Goal: Information Seeking & Learning: Find specific fact

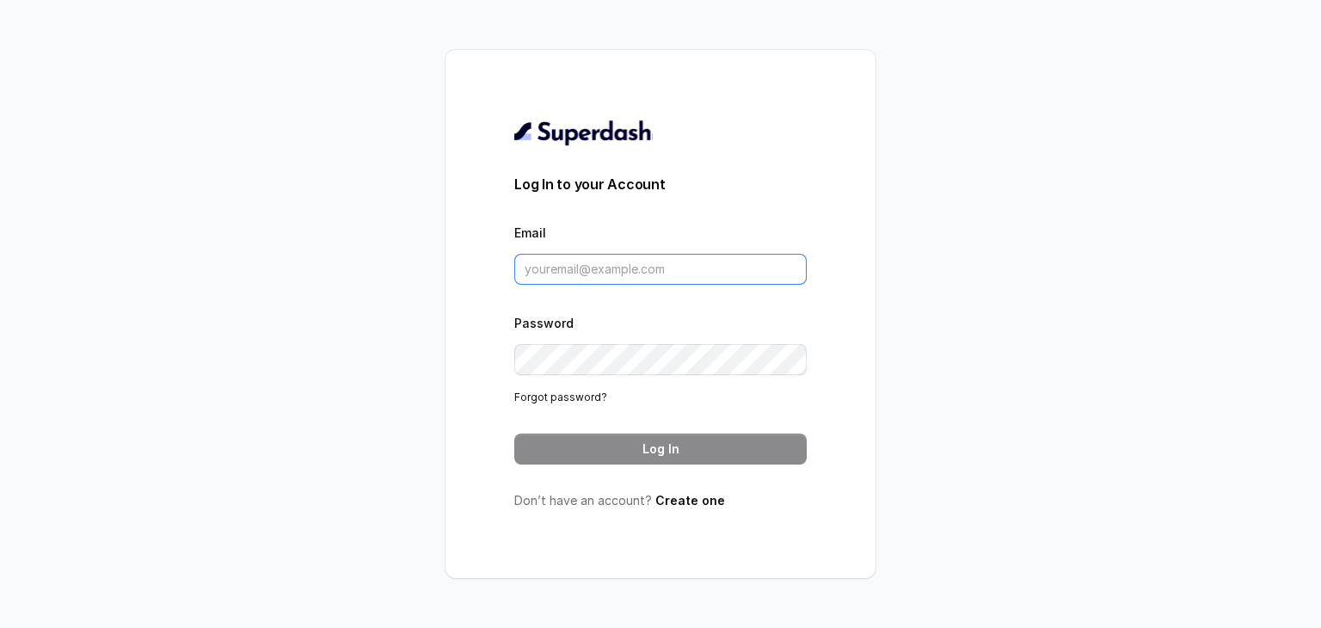
type input "[PERSON_NAME][EMAIL_ADDRESS][DOMAIN_NAME]"
click at [606, 447] on button "Log In" at bounding box center [660, 449] width 292 height 31
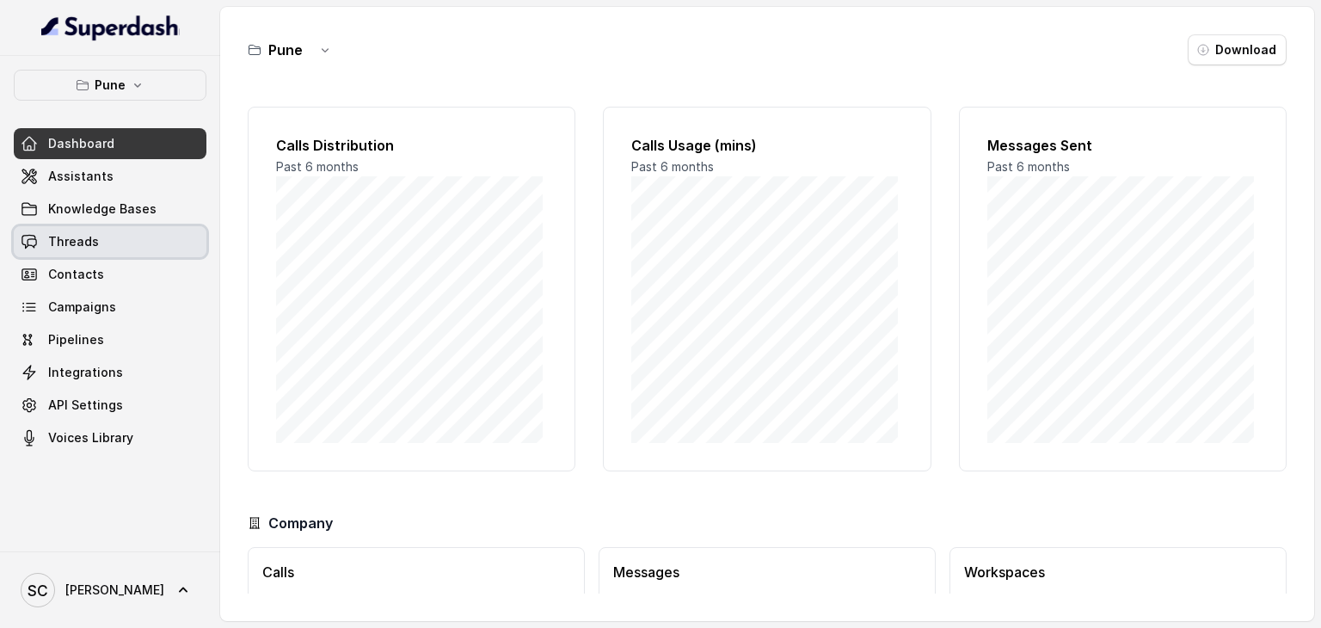
click at [63, 242] on span "Threads" at bounding box center [73, 241] width 51 height 17
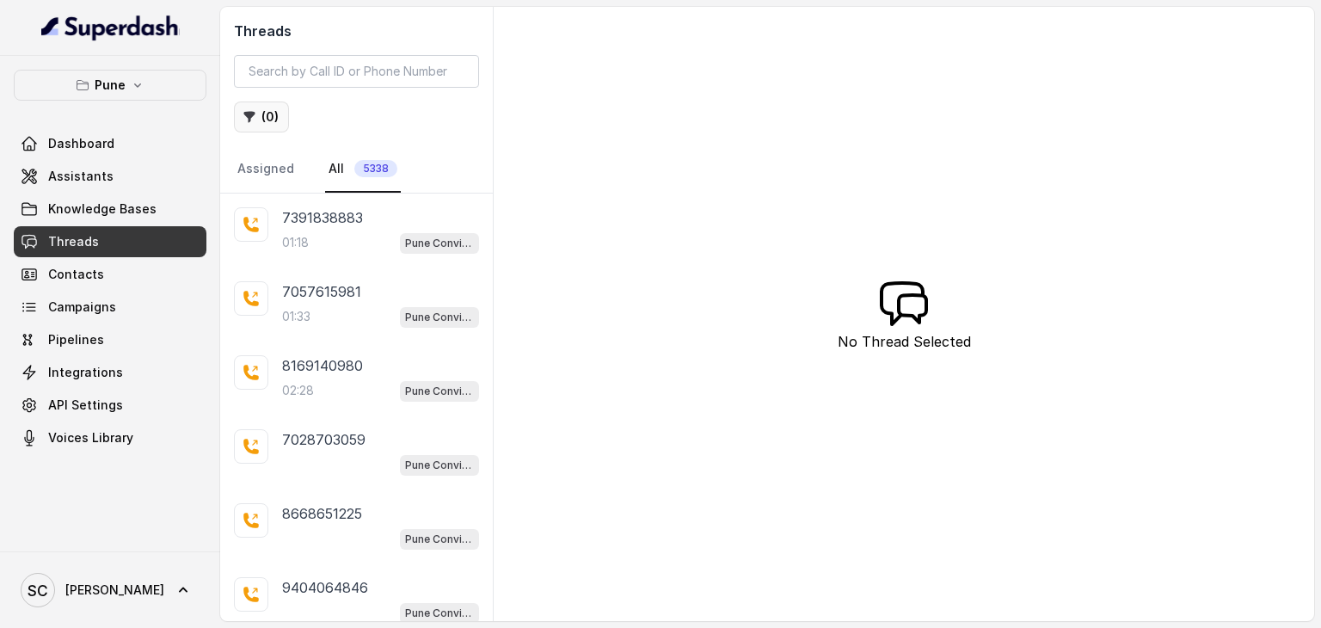
click at [262, 120] on button "( 0 )" at bounding box center [261, 116] width 55 height 31
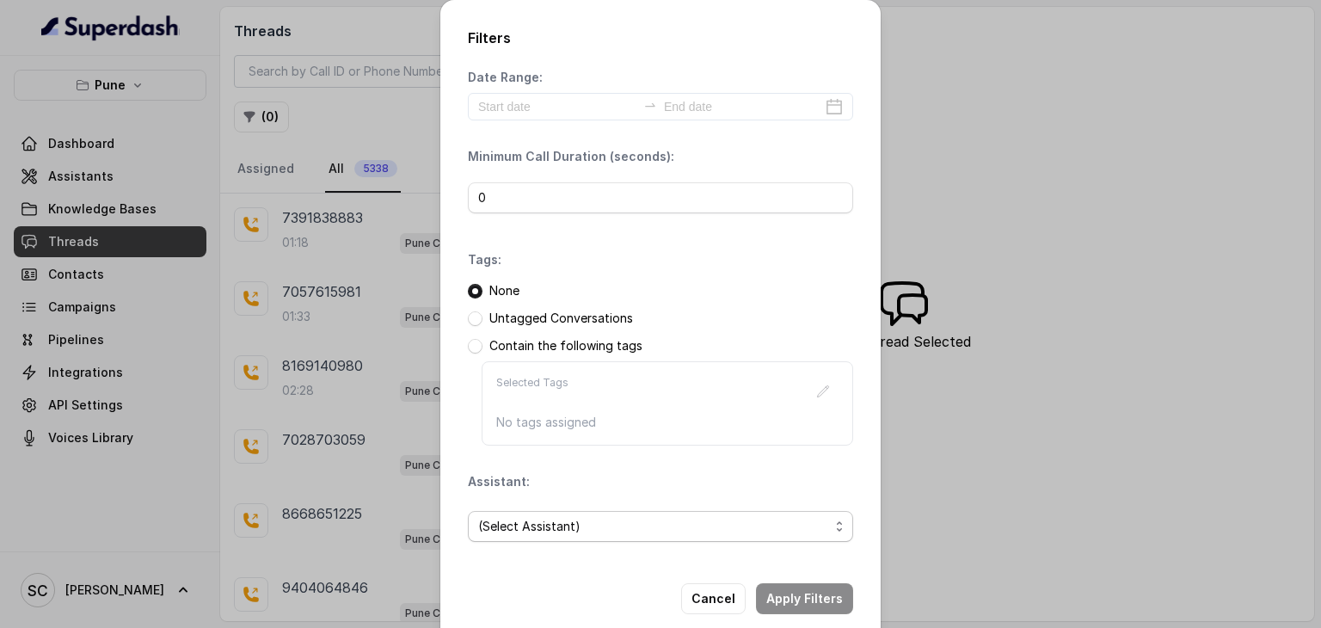
click at [685, 532] on span "(Select Assistant)" at bounding box center [653, 526] width 351 height 21
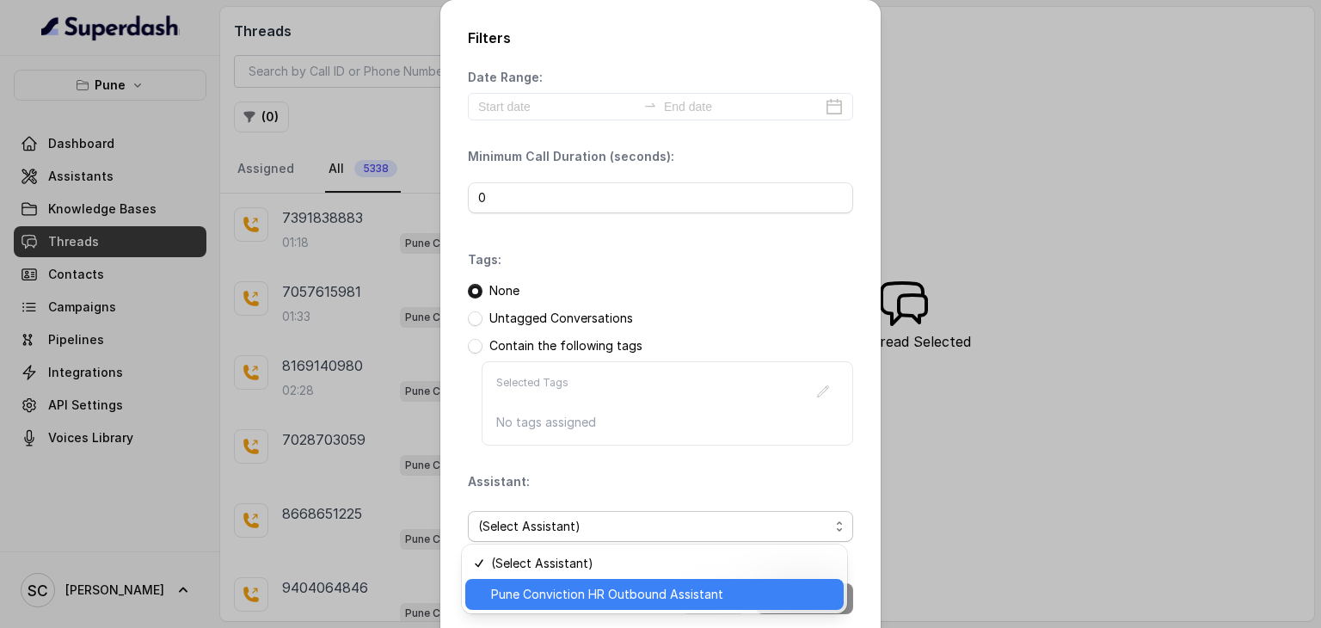
click at [647, 581] on div "Pune Conviction HR Outbound Assistant" at bounding box center [654, 594] width 378 height 31
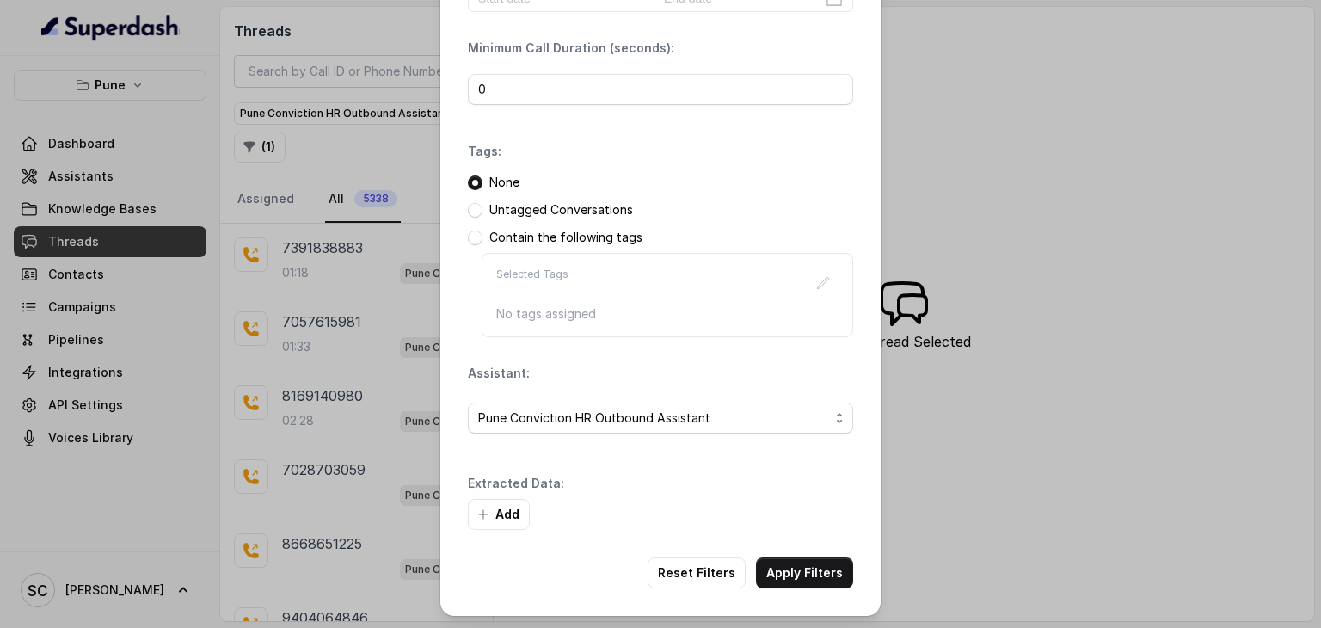
scroll to position [108, 0]
click at [493, 509] on button "Add" at bounding box center [499, 515] width 62 height 31
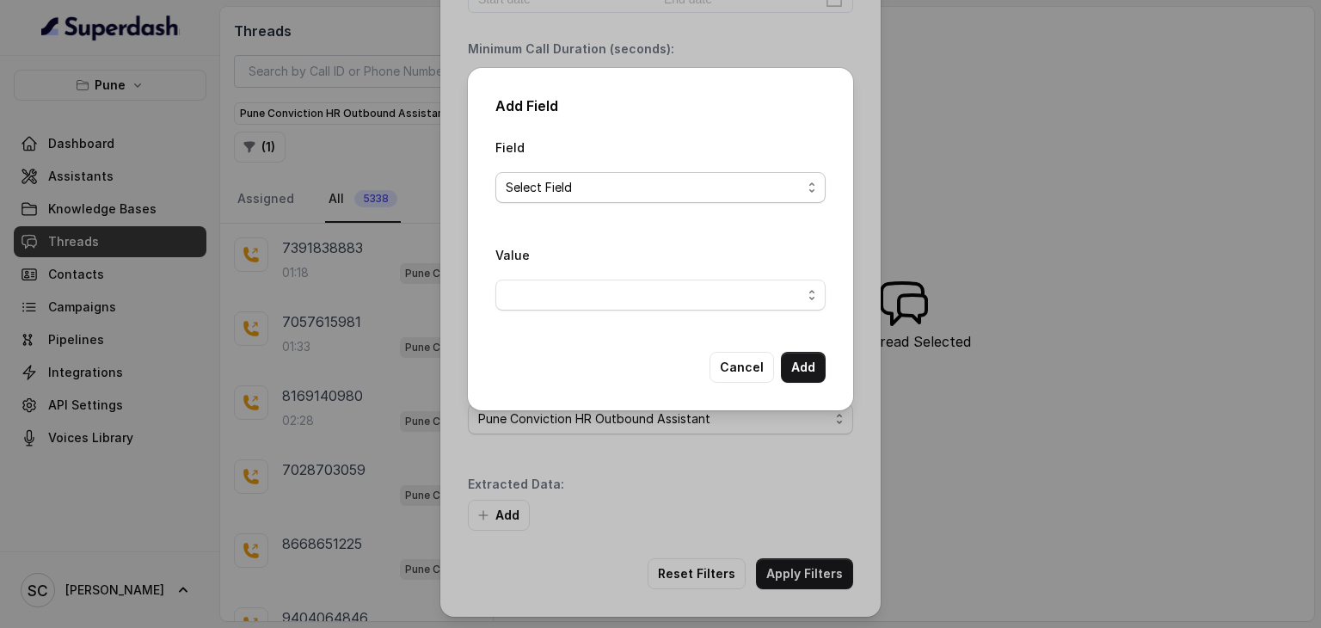
click at [765, 179] on span "Select Field" at bounding box center [654, 187] width 296 height 21
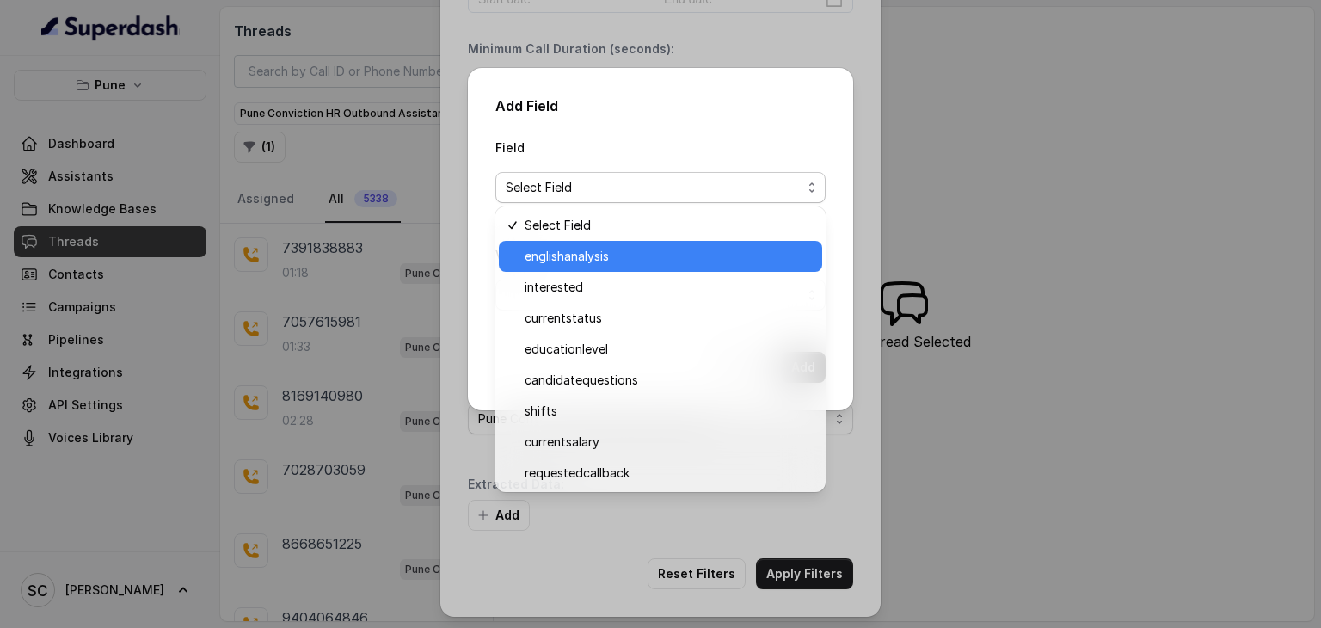
click at [666, 252] on span "englishanalysis" at bounding box center [668, 256] width 287 height 21
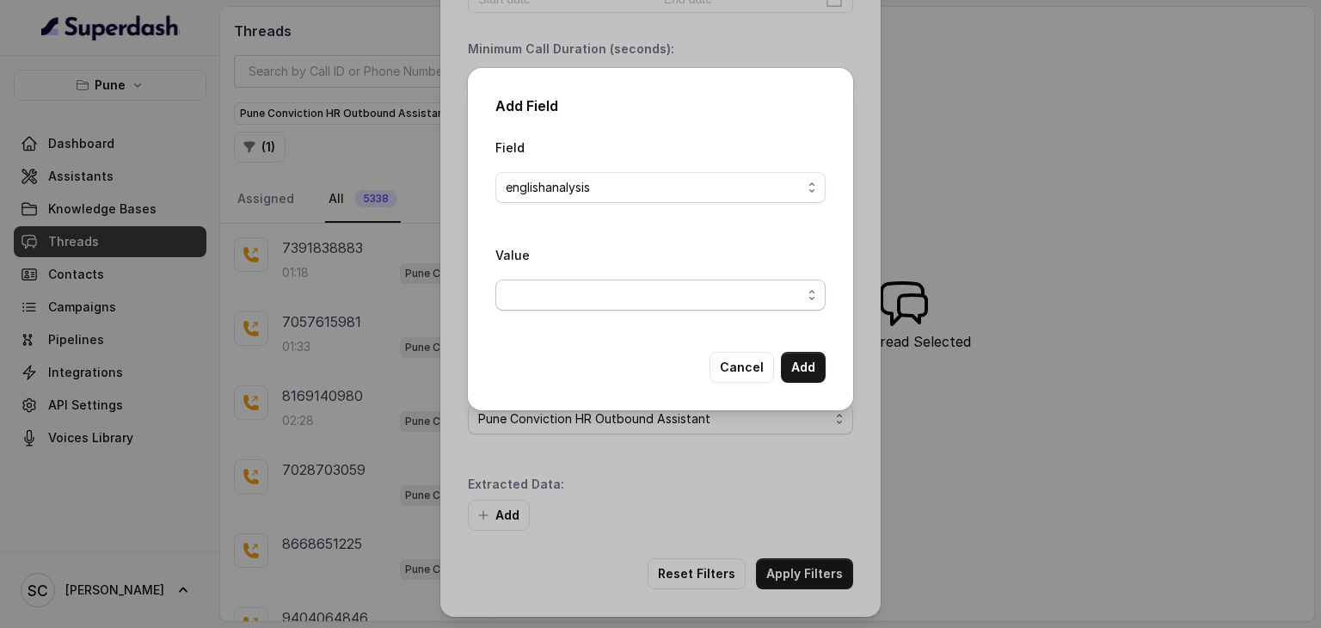
click at [630, 298] on span "button" at bounding box center [660, 295] width 330 height 31
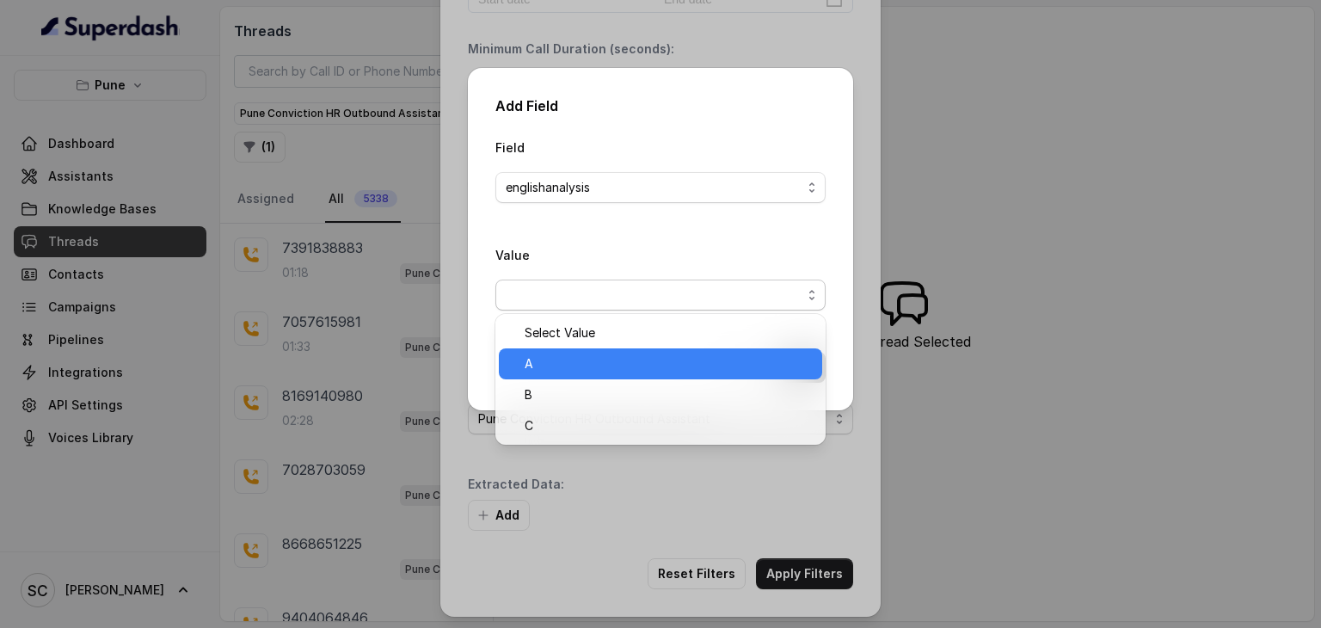
click at [562, 358] on span "A" at bounding box center [668, 364] width 287 height 21
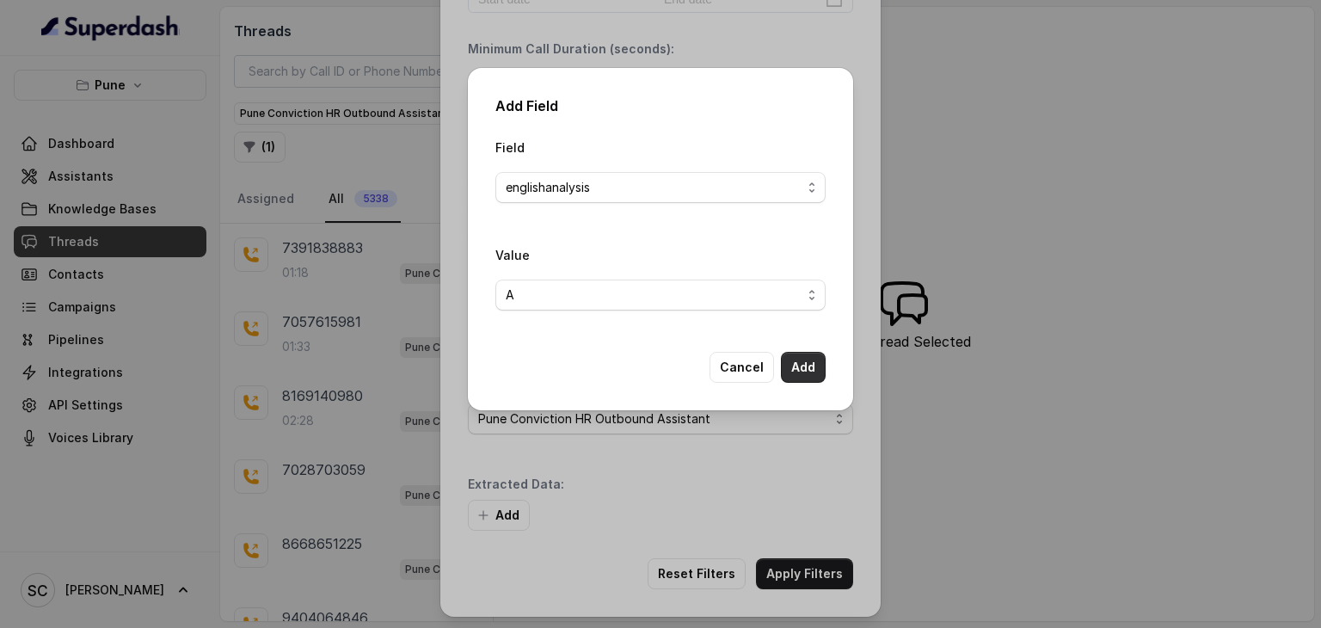
click at [803, 361] on button "Add" at bounding box center [803, 367] width 45 height 31
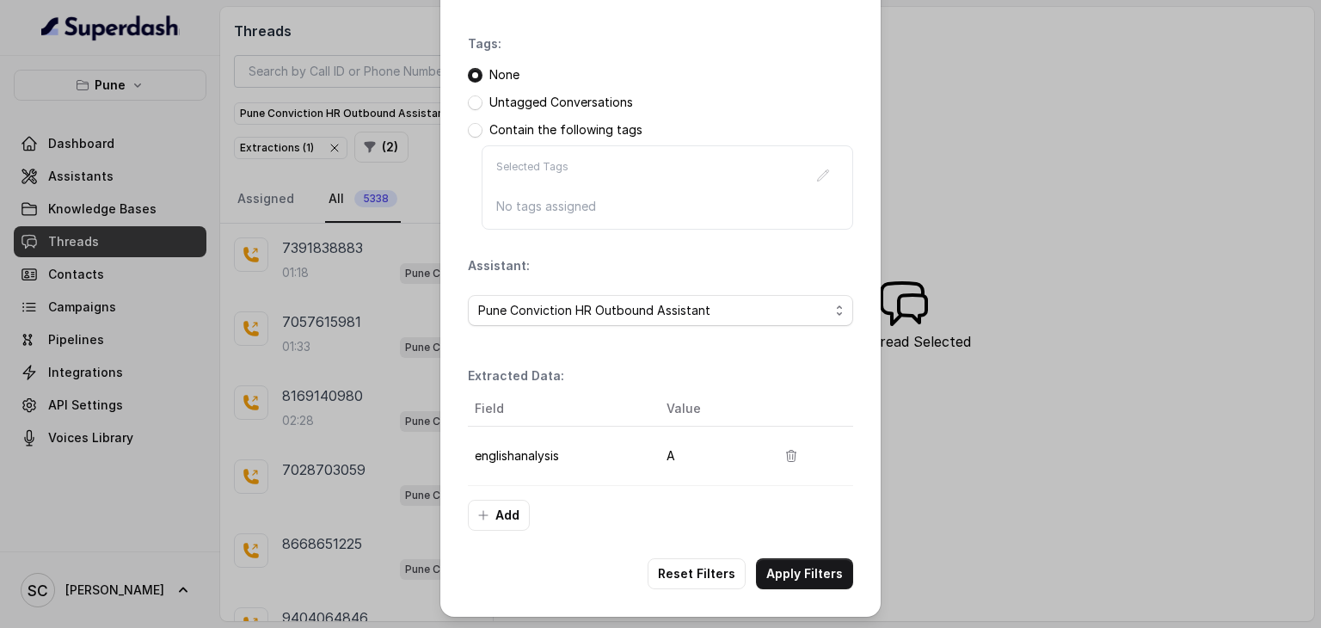
scroll to position [215, 0]
click at [480, 509] on icon "button" at bounding box center [484, 516] width 14 height 14
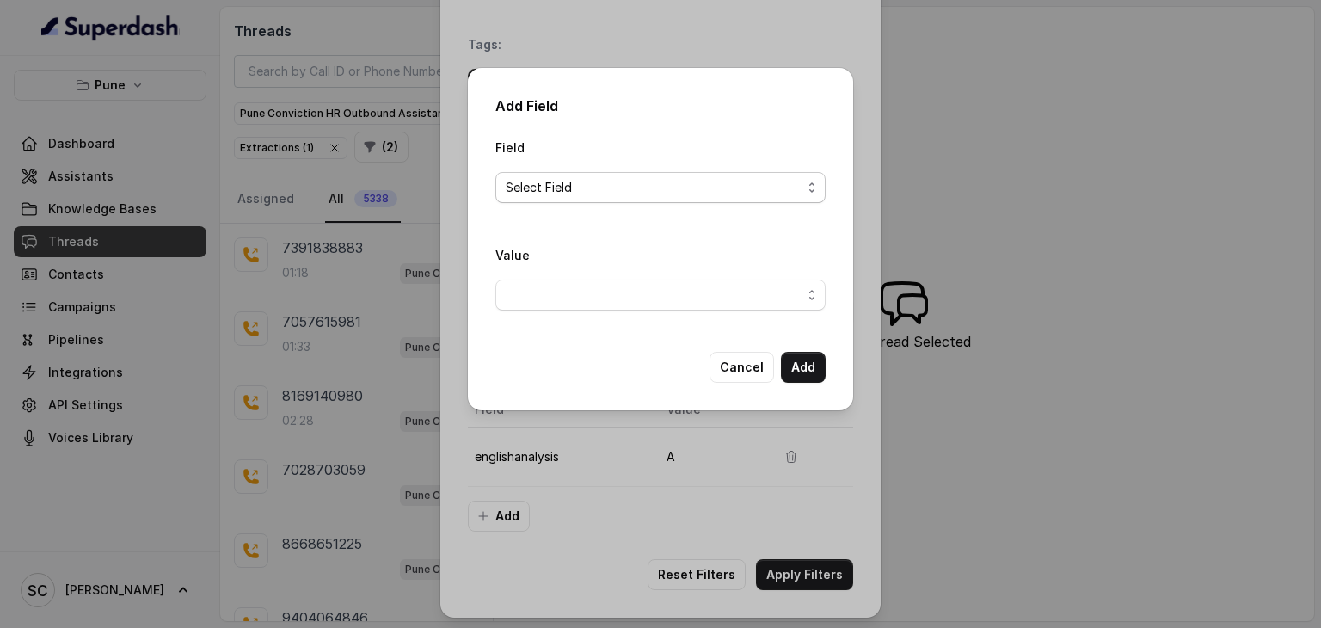
click at [618, 186] on span "Select Field" at bounding box center [654, 187] width 296 height 21
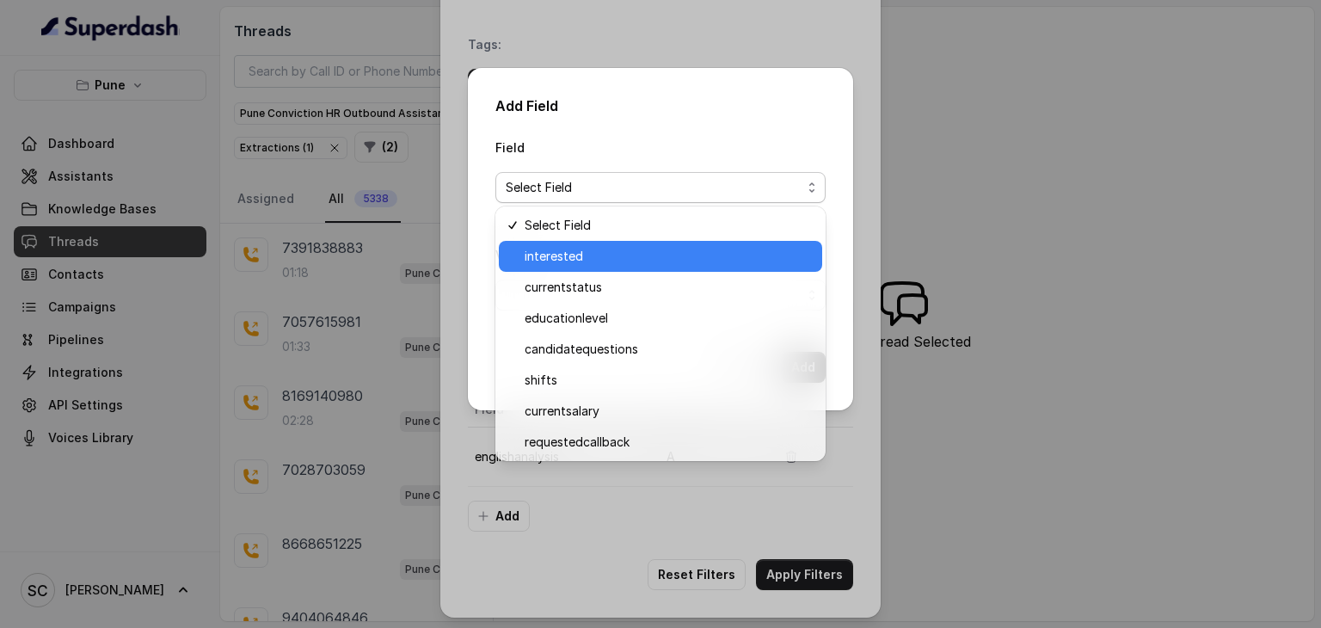
click at [555, 252] on span "interested" at bounding box center [668, 256] width 287 height 21
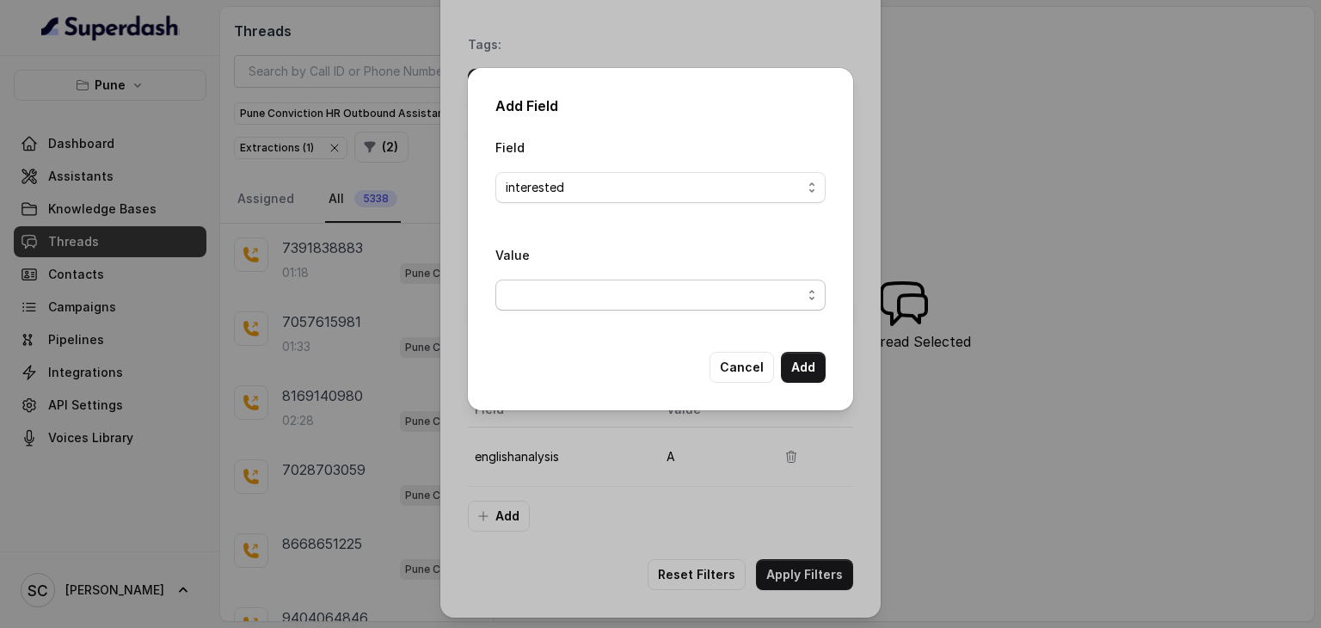
click at [736, 288] on span "button" at bounding box center [660, 295] width 330 height 31
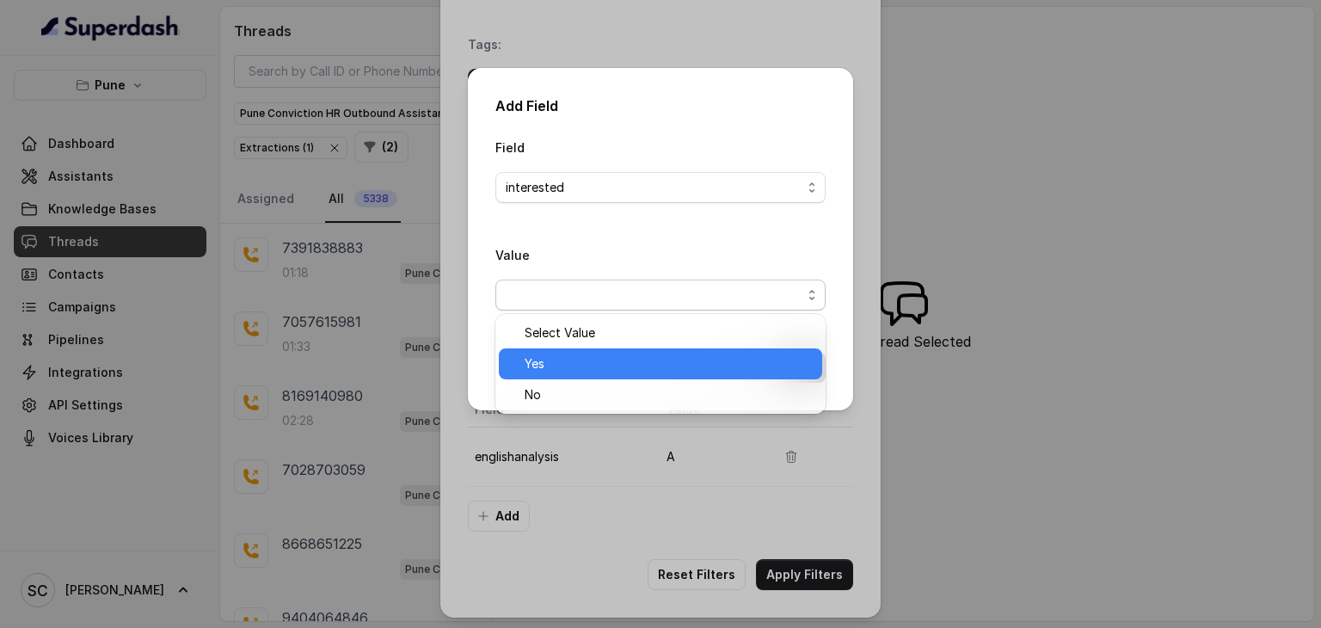
click at [578, 356] on span "Yes" at bounding box center [668, 364] width 287 height 21
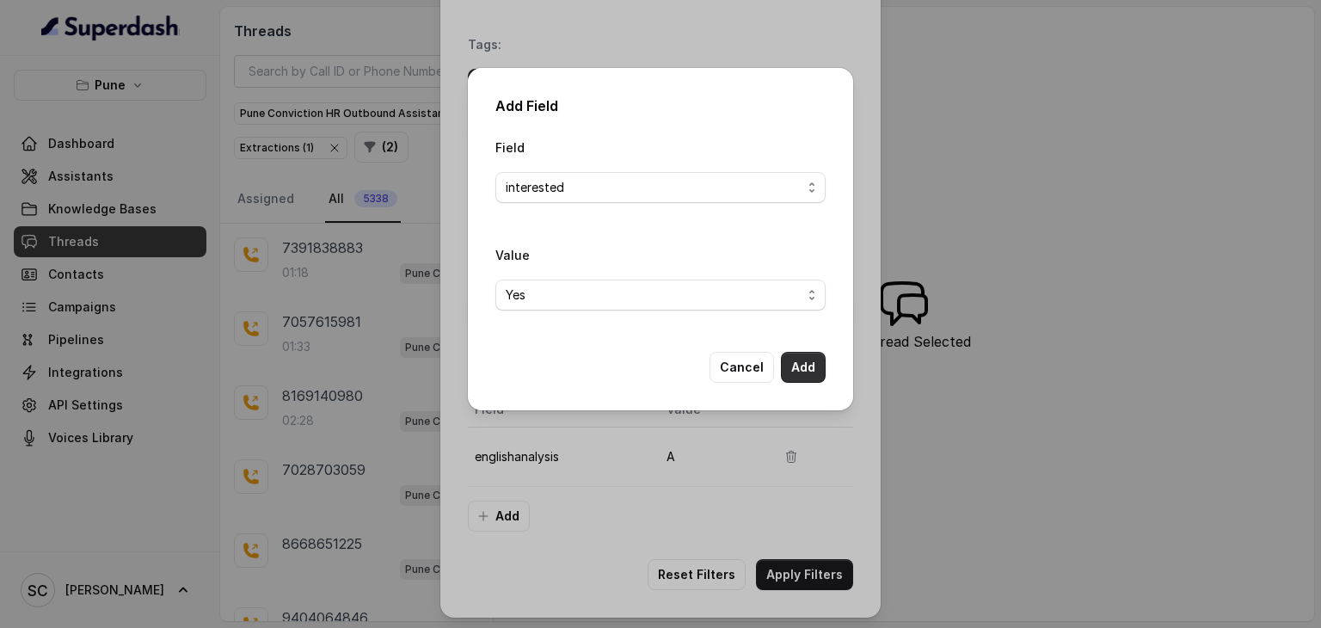
click at [805, 355] on button "Add" at bounding box center [803, 367] width 45 height 31
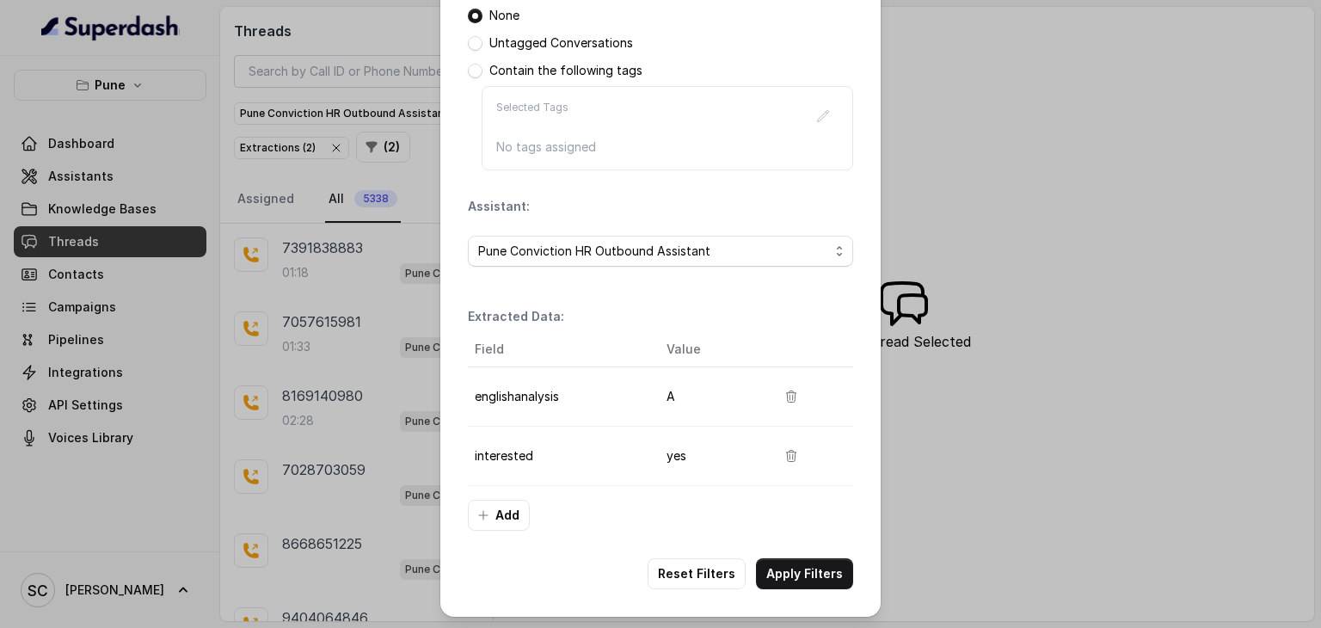
scroll to position [275, 0]
click at [486, 523] on button "Add" at bounding box center [499, 515] width 62 height 31
click at [486, 523] on div "Add Field Field Select Field Value Cancel Add" at bounding box center [660, 314] width 1321 height 628
click at [486, 523] on button "Add" at bounding box center [499, 515] width 62 height 31
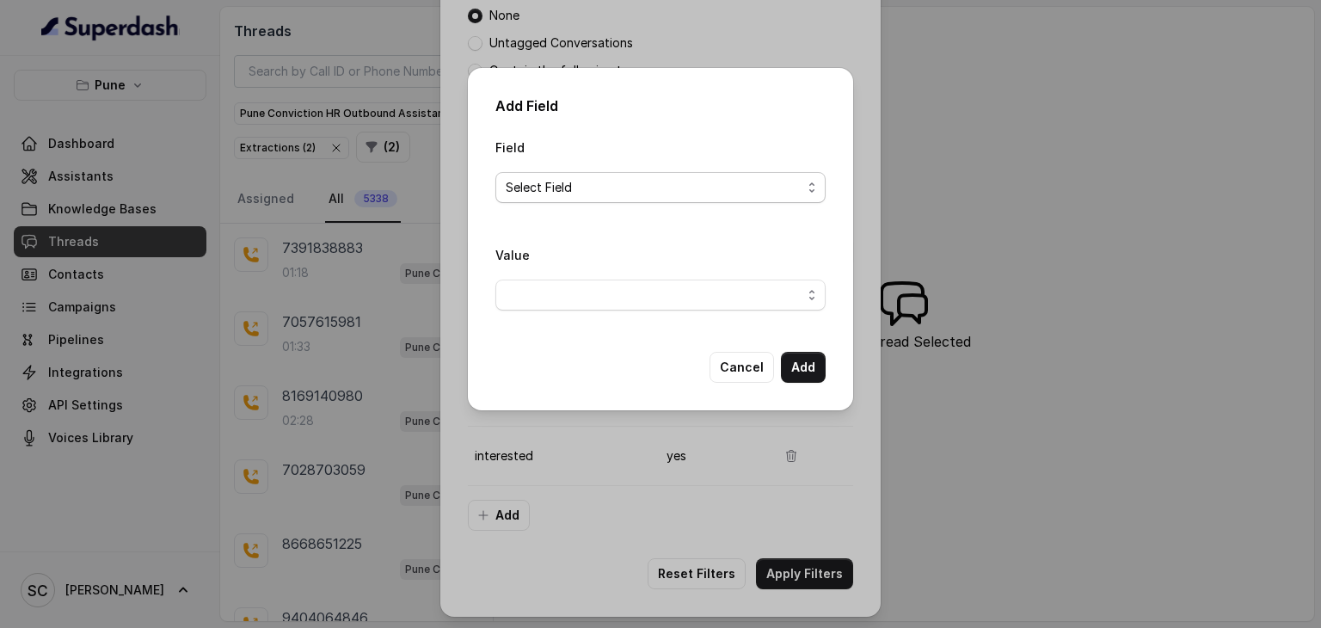
click at [748, 197] on span "Select Field" at bounding box center [654, 187] width 296 height 21
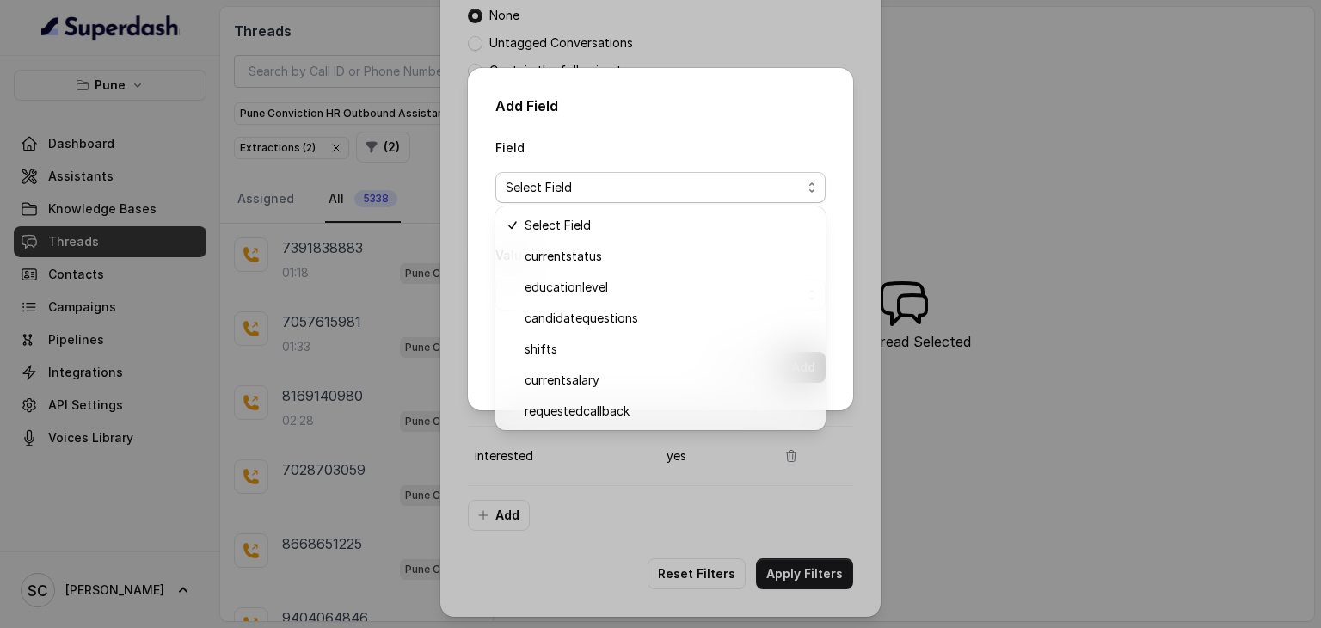
click at [1045, 219] on div "Add Field Field Select Field Value Cancel Add" at bounding box center [660, 314] width 1321 height 628
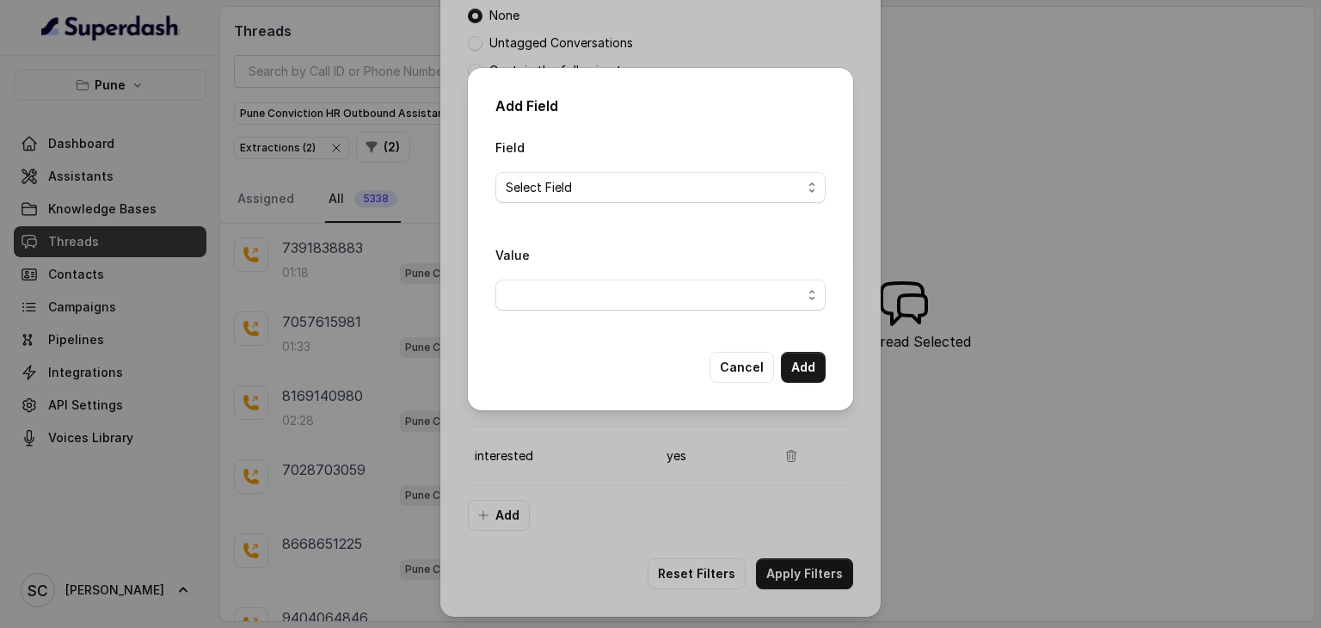
click at [1045, 219] on div "Add Field Field Select Field Value Cancel Add" at bounding box center [660, 314] width 1321 height 628
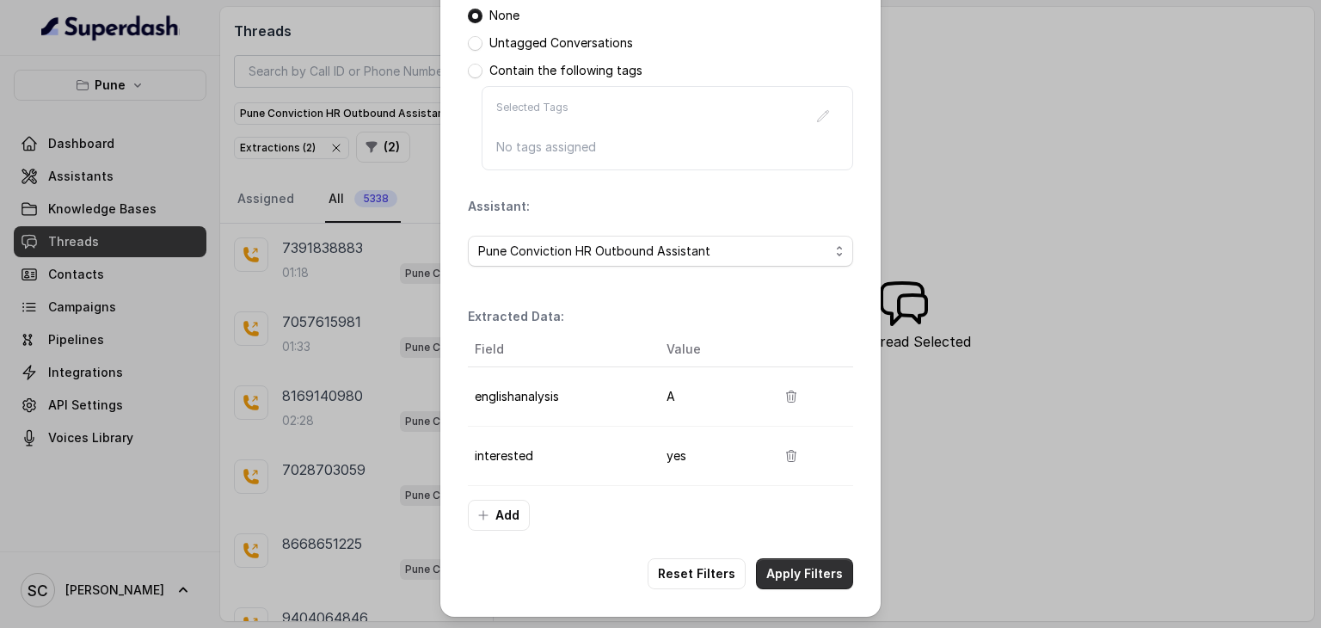
click at [795, 569] on button "Apply Filters" at bounding box center [804, 573] width 97 height 31
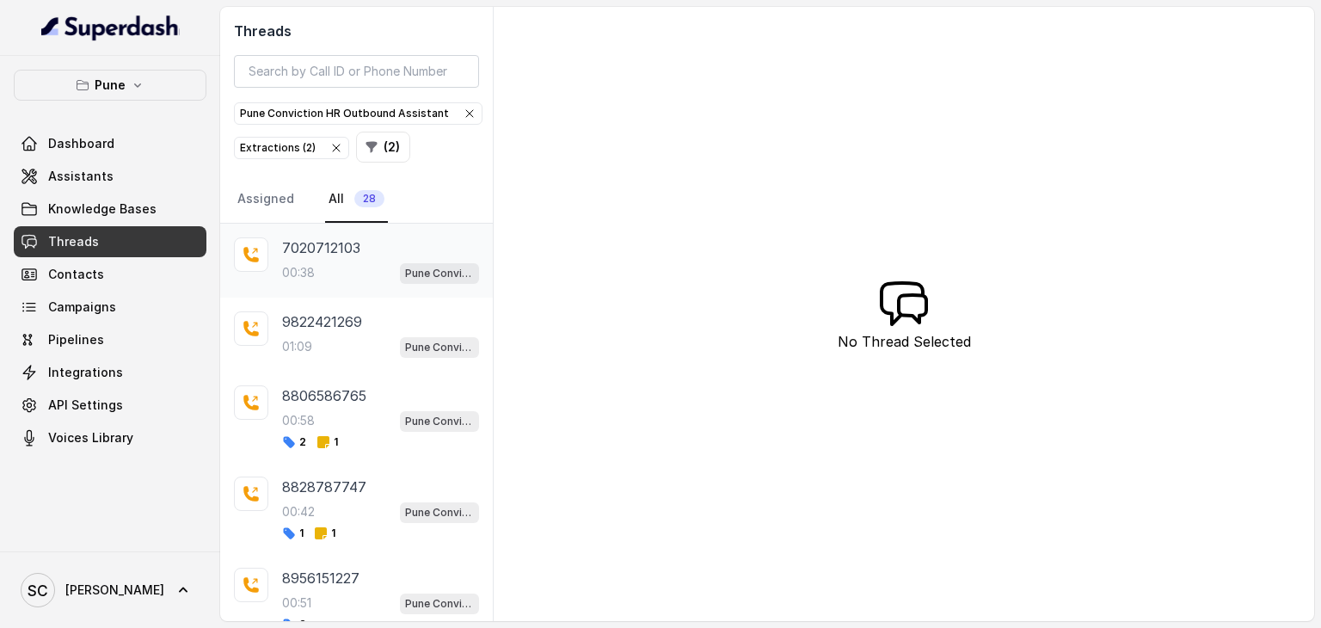
click at [327, 265] on div "00:38 Pune Conviction HR Outbound Assistant" at bounding box center [380, 272] width 197 height 22
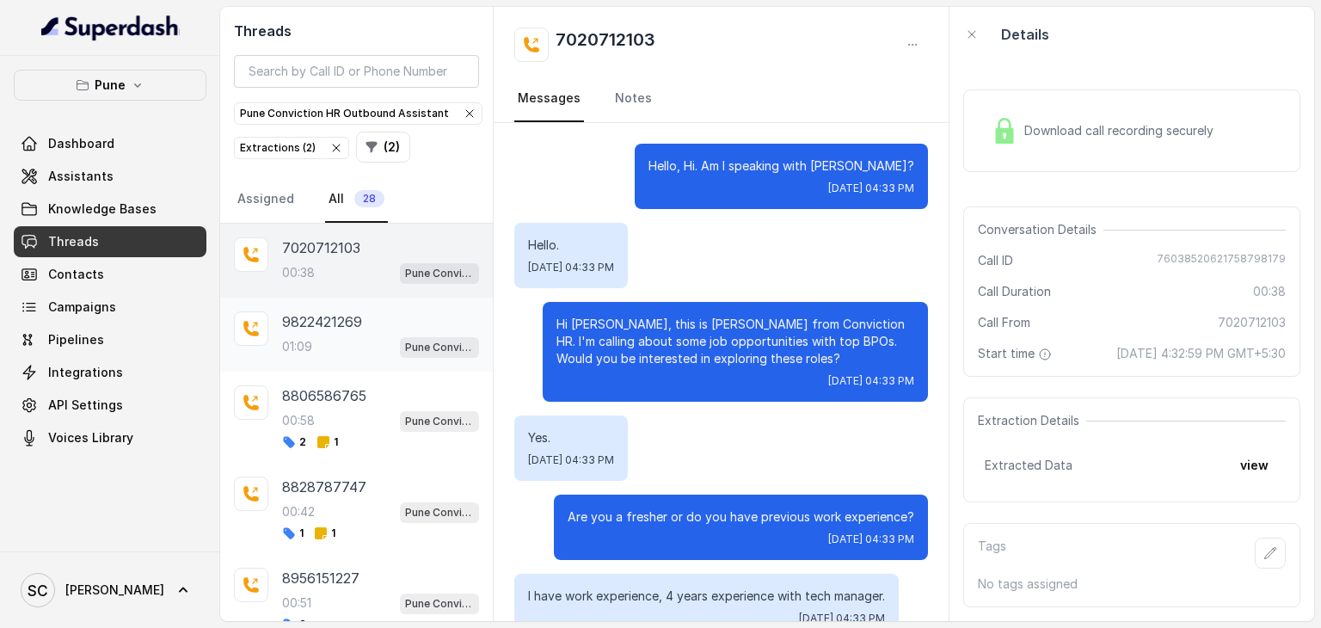
click at [312, 320] on p "9822421269" at bounding box center [322, 321] width 80 height 21
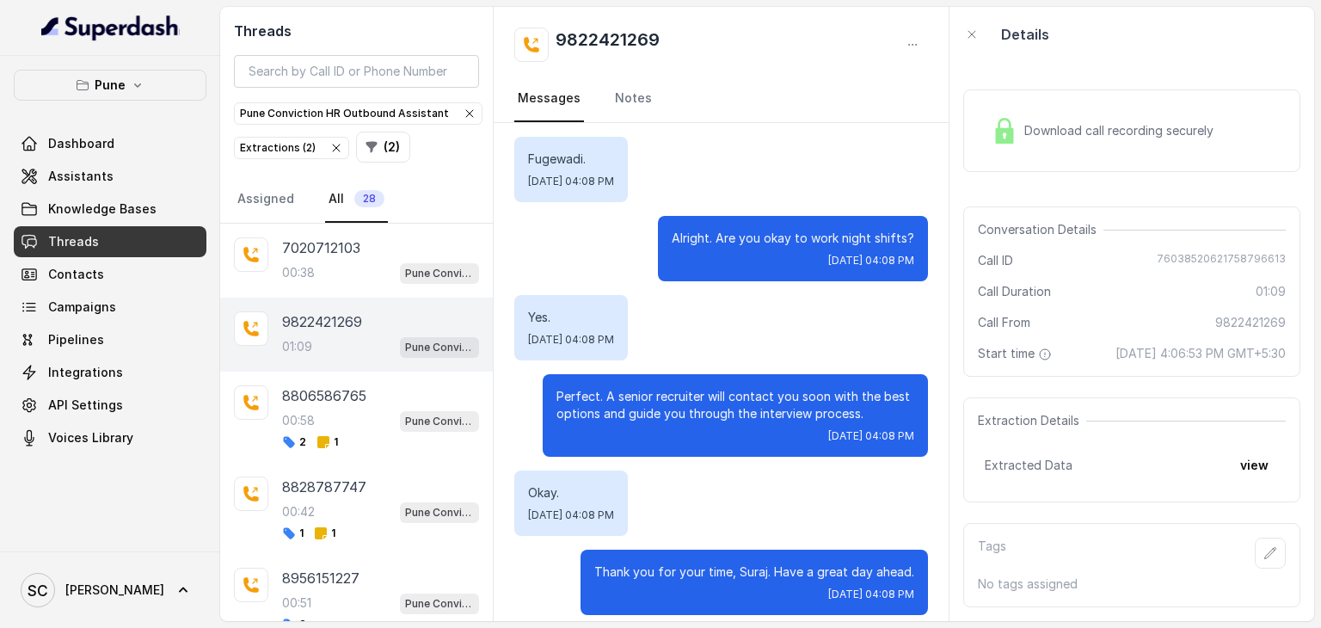
scroll to position [977, 0]
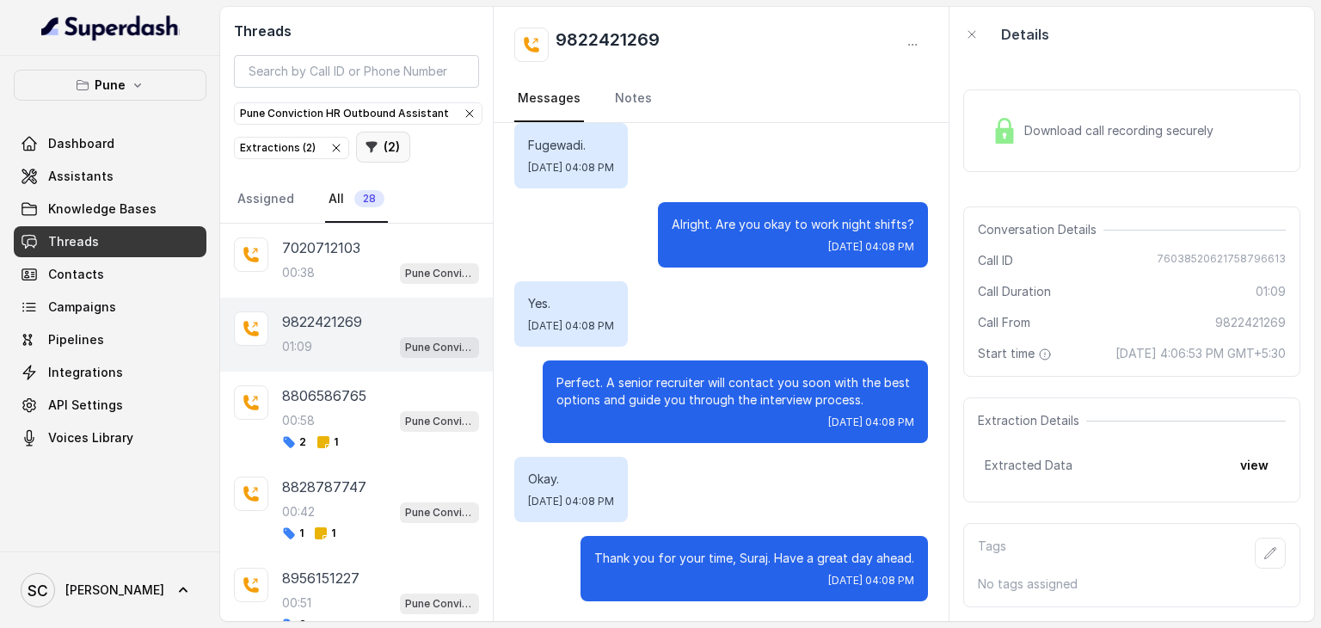
click at [371, 142] on icon "button" at bounding box center [371, 147] width 11 height 11
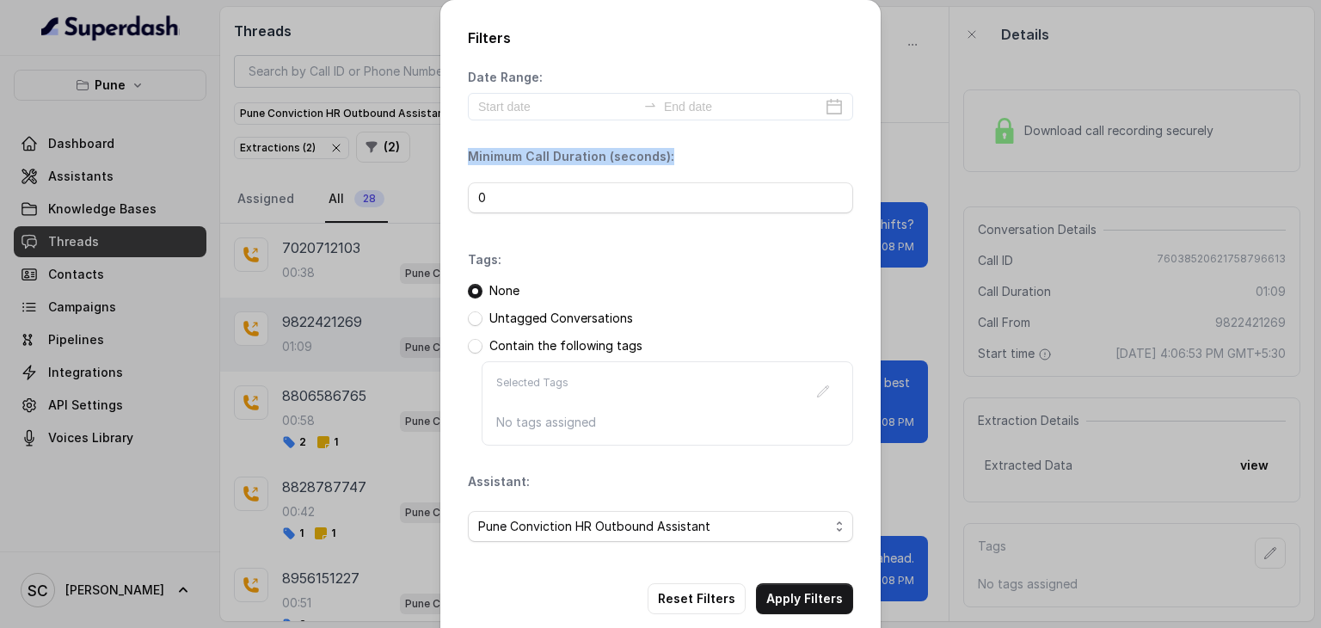
click at [371, 140] on div "Filters Date Range: Minimum Call Duration (seconds): 0 Tags: None Untagged Conv…" at bounding box center [660, 314] width 1321 height 628
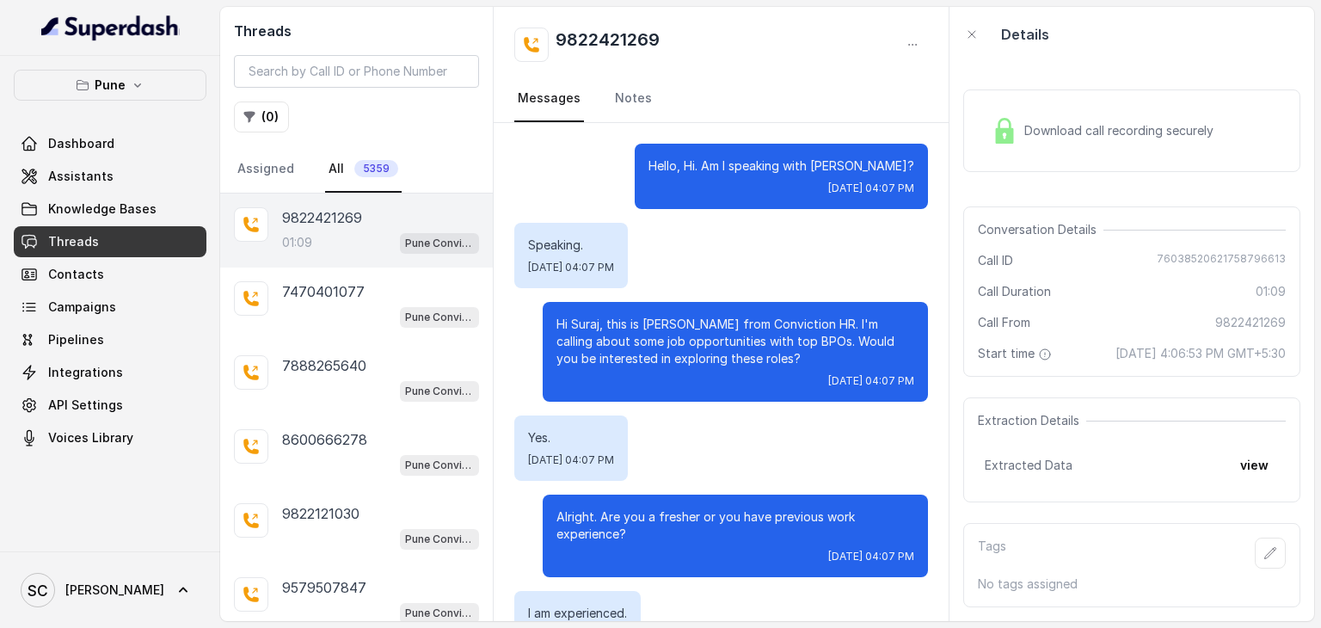
scroll to position [977, 0]
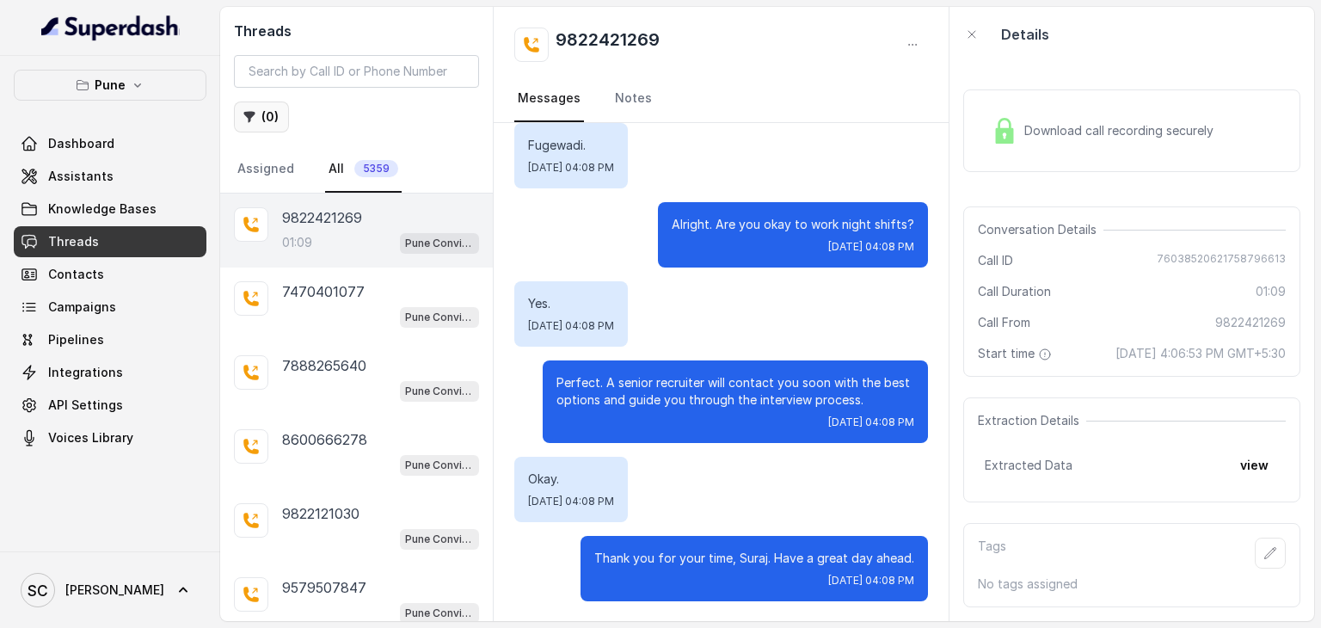
click at [240, 118] on button "( 0 )" at bounding box center [261, 116] width 55 height 31
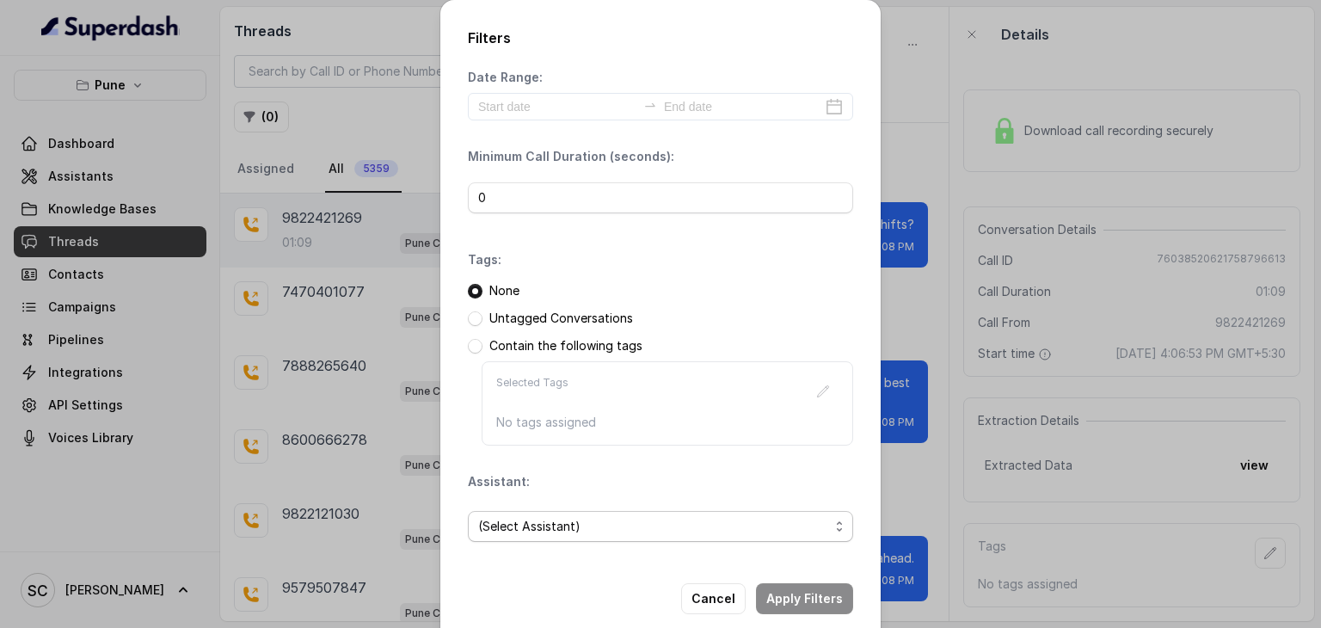
click at [626, 520] on span "(Select Assistant)" at bounding box center [653, 526] width 351 height 21
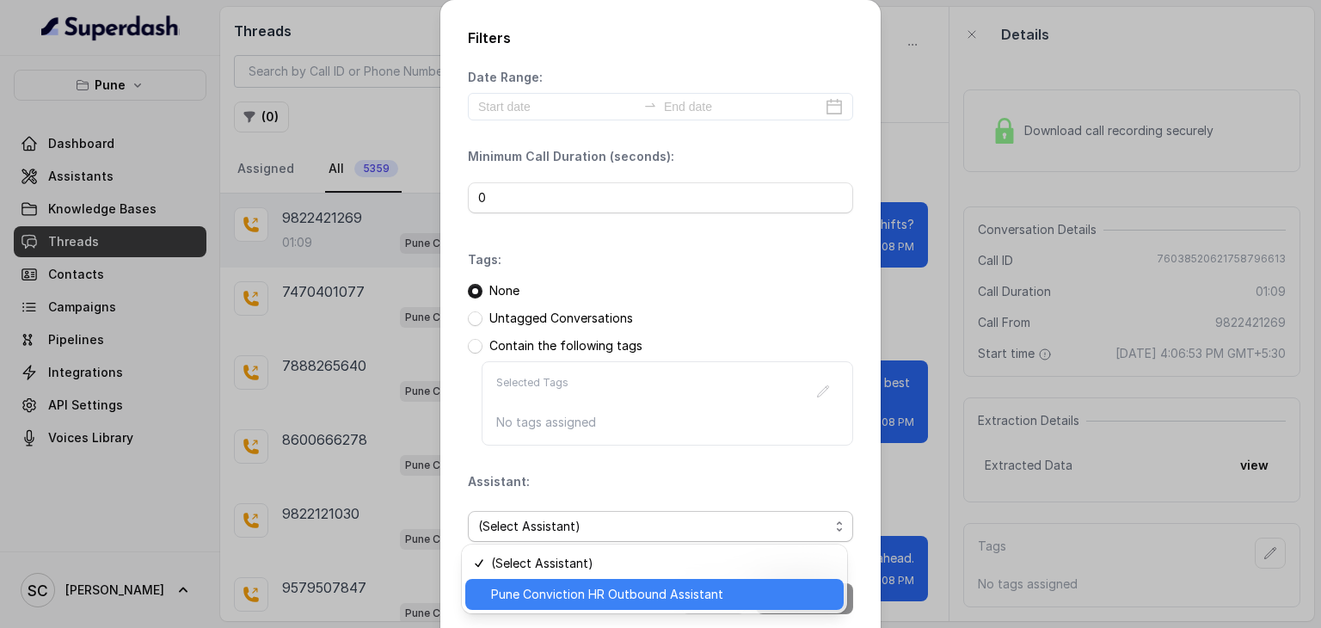
click at [587, 603] on span "Pune Conviction HR Outbound Assistant" at bounding box center [662, 594] width 342 height 21
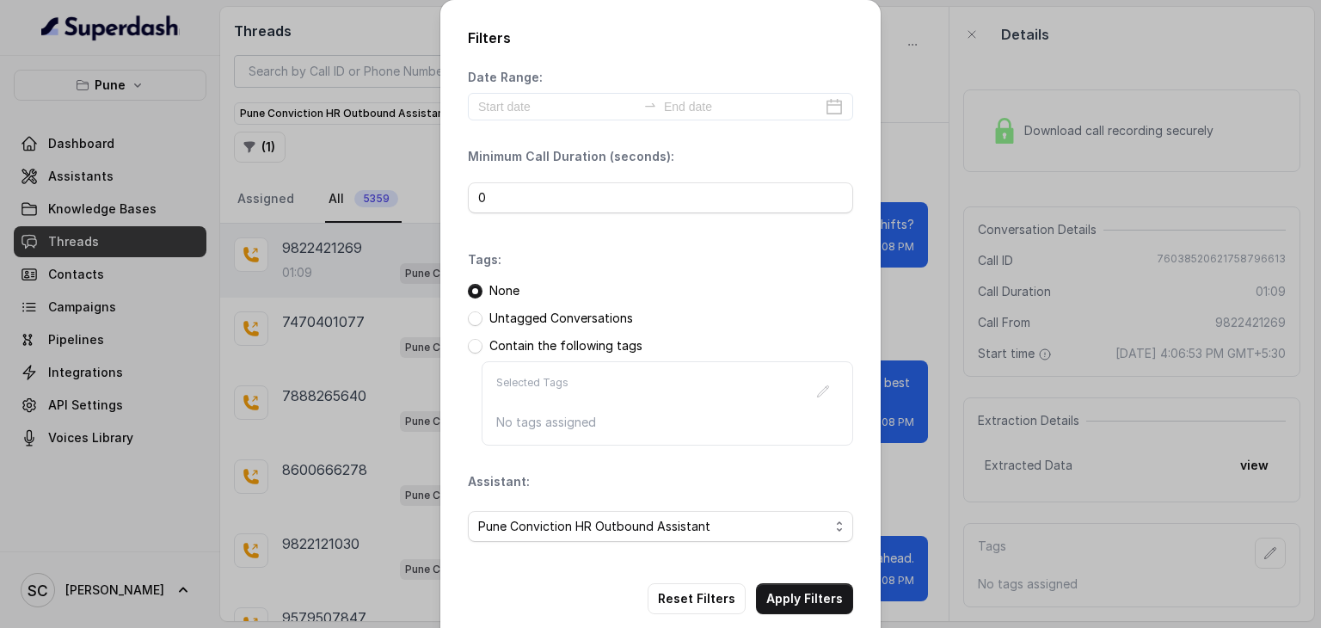
scroll to position [108, 0]
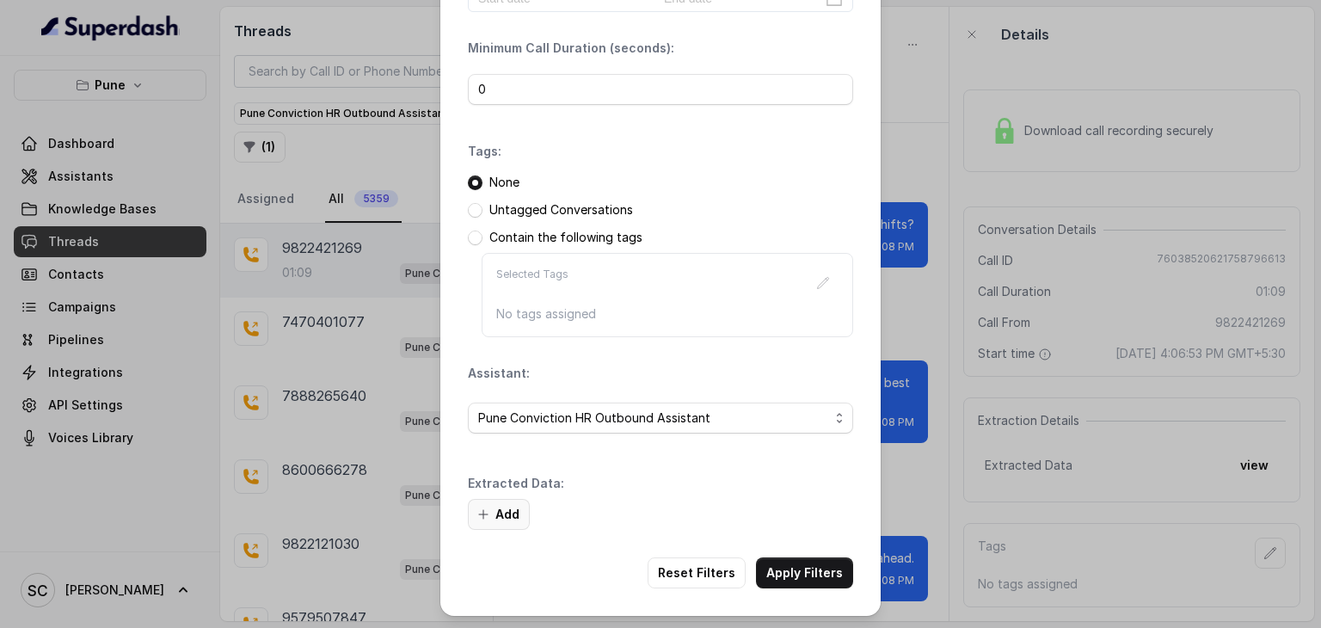
click at [506, 514] on button "Add" at bounding box center [499, 514] width 62 height 31
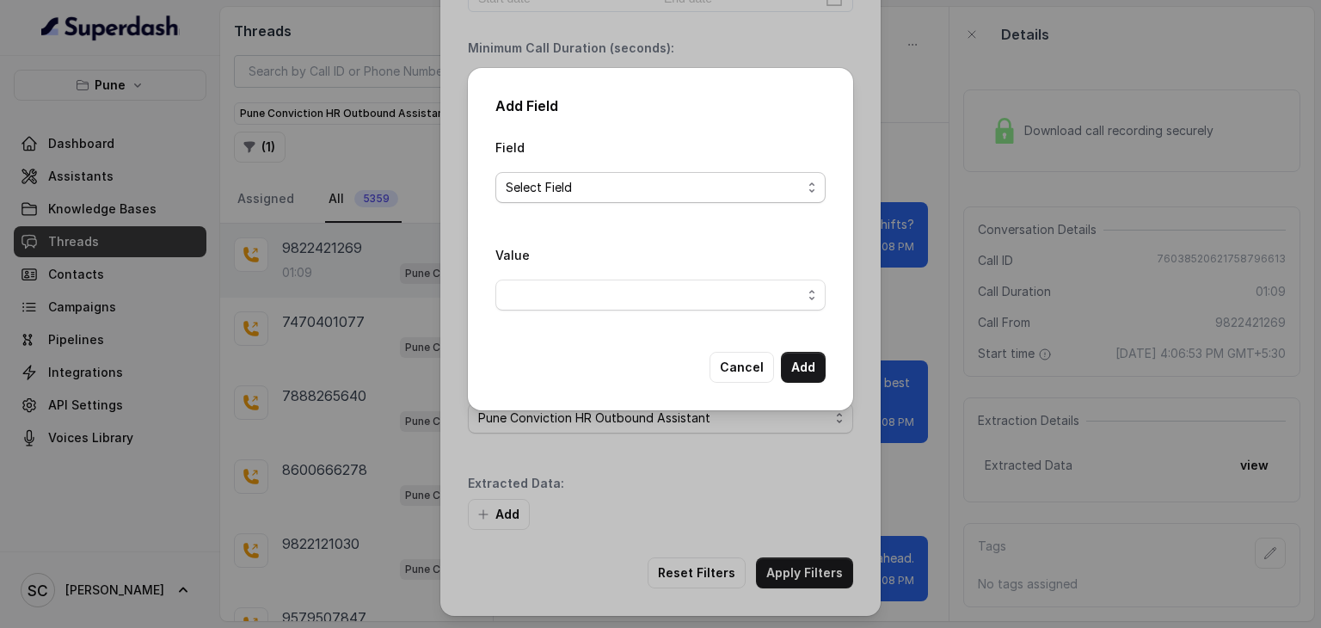
click at [661, 190] on span "Select Field" at bounding box center [654, 187] width 296 height 21
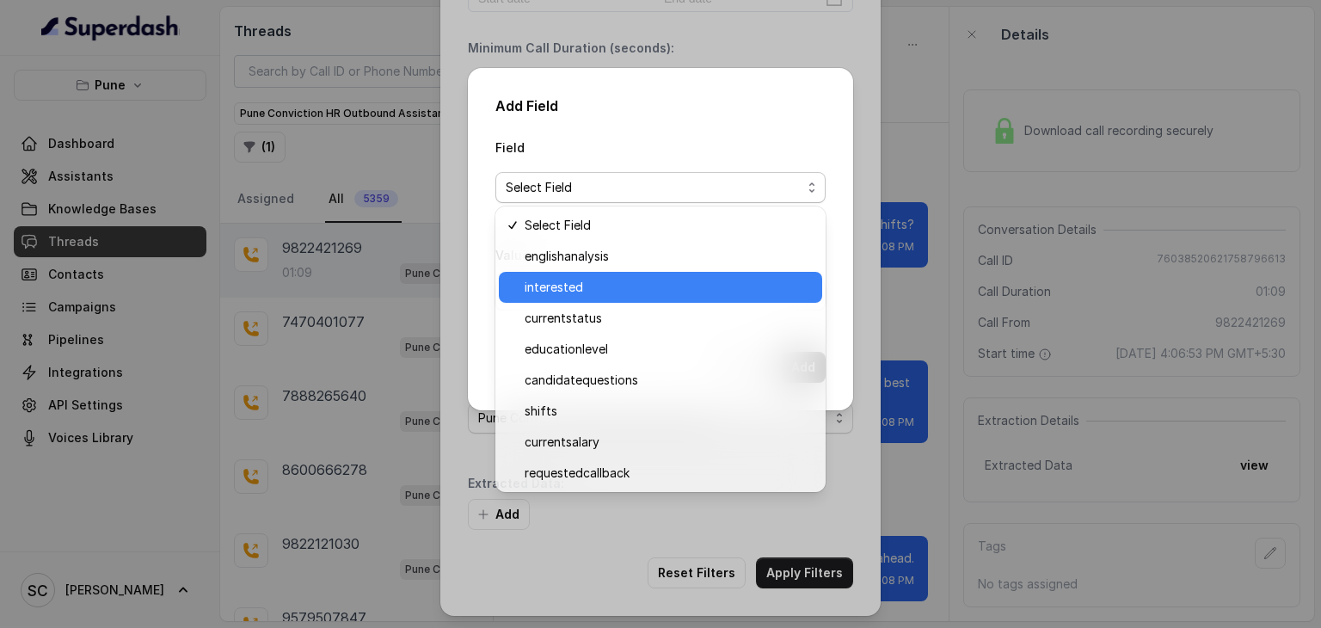
click at [618, 283] on span "interested" at bounding box center [668, 287] width 287 height 21
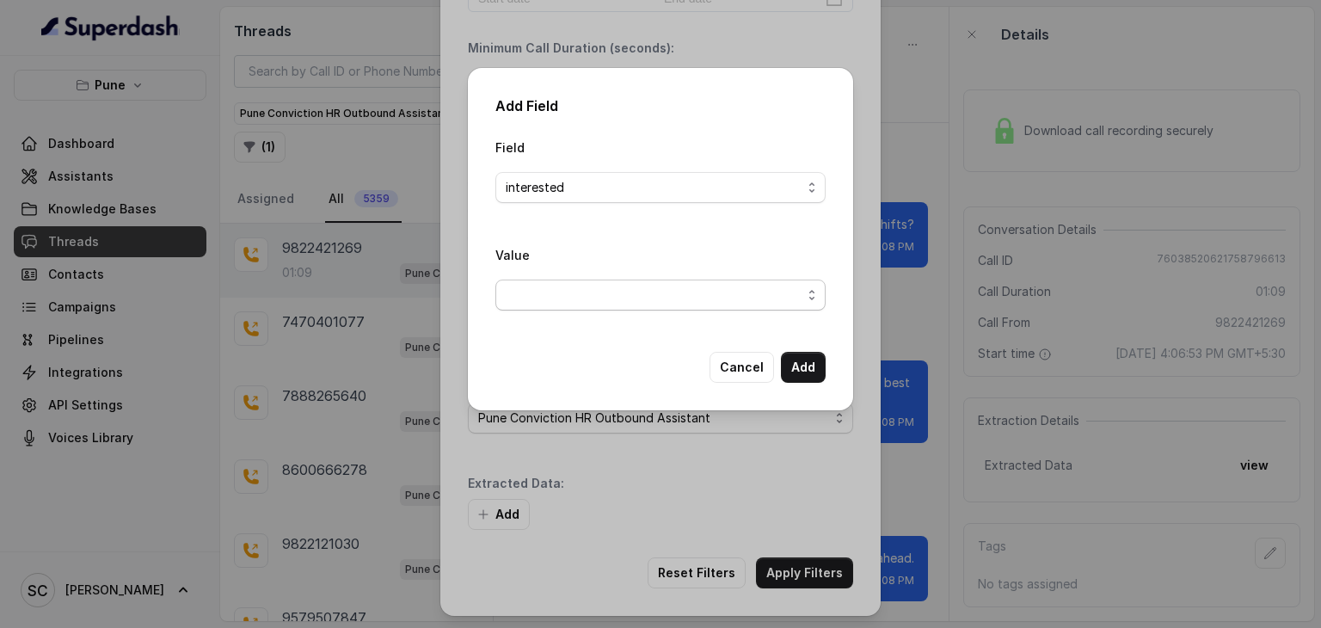
click at [618, 283] on span "button" at bounding box center [660, 295] width 330 height 31
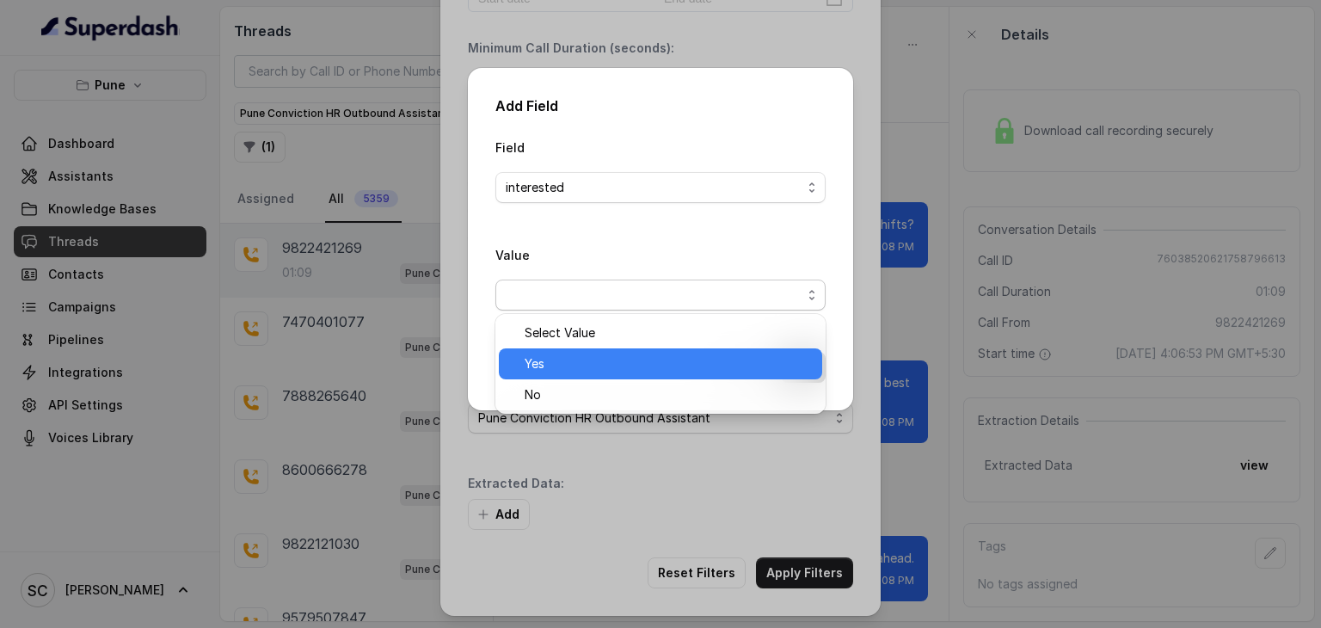
click at [572, 373] on span "Yes" at bounding box center [668, 364] width 287 height 21
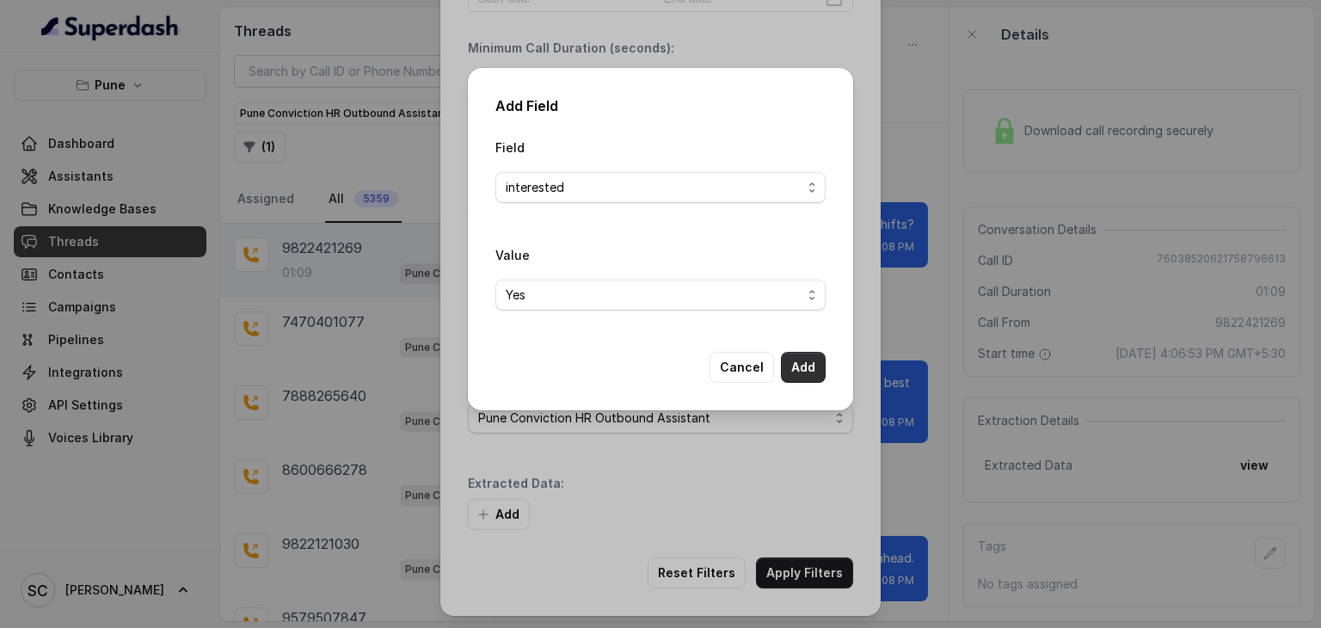
click at [803, 372] on button "Add" at bounding box center [803, 367] width 45 height 31
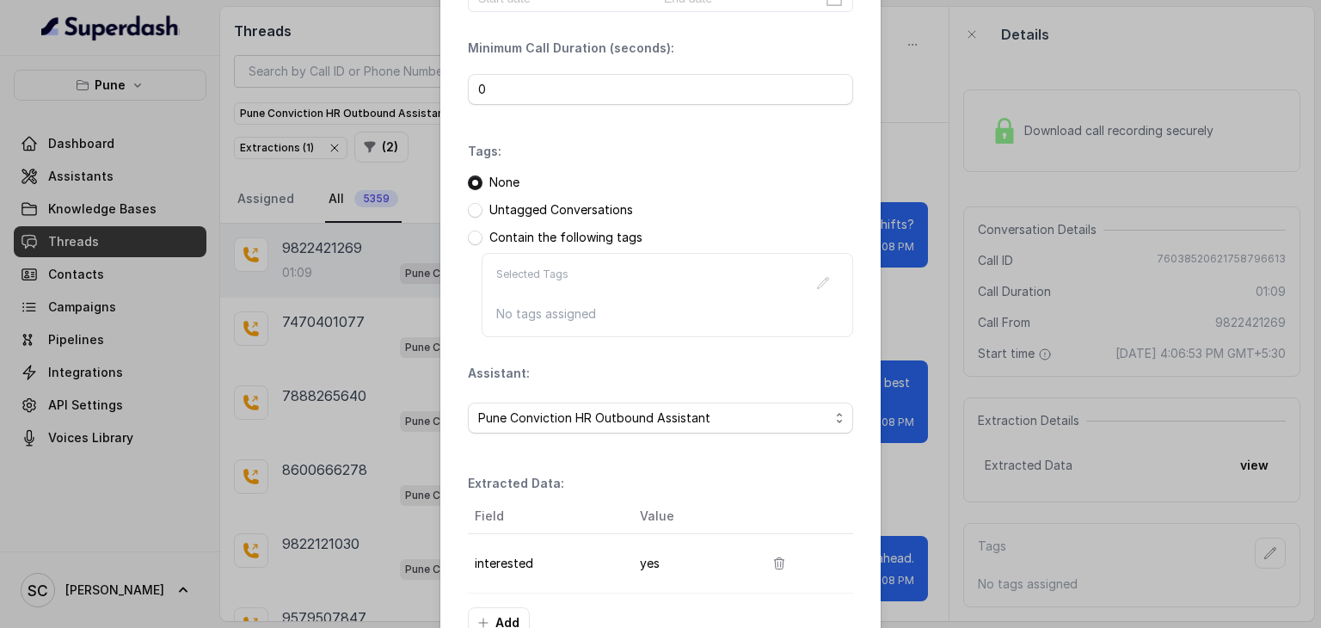
scroll to position [216, 0]
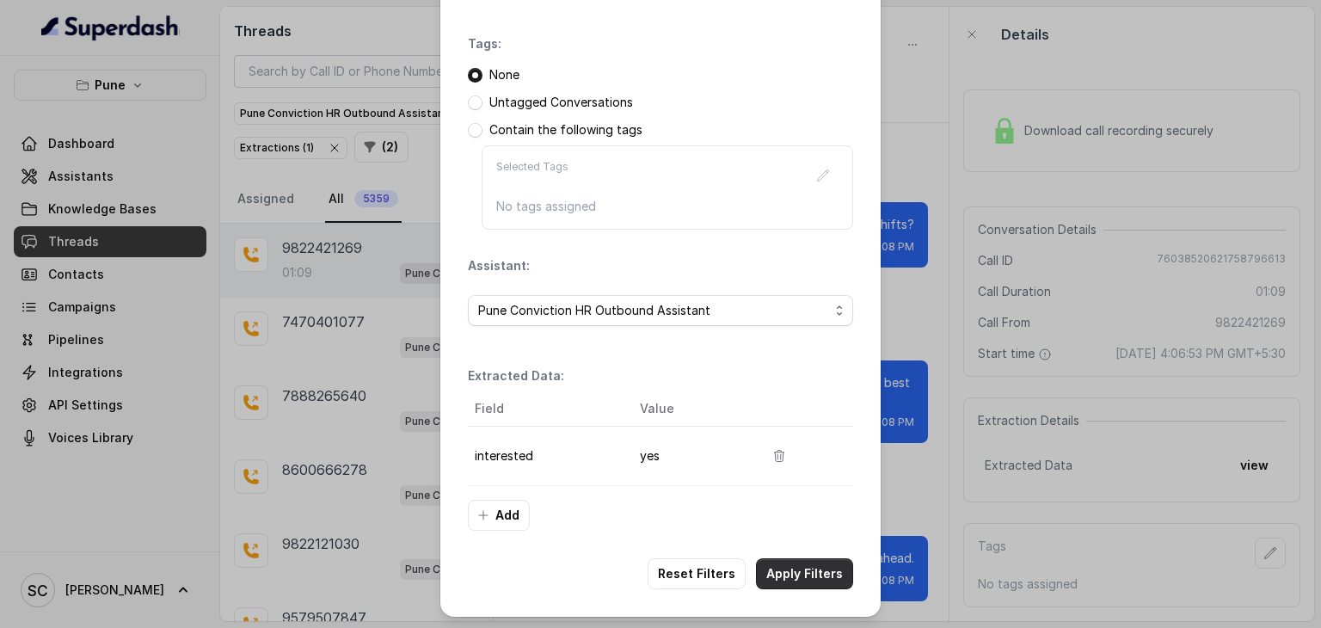
click at [820, 569] on button "Apply Filters" at bounding box center [804, 573] width 97 height 31
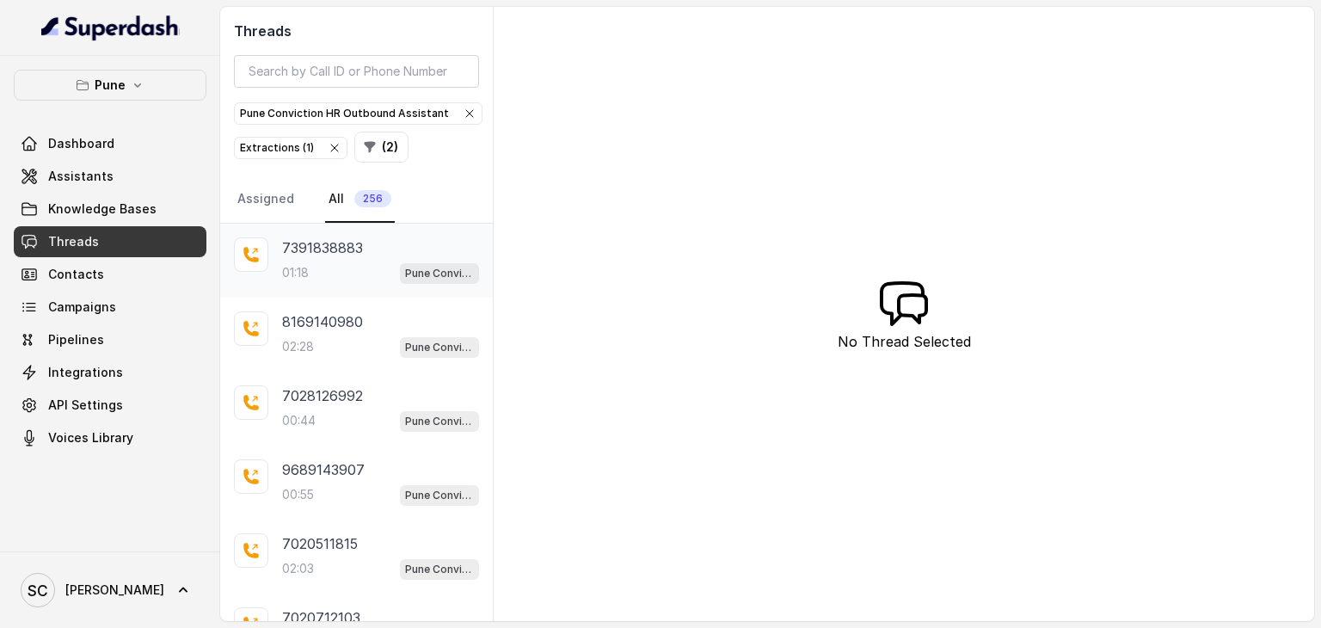
click at [324, 288] on div "7391838883 01:18 Pune Conviction HR Outbound Assistant" at bounding box center [356, 261] width 273 height 74
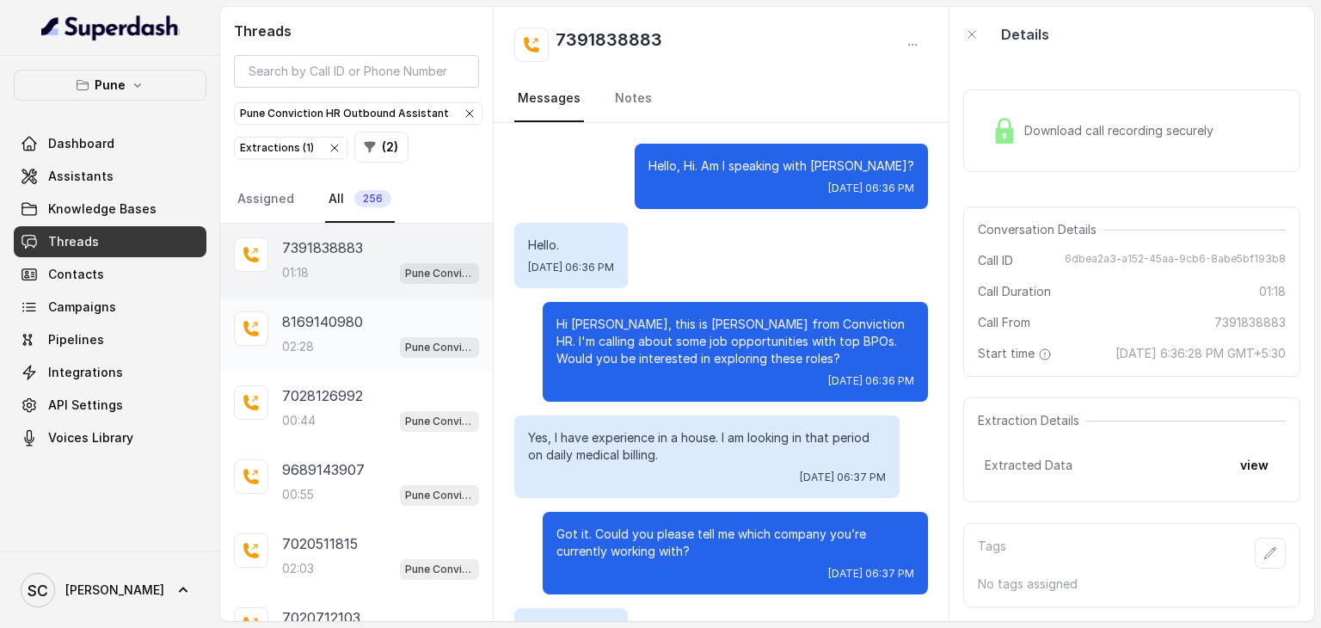
click at [330, 353] on div "02:28 Pune Conviction HR Outbound Assistant" at bounding box center [380, 346] width 197 height 22
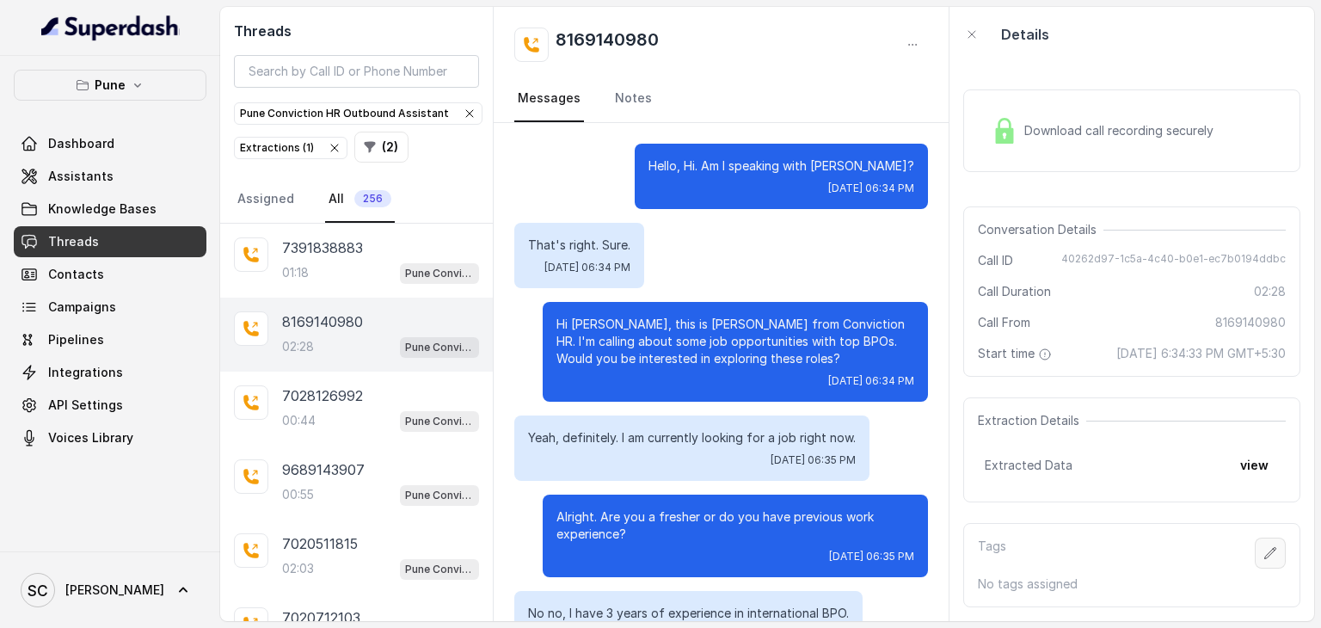
click at [1264, 560] on icon "button" at bounding box center [1271, 553] width 14 height 14
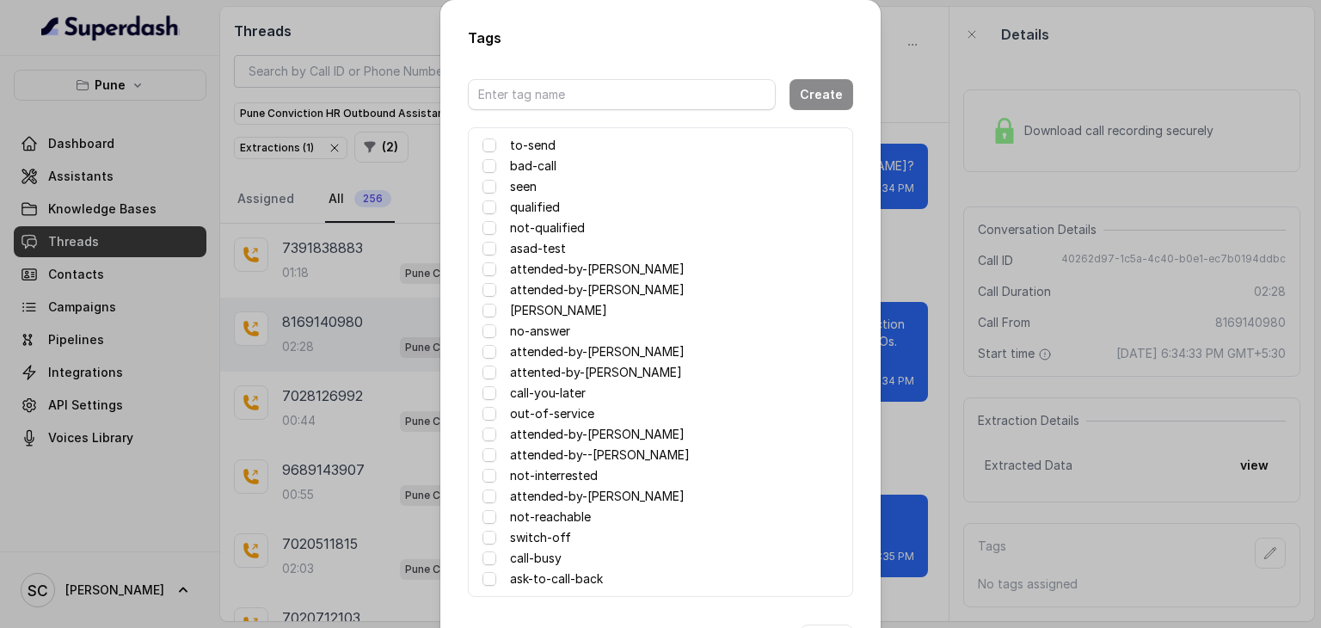
click at [538, 372] on label "attented-by-[PERSON_NAME]" at bounding box center [596, 372] width 172 height 21
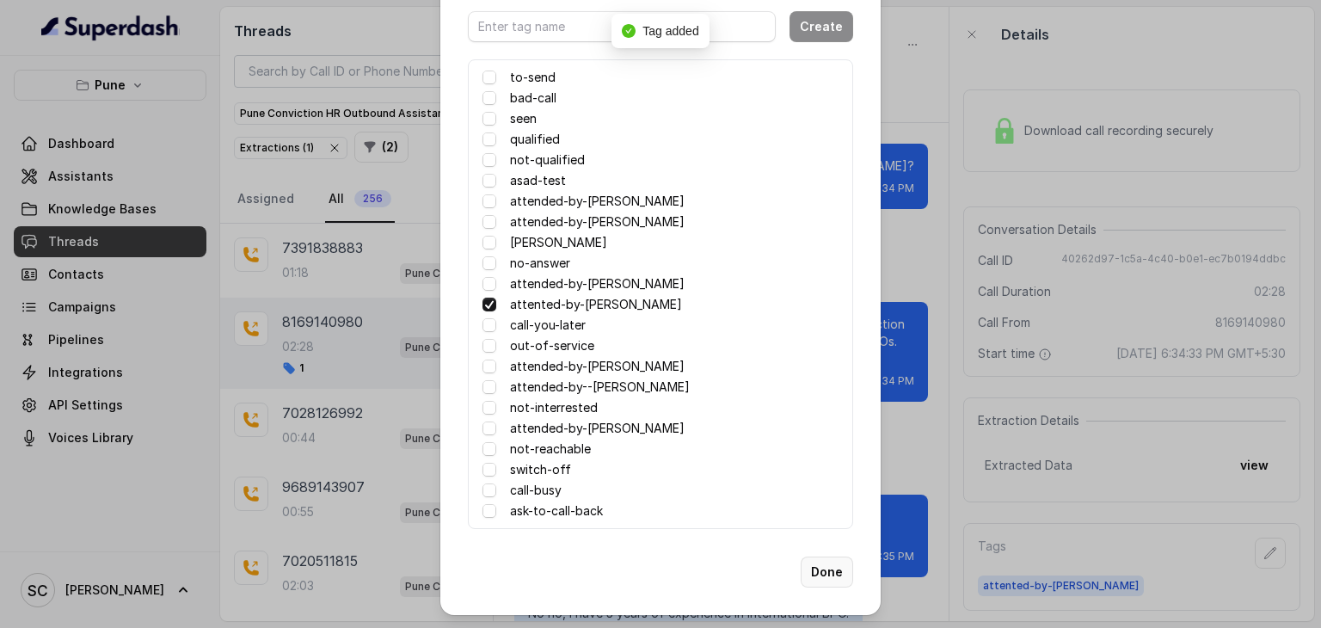
click at [825, 565] on button "Done" at bounding box center [827, 572] width 52 height 31
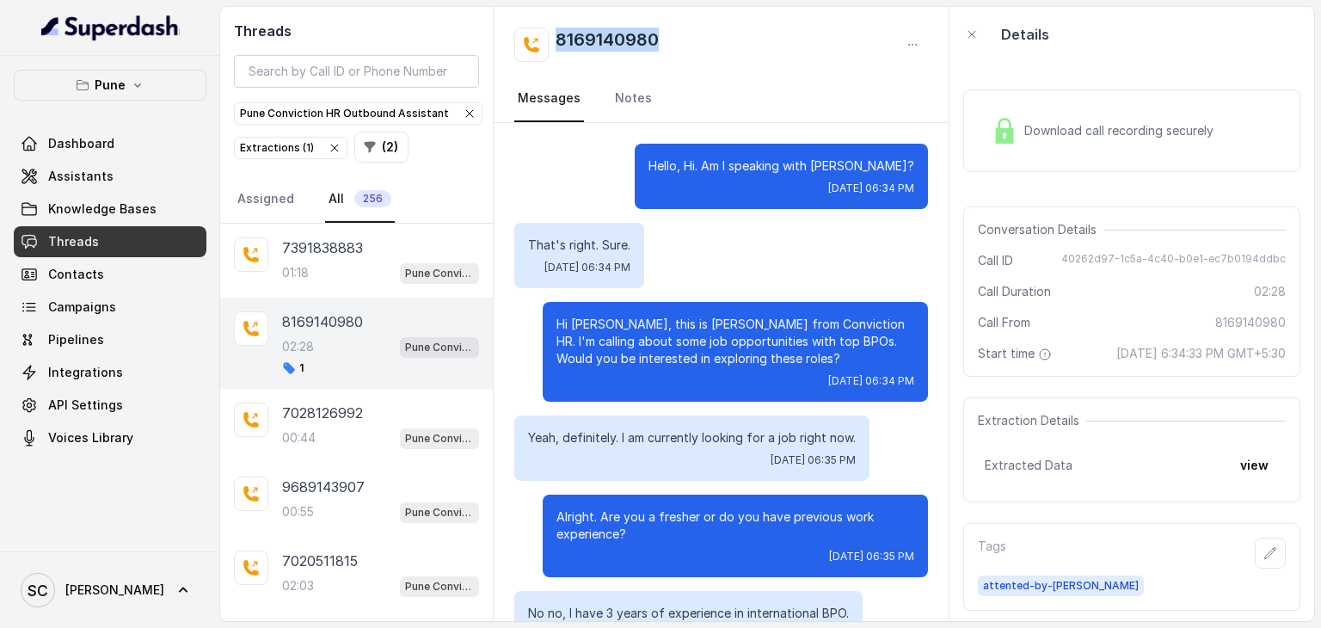
drag, startPoint x: 681, startPoint y: 32, endPoint x: 529, endPoint y: 25, distance: 152.4
click at [529, 25] on div "8169140980 Messages Notes" at bounding box center [721, 65] width 455 height 116
copy h2 "8169140980"
click at [327, 226] on div "7391838883 01:18 Pune Conviction HR Outbound Assistant" at bounding box center [356, 261] width 273 height 74
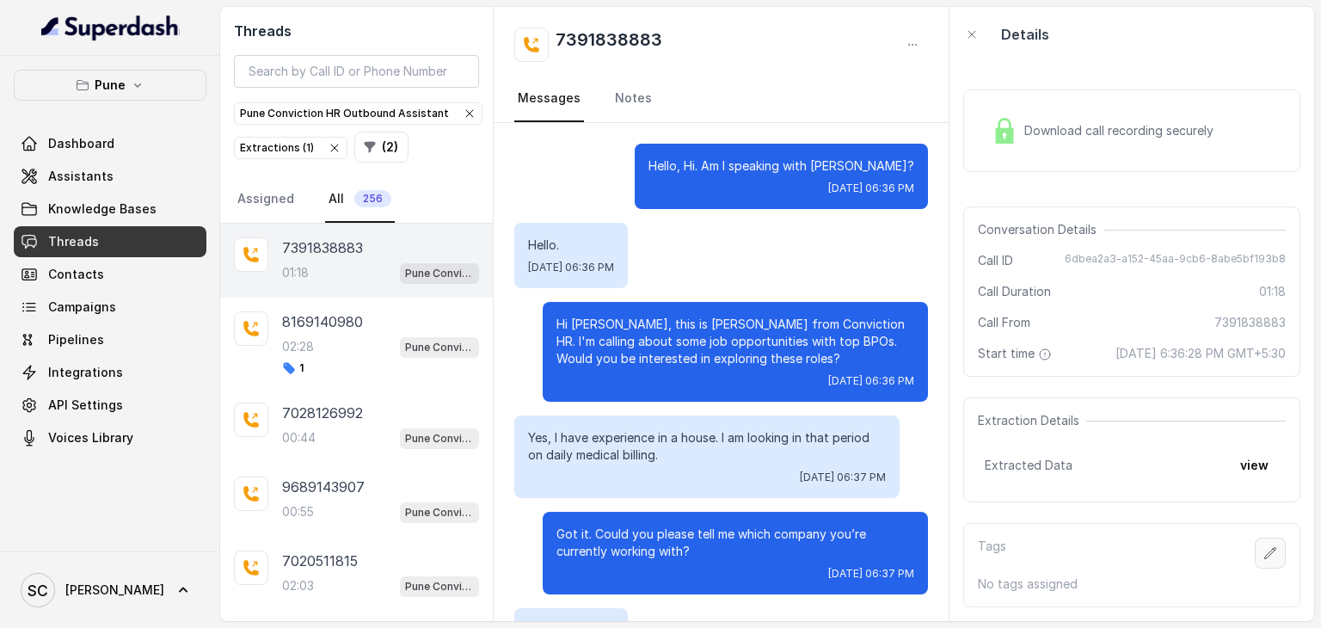
click at [1264, 560] on icon "button" at bounding box center [1271, 553] width 14 height 14
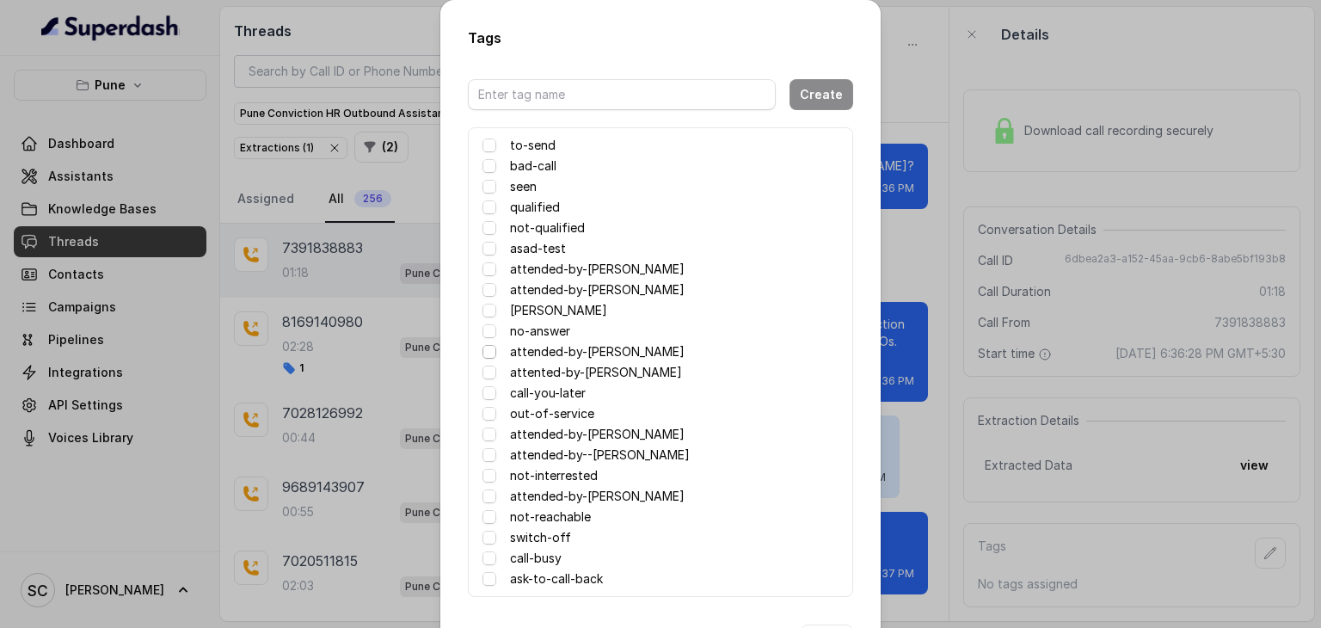
click at [483, 352] on span at bounding box center [490, 352] width 14 height 14
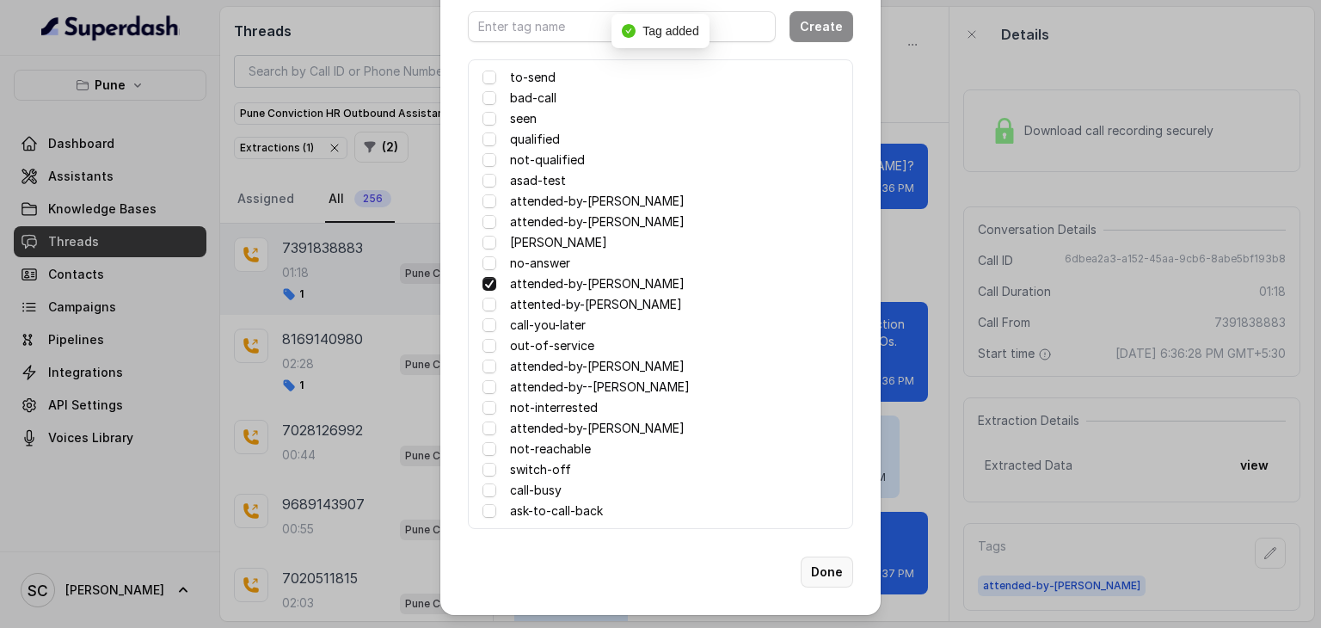
click at [826, 566] on button "Done" at bounding box center [827, 572] width 52 height 31
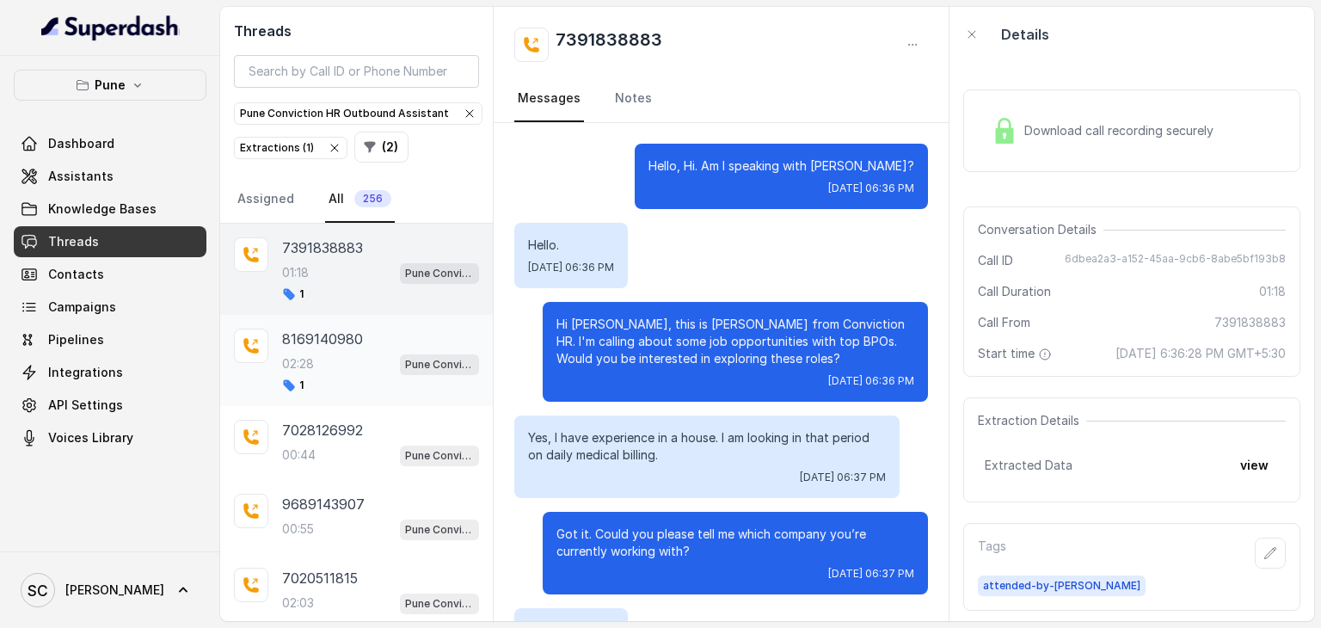
click at [358, 348] on div "8169140980 02:28 Pune Conviction HR Outbound Assistant 1" at bounding box center [380, 361] width 197 height 64
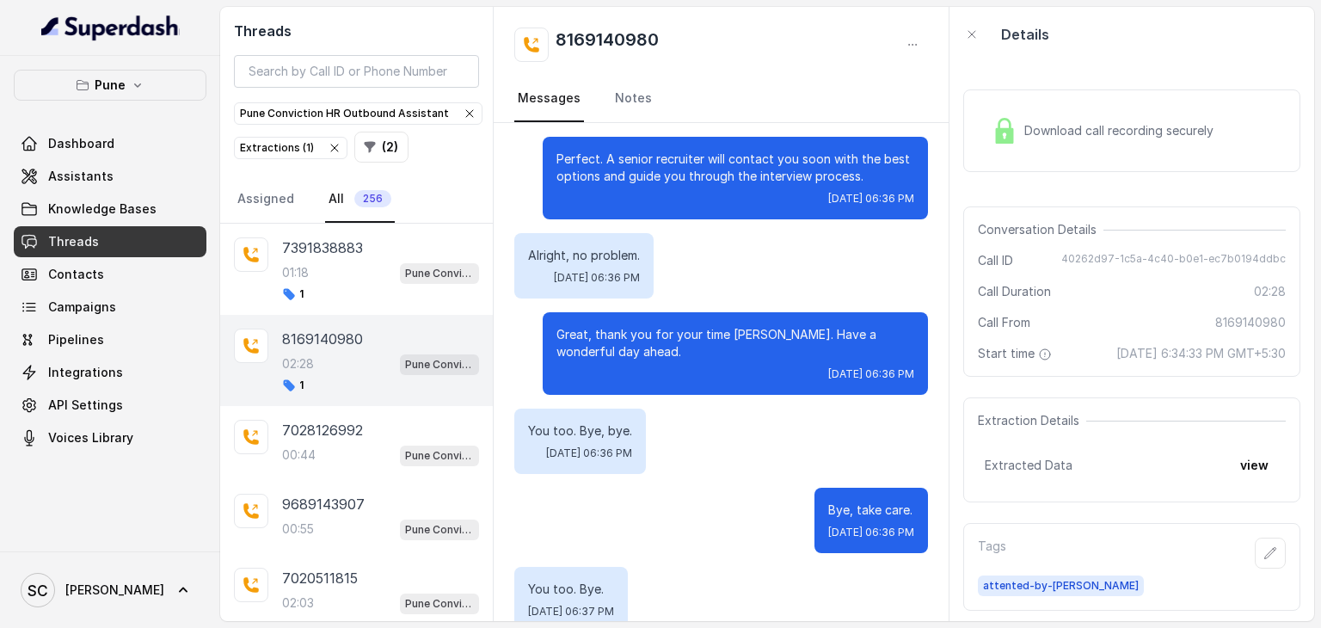
scroll to position [2285, 0]
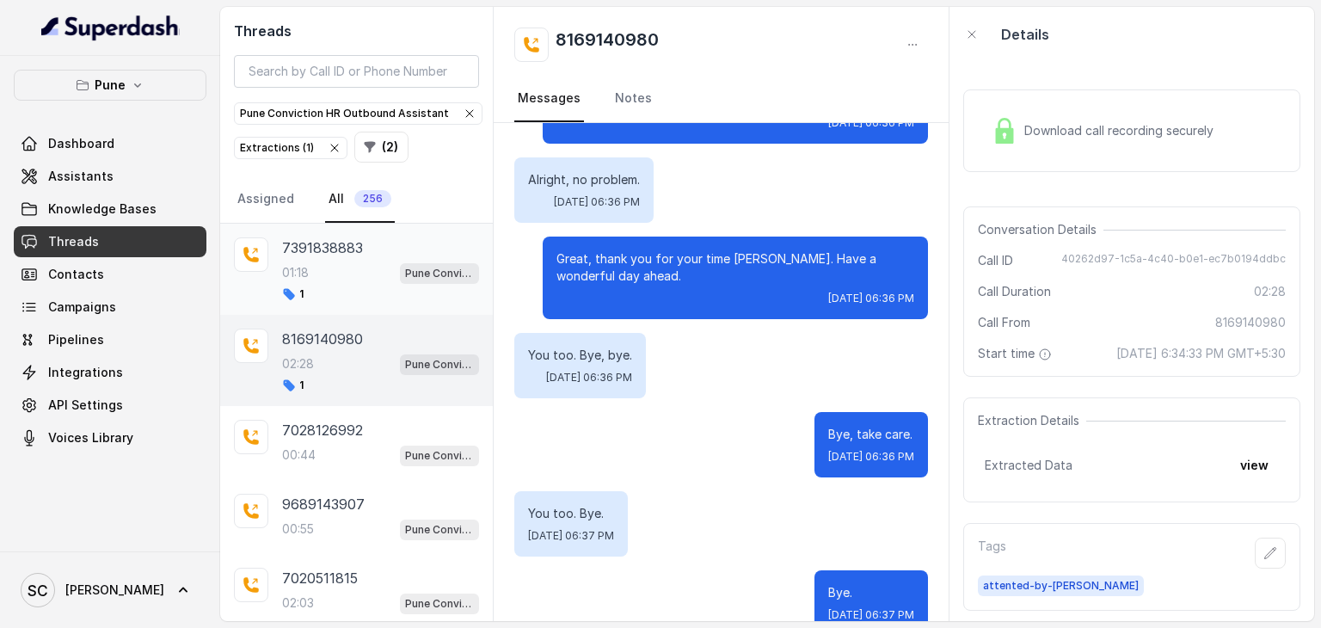
click at [309, 261] on div "01:18 Pune Conviction HR Outbound Assistant" at bounding box center [380, 272] width 197 height 22
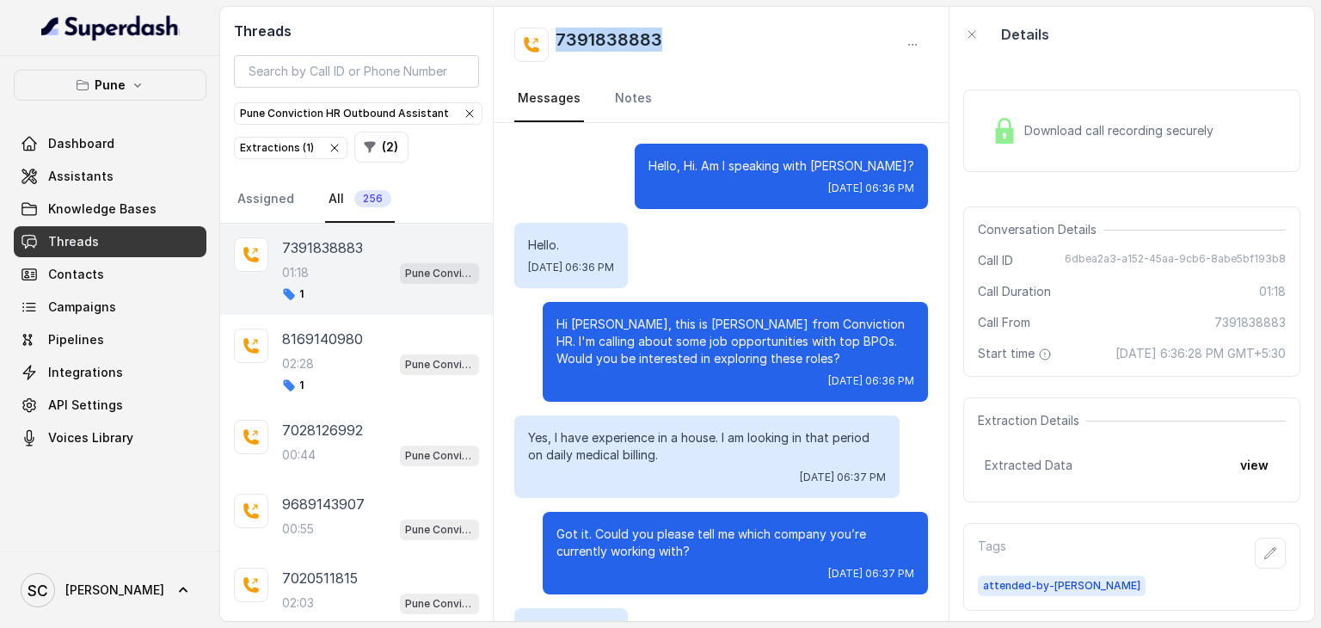
drag, startPoint x: 656, startPoint y: 38, endPoint x: 551, endPoint y: 46, distance: 106.1
click at [551, 46] on div "7391838883" at bounding box center [588, 45] width 148 height 34
copy h2 "7391838883"
click at [1264, 569] on button "button" at bounding box center [1270, 553] width 31 height 31
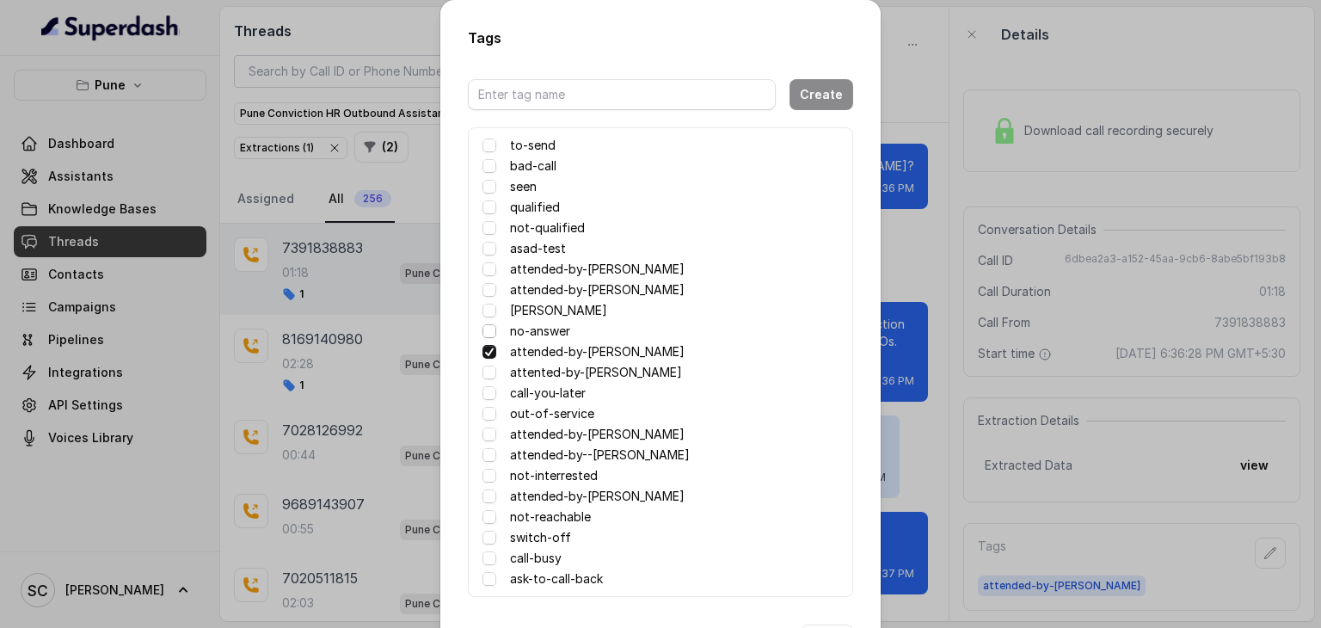
click at [484, 329] on span at bounding box center [490, 331] width 14 height 14
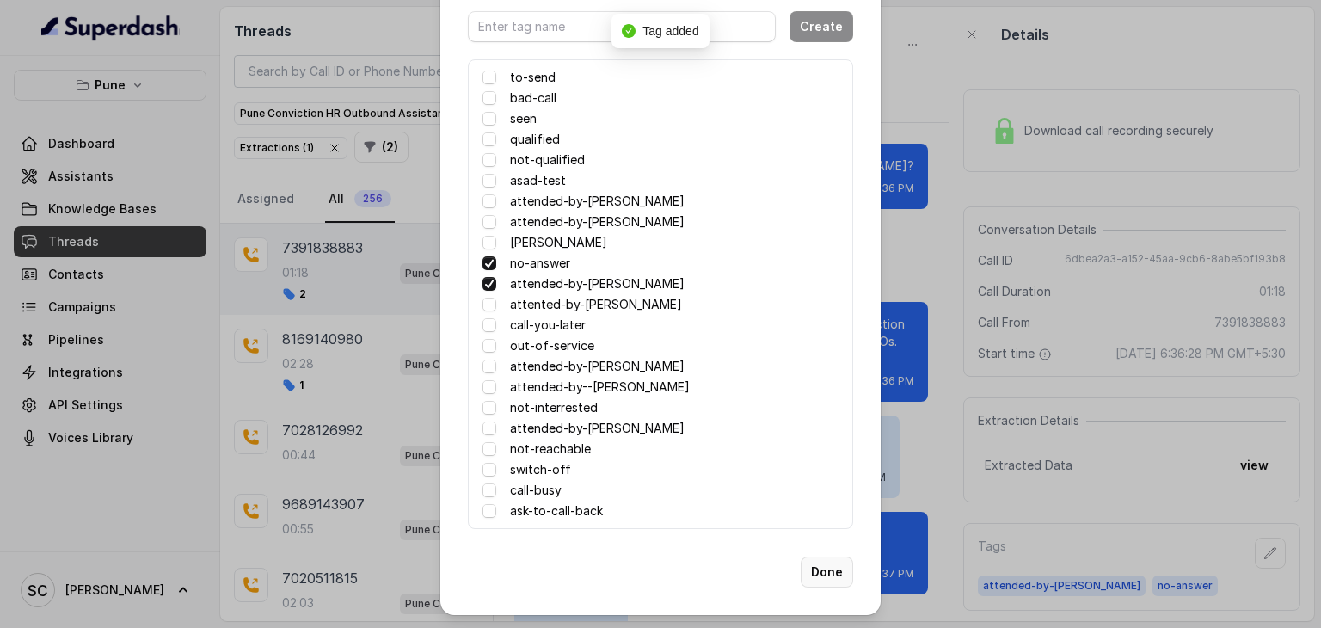
click at [818, 560] on button "Done" at bounding box center [827, 572] width 52 height 31
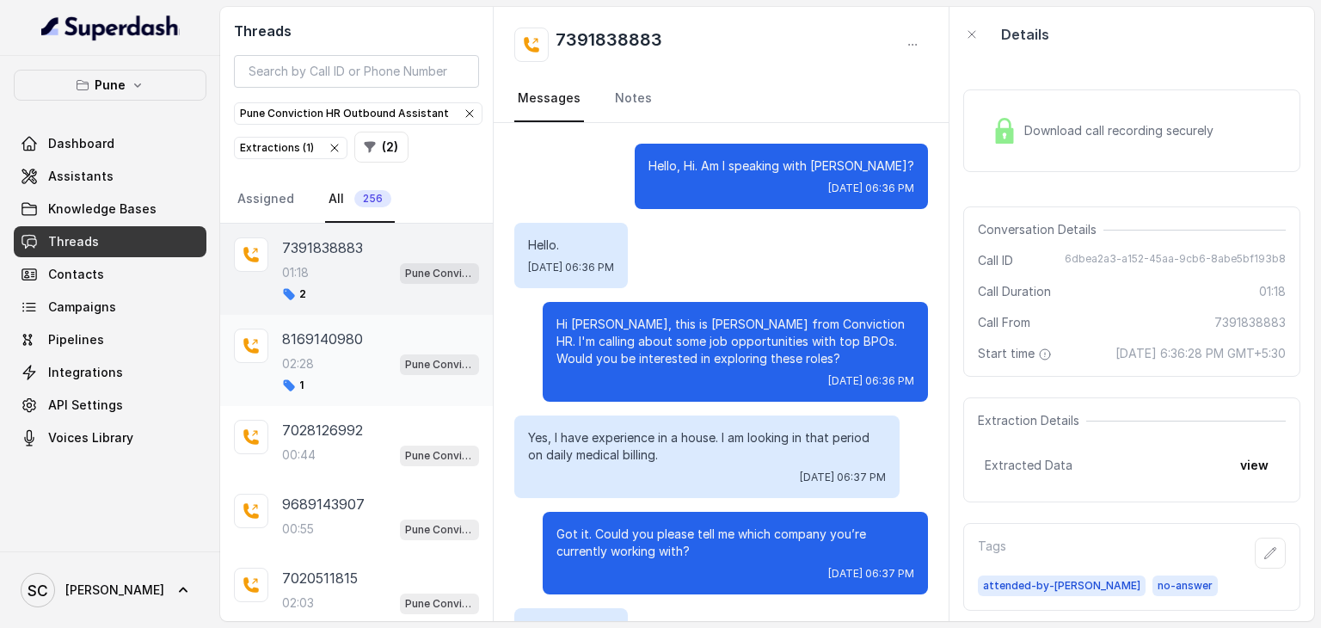
click at [329, 341] on p "8169140980" at bounding box center [322, 339] width 81 height 21
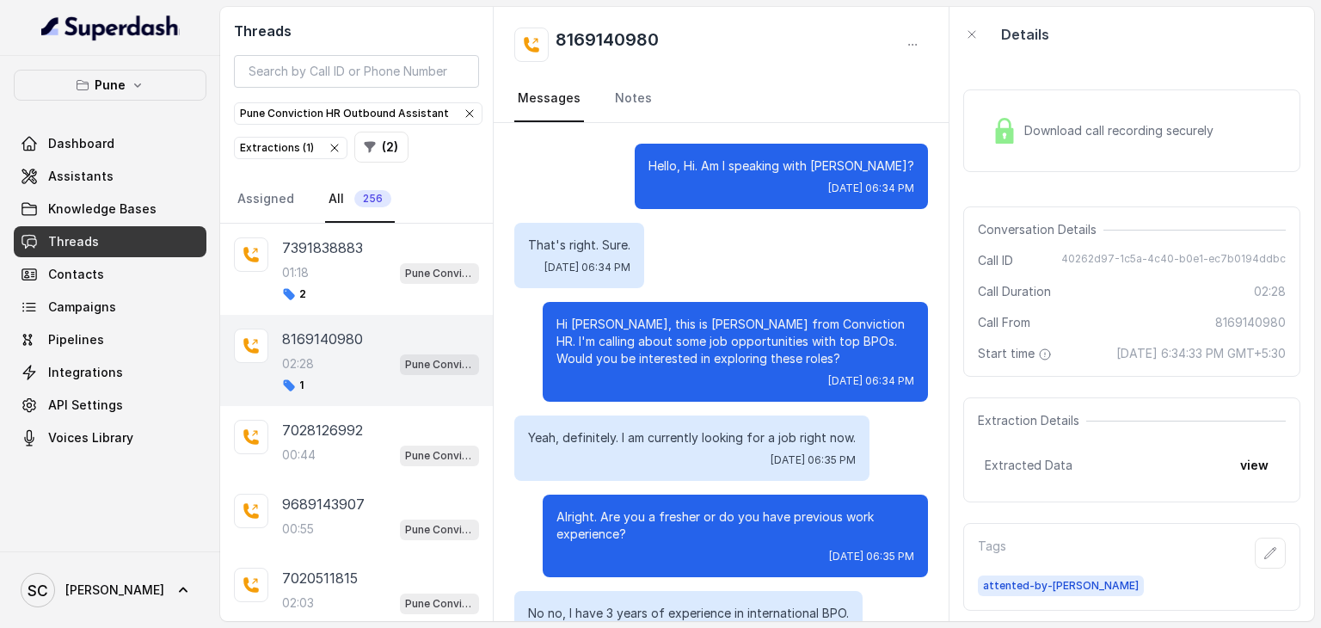
scroll to position [2285, 0]
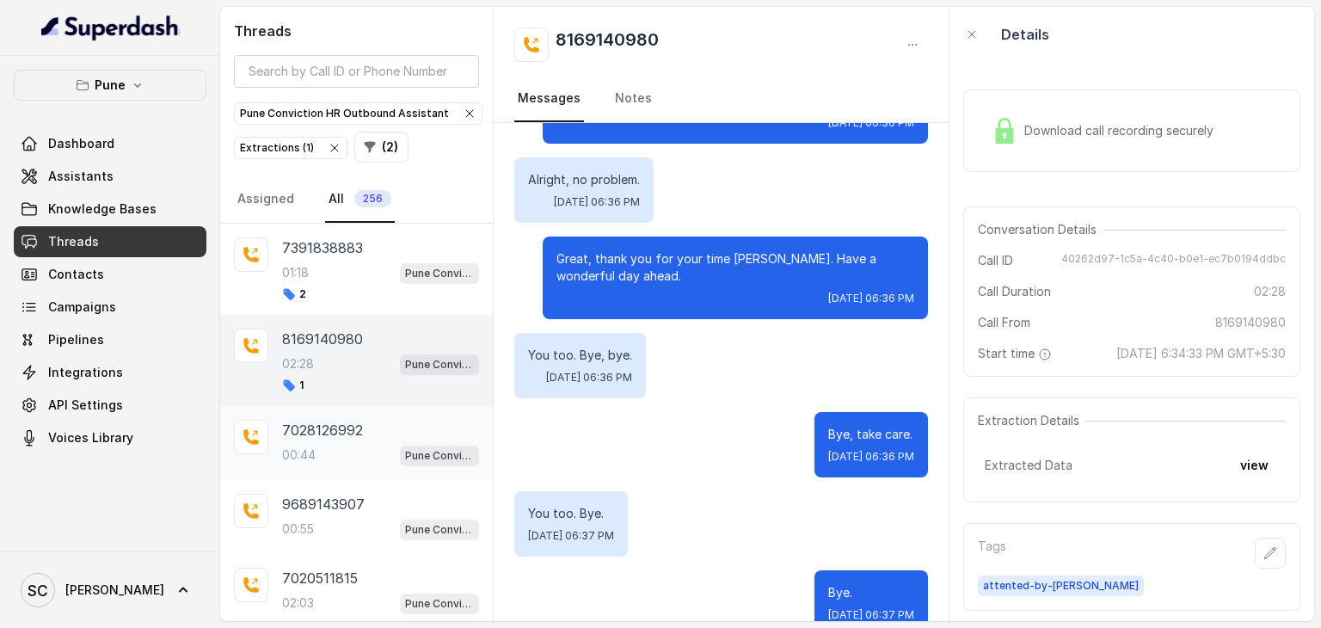
click at [335, 466] on div "7028126992 00:44 Pune Conviction HR Outbound Assistant" at bounding box center [356, 443] width 273 height 74
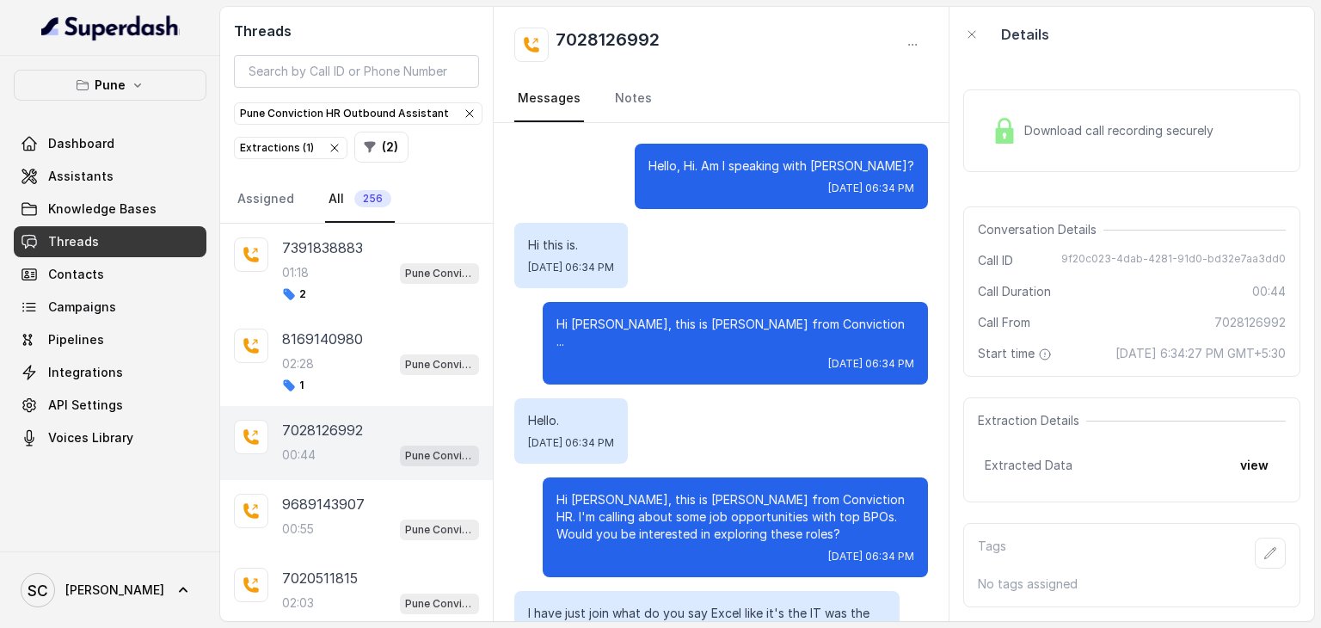
scroll to position [327, 0]
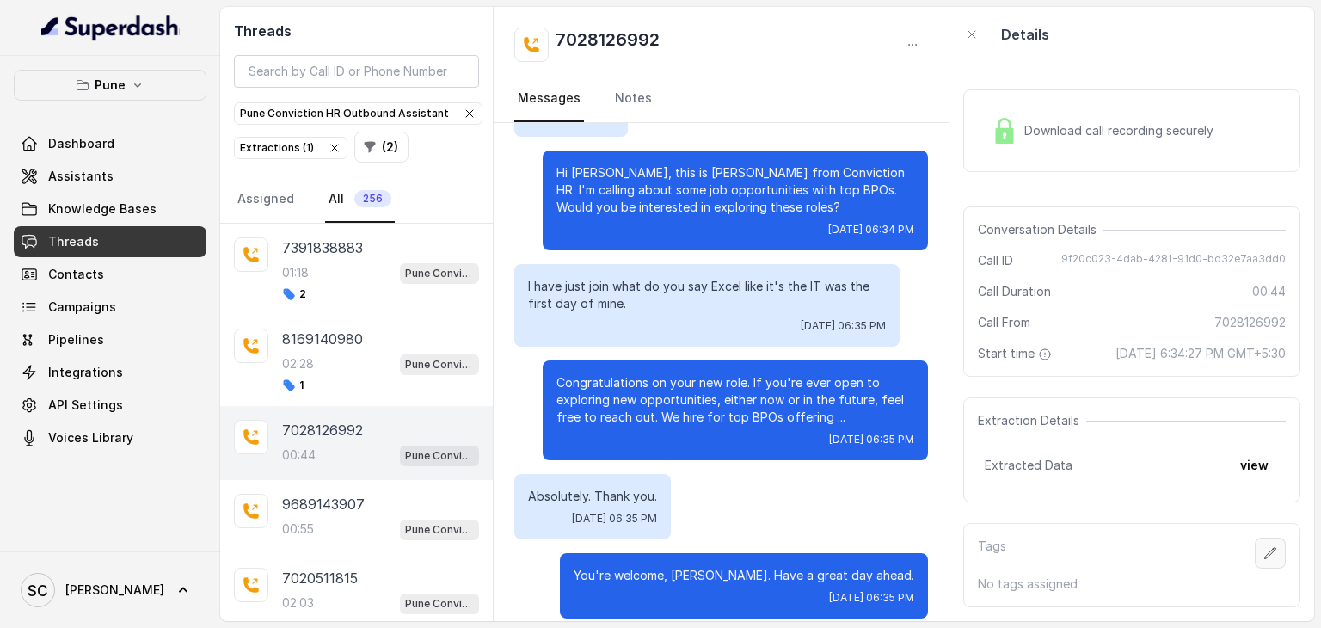
click at [1265, 558] on icon "button" at bounding box center [1270, 552] width 11 height 11
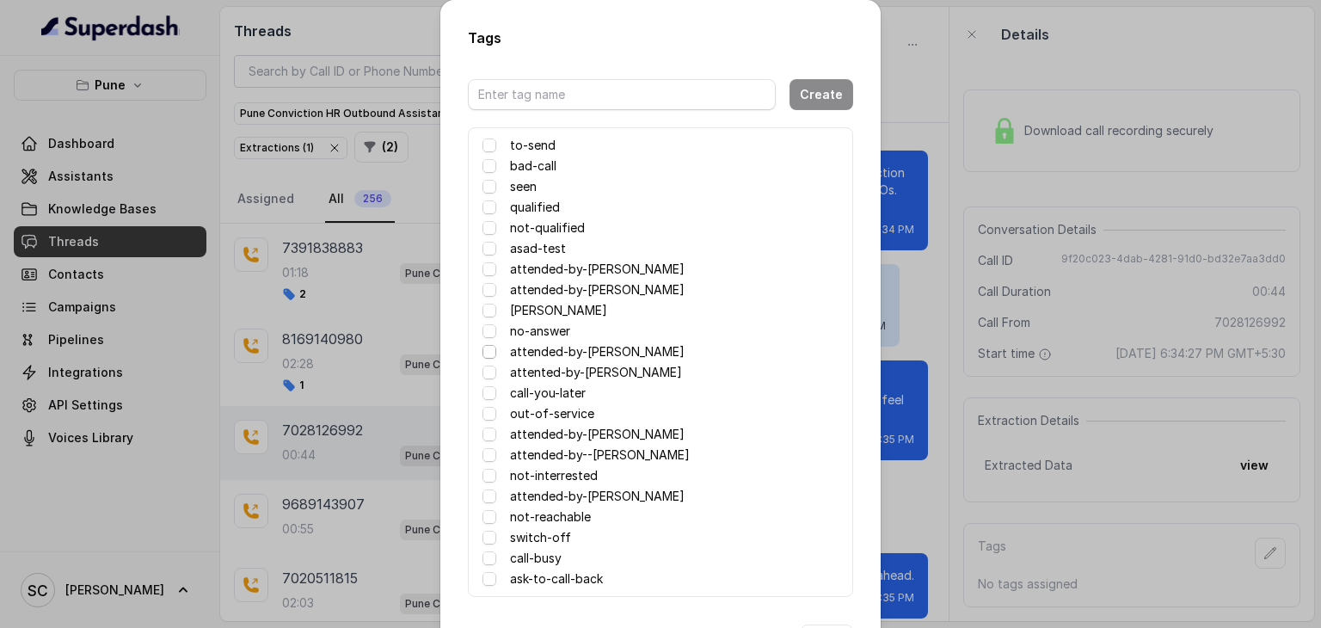
click at [483, 348] on span at bounding box center [490, 352] width 14 height 14
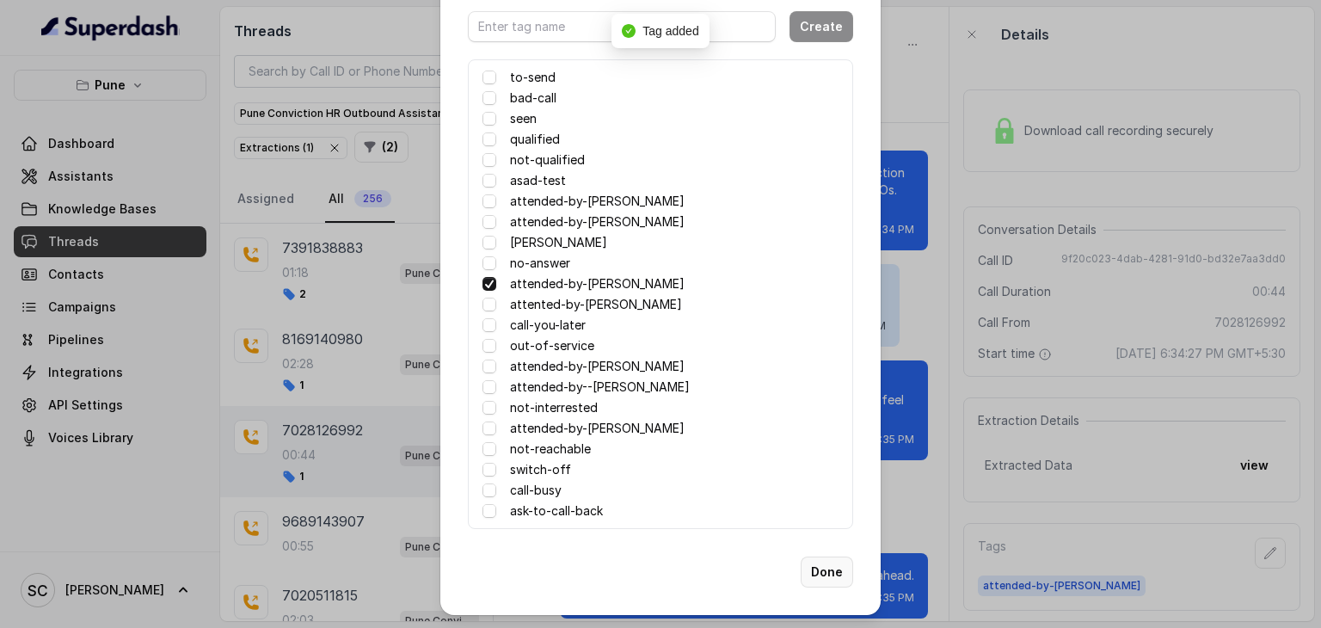
click at [828, 572] on button "Done" at bounding box center [827, 572] width 52 height 31
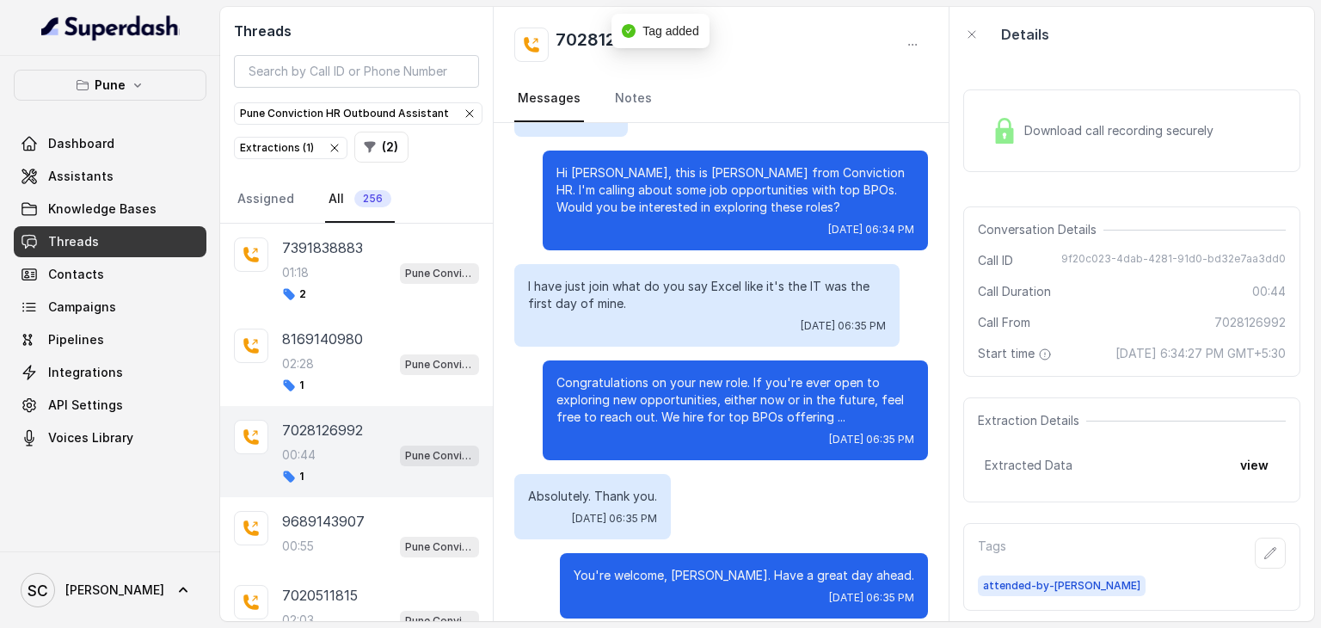
scroll to position [0, 0]
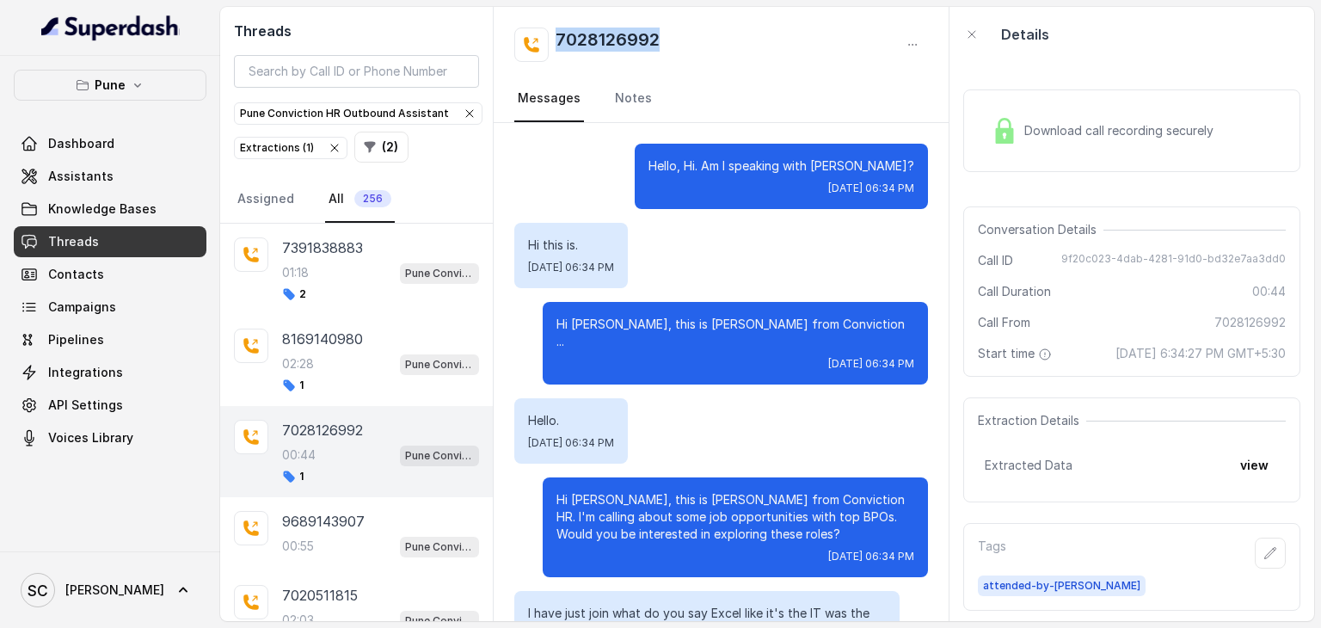
drag, startPoint x: 556, startPoint y: 33, endPoint x: 740, endPoint y: 38, distance: 184.1
click at [740, 38] on div "7028126992" at bounding box center [721, 45] width 414 height 34
copy h2 "7028126992"
click at [1264, 560] on icon "button" at bounding box center [1271, 553] width 14 height 14
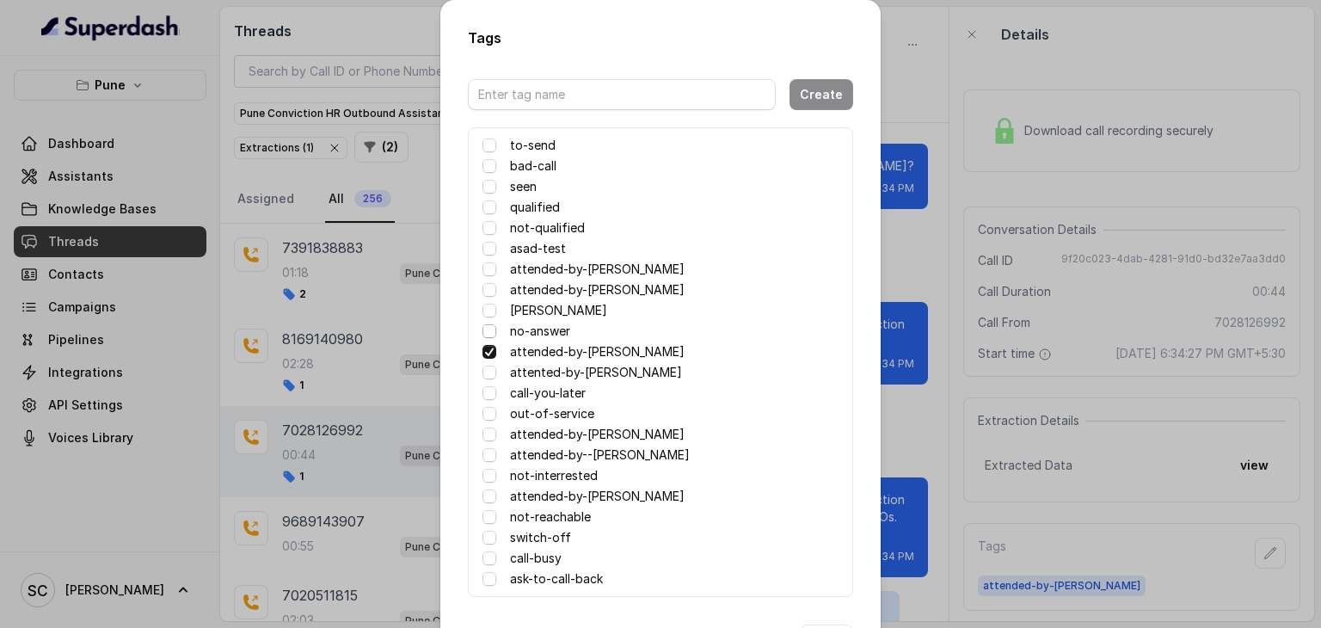
click at [484, 334] on span at bounding box center [490, 331] width 14 height 14
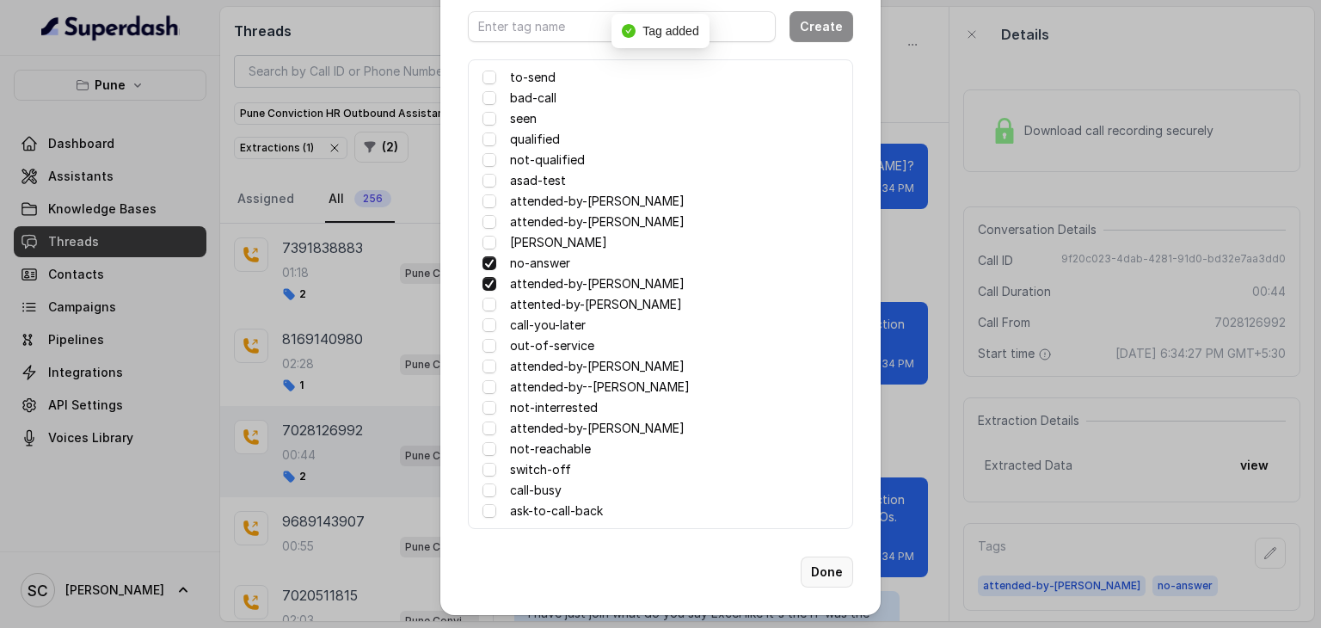
click at [830, 557] on button "Done" at bounding box center [827, 572] width 52 height 31
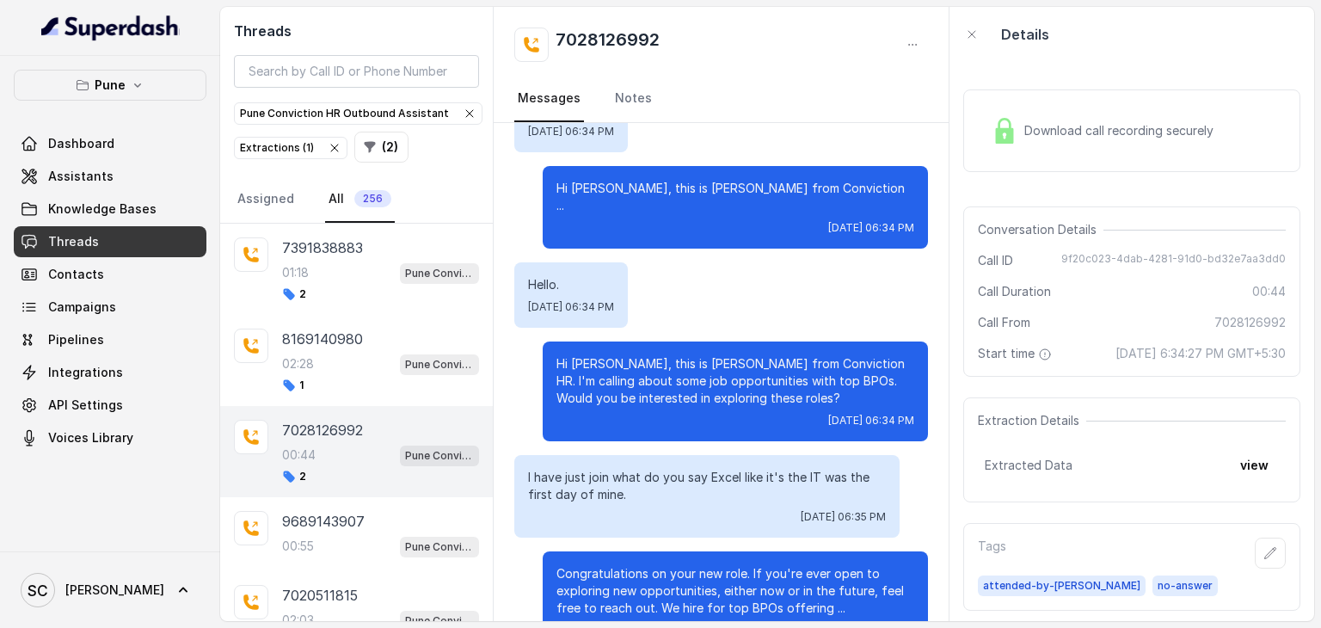
scroll to position [0, 0]
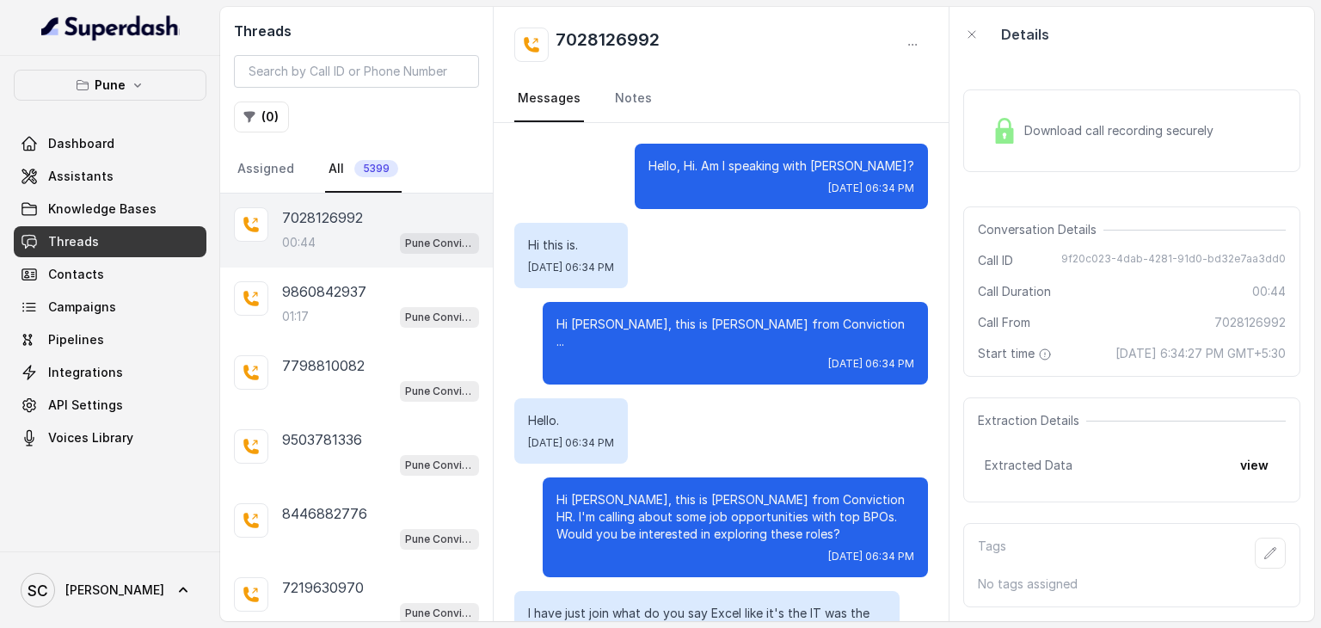
scroll to position [327, 0]
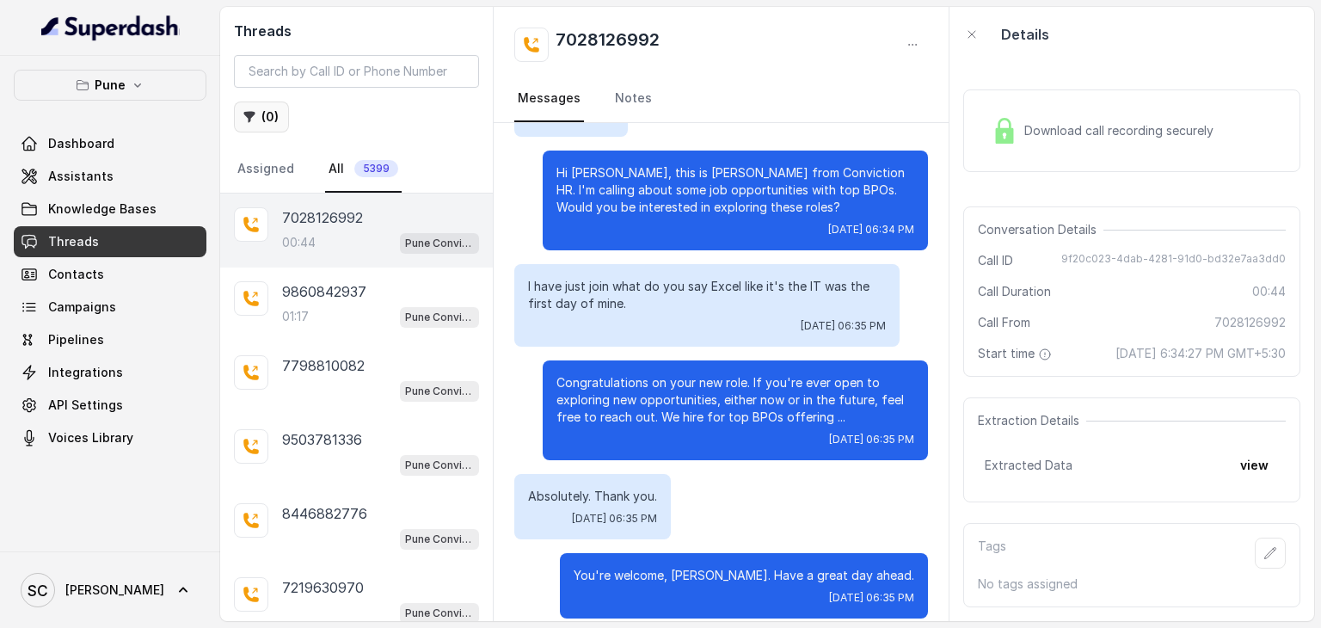
click at [261, 118] on button "( 0 )" at bounding box center [261, 116] width 55 height 31
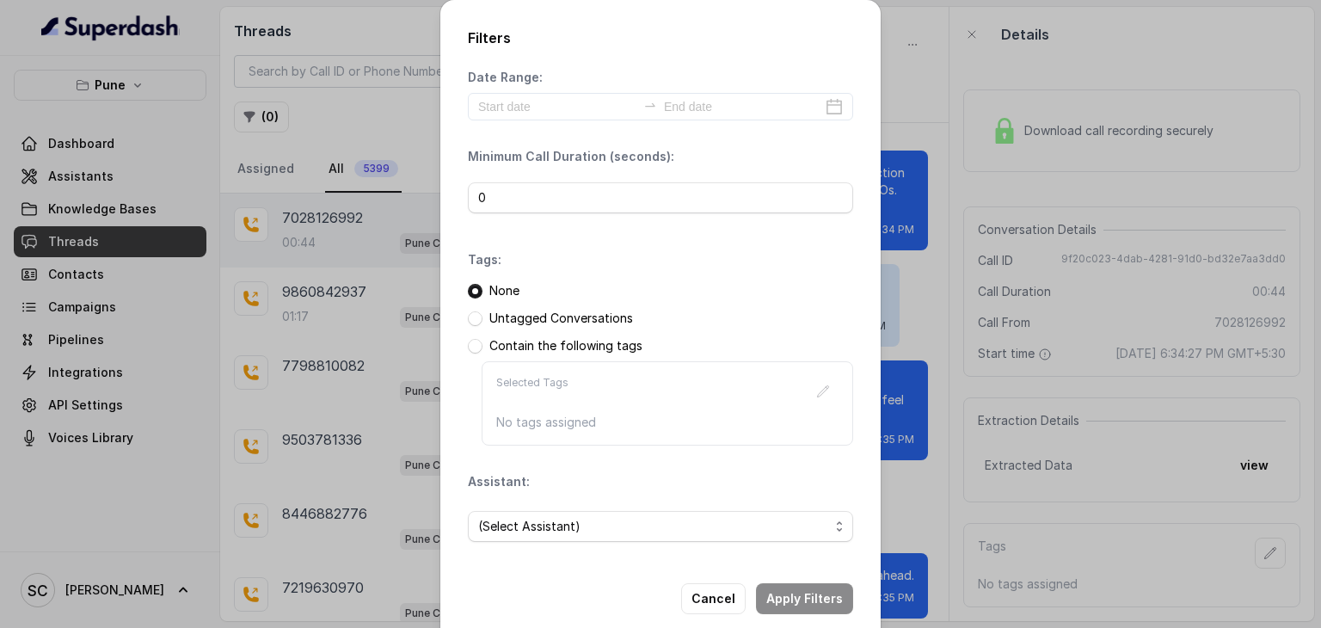
scroll to position [26, 0]
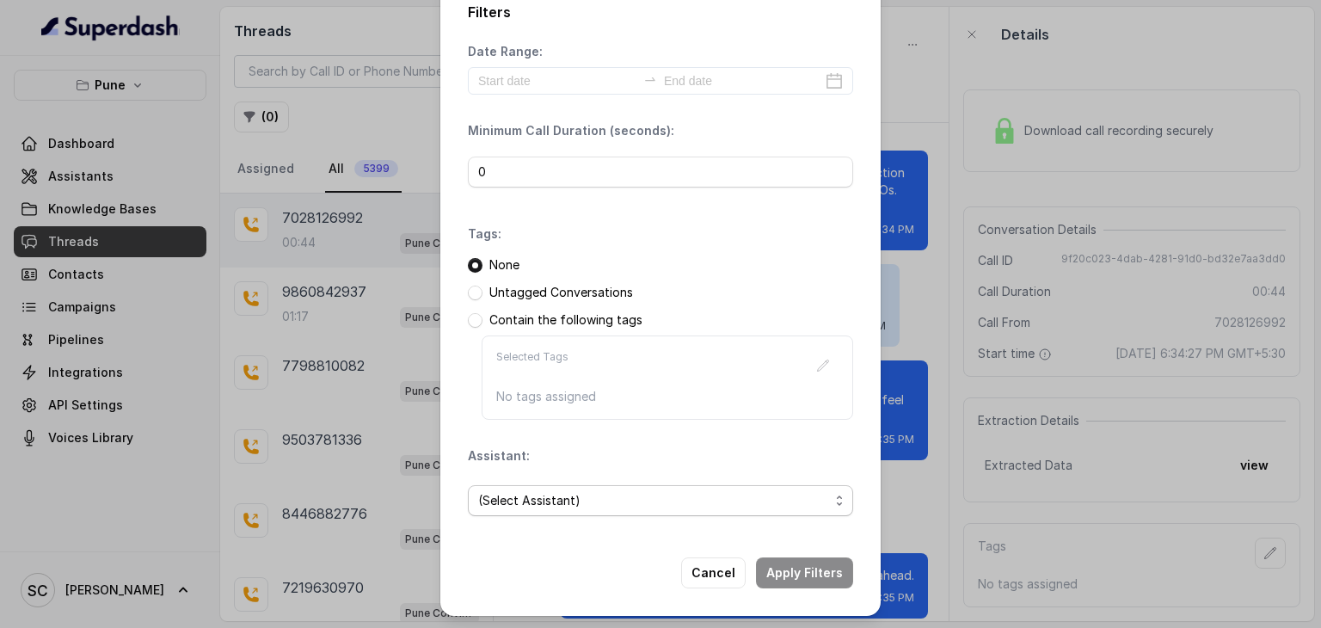
click at [521, 509] on span "(Select Assistant)" at bounding box center [660, 500] width 385 height 31
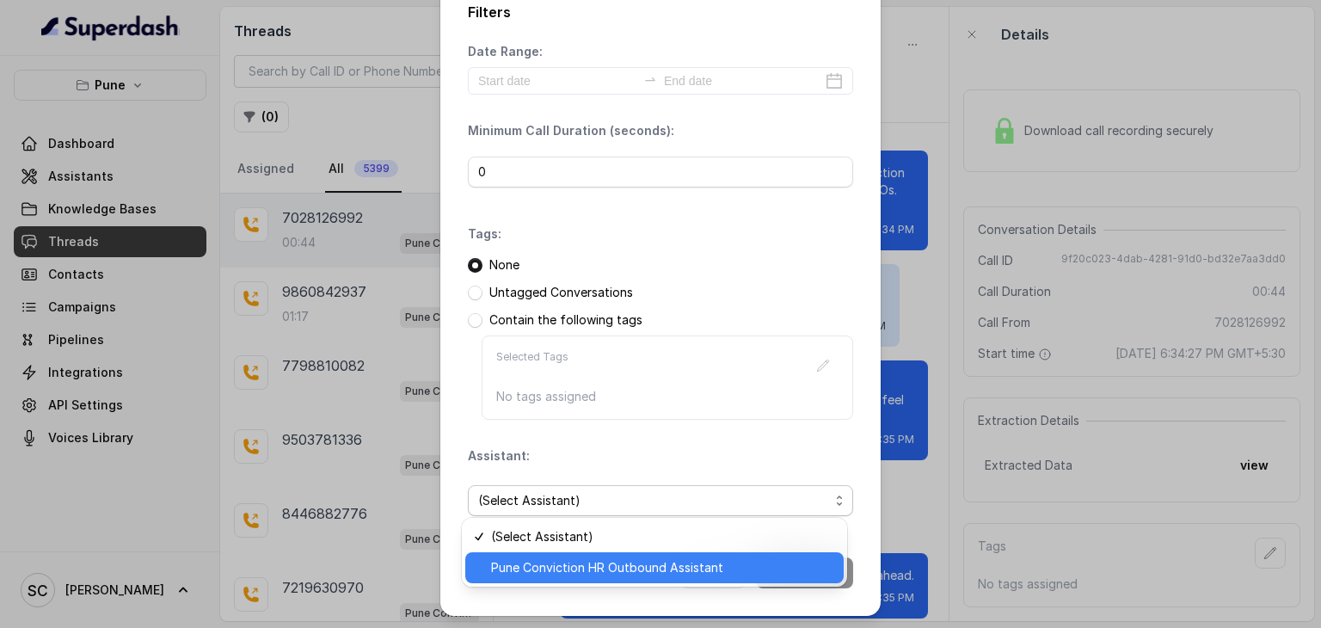
click at [532, 569] on span "Pune Conviction HR Outbound Assistant" at bounding box center [662, 567] width 342 height 21
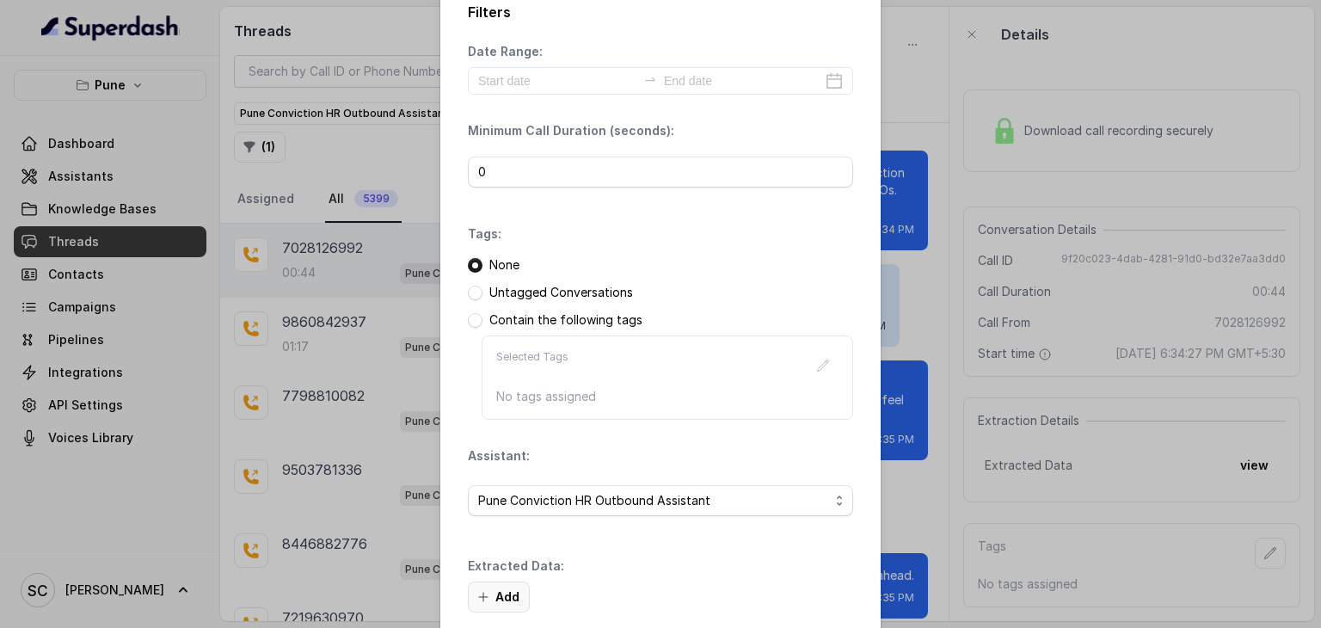
click at [495, 589] on button "Add" at bounding box center [499, 596] width 62 height 31
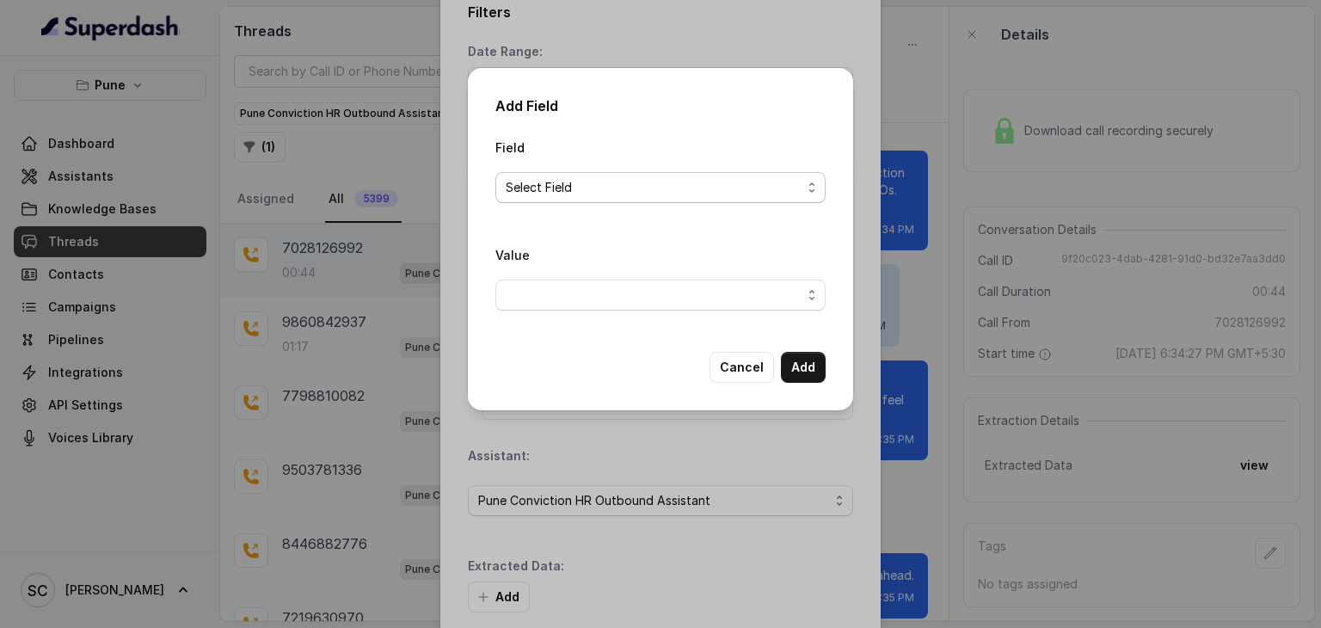
click at [619, 184] on span "Select Field" at bounding box center [654, 187] width 296 height 21
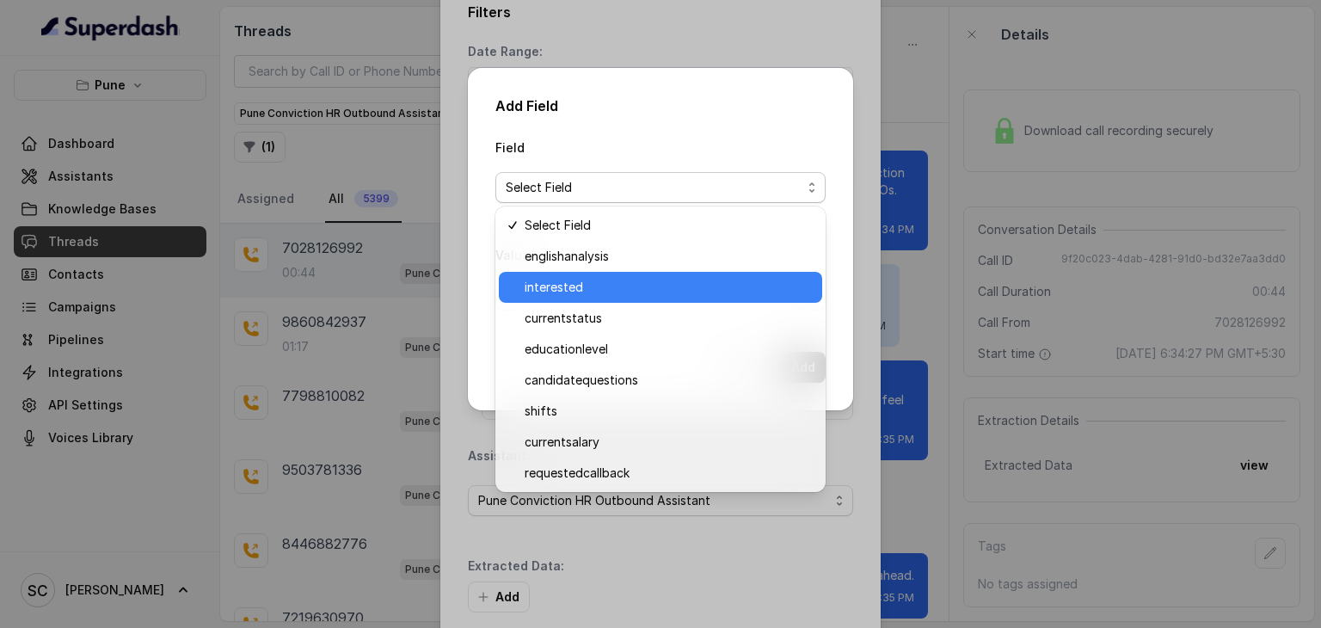
click at [603, 283] on span "interested" at bounding box center [668, 287] width 287 height 21
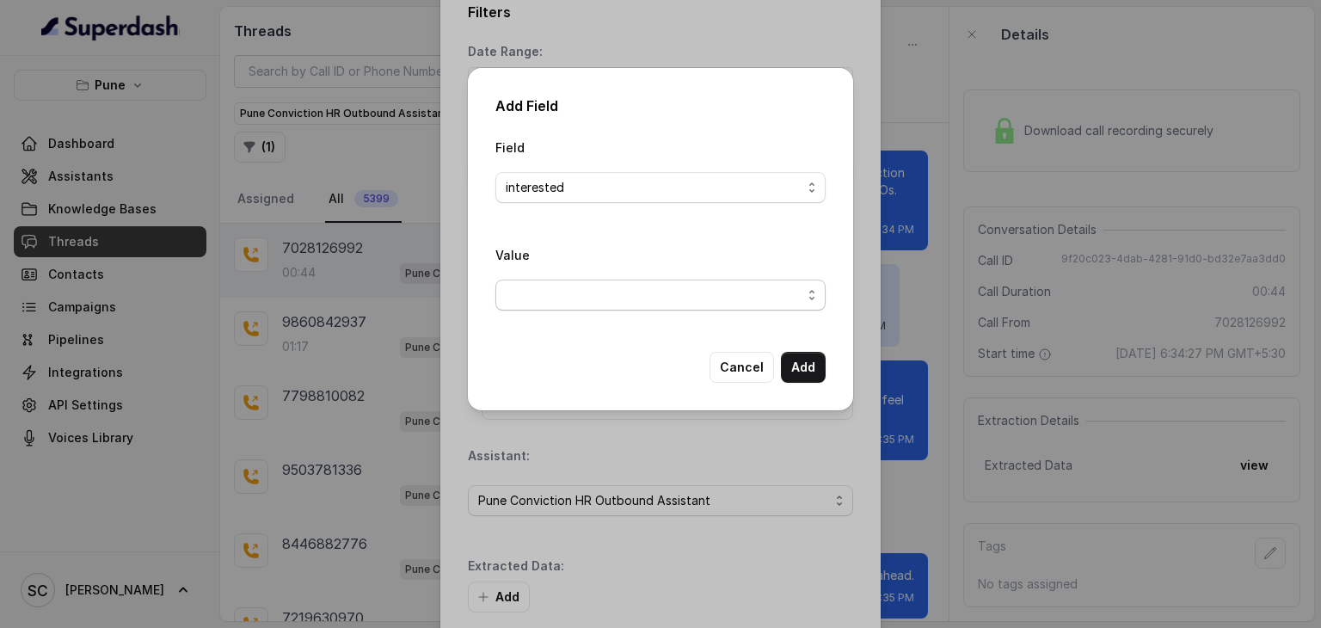
click at [603, 283] on span "button" at bounding box center [660, 295] width 330 height 31
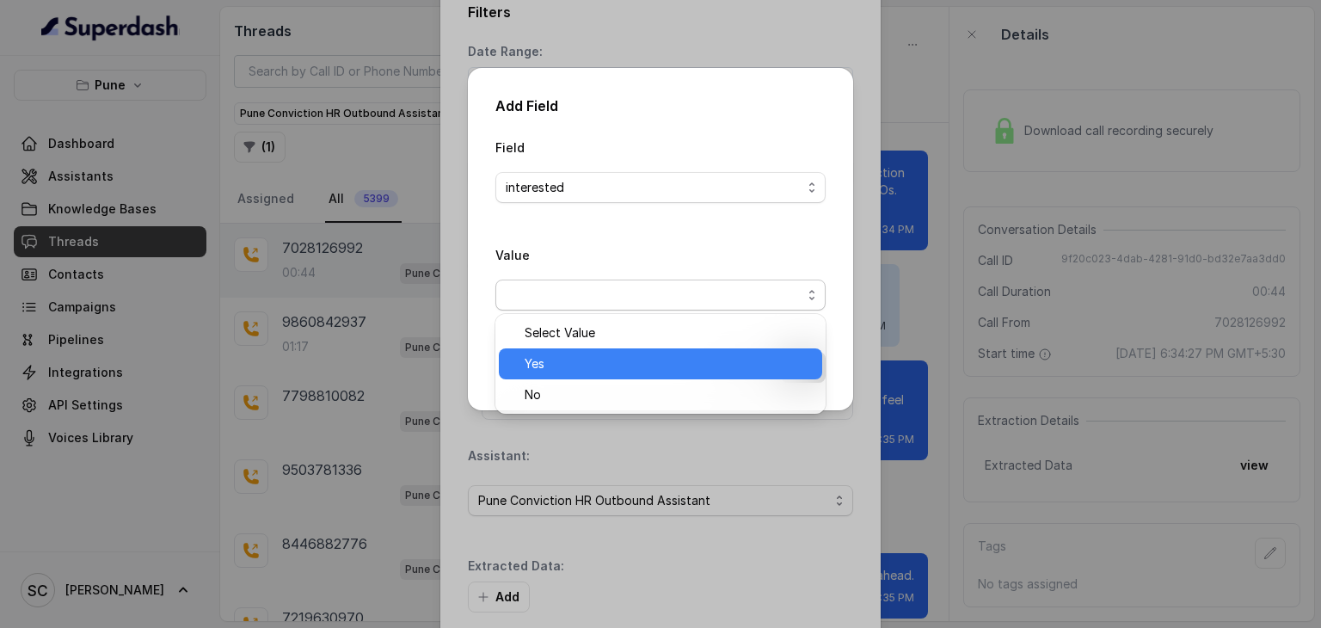
click at [592, 357] on span "Yes" at bounding box center [668, 364] width 287 height 21
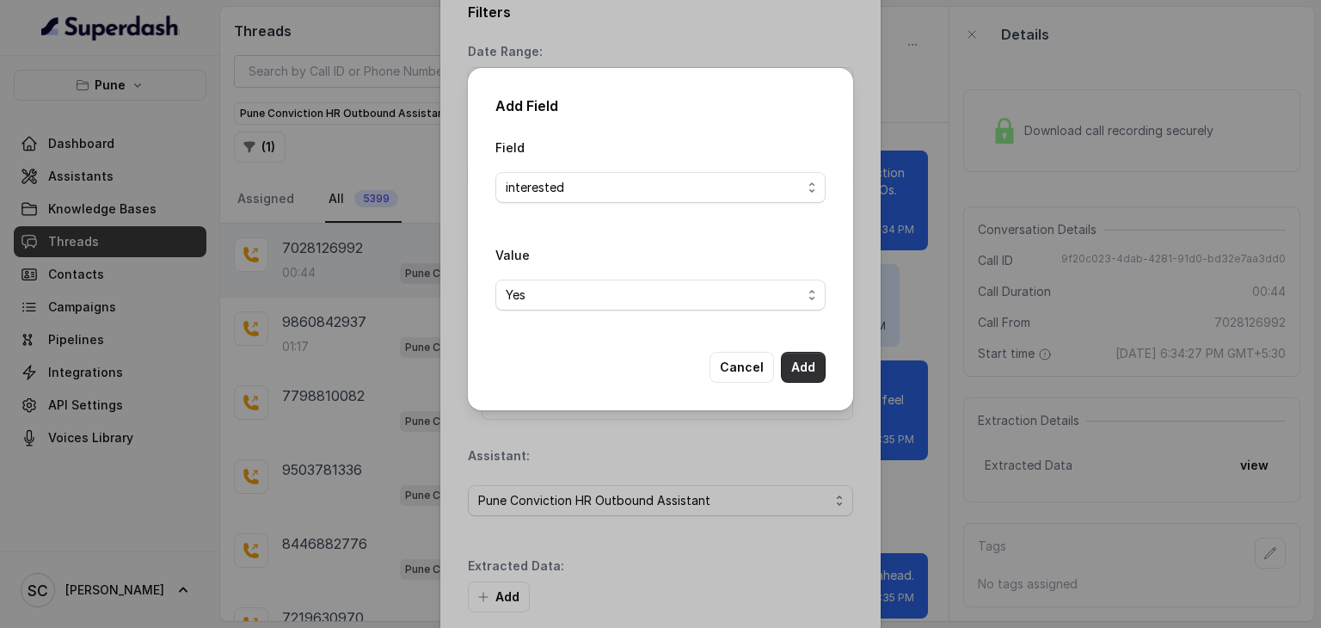
click at [795, 360] on button "Add" at bounding box center [803, 367] width 45 height 31
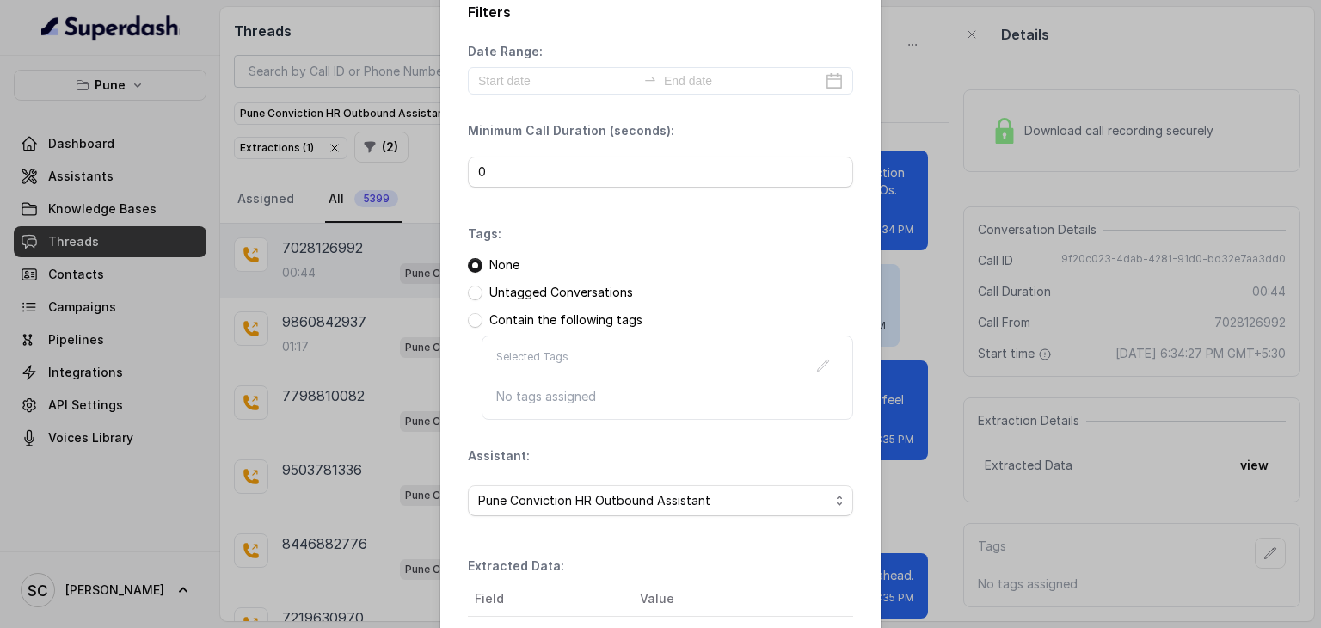
scroll to position [216, 0]
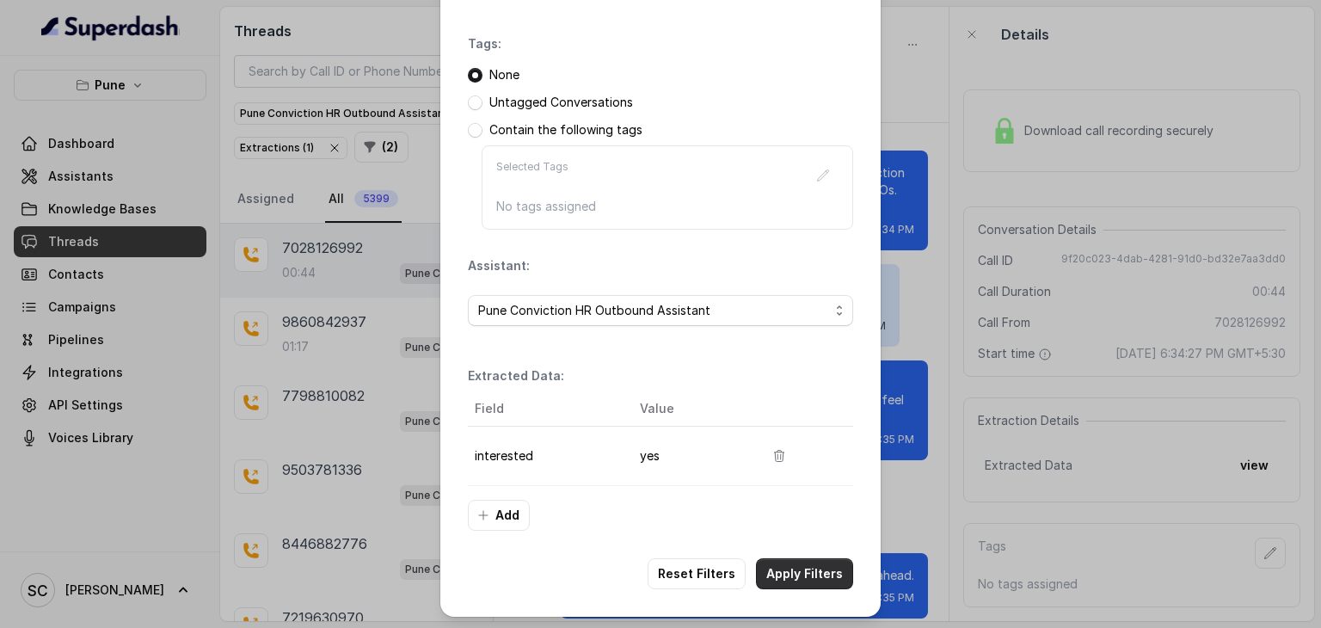
click at [784, 575] on button "Apply Filters" at bounding box center [804, 573] width 97 height 31
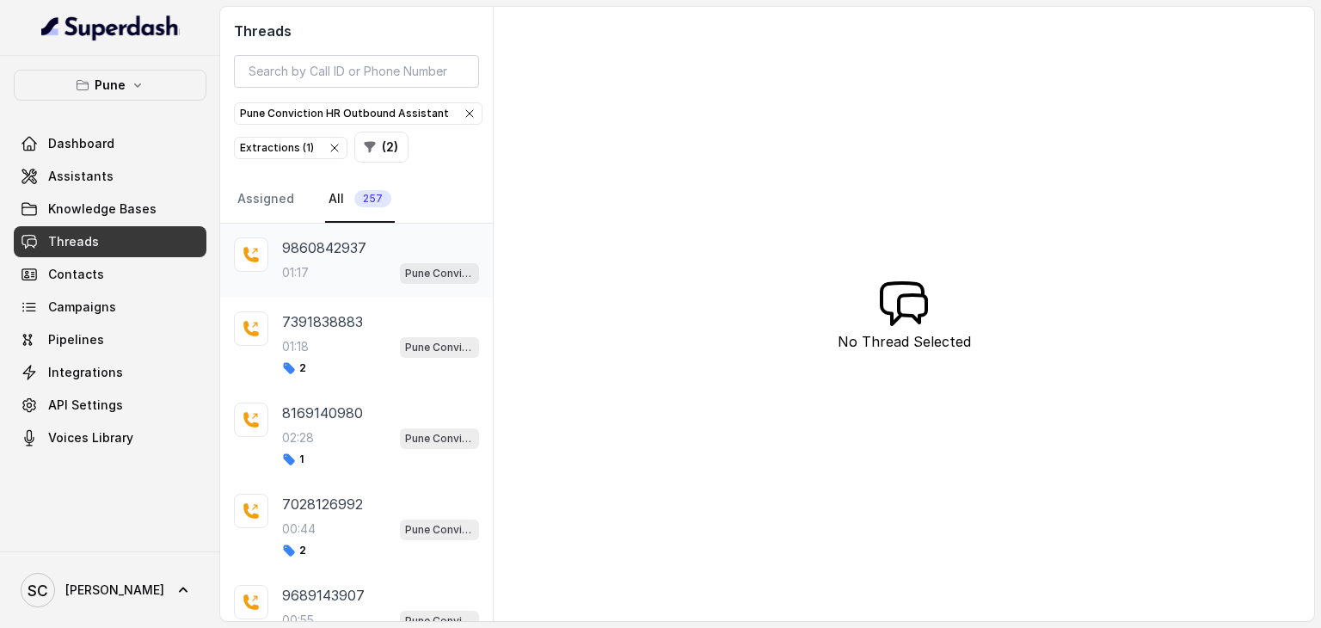
click at [354, 265] on div "01:17 Pune Conviction HR Outbound Assistant" at bounding box center [380, 272] width 197 height 22
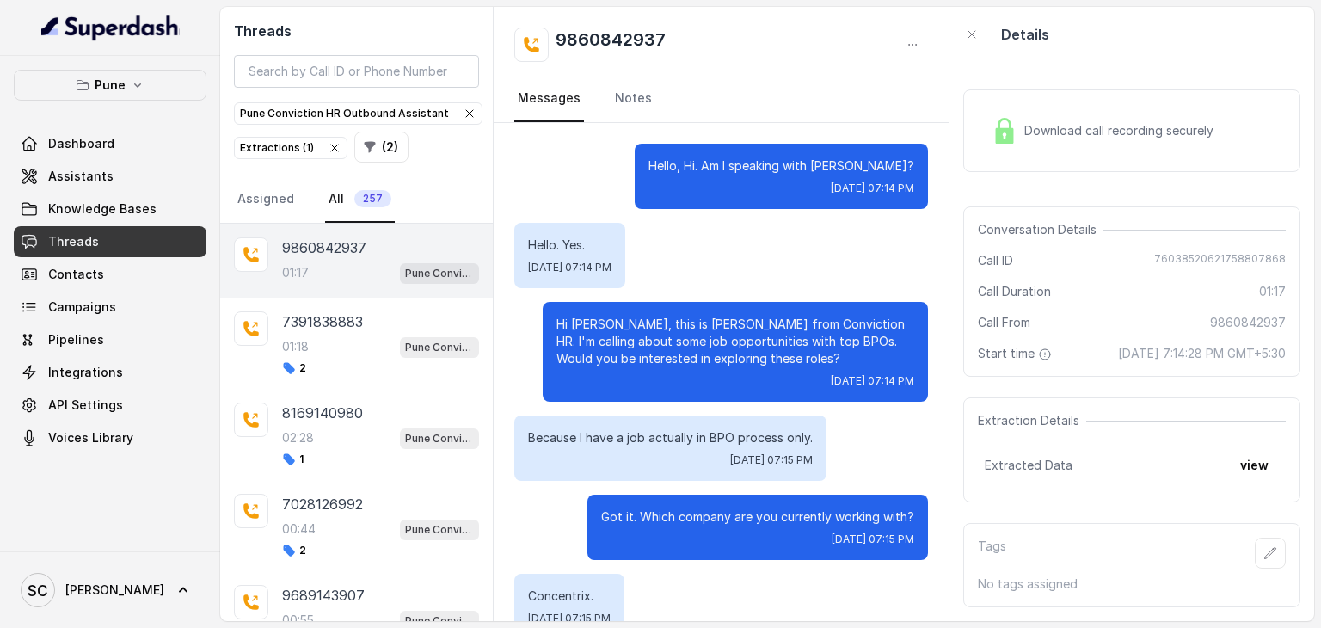
scroll to position [784, 0]
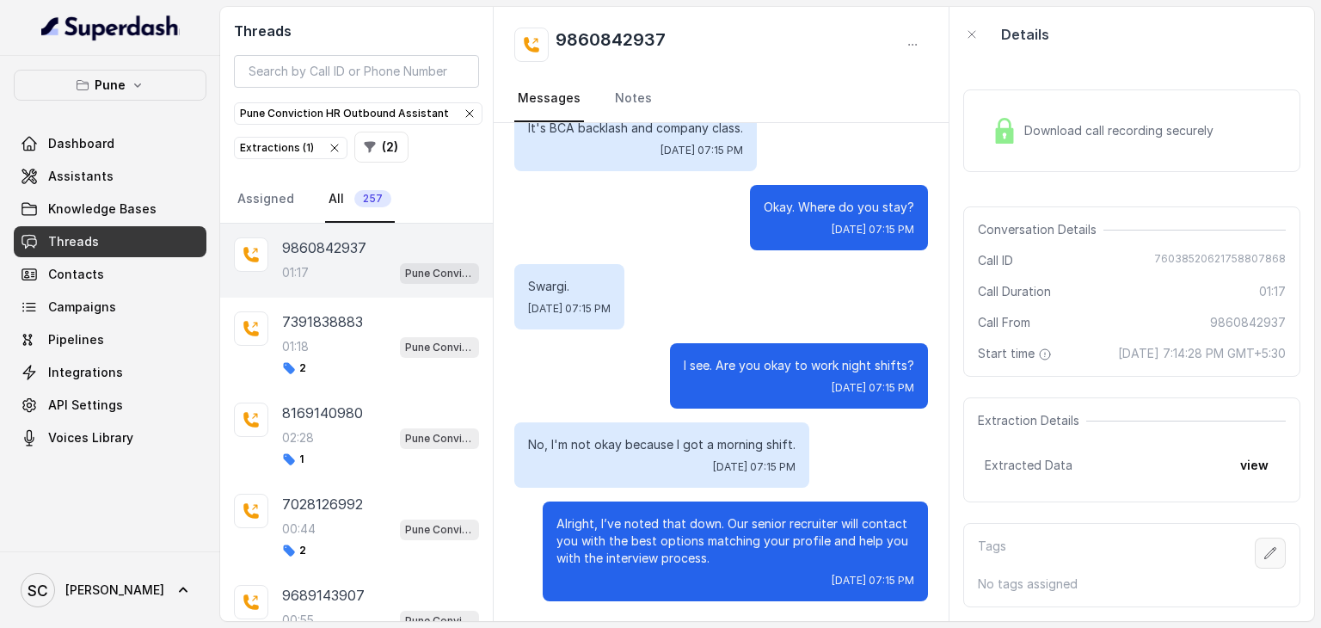
click at [1264, 560] on icon "button" at bounding box center [1271, 553] width 14 height 14
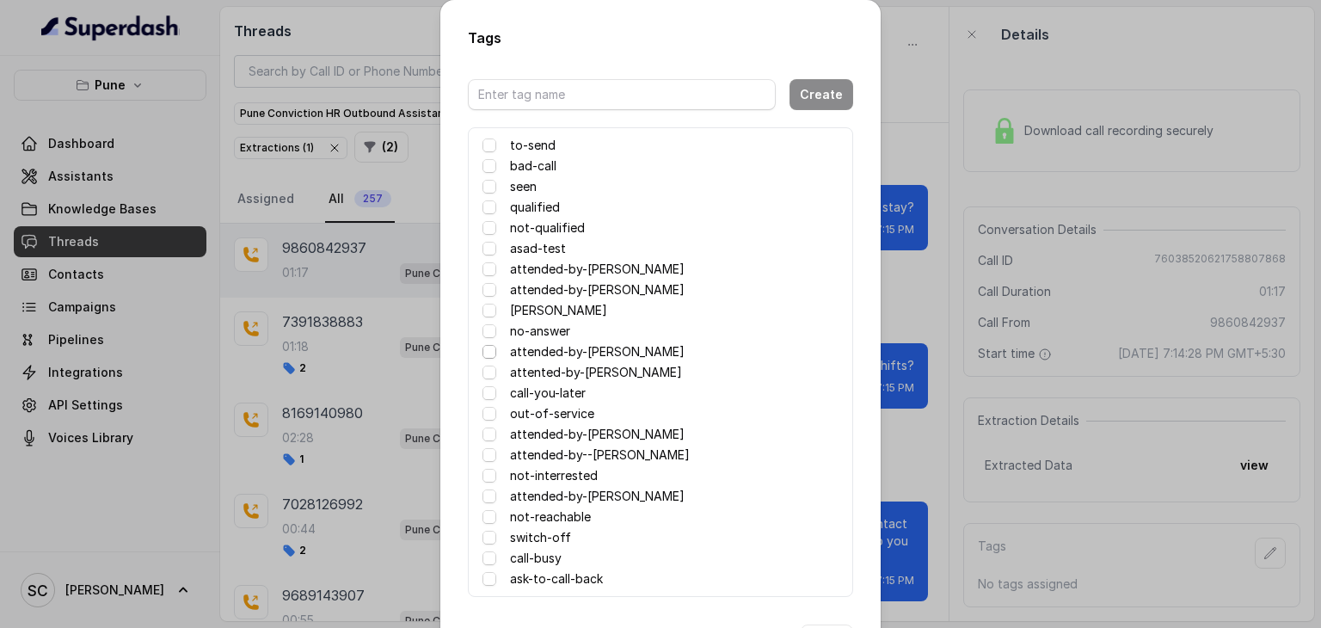
click at [483, 345] on span at bounding box center [490, 352] width 14 height 14
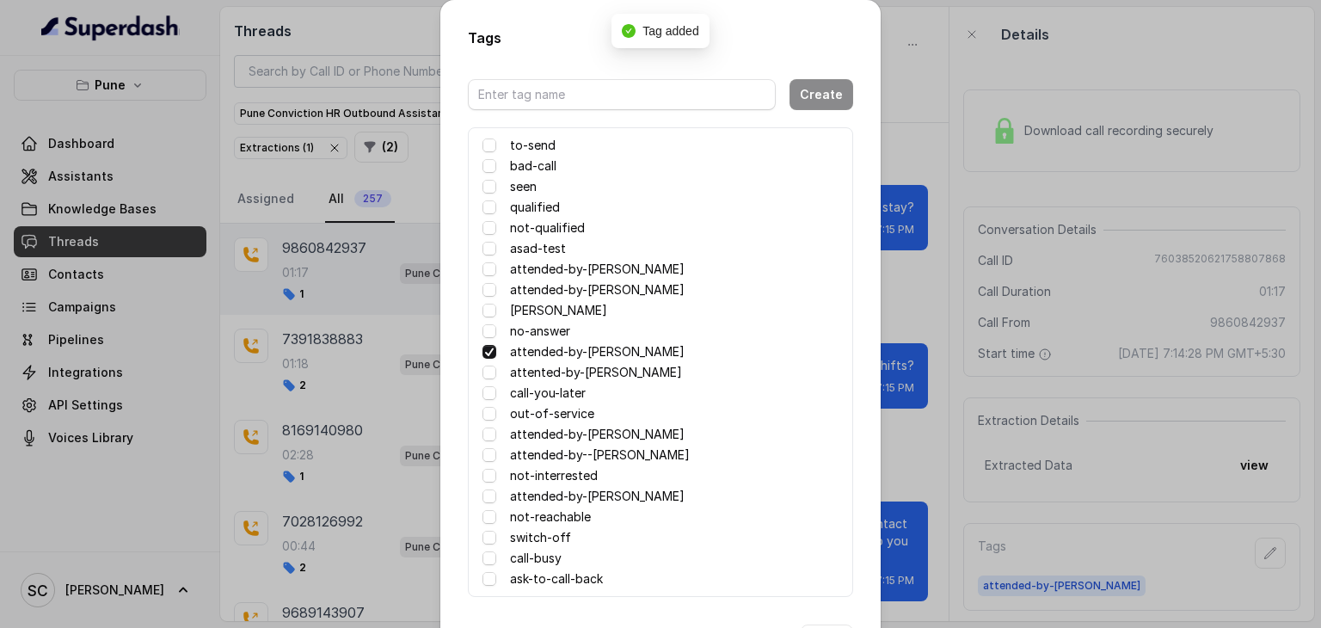
scroll to position [68, 0]
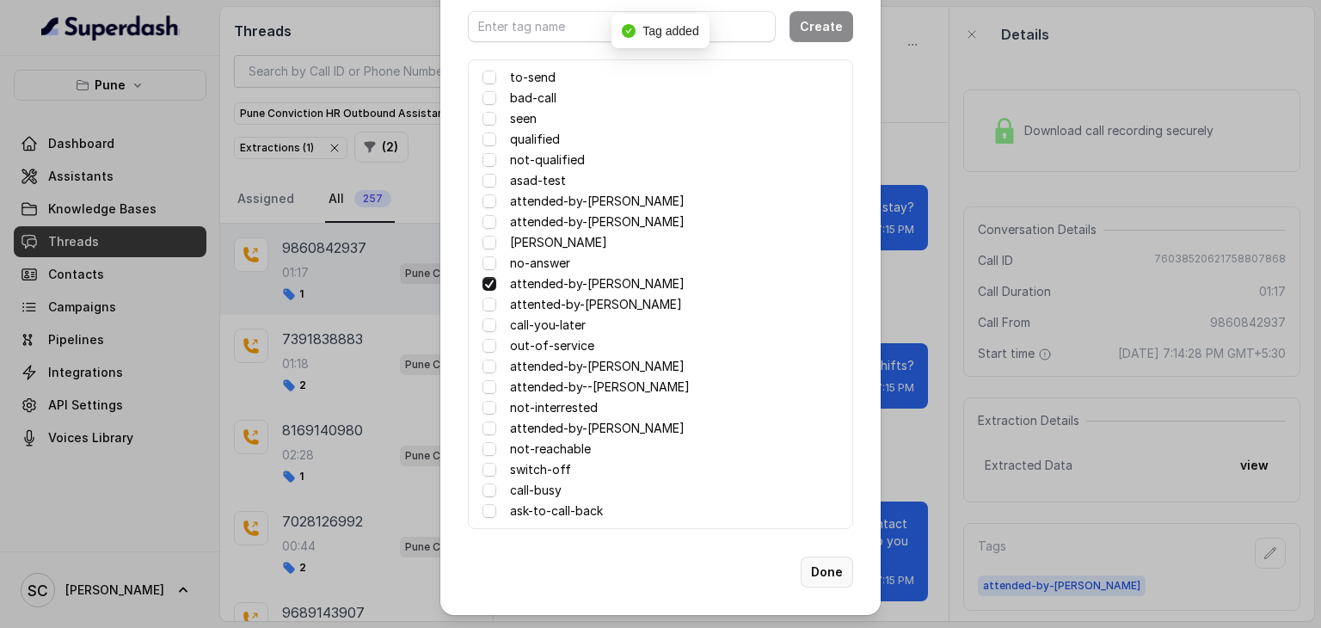
click at [816, 573] on button "Done" at bounding box center [827, 572] width 52 height 31
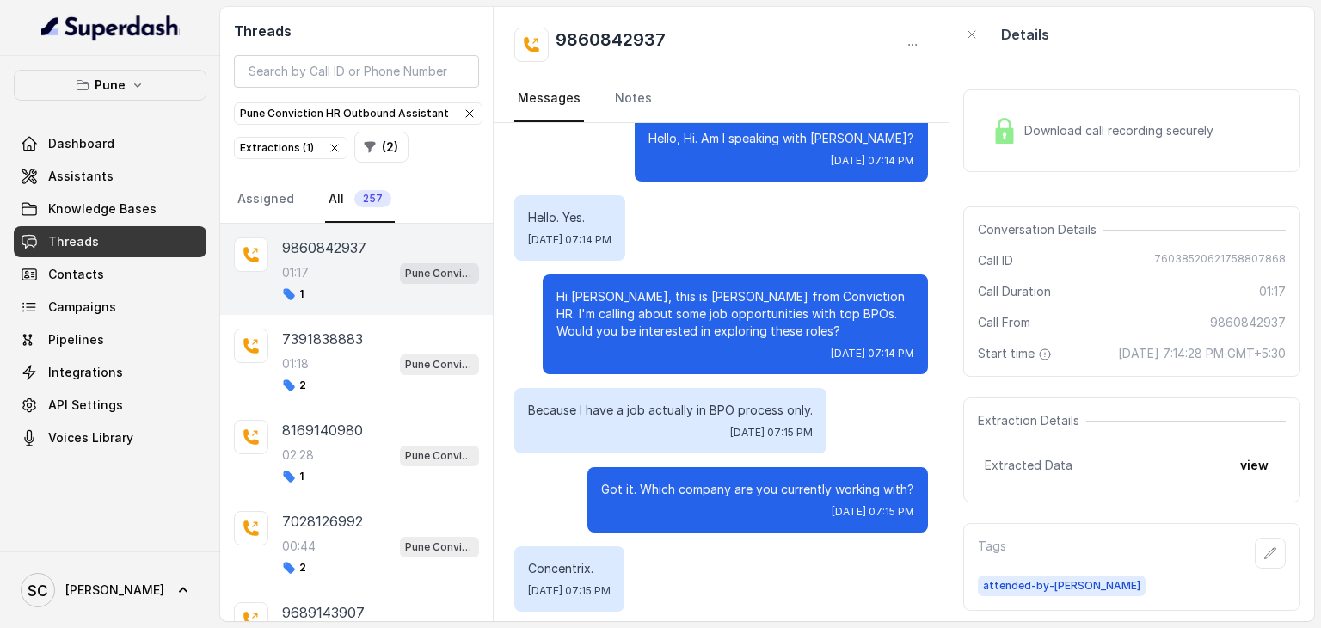
scroll to position [0, 0]
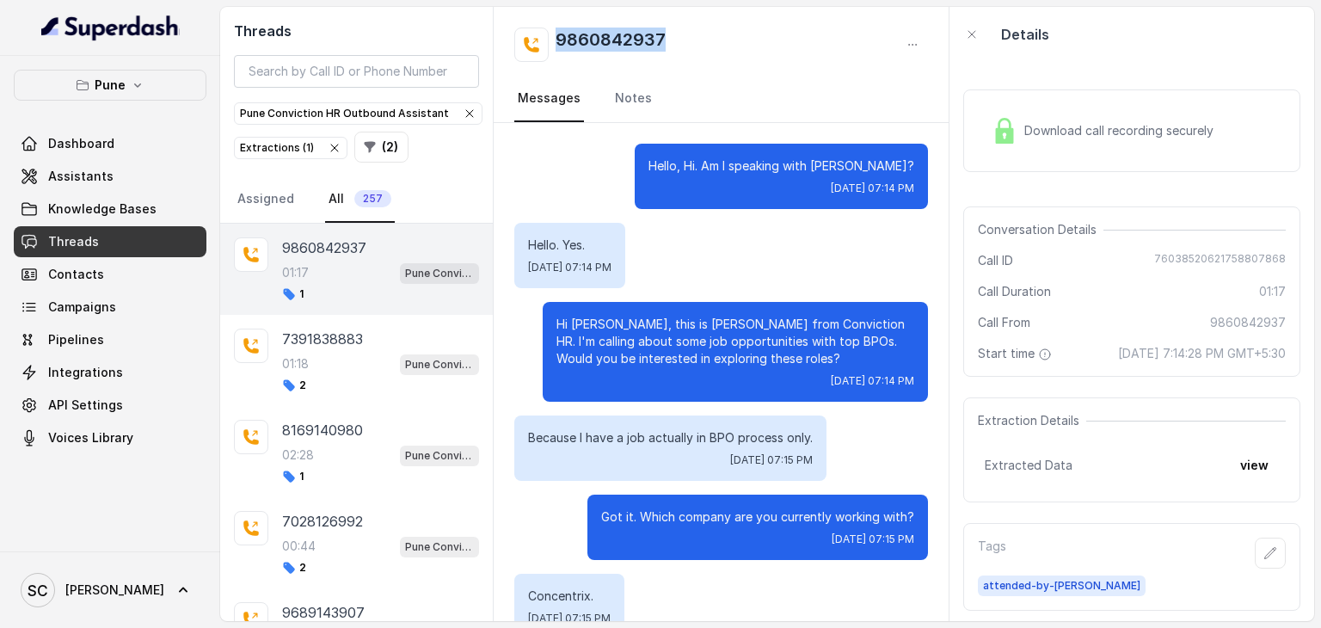
drag, startPoint x: 664, startPoint y: 35, endPoint x: 554, endPoint y: 37, distance: 110.1
click at [554, 37] on div "9860842937" at bounding box center [589, 45] width 151 height 34
copy h2 "9860842937"
click at [649, 163] on div "Hello, Hi. Am I speaking with Anand? Thu, Sep 25, 2025, 07:14 PM" at bounding box center [721, 176] width 414 height 65
click at [1265, 558] on icon "button" at bounding box center [1270, 552] width 11 height 11
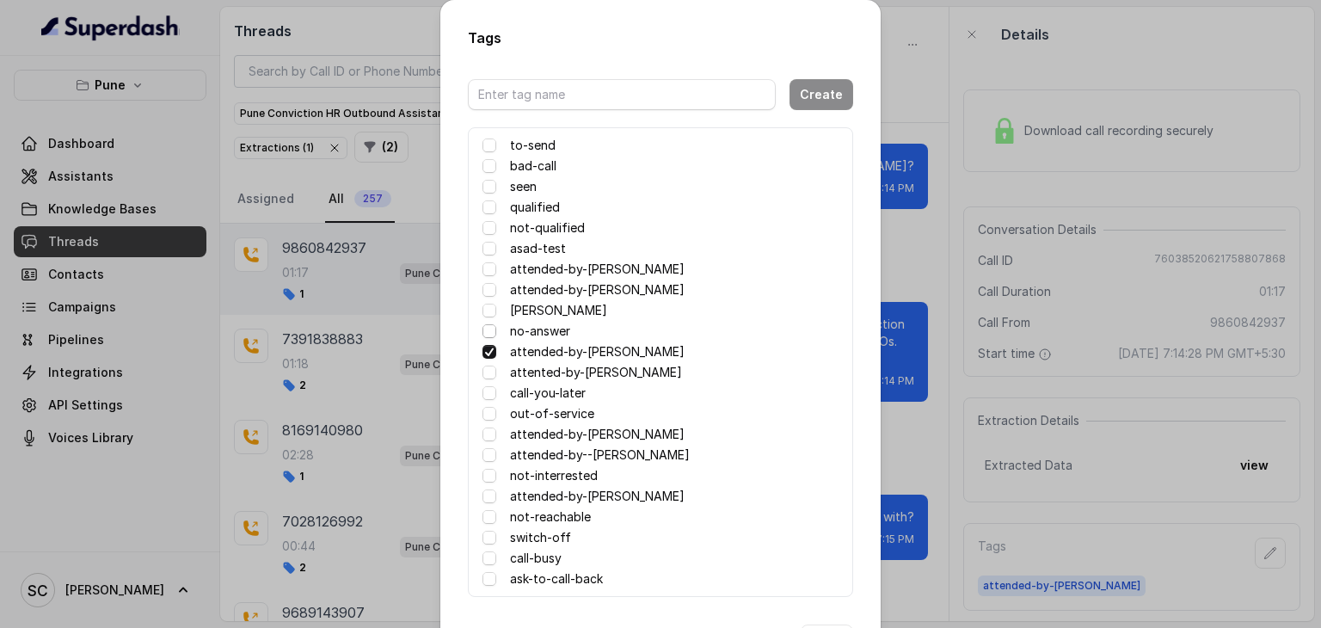
click at [483, 329] on span at bounding box center [490, 331] width 14 height 14
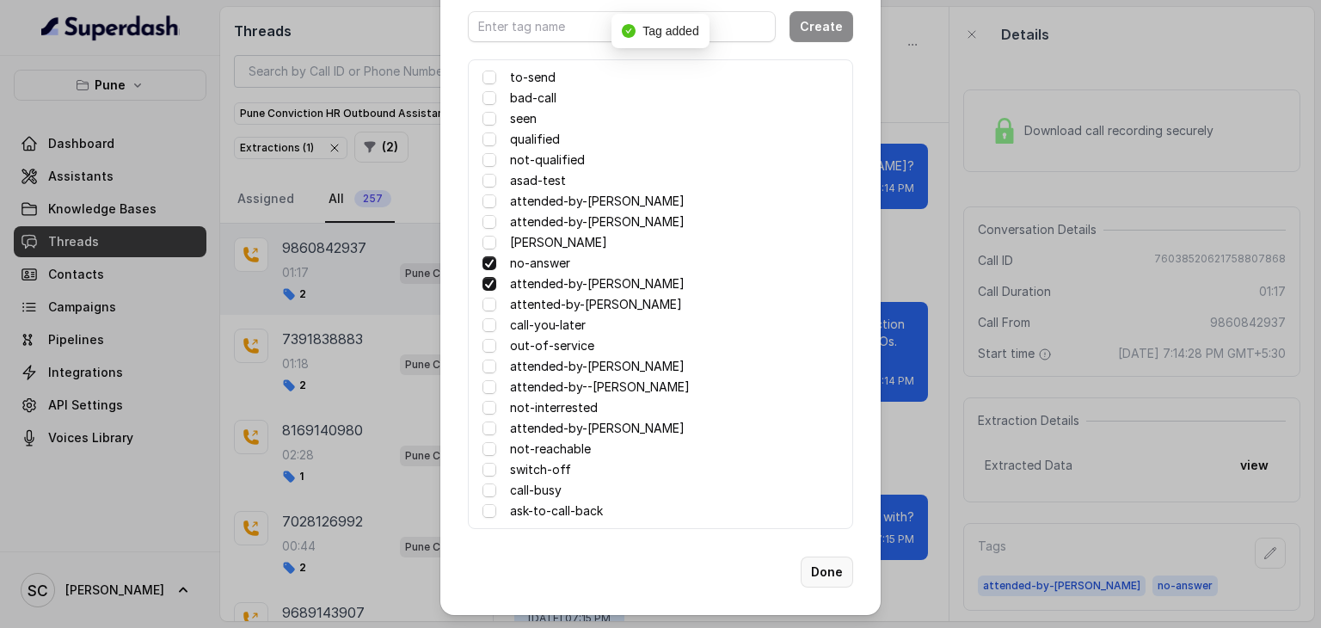
click at [824, 570] on button "Done" at bounding box center [827, 572] width 52 height 31
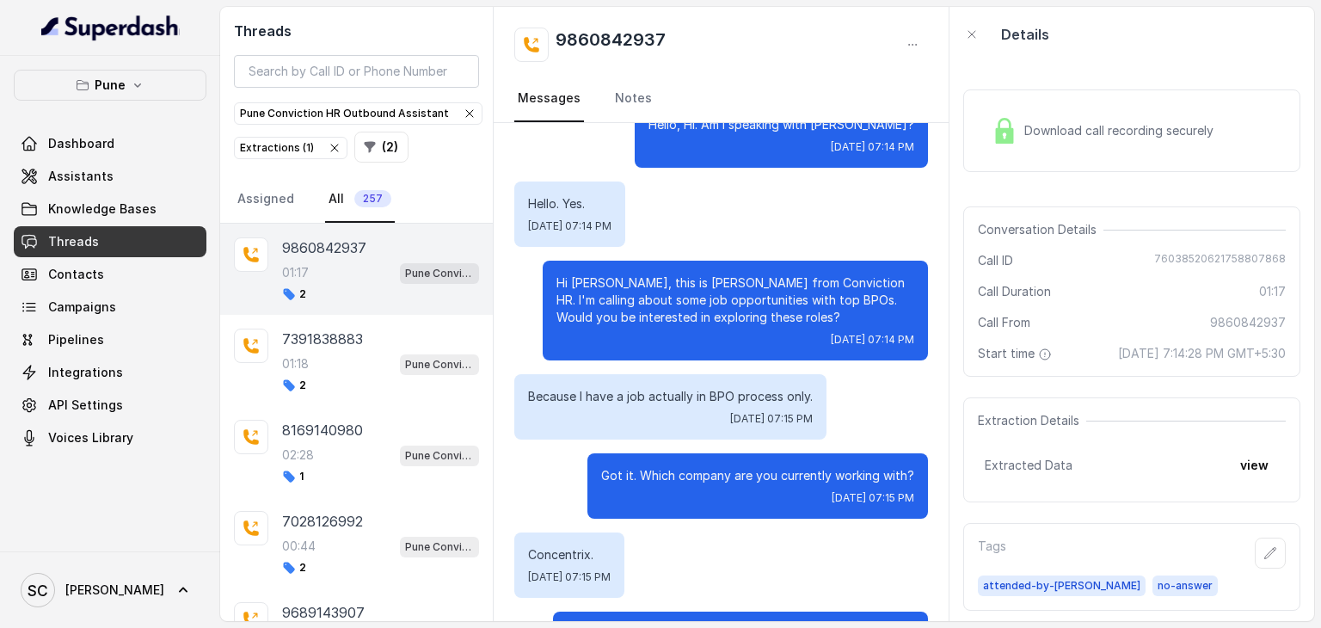
scroll to position [0, 0]
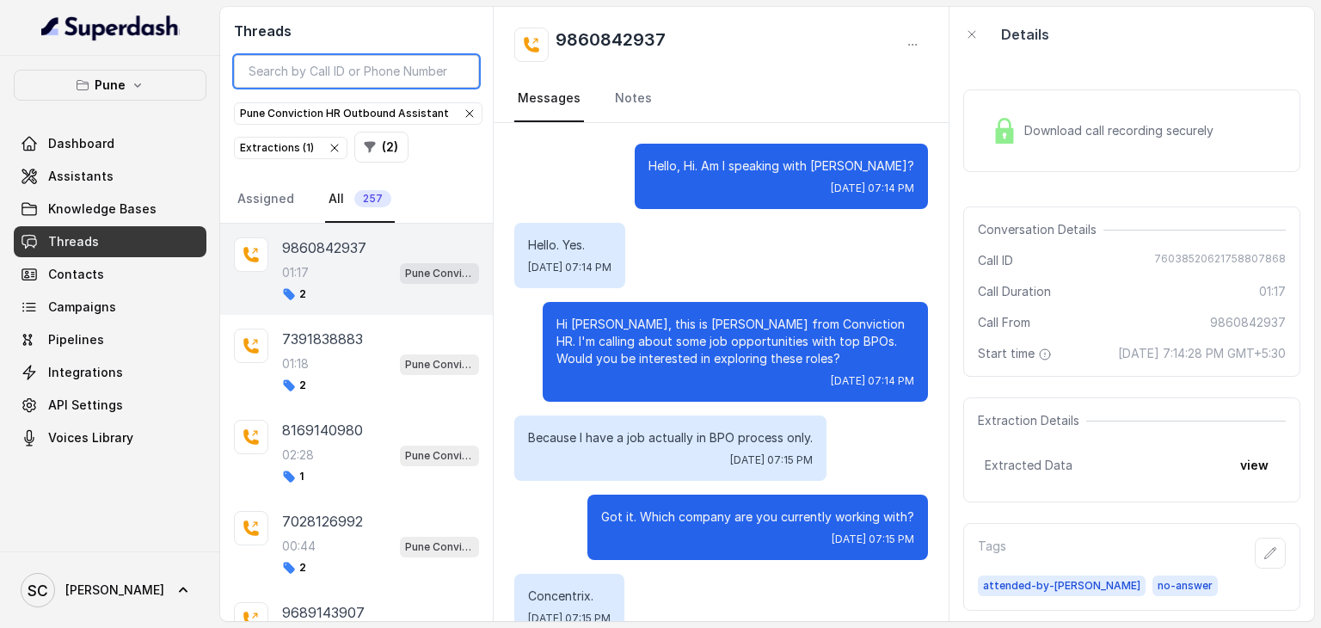
click at [391, 67] on input "search" at bounding box center [356, 71] width 245 height 33
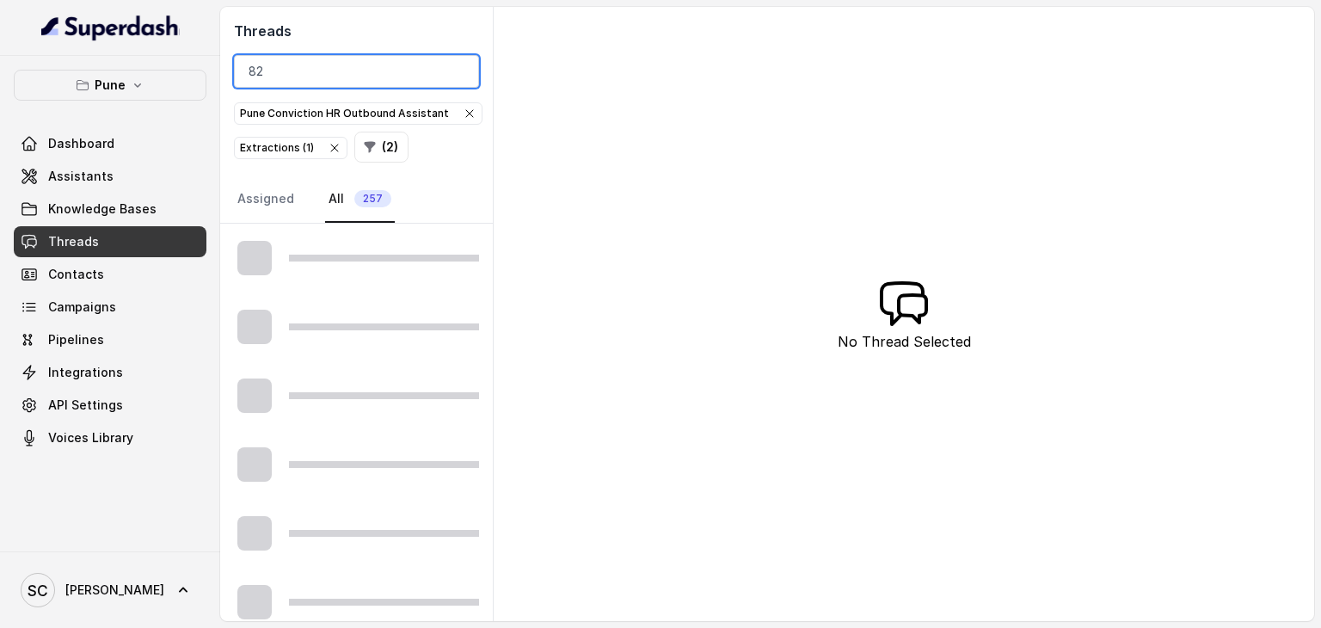
type input "8"
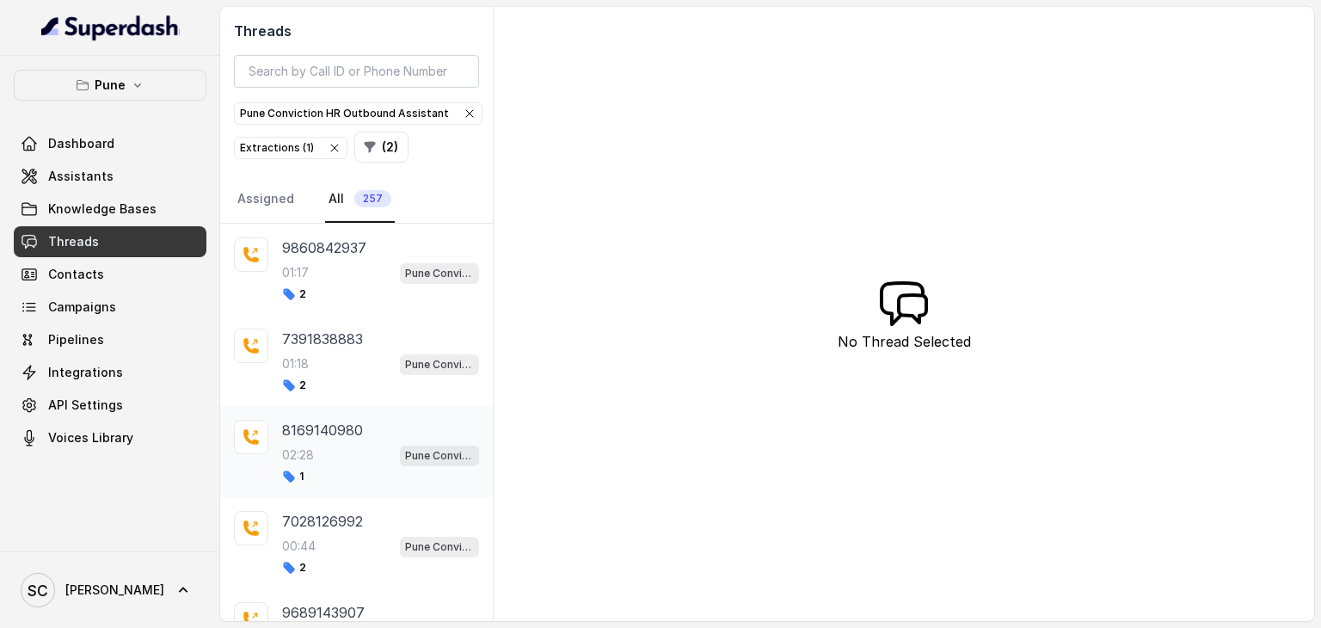
click at [311, 439] on div "8169140980 02:28 Pune Conviction HR Outbound Assistant 1" at bounding box center [380, 452] width 197 height 64
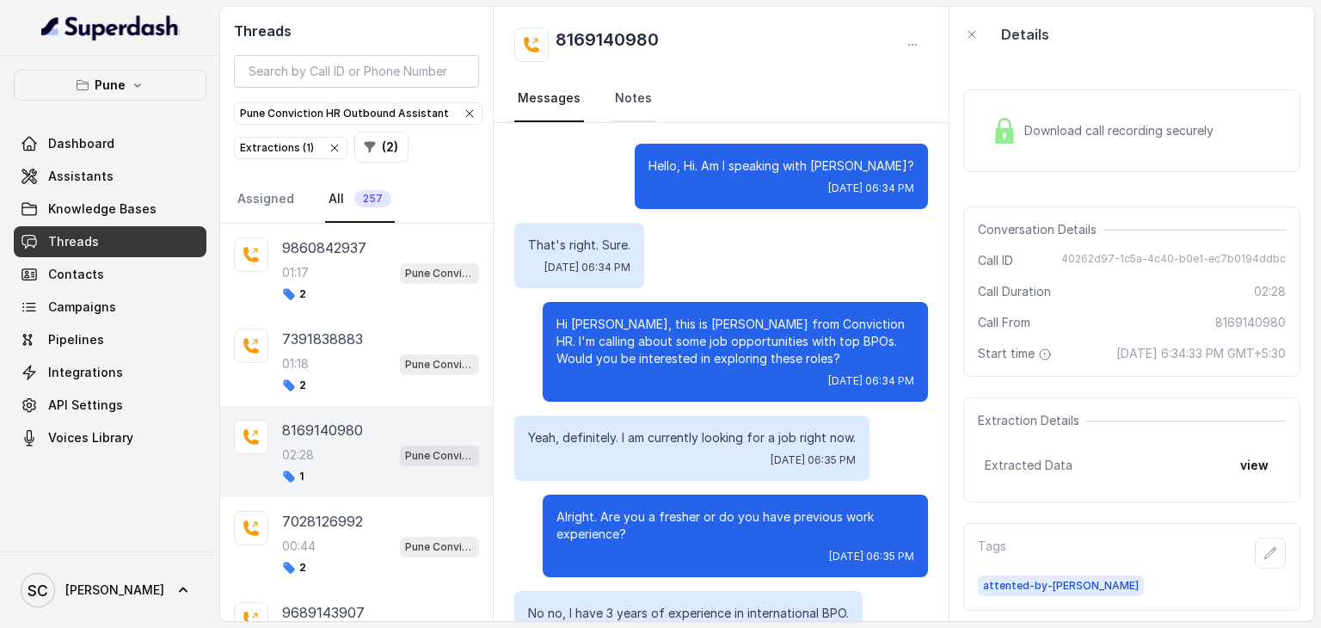
click at [631, 95] on link "Notes" at bounding box center [634, 99] width 44 height 46
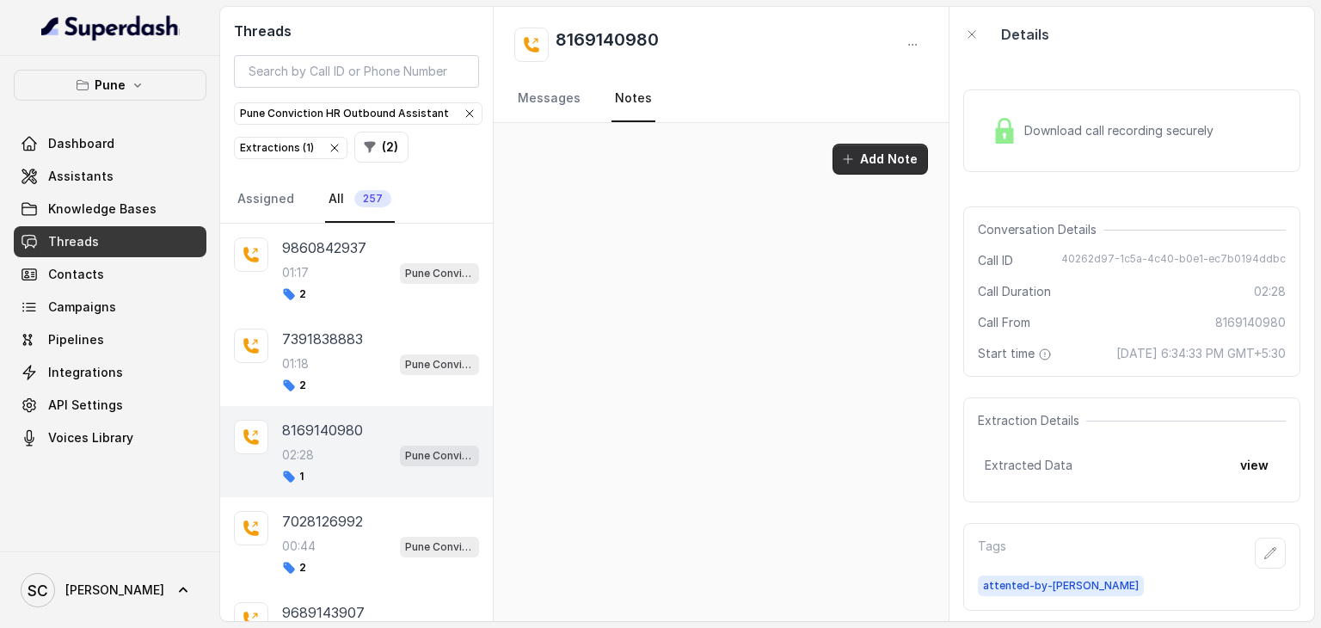
click at [902, 153] on button "Add Note" at bounding box center [880, 159] width 95 height 31
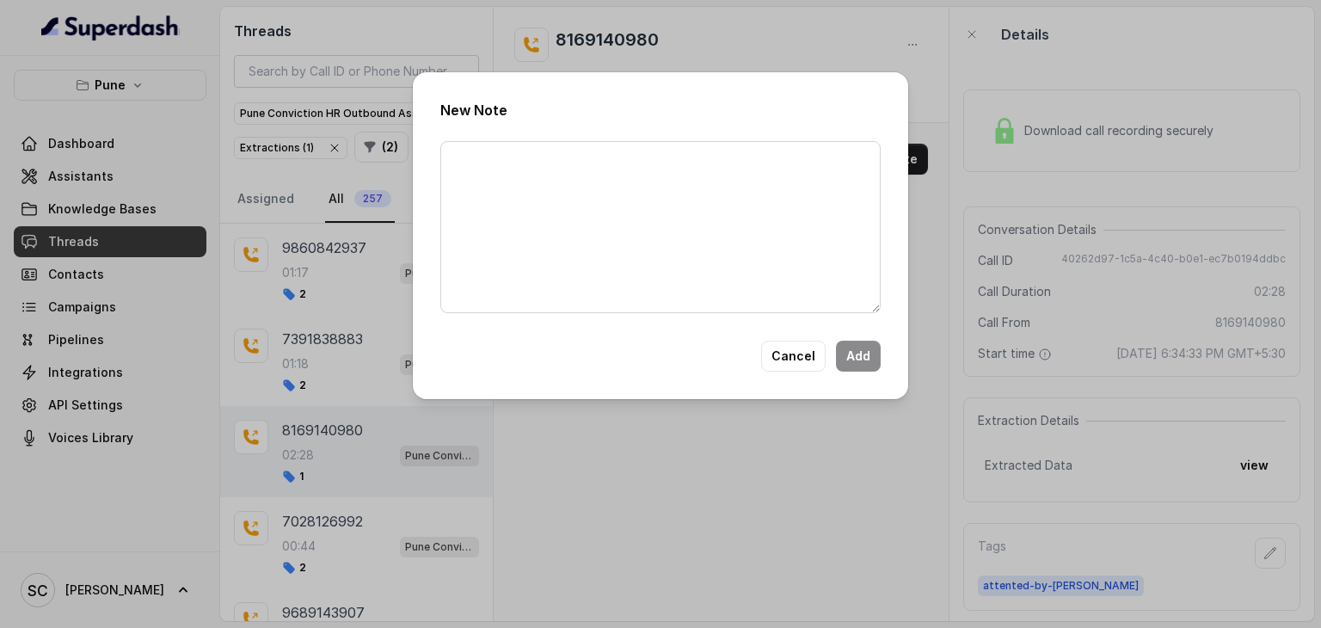
click at [902, 153] on div "New Note Cancel Add" at bounding box center [660, 235] width 495 height 327
click at [657, 156] on textarea at bounding box center [660, 227] width 440 height 172
paste textarea "Name Number Recruiter Name of attender Comments AI Improvement"
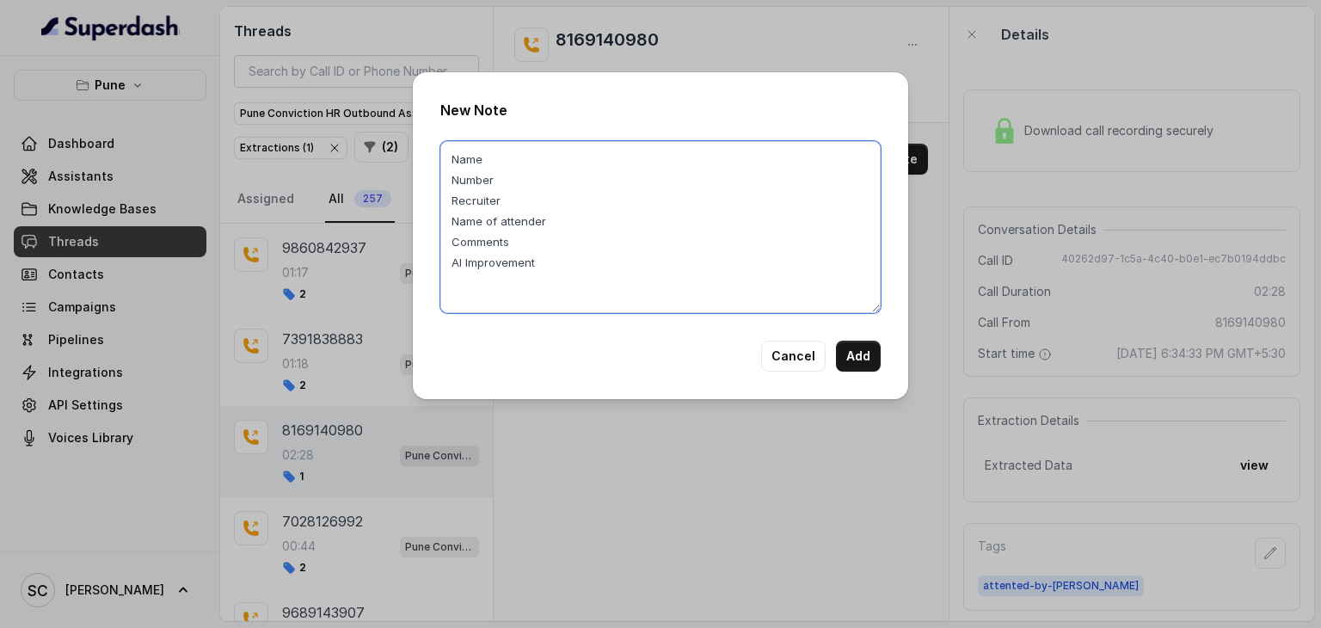
click at [489, 159] on textarea "Name Number Recruiter Name of attender Comments AI Improvement" at bounding box center [660, 227] width 440 height 172
click at [506, 179] on textarea "Name: Suyash Number Recruiter Name of attender Comments AI Improvement" at bounding box center [660, 227] width 440 height 172
click at [522, 198] on textarea "Name: Suyash Number: 8169140980 Recruiter Name of attender Comments AI Improvem…" at bounding box center [660, 227] width 440 height 172
click at [557, 212] on textarea "Name: Suyash Number: 8169140980 Recruiter: Rupal Name of attender Comments AI I…" at bounding box center [660, 227] width 440 height 172
click at [532, 243] on textarea "Name: Suyash Number: 8169140980 Recruiter: Rupal Name of attender: Rupal Commen…" at bounding box center [660, 227] width 440 height 172
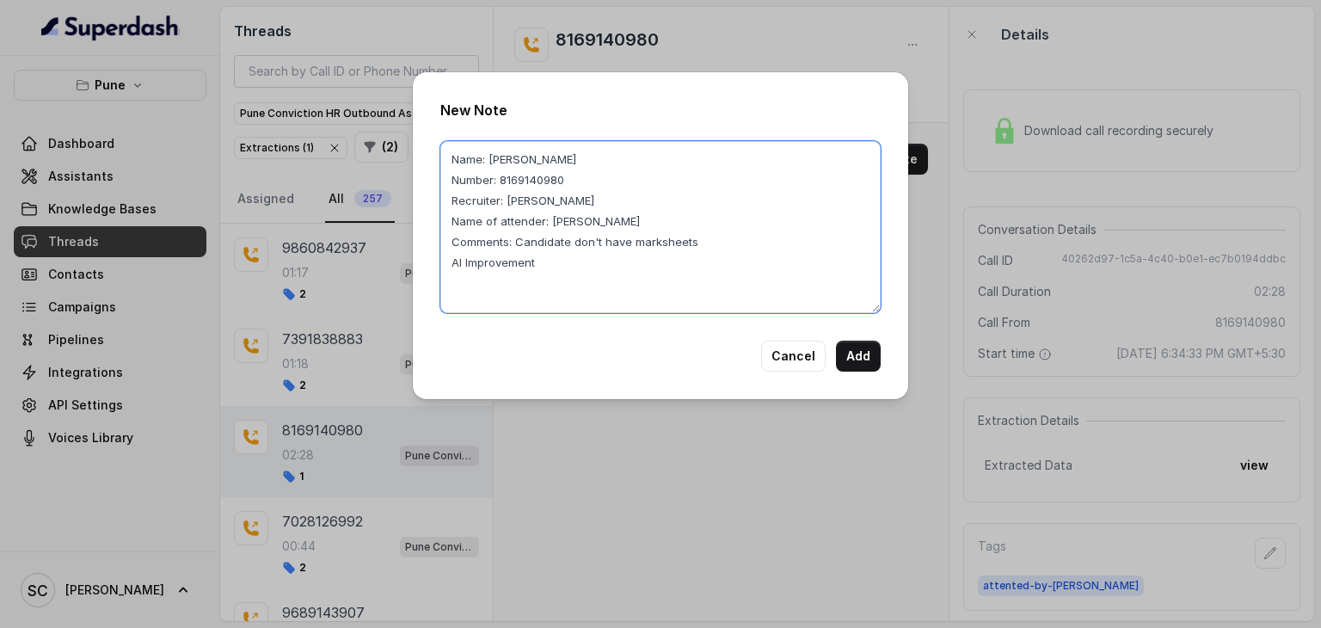
click at [631, 242] on textarea "Name: Suyash Number: 8169140980 Recruiter: Rupal Name of attender: Rupal Commen…" at bounding box center [660, 227] width 440 height 172
click at [654, 240] on textarea "Name: Suyash Number: 8169140980 Recruiter: Rupal Name of attender: Rupal Commen…" at bounding box center [660, 227] width 440 height 172
click at [750, 240] on textarea "Name: Suyash Number: 8169140980 Recruiter: Rupal Name of attender: Rupal Commen…" at bounding box center [660, 227] width 440 height 172
type textarea "Name: Suyash Number: 8169140980 Recruiter: Rupal Name of attender: Rupal Commen…"
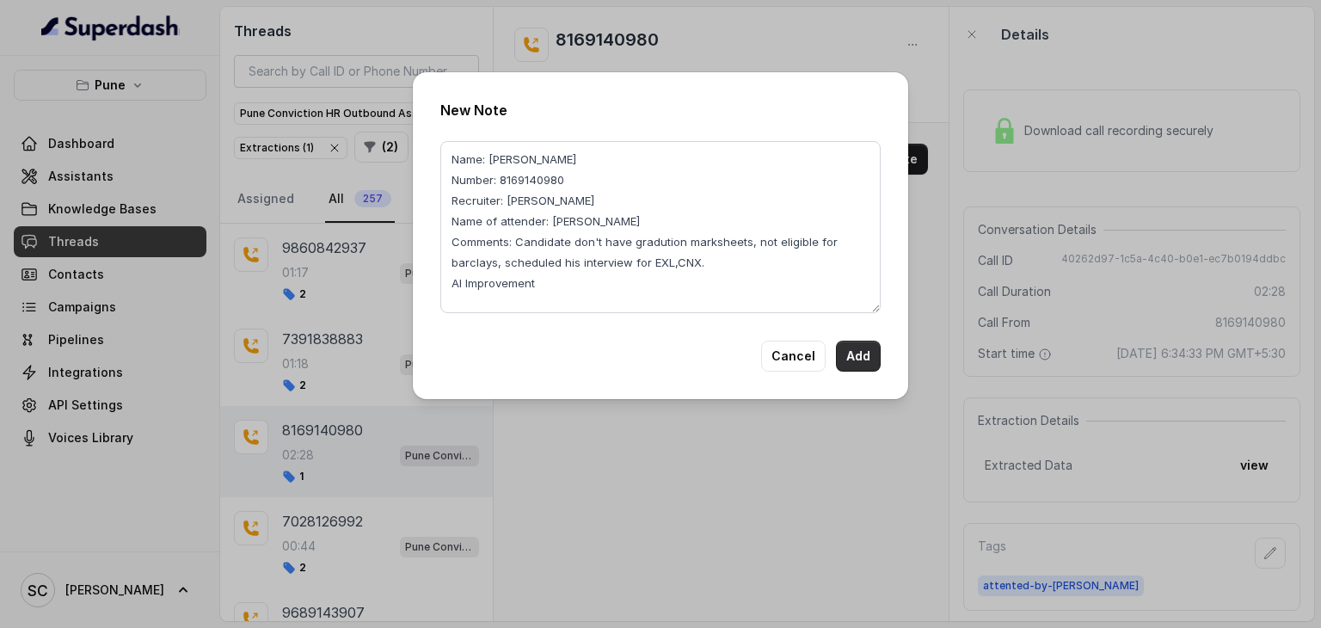
click at [852, 348] on button "Add" at bounding box center [858, 356] width 45 height 31
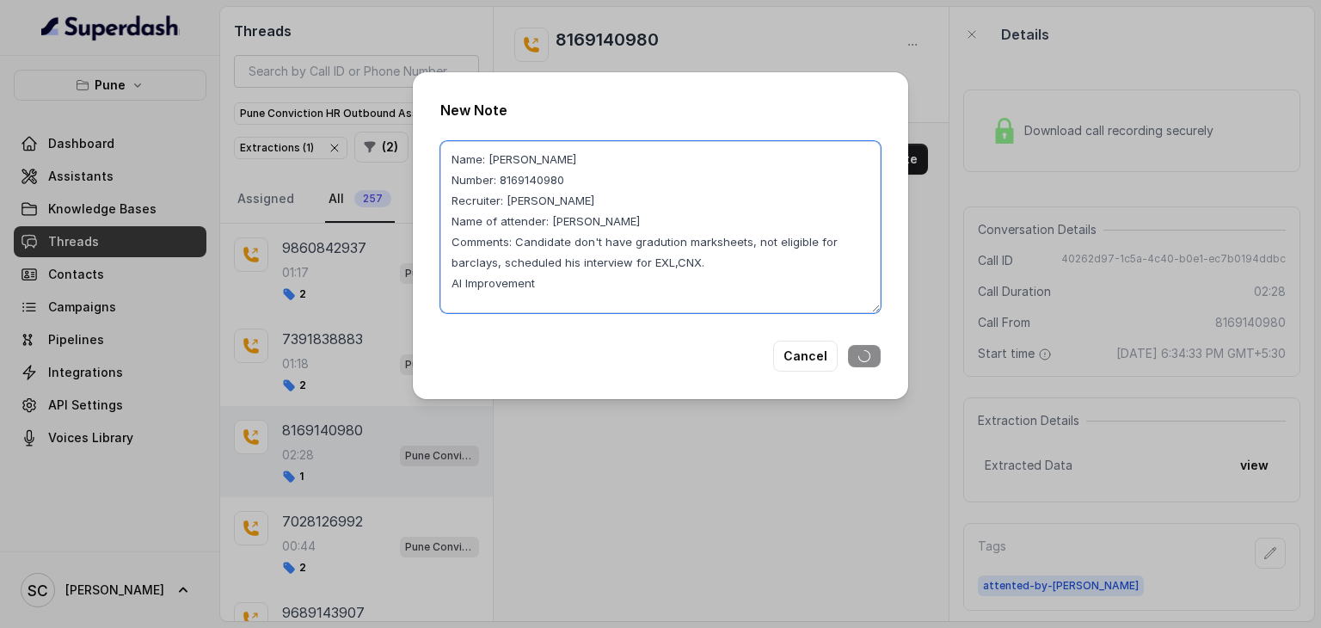
click at [490, 237] on textarea "Name: Suyash Number: 8169140980 Recruiter: Rupal Name of attender: Rupal Commen…" at bounding box center [660, 227] width 440 height 172
drag, startPoint x: 514, startPoint y: 242, endPoint x: 741, endPoint y: 255, distance: 227.5
click at [741, 255] on textarea "Name: Suyash Number: 8169140980 Recruiter: Rupal Name of attender: Rupal Commen…" at bounding box center [660, 227] width 440 height 172
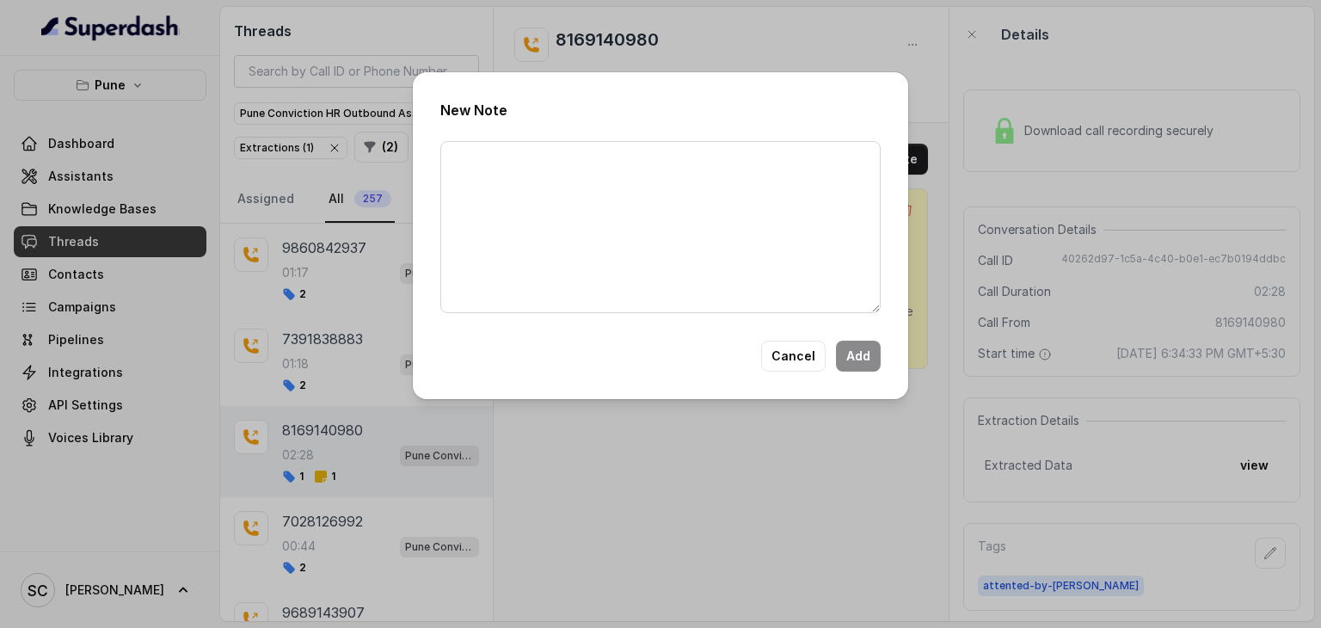
scroll to position [0, 0]
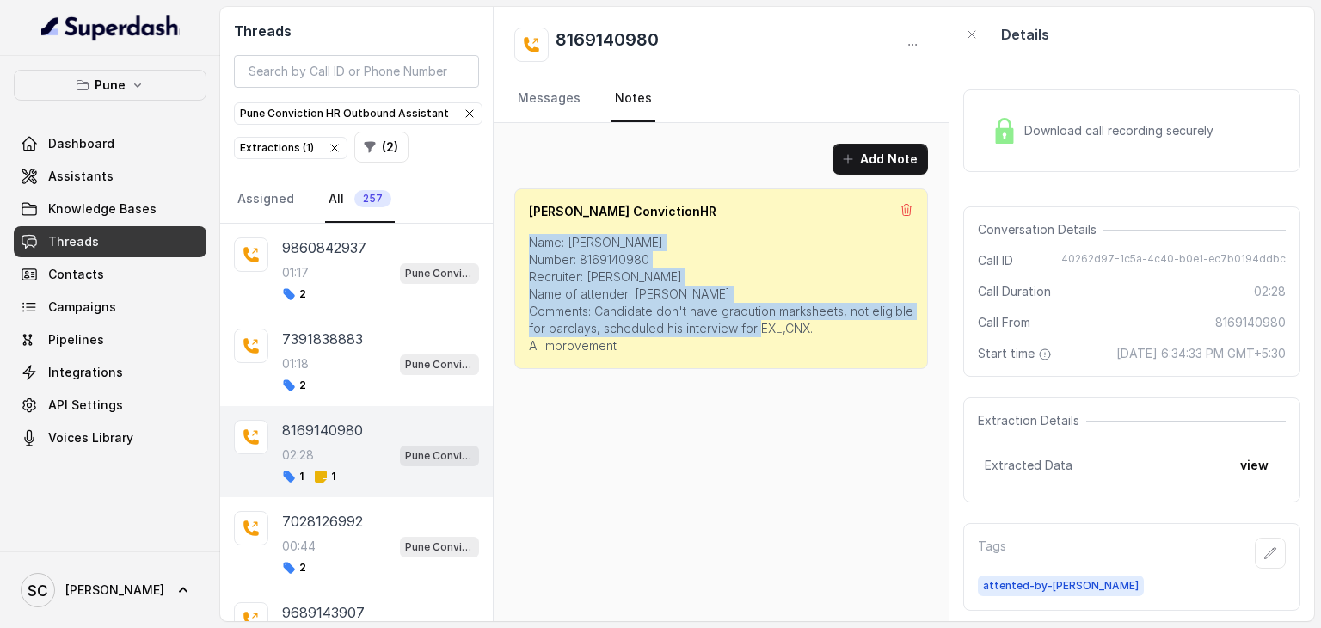
drag, startPoint x: 643, startPoint y: 344, endPoint x: 500, endPoint y: 231, distance: 182.6
click at [500, 231] on div "Add Note Salman ConvictionHR Name: Suyash Number: 8169140980 Recruiter: Rupal N…" at bounding box center [721, 256] width 455 height 267
copy p "Name: Suyash Number: 8169140980 Recruiter: Rupal Name of attender: Rupal Commen…"
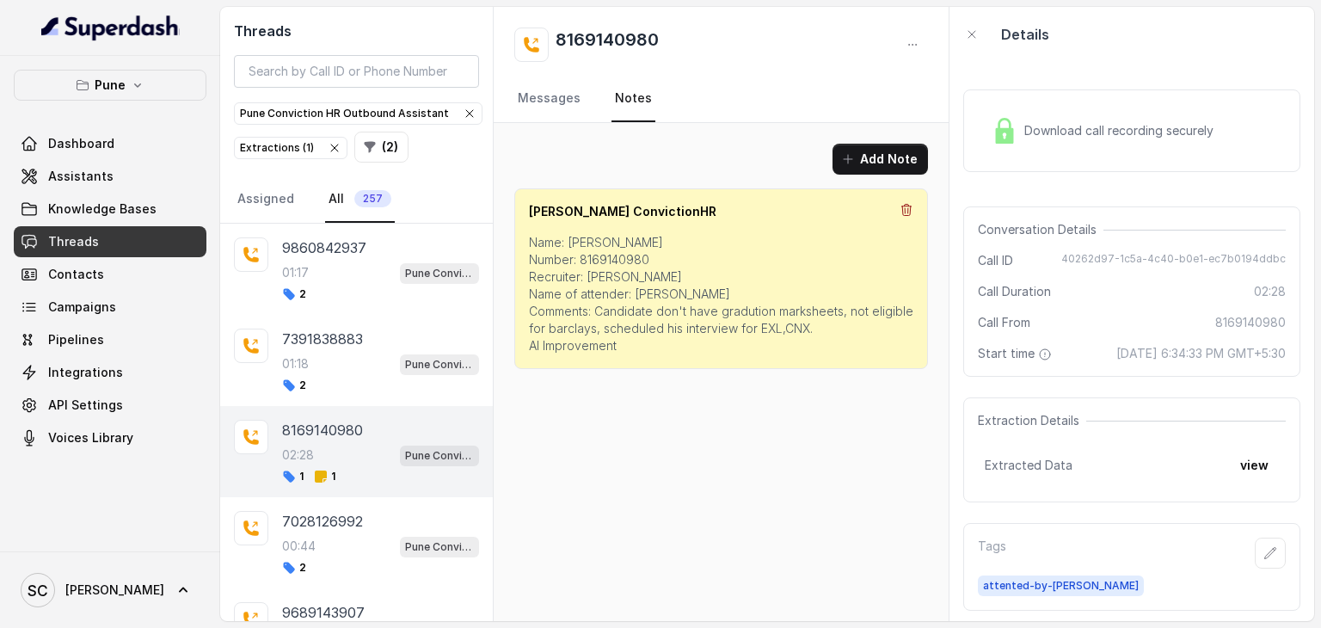
click at [905, 214] on icon at bounding box center [906, 209] width 9 height 11
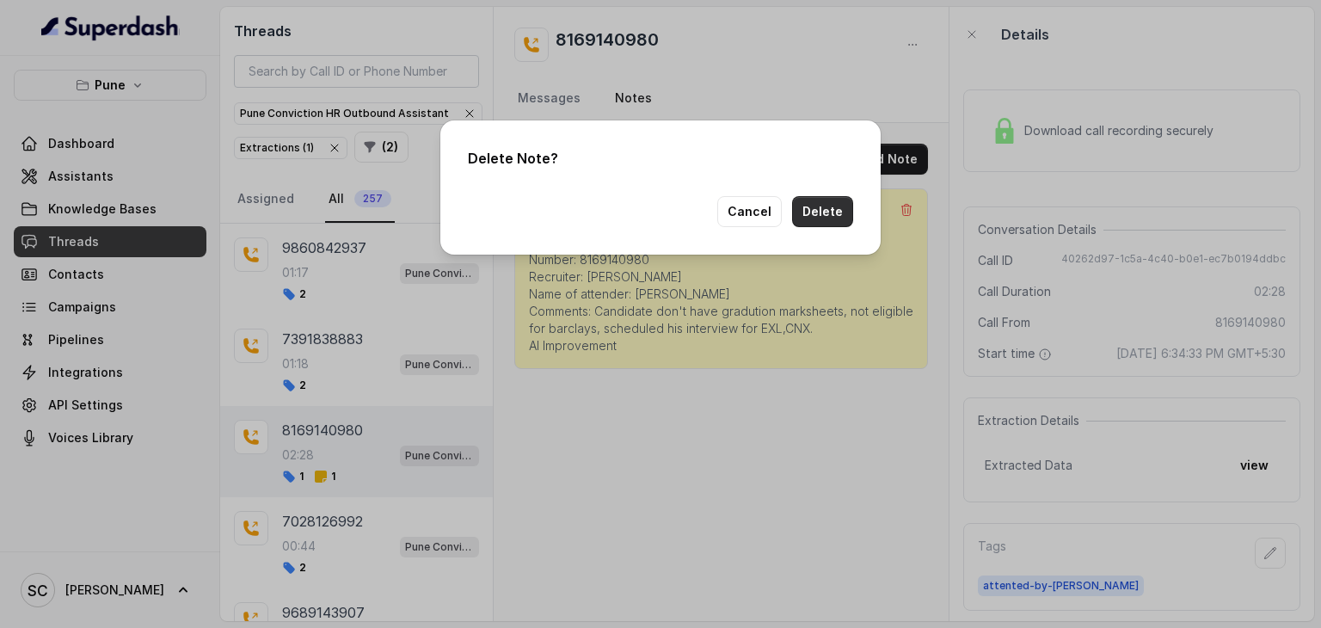
click at [824, 204] on button "Delete" at bounding box center [822, 211] width 61 height 31
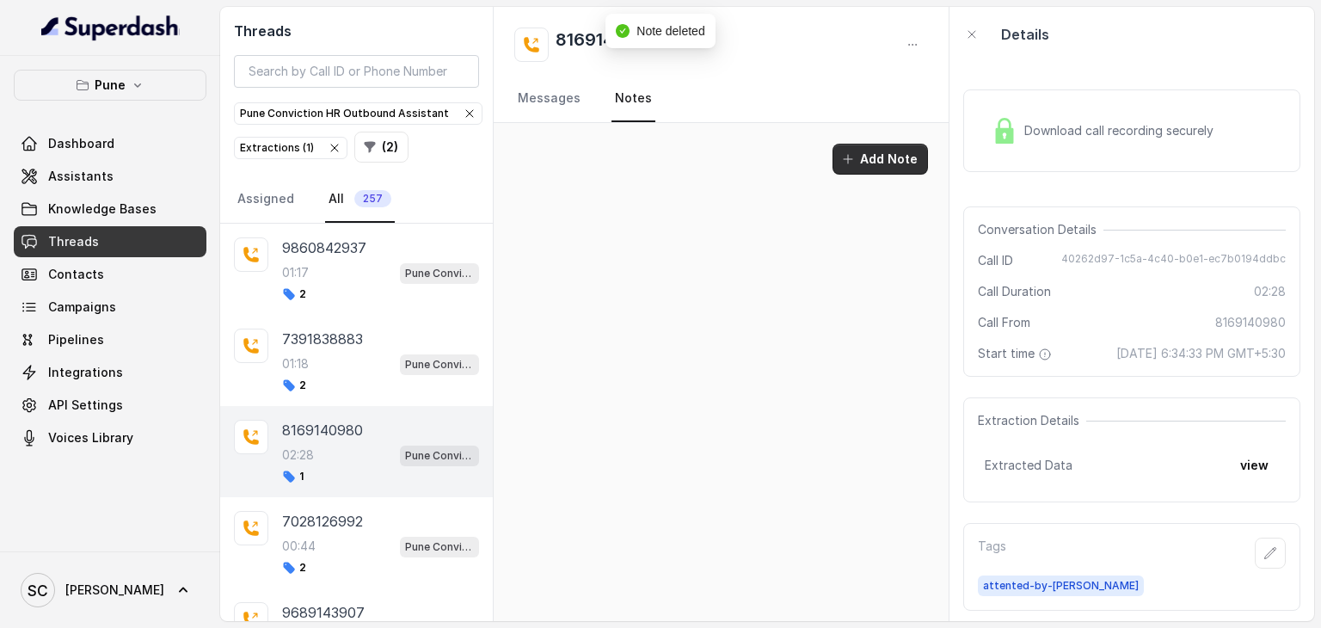
click at [901, 159] on button "Add Note" at bounding box center [880, 159] width 95 height 31
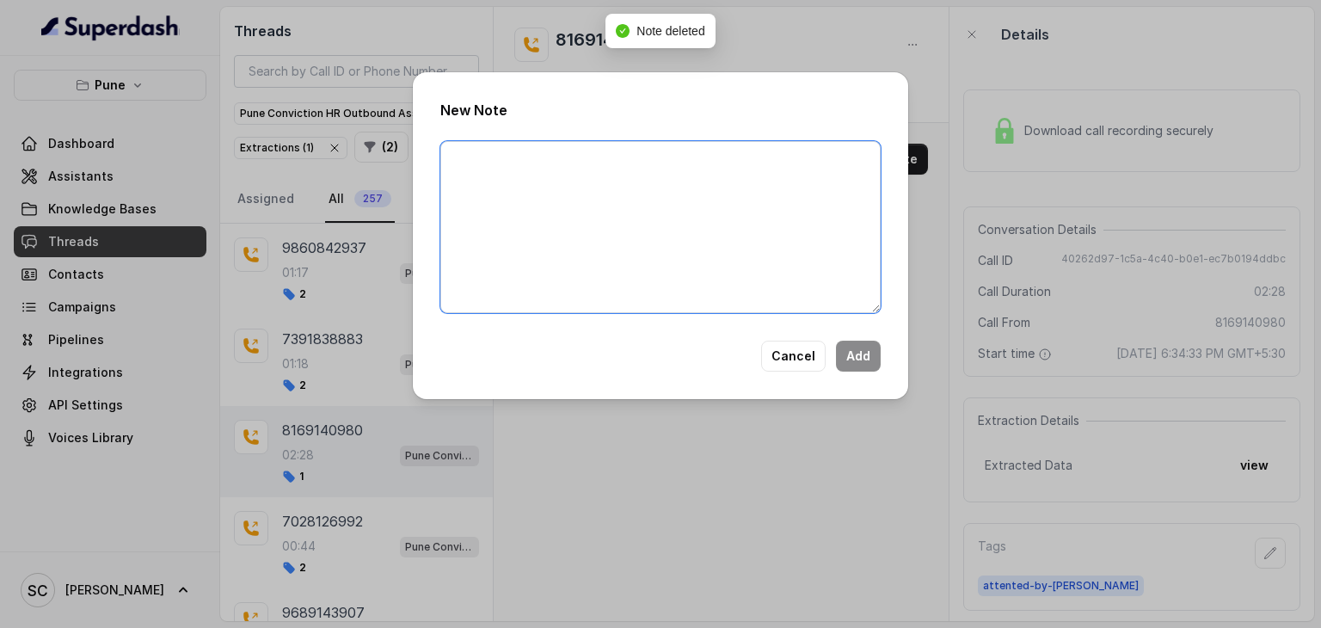
click at [759, 305] on textarea at bounding box center [660, 227] width 440 height 172
paste textarea "Name: Suyash Number: 8169140980 Recruiter: Rupal Name of attender: Rupal Commen…"
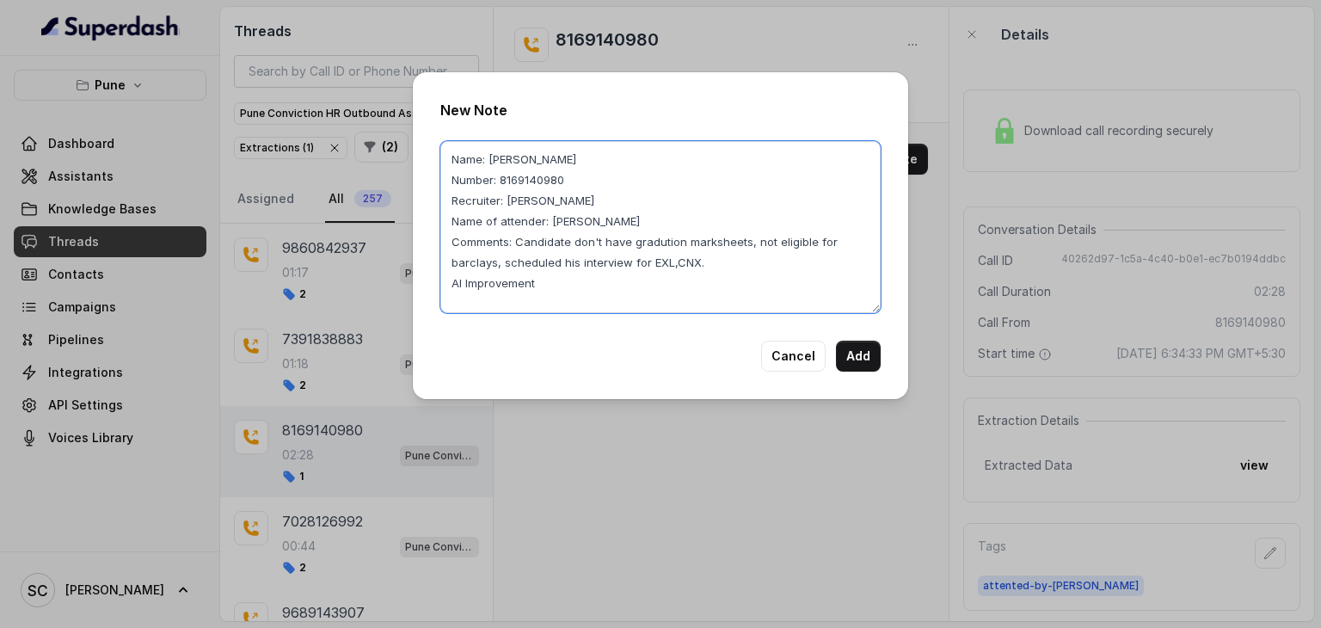
click at [661, 242] on textarea "Name: Suyash Number: 8169140980 Recruiter: Rupal Name of attender: Rupal Commen…" at bounding box center [660, 227] width 440 height 172
drag, startPoint x: 581, startPoint y: 286, endPoint x: 397, endPoint y: 138, distance: 236.2
click at [397, 138] on div "New Note Name: Suyash Number: 8169140980 Recruiter: Rupal Name of attender: Rup…" at bounding box center [660, 314] width 1321 height 628
type textarea "Name: Suyash Number: 8169140980 Recruiter: Rupal Name of attender: Rupal Commen…"
click at [860, 354] on button "Add" at bounding box center [858, 356] width 45 height 31
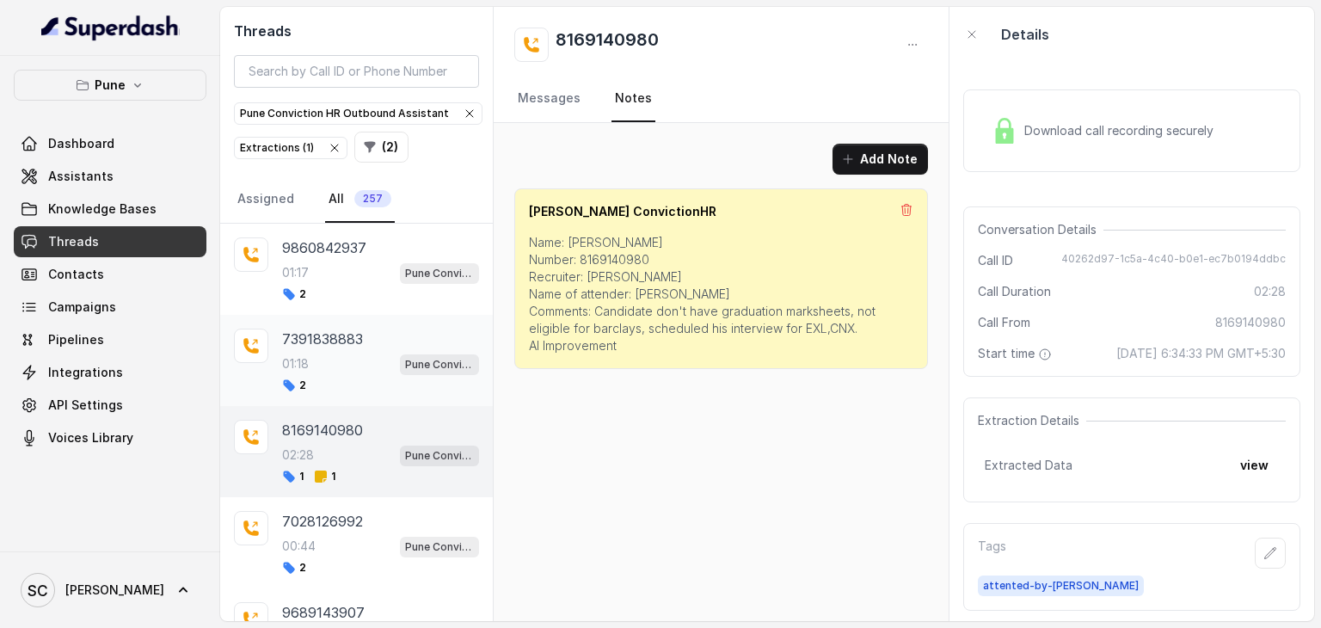
click at [323, 367] on div "01:18 Pune Conviction HR Outbound Assistant" at bounding box center [380, 364] width 197 height 22
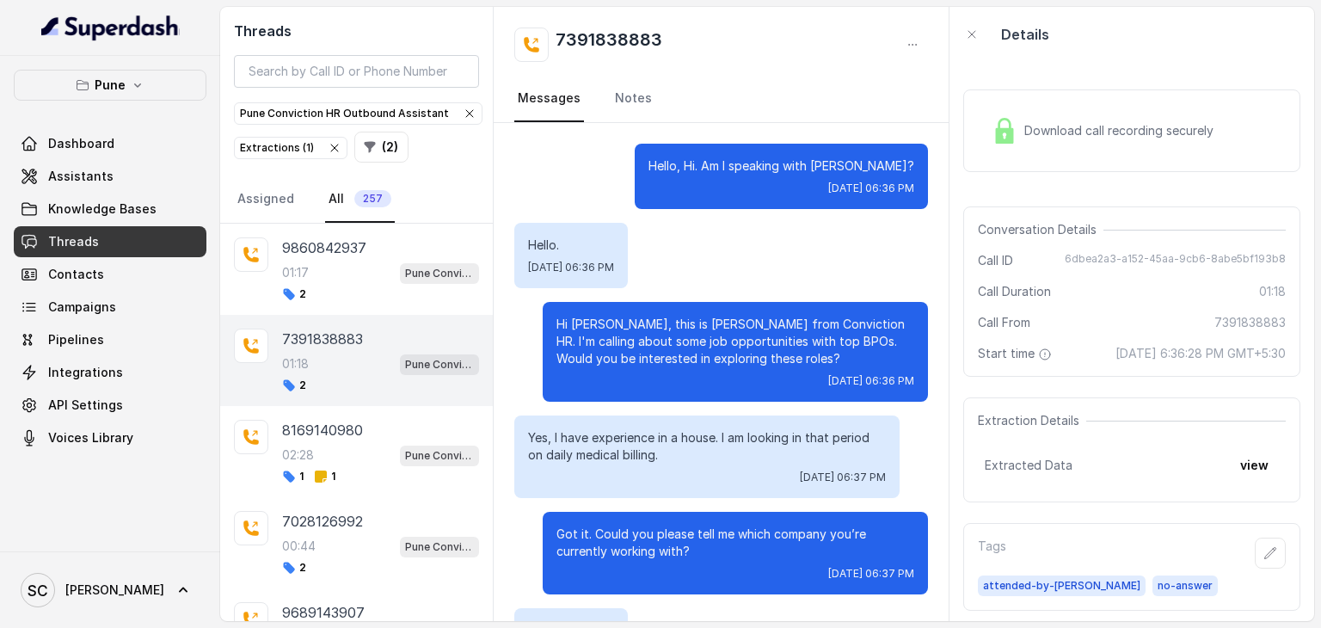
scroll to position [960, 0]
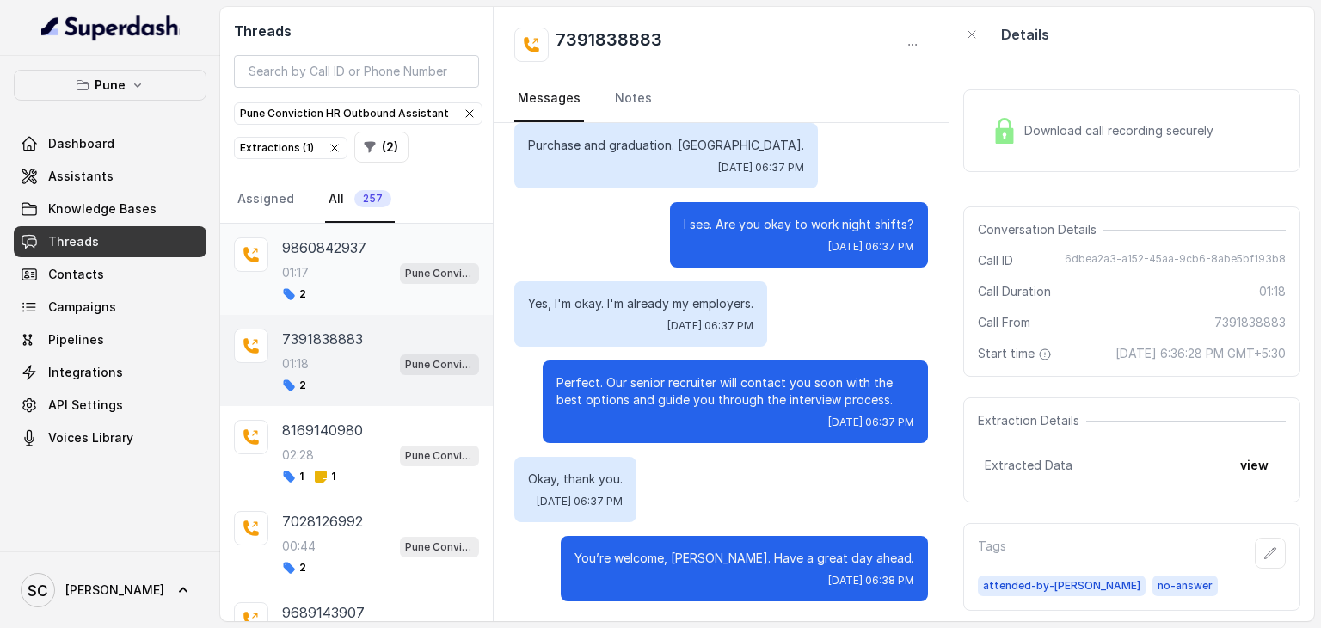
click at [320, 272] on div "01:17 Pune Conviction HR Outbound Assistant" at bounding box center [380, 272] width 197 height 22
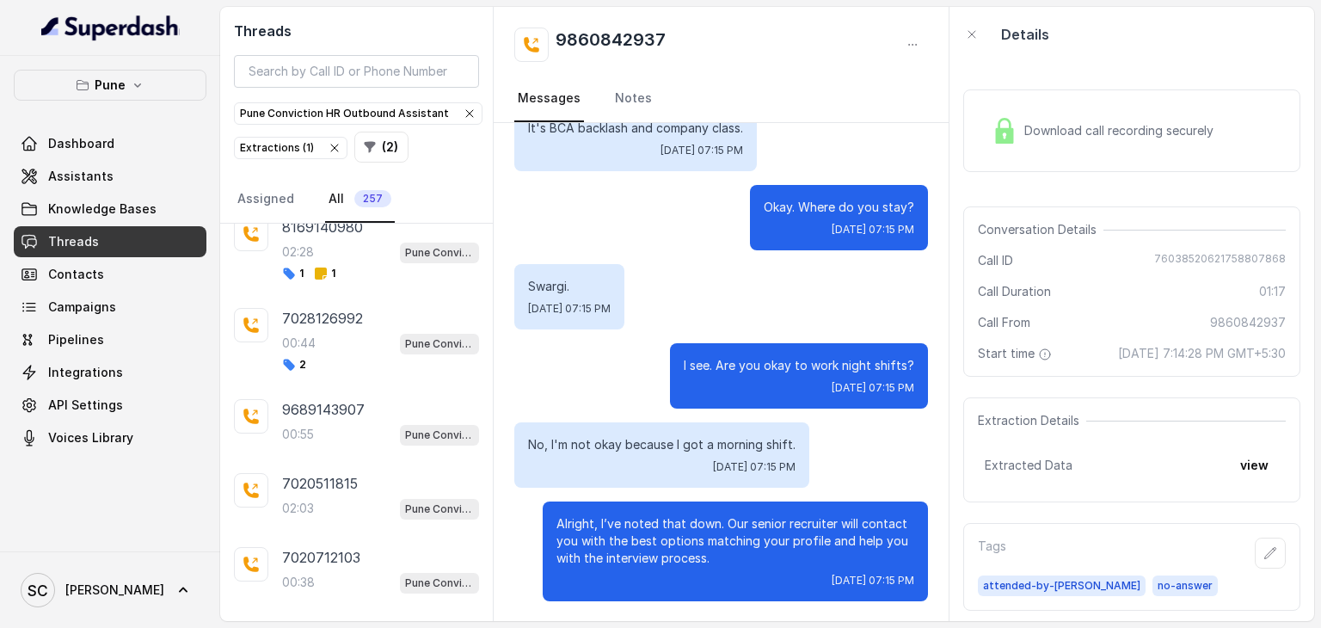
scroll to position [205, 0]
click at [331, 421] on div "00:55 Pune Conviction HR Outbound Assistant" at bounding box center [380, 432] width 197 height 22
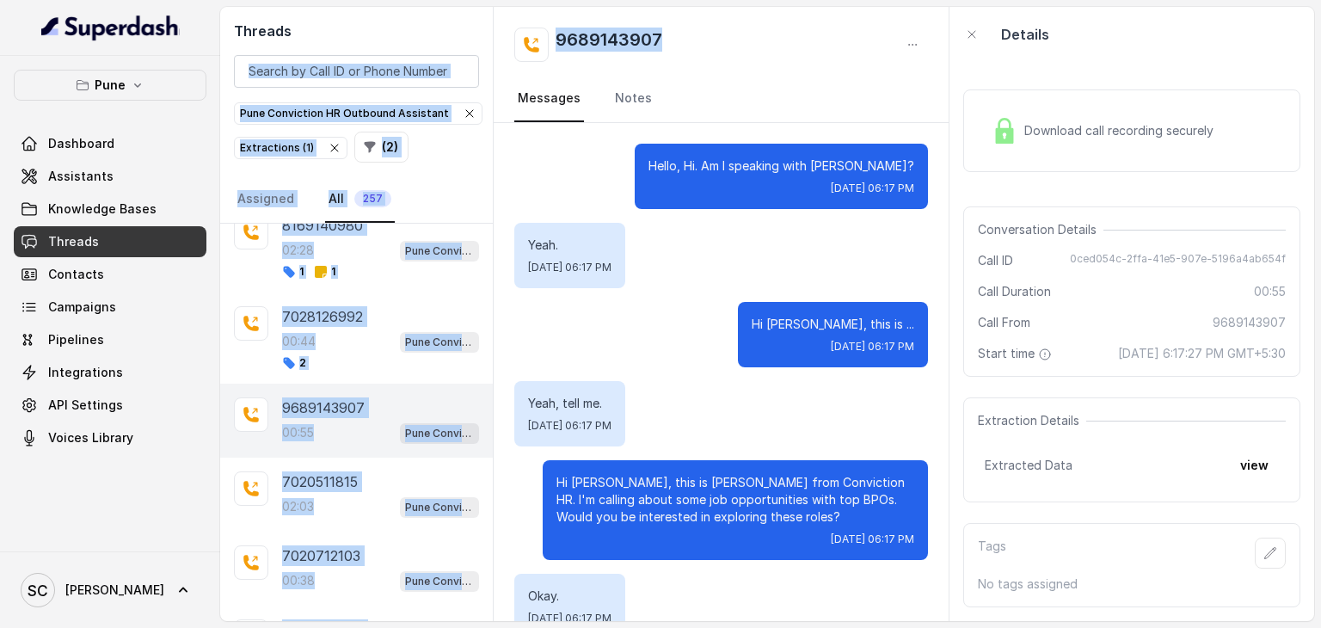
drag, startPoint x: 704, startPoint y: 28, endPoint x: 482, endPoint y: -2, distance: 224.8
click at [482, 0] on html "Pune Dashboard Assistants Knowledge Bases Threads Contacts Campaigns Pipelines …" at bounding box center [660, 314] width 1321 height 628
click at [600, 34] on h2 "9689143907" at bounding box center [609, 45] width 107 height 34
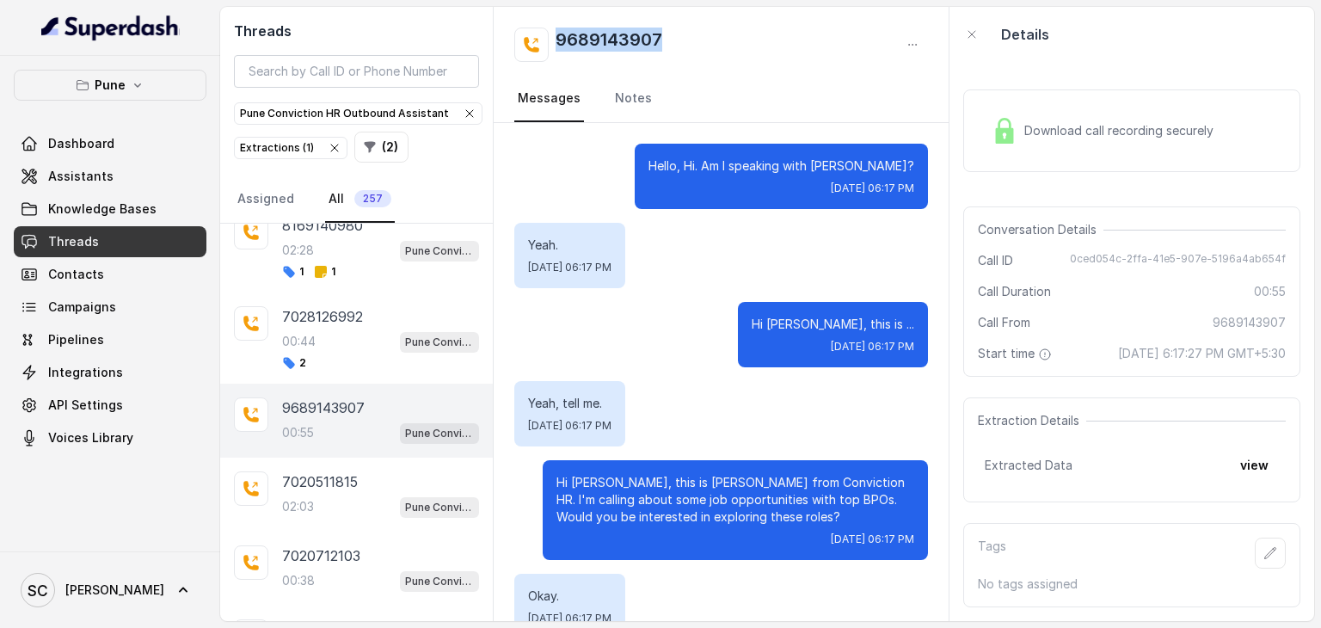
click at [600, 34] on h2 "9689143907" at bounding box center [609, 45] width 107 height 34
click at [1264, 546] on icon "button" at bounding box center [1271, 553] width 14 height 14
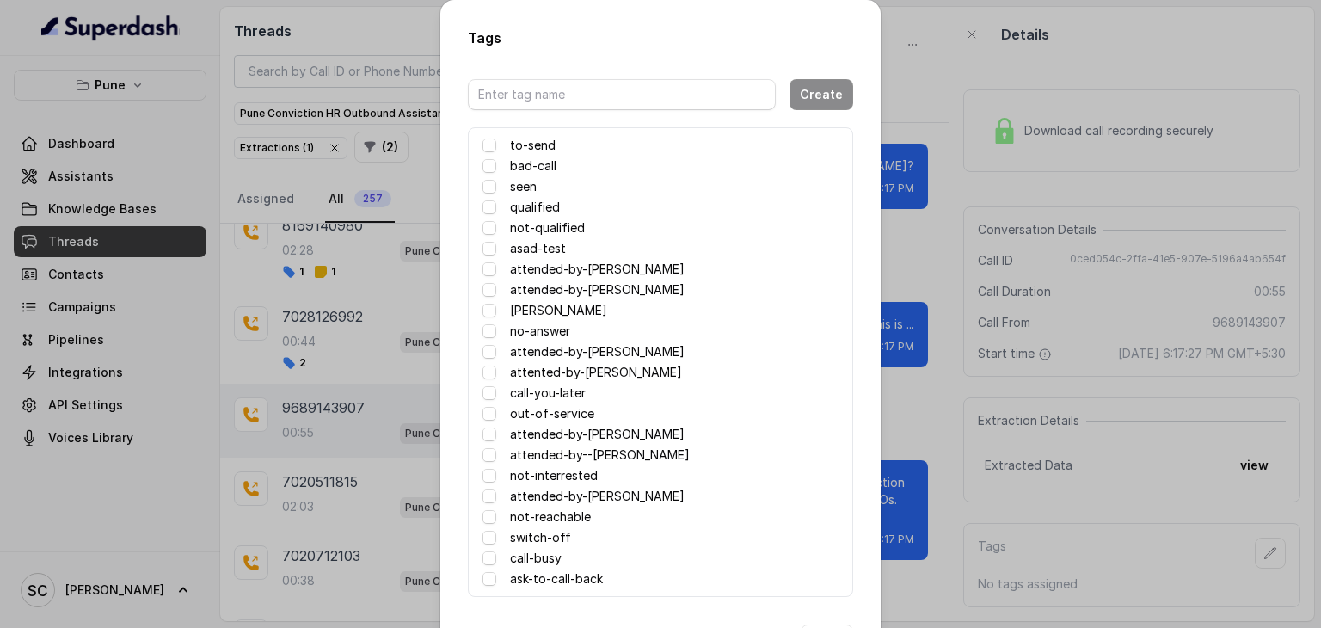
click at [534, 373] on label "attented-by-[PERSON_NAME]" at bounding box center [596, 372] width 172 height 21
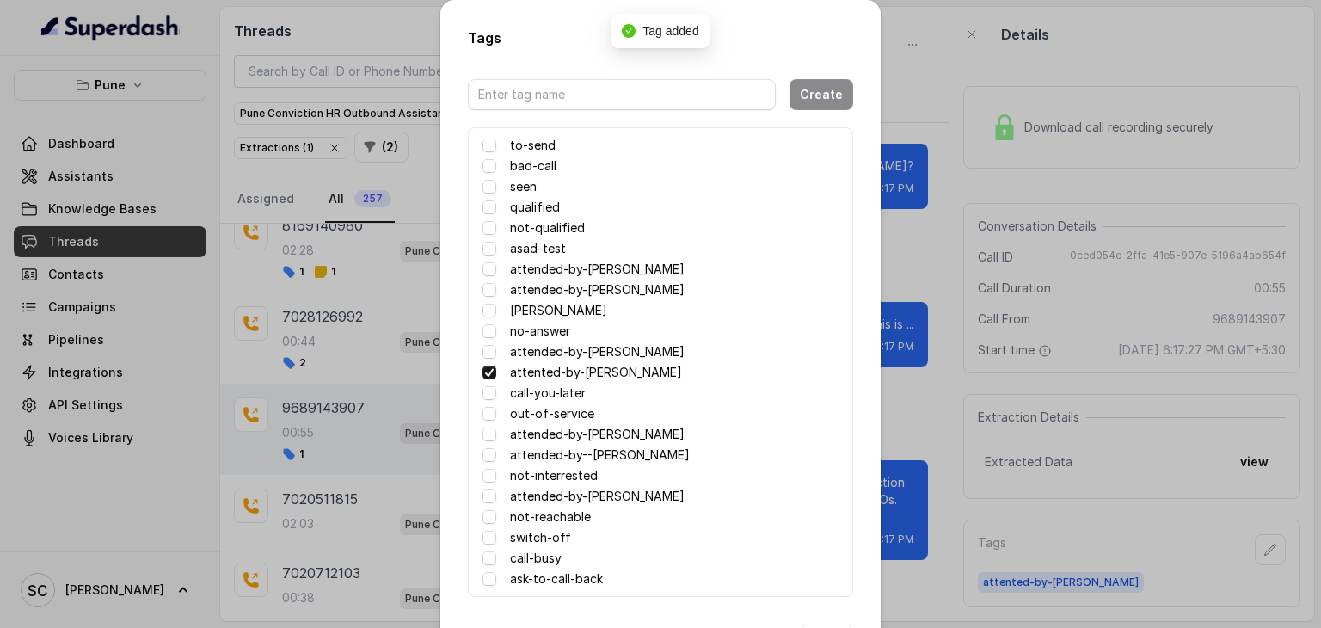
scroll to position [68, 0]
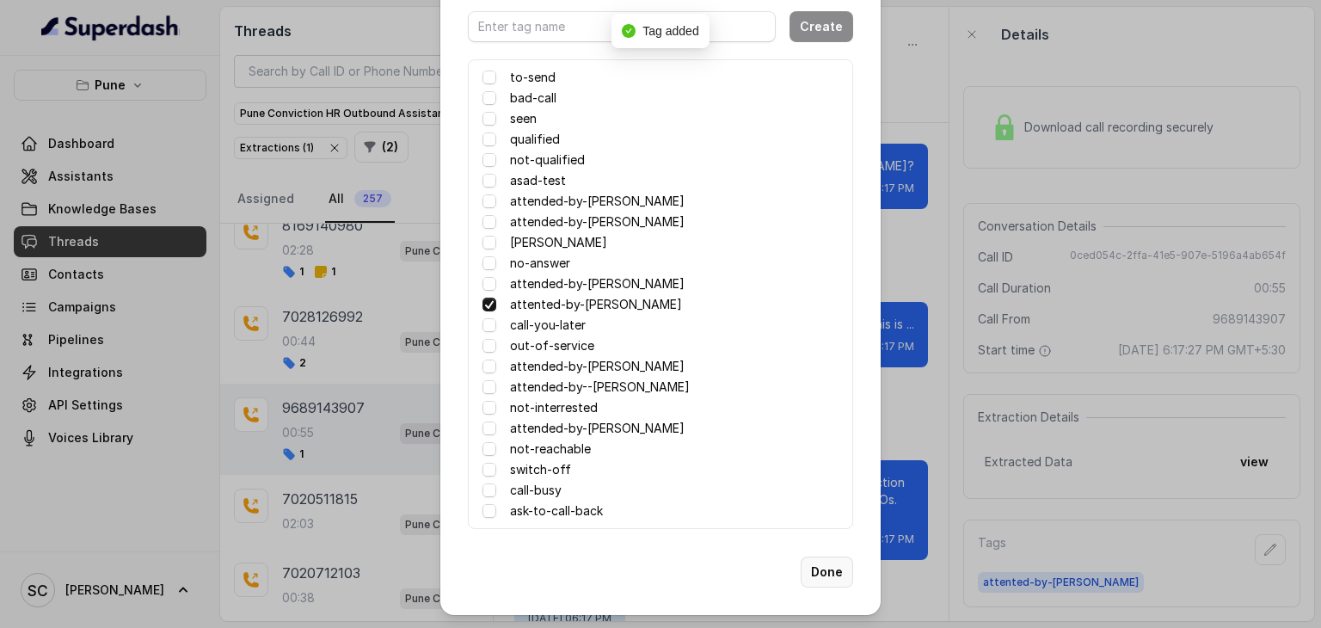
click at [831, 572] on button "Done" at bounding box center [827, 572] width 52 height 31
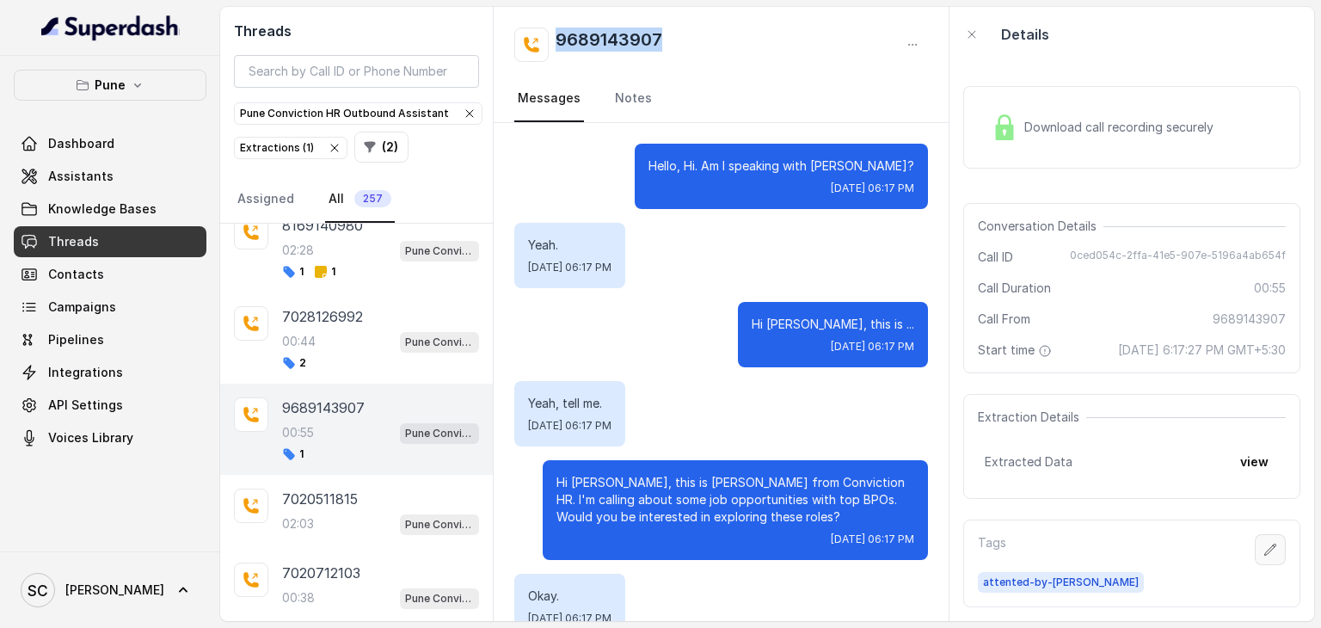
click at [1265, 544] on icon "button" at bounding box center [1270, 549] width 11 height 11
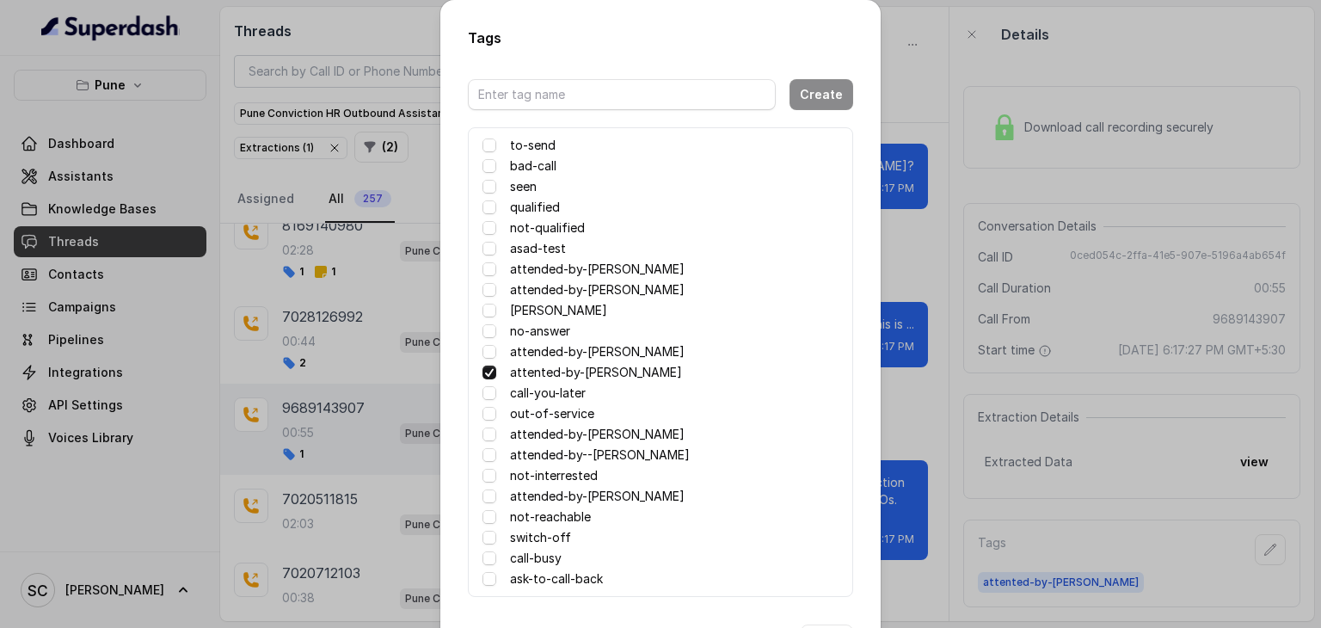
click at [526, 331] on label "no-answer" at bounding box center [540, 331] width 60 height 21
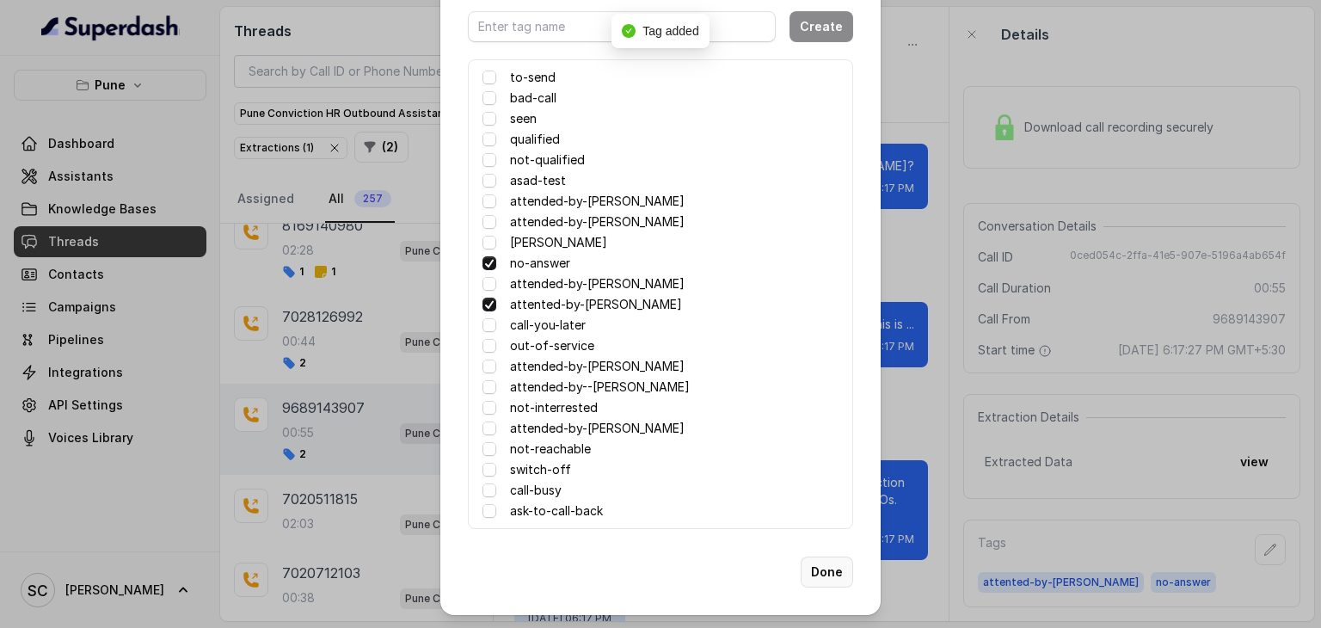
click at [840, 568] on button "Done" at bounding box center [827, 572] width 52 height 31
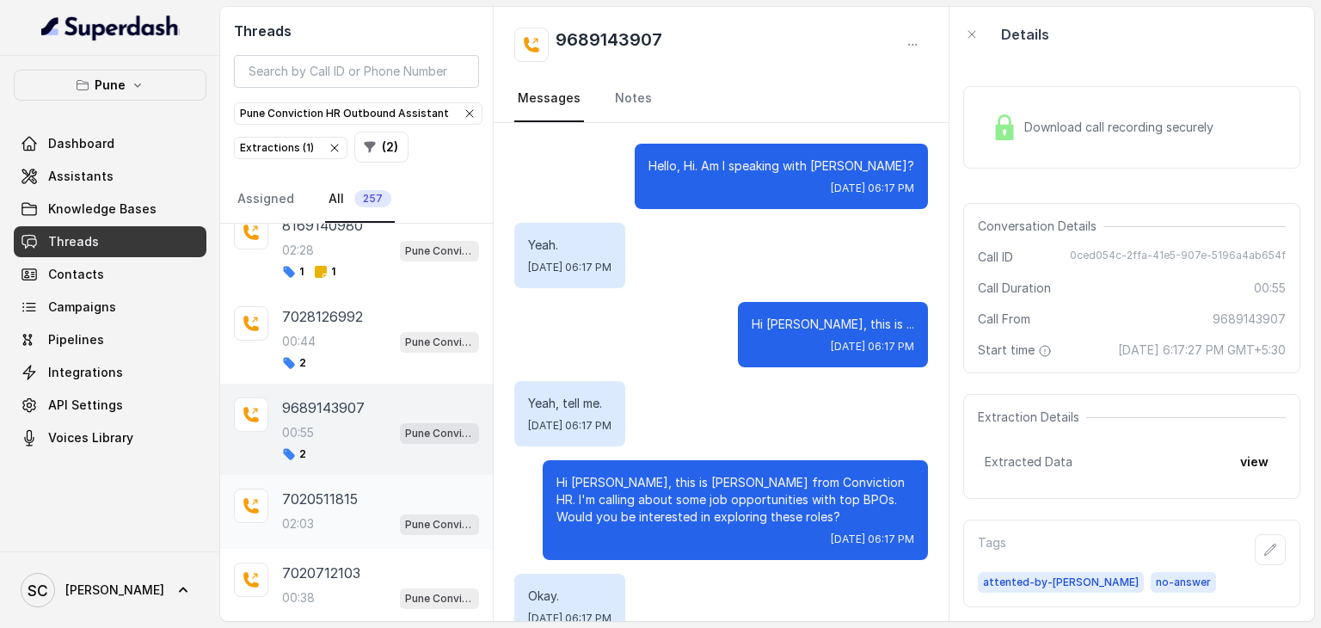
click at [303, 515] on p "02:03" at bounding box center [298, 523] width 32 height 17
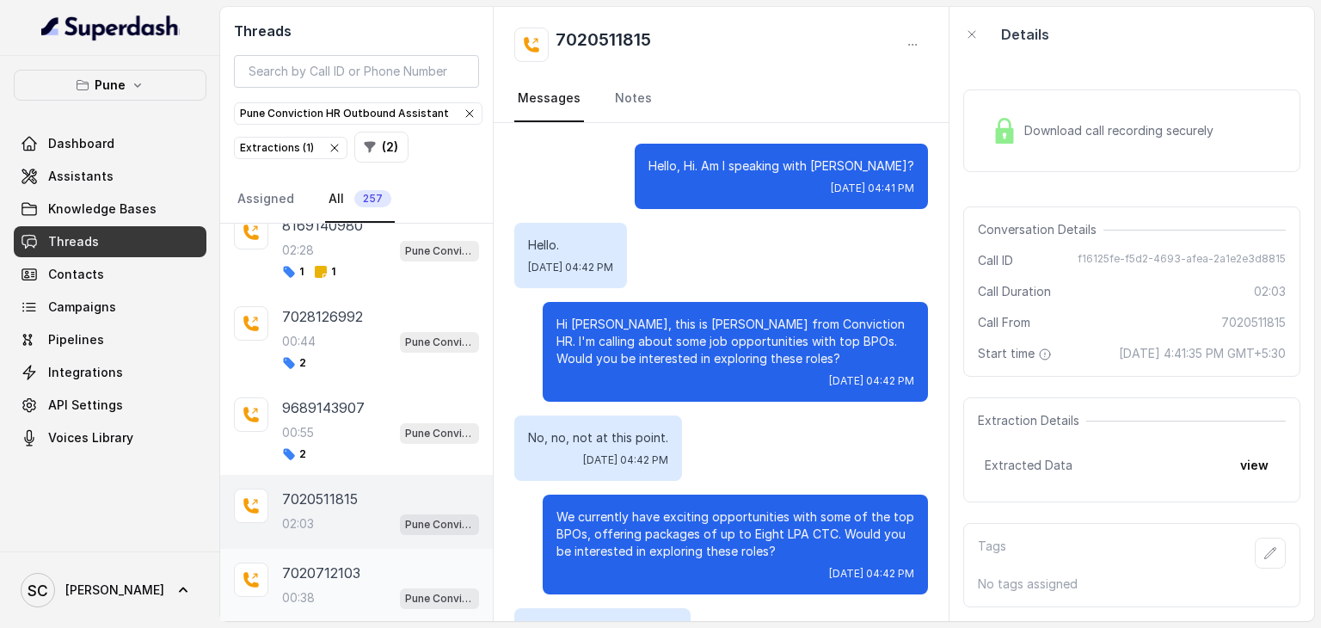
click at [298, 611] on div "7020712103 00:38 Pune Conviction HR Outbound Assistant" at bounding box center [356, 586] width 273 height 74
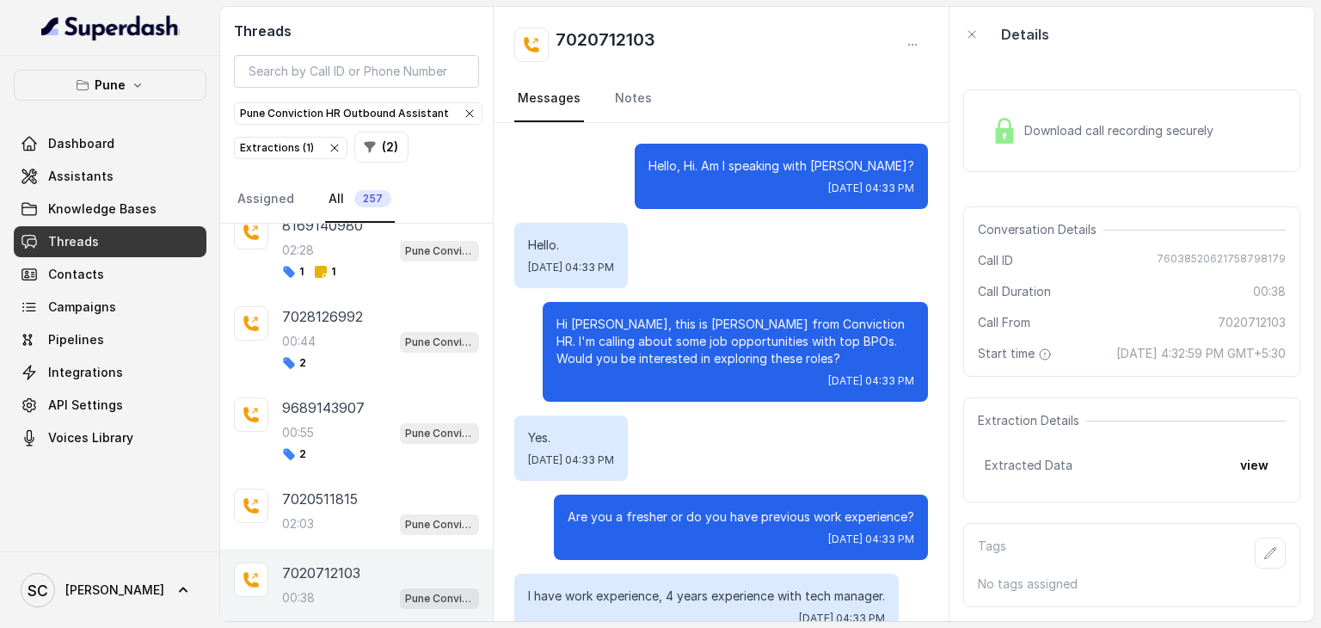
scroll to position [468, 0]
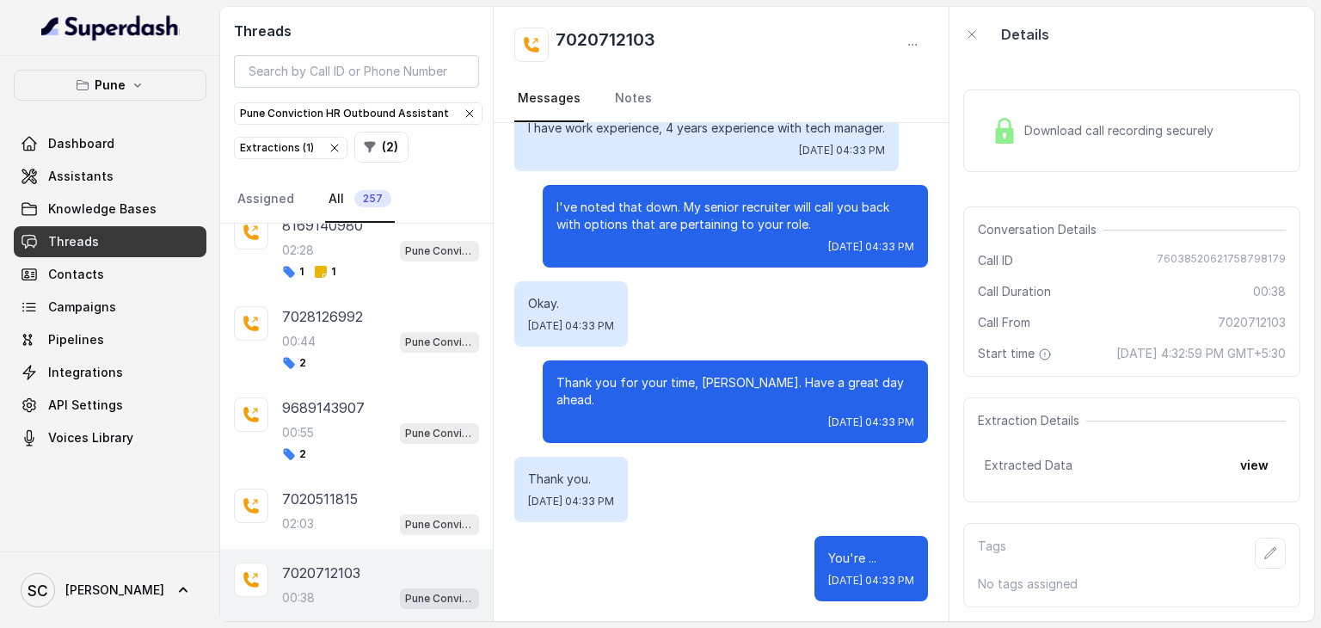
click at [323, 587] on div "00:38 Pune Conviction HR Outbound Assistant" at bounding box center [380, 598] width 197 height 22
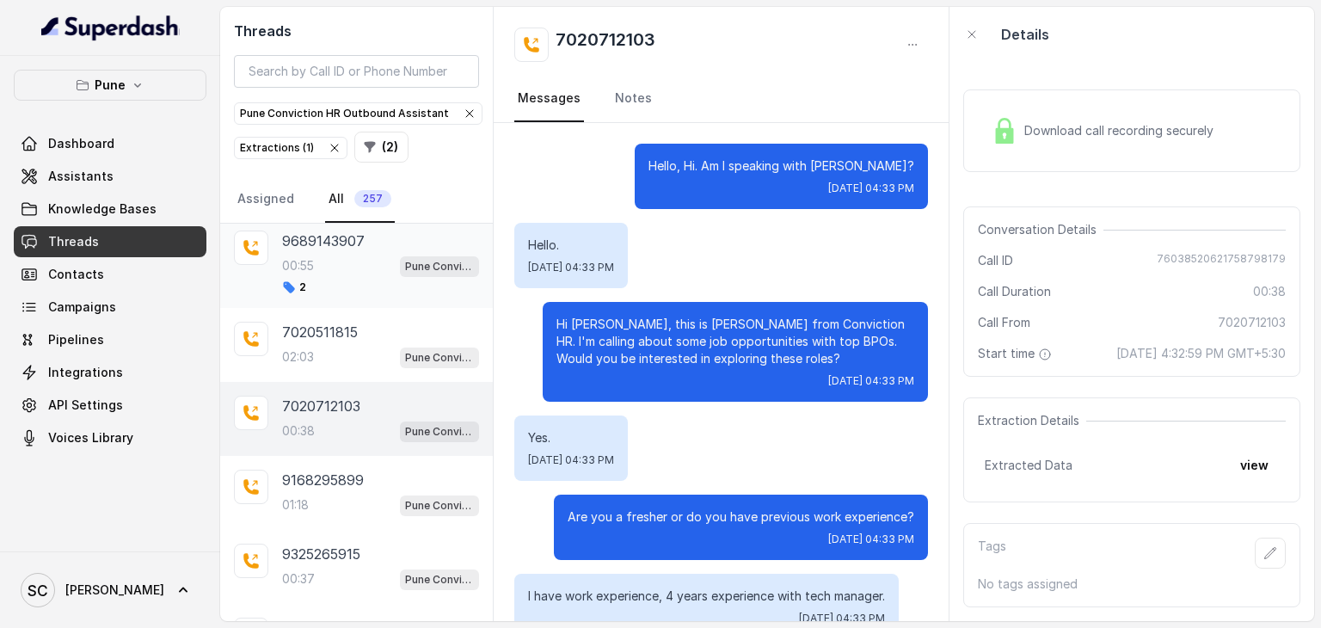
scroll to position [378, 0]
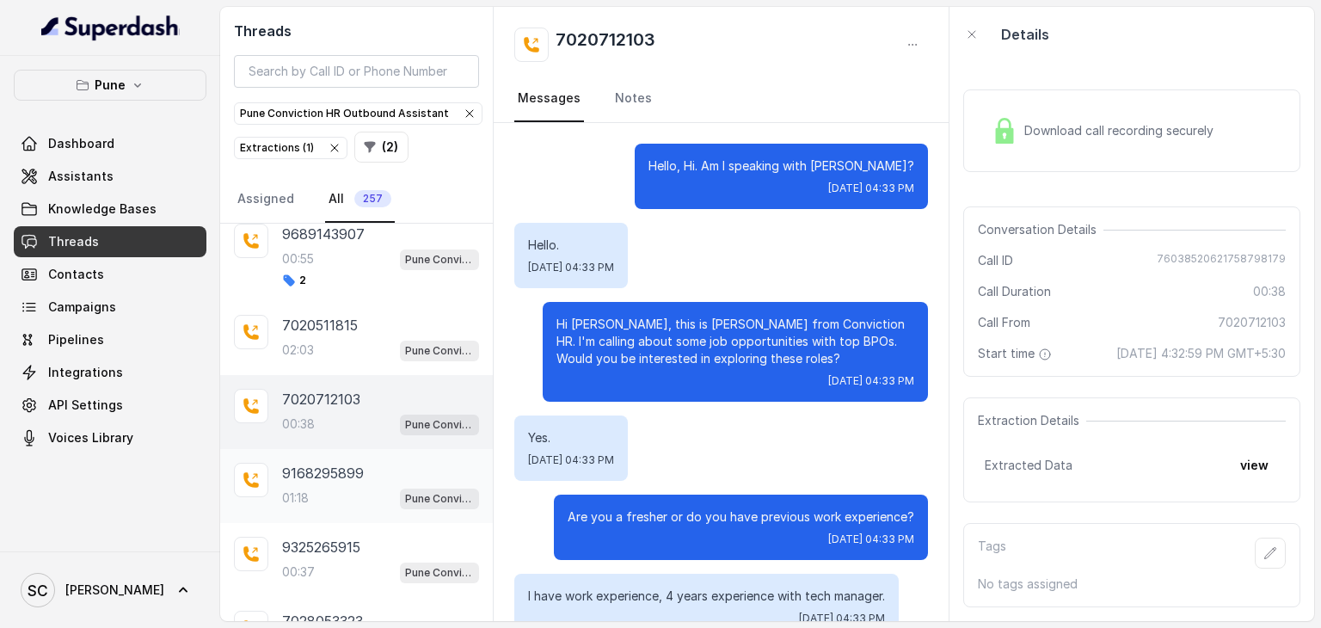
click at [315, 474] on p "9168295899" at bounding box center [323, 473] width 82 height 21
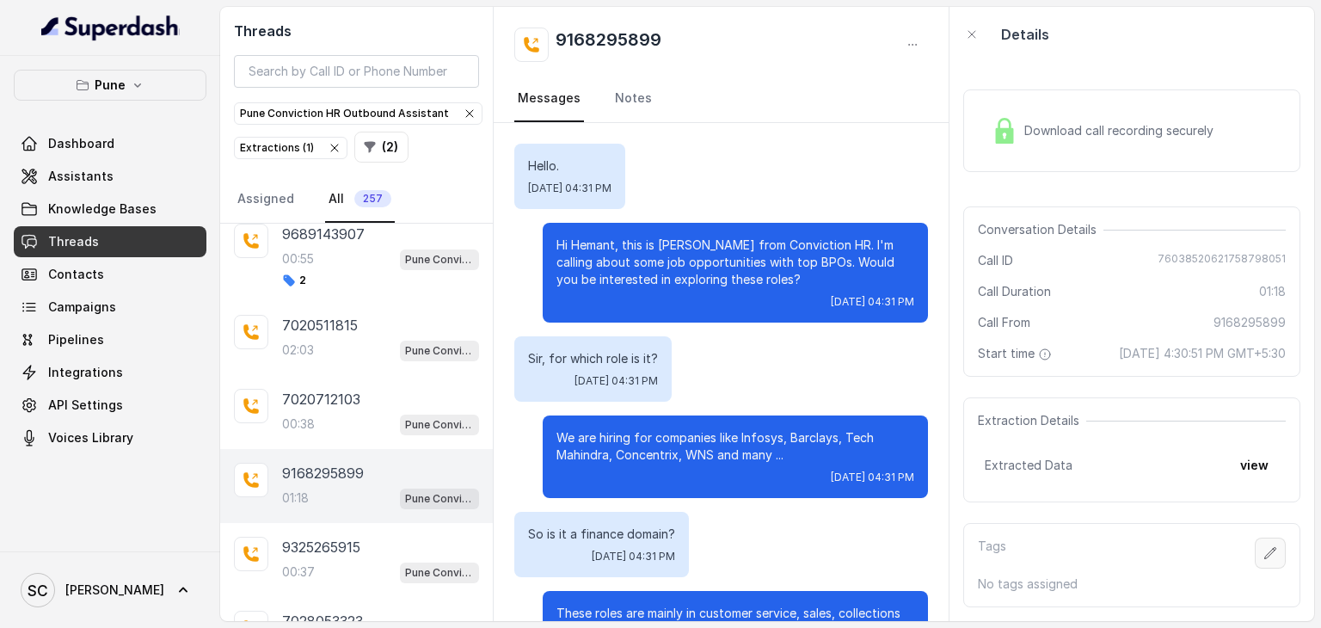
click at [1264, 546] on icon "button" at bounding box center [1271, 553] width 14 height 14
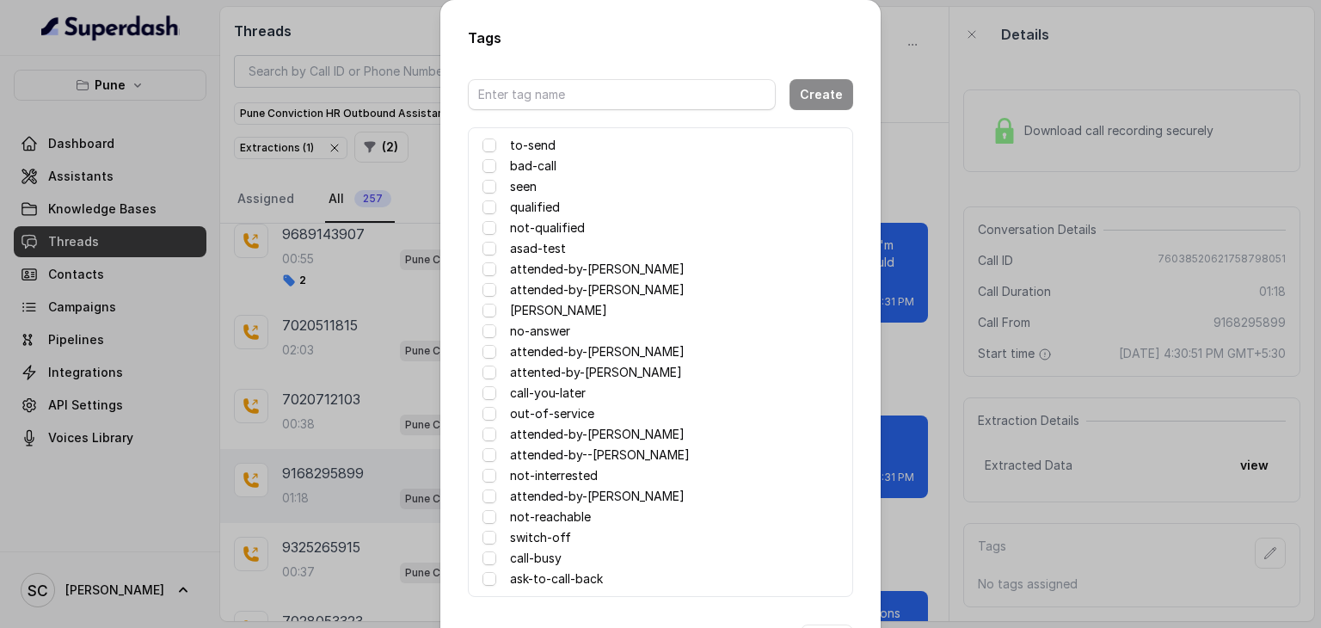
click at [551, 368] on label "attented-by-[PERSON_NAME]" at bounding box center [596, 372] width 172 height 21
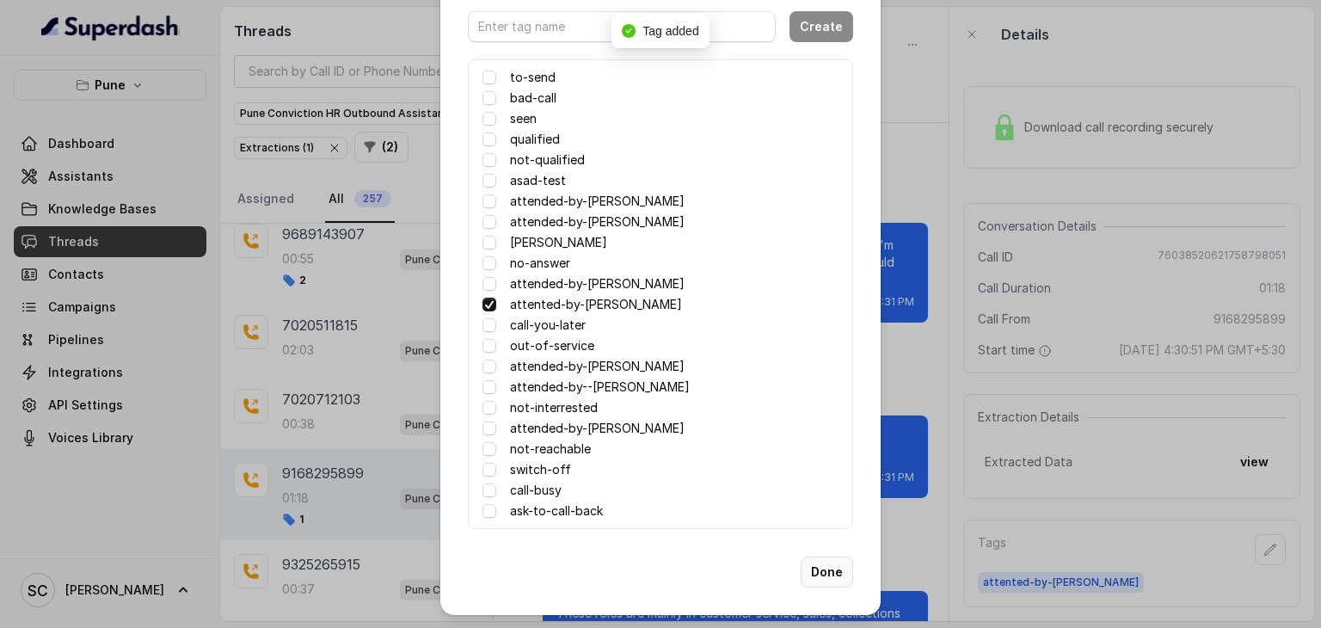
click at [815, 567] on button "Done" at bounding box center [827, 572] width 52 height 31
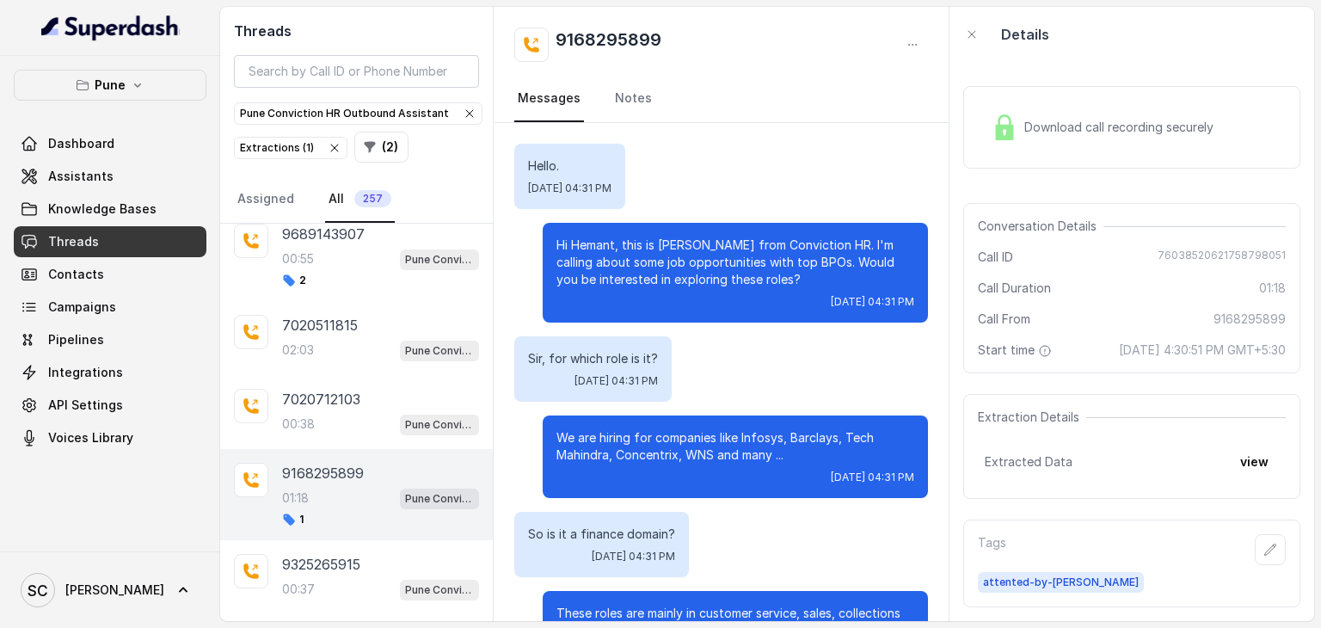
click at [664, 40] on div "9168295899" at bounding box center [721, 45] width 414 height 34
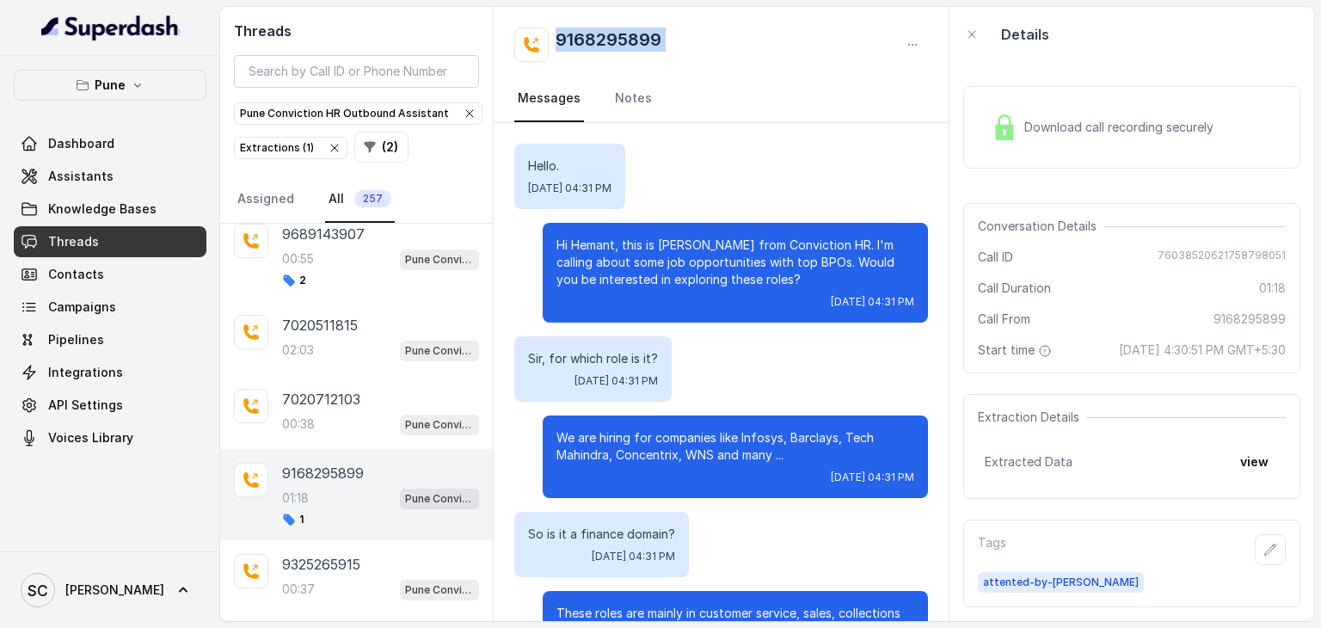
copy div "9168295899"
click at [1264, 543] on icon "button" at bounding box center [1271, 550] width 14 height 14
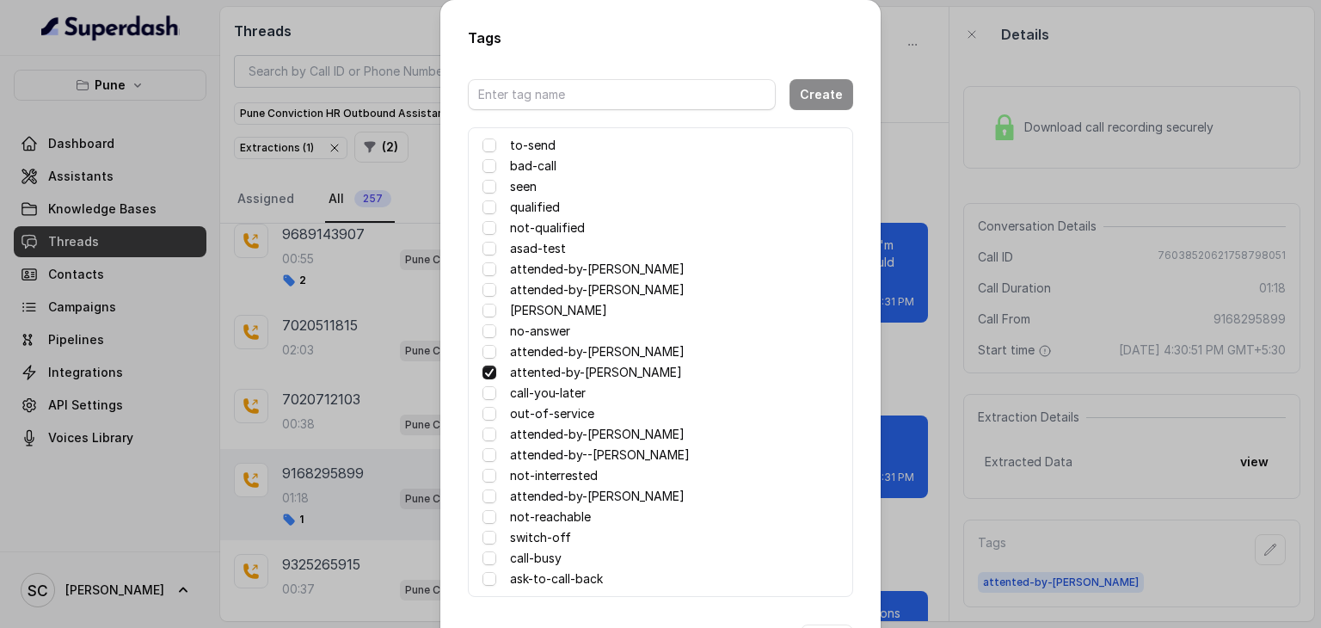
click at [532, 328] on label "no-answer" at bounding box center [540, 331] width 60 height 21
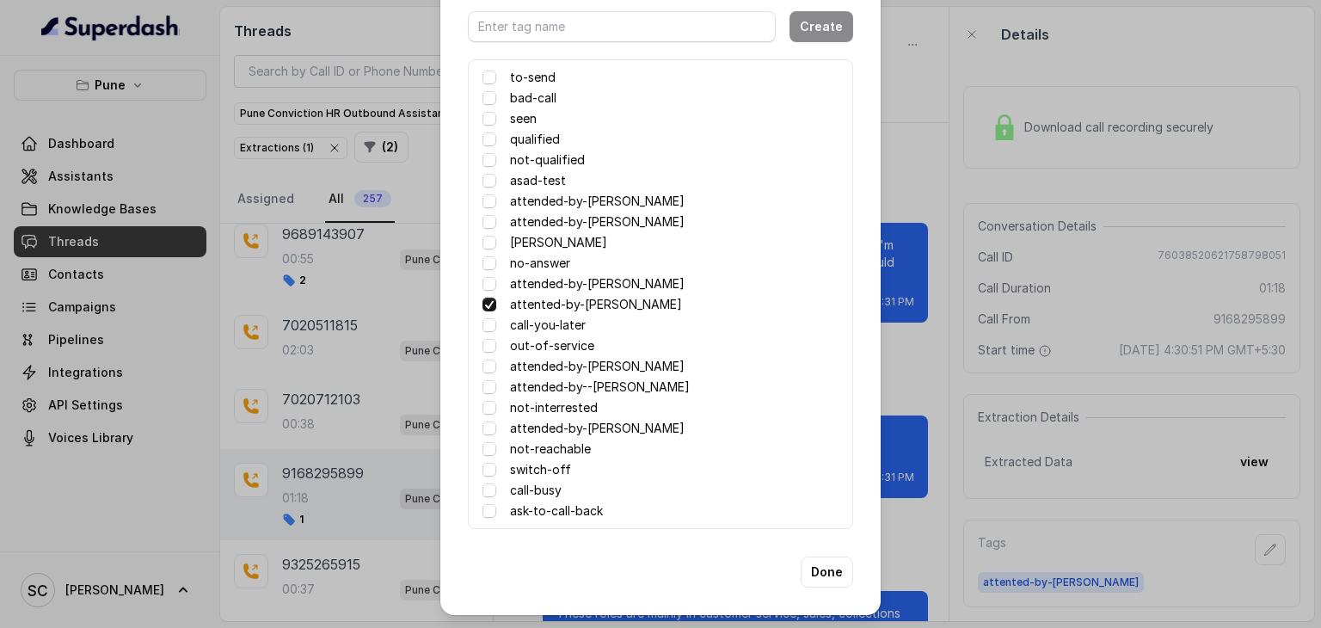
click at [538, 269] on label "no-answer" at bounding box center [540, 263] width 60 height 21
click at [543, 258] on label "no-answer" at bounding box center [540, 263] width 60 height 21
click at [824, 567] on button "Done" at bounding box center [827, 572] width 52 height 31
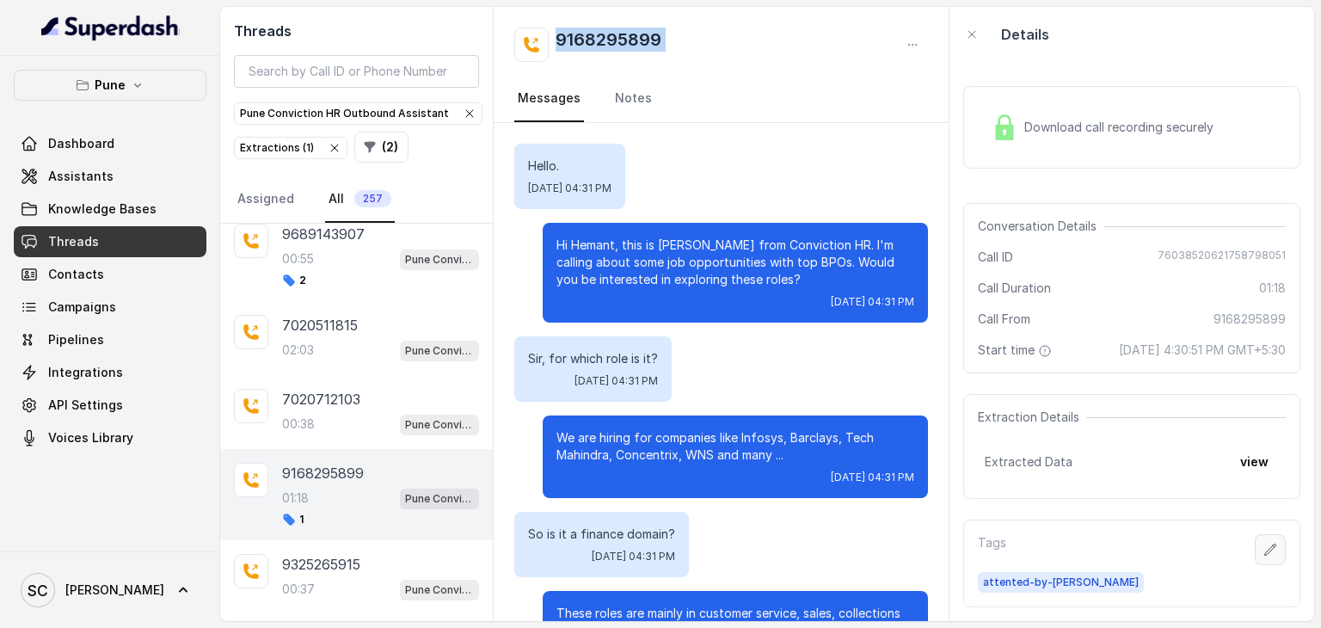
click at [1265, 544] on icon "button" at bounding box center [1270, 549] width 11 height 11
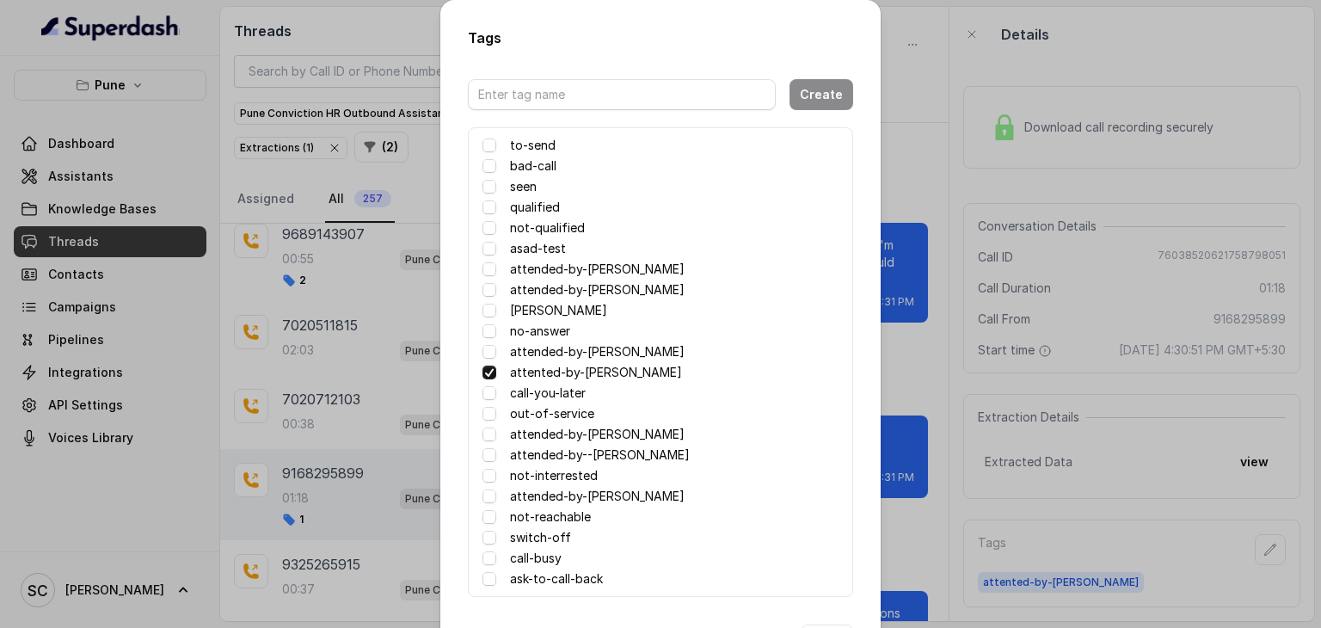
click at [544, 329] on label "no-answer" at bounding box center [540, 331] width 60 height 21
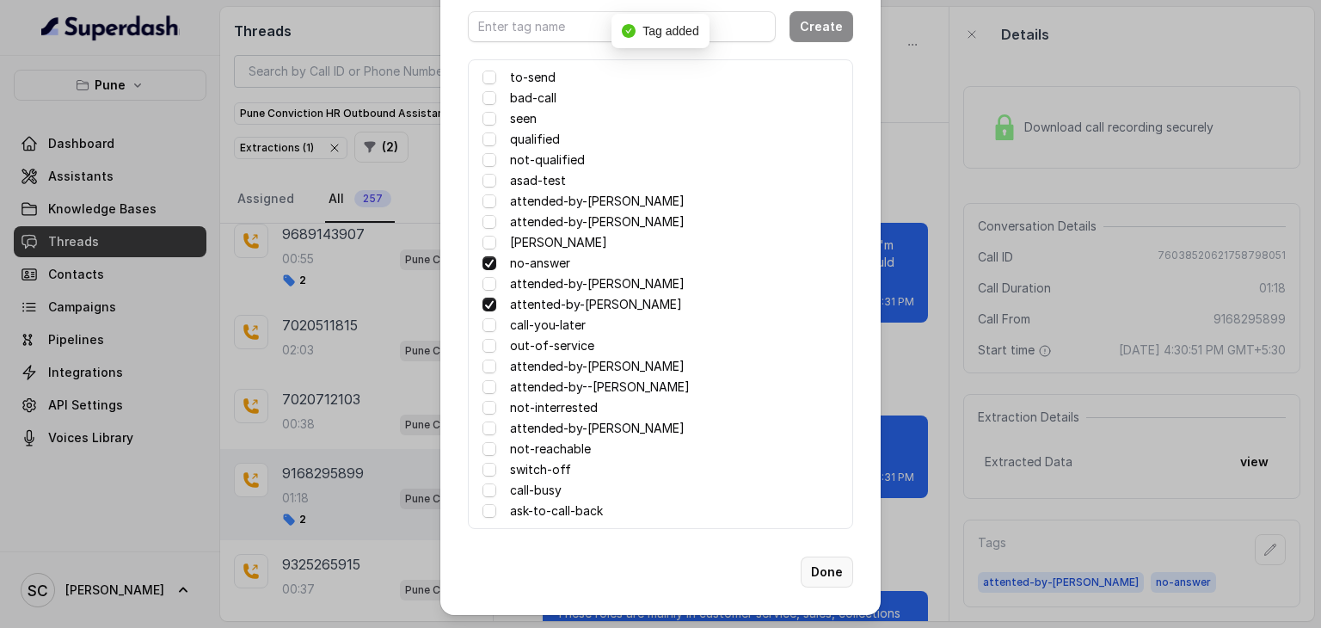
click at [836, 575] on button "Done" at bounding box center [827, 572] width 52 height 31
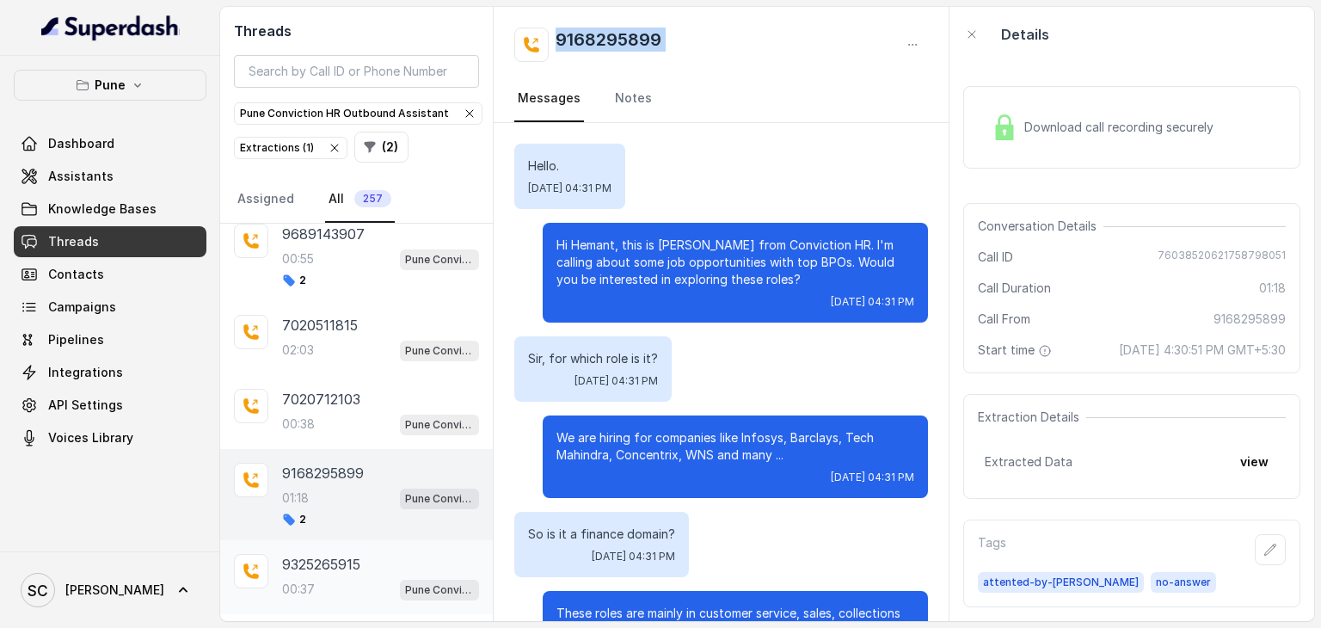
scroll to position [485, 0]
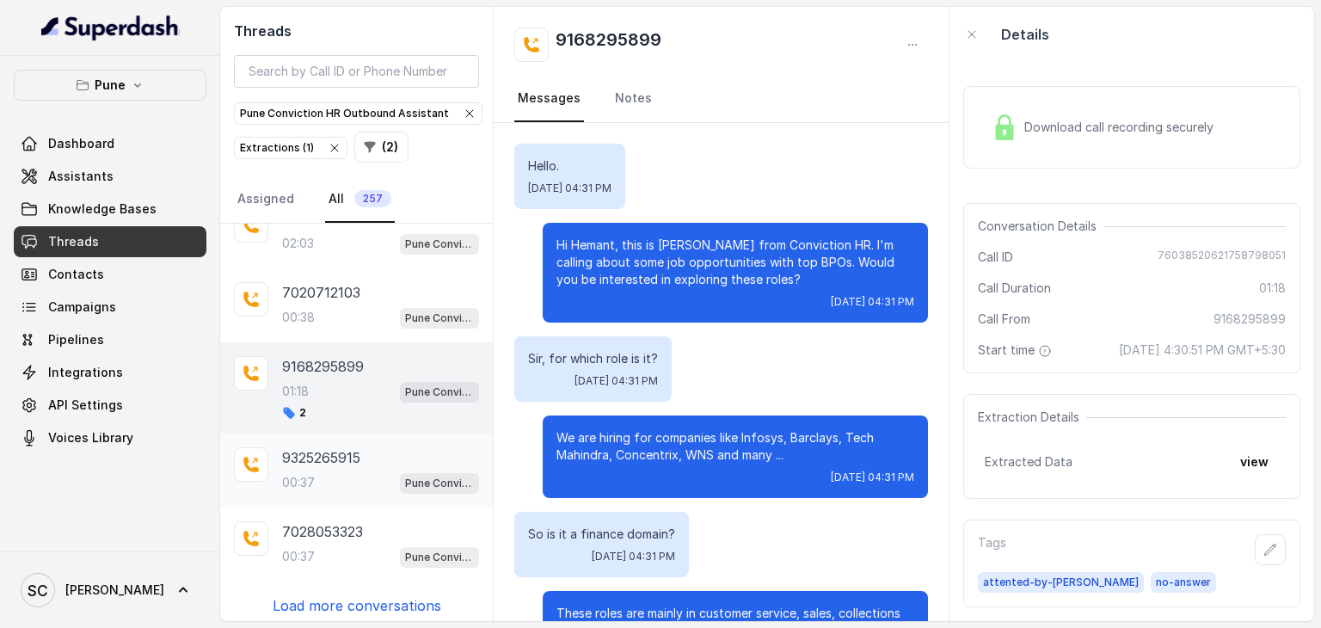
click at [299, 474] on p "00:37" at bounding box center [298, 482] width 33 height 17
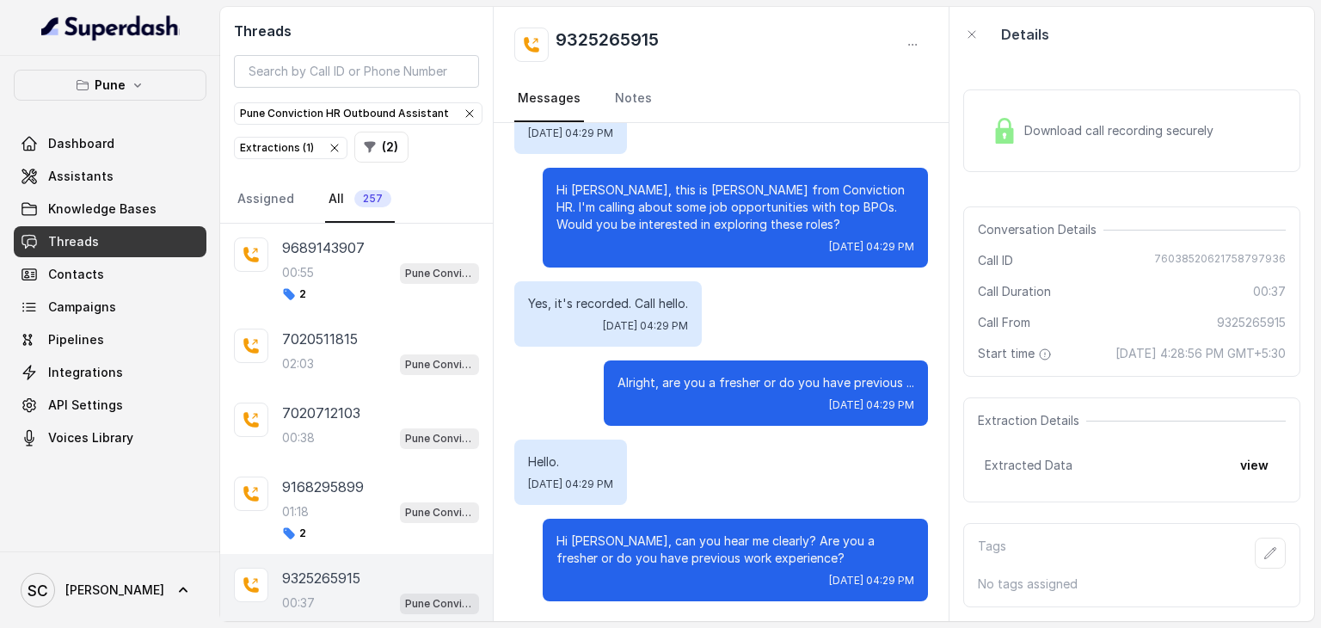
scroll to position [485, 0]
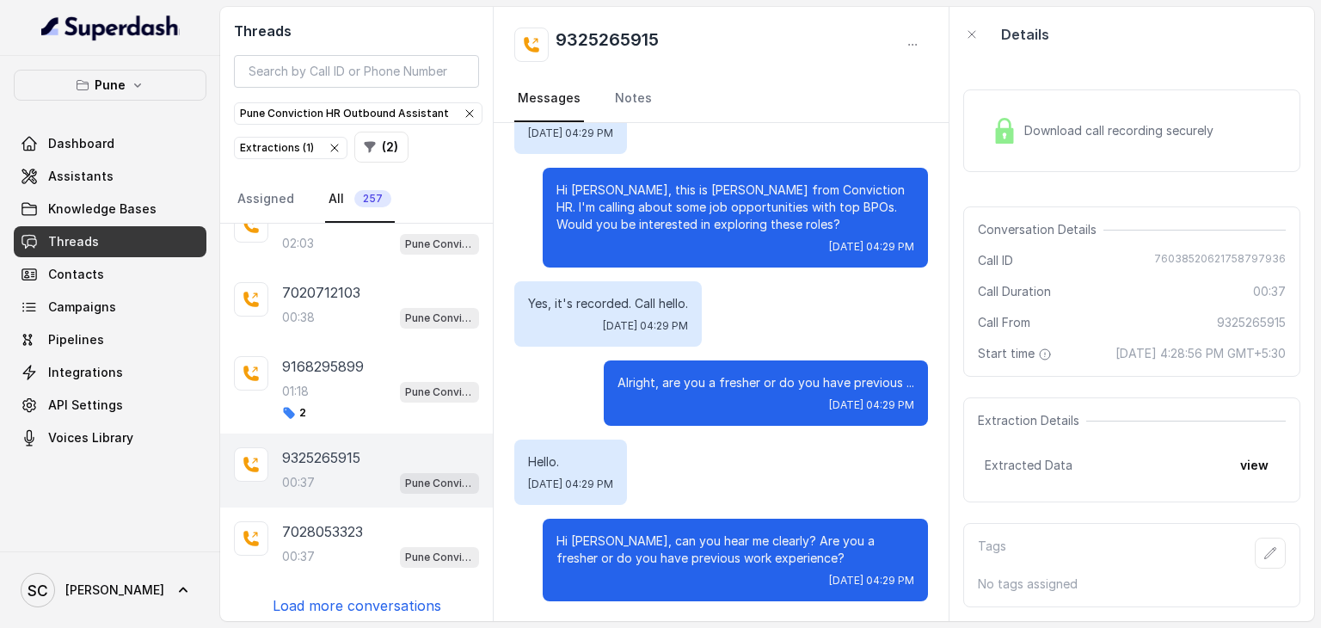
click at [340, 489] on div "9325265915 00:37 Pune Conviction HR Outbound Assistant" at bounding box center [356, 471] width 273 height 74
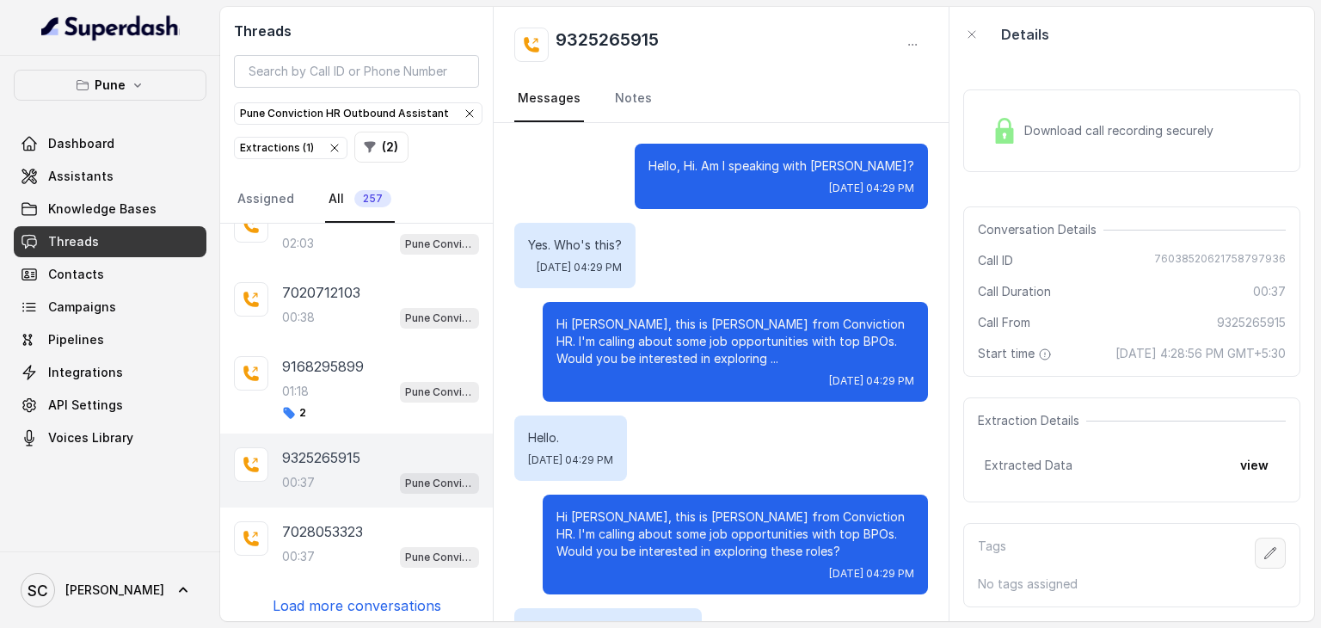
click at [1266, 538] on button "button" at bounding box center [1270, 553] width 31 height 31
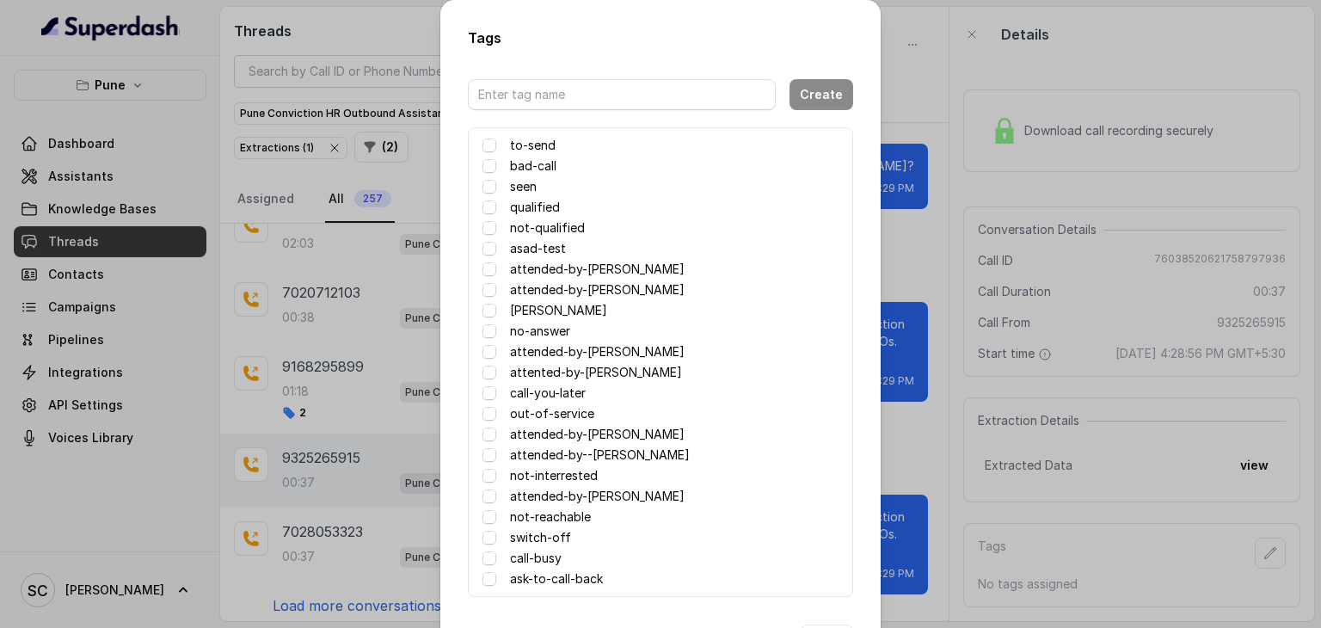
click at [567, 367] on label "attented-by-[PERSON_NAME]" at bounding box center [596, 372] width 172 height 21
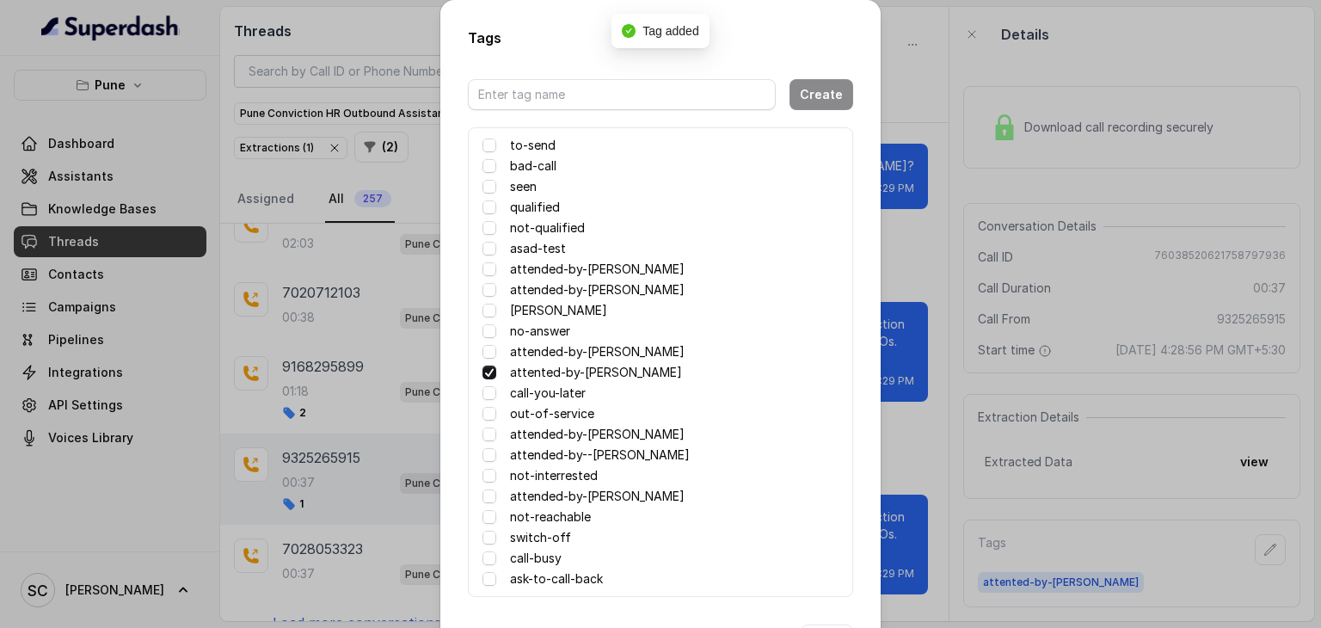
scroll to position [68, 0]
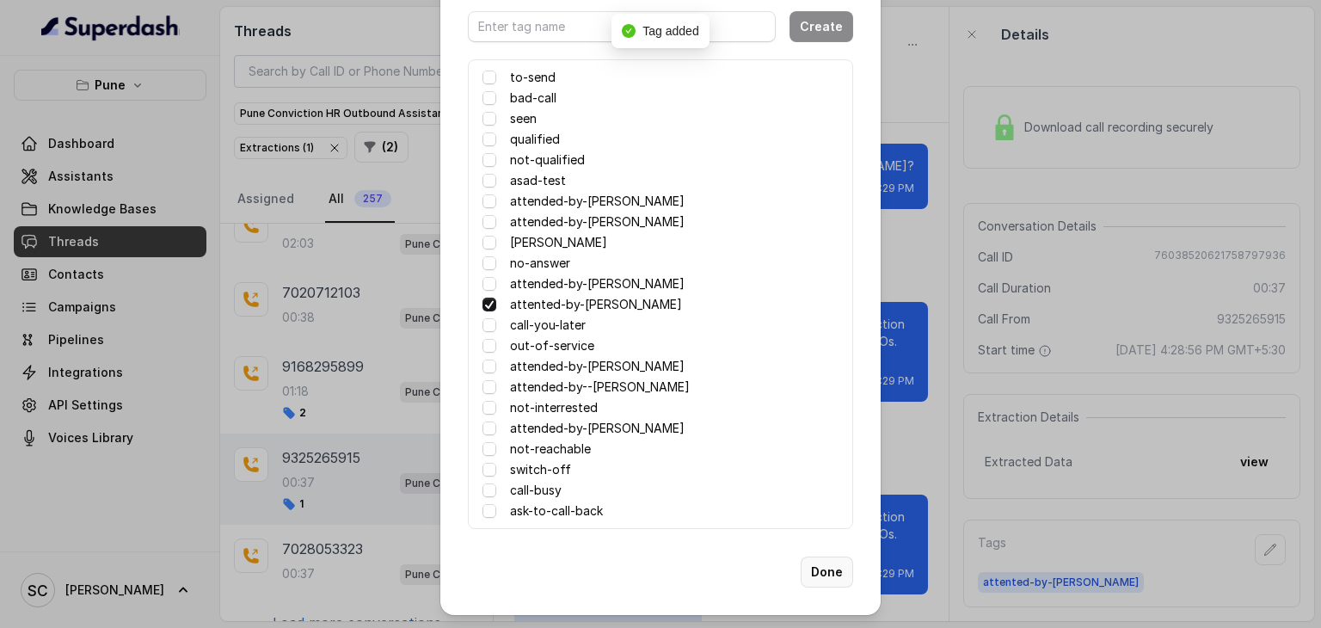
click at [821, 567] on button "Done" at bounding box center [827, 572] width 52 height 31
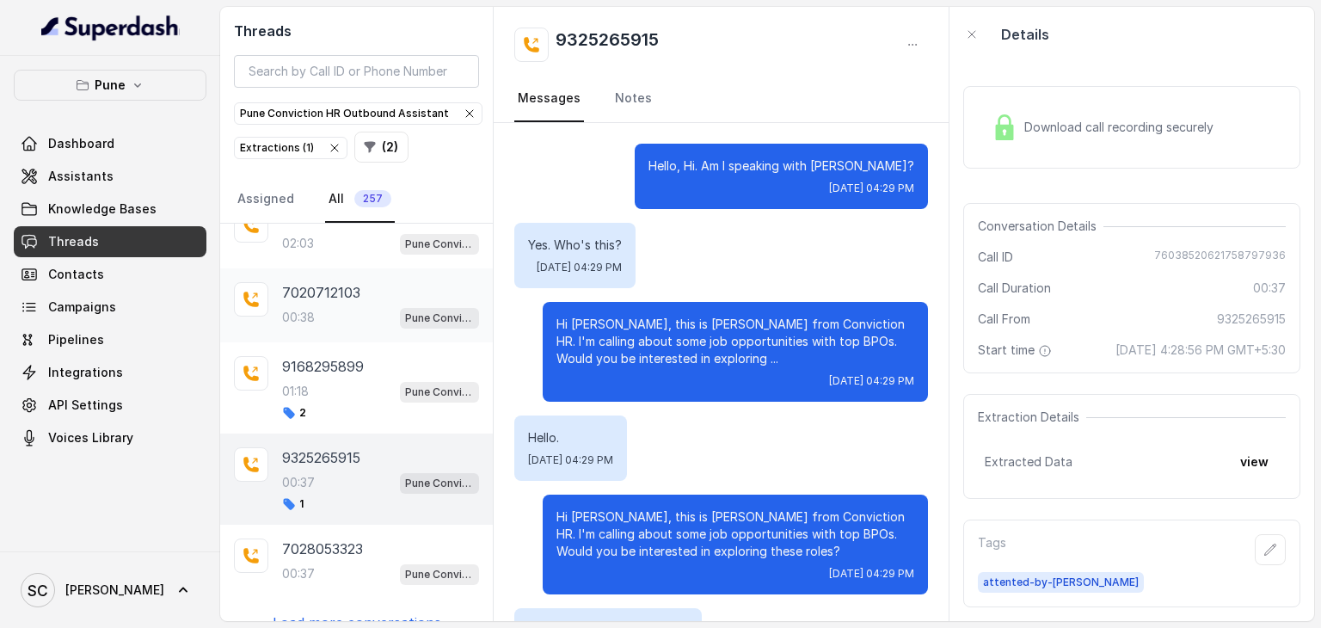
click at [320, 306] on div "00:38 Pune Conviction HR Outbound Assistant" at bounding box center [380, 317] width 197 height 22
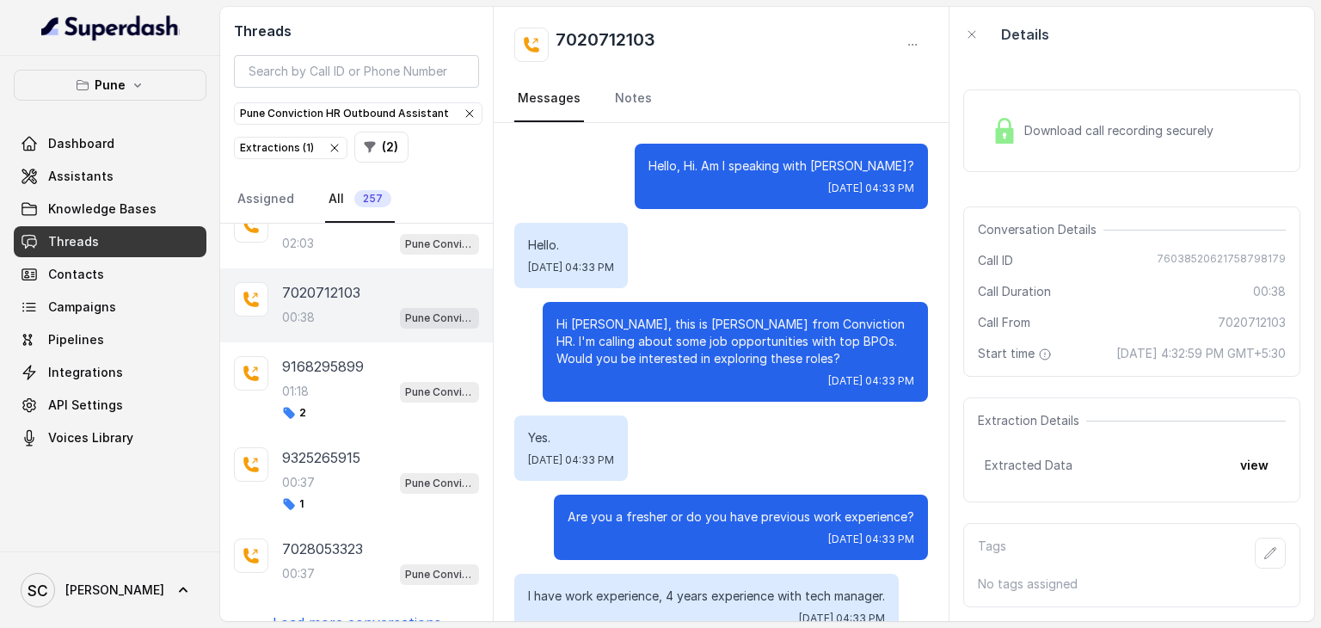
scroll to position [468, 0]
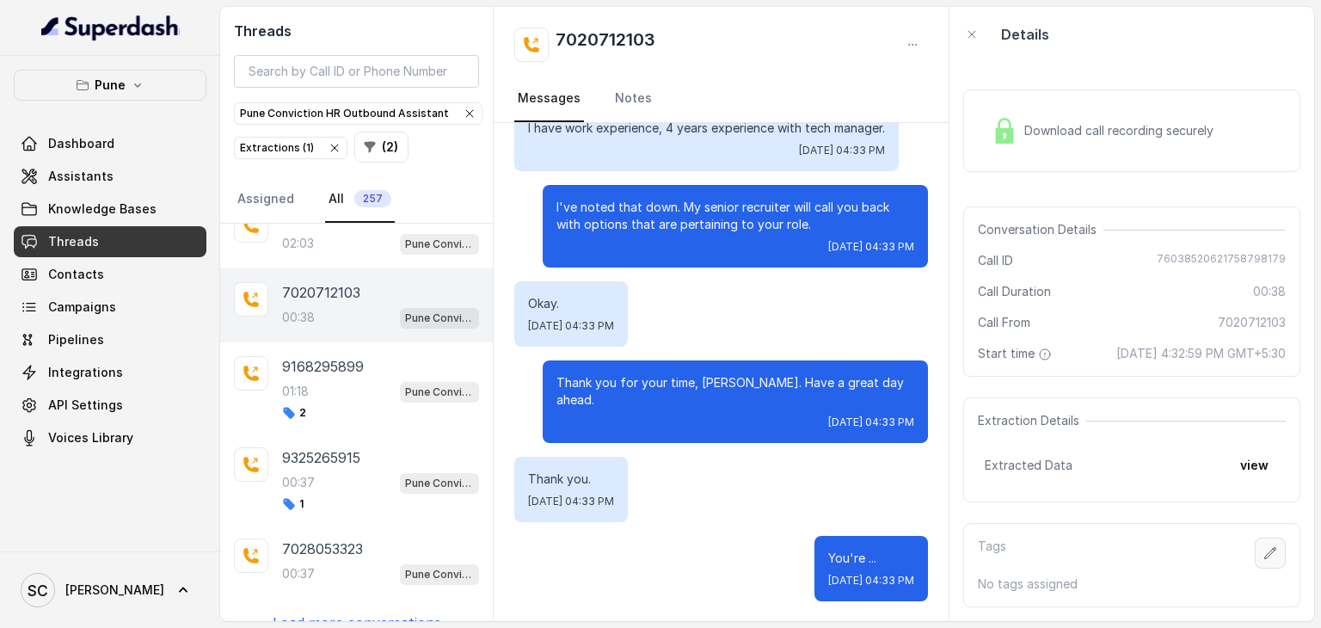
click at [1264, 546] on icon "button" at bounding box center [1271, 553] width 14 height 14
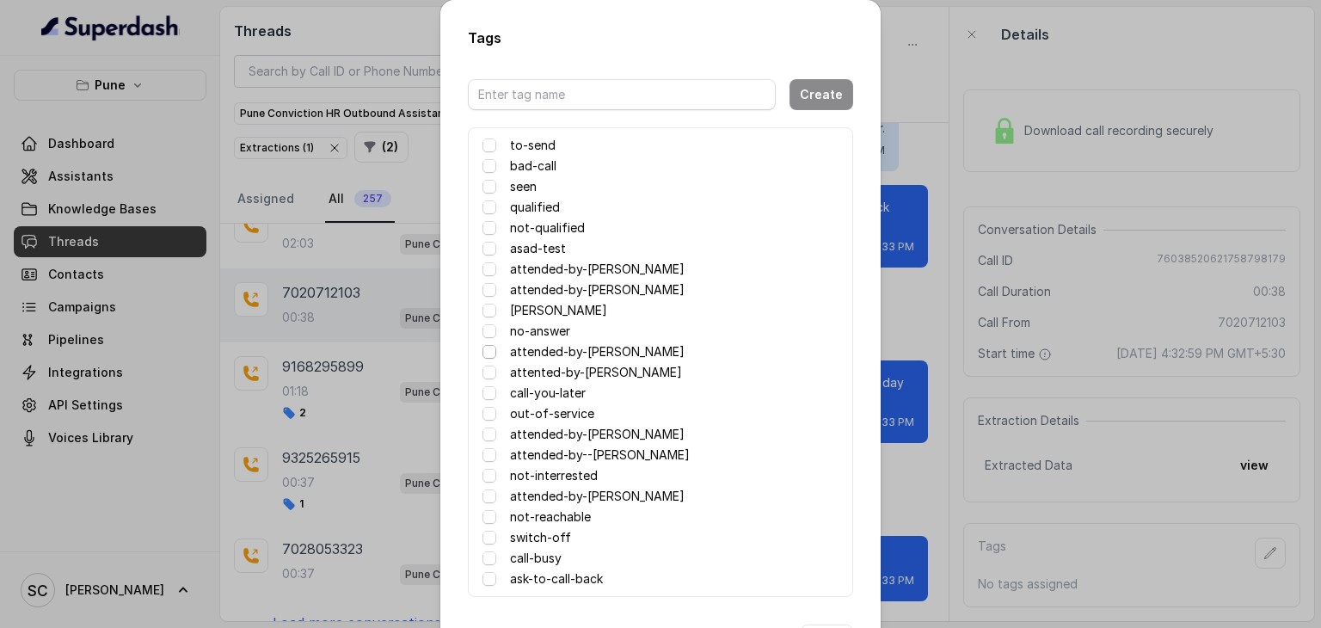
click at [484, 354] on span at bounding box center [490, 352] width 14 height 14
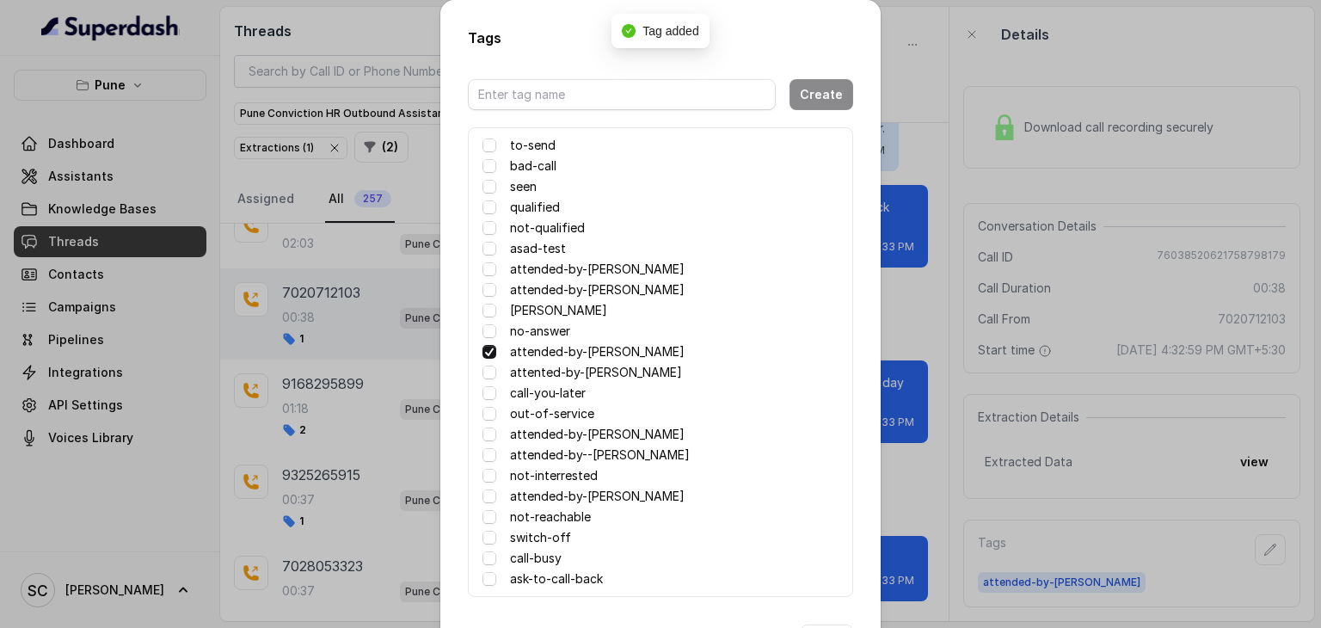
scroll to position [68, 0]
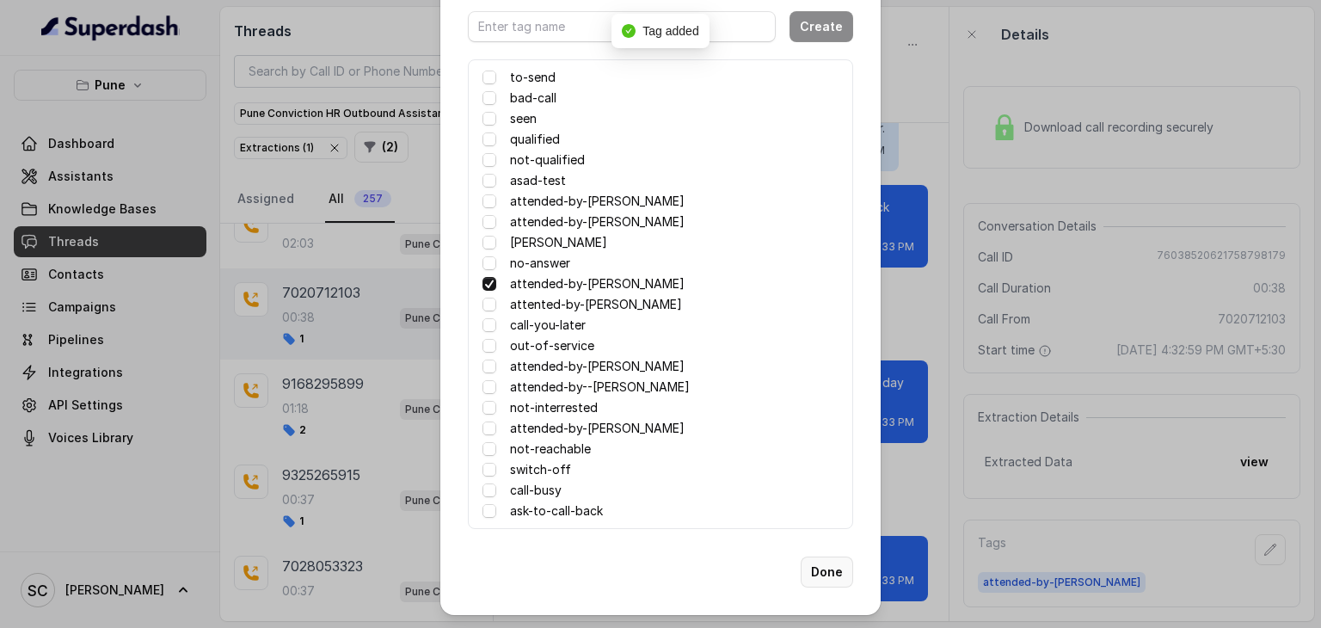
click at [809, 570] on button "Done" at bounding box center [827, 572] width 52 height 31
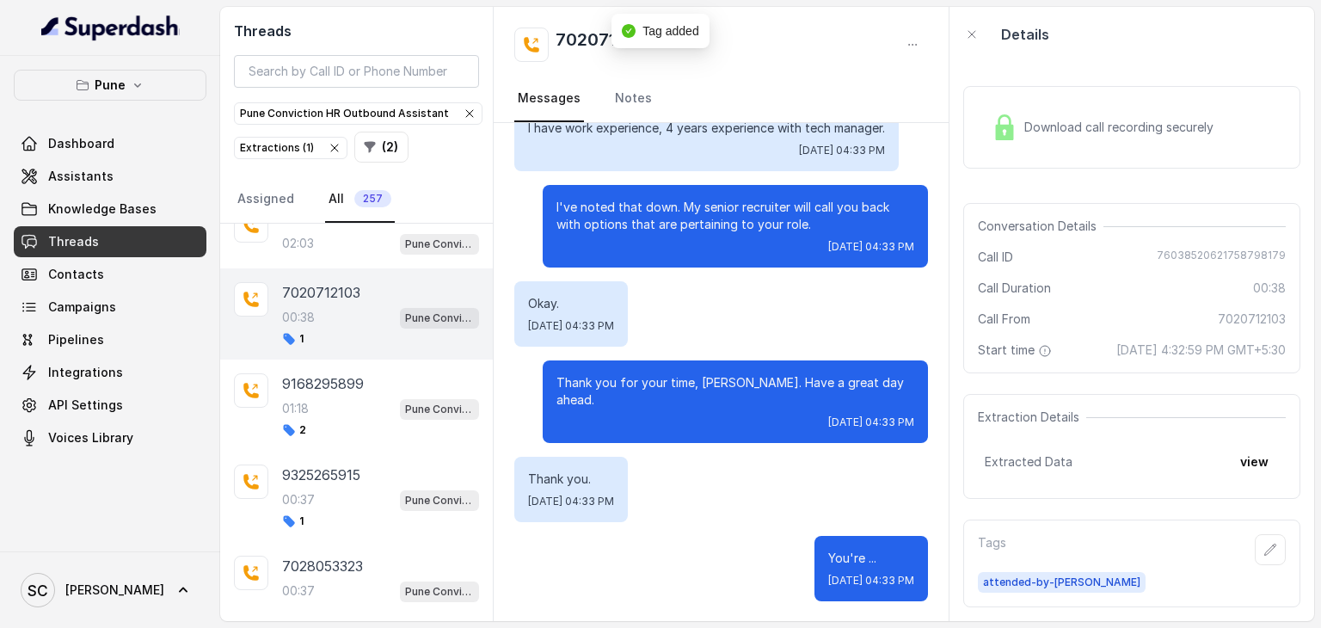
scroll to position [0, 0]
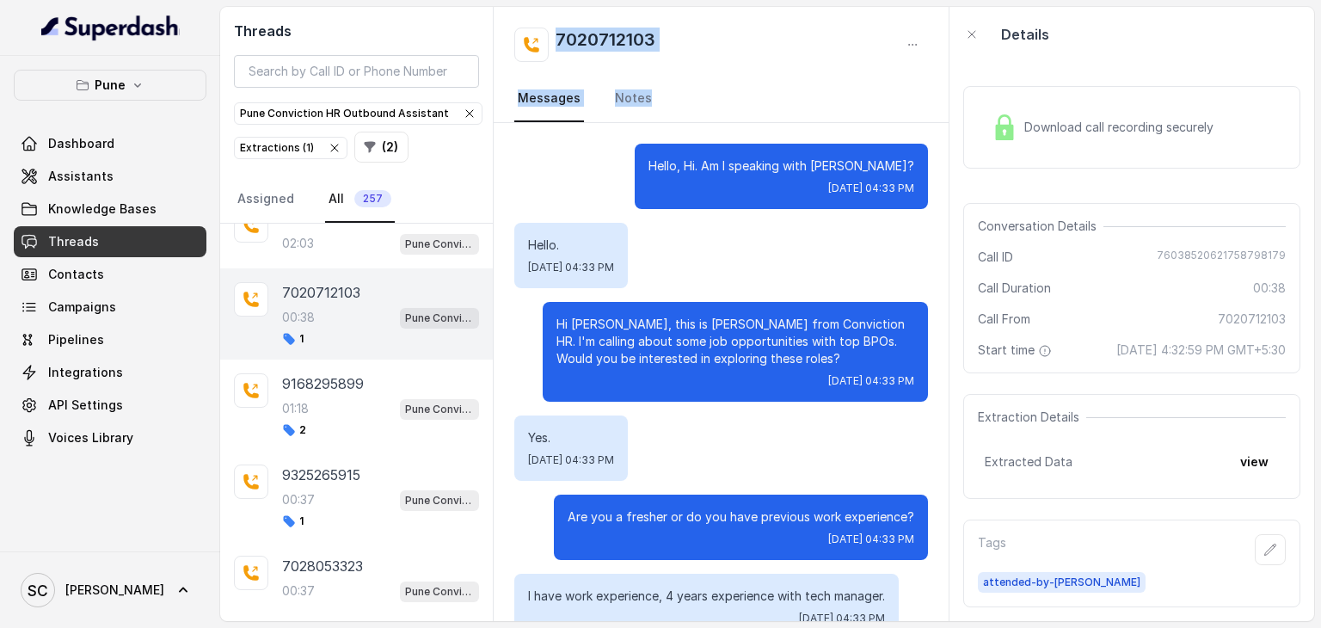
drag, startPoint x: 873, startPoint y: 77, endPoint x: 558, endPoint y: 37, distance: 317.4
click at [558, 37] on div "7020712103 Messages Notes" at bounding box center [721, 65] width 455 height 116
click at [558, 37] on h2 "7020712103" at bounding box center [606, 45] width 100 height 34
drag, startPoint x: 558, startPoint y: 37, endPoint x: 827, endPoint y: 42, distance: 269.3
click at [827, 42] on div "7020712103" at bounding box center [721, 45] width 414 height 34
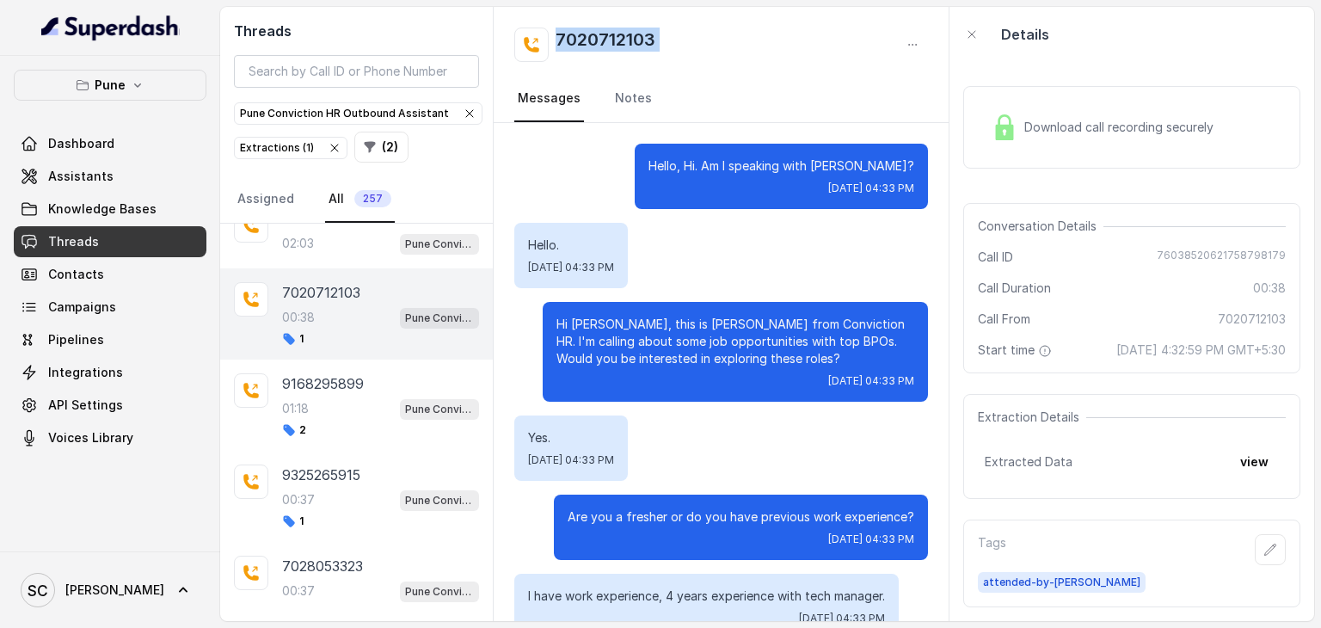
copy div "7020712103"
click at [304, 514] on div "1" at bounding box center [380, 521] width 197 height 14
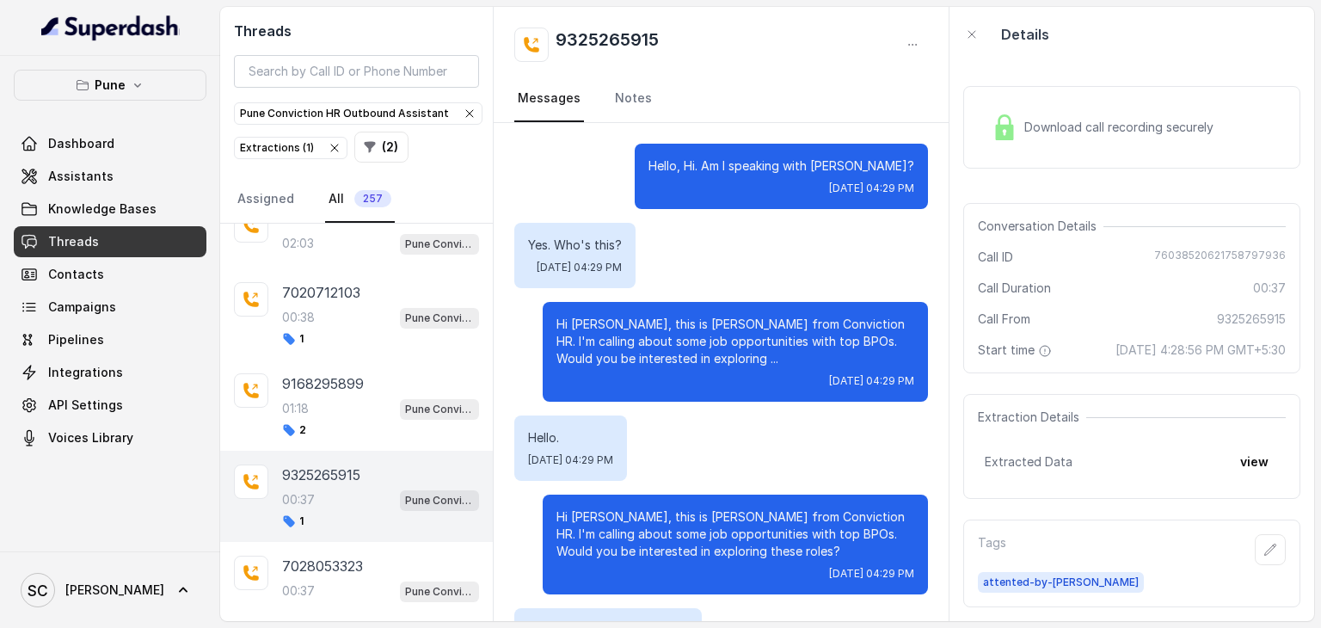
click at [628, 29] on h2 "9325265915" at bounding box center [607, 45] width 103 height 34
copy h2 "9325265915"
click at [613, 98] on link "Notes" at bounding box center [634, 99] width 44 height 46
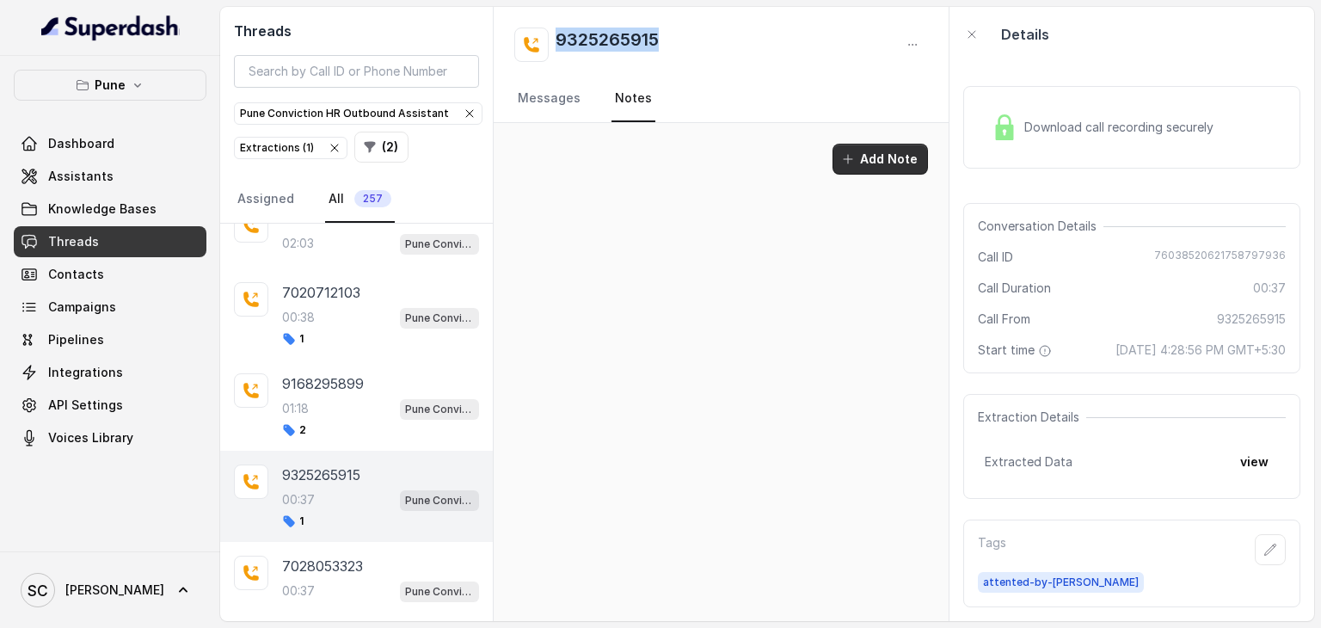
click at [874, 156] on button "Add Note" at bounding box center [880, 159] width 95 height 31
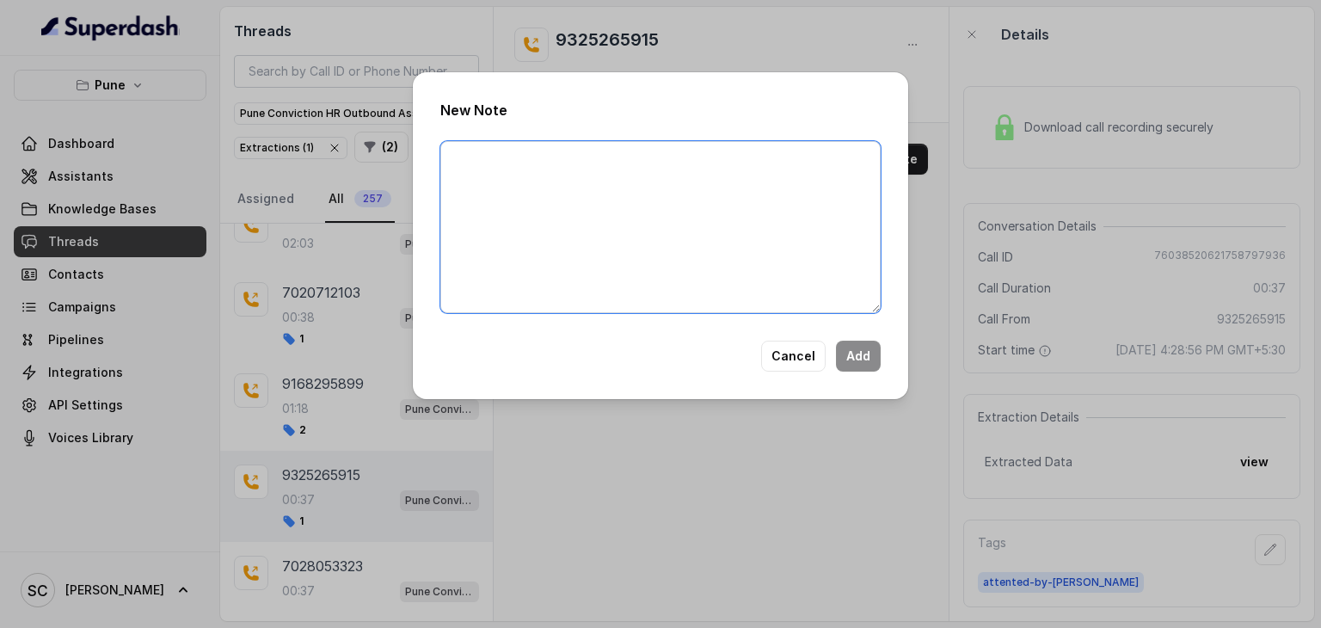
click at [698, 200] on textarea at bounding box center [660, 227] width 440 height 172
paste textarea "Name Number Recruiter Name of attender Comments AI Improvement"
click at [573, 157] on textarea "Name Number Recruiter Name of attender Comments AI Improvement" at bounding box center [660, 227] width 440 height 172
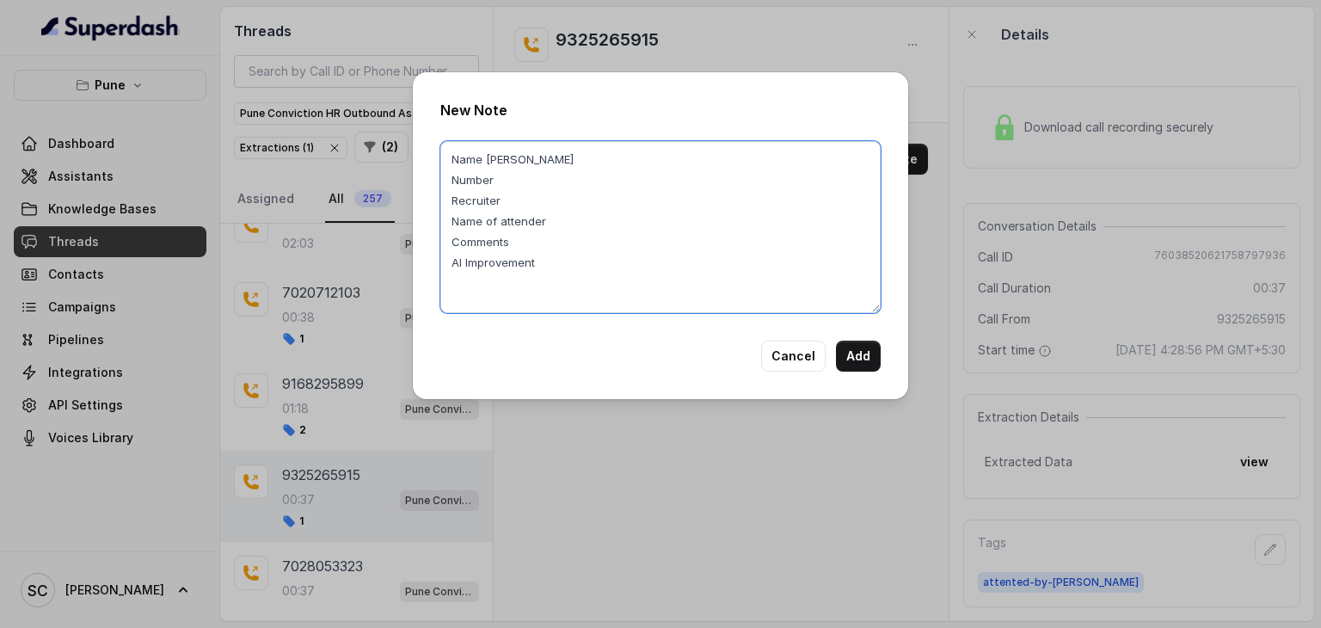
click at [517, 180] on textarea "Name MAYUR Number Recruiter Name of attender Comments AI Improvement" at bounding box center [660, 227] width 440 height 172
click at [511, 201] on textarea "Name MAYUR Number 9325265915 Recruiter Name of attender Comments AI Improvement" at bounding box center [660, 227] width 440 height 172
click at [537, 239] on textarea "Name MAYUR Number 9325265915 Recruiter AMAAN Name of attender RUPAL Comments AI…" at bounding box center [660, 227] width 440 height 172
paste textarea "Candidate Recently joined EXL Through Amaan"
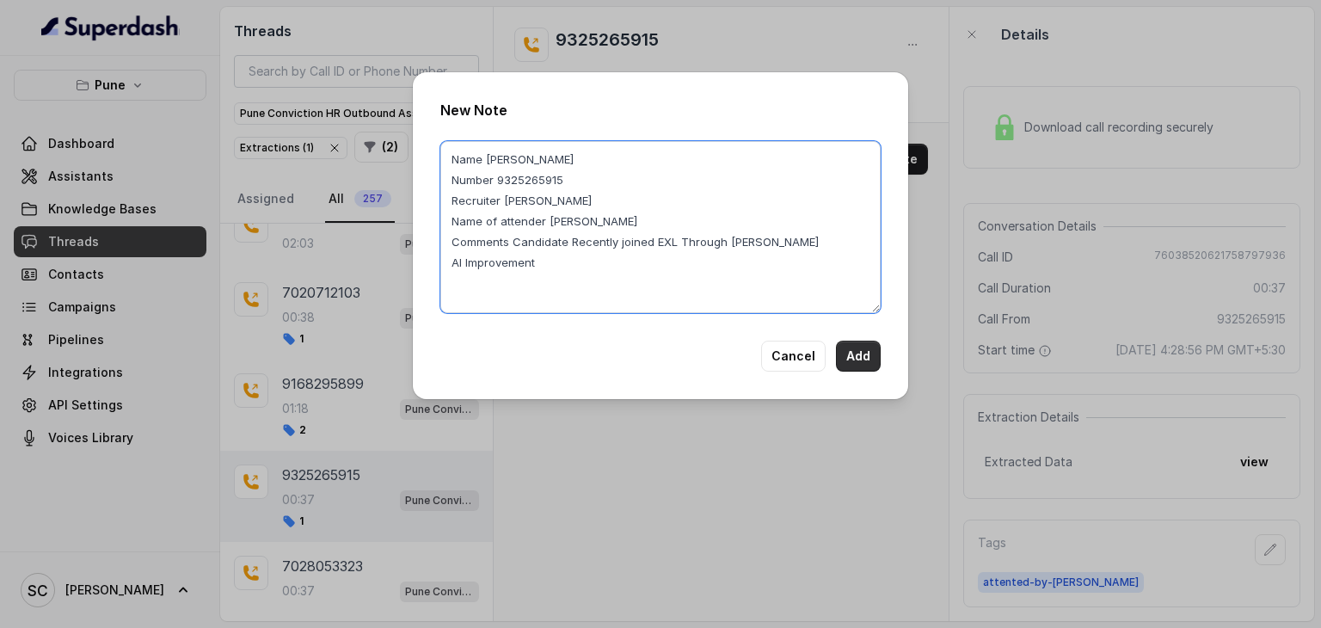
type textarea "Name MAYUR Number 9325265915 Recruiter AMAAN Name of attender RUPAL Comments Ca…"
click at [858, 354] on button "Add" at bounding box center [858, 356] width 45 height 31
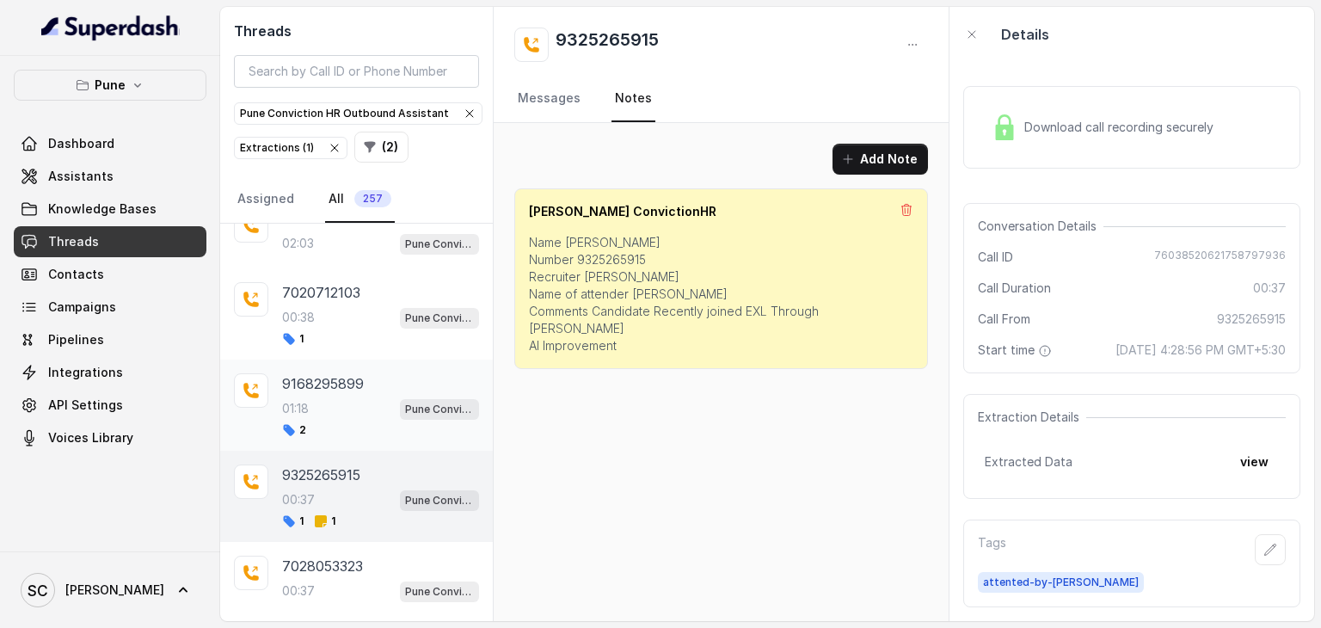
click at [280, 409] on div "9168295899 01:18 Pune Conviction HR Outbound Assistant 2" at bounding box center [356, 405] width 273 height 91
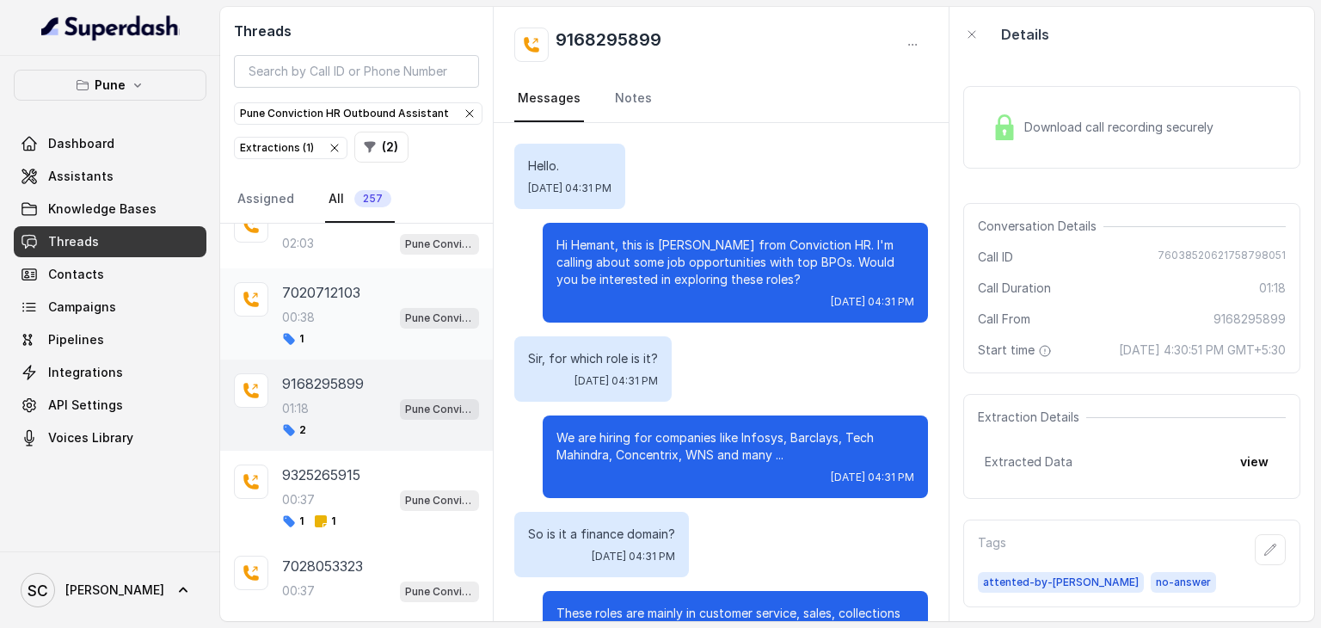
scroll to position [754, 0]
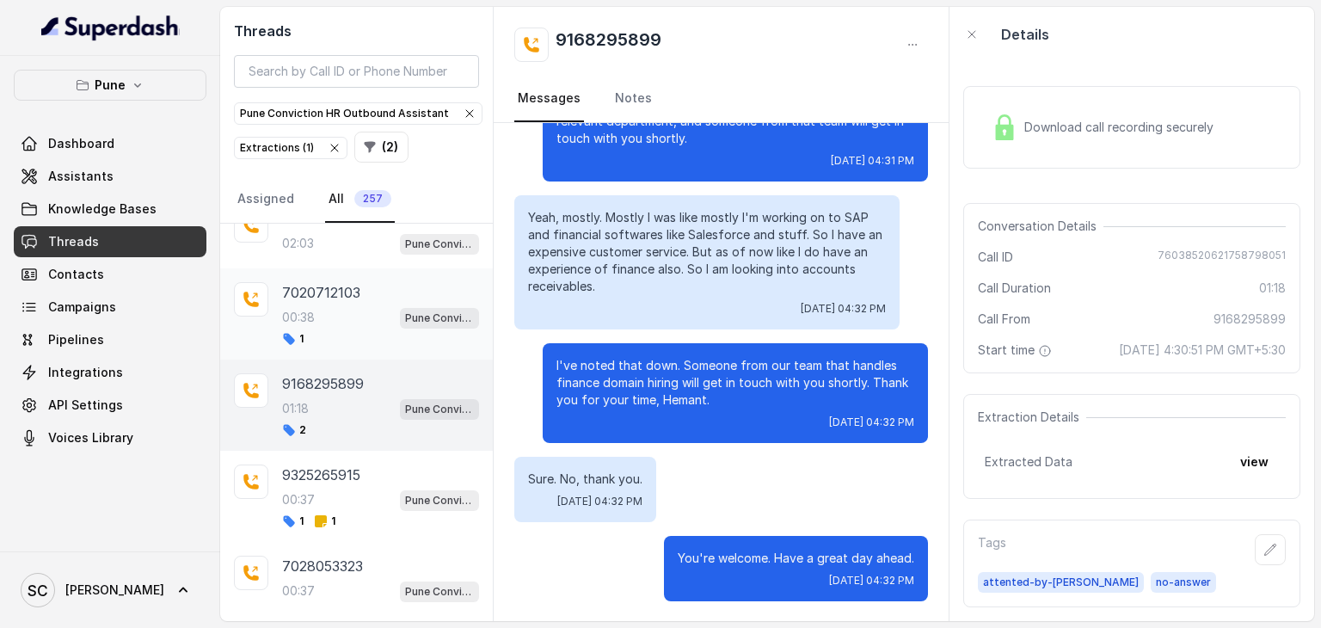
click at [340, 311] on div "00:38 Pune Conviction HR Outbound Assistant" at bounding box center [380, 317] width 197 height 22
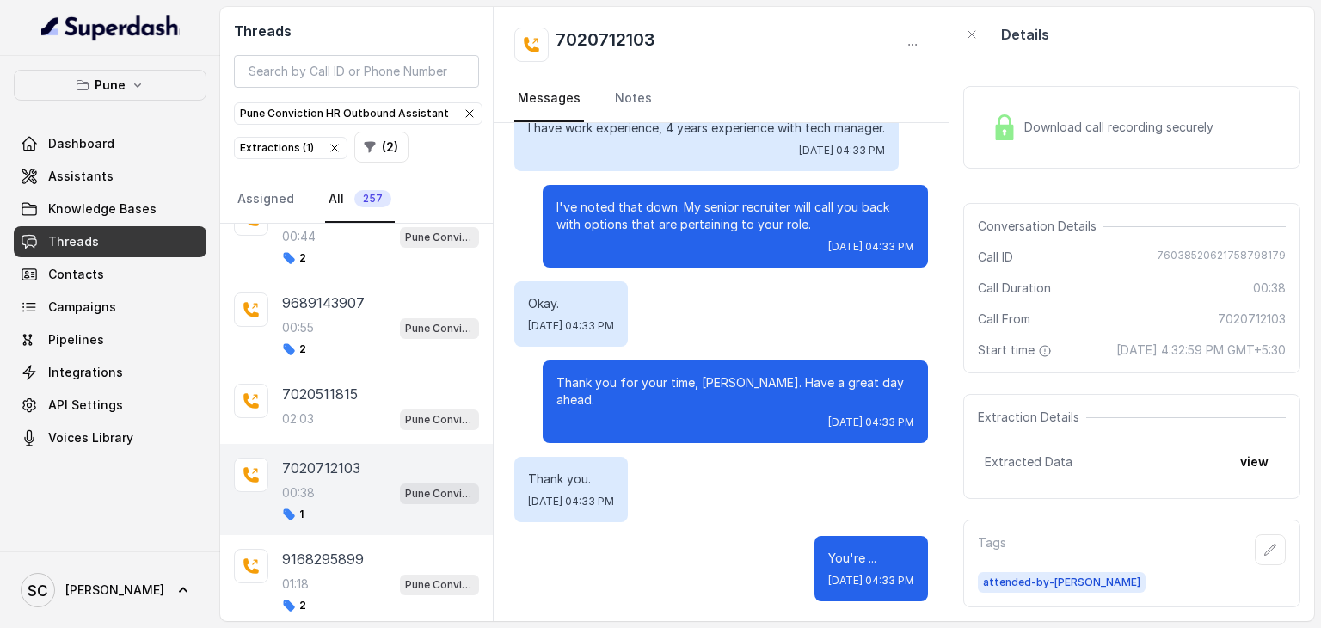
scroll to position [308, 0]
click at [340, 311] on div "9689143907 00:55 Pune Conviction HR Outbound Assistant 2" at bounding box center [380, 326] width 197 height 64
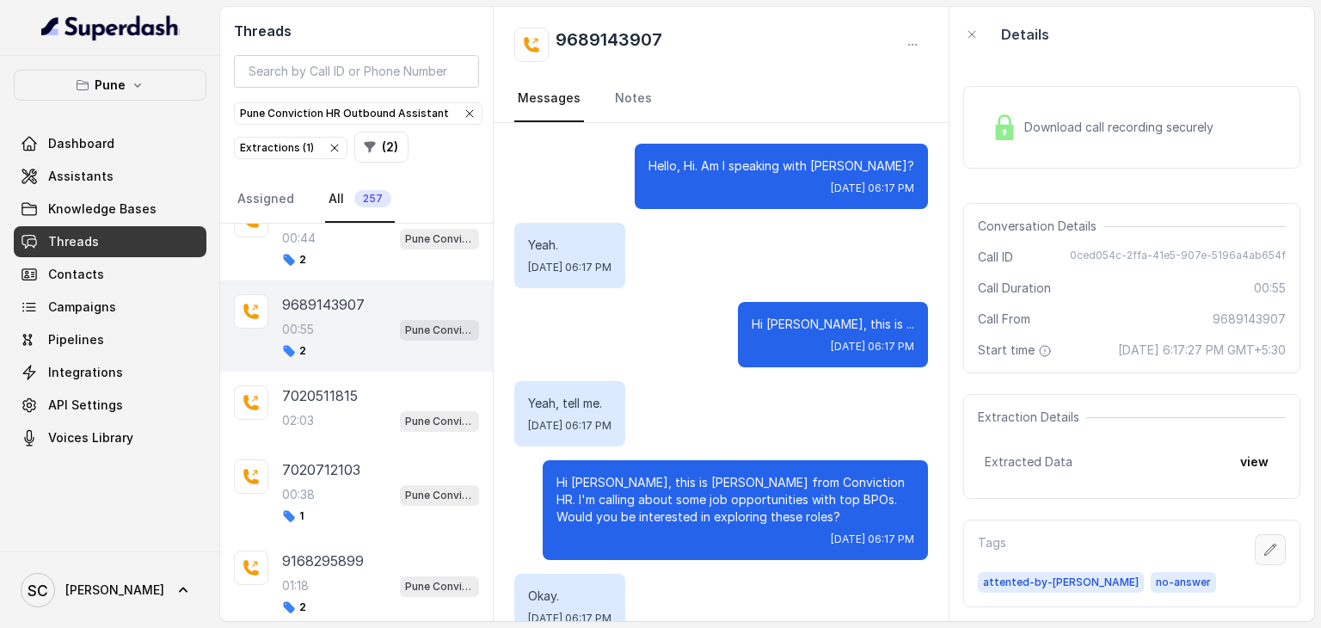
click at [1264, 543] on icon "button" at bounding box center [1271, 550] width 14 height 14
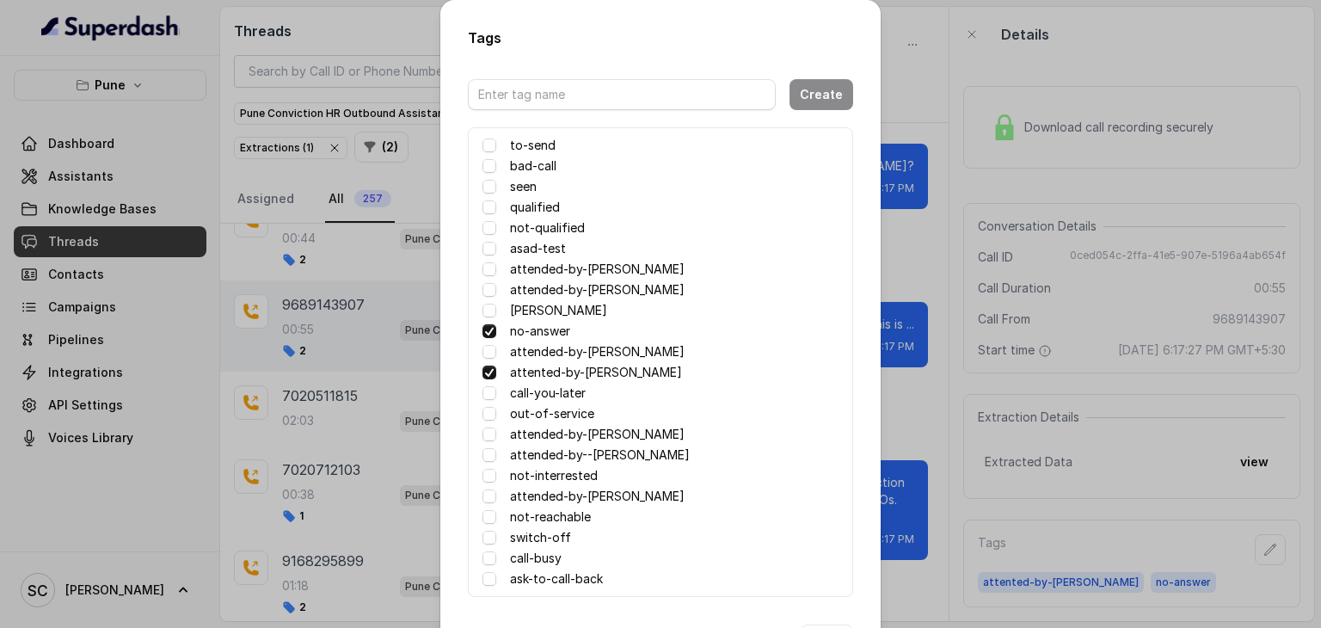
click at [543, 329] on label "no-answer" at bounding box center [540, 331] width 60 height 21
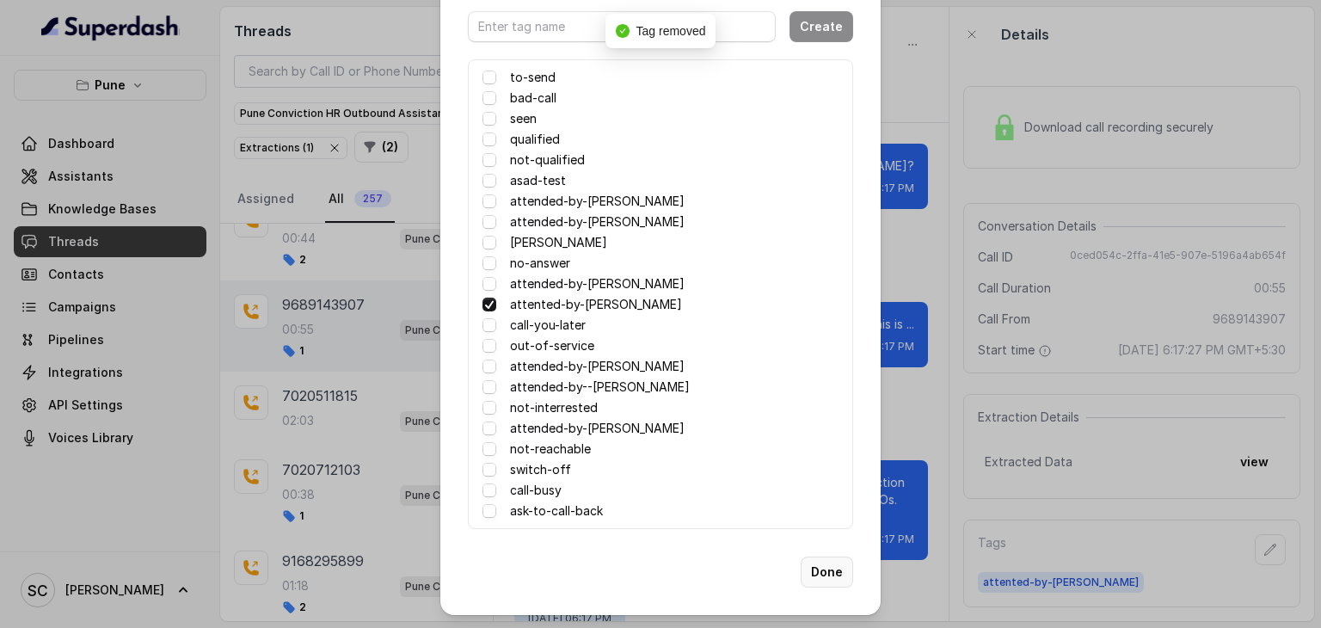
click at [814, 569] on button "Done" at bounding box center [827, 572] width 52 height 31
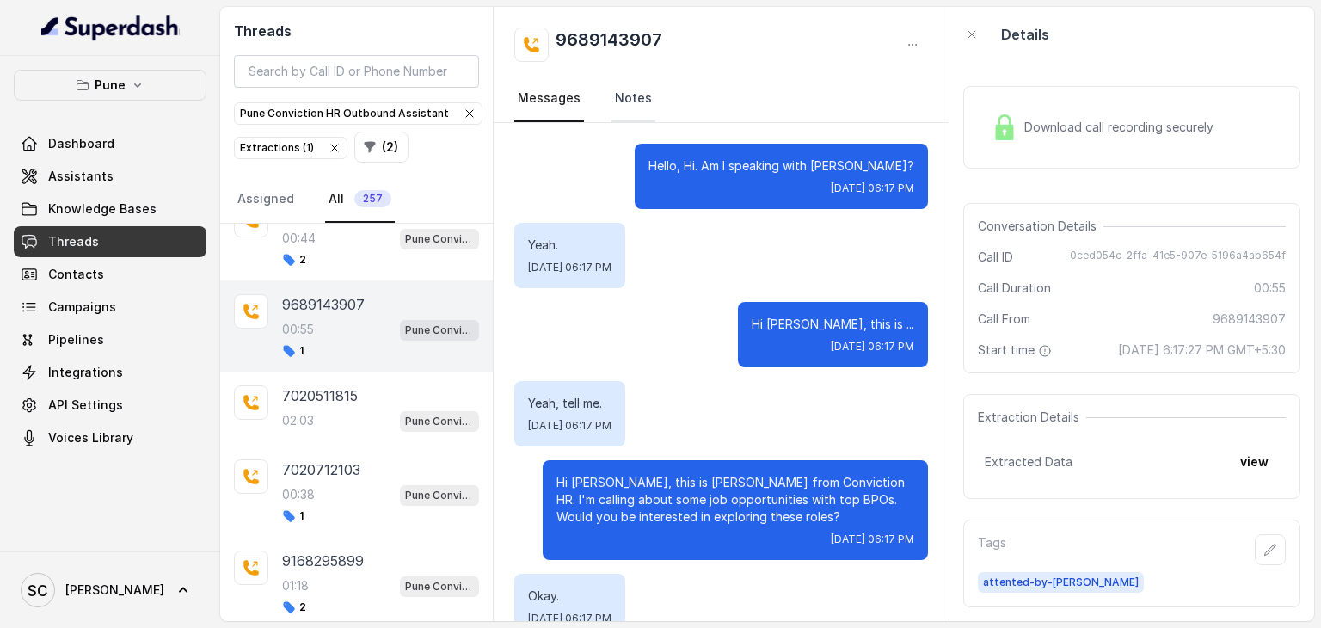
click at [624, 89] on link "Notes" at bounding box center [634, 99] width 44 height 46
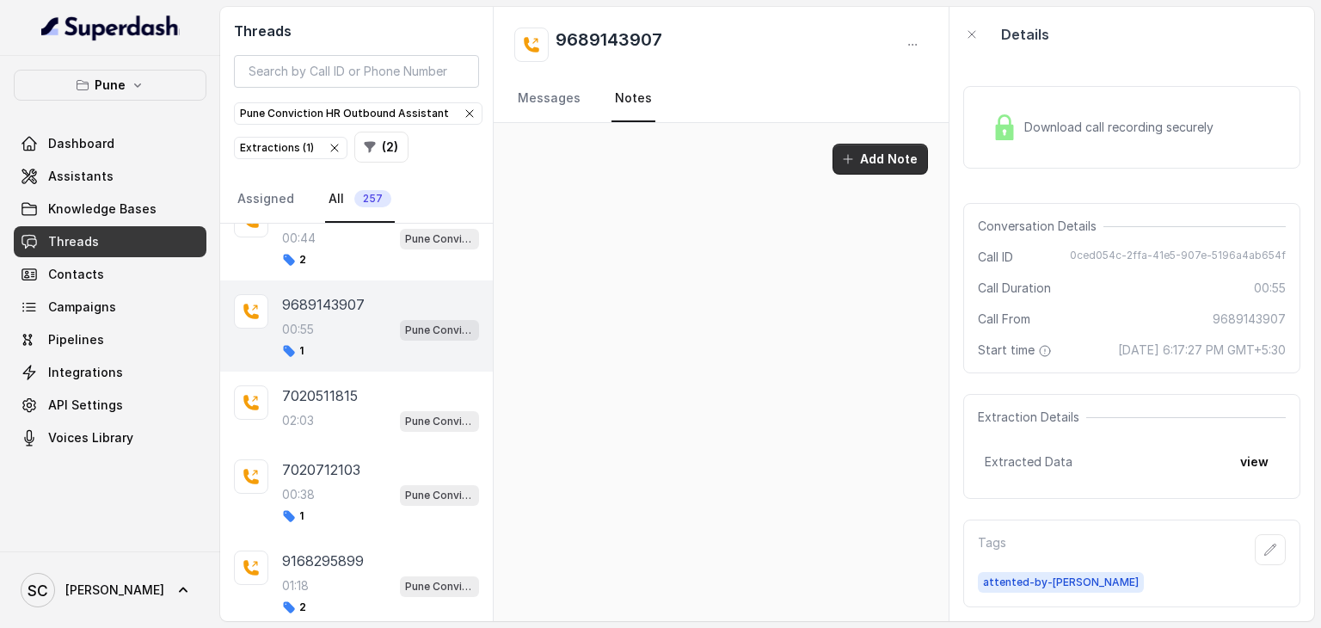
click at [881, 163] on button "Add Note" at bounding box center [880, 159] width 95 height 31
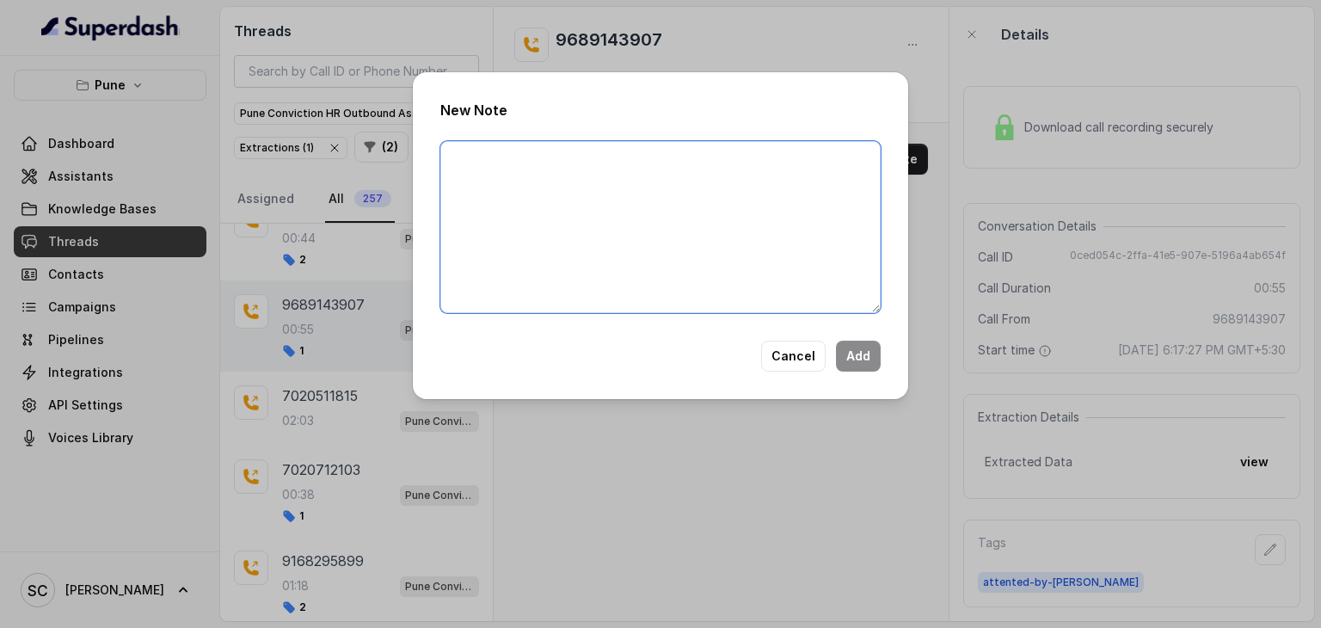
click at [773, 173] on textarea at bounding box center [660, 227] width 440 height 172
paste textarea "Name Number Recruiter Name of attender Comments AI Improvement"
click at [526, 182] on textarea "Name NEHA Number Recruiter Name of attender Comments AI Improvement" at bounding box center [660, 227] width 440 height 172
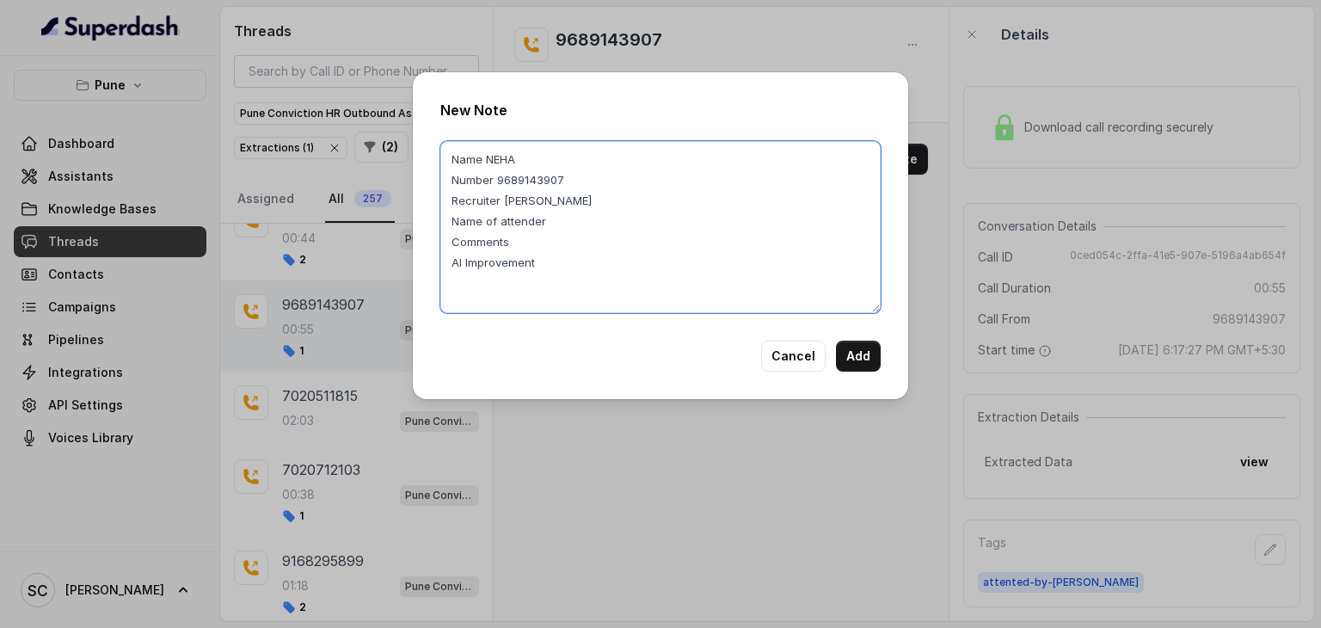
click at [557, 231] on textarea "Name NEHA Number 9689143907 Recruiter RUPAL Name of attender Comments AI Improv…" at bounding box center [660, 227] width 440 height 172
click at [561, 220] on textarea "Name NEHA Number 9689143907 Recruiter RUPAL Name of attender Comments AI Improv…" at bounding box center [660, 227] width 440 height 172
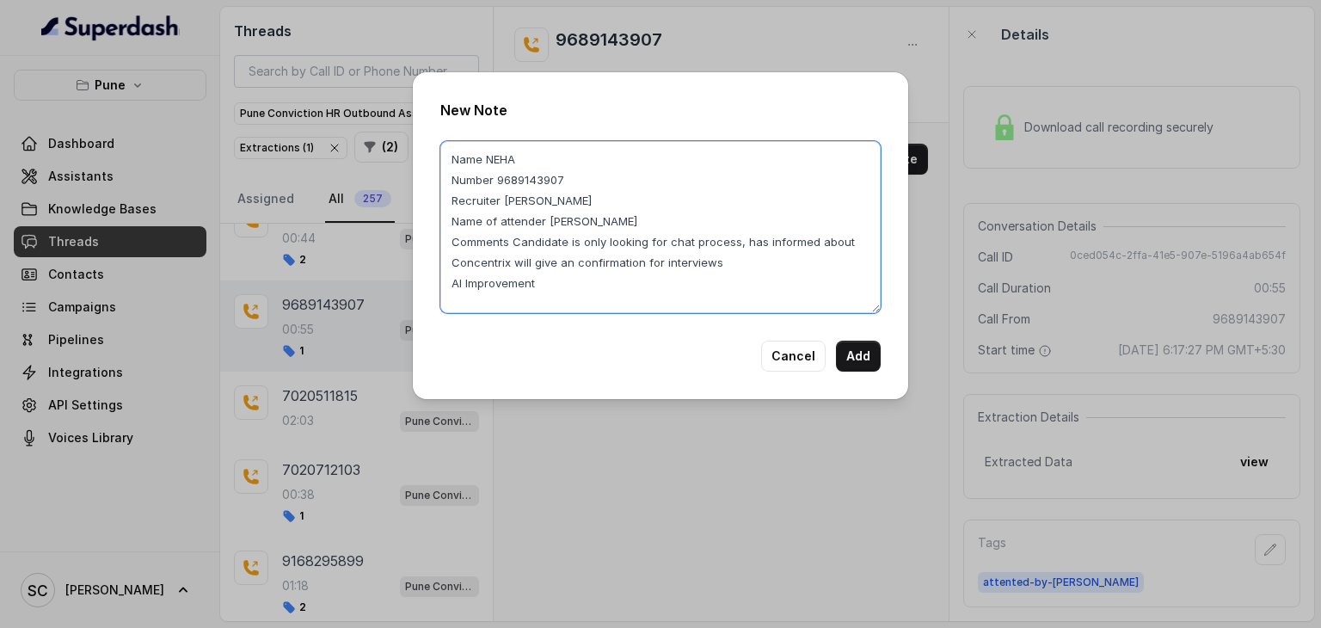
drag, startPoint x: 741, startPoint y: 261, endPoint x: 513, endPoint y: 242, distance: 228.8
click at [513, 242] on textarea "Name NEHA Number 9689143907 Recruiter RUPAL Name of attender RUPAL Comments Can…" at bounding box center [660, 227] width 440 height 172
type textarea "Name NEHA Number 9689143907 Recruiter RUPAL Name of attender RUPAL Comments Can…"
click at [853, 353] on button "Add" at bounding box center [858, 356] width 45 height 31
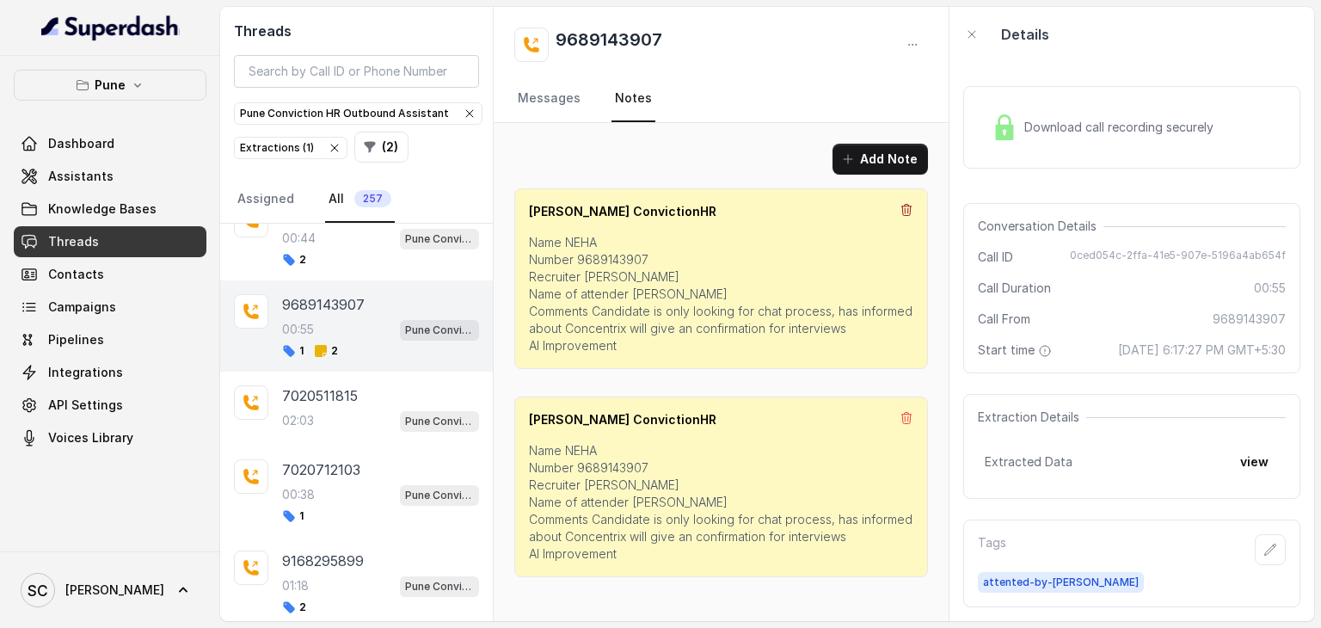
click at [909, 210] on icon at bounding box center [907, 210] width 14 height 14
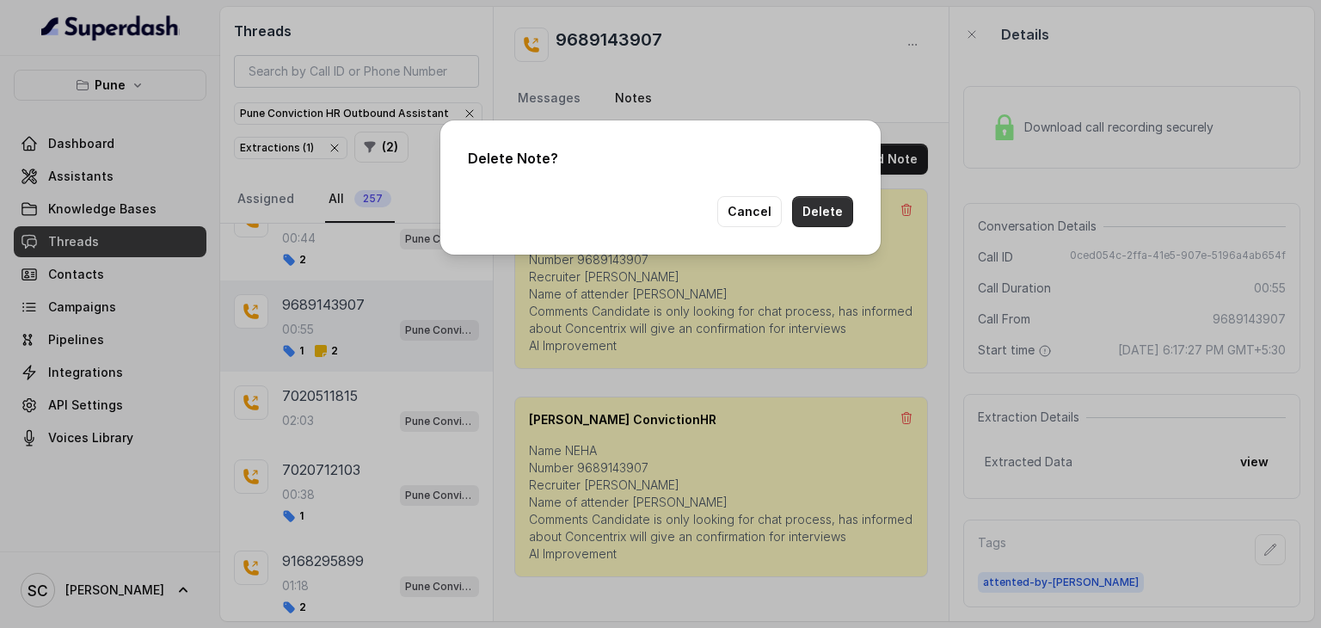
click at [831, 211] on button "Delete" at bounding box center [822, 211] width 61 height 31
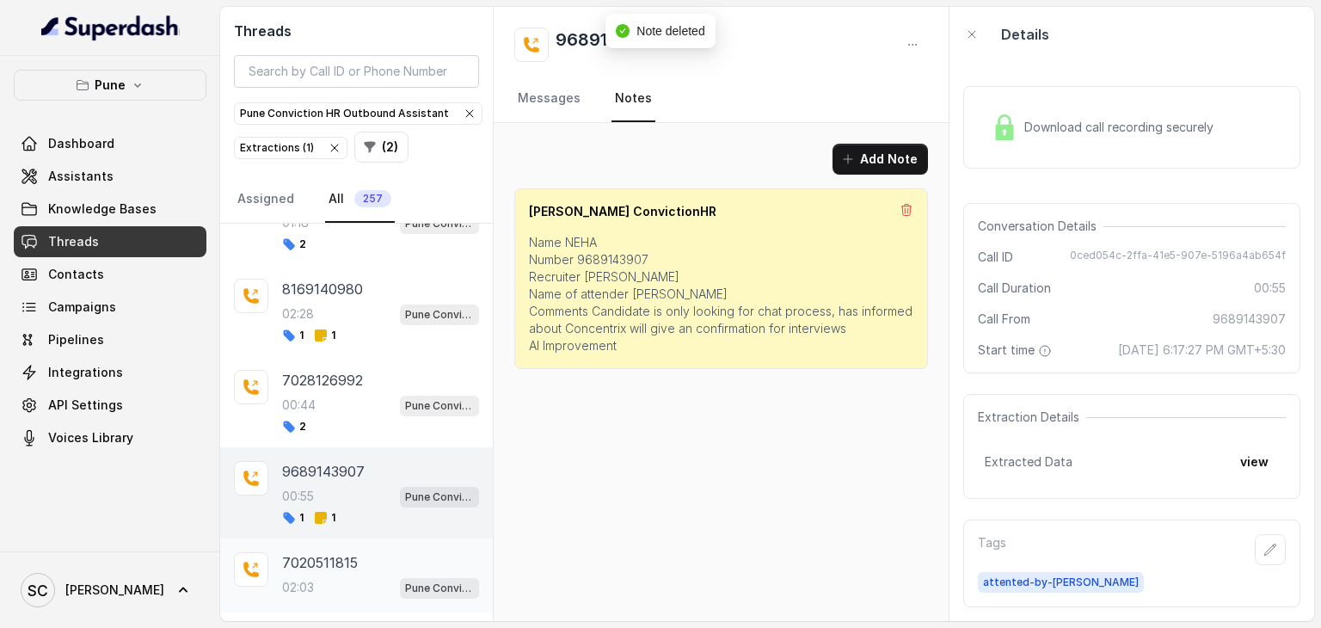
scroll to position [0, 0]
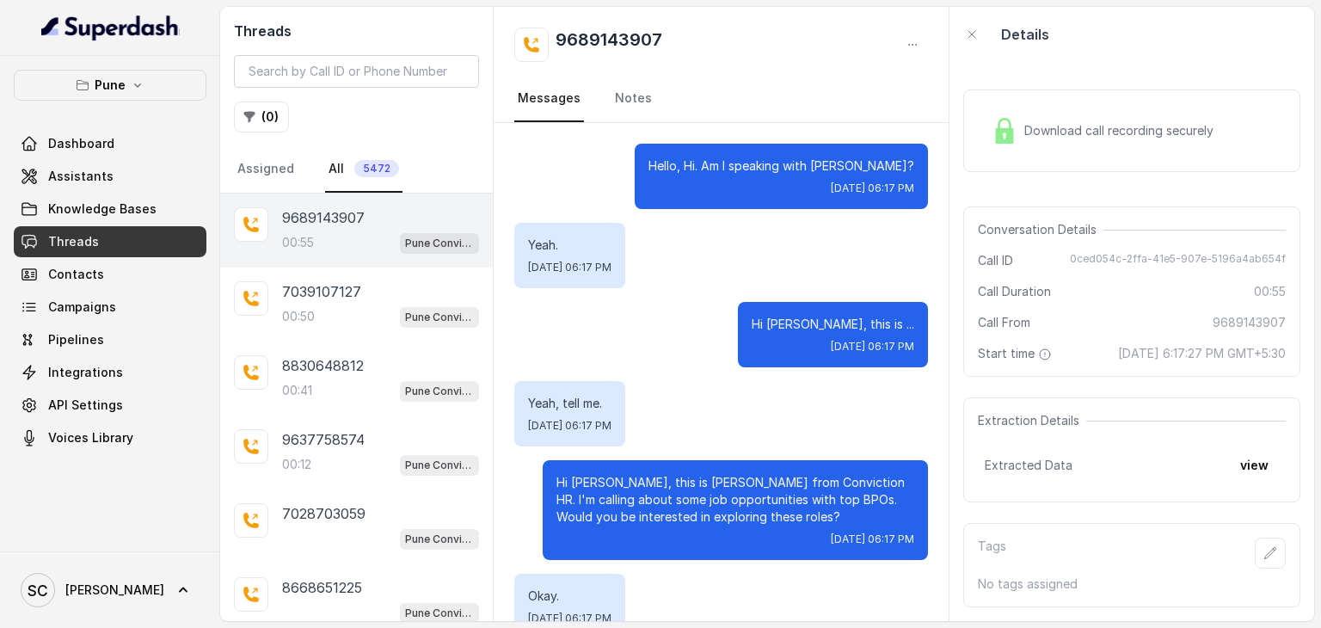
scroll to position [915, 0]
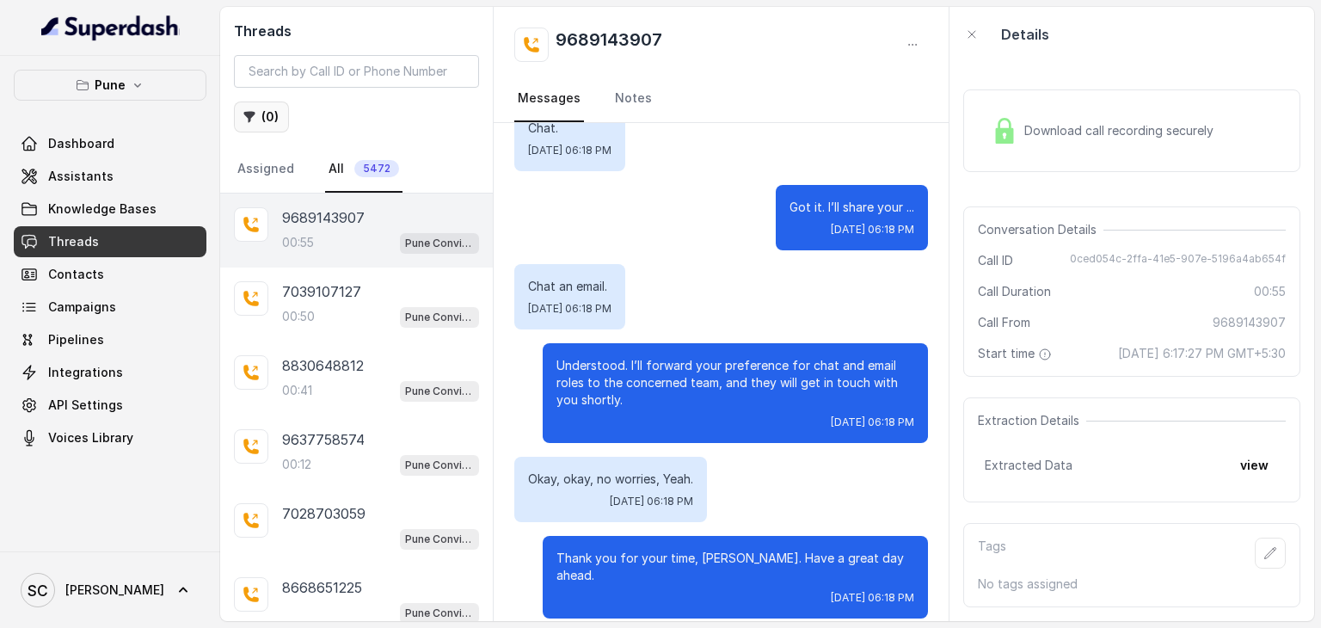
click at [266, 119] on button "( 0 )" at bounding box center [261, 116] width 55 height 31
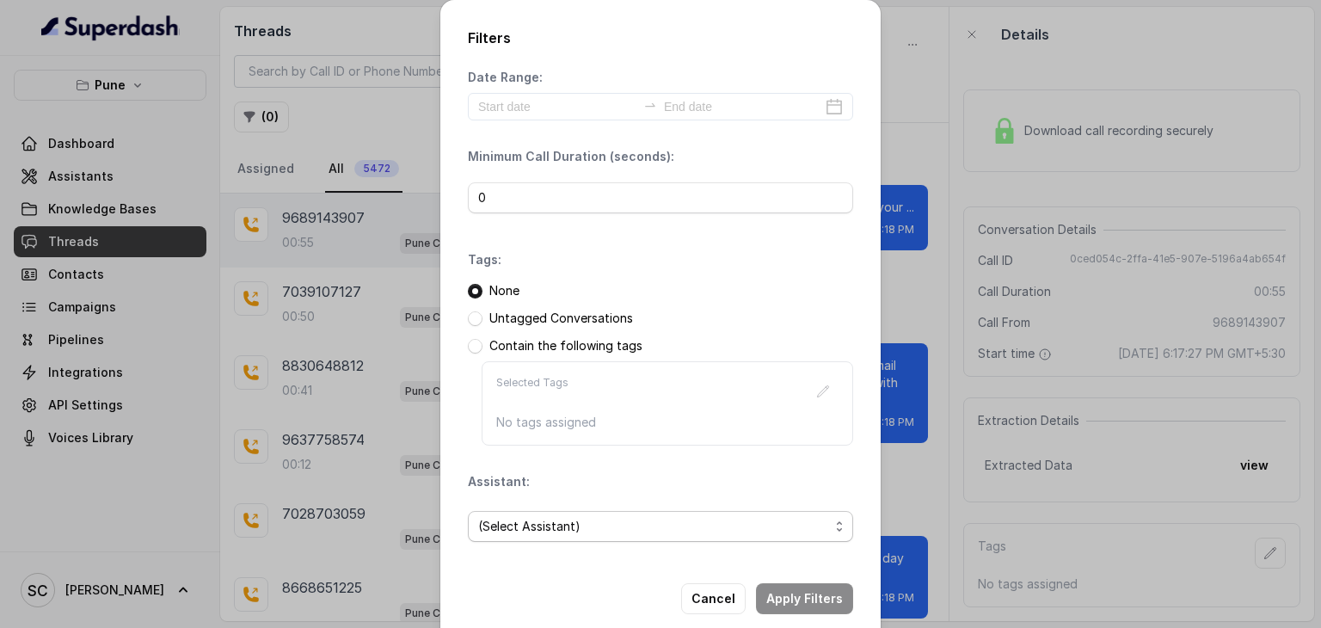
click at [516, 523] on span "(Select Assistant)" at bounding box center [653, 526] width 351 height 21
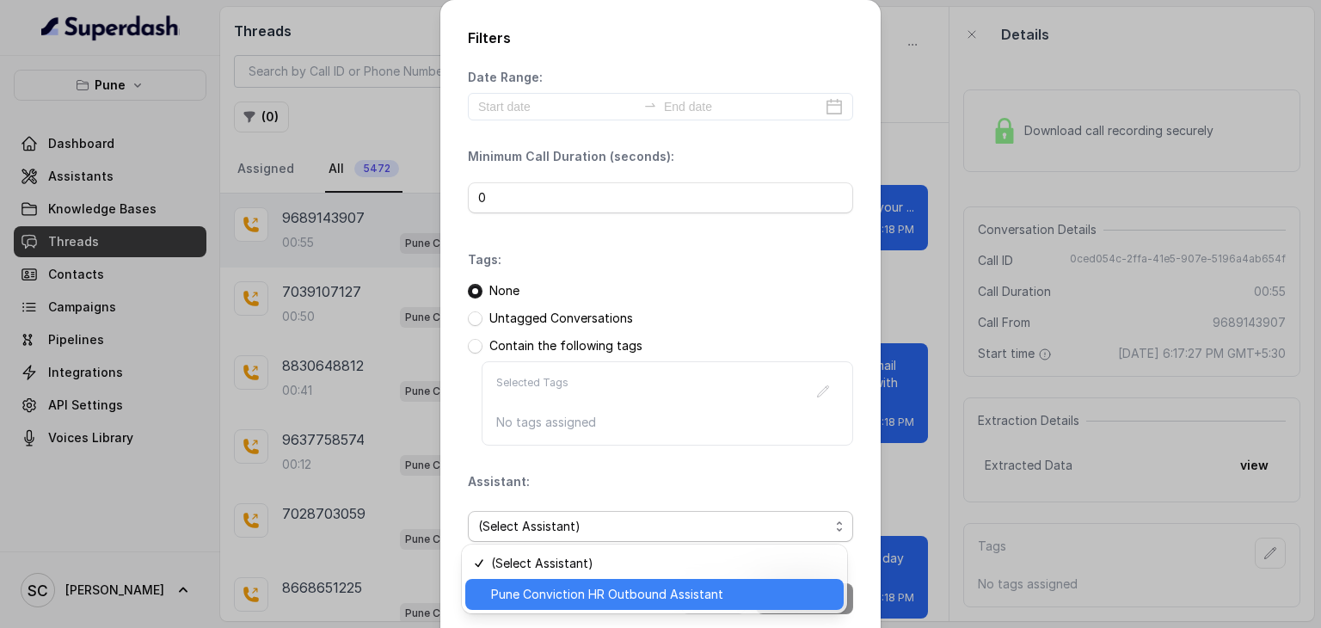
click at [507, 605] on div "Pune Conviction HR Outbound Assistant" at bounding box center [654, 594] width 378 height 31
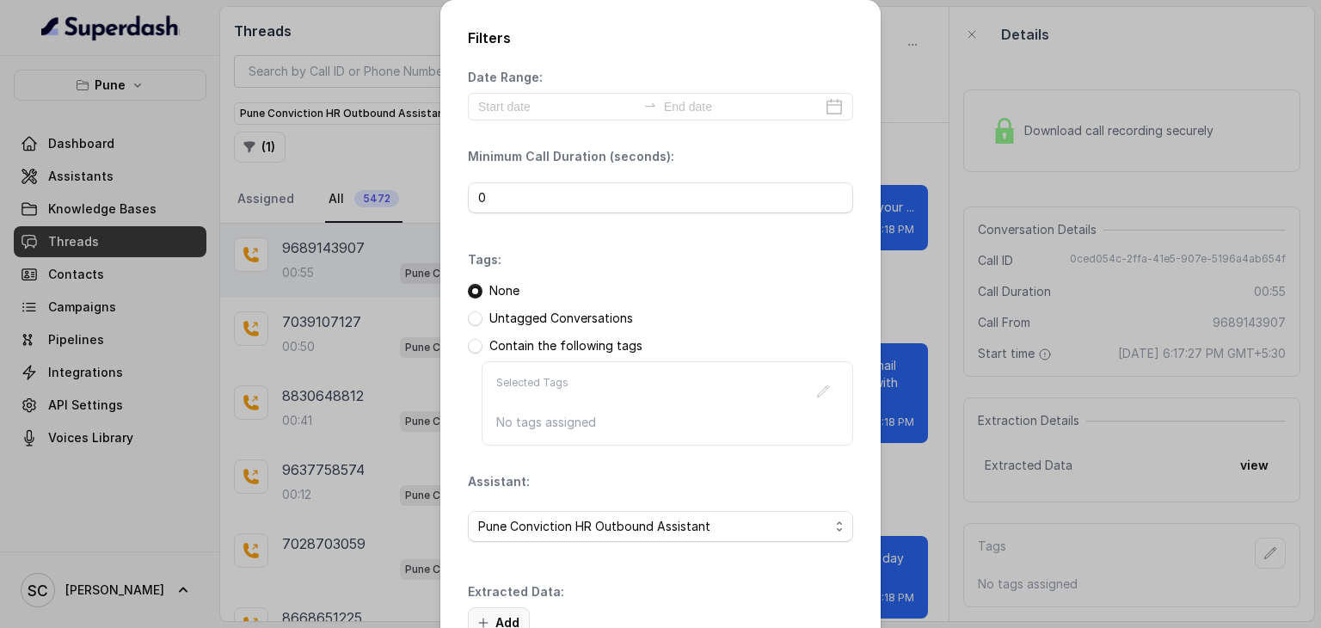
click at [492, 615] on button "Add" at bounding box center [499, 622] width 62 height 31
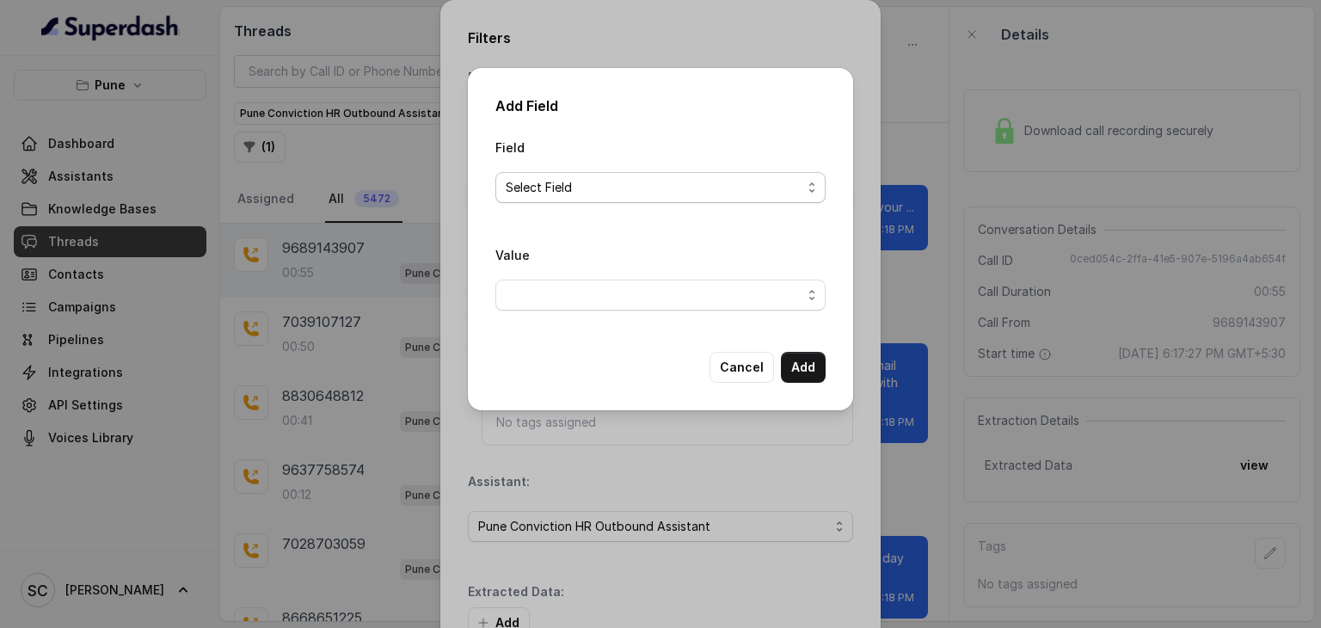
click at [672, 201] on span "Select Field" at bounding box center [660, 187] width 330 height 31
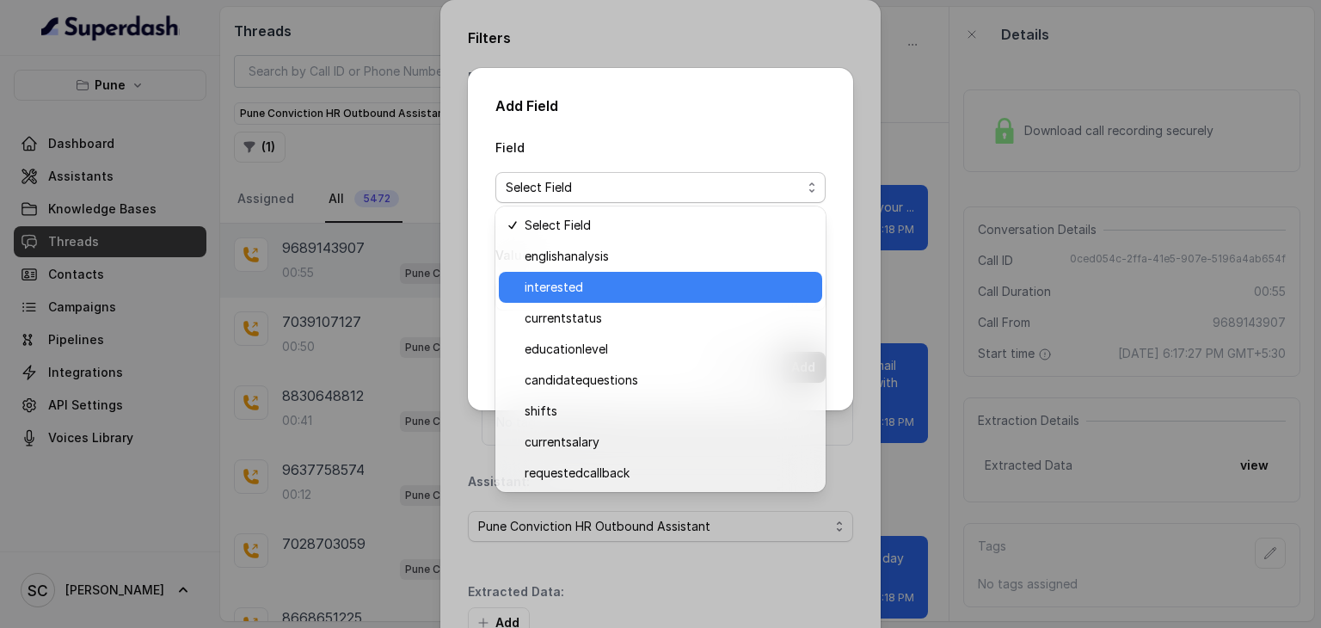
click at [606, 294] on span "interested" at bounding box center [668, 287] width 287 height 21
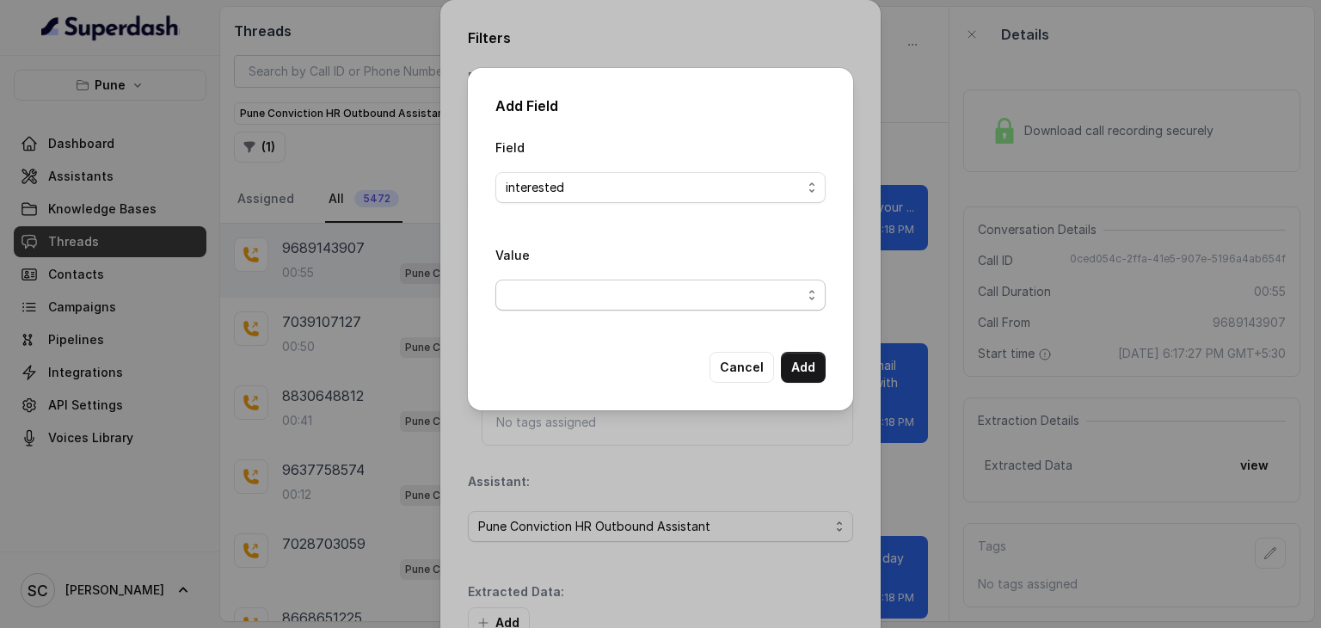
drag, startPoint x: 604, startPoint y: 312, endPoint x: 608, endPoint y: 292, distance: 20.2
click at [608, 292] on div "Value" at bounding box center [660, 284] width 330 height 80
click at [608, 292] on span "button" at bounding box center [660, 295] width 330 height 31
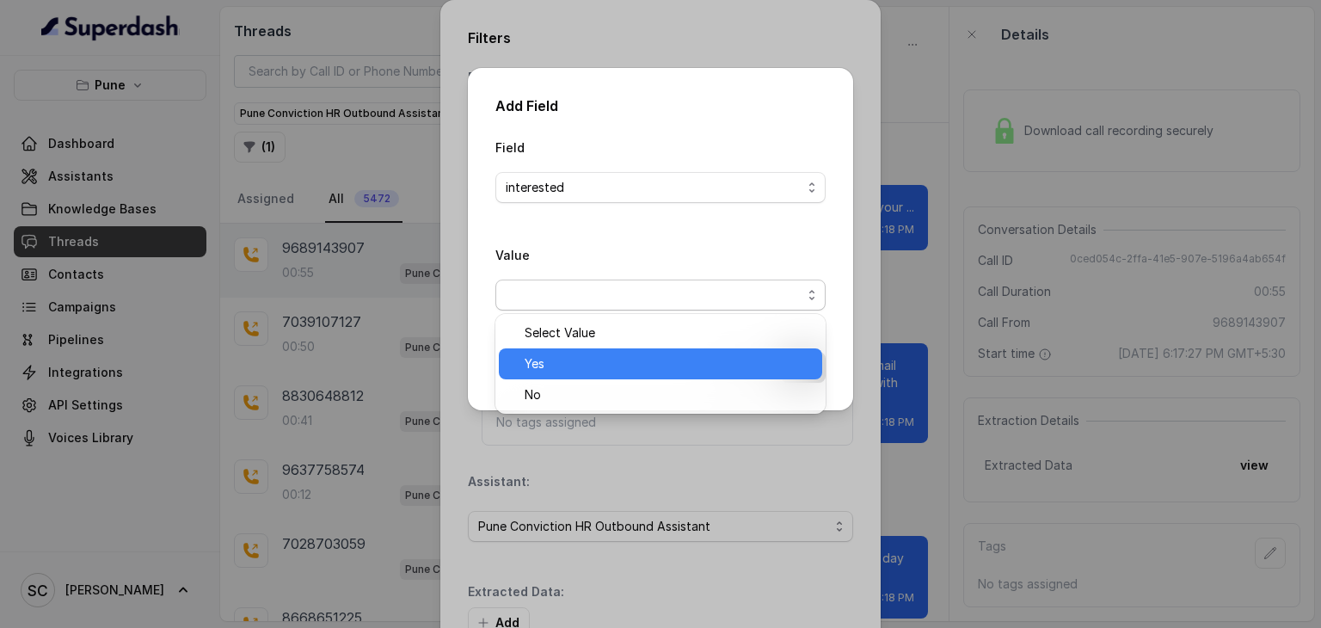
click at [557, 374] on div "Yes" at bounding box center [660, 363] width 323 height 31
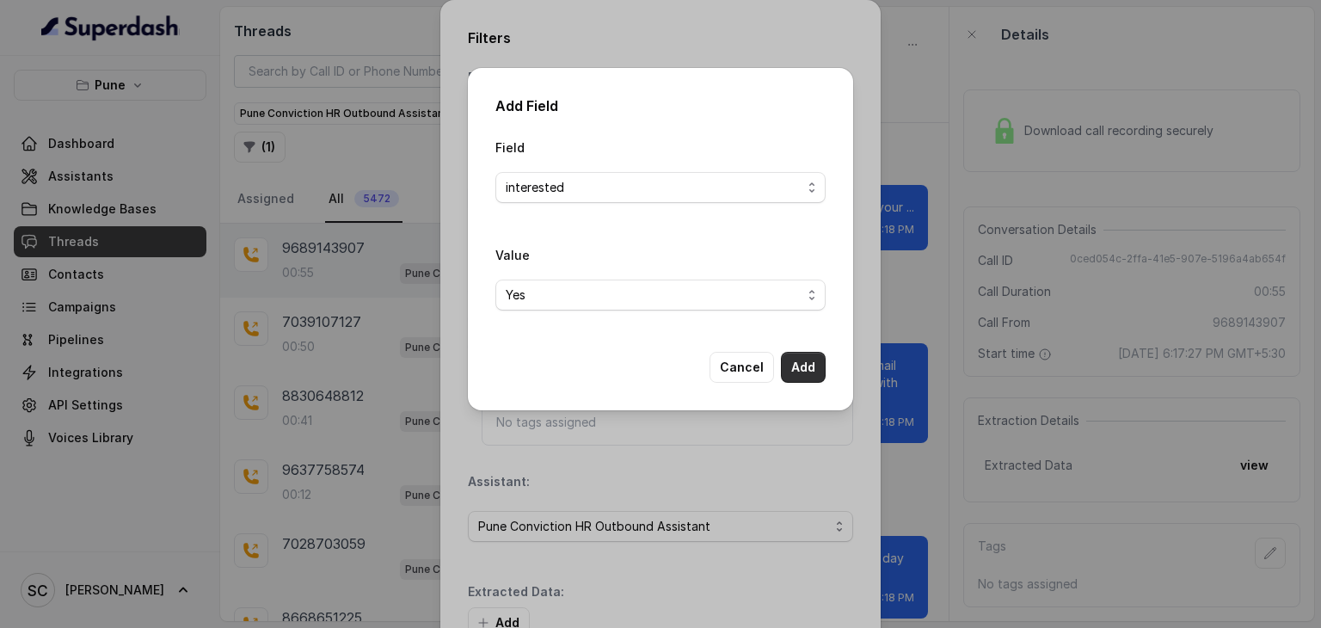
click at [795, 368] on button "Add" at bounding box center [803, 367] width 45 height 31
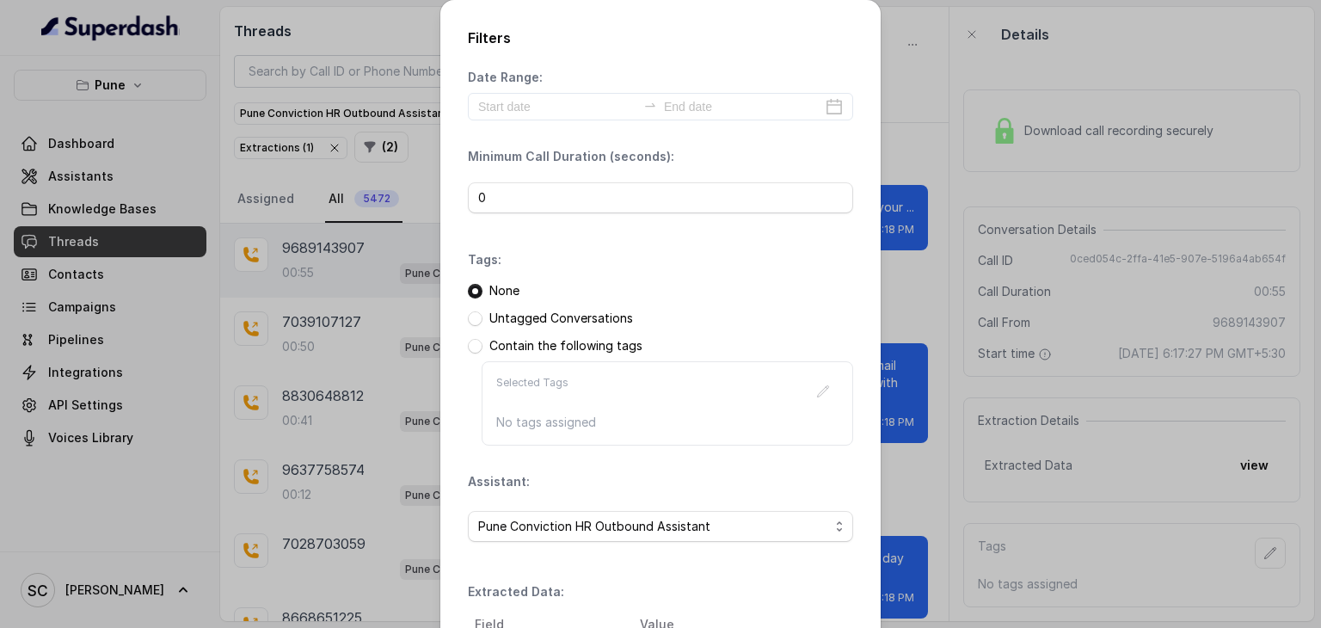
scroll to position [216, 0]
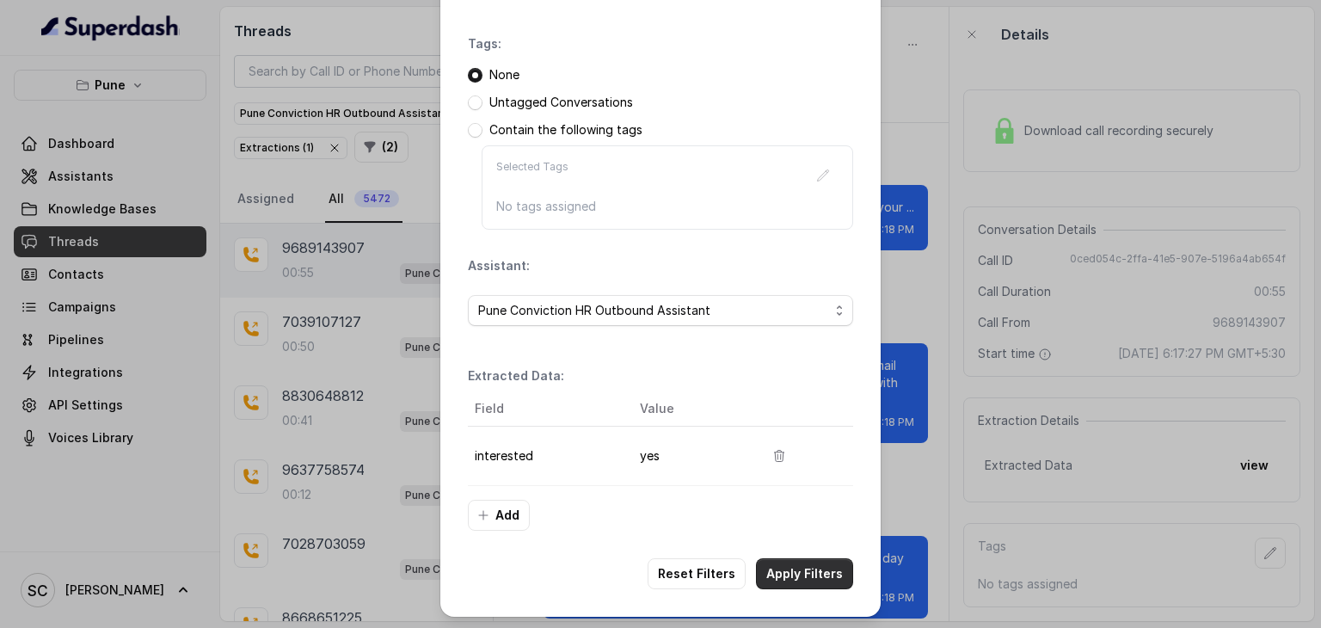
click at [794, 574] on button "Apply Filters" at bounding box center [804, 573] width 97 height 31
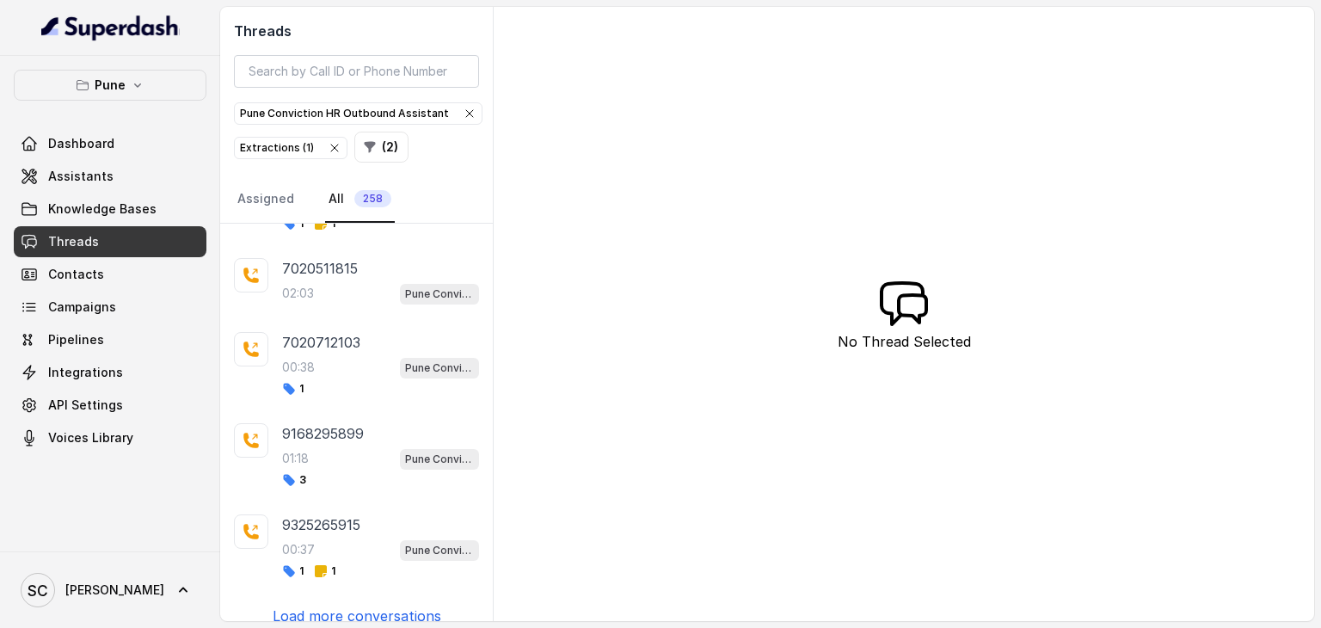
scroll to position [520, 0]
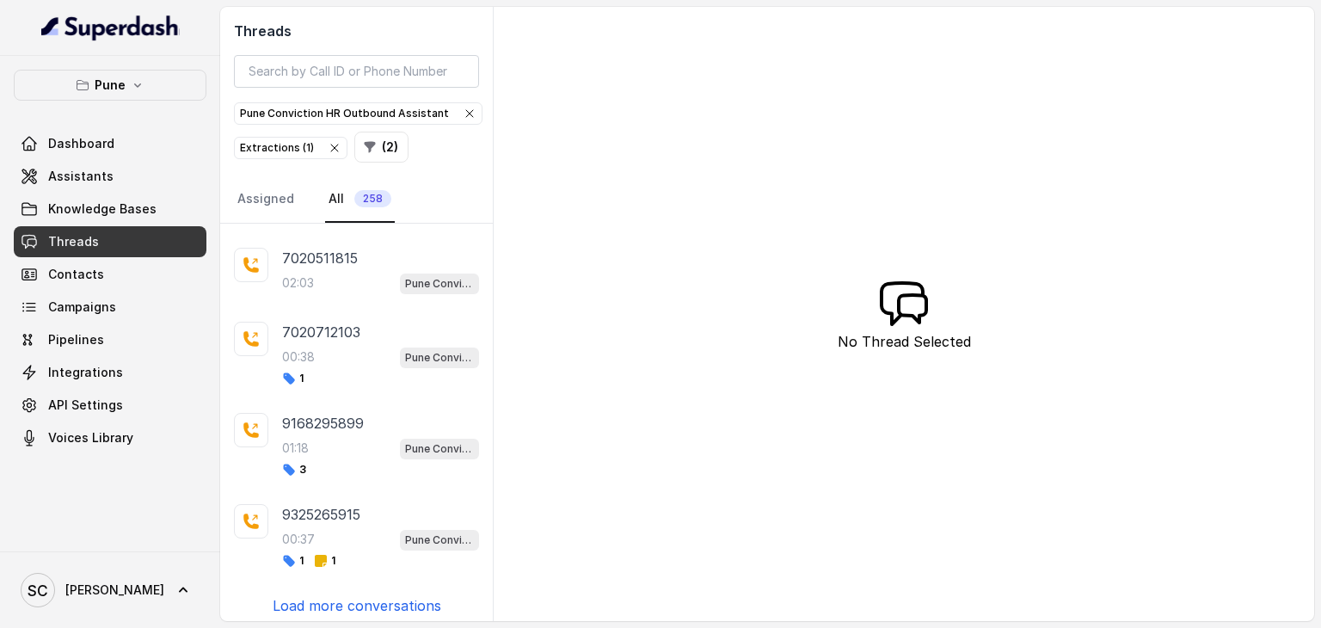
click at [342, 599] on p "Load more conversations" at bounding box center [357, 605] width 169 height 21
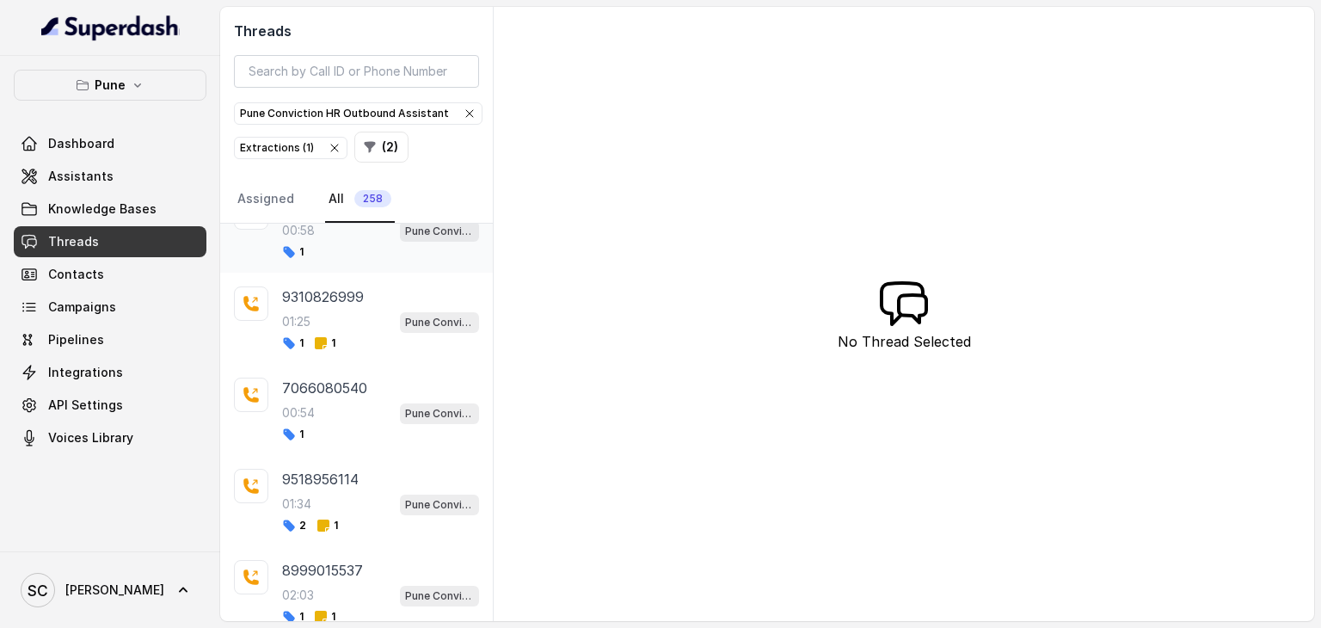
scroll to position [1338, 0]
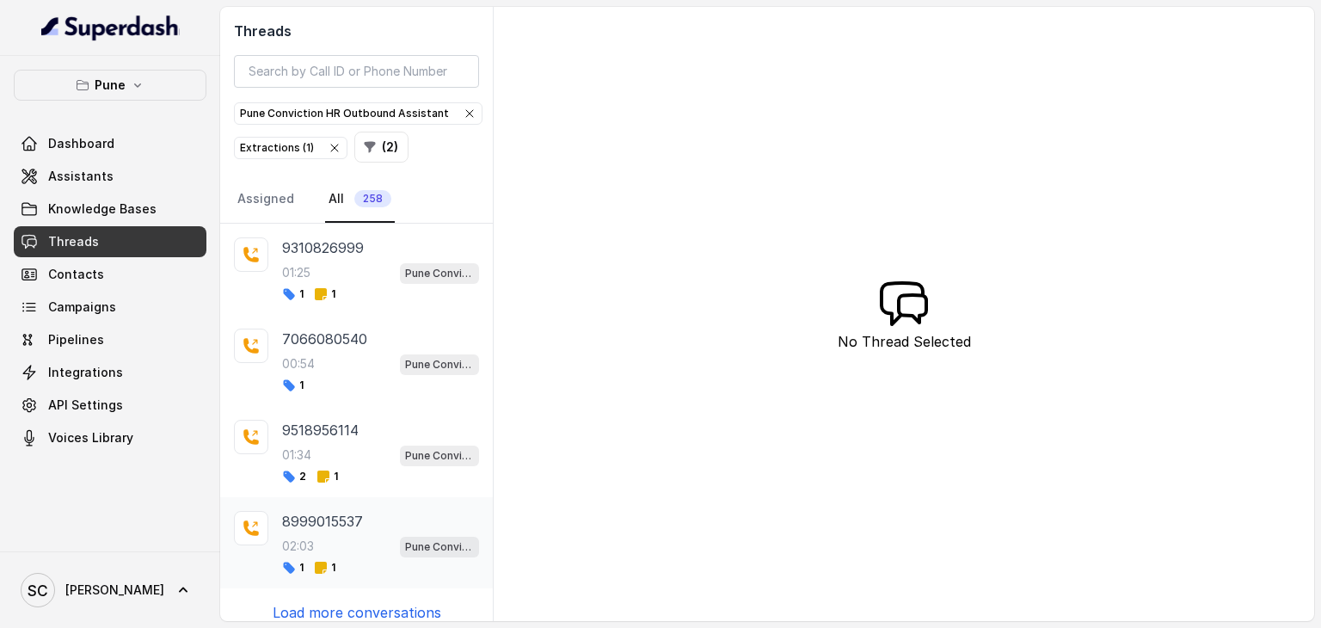
click at [340, 535] on div "02:03 Pune Conviction HR Outbound Assistant" at bounding box center [380, 546] width 197 height 22
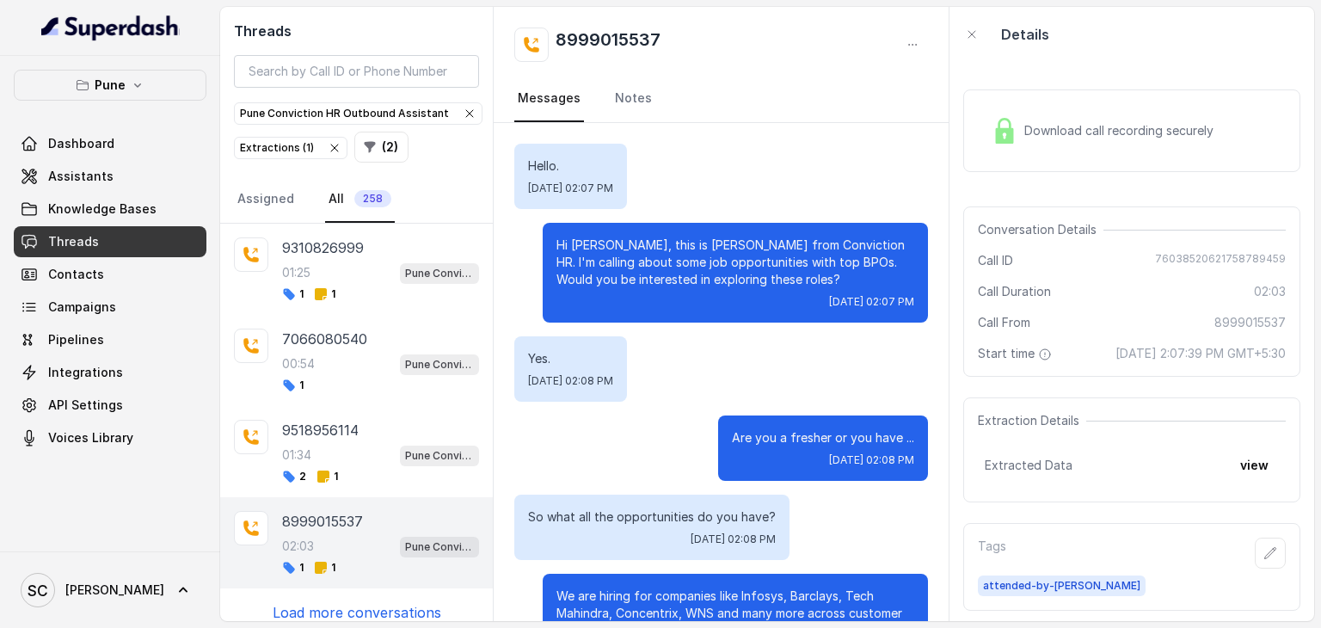
scroll to position [1985, 0]
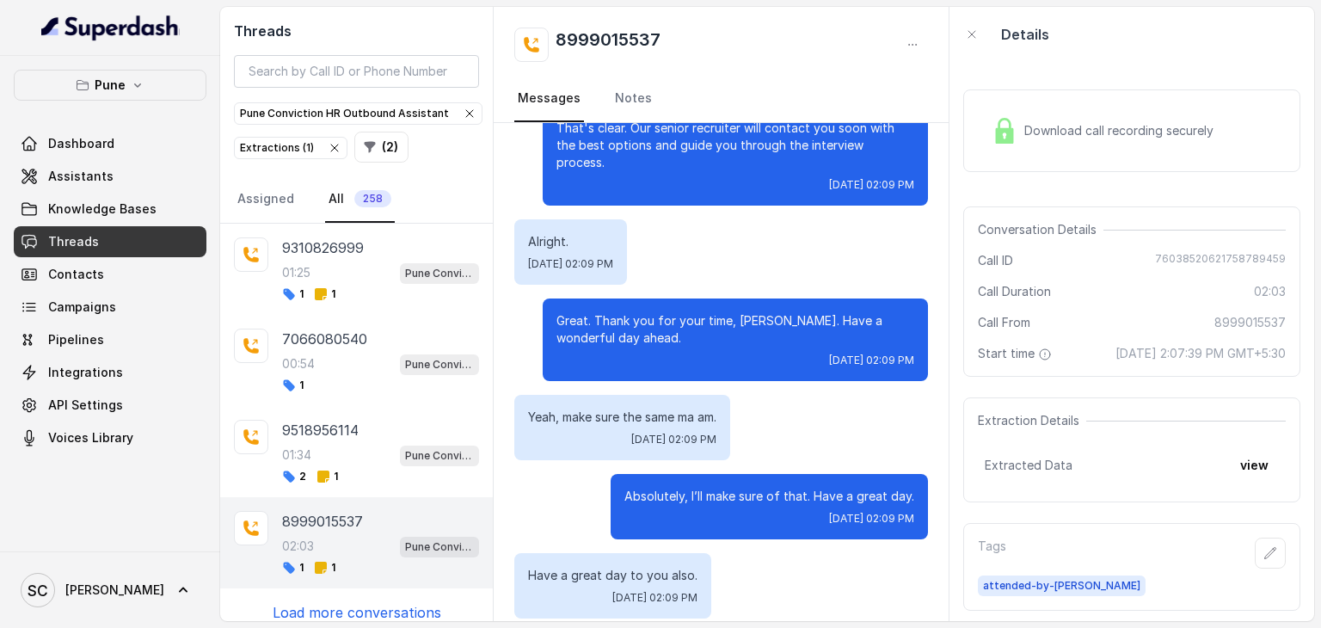
click at [348, 602] on p "Load more conversations" at bounding box center [357, 612] width 169 height 21
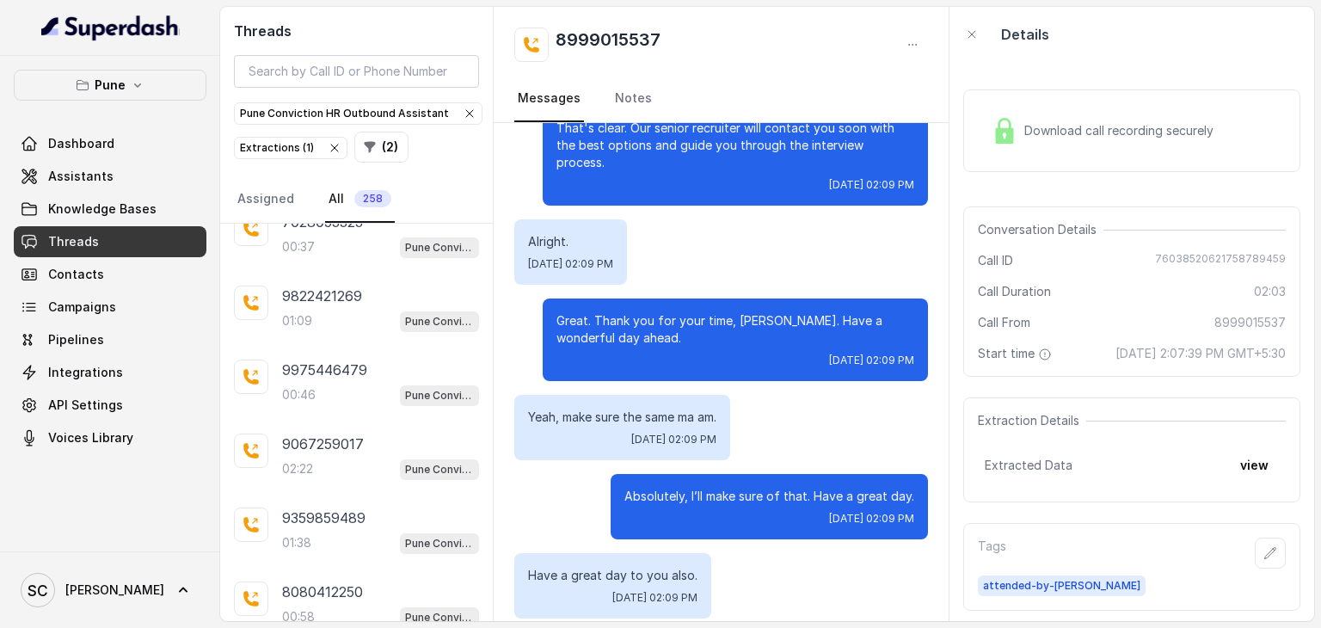
scroll to position [901, 0]
click at [341, 533] on div "01:38 Pune Conviction HR Outbound Assistant" at bounding box center [380, 544] width 197 height 22
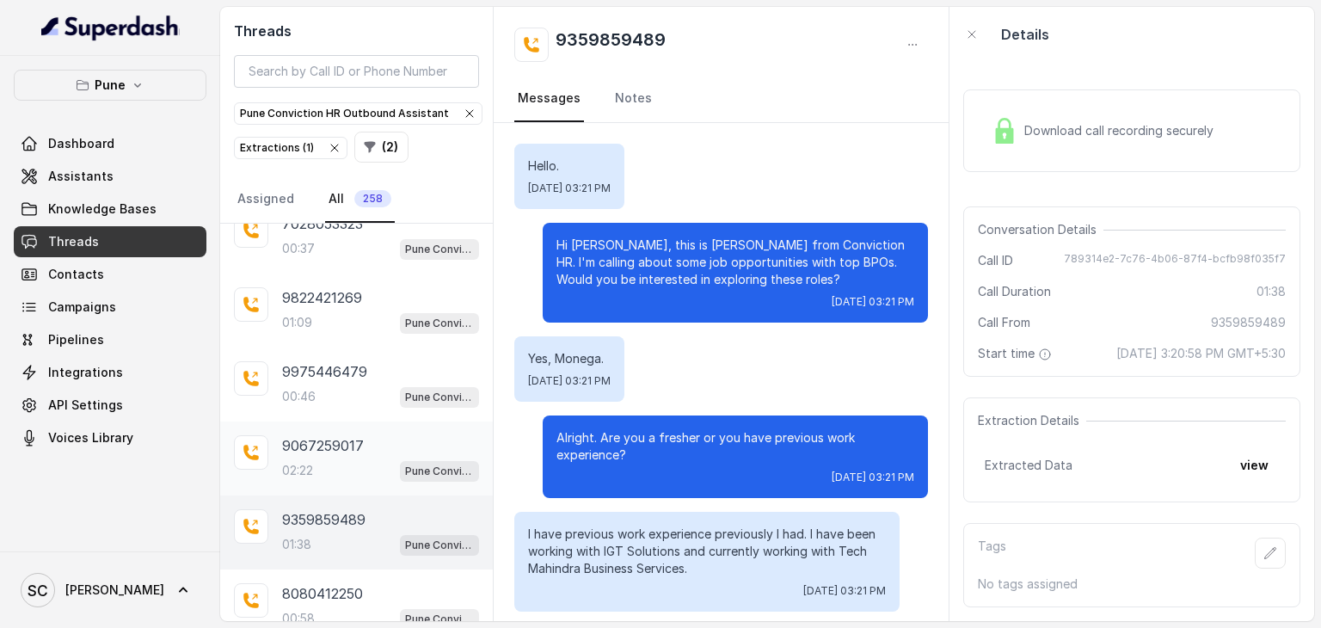
click at [337, 435] on p "9067259017" at bounding box center [323, 445] width 82 height 21
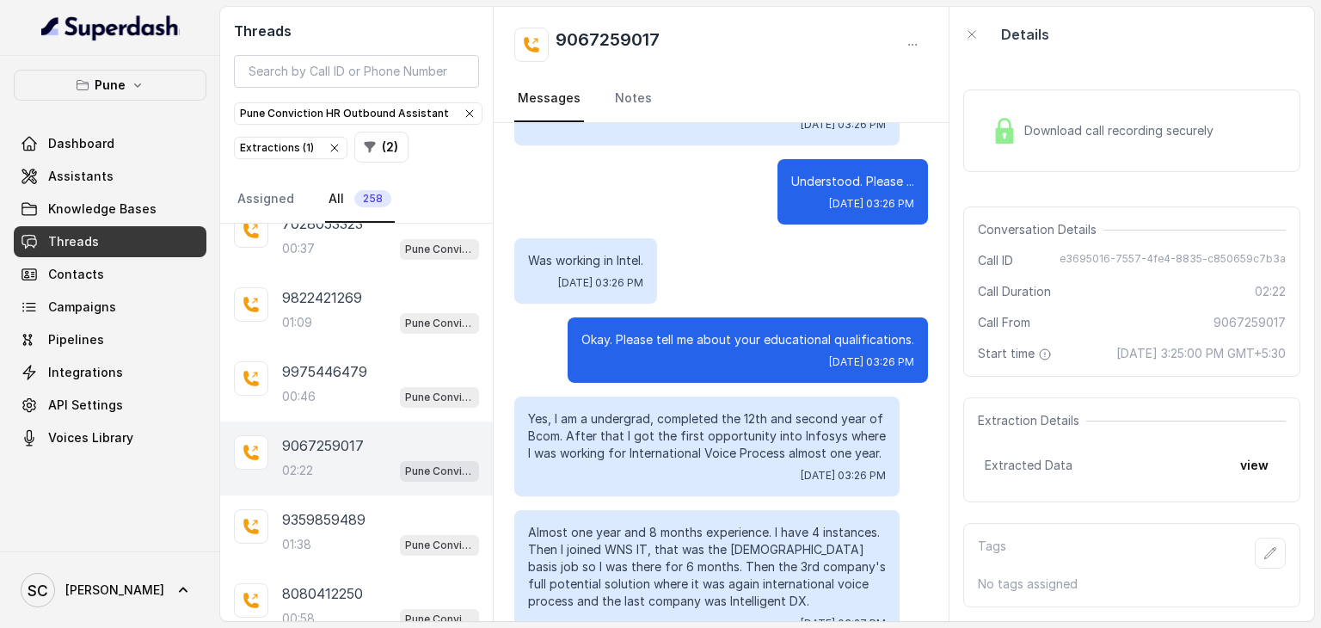
scroll to position [704, 0]
click at [329, 533] on div "01:38 Pune Conviction HR Outbound Assistant" at bounding box center [380, 544] width 197 height 22
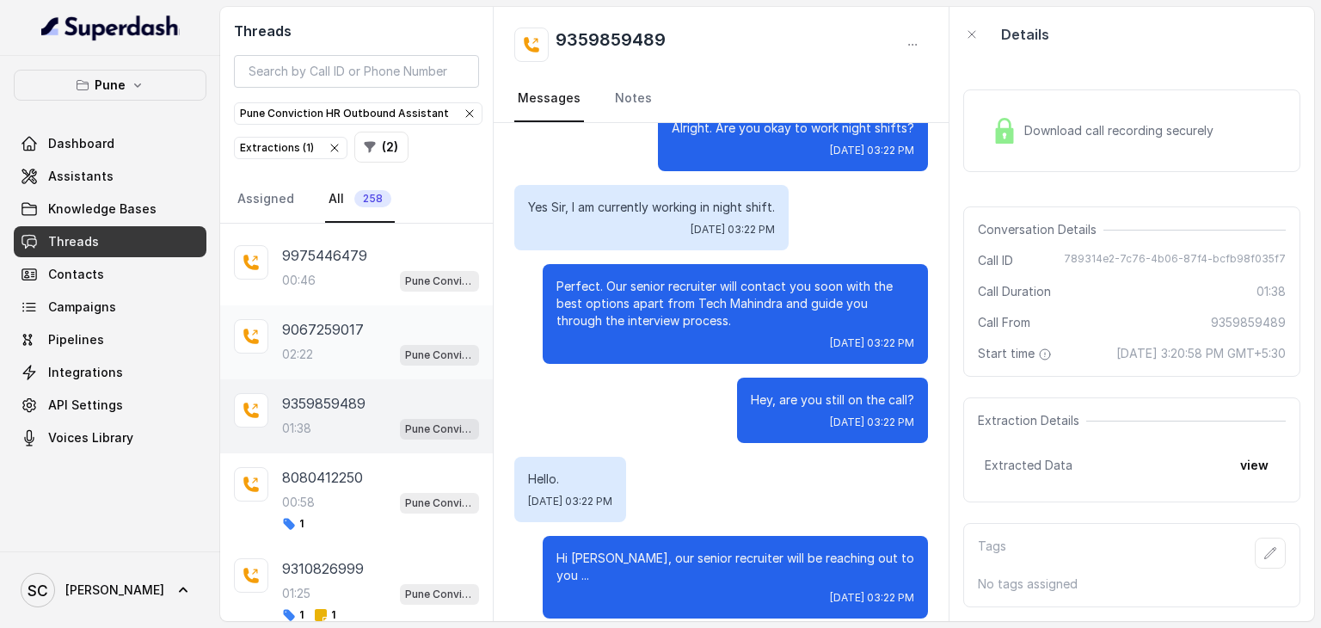
scroll to position [1091, 0]
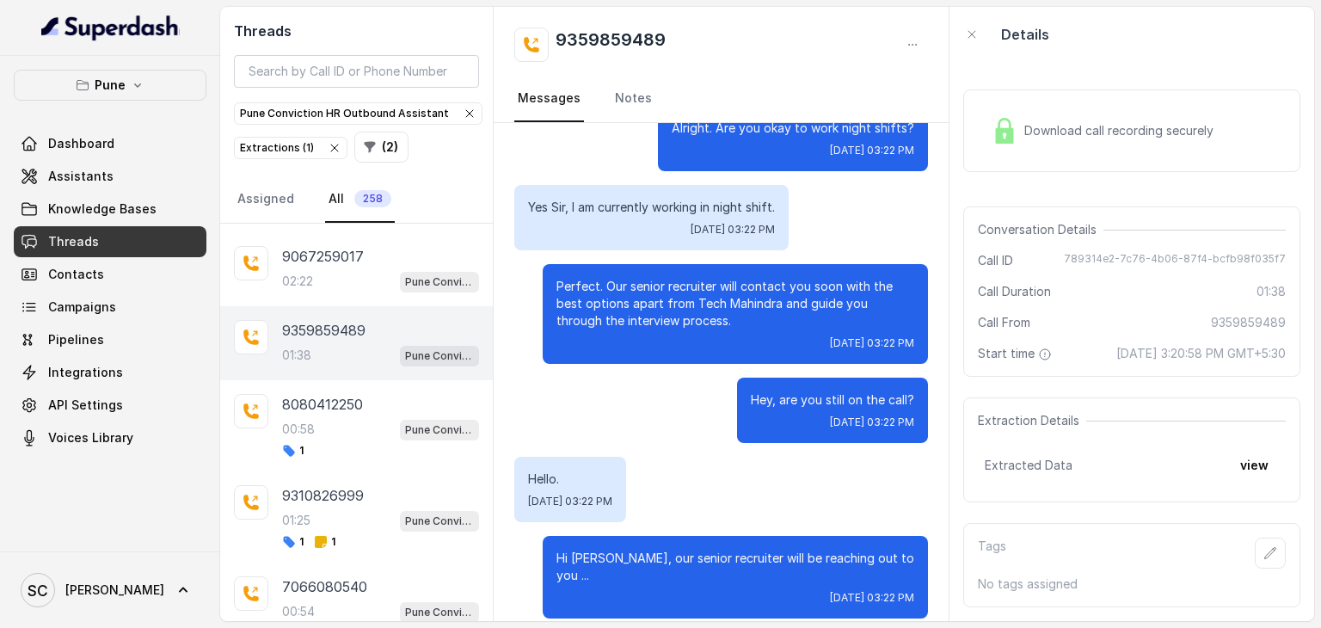
click at [343, 327] on p "9359859489" at bounding box center [323, 330] width 83 height 21
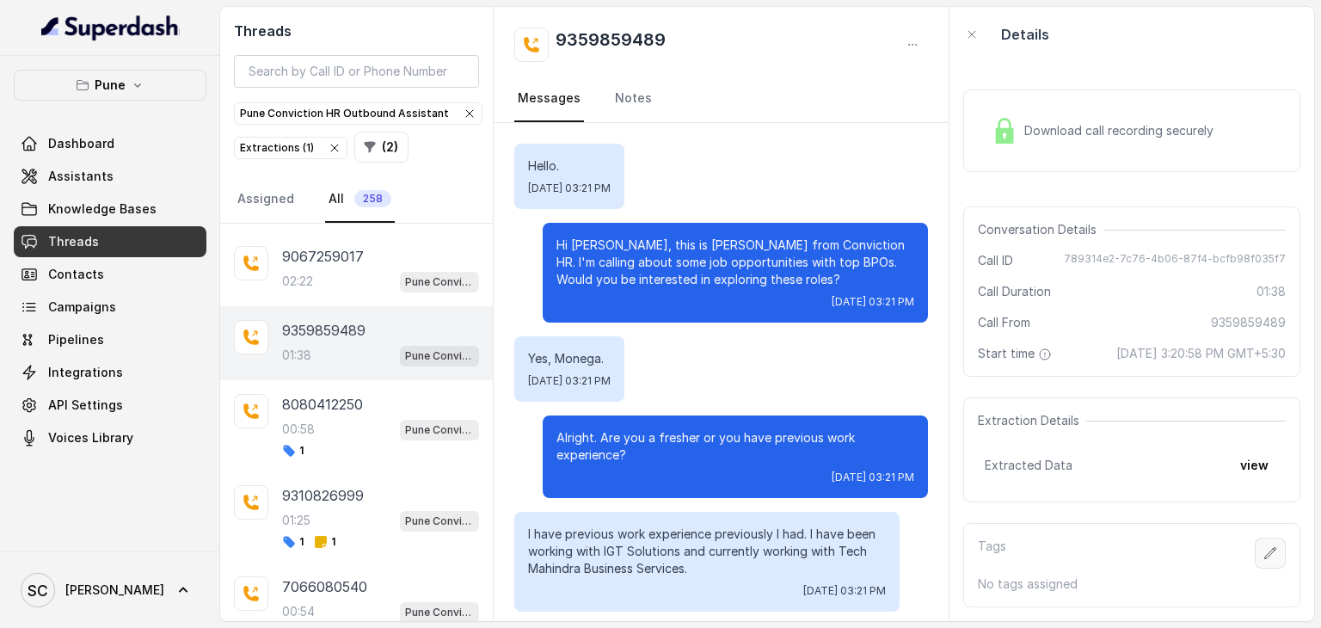
click at [1258, 569] on button "button" at bounding box center [1270, 553] width 31 height 31
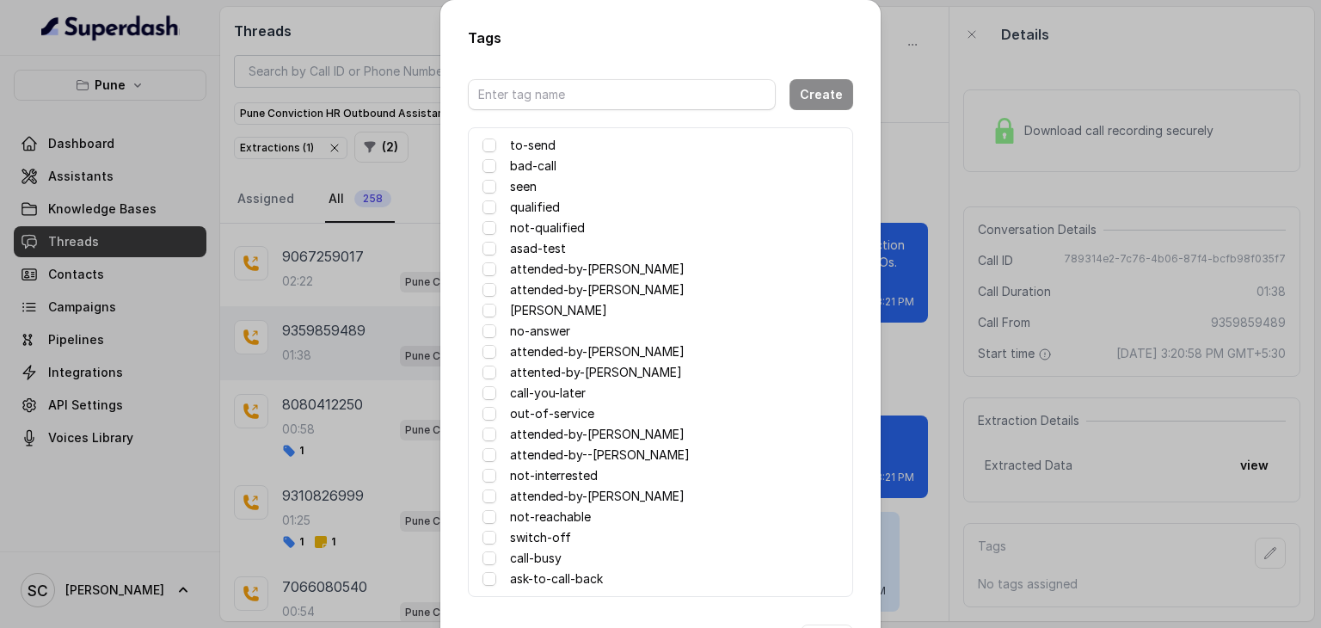
click at [561, 371] on label "attented-by-rupal" at bounding box center [596, 372] width 172 height 21
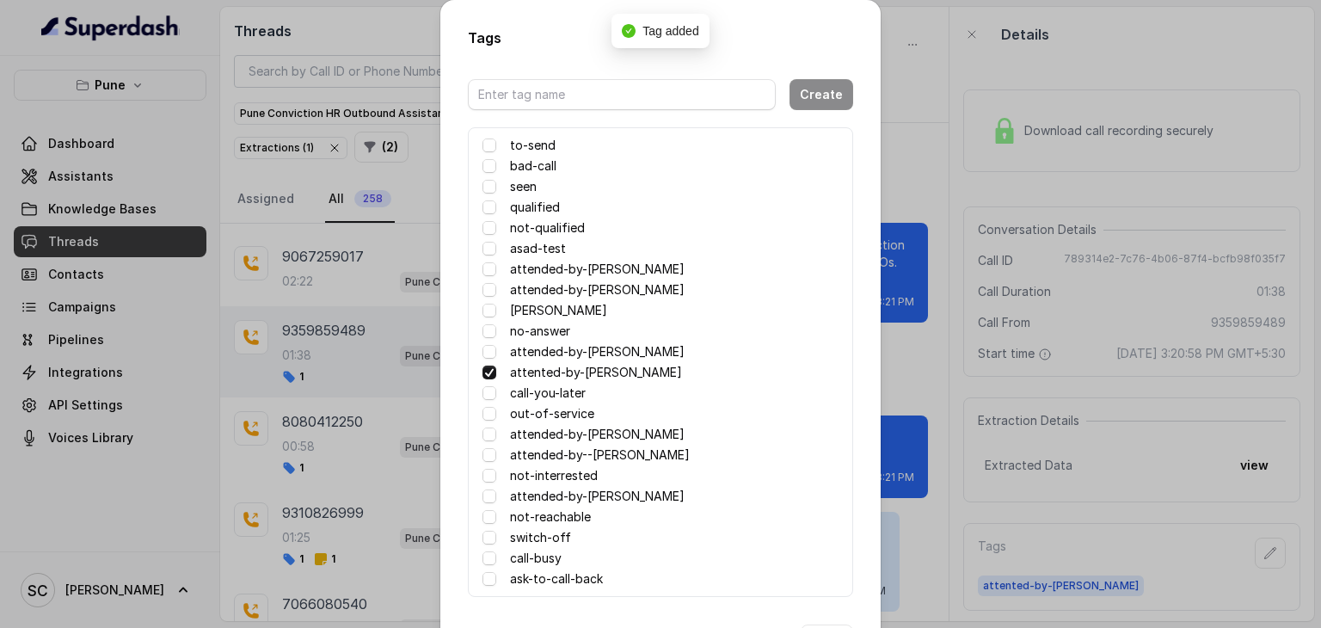
scroll to position [68, 0]
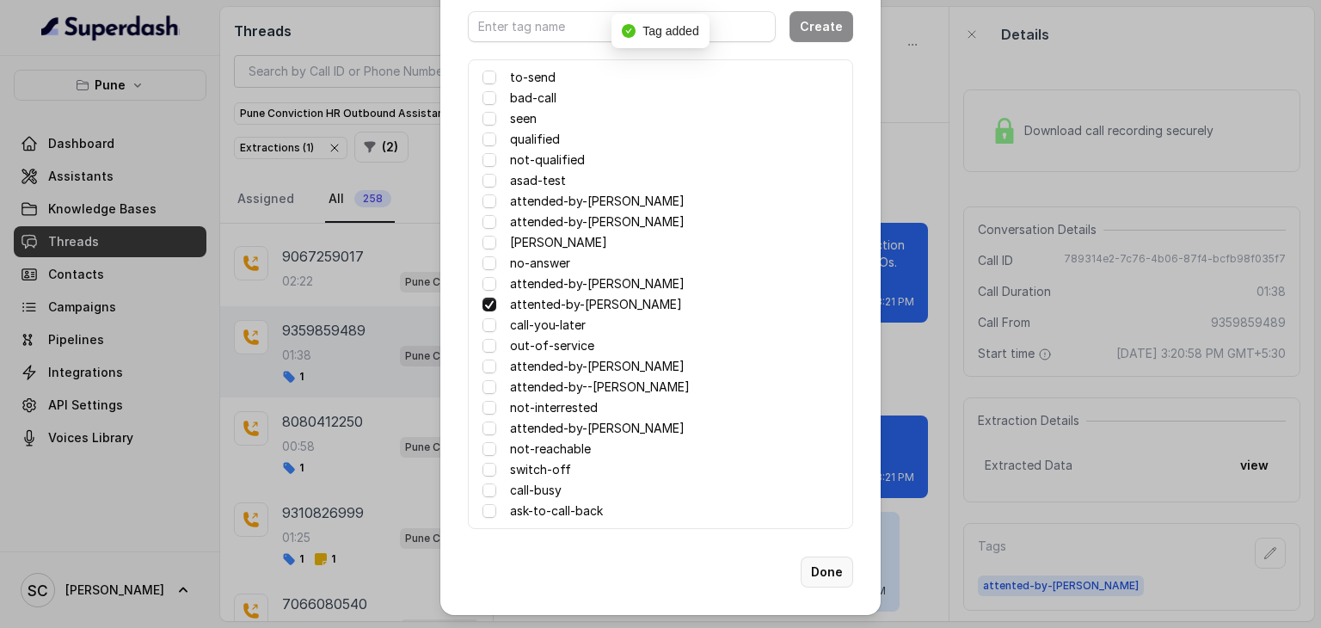
click at [818, 575] on button "Done" at bounding box center [827, 572] width 52 height 31
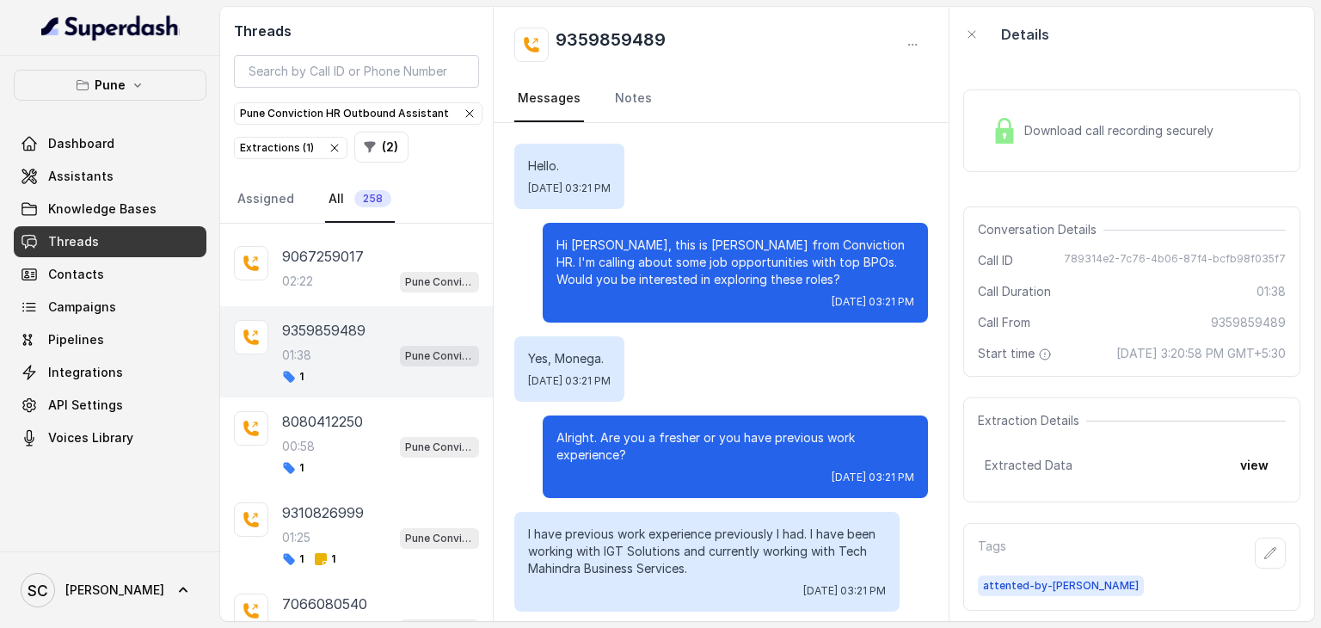
click at [643, 35] on h2 "9359859489" at bounding box center [611, 45] width 110 height 34
copy h2 "9359859489"
click at [692, 37] on div "9359859489" at bounding box center [721, 45] width 414 height 34
click at [1265, 564] on button "button" at bounding box center [1270, 553] width 31 height 31
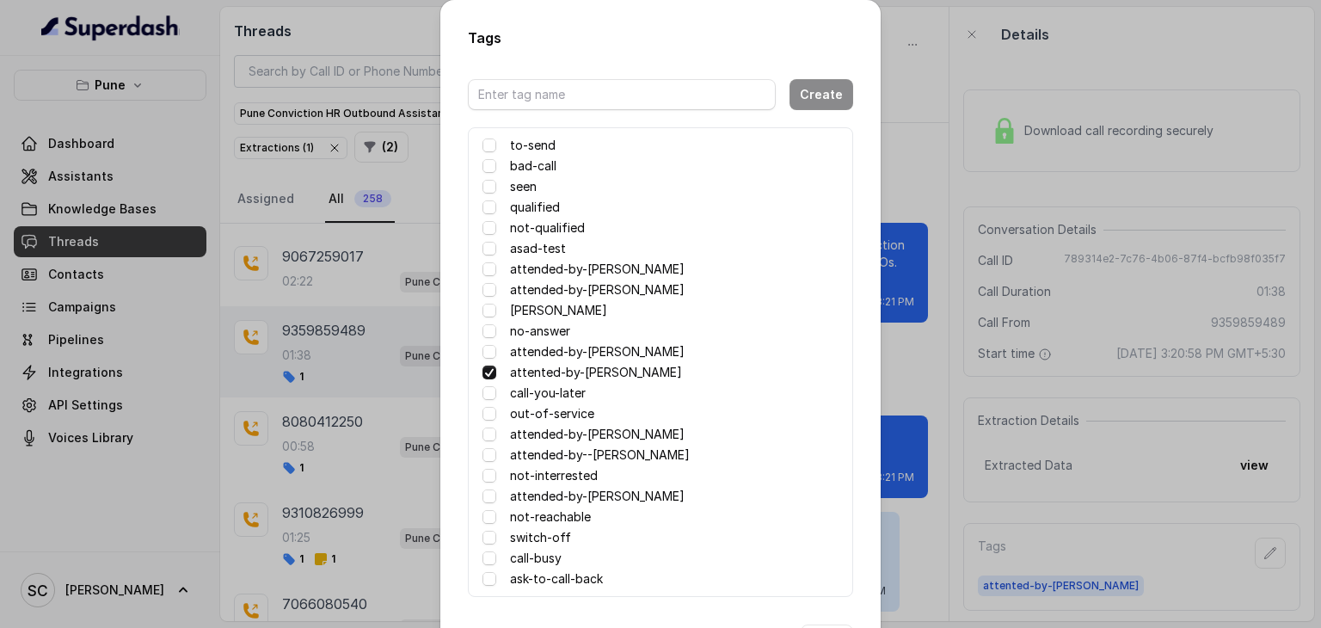
click at [543, 514] on label "not-reachable" at bounding box center [550, 517] width 81 height 21
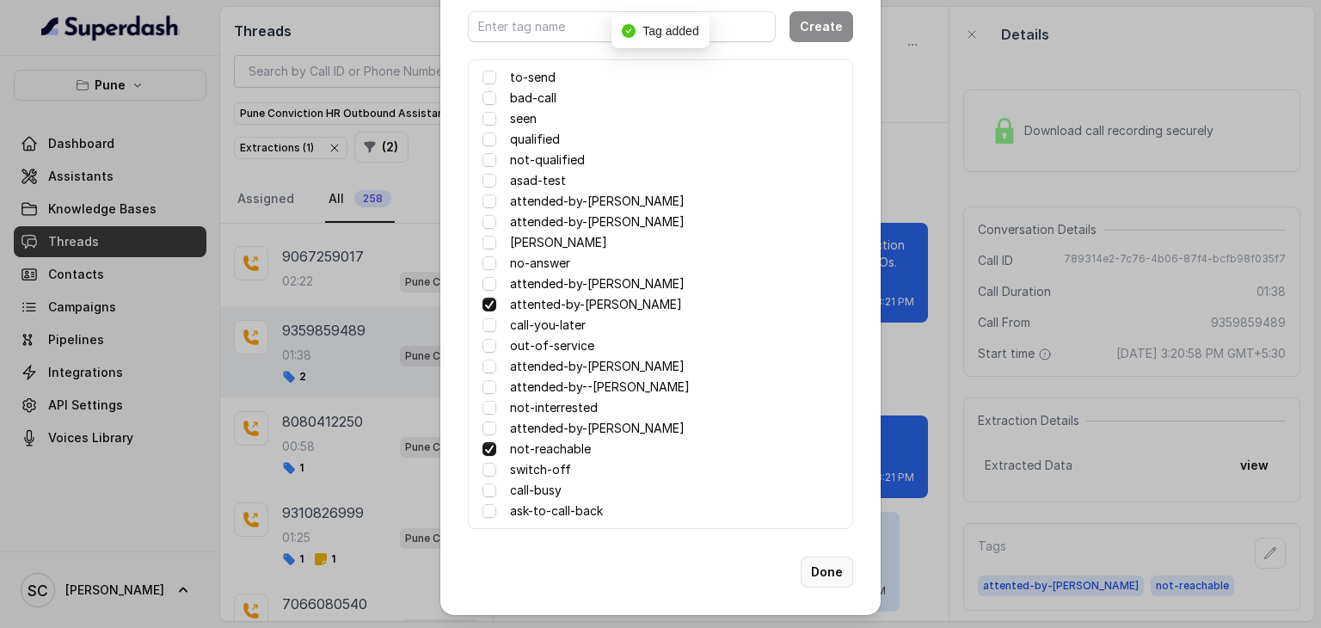
click at [821, 569] on button "Done" at bounding box center [827, 572] width 52 height 31
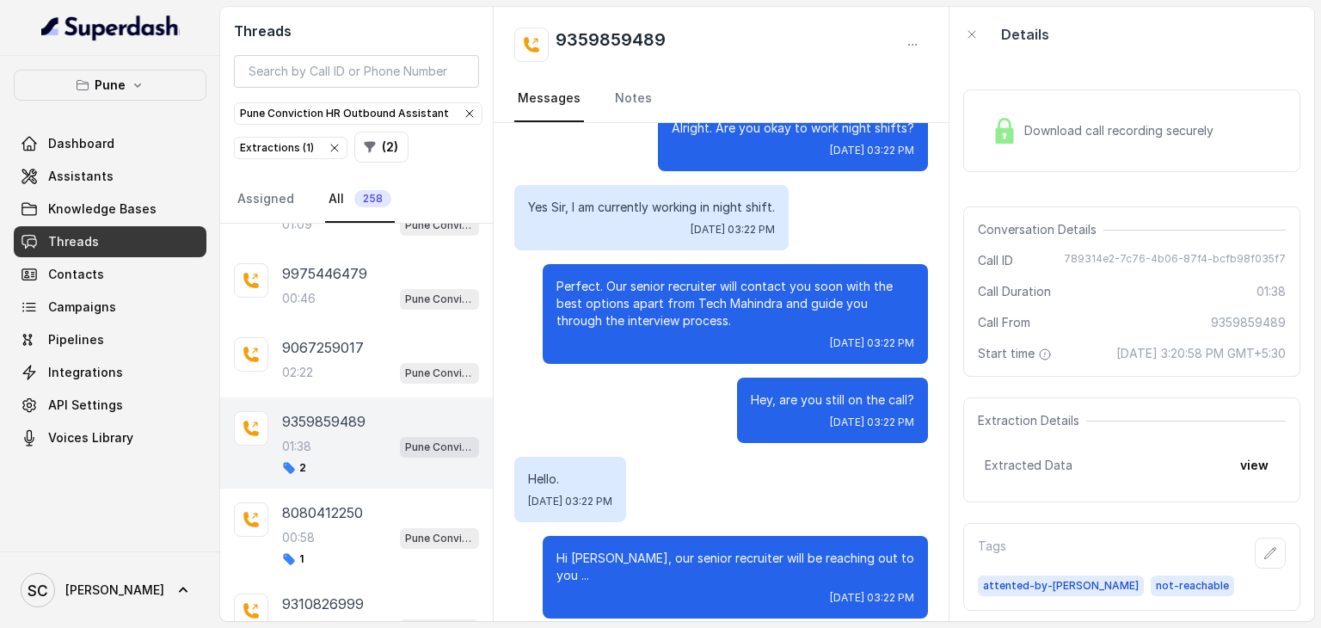
scroll to position [997, 0]
click at [336, 341] on p "9067259017" at bounding box center [323, 350] width 82 height 21
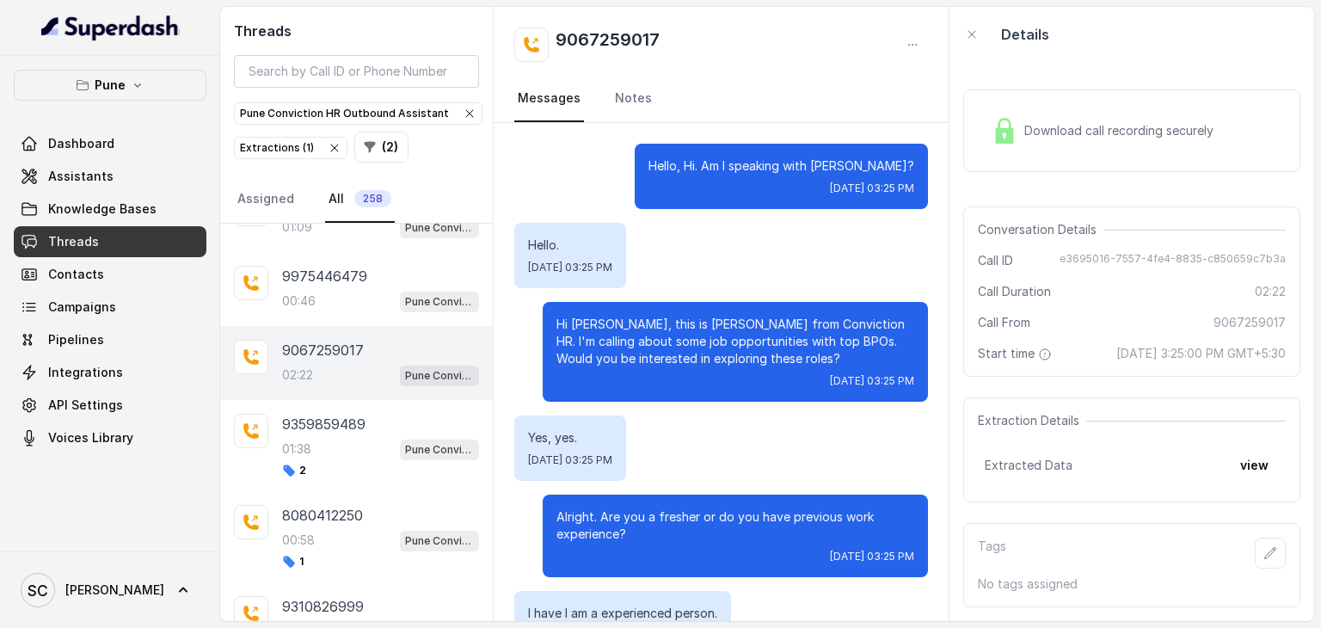
click at [608, 32] on h2 "9067259017" at bounding box center [608, 45] width 104 height 34
copy div "9067259017"
click at [650, 152] on div "Hello, Hi. Am I speaking with Gauree? Thu, Sep 25, 2025, 03:25 PM" at bounding box center [721, 176] width 414 height 65
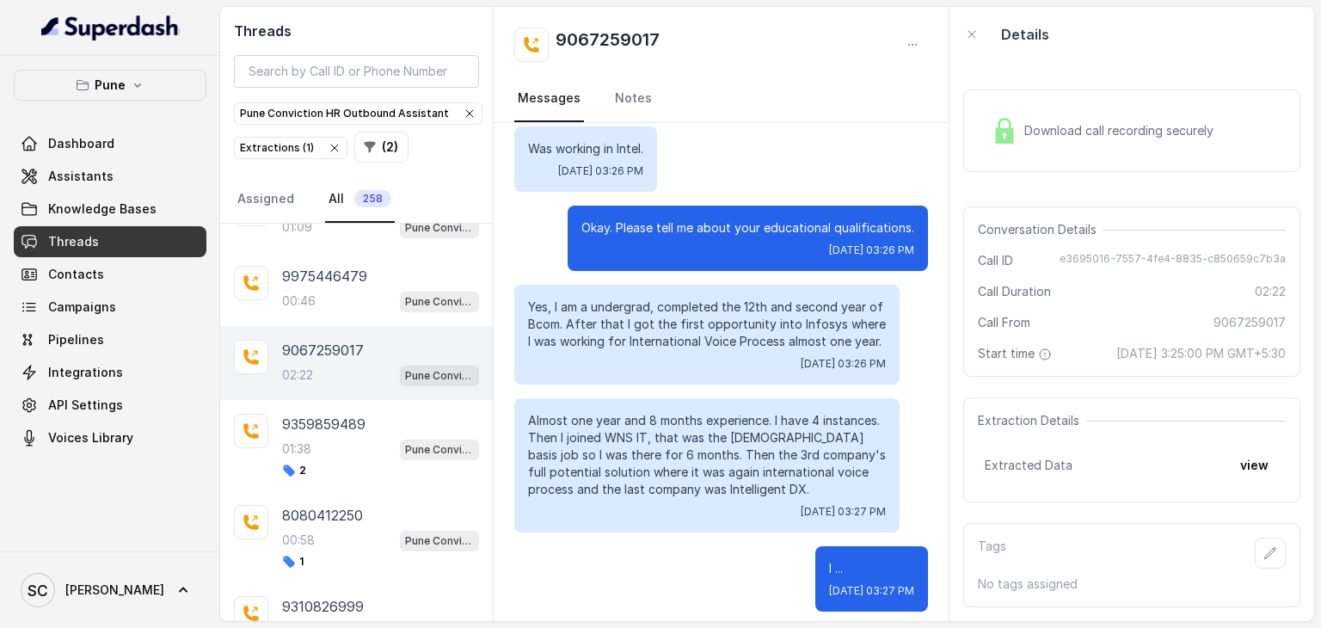
scroll to position [814, 0]
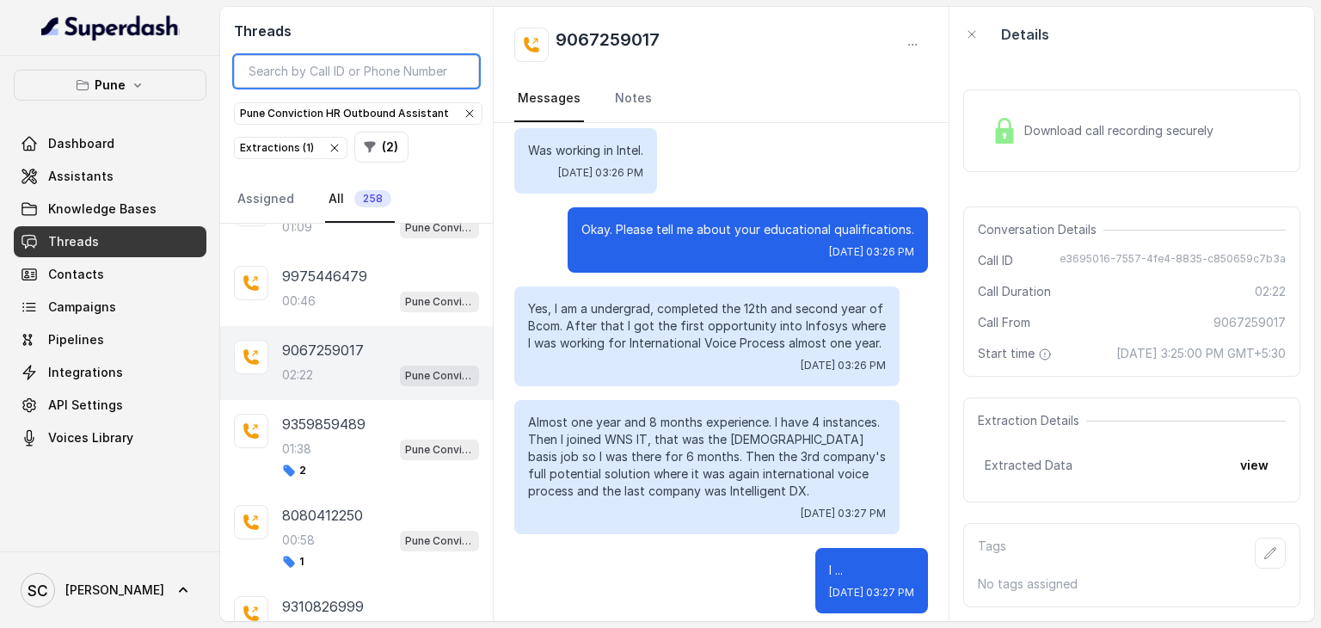
click at [312, 71] on input "search" at bounding box center [356, 71] width 245 height 33
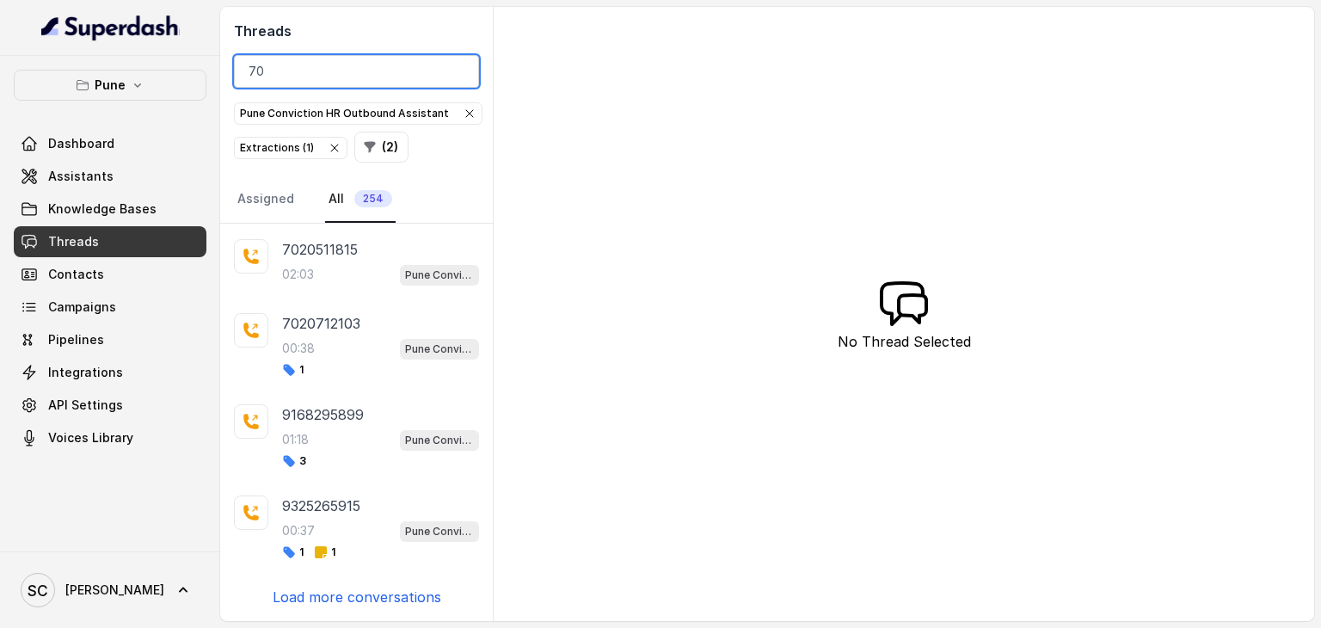
scroll to position [520, 0]
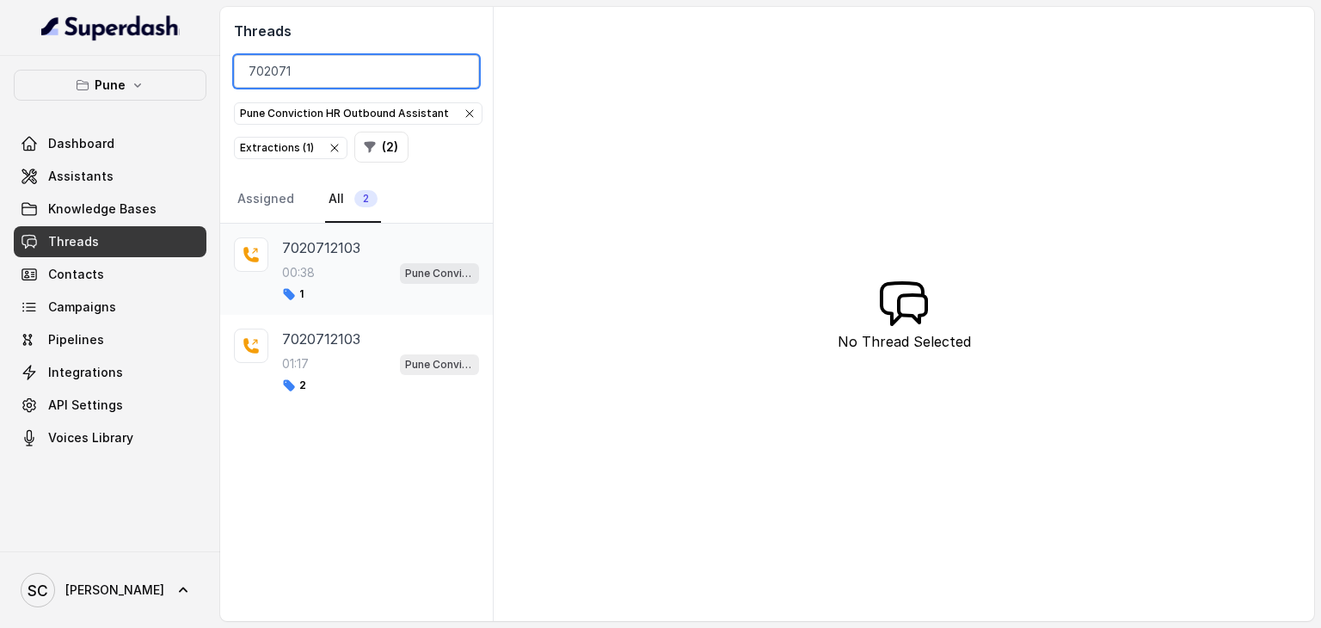
type input "702071"
click at [320, 241] on p "7020712103" at bounding box center [321, 247] width 78 height 21
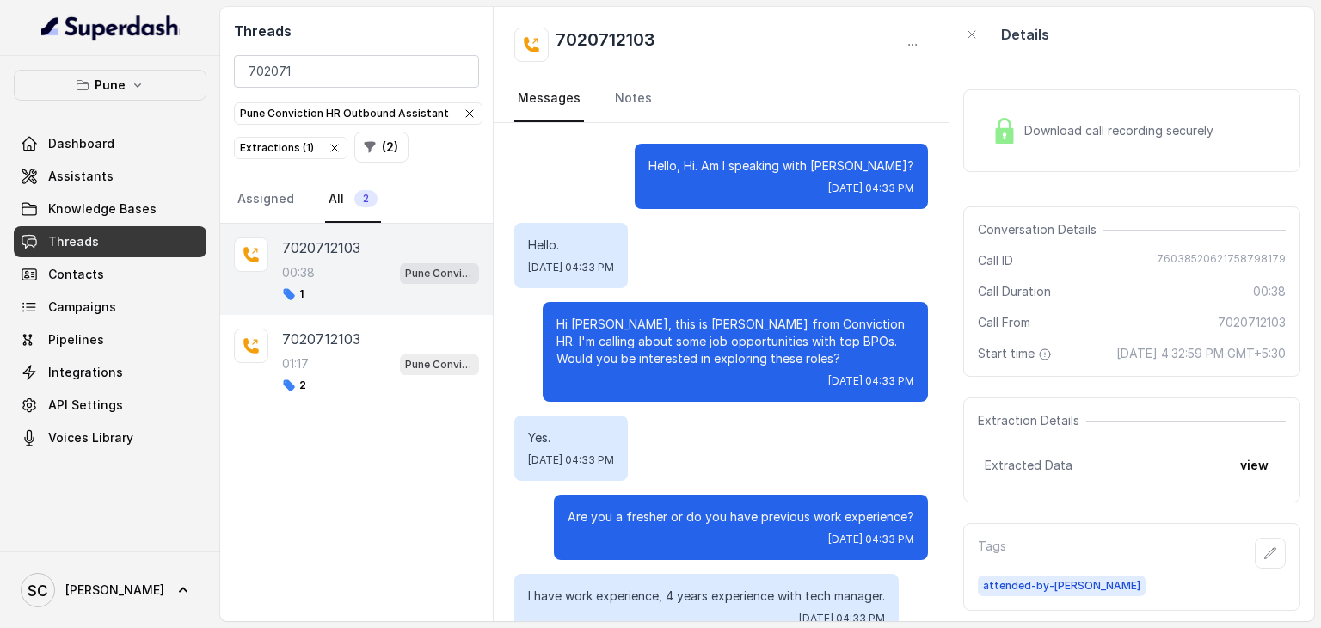
scroll to position [468, 0]
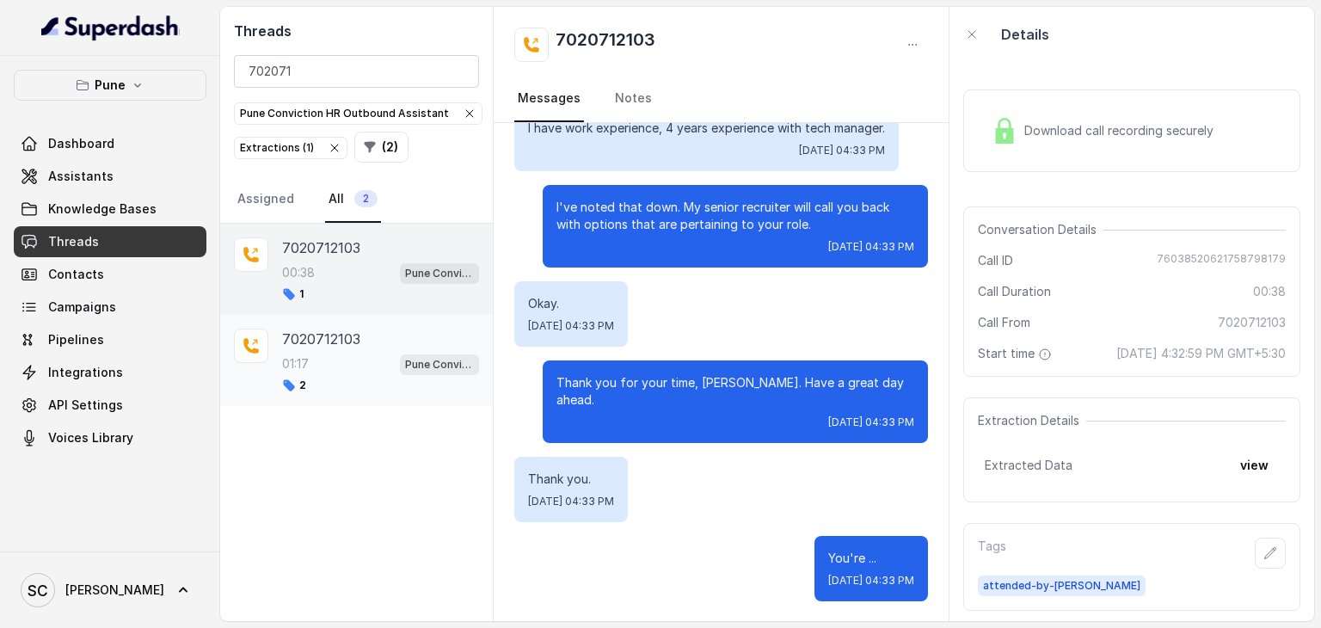
click at [351, 344] on p "7020712103" at bounding box center [321, 339] width 78 height 21
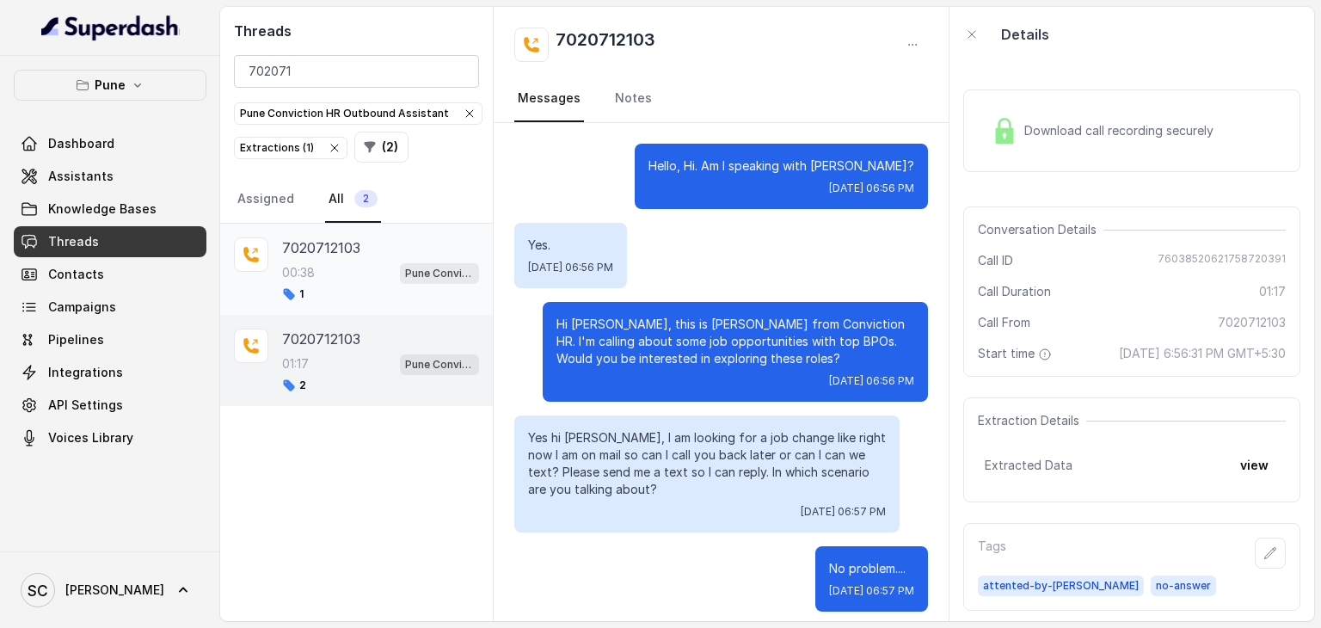
click at [333, 249] on p "7020712103" at bounding box center [321, 247] width 78 height 21
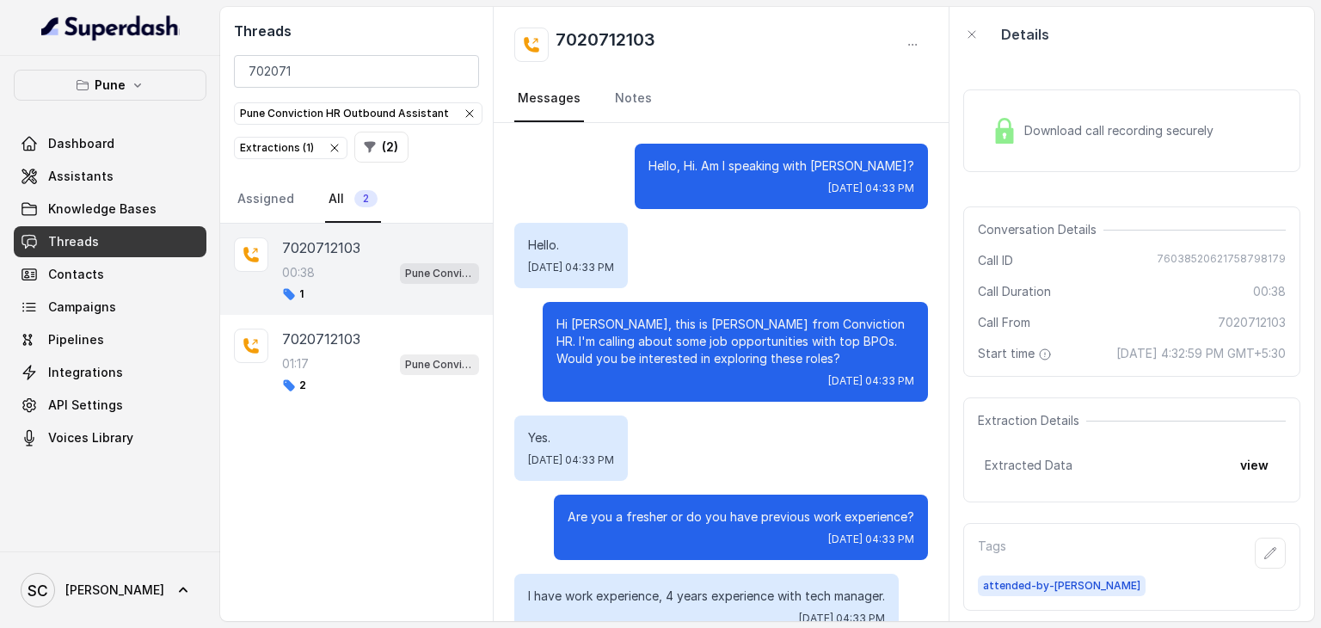
scroll to position [468, 0]
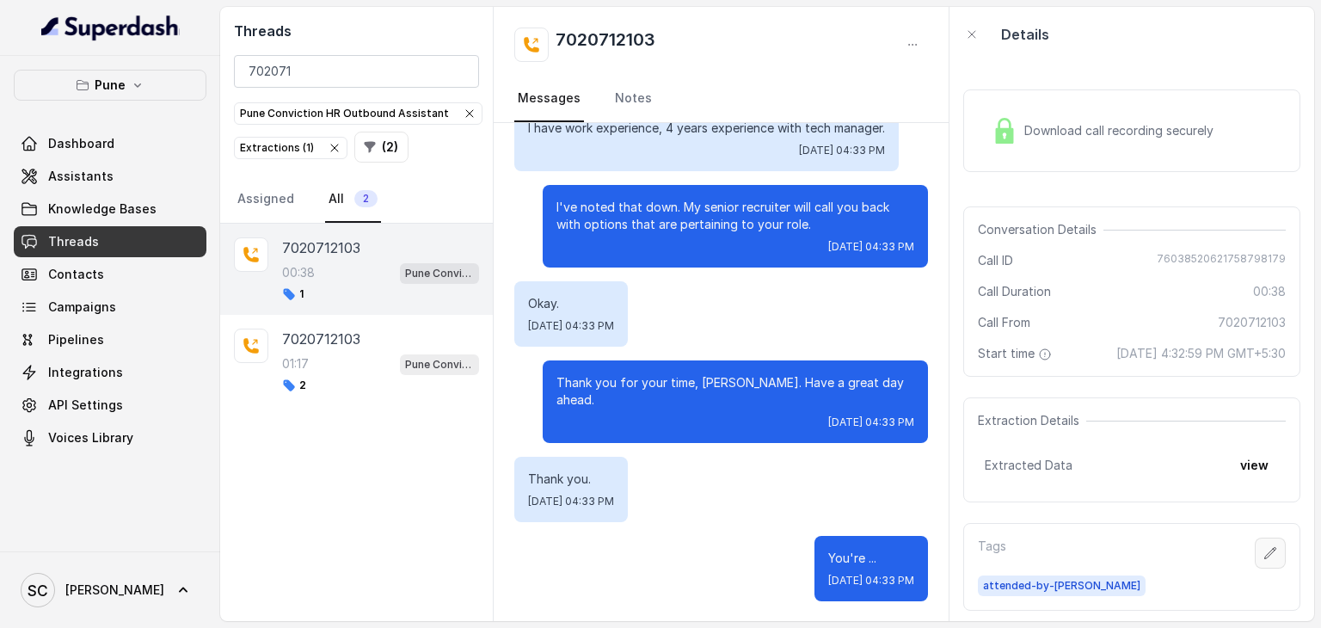
click at [1264, 560] on icon "button" at bounding box center [1271, 553] width 14 height 14
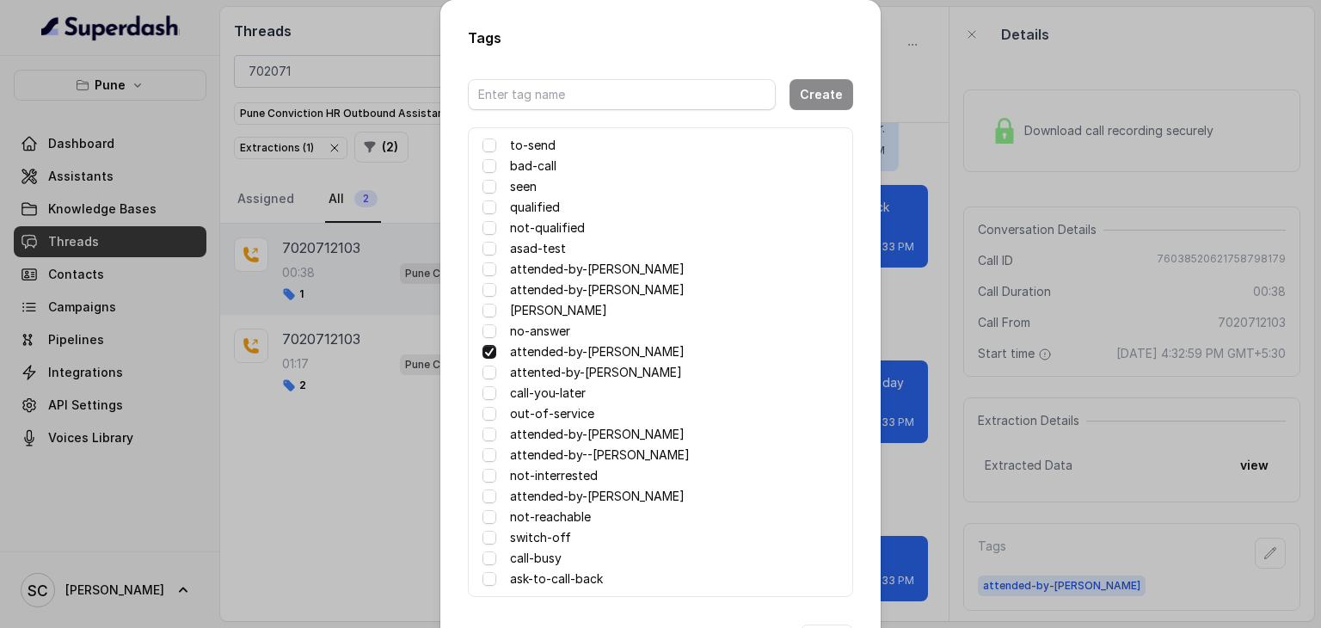
scroll to position [68, 0]
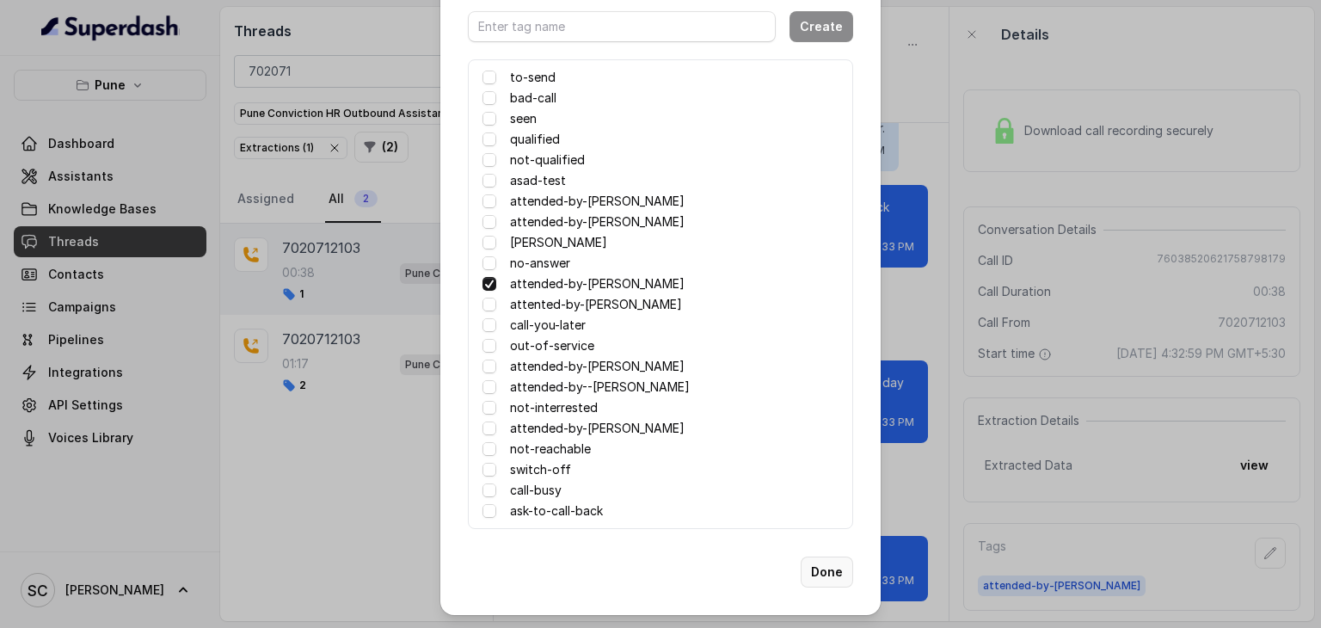
click at [812, 573] on button "Done" at bounding box center [827, 572] width 52 height 31
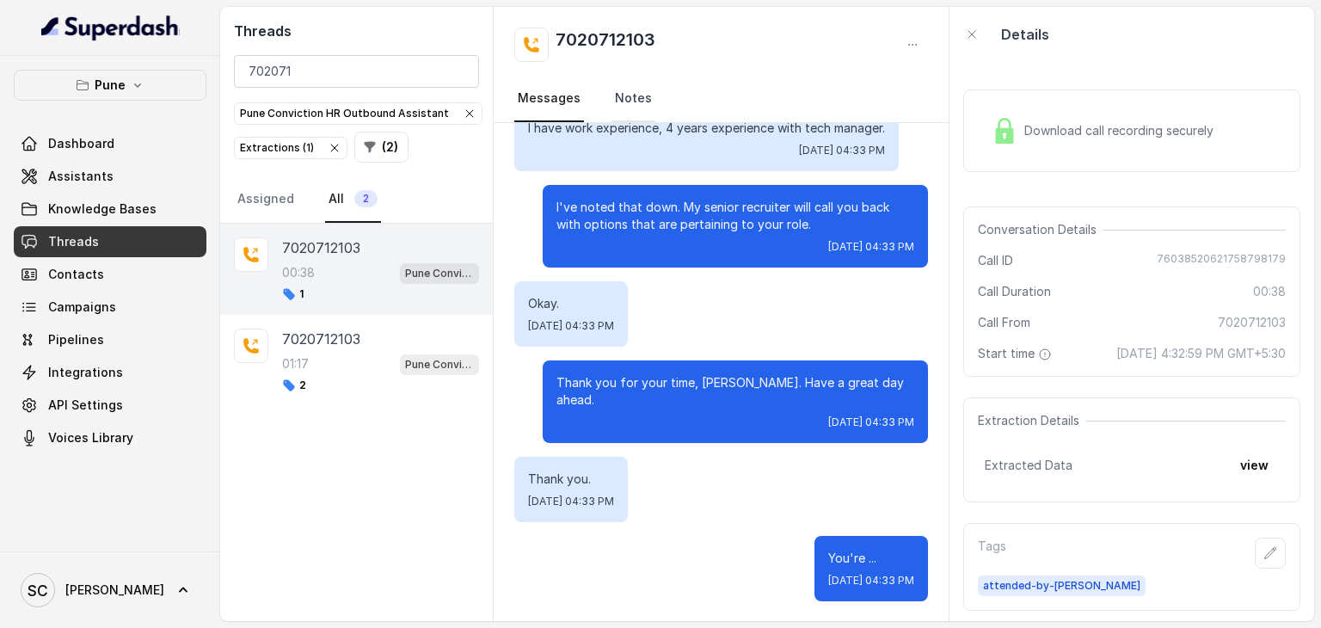
click at [620, 94] on link "Notes" at bounding box center [634, 99] width 44 height 46
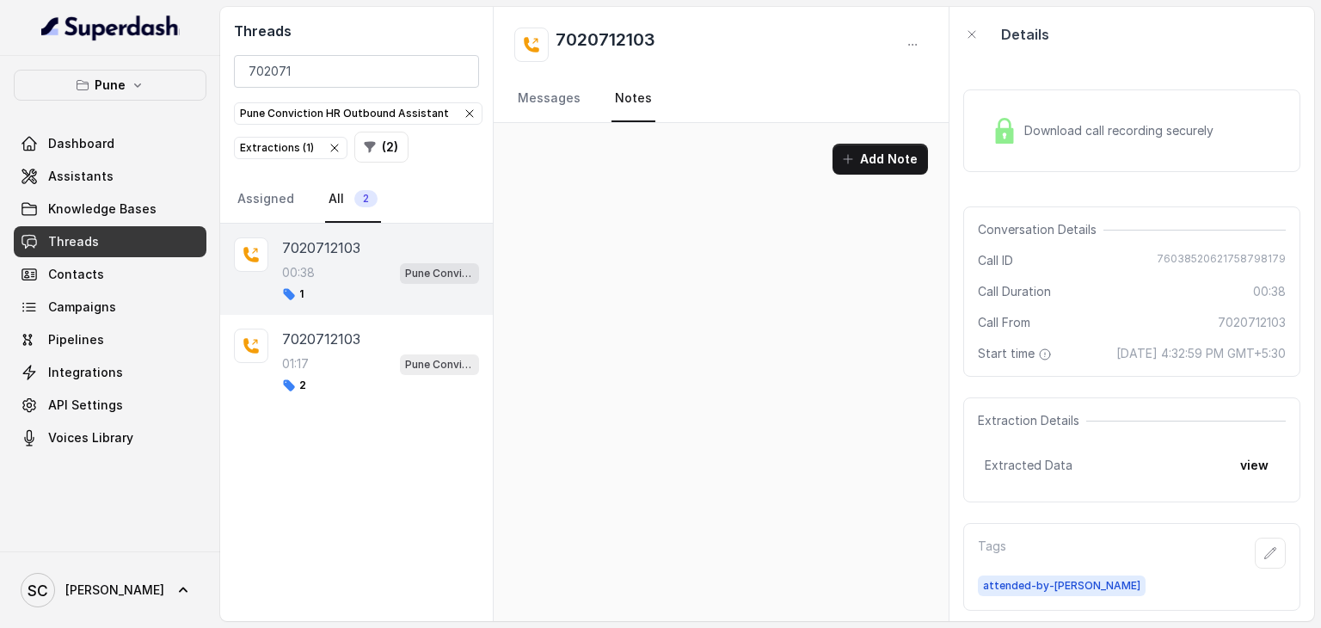
scroll to position [0, 0]
click at [902, 162] on button "Add Note" at bounding box center [880, 159] width 95 height 31
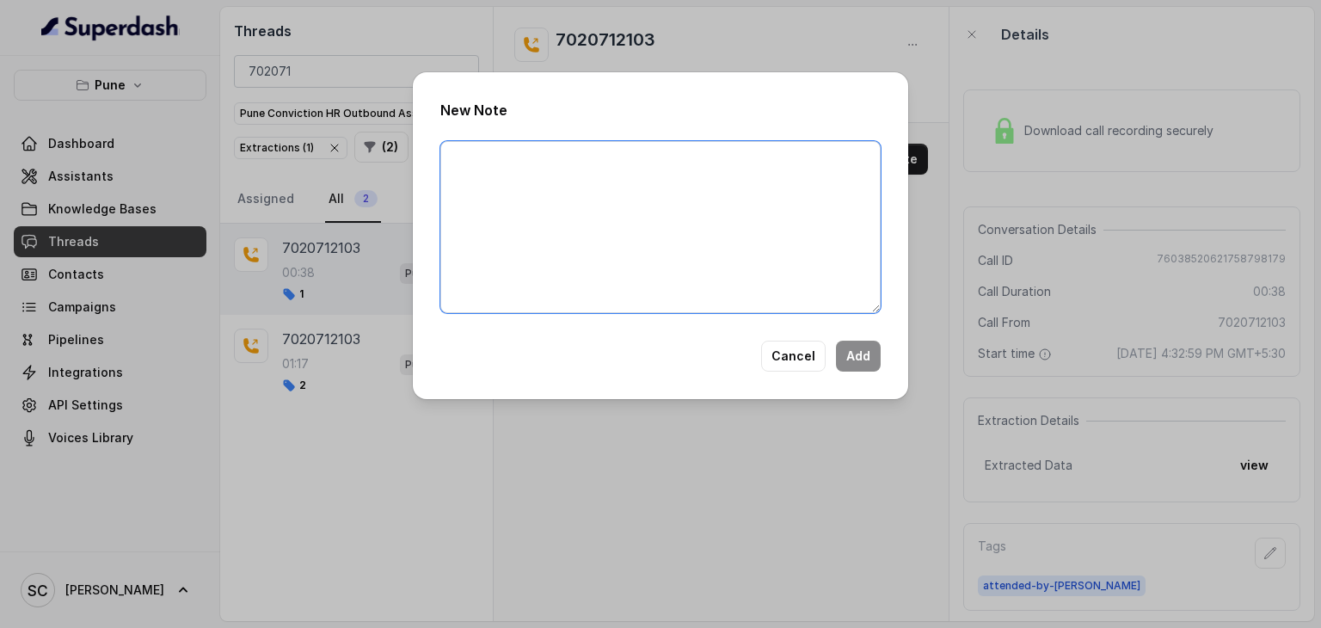
click at [634, 151] on textarea at bounding box center [660, 227] width 440 height 172
click at [532, 156] on textarea at bounding box center [660, 227] width 440 height 172
paste textarea "Name Number Recruiter Name of attender Comments AI Improvement"
click at [495, 162] on textarea "Name Number Recruiter Name of attender Comments AI Improvement" at bounding box center [660, 227] width 440 height 172
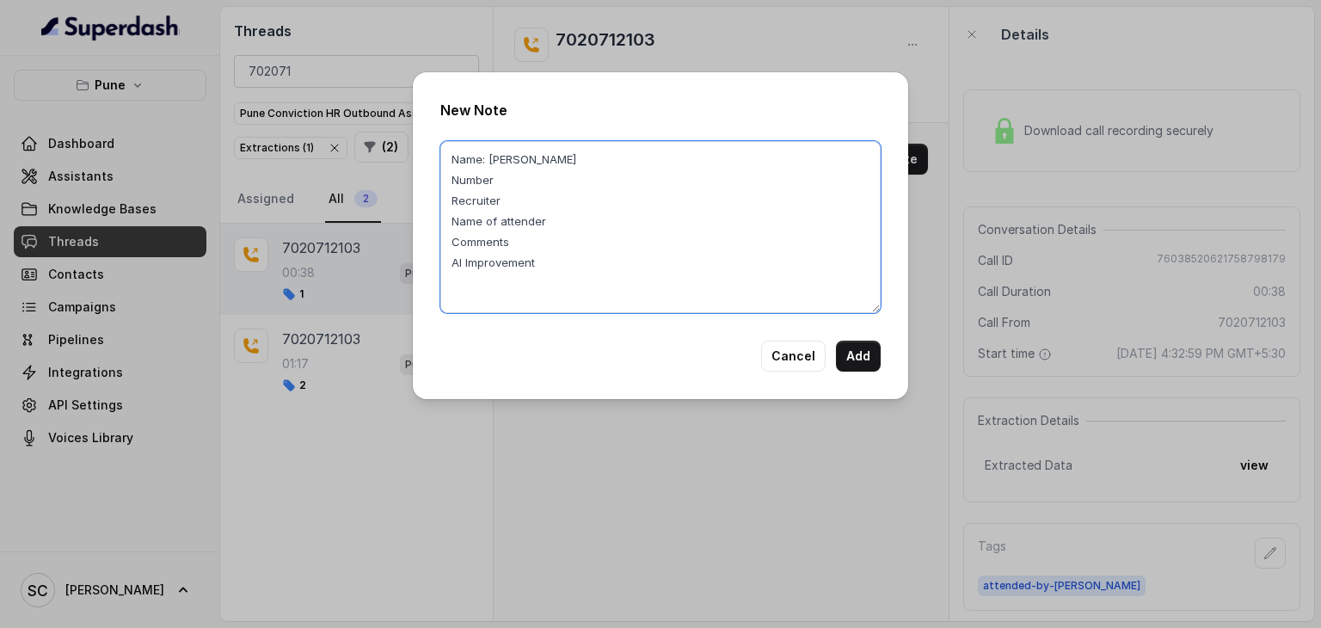
click at [498, 175] on textarea "Name: Rizwan Number Recruiter Name of attender Comments AI Improvement" at bounding box center [660, 227] width 440 height 172
click at [509, 190] on textarea "Name: Rizwan Number: 7020712103 Recruiter Name of attender Comments AI Improvem…" at bounding box center [660, 227] width 440 height 172
click at [558, 220] on textarea "Name: Rizwan Number: 7020712103 Recruiter: Amruta Name of attender Comments AI …" at bounding box center [660, 227] width 440 height 172
click at [509, 235] on textarea "Name: Rizwan Number: 7020712103 Recruiter: Amruta Name of attender: Amruta Comm…" at bounding box center [660, 227] width 440 height 172
click at [519, 234] on textarea "Name: Rizwan Number: 7020712103 Recruiter: Amruta Name of attender: Amruta Comm…" at bounding box center [660, 227] width 440 height 172
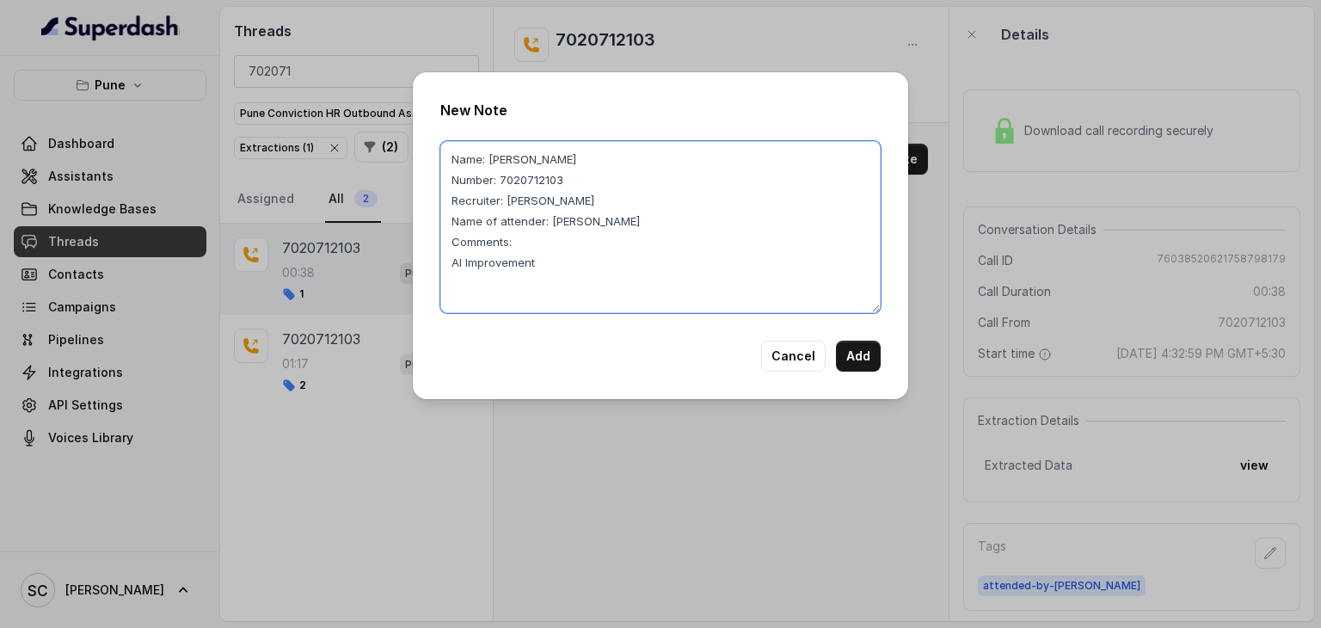
paste textarea "Don"t want to try for banking process, Can try for Allstate ands EXL."
click at [549, 281] on textarea "Name: Rizwan Number: 7020712103 Recruiter: Amruta Name of attender: Amruta Comm…" at bounding box center [660, 227] width 440 height 172
type textarea "Name: Rizwan Number: 7020712103 Recruiter: Amruta Name of attender: Amruta Comm…"
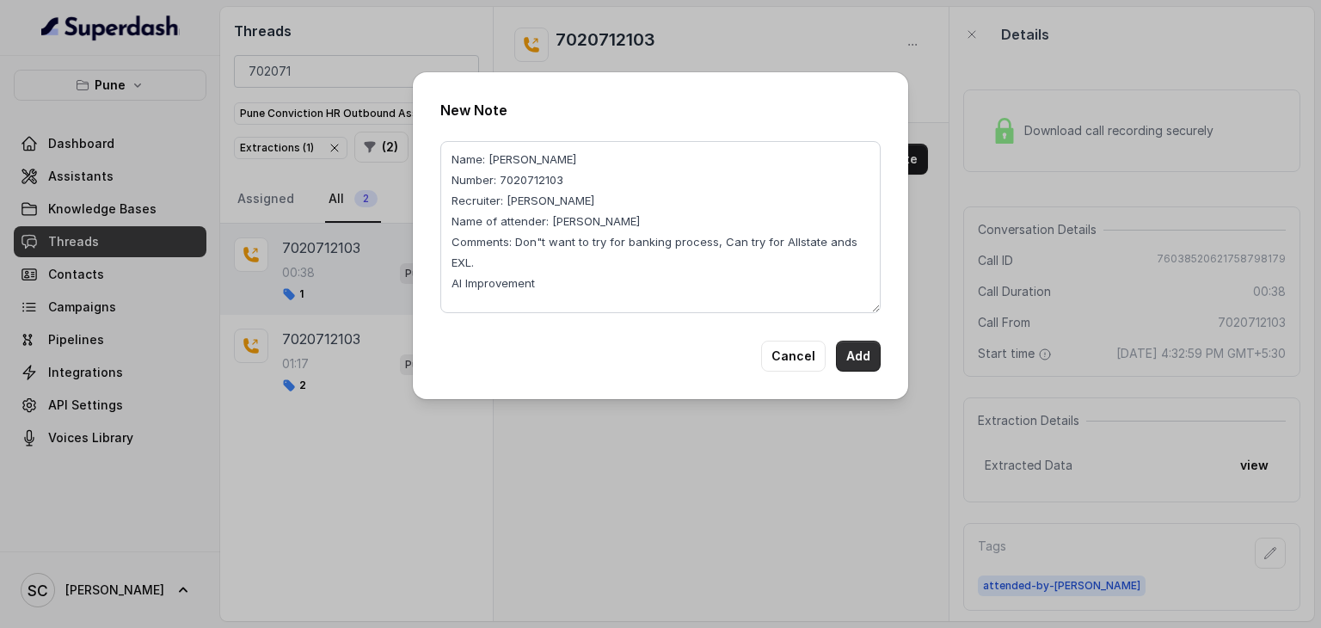
click at [863, 361] on button "Add" at bounding box center [858, 356] width 45 height 31
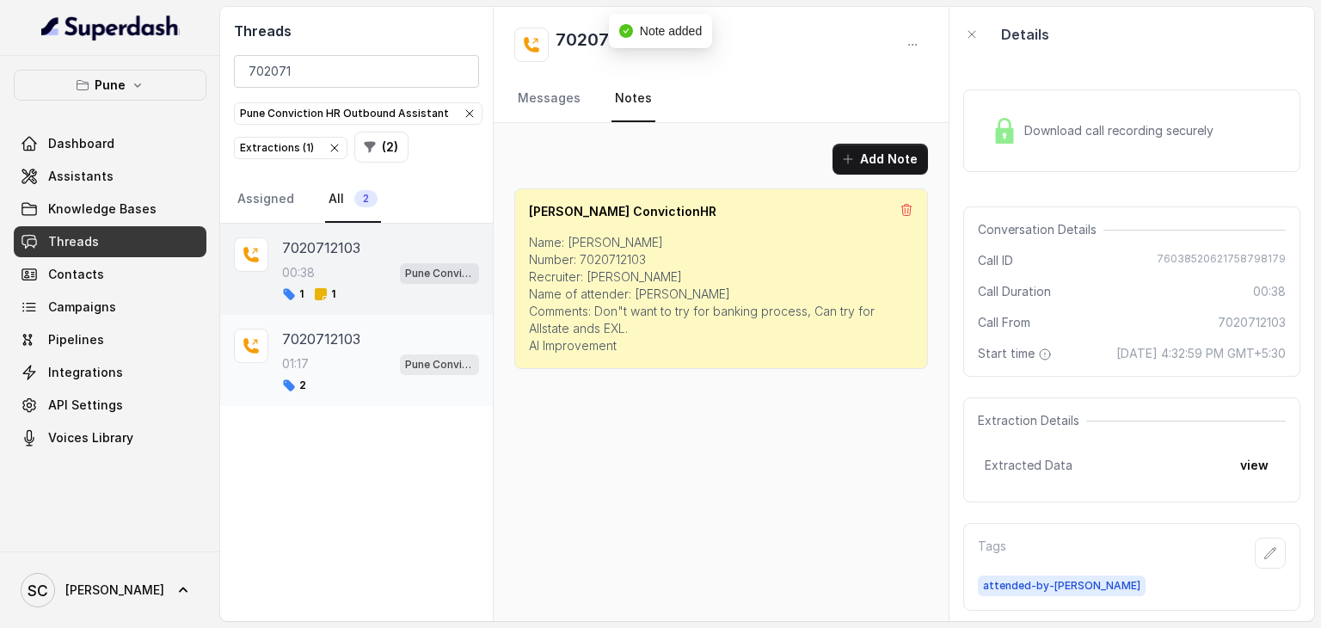
click at [341, 359] on div "01:17 Pune Conviction HR Outbound Assistant" at bounding box center [380, 364] width 197 height 22
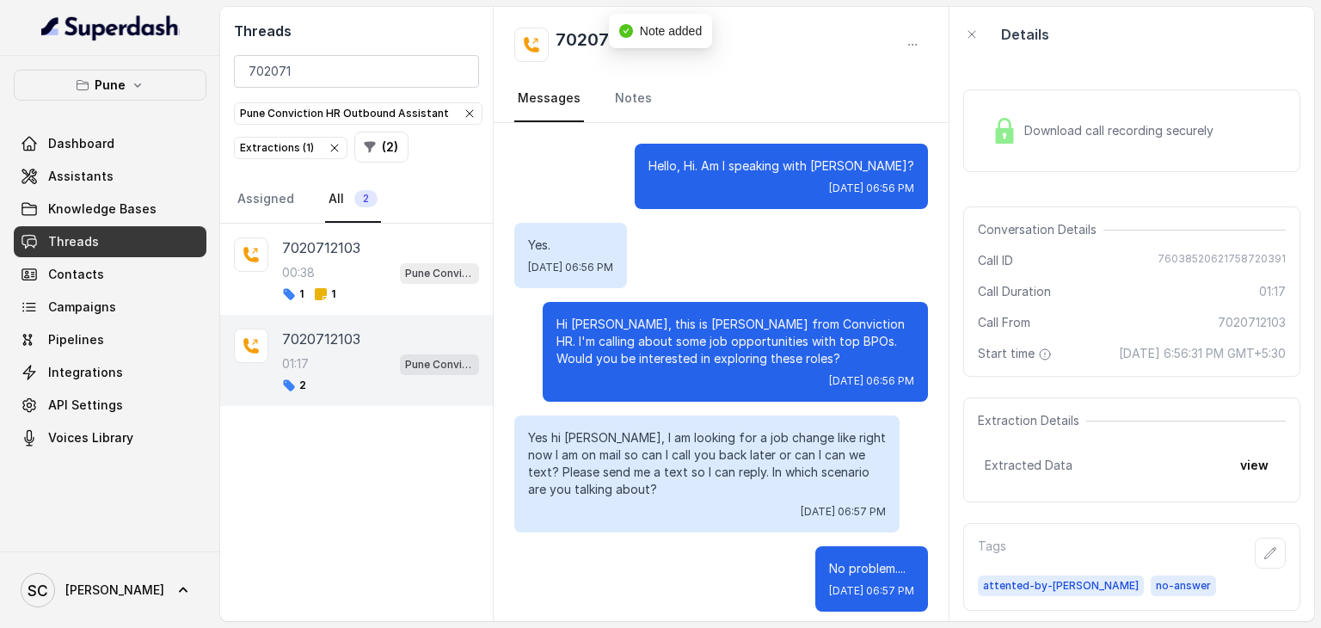
scroll to position [1469, 0]
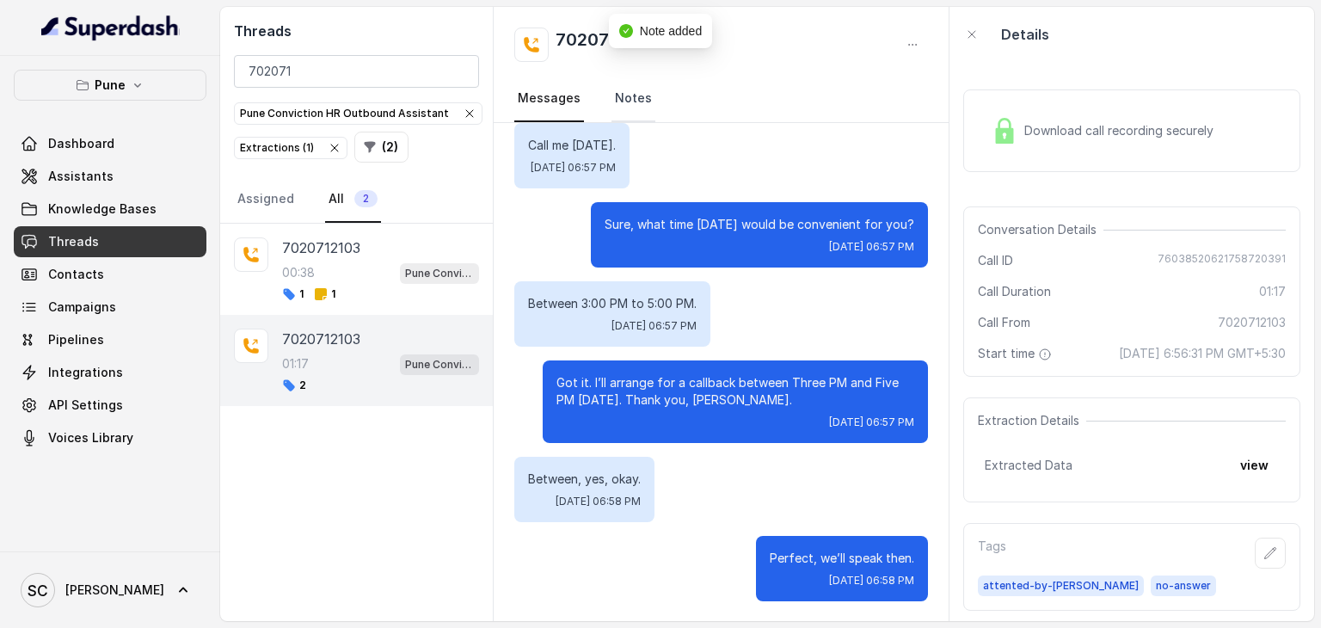
click at [637, 95] on link "Notes" at bounding box center [634, 99] width 44 height 46
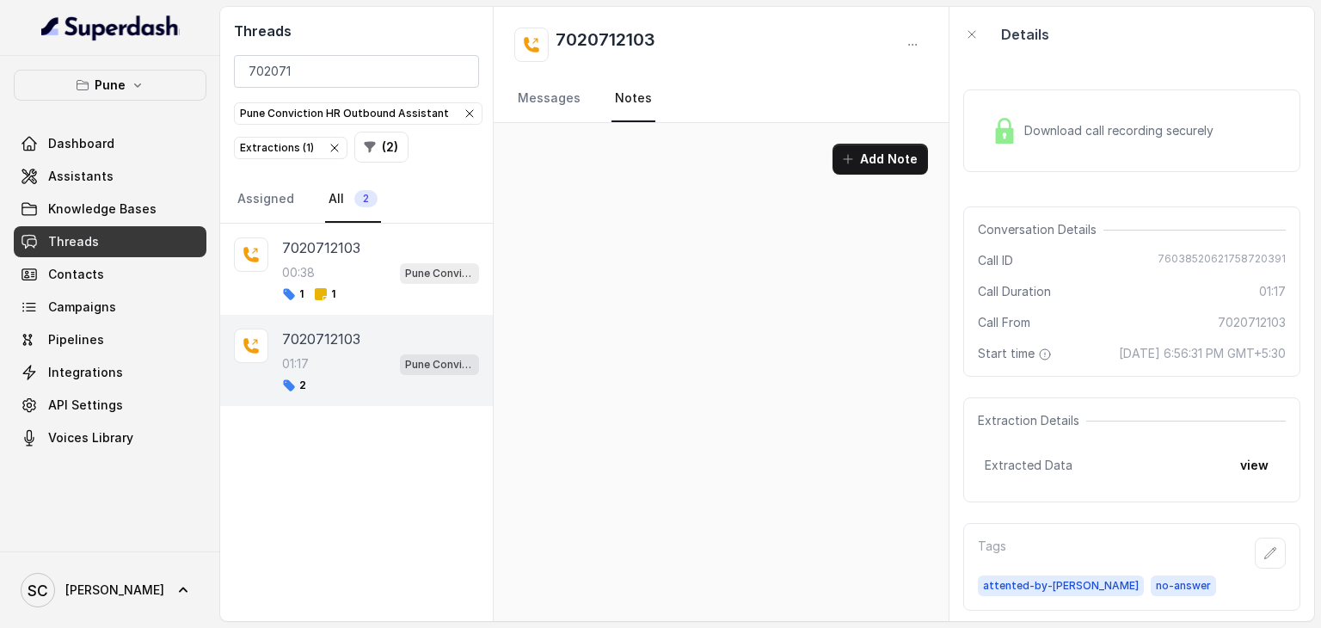
scroll to position [0, 0]
click at [300, 269] on p "00:38" at bounding box center [298, 272] width 33 height 17
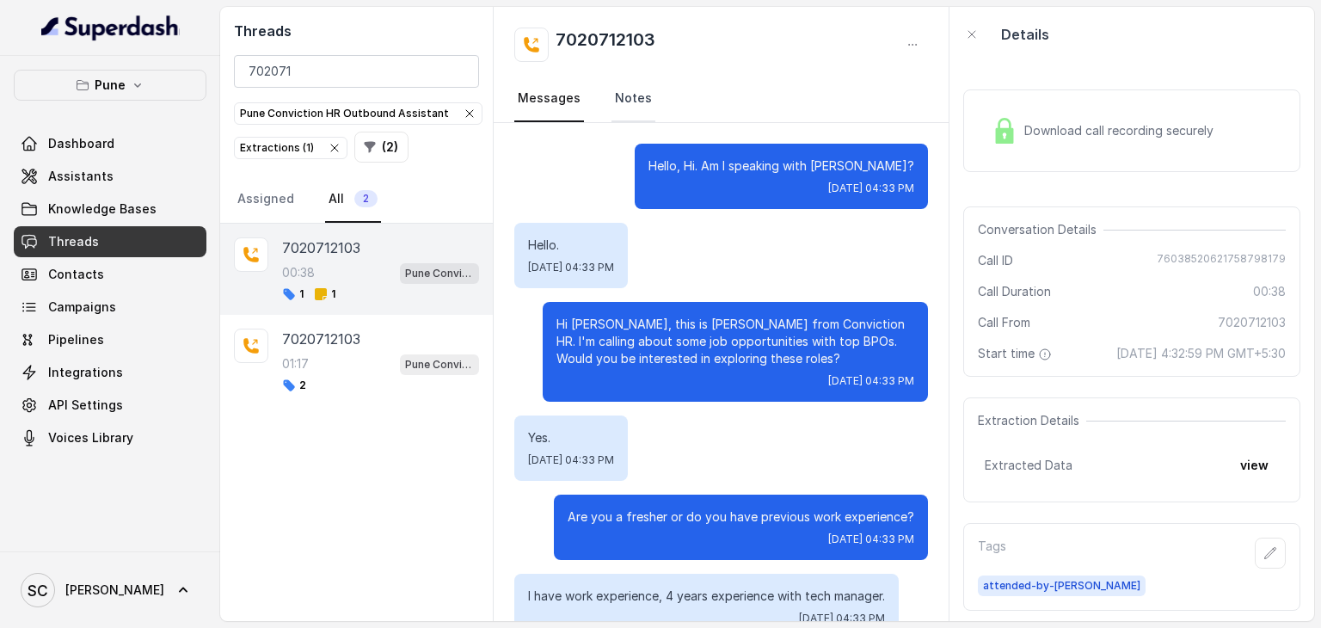
click at [631, 91] on link "Notes" at bounding box center [634, 99] width 44 height 46
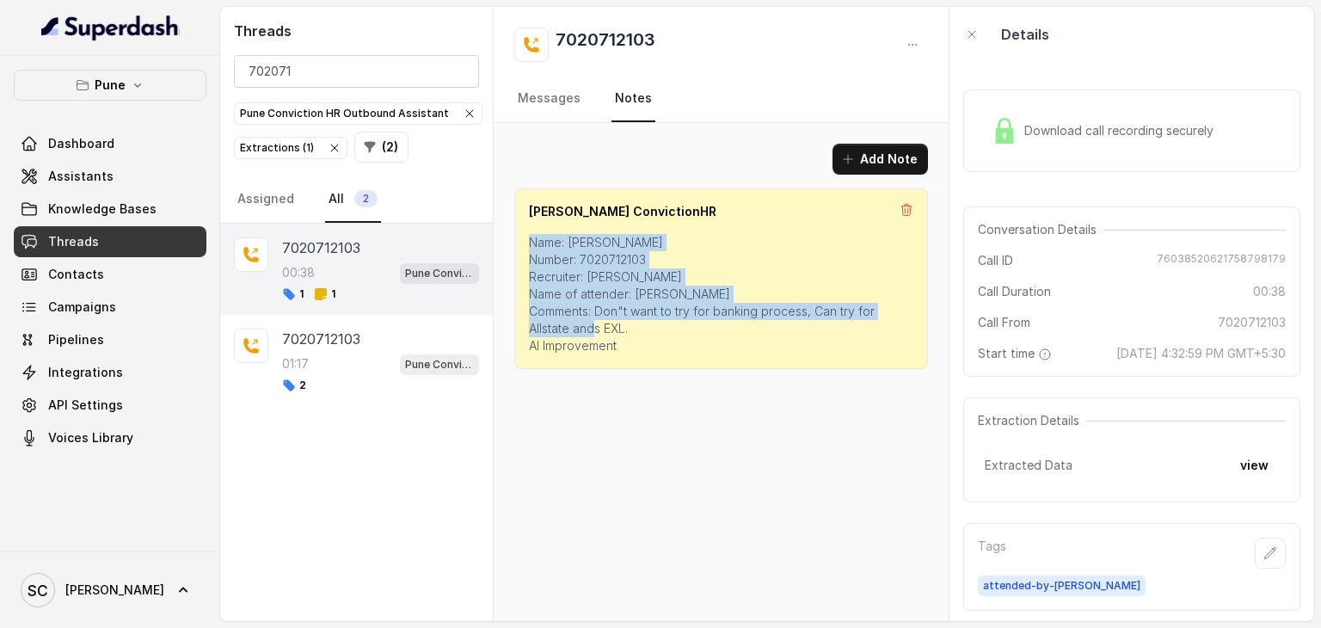
drag, startPoint x: 528, startPoint y: 235, endPoint x: 632, endPoint y: 366, distance: 167.1
click at [632, 366] on div "Salman ConvictionHR Name: Rizwan Number: 7020712103 Recruiter: Amruta Name of a…" at bounding box center [721, 278] width 414 height 181
copy p "Name: Rizwan Number: 7020712103 Recruiter: Amruta Name of attender: Amruta Comm…"
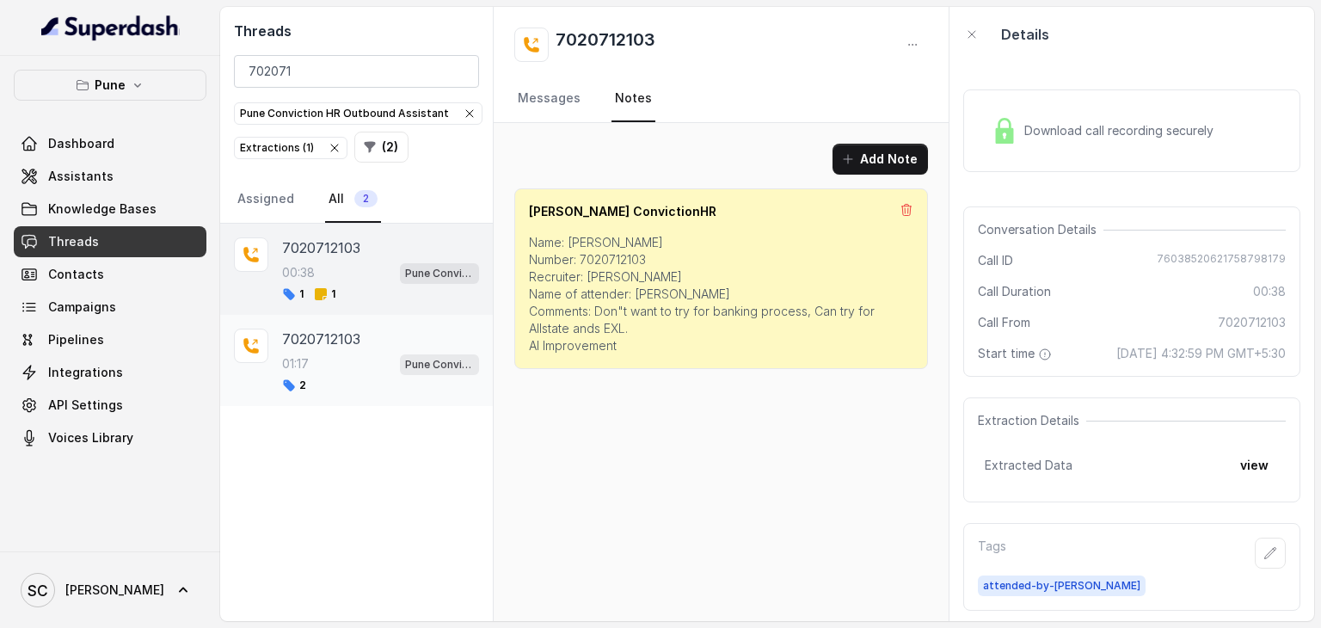
click at [341, 359] on div "01:17 Pune Conviction HR Outbound Assistant" at bounding box center [380, 364] width 197 height 22
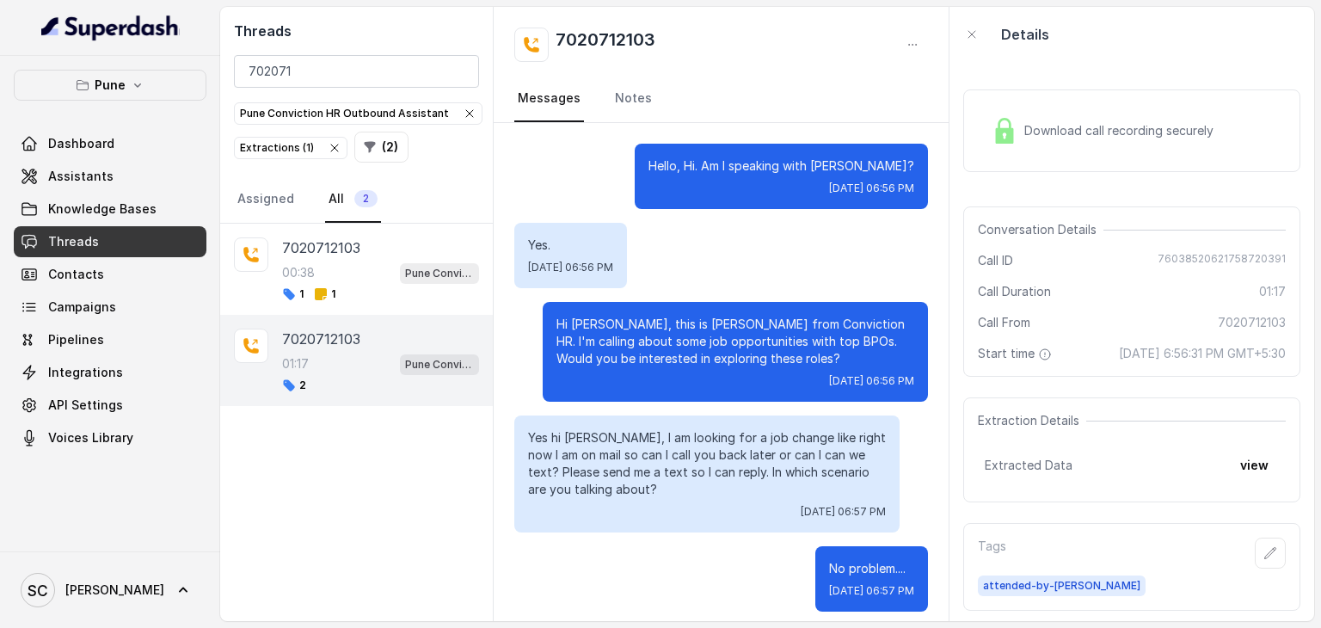
scroll to position [1469, 0]
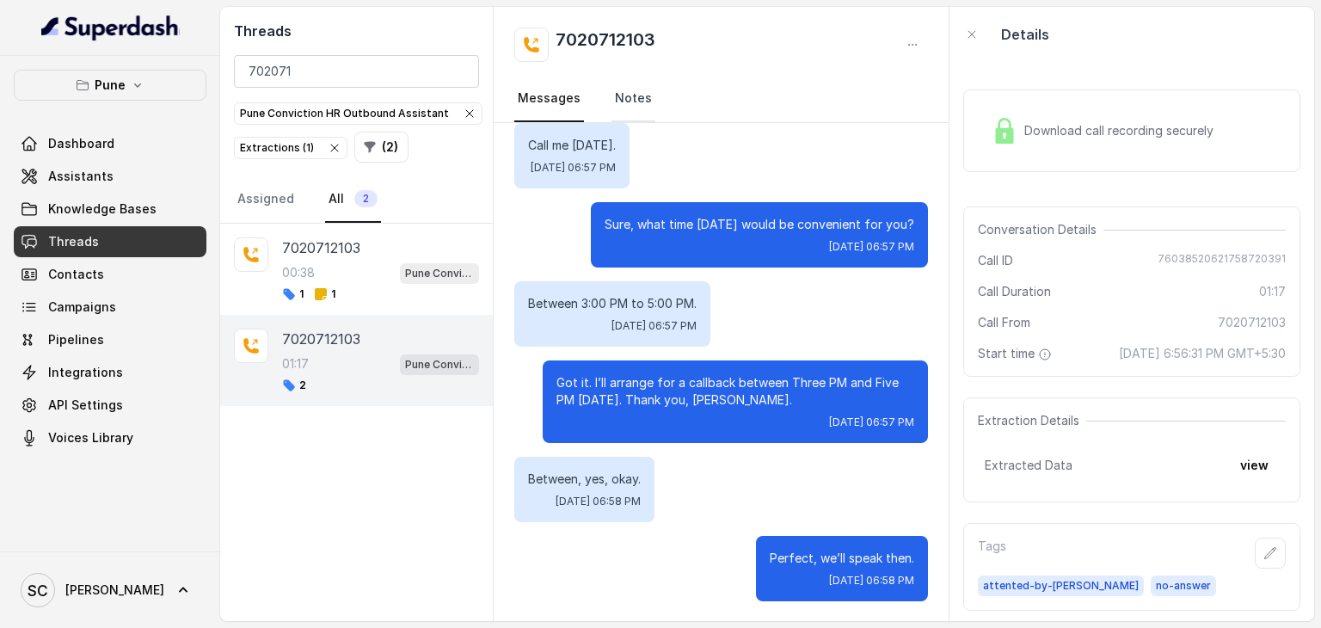
click at [626, 108] on link "Notes" at bounding box center [634, 99] width 44 height 46
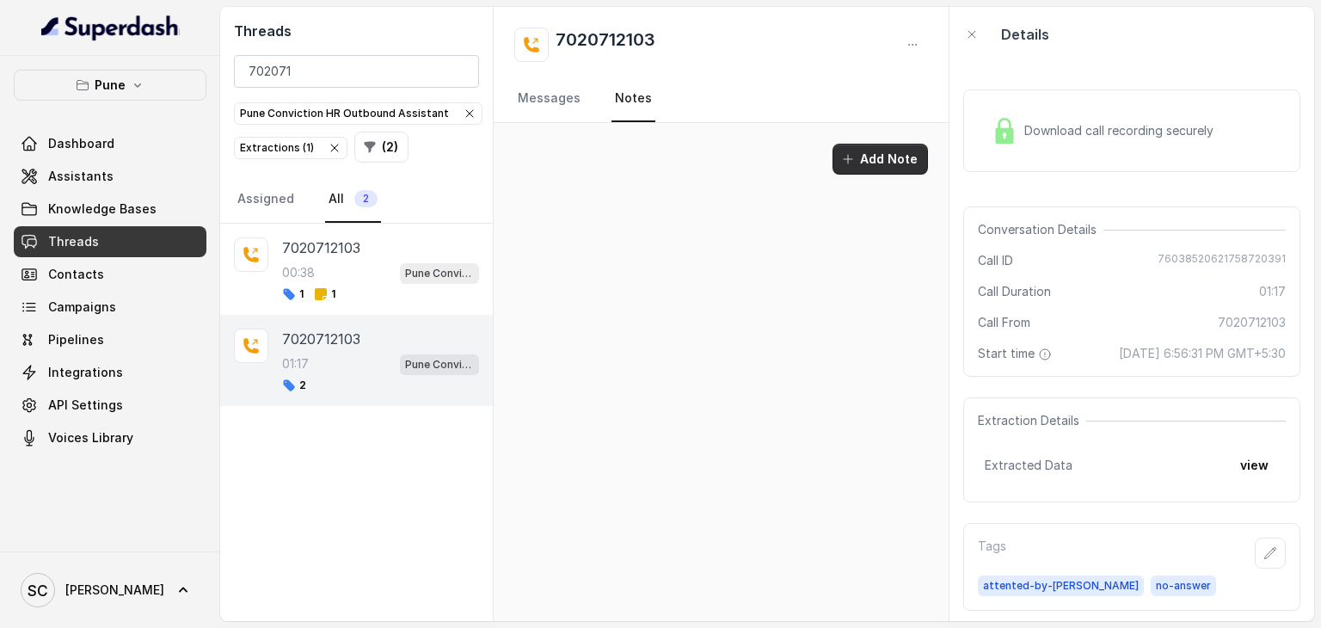
click at [874, 147] on button "Add Note" at bounding box center [880, 159] width 95 height 31
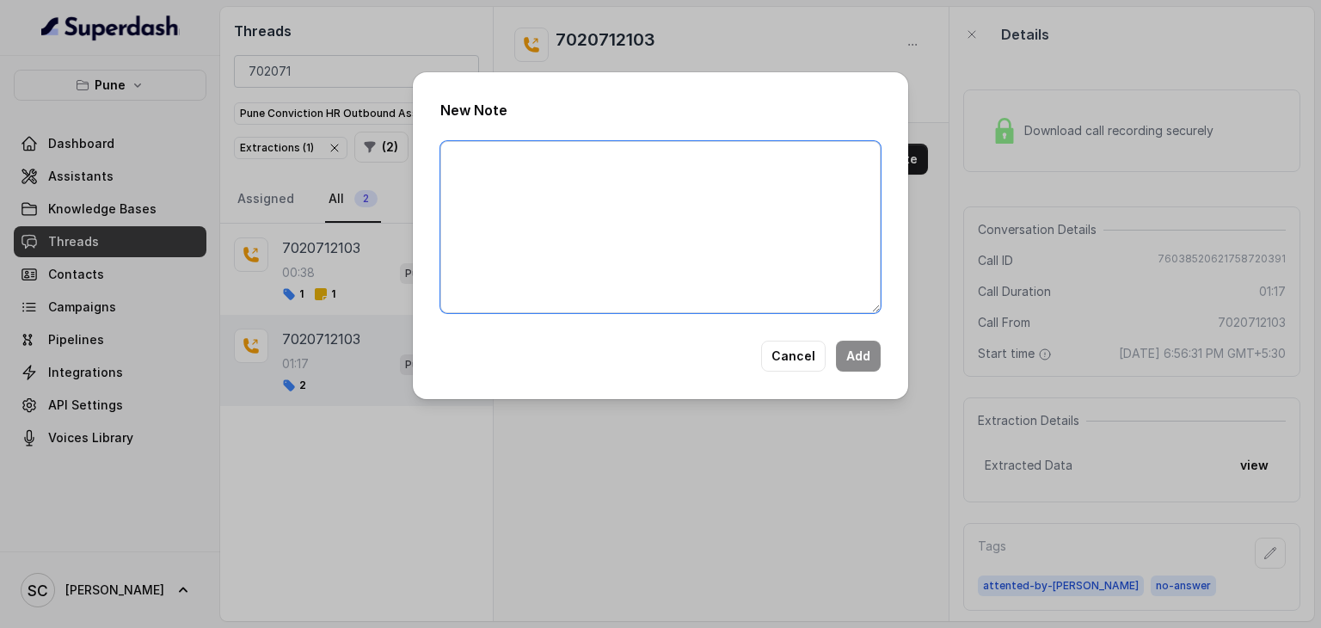
click at [629, 170] on textarea at bounding box center [660, 227] width 440 height 172
paste textarea "Name: Rizwan Number: 7020712103 Recruiter: Amruta Name of attender: Amruta Comm…"
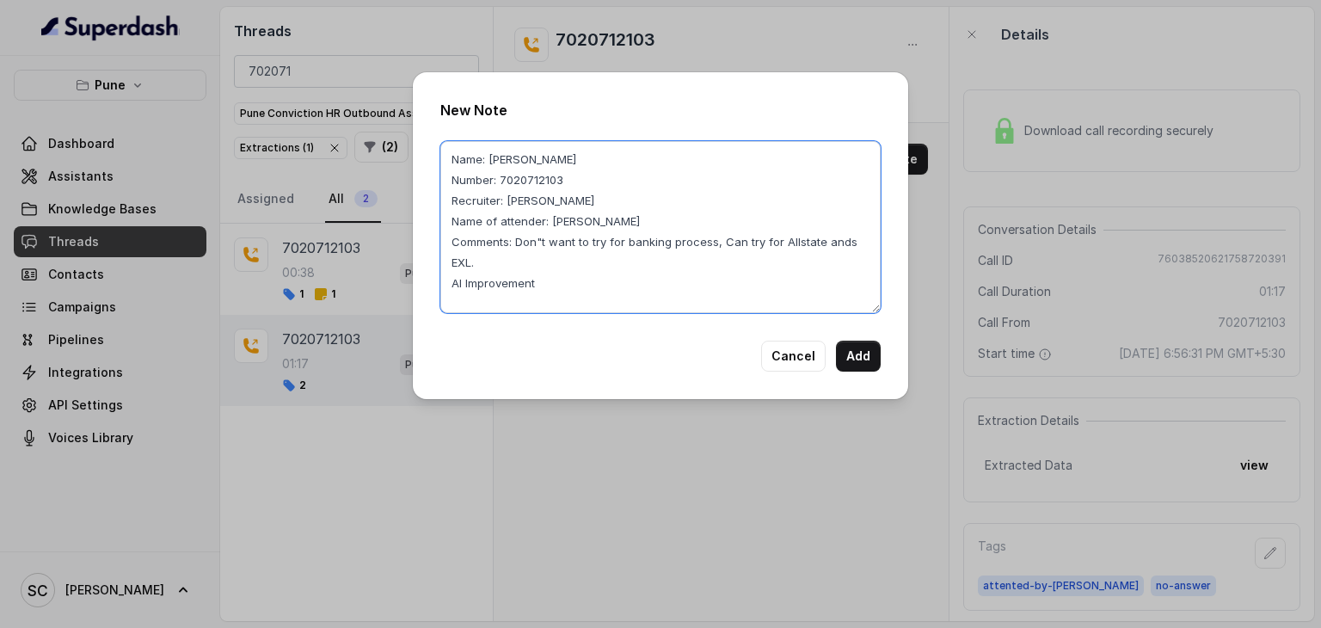
click at [524, 197] on textarea "Name: Rizwan Number: 7020712103 Recruiter: Amruta Name of attender: Amruta Comm…" at bounding box center [660, 227] width 440 height 172
type textarea "Name: Rizwan Number: 7020712103 Recruiter: Rupal Name of attender: Amruta Comme…"
click at [862, 367] on button "Add" at bounding box center [858, 356] width 45 height 31
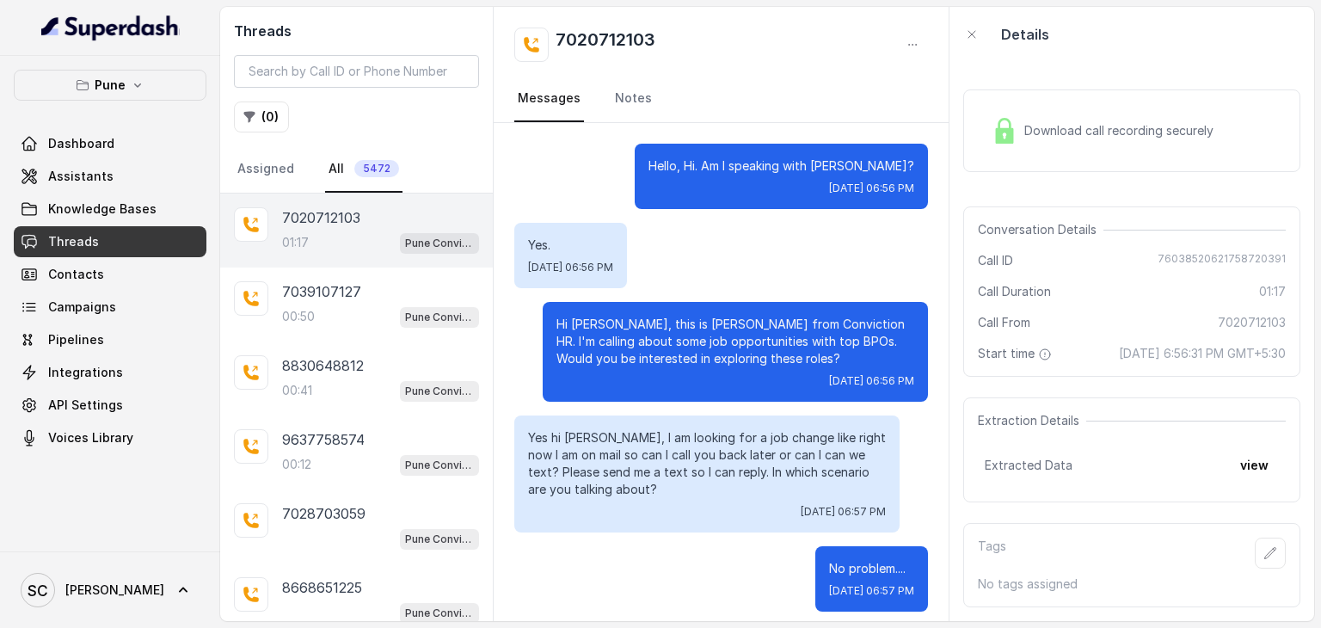
scroll to position [1469, 0]
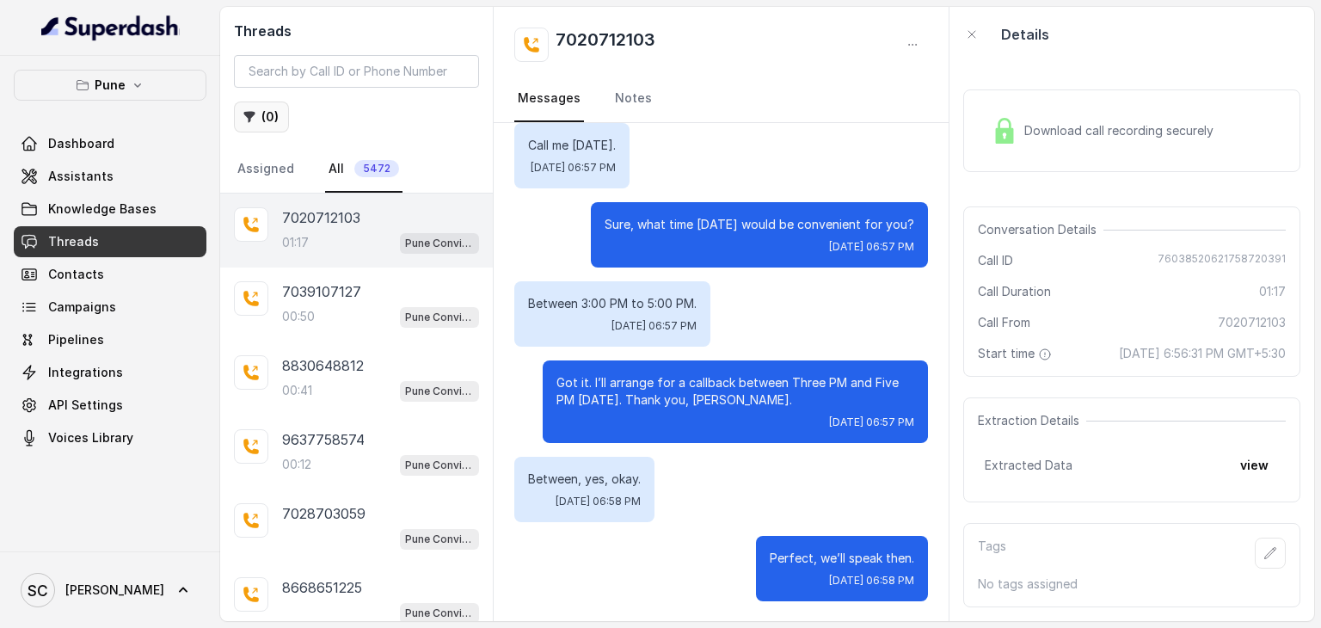
click at [261, 114] on button "( 0 )" at bounding box center [261, 116] width 55 height 31
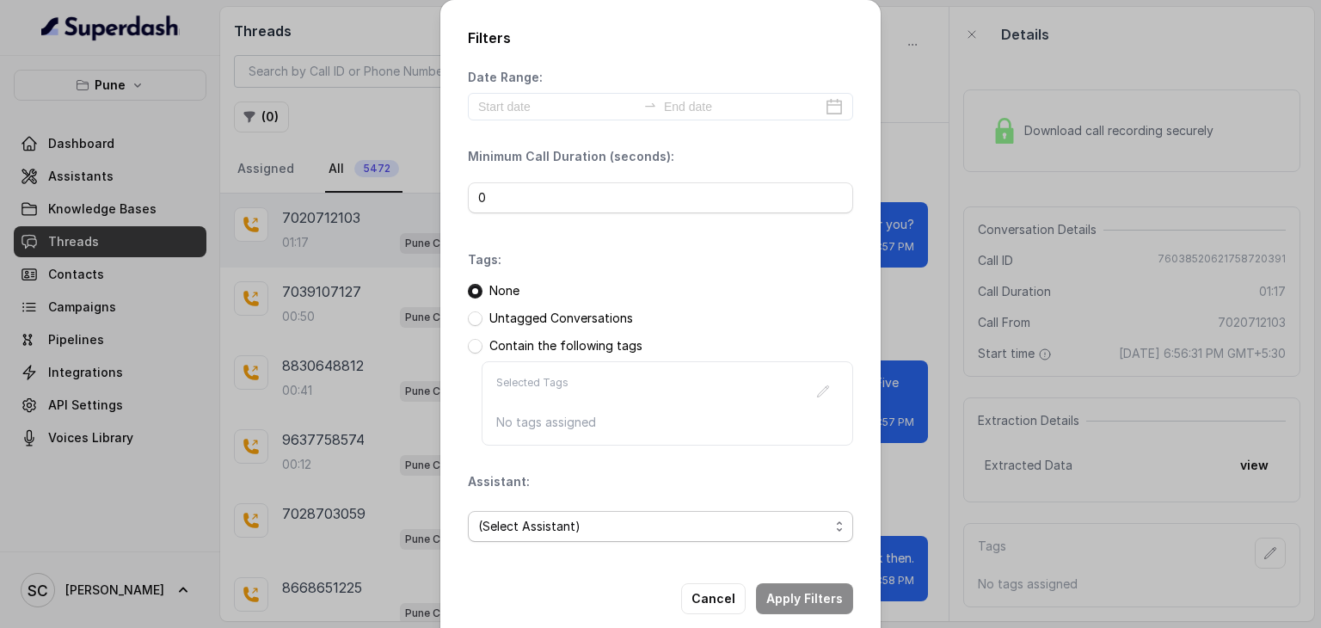
click at [555, 516] on span "(Select Assistant)" at bounding box center [653, 526] width 351 height 21
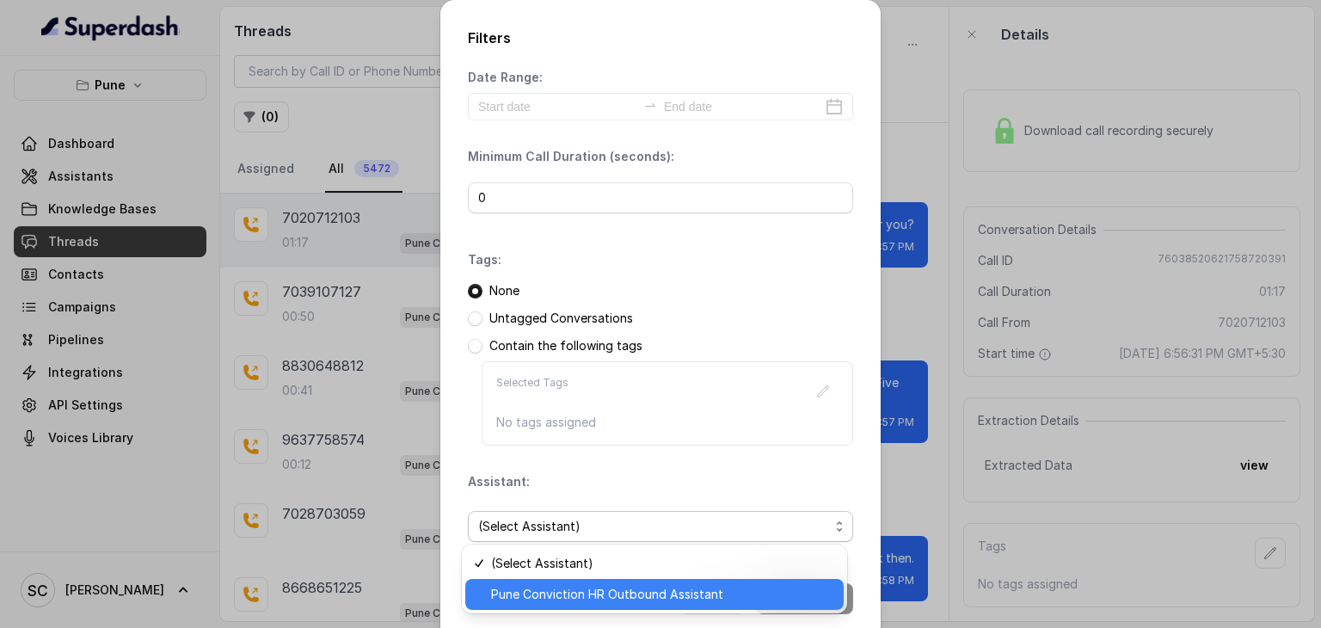
click at [537, 596] on span "Pune Conviction HR Outbound Assistant" at bounding box center [662, 594] width 342 height 21
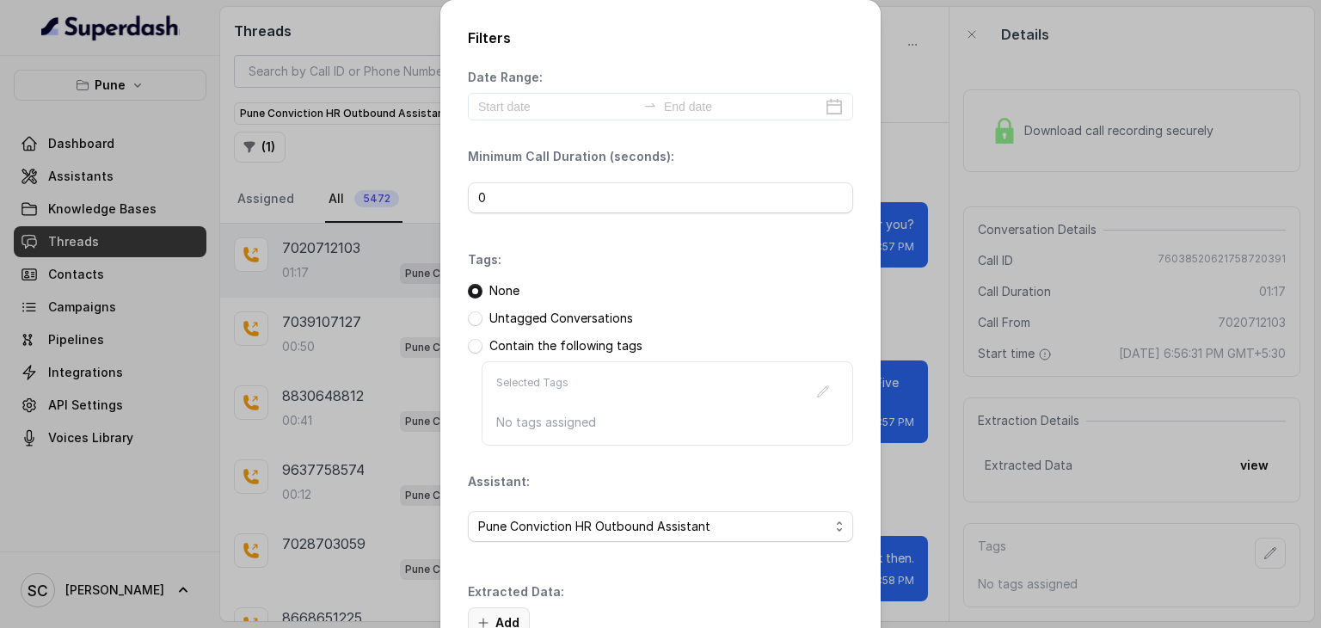
click at [495, 617] on button "Add" at bounding box center [499, 622] width 62 height 31
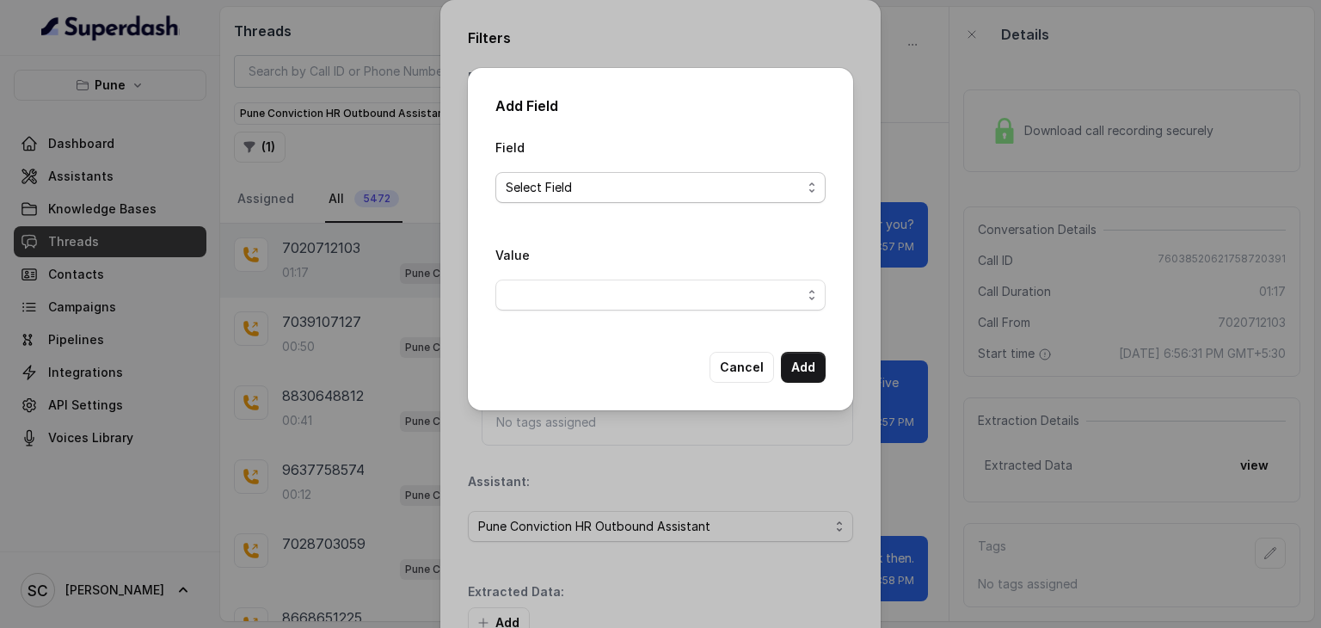
click at [584, 194] on span "Select Field" at bounding box center [654, 187] width 296 height 21
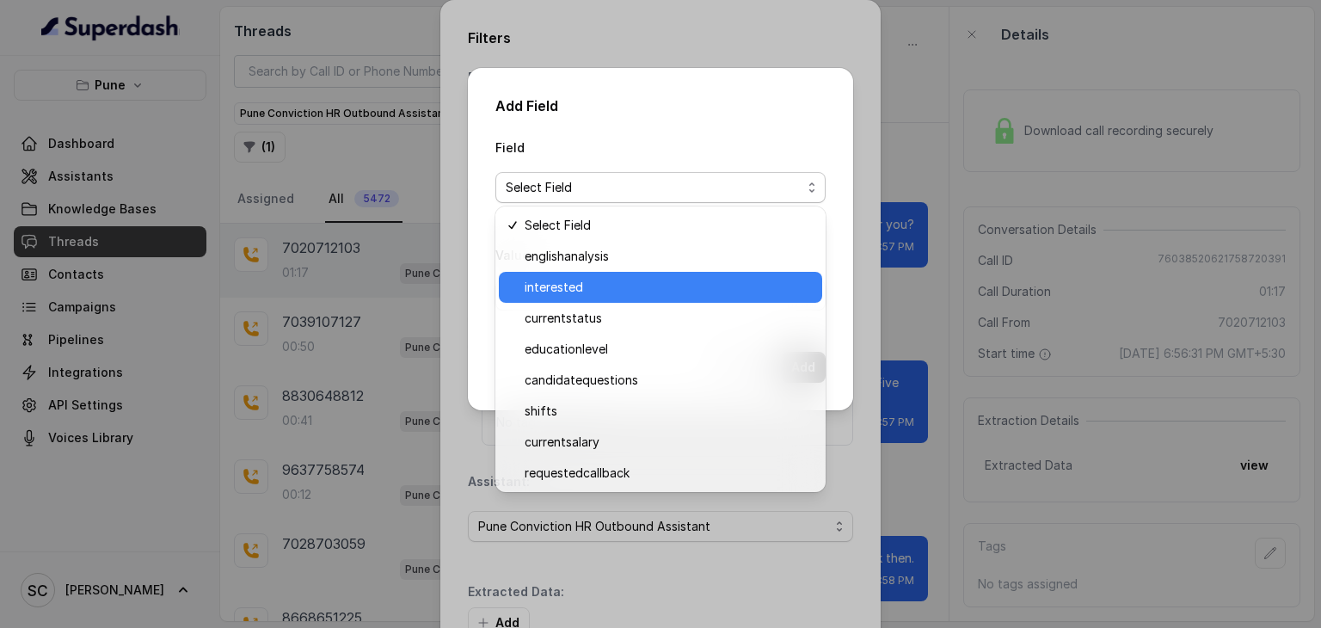
click at [574, 285] on span "interested" at bounding box center [668, 287] width 287 height 21
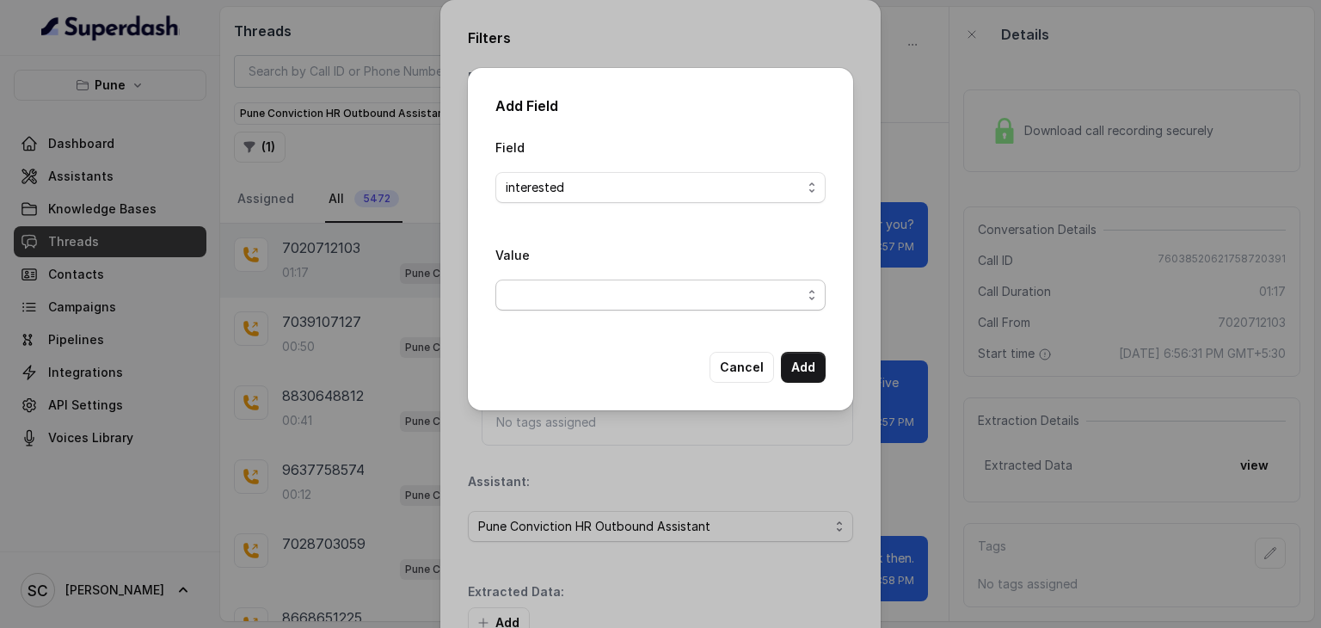
click at [574, 298] on span "button" at bounding box center [660, 295] width 330 height 31
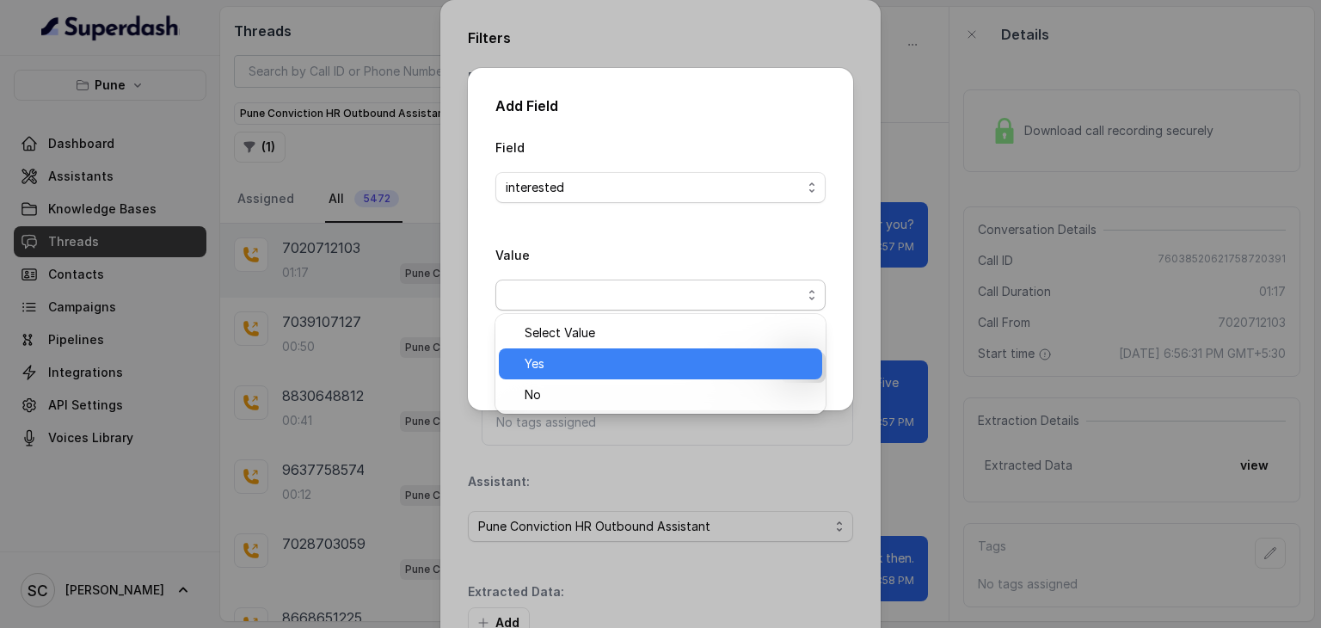
click at [581, 365] on span "Yes" at bounding box center [668, 364] width 287 height 21
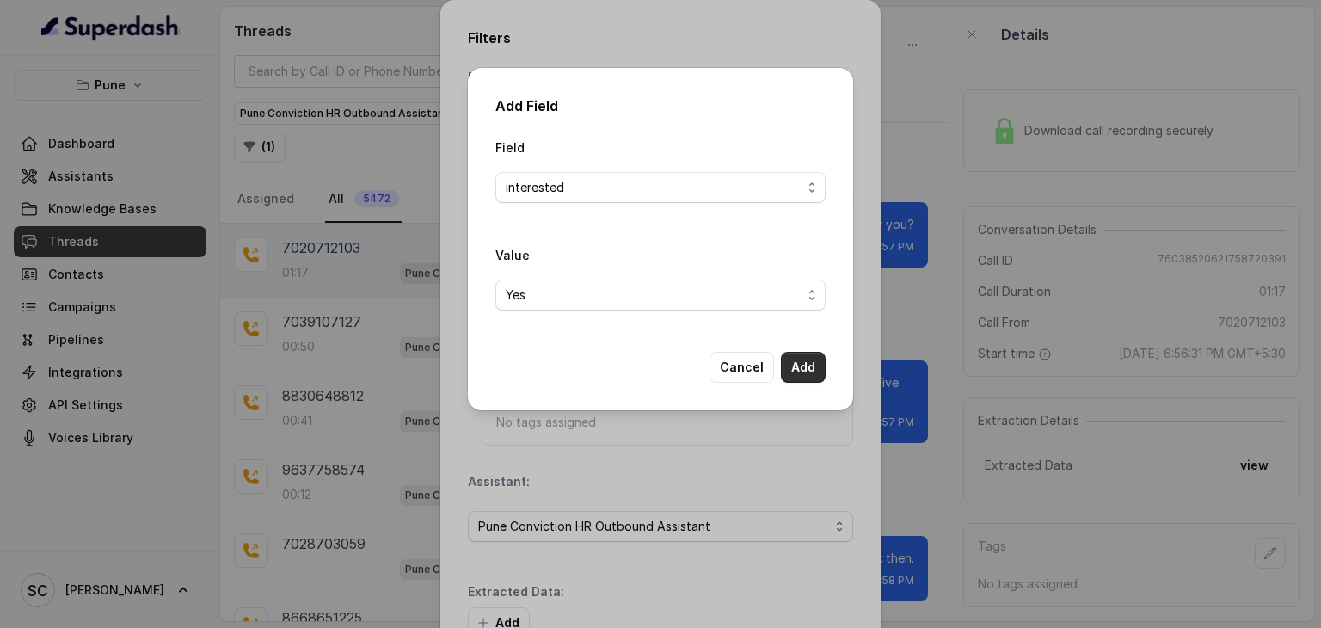
click at [804, 366] on button "Add" at bounding box center [803, 367] width 45 height 31
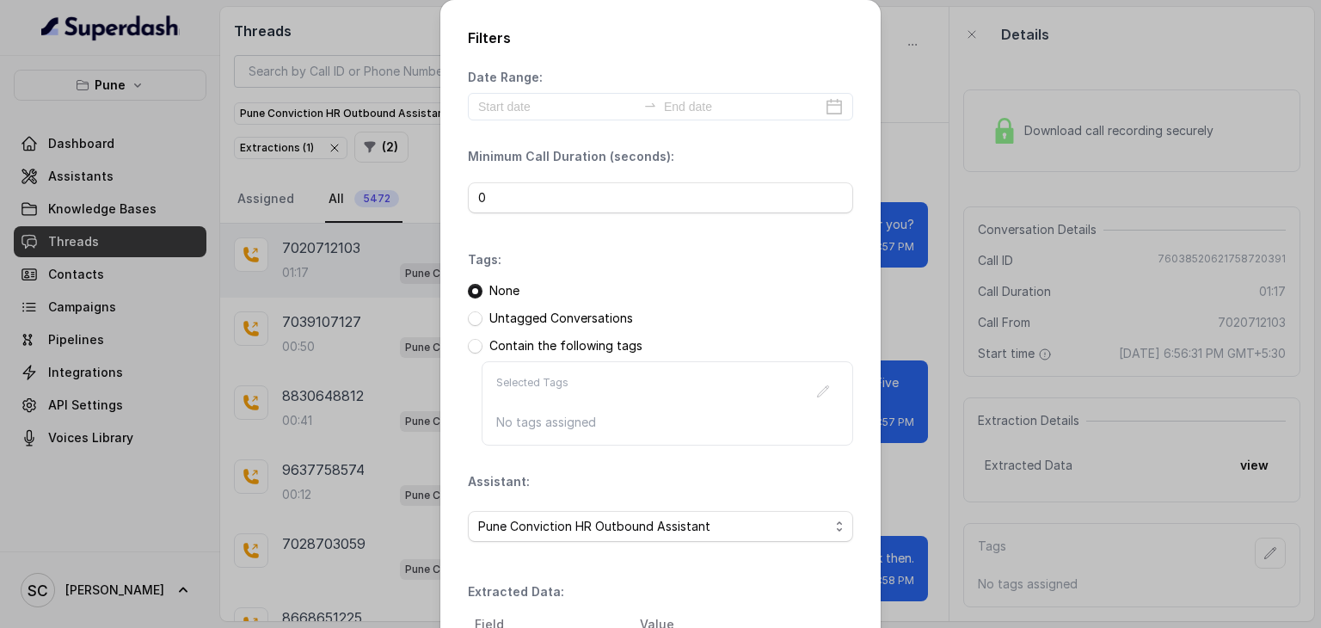
scroll to position [216, 0]
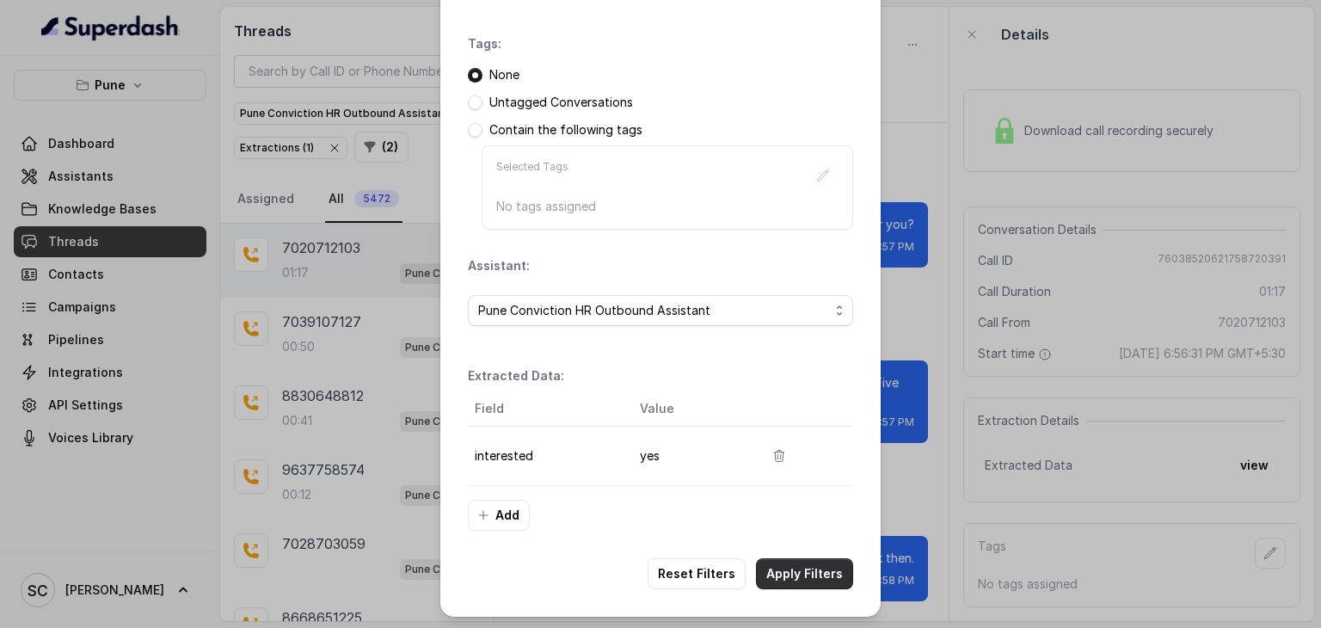
click at [802, 564] on button "Apply Filters" at bounding box center [804, 573] width 97 height 31
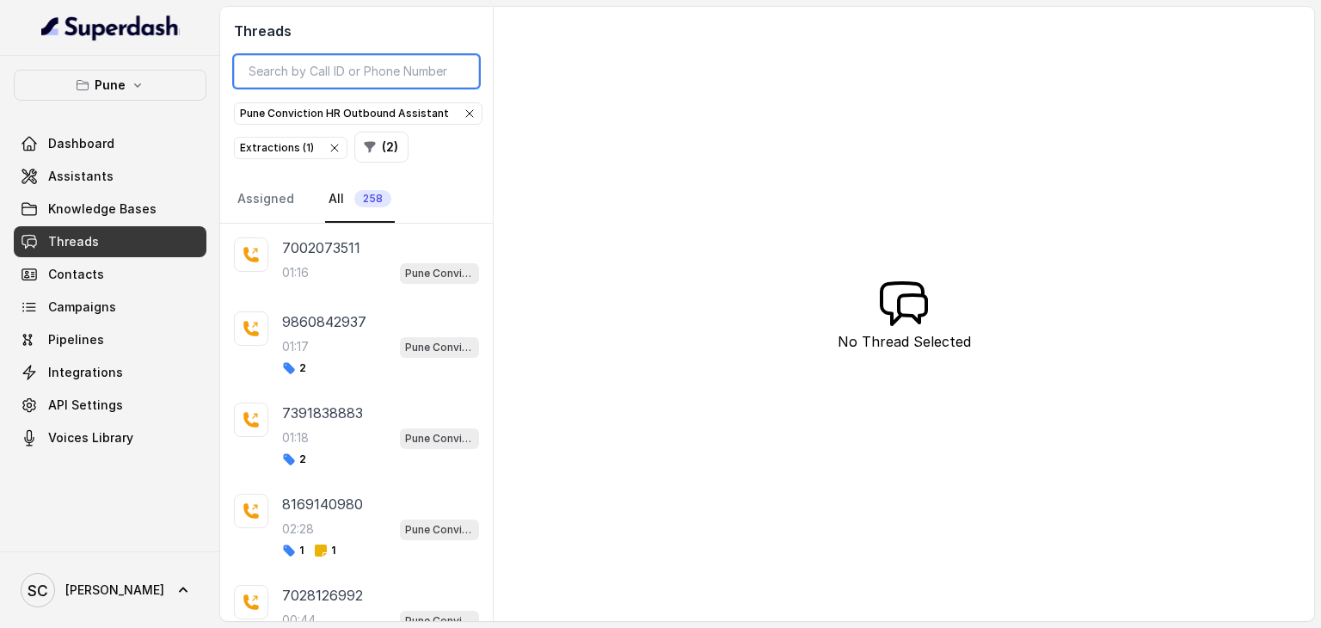
click at [391, 71] on input "search" at bounding box center [356, 71] width 245 height 33
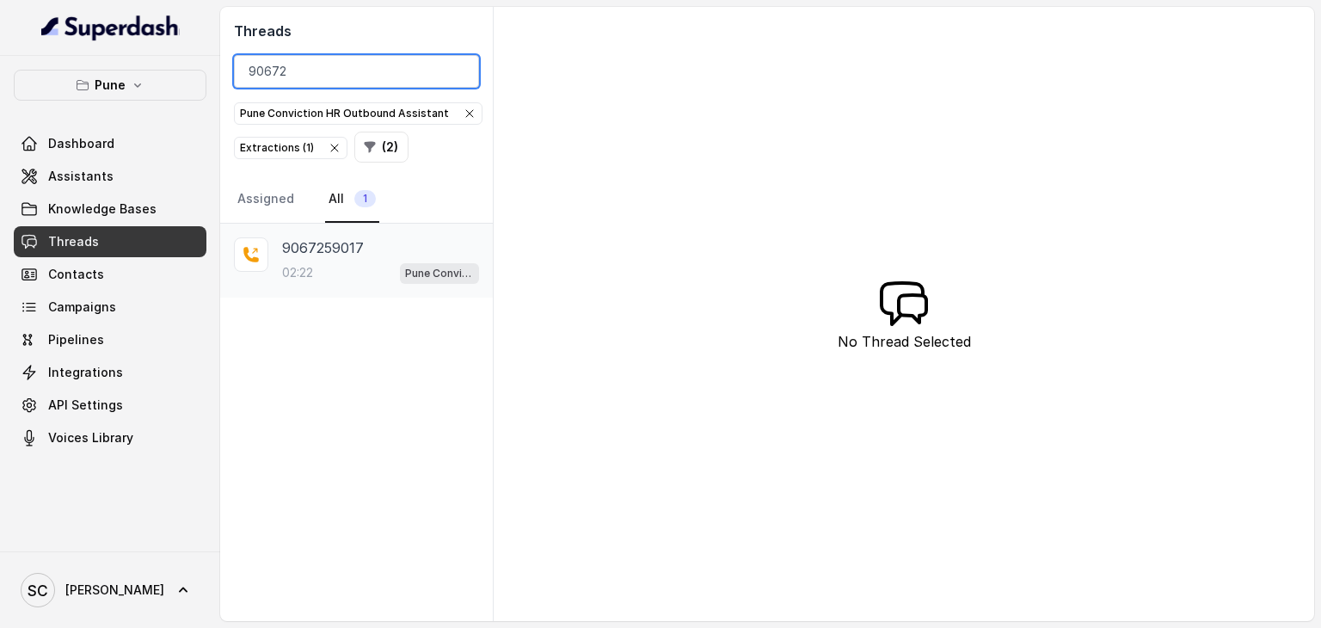
type input "90672"
click at [335, 261] on div "02:22 Pune Conviction HR Outbound Assistant" at bounding box center [380, 272] width 197 height 22
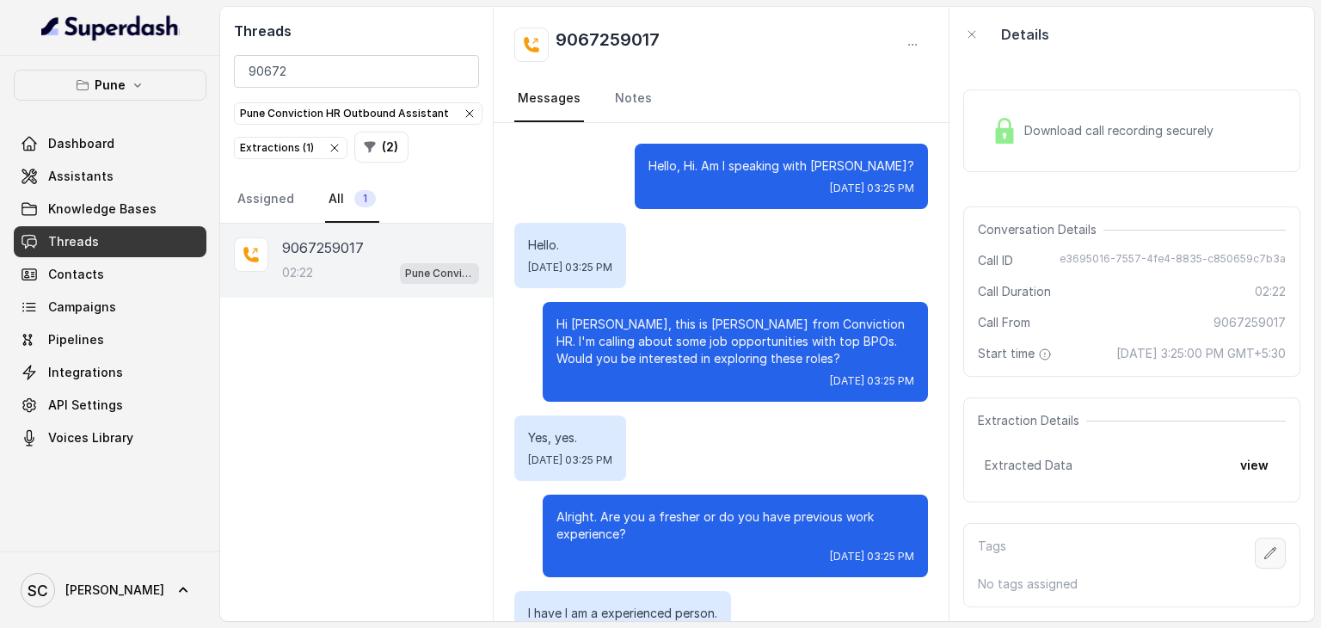
click at [1264, 546] on icon "button" at bounding box center [1271, 553] width 14 height 14
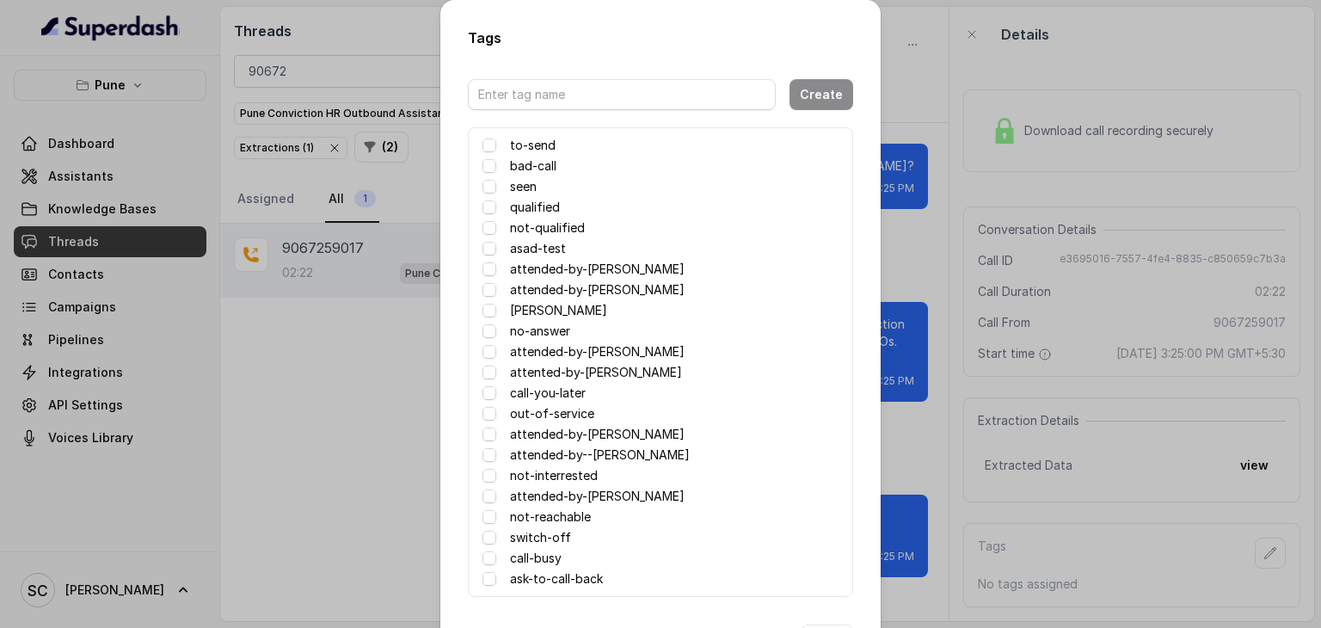
click at [595, 370] on label "attented-by-[PERSON_NAME]" at bounding box center [596, 372] width 172 height 21
click at [547, 329] on label "no-answer" at bounding box center [540, 331] width 60 height 21
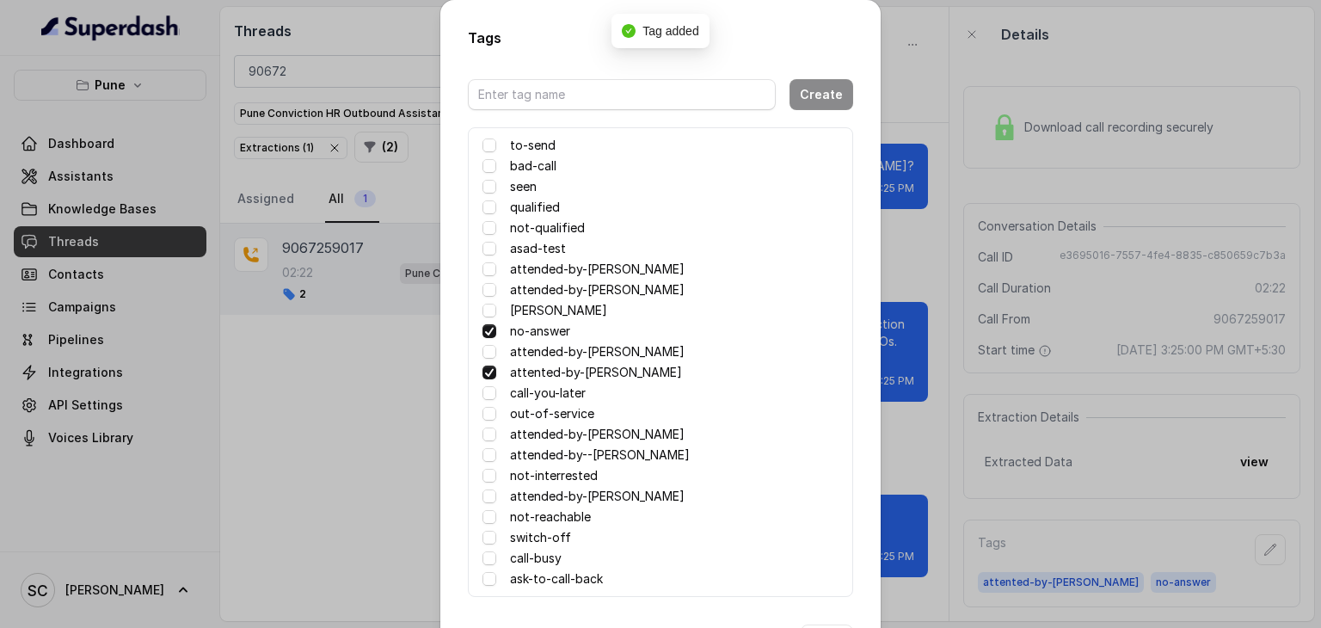
scroll to position [68, 0]
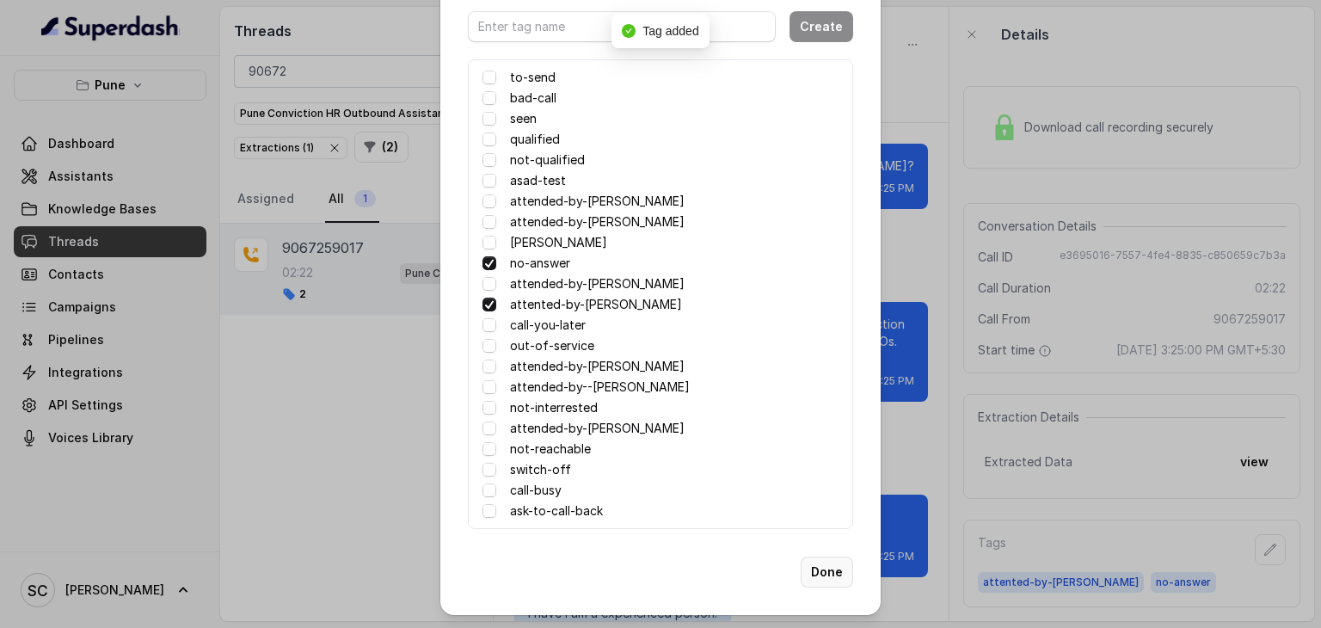
click at [815, 575] on button "Done" at bounding box center [827, 572] width 52 height 31
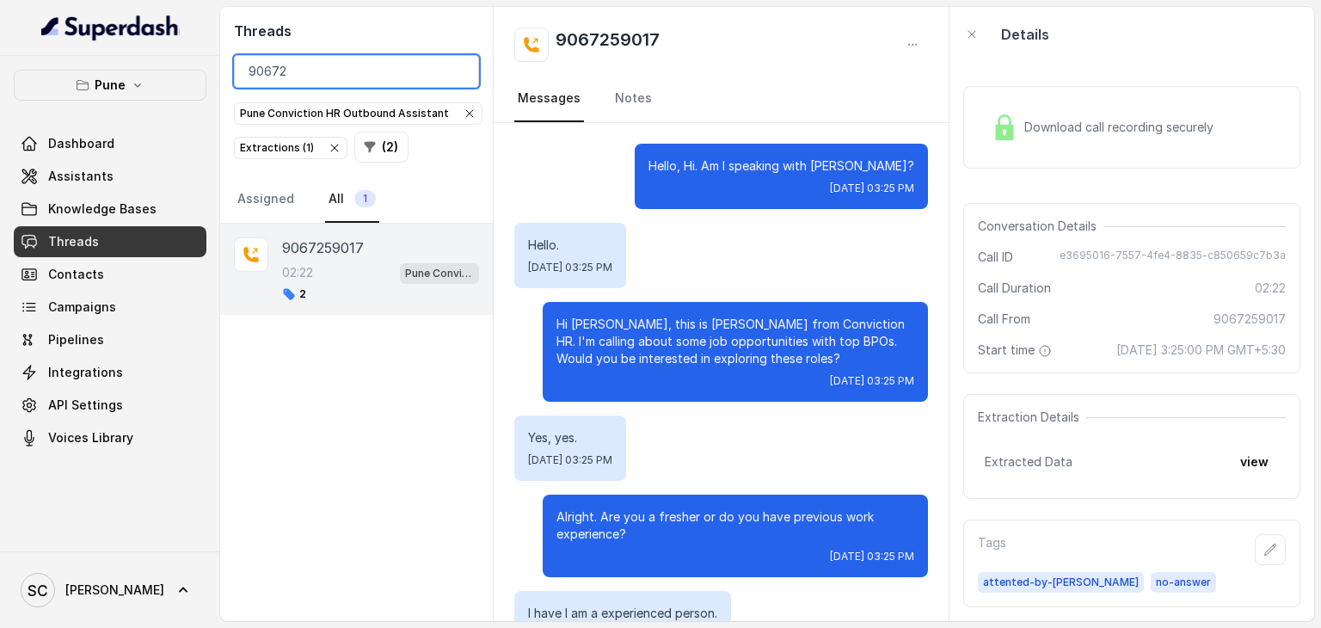
drag, startPoint x: 414, startPoint y: 70, endPoint x: 91, endPoint y: 95, distance: 323.5
click at [91, 95] on div "Pune Dashboard Assistants Knowledge Bases Threads Contacts Campaigns Pipelines …" at bounding box center [660, 314] width 1321 height 628
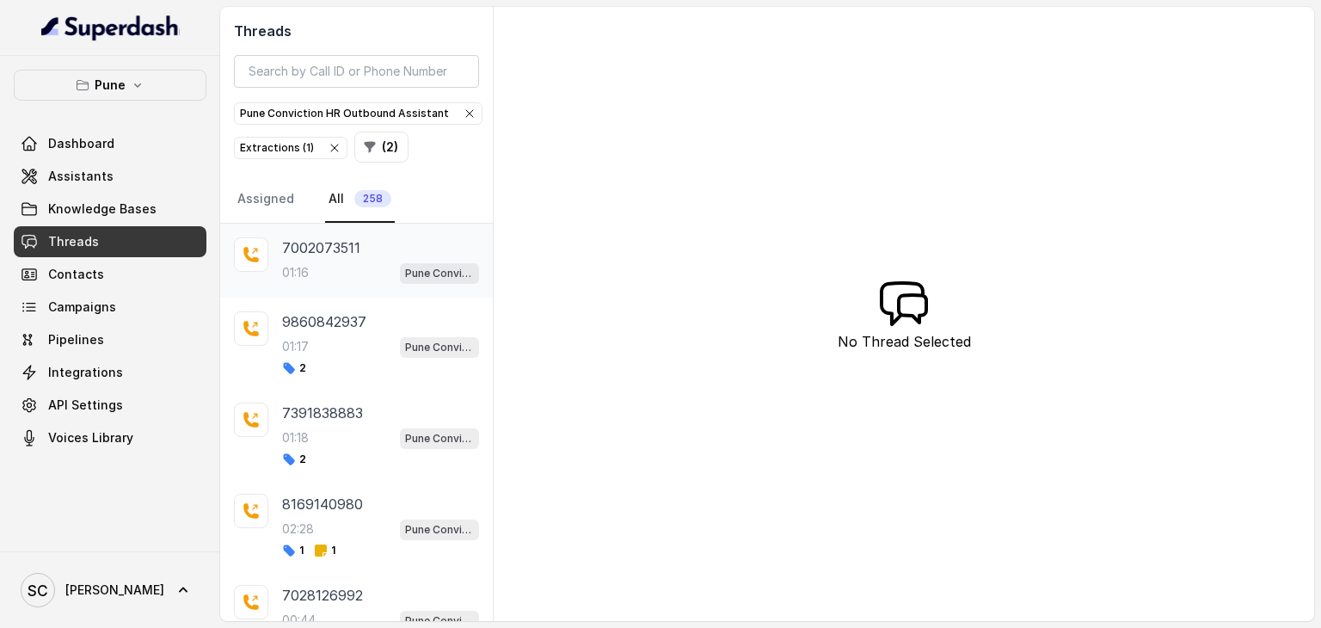
click at [358, 275] on div "01:16 Pune Conviction HR Outbound Assistant" at bounding box center [380, 272] width 197 height 22
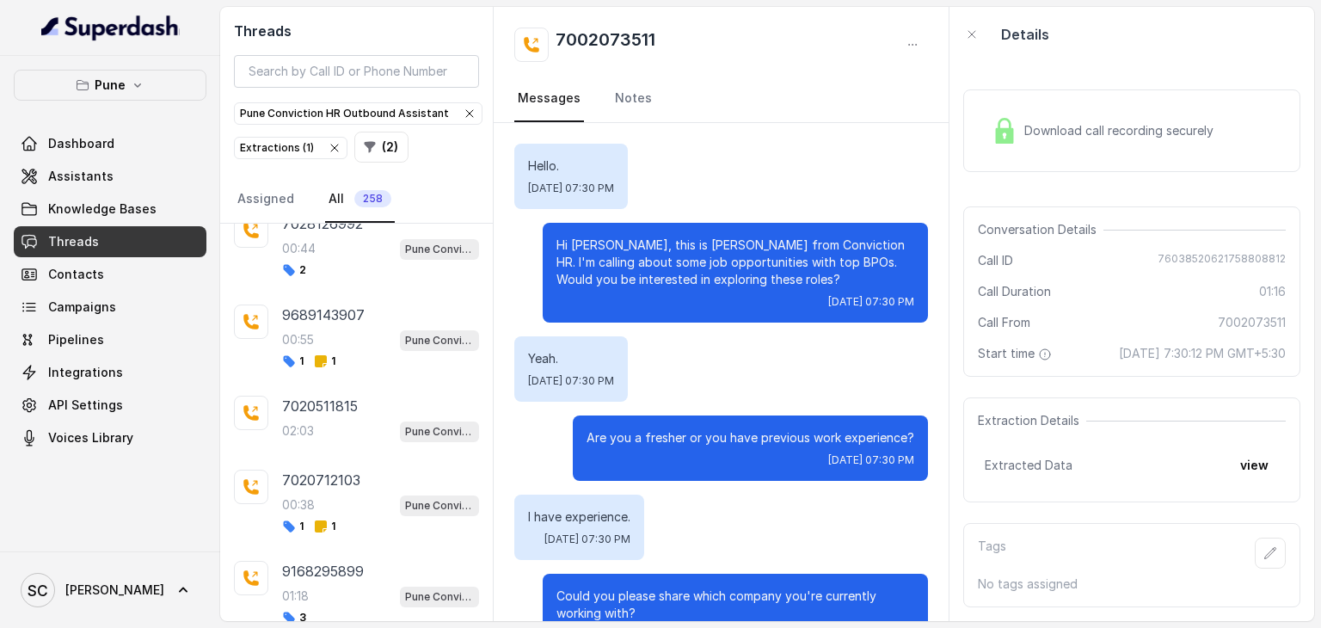
scroll to position [520, 0]
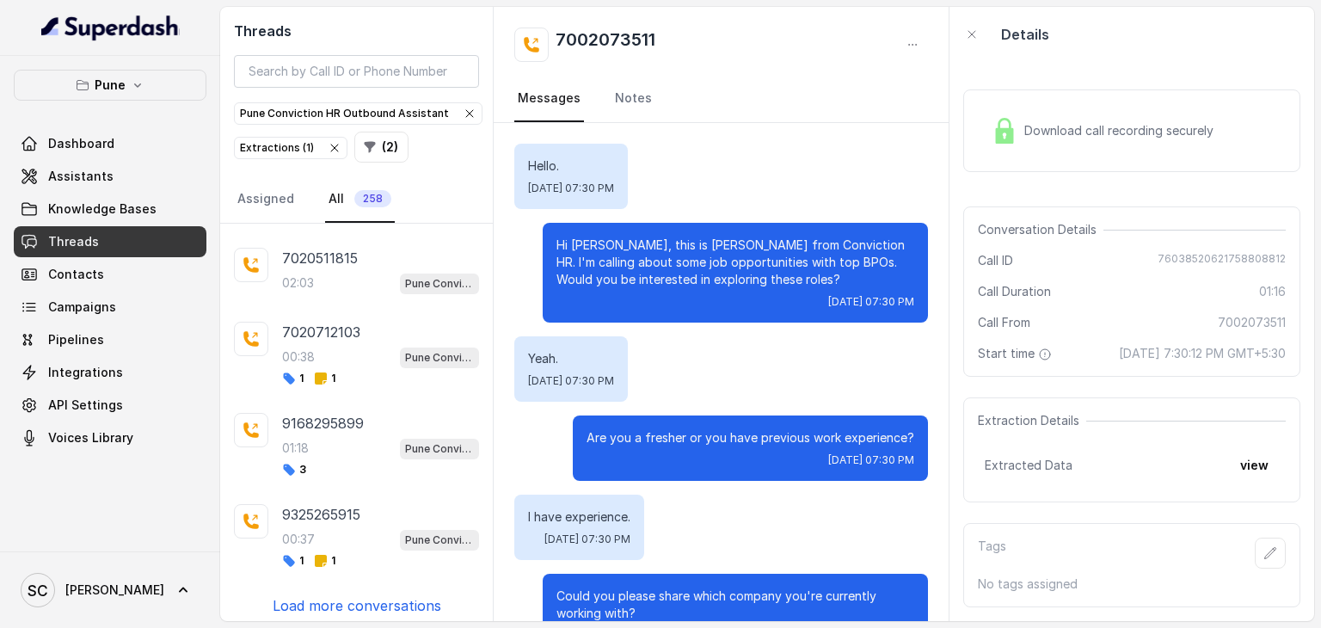
click at [323, 595] on p "Load more conversations" at bounding box center [357, 605] width 169 height 21
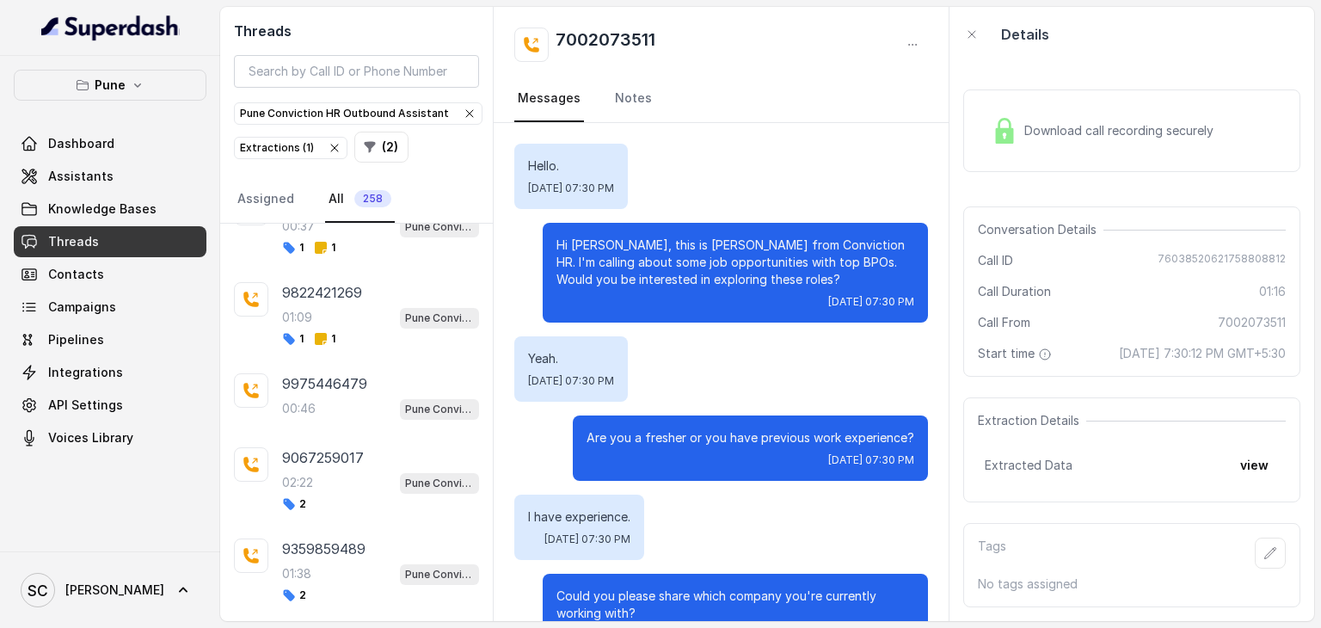
scroll to position [942, 0]
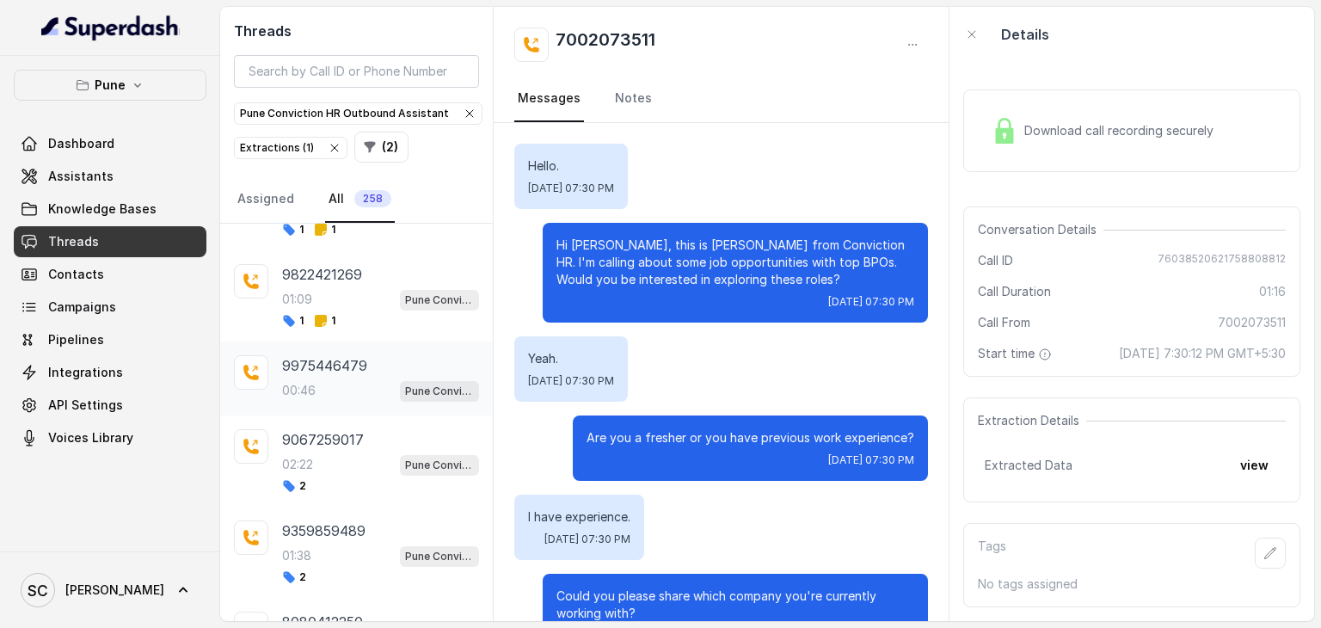
click at [323, 357] on p "9975446479" at bounding box center [324, 365] width 85 height 21
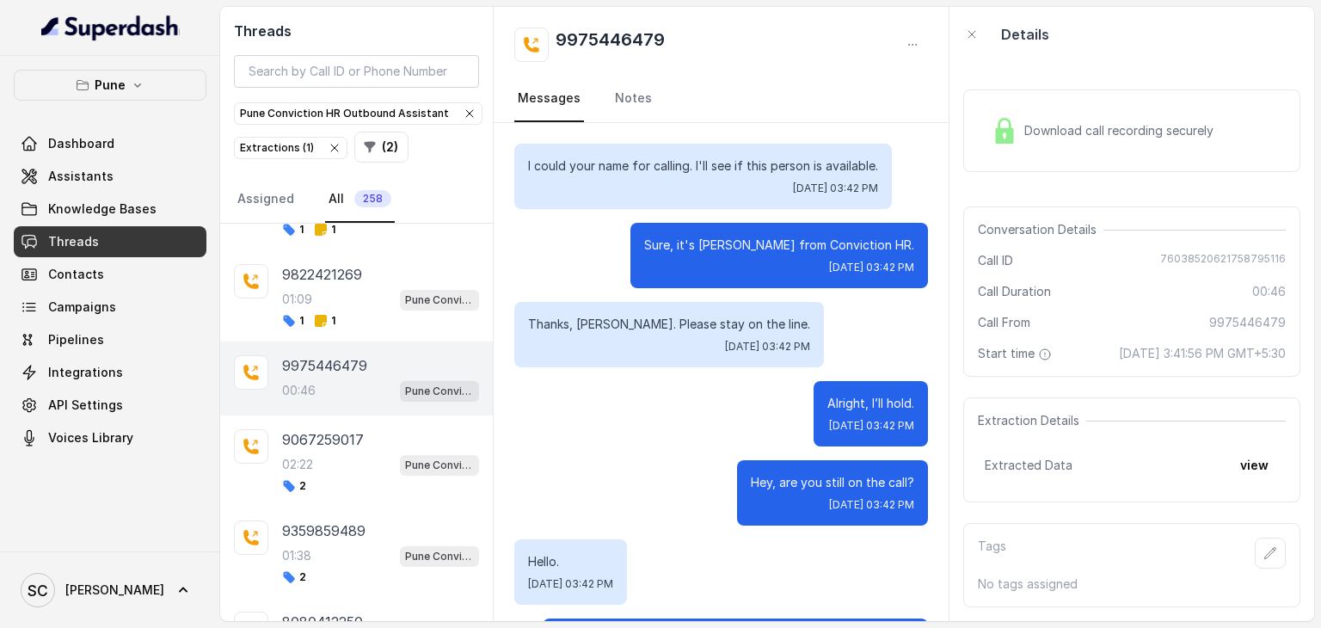
click at [643, 40] on h2 "9975446479" at bounding box center [610, 45] width 109 height 34
click at [1264, 566] on button "button" at bounding box center [1270, 553] width 31 height 31
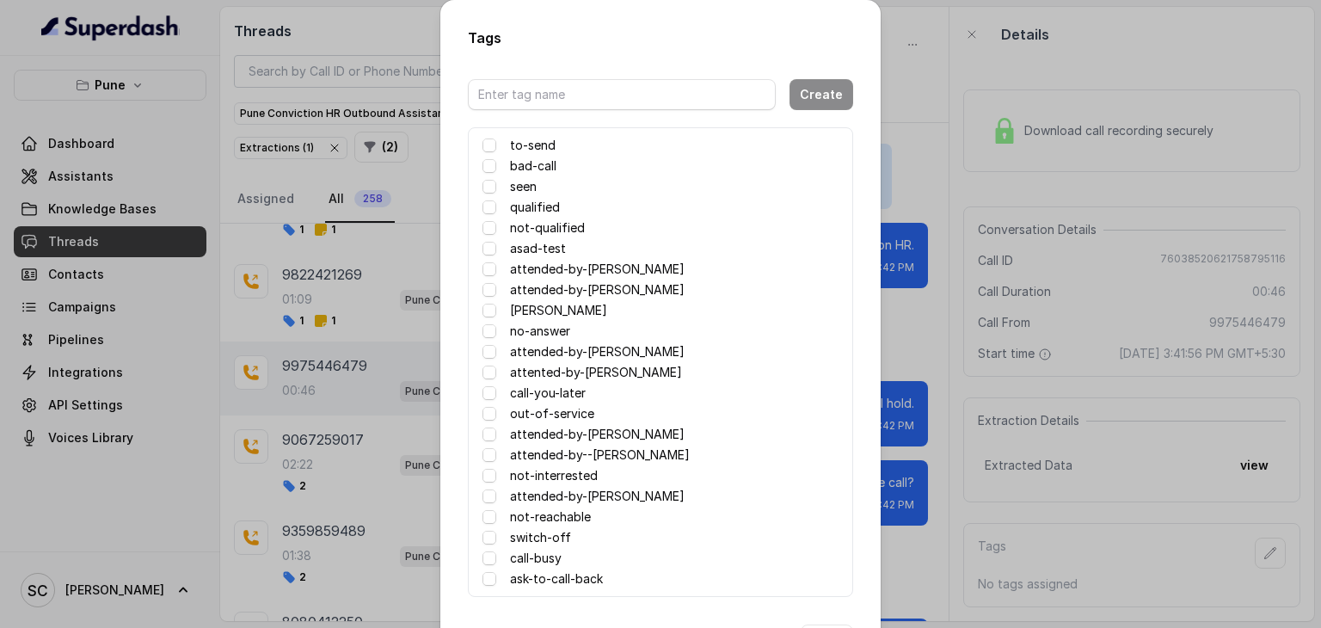
click at [588, 372] on label "attented-by-[PERSON_NAME]" at bounding box center [596, 372] width 172 height 21
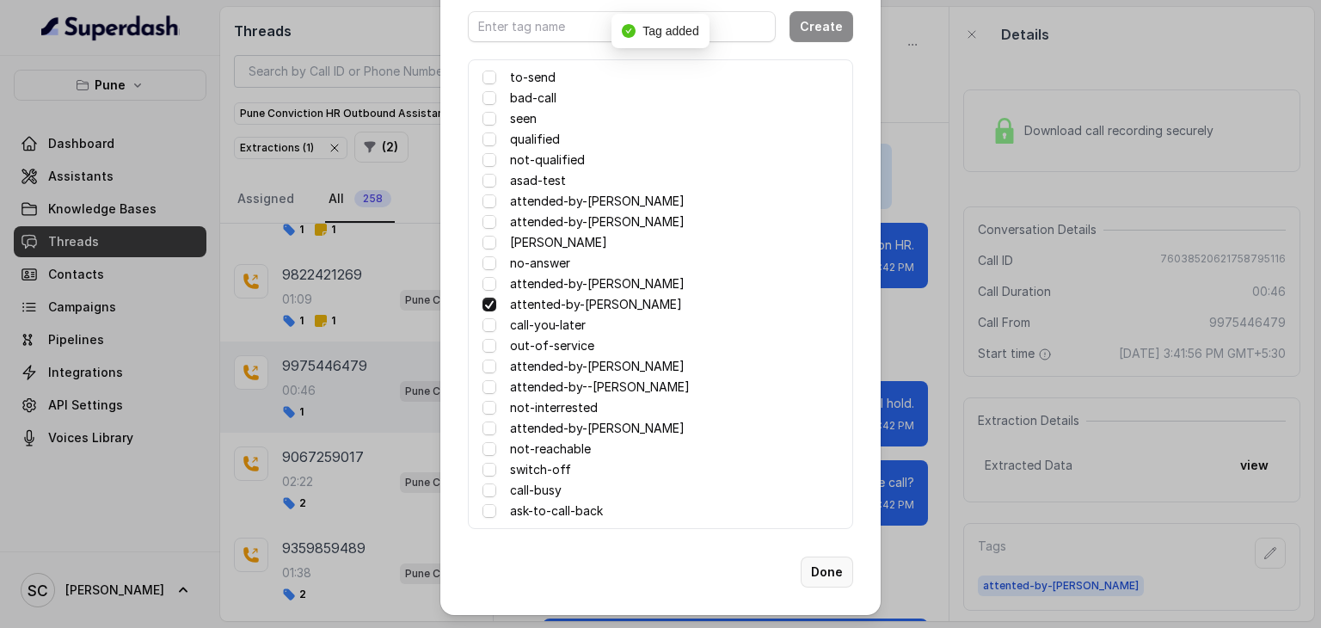
click at [824, 569] on button "Done" at bounding box center [827, 572] width 52 height 31
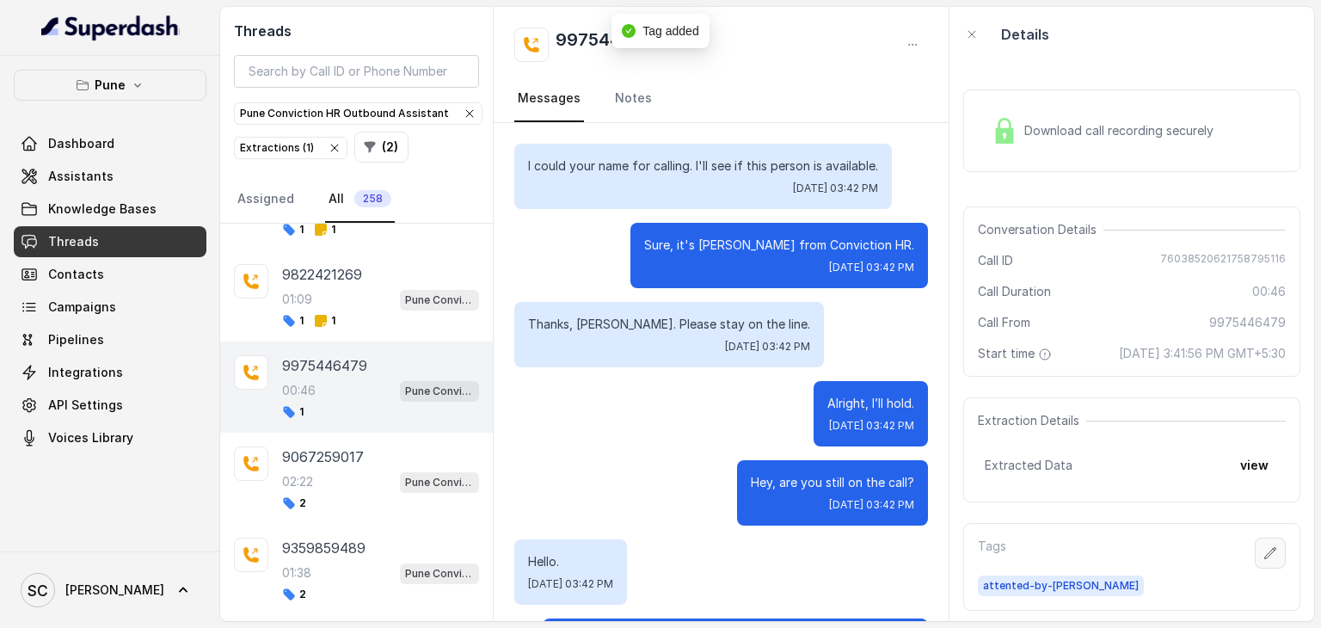
click at [1255, 569] on button "button" at bounding box center [1270, 553] width 31 height 31
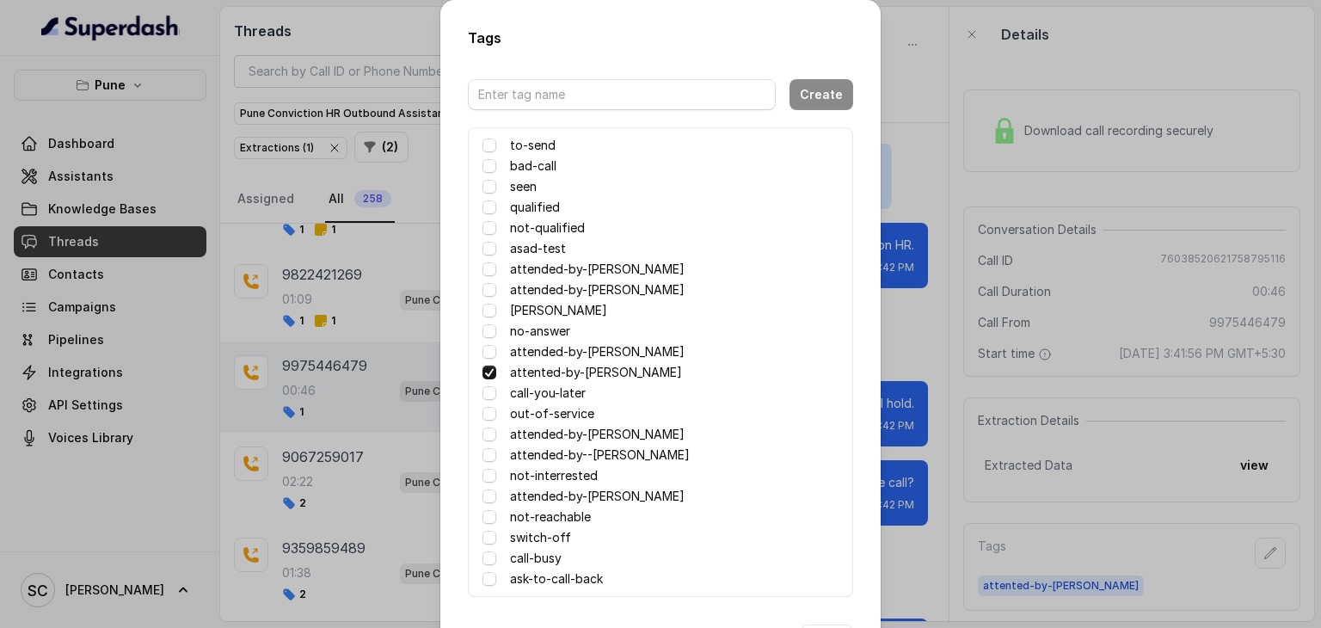
click at [549, 333] on label "no-answer" at bounding box center [540, 331] width 60 height 21
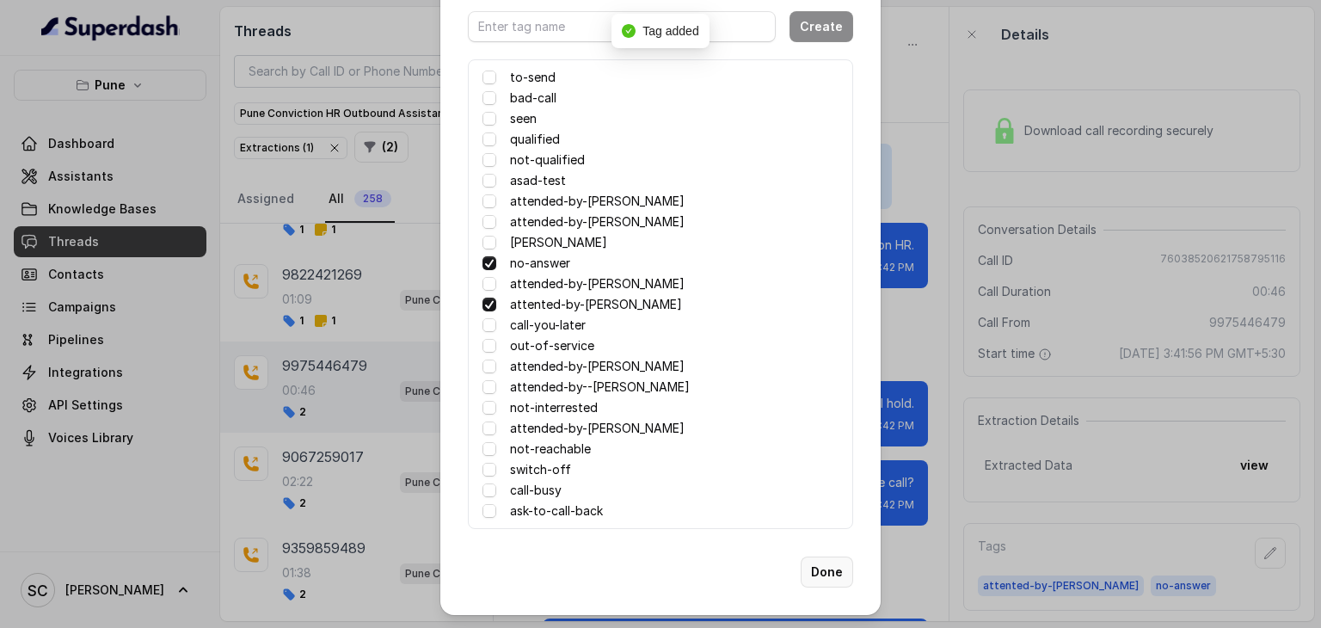
click at [815, 563] on button "Done" at bounding box center [827, 572] width 52 height 31
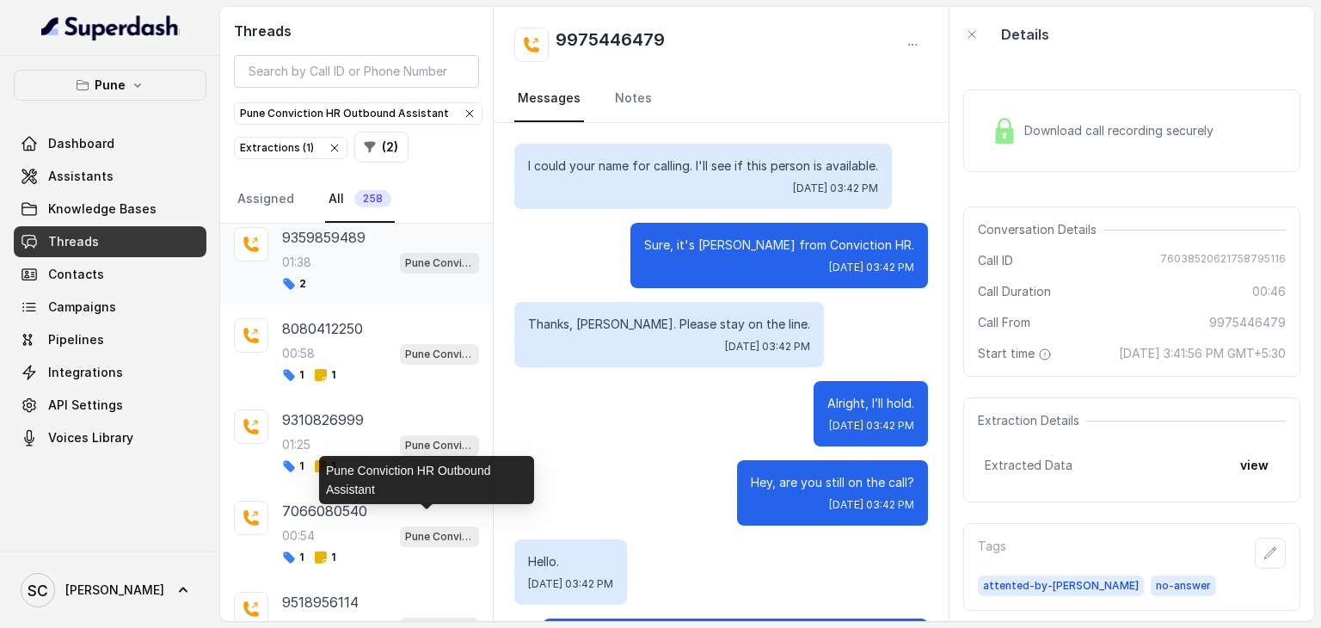
scroll to position [1424, 0]
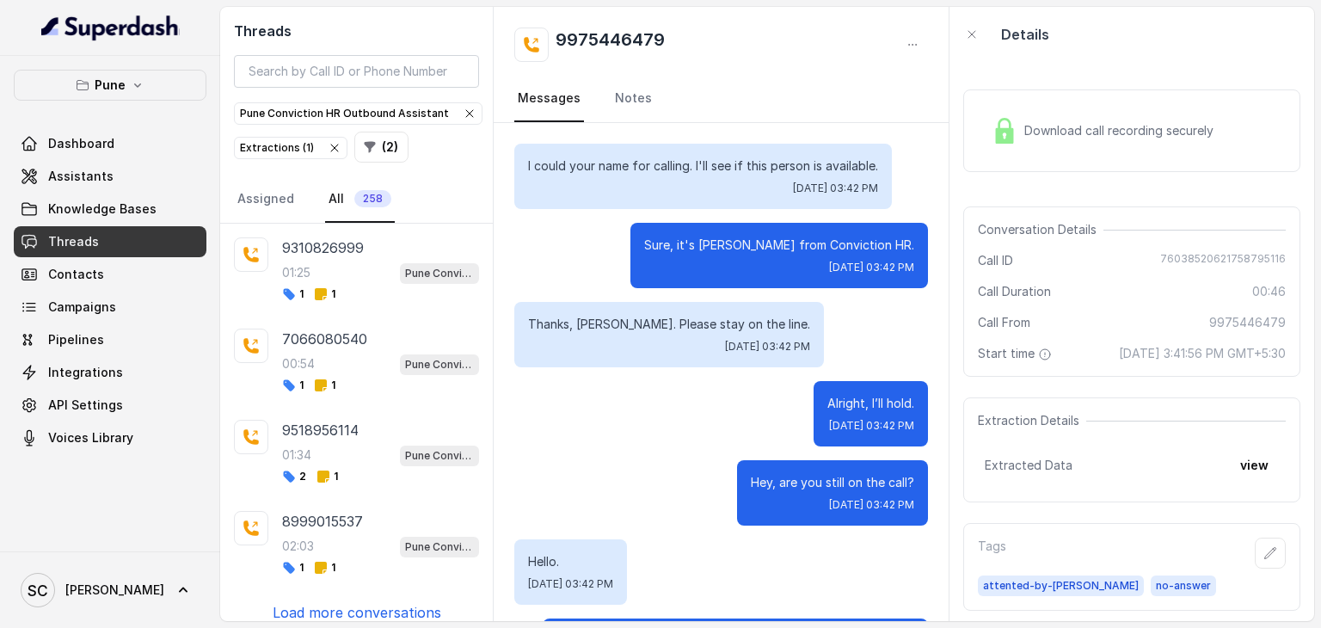
click at [358, 602] on p "Load more conversations" at bounding box center [357, 612] width 169 height 21
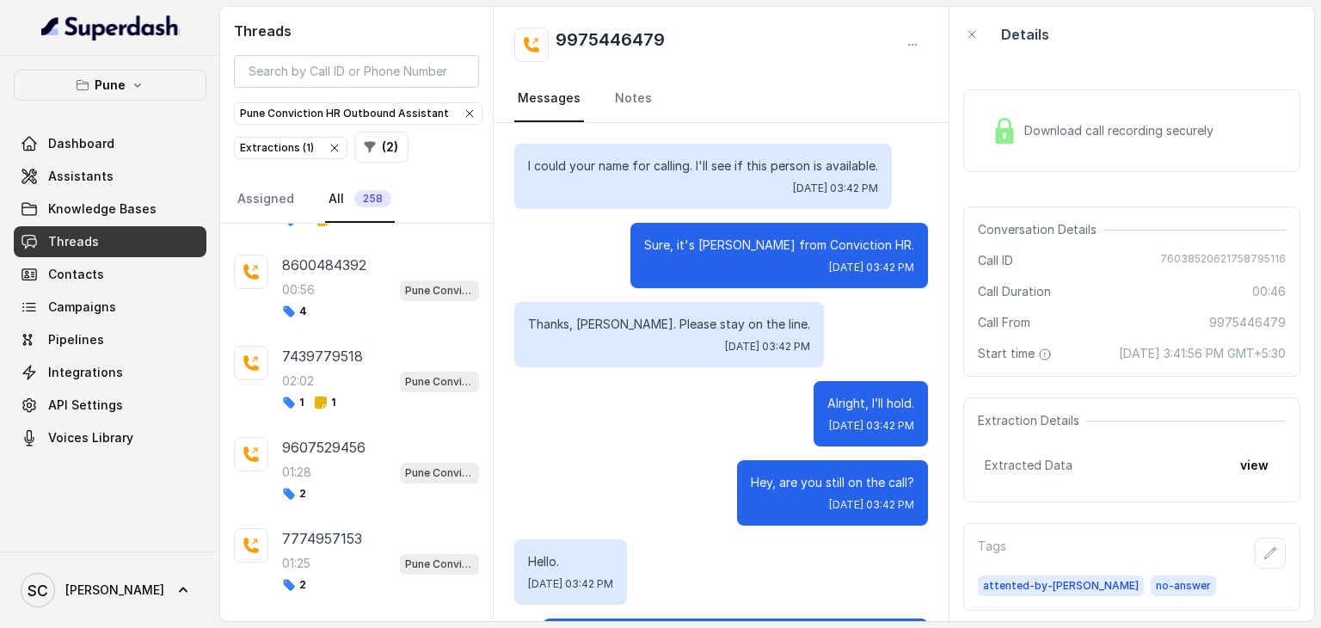
scroll to position [2329, 0]
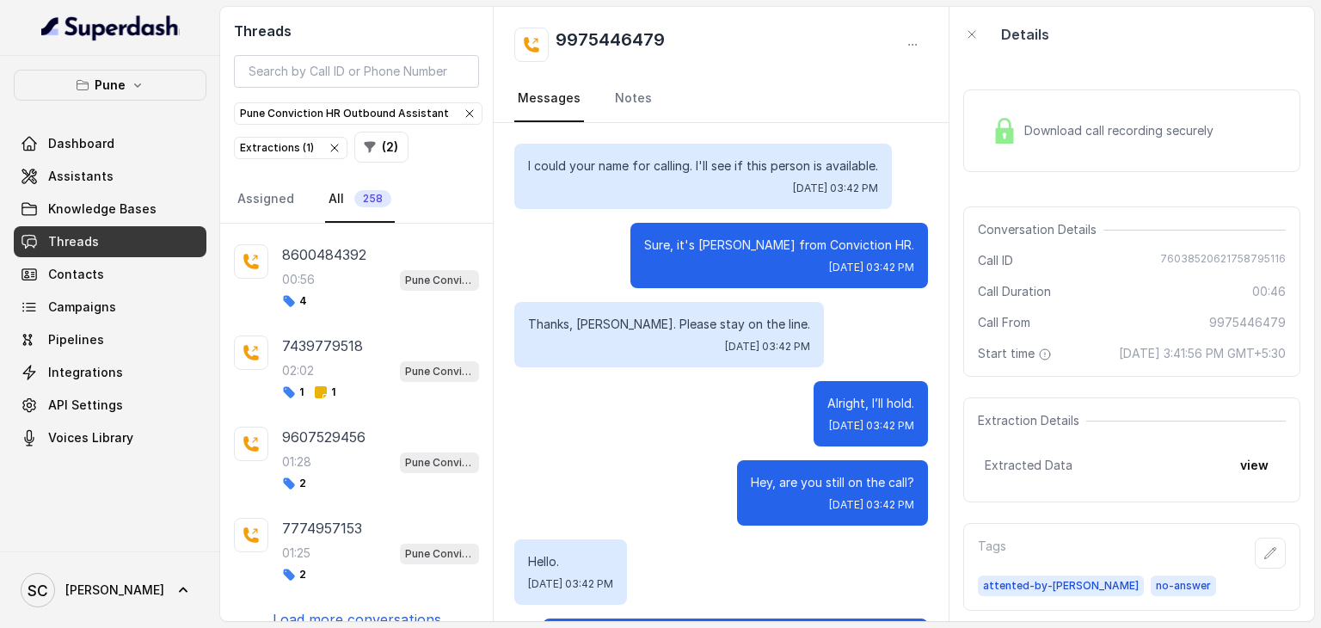
click at [342, 609] on p "Load more conversations" at bounding box center [357, 619] width 169 height 21
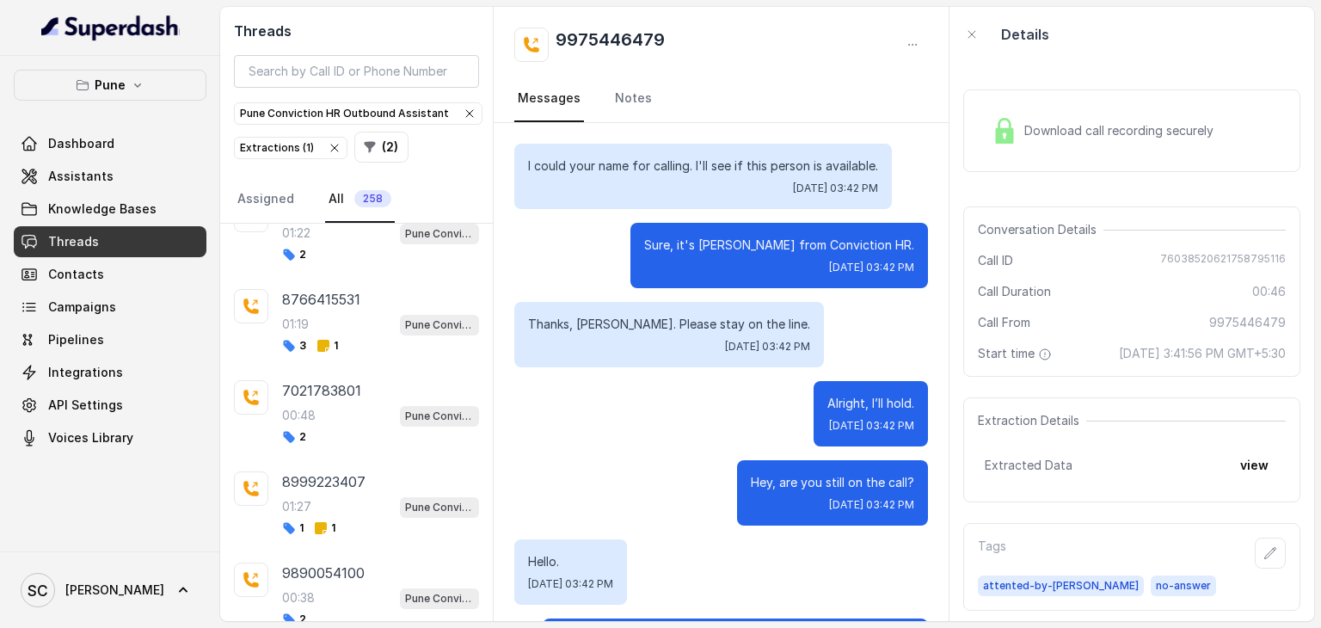
scroll to position [3234, 0]
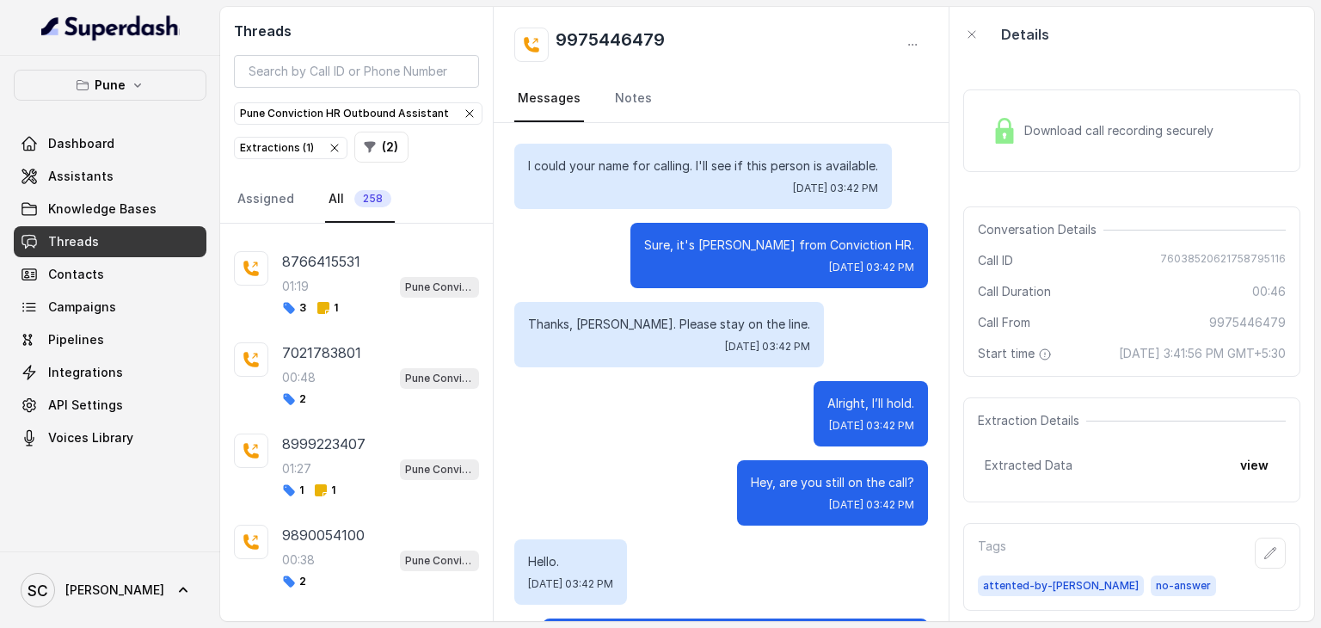
click at [334, 616] on p "Load more conversations" at bounding box center [357, 626] width 169 height 21
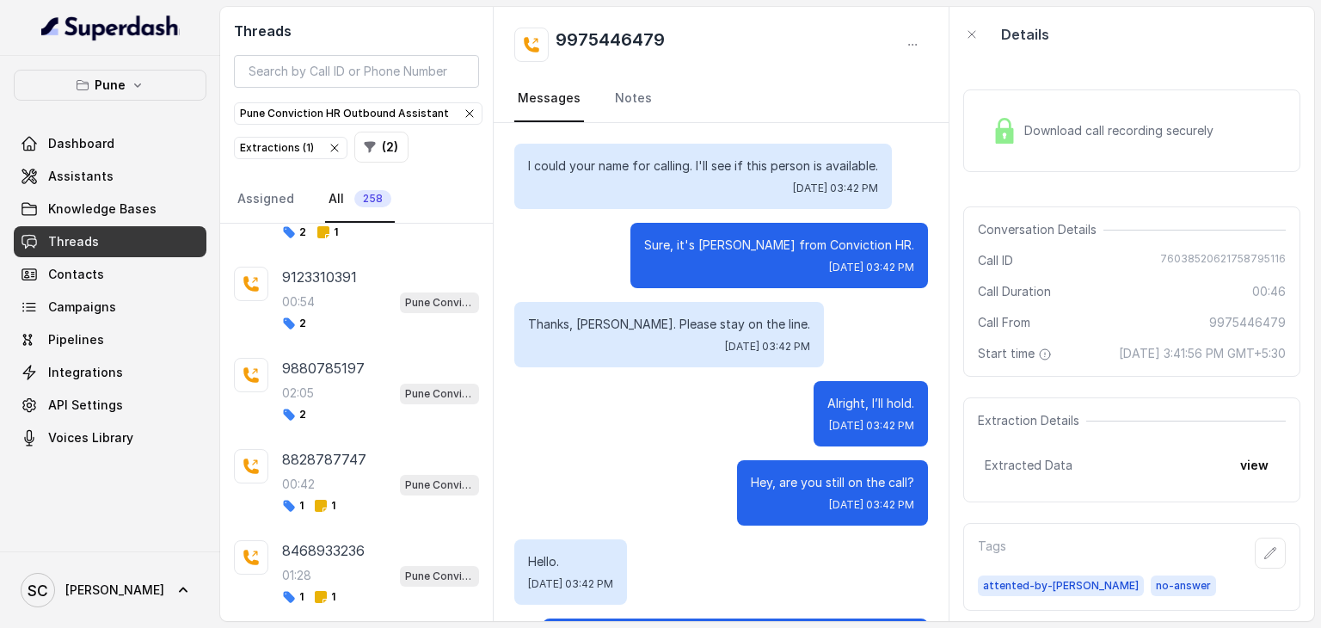
scroll to position [4139, 0]
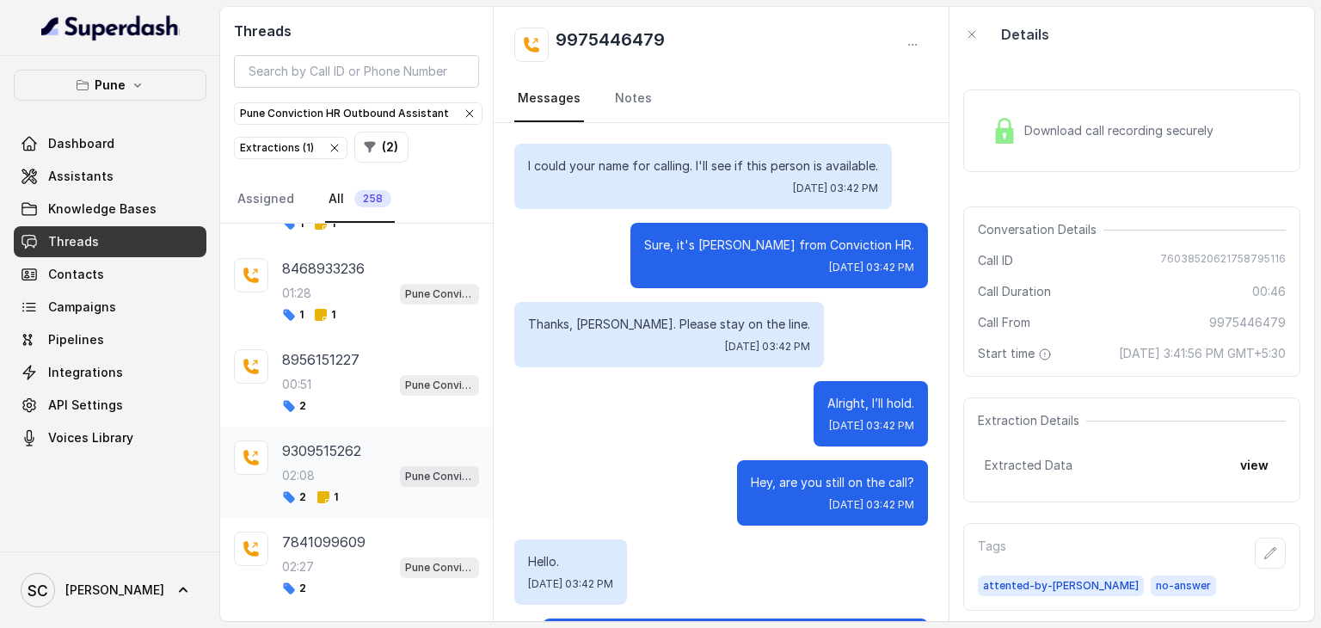
click at [356, 440] on p "9309515262" at bounding box center [321, 450] width 79 height 21
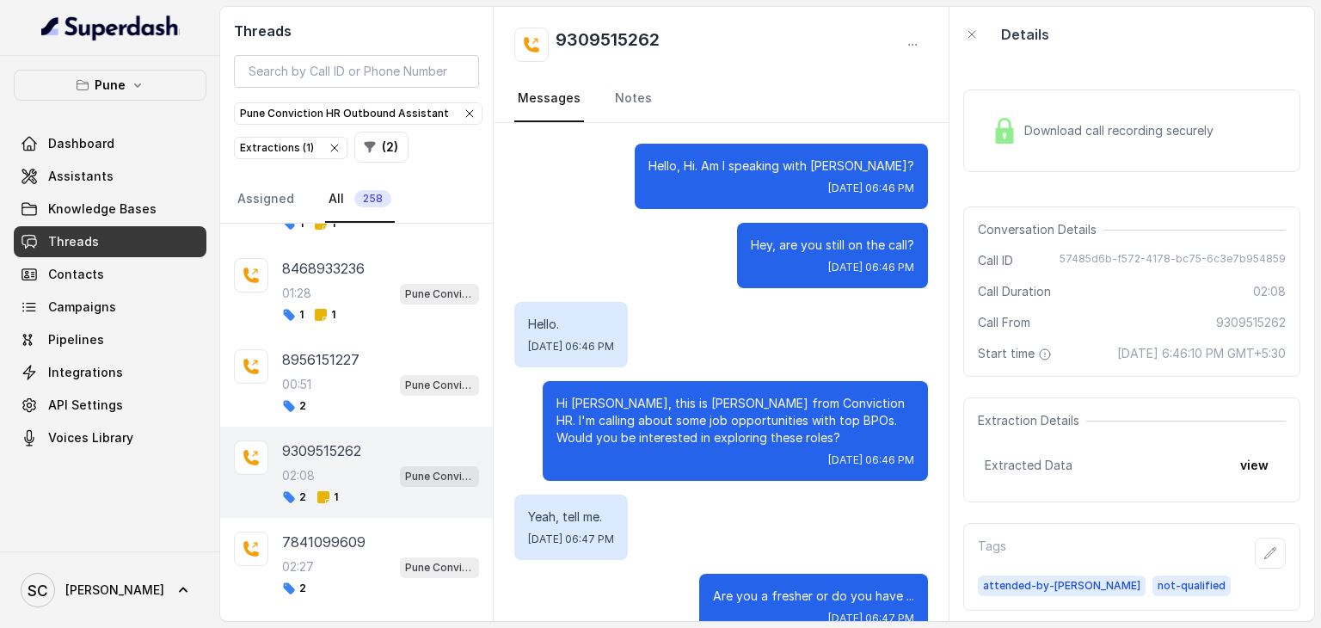
scroll to position [1696, 0]
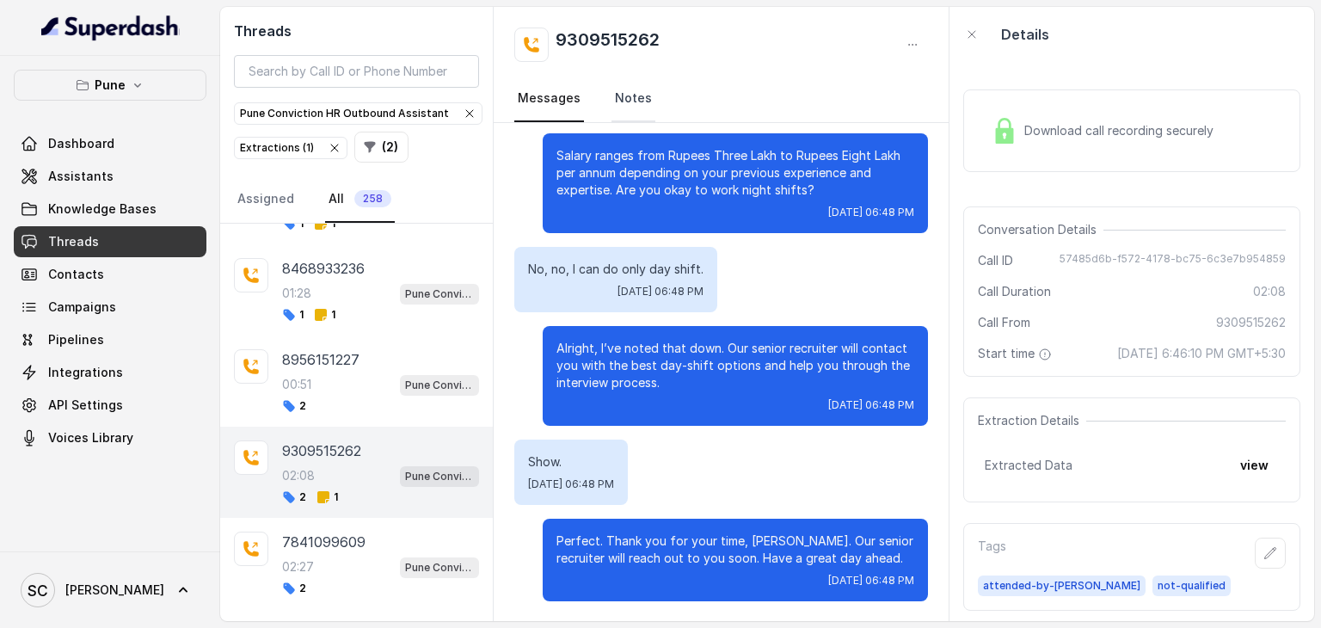
click at [626, 92] on link "Notes" at bounding box center [634, 99] width 44 height 46
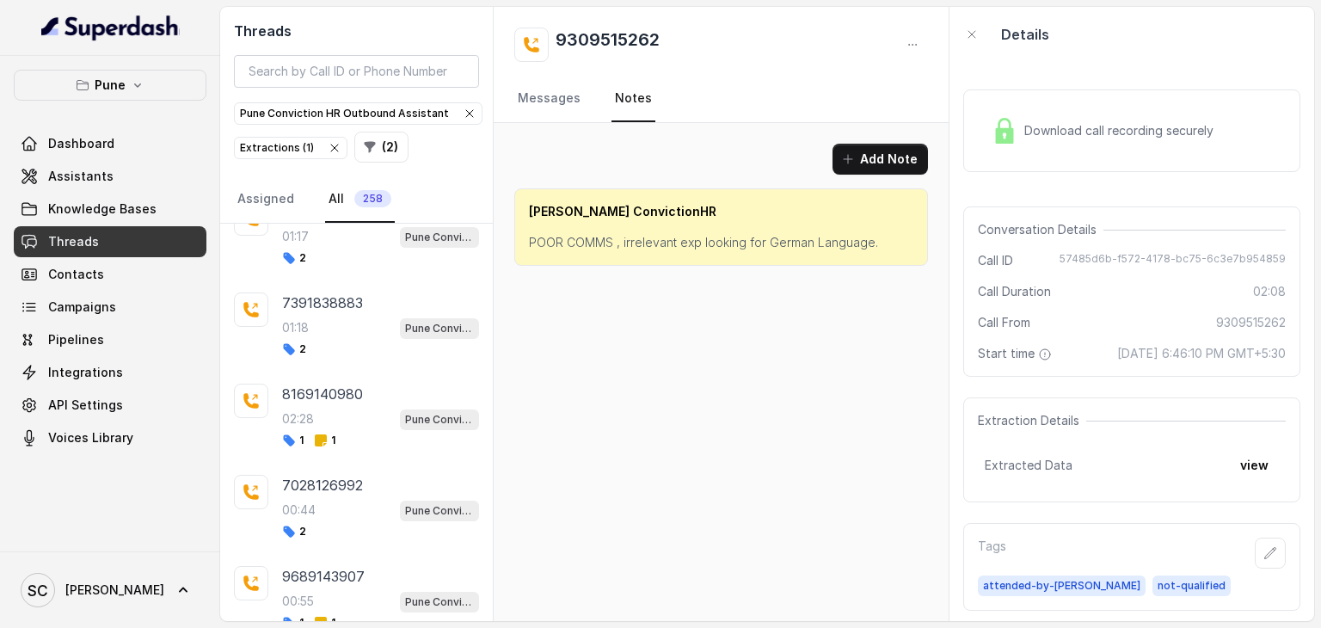
scroll to position [0, 0]
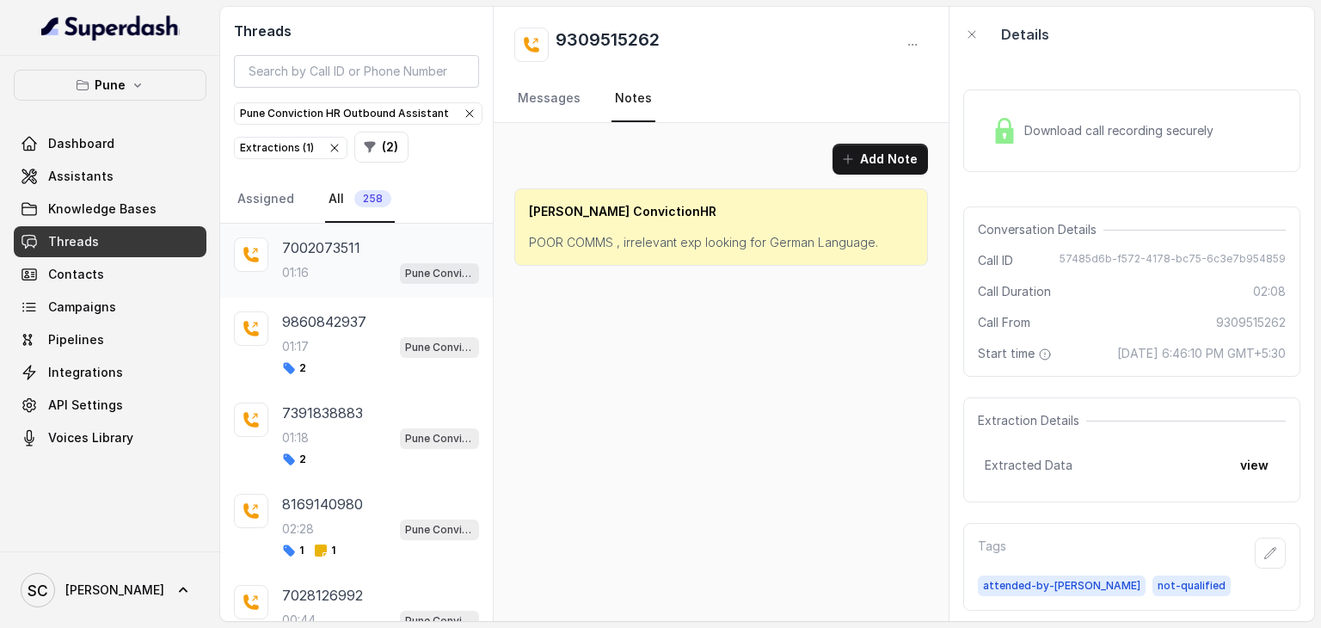
click at [291, 243] on p "7002073511" at bounding box center [321, 247] width 78 height 21
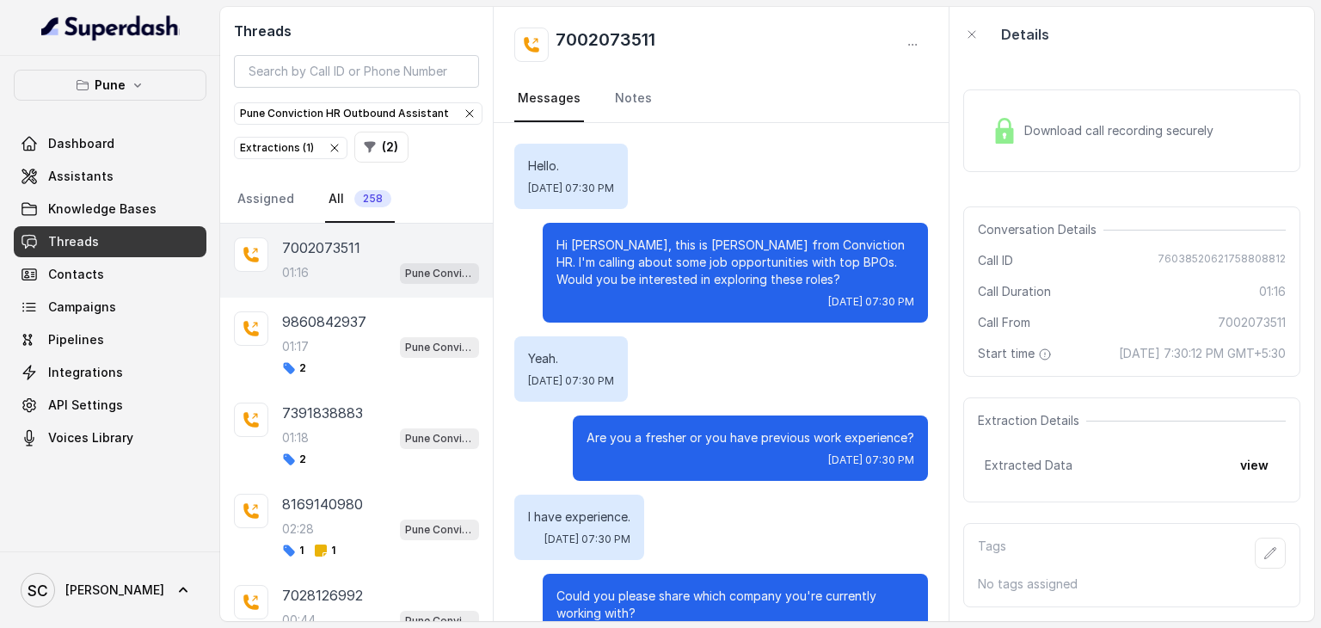
scroll to position [864, 0]
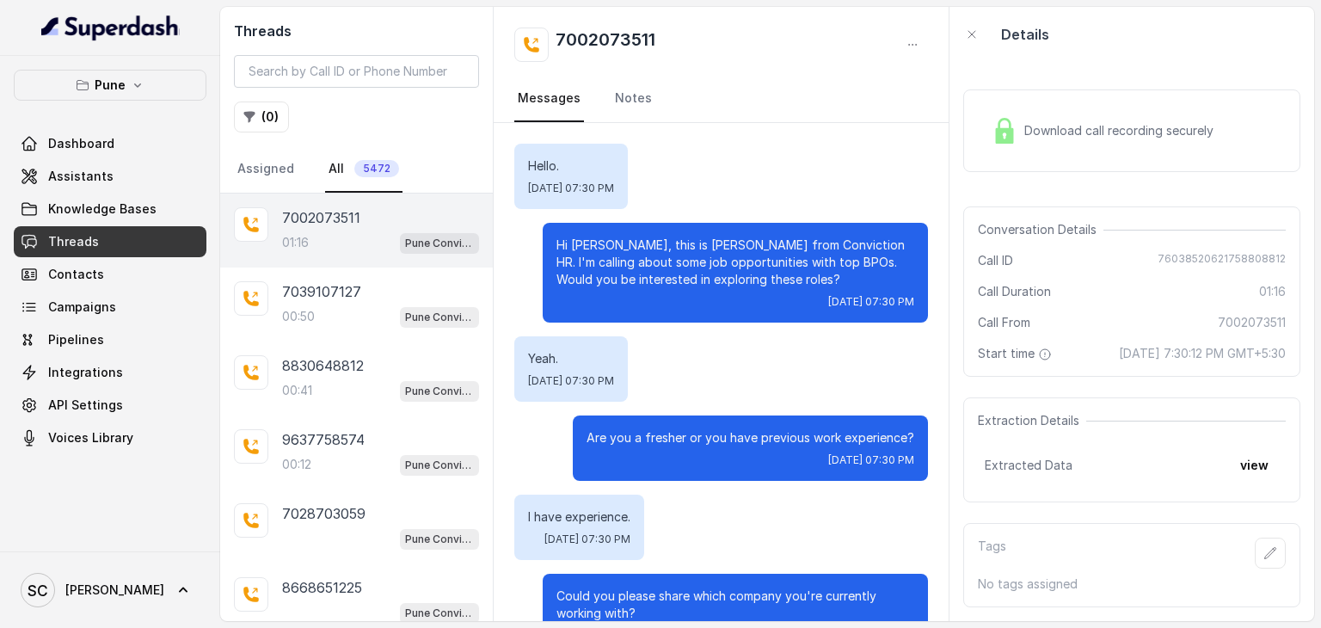
scroll to position [864, 0]
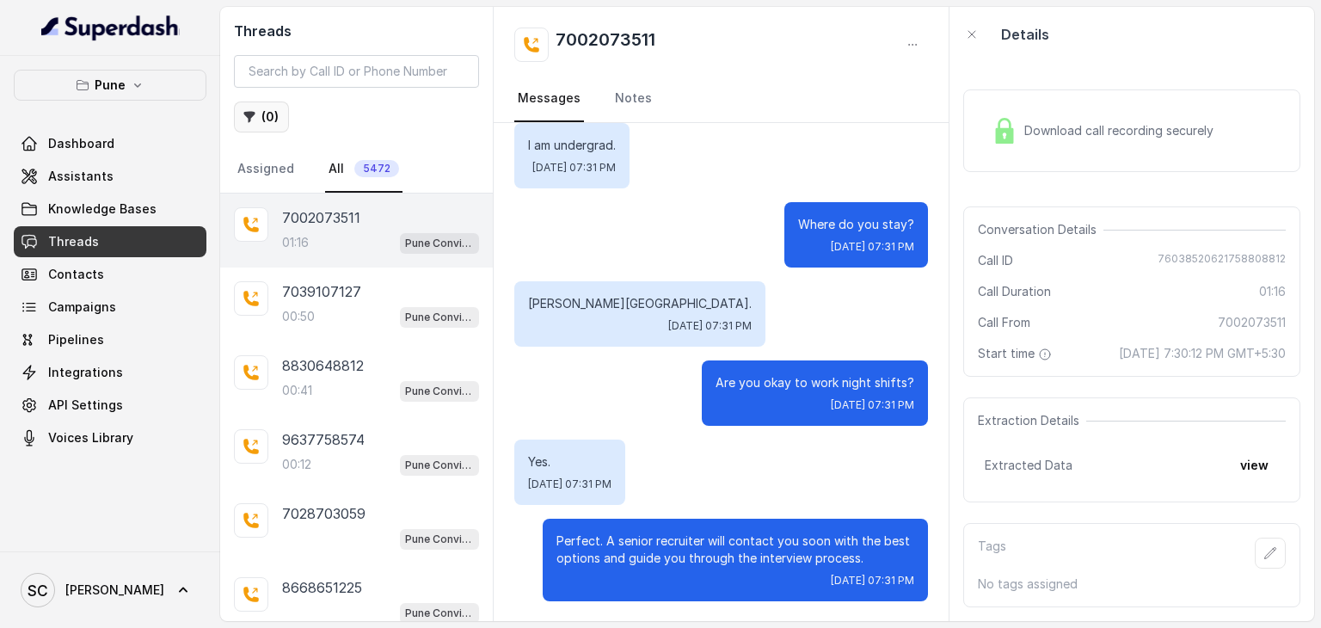
click at [272, 119] on button "( 0 )" at bounding box center [261, 116] width 55 height 31
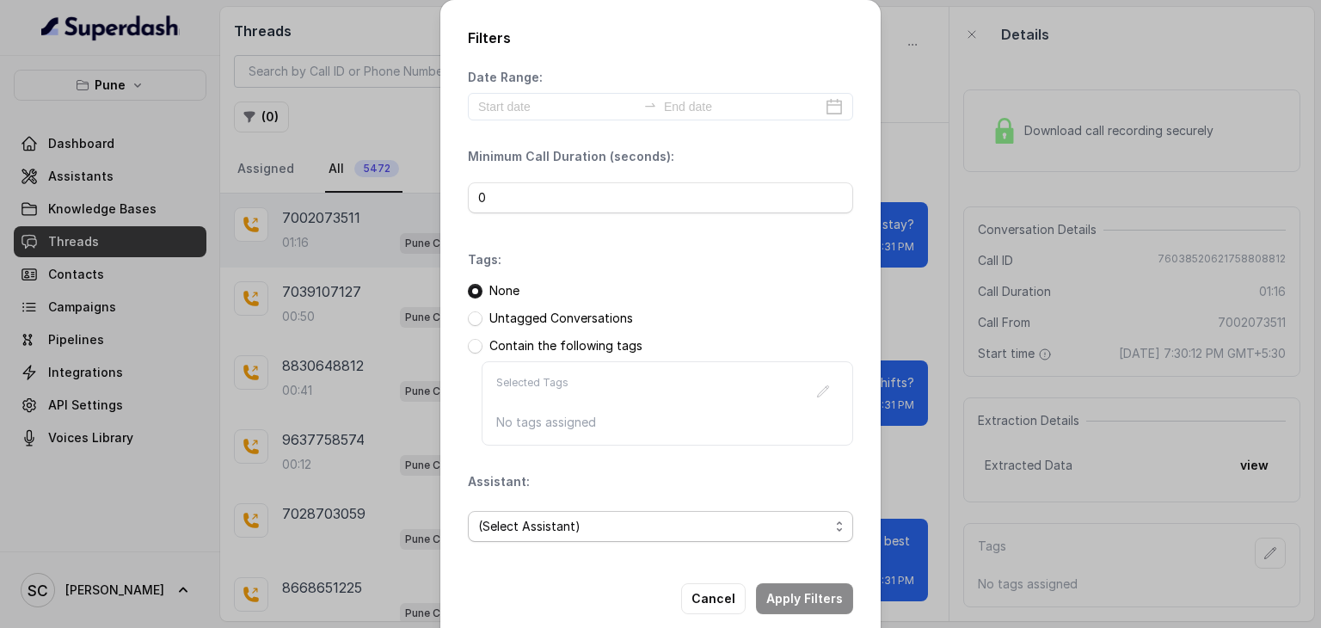
click at [592, 517] on span "(Select Assistant)" at bounding box center [653, 526] width 351 height 21
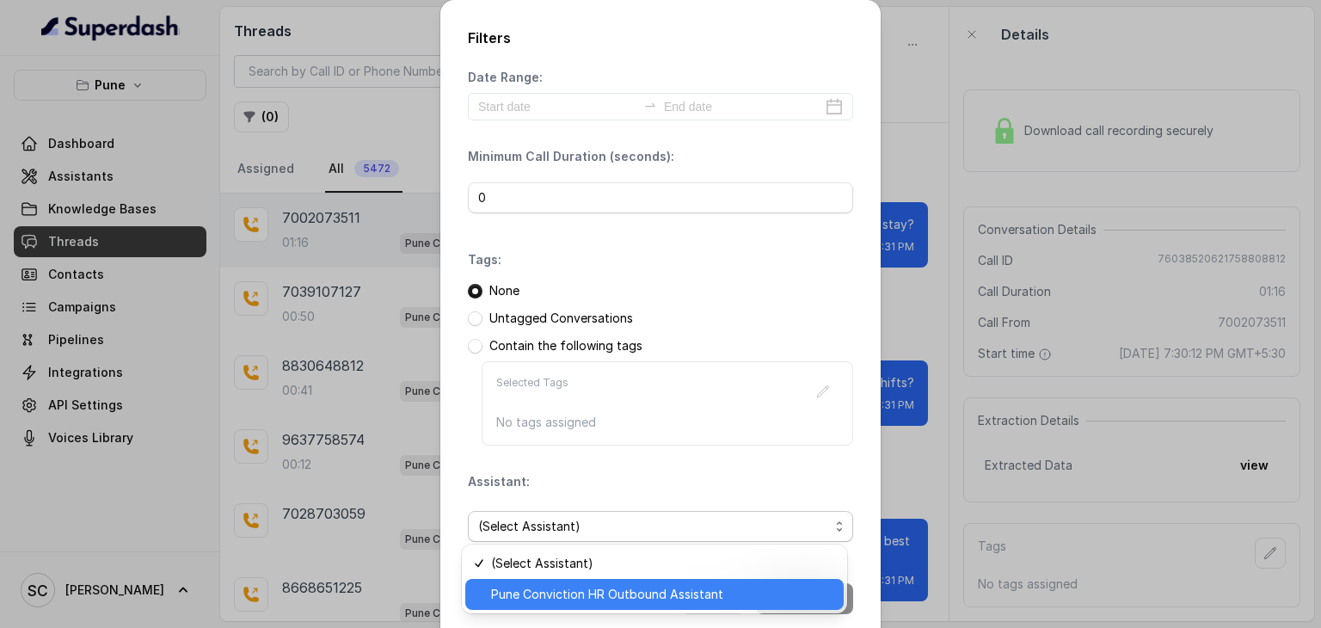
click at [559, 596] on span "Pune Conviction HR Outbound Assistant" at bounding box center [662, 594] width 342 height 21
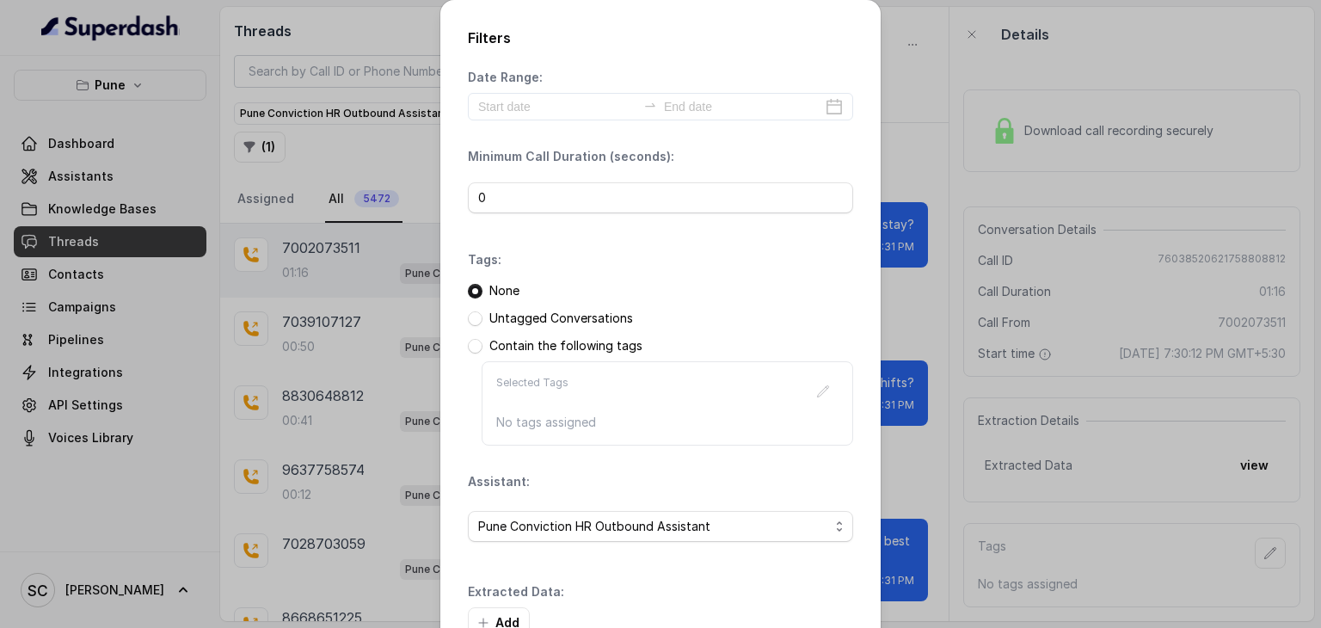
scroll to position [108, 0]
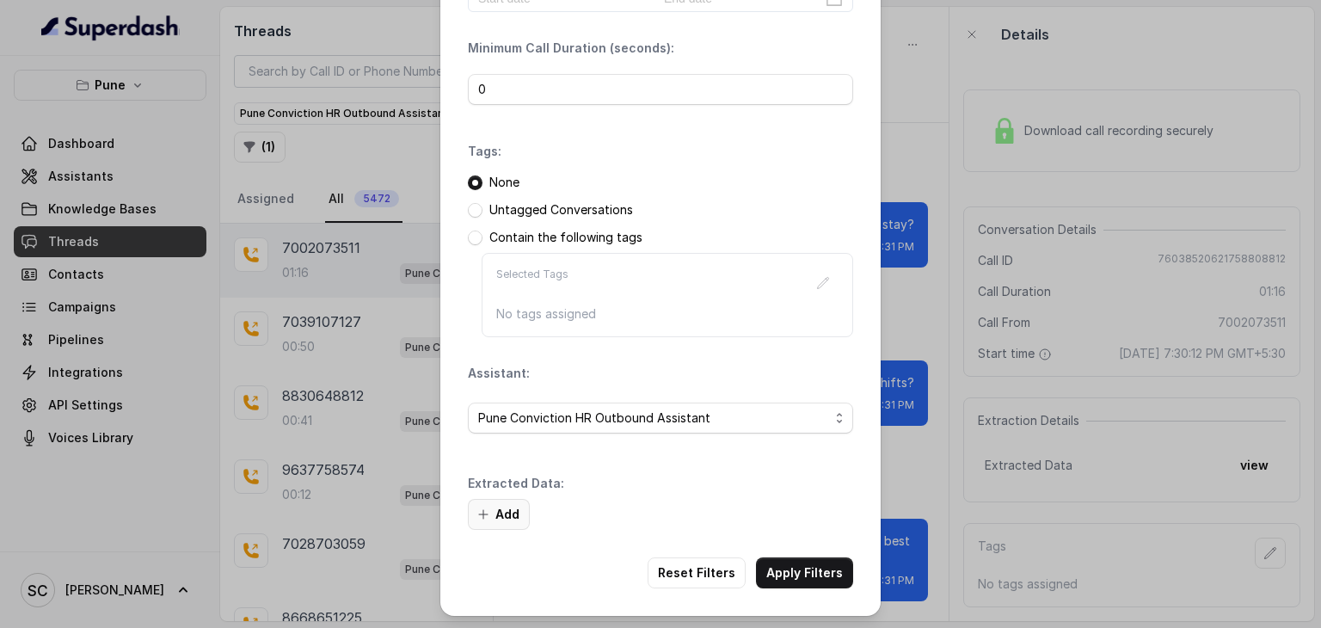
click at [496, 501] on button "Add" at bounding box center [499, 514] width 62 height 31
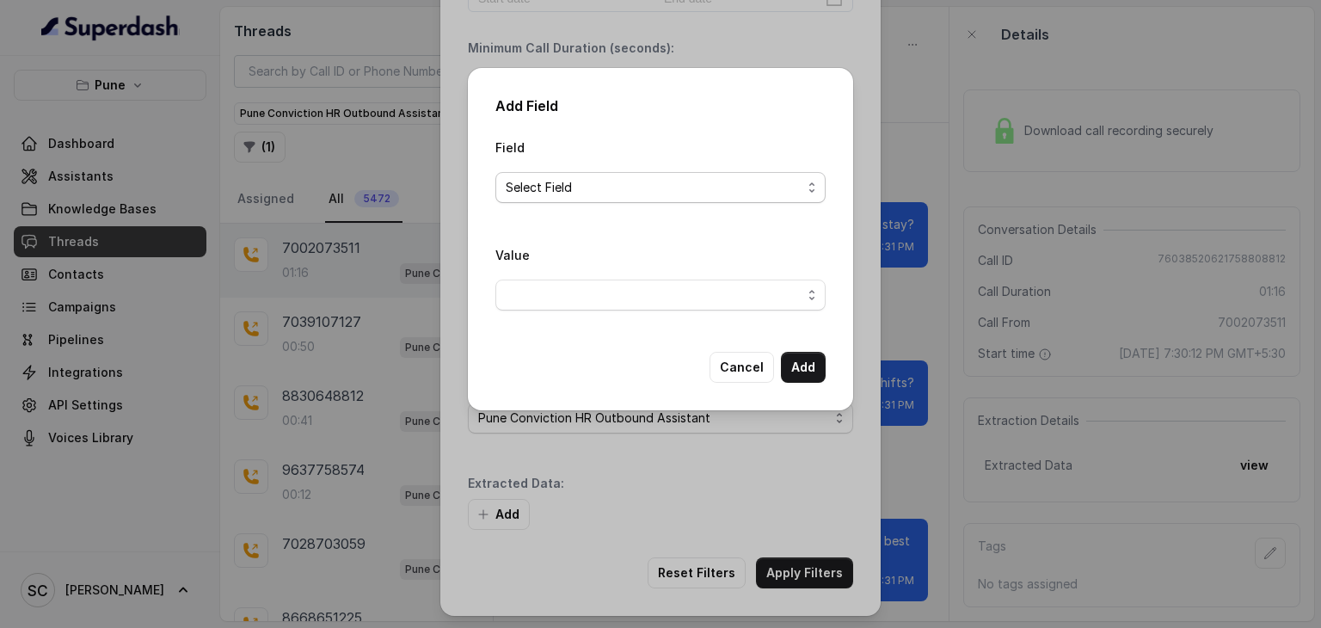
click at [637, 189] on span "Select Field" at bounding box center [654, 187] width 296 height 21
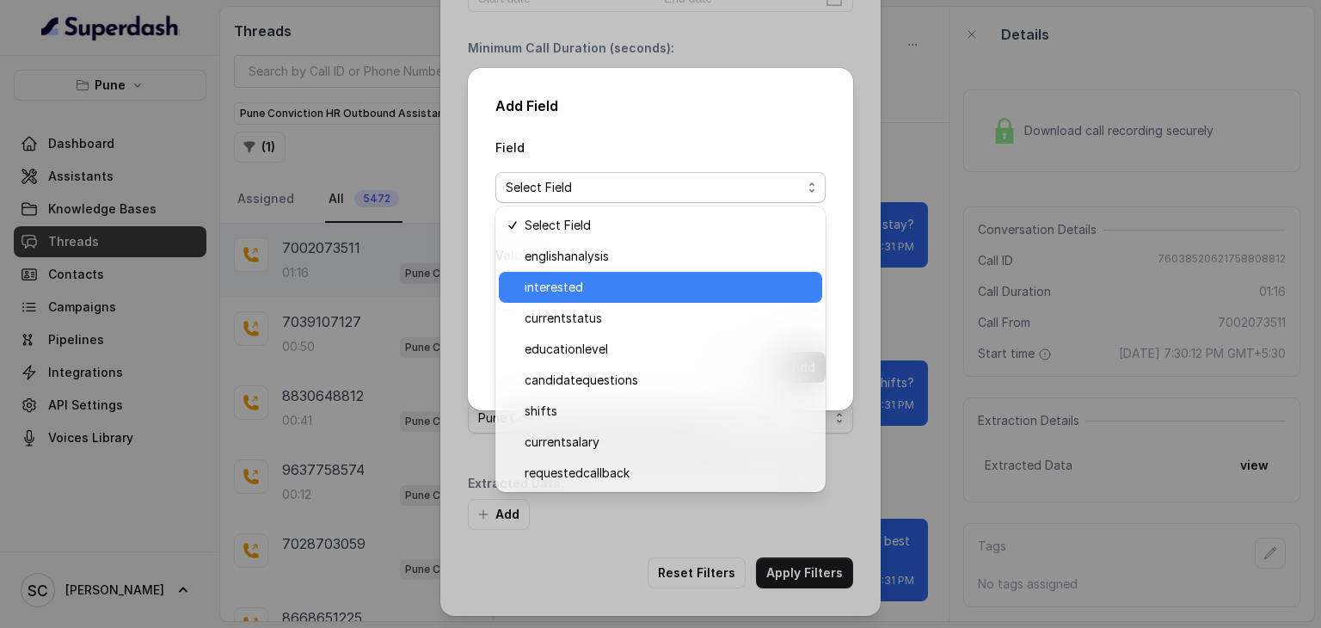
click at [581, 293] on span "interested" at bounding box center [668, 287] width 287 height 21
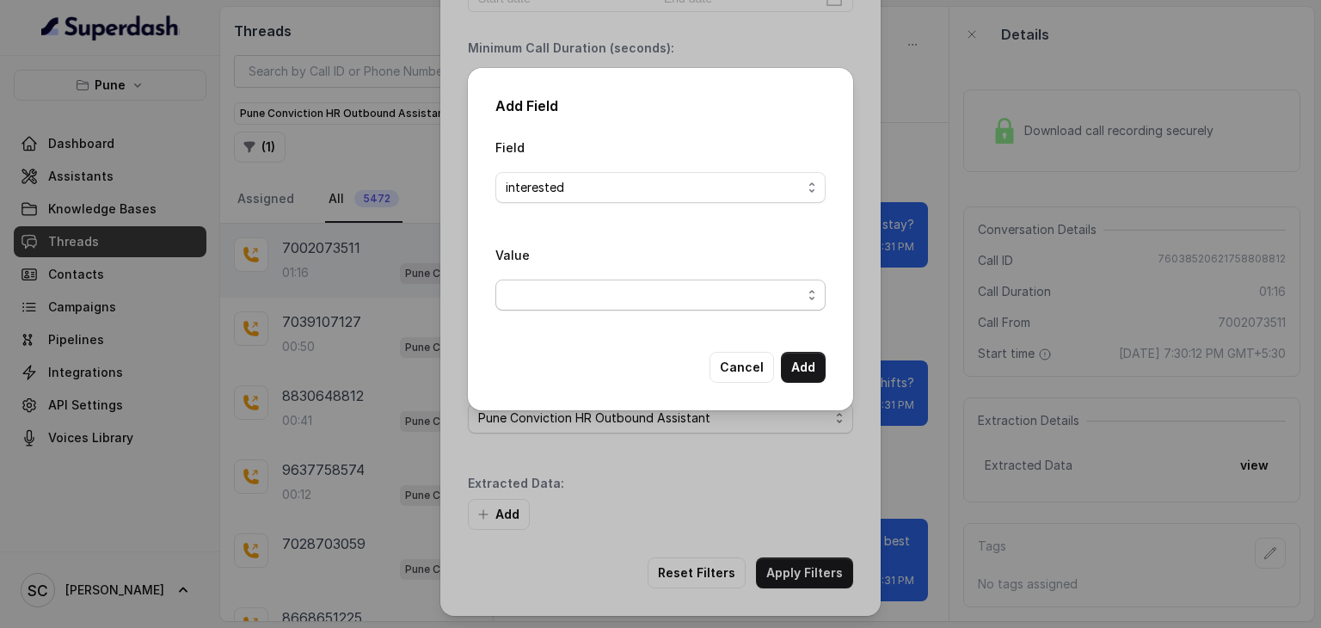
click at [581, 293] on span "button" at bounding box center [660, 295] width 330 height 31
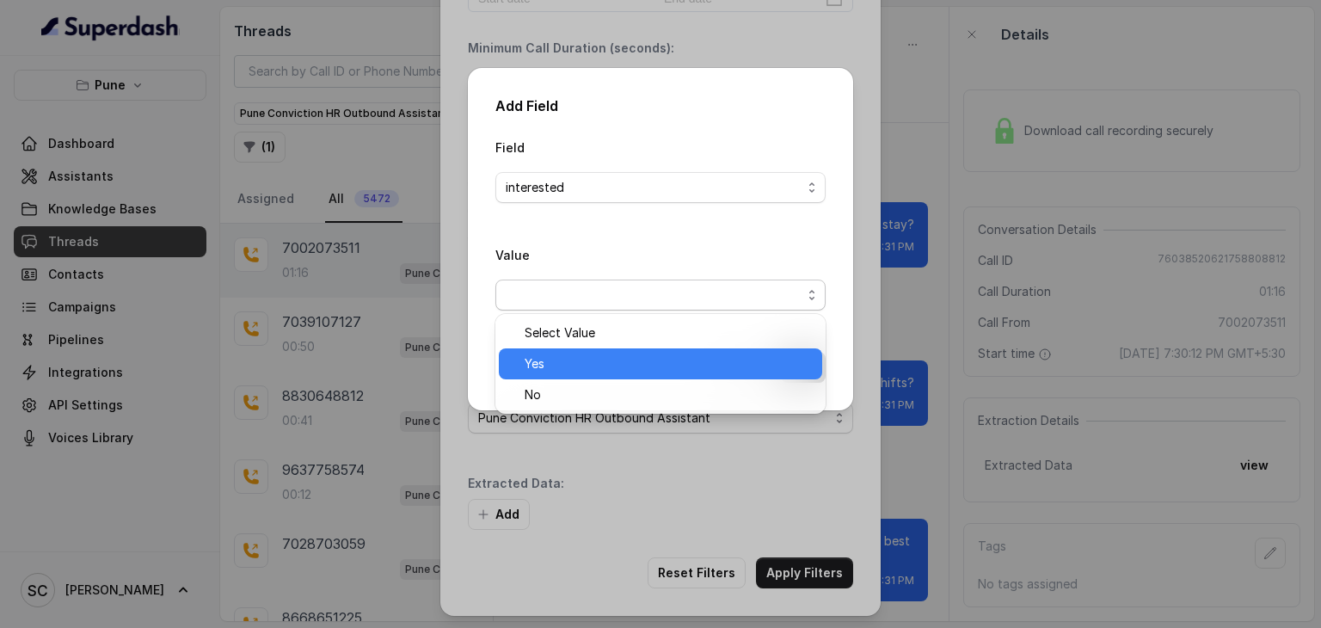
click at [567, 372] on span "Yes" at bounding box center [668, 364] width 287 height 21
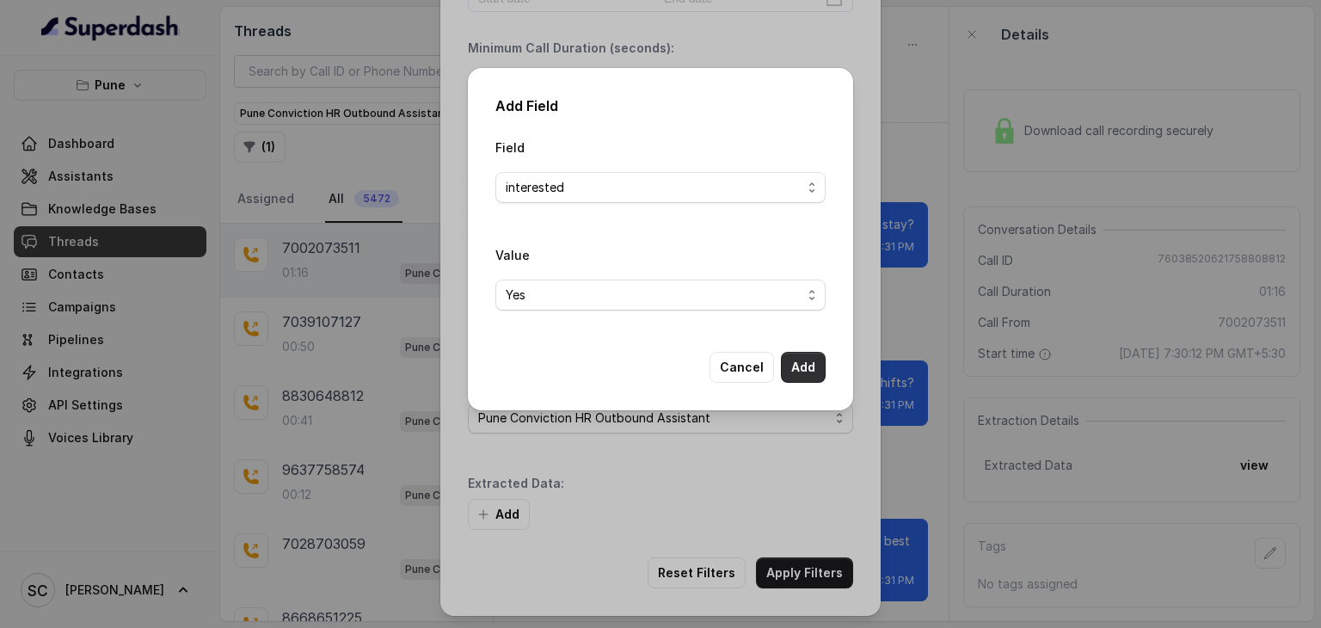
click at [819, 372] on button "Add" at bounding box center [803, 367] width 45 height 31
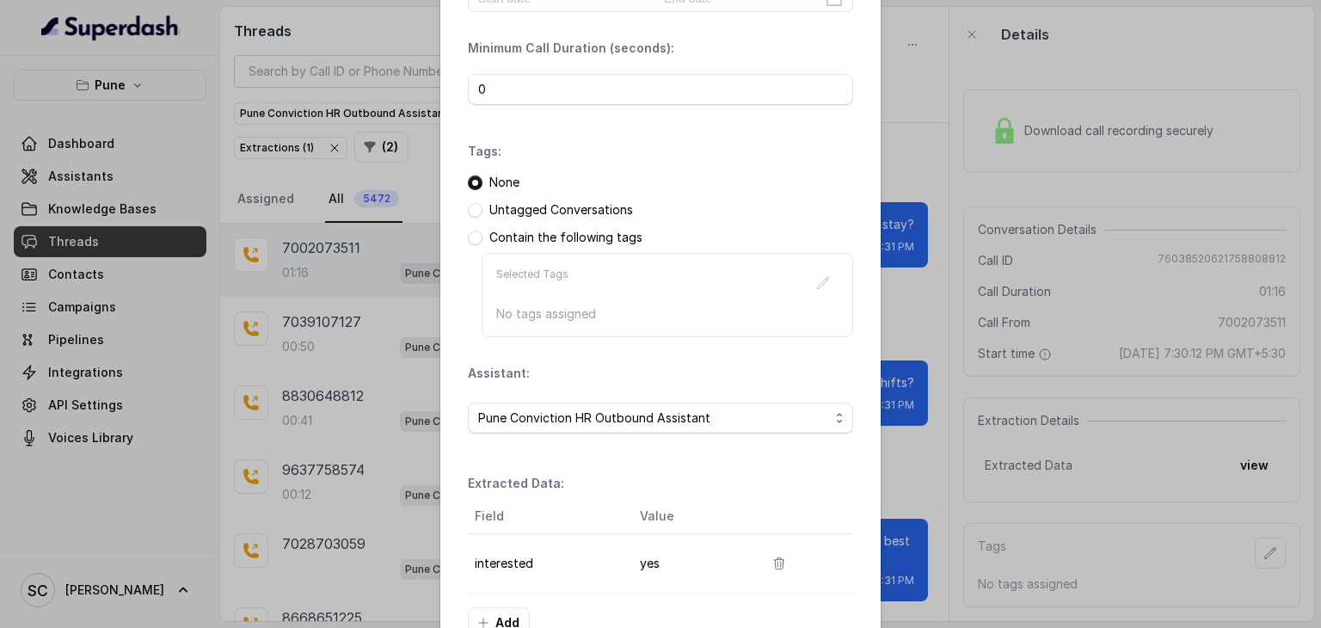
scroll to position [216, 0]
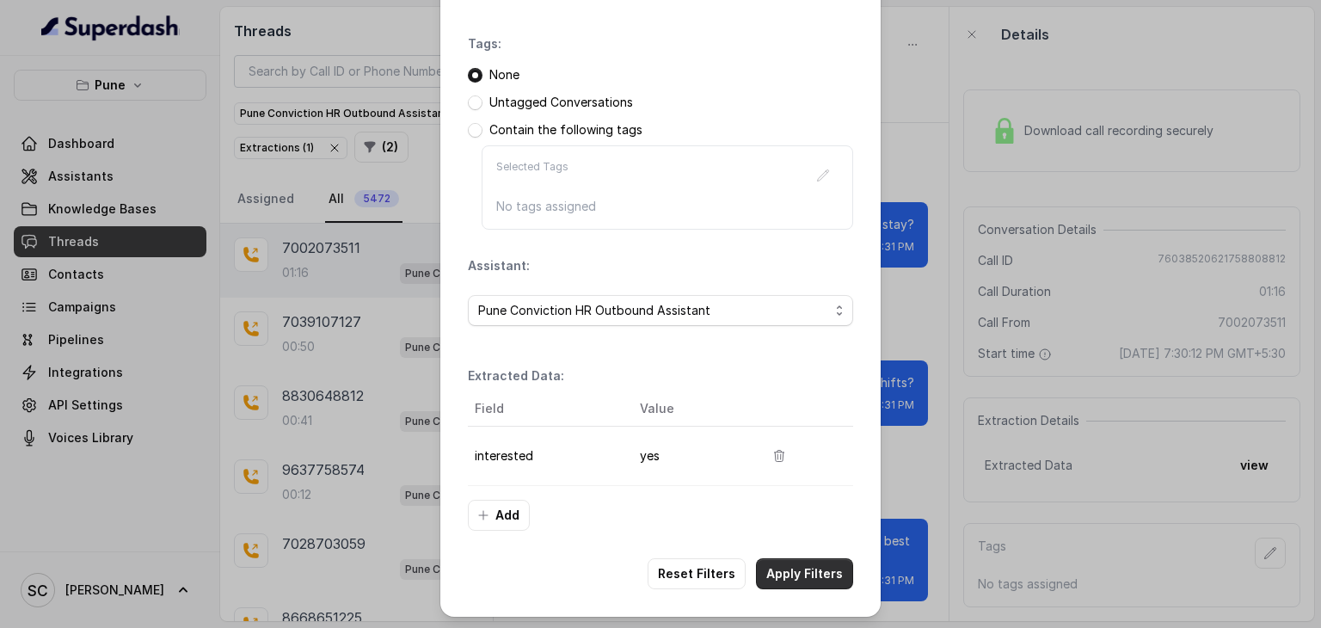
click at [804, 575] on button "Apply Filters" at bounding box center [804, 573] width 97 height 31
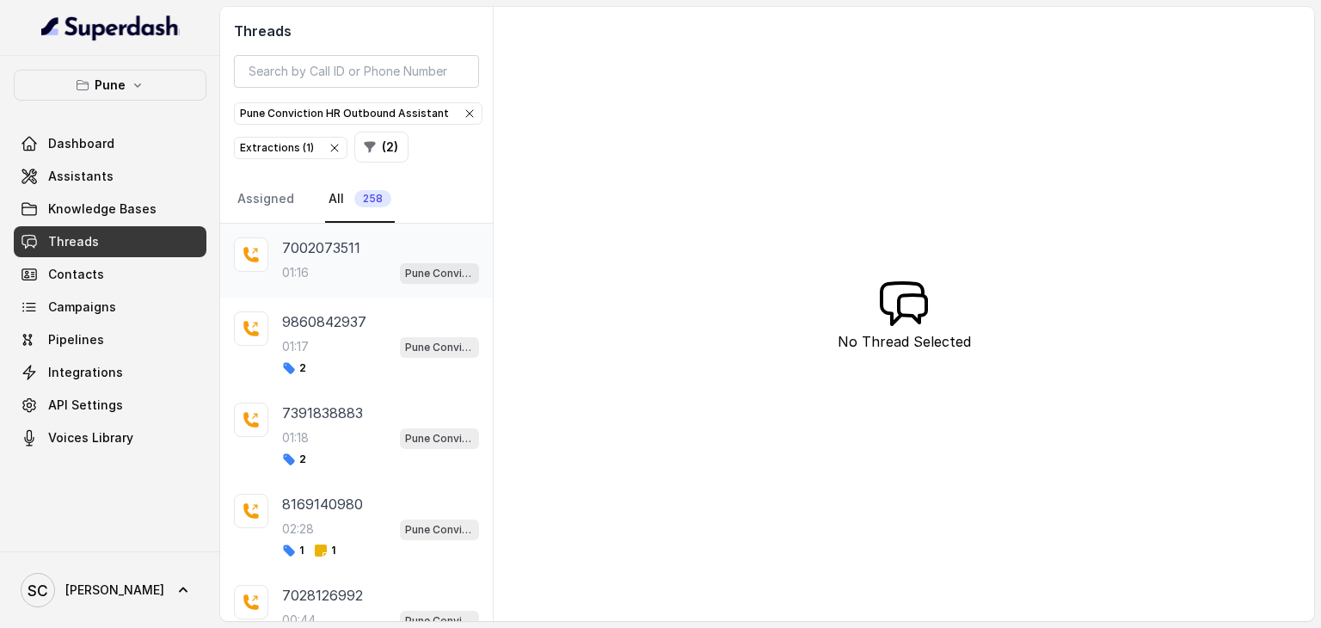
click at [333, 263] on div "01:16 Pune Conviction HR Outbound Assistant" at bounding box center [380, 272] width 197 height 22
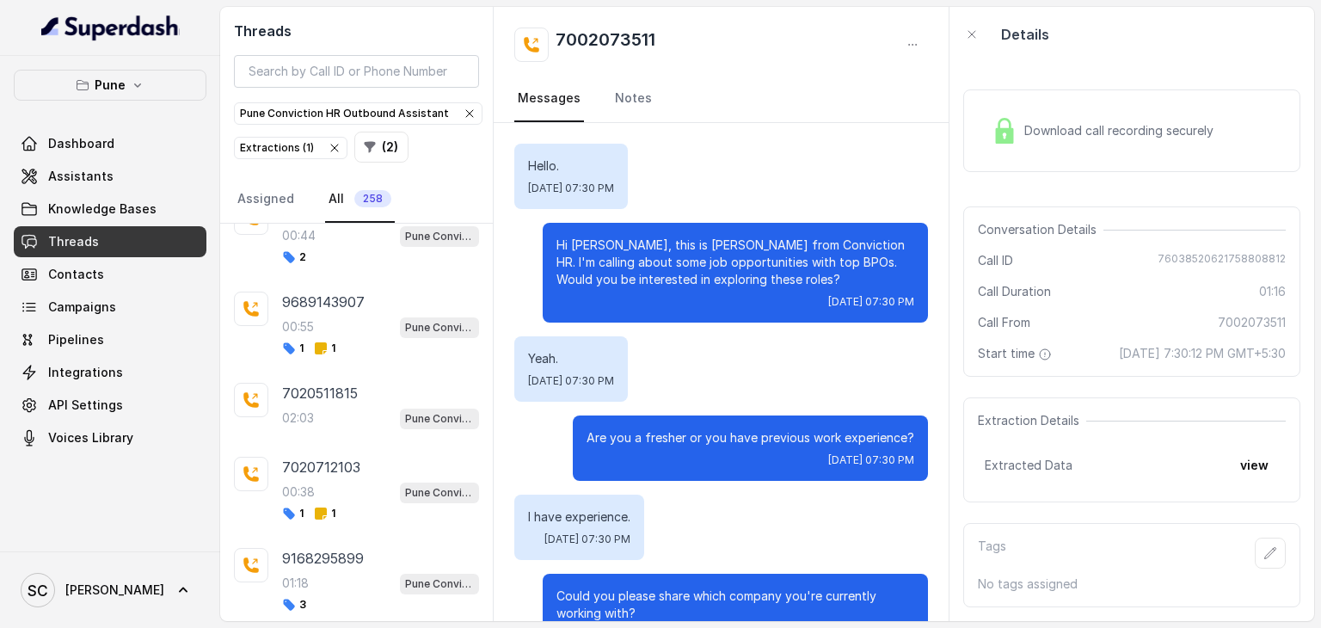
scroll to position [382, 0]
click at [318, 385] on p "7020511815" at bounding box center [320, 395] width 76 height 21
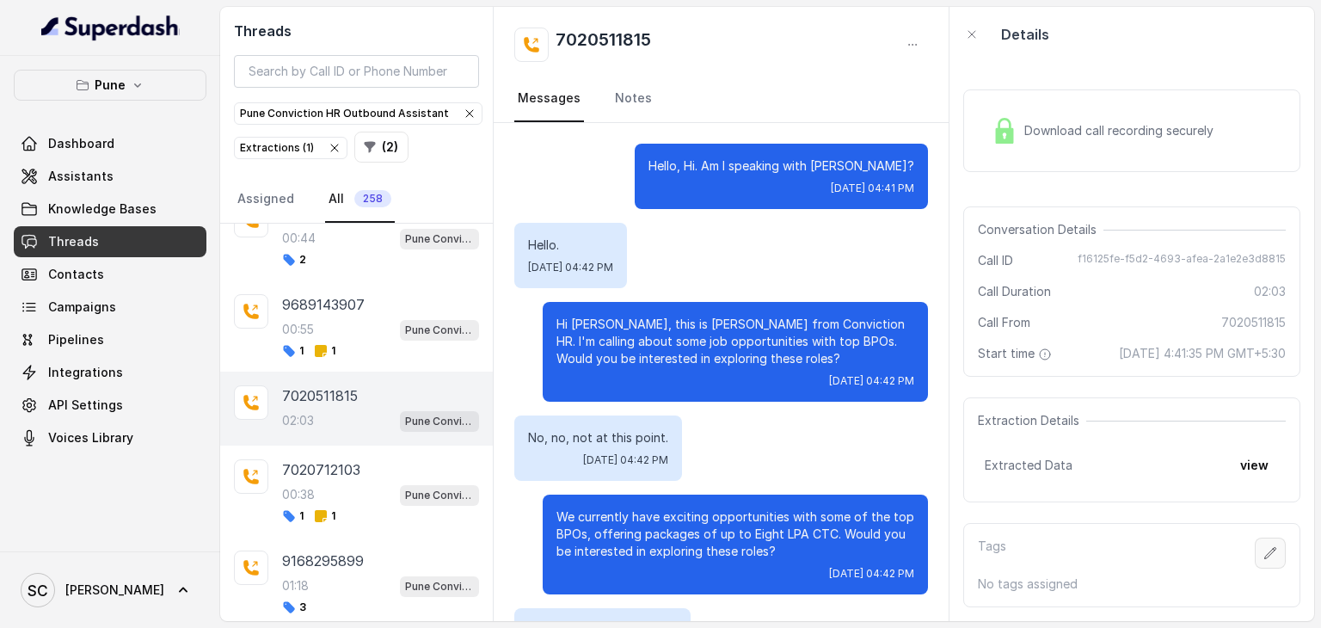
click at [1259, 569] on button "button" at bounding box center [1270, 553] width 31 height 31
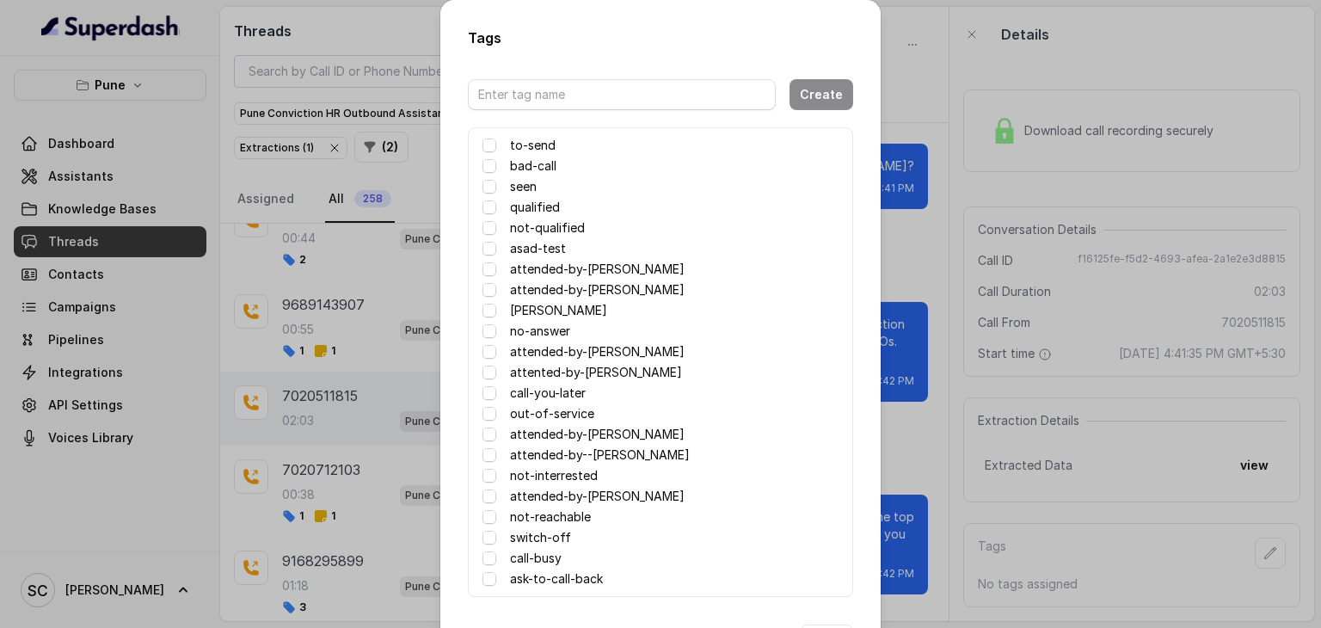
click at [571, 372] on label "attented-by-[PERSON_NAME]" at bounding box center [596, 372] width 172 height 21
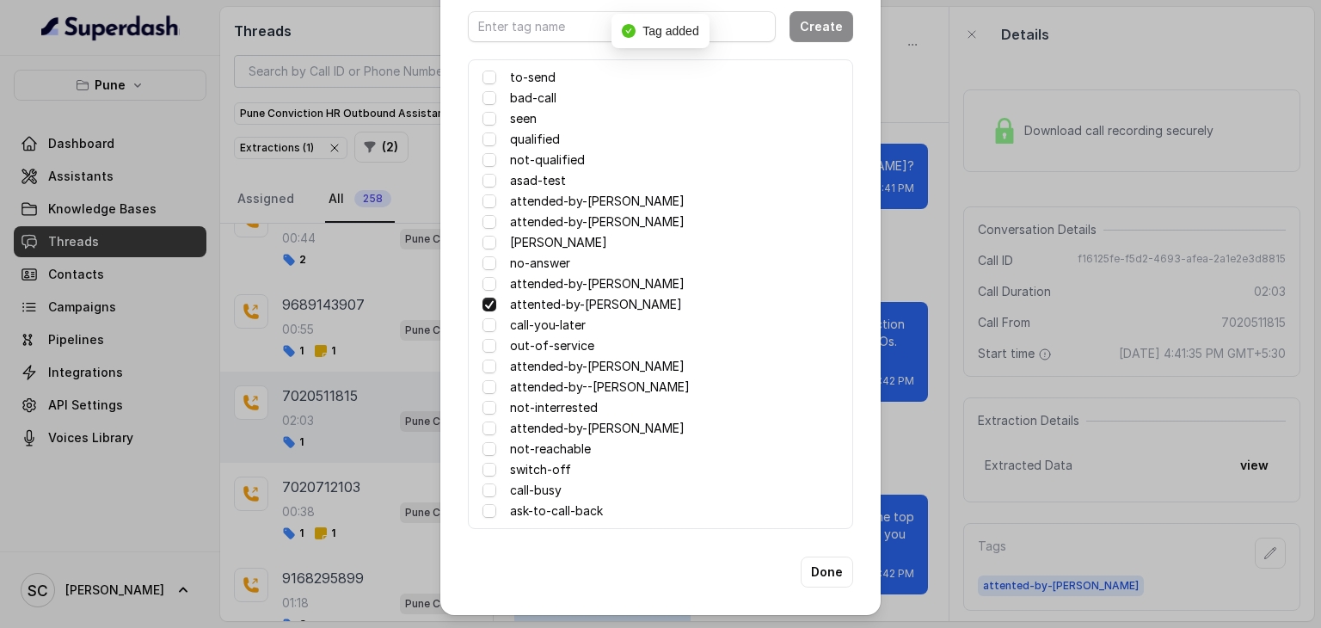
scroll to position [67, 0]
click at [809, 575] on button "Done" at bounding box center [827, 572] width 52 height 31
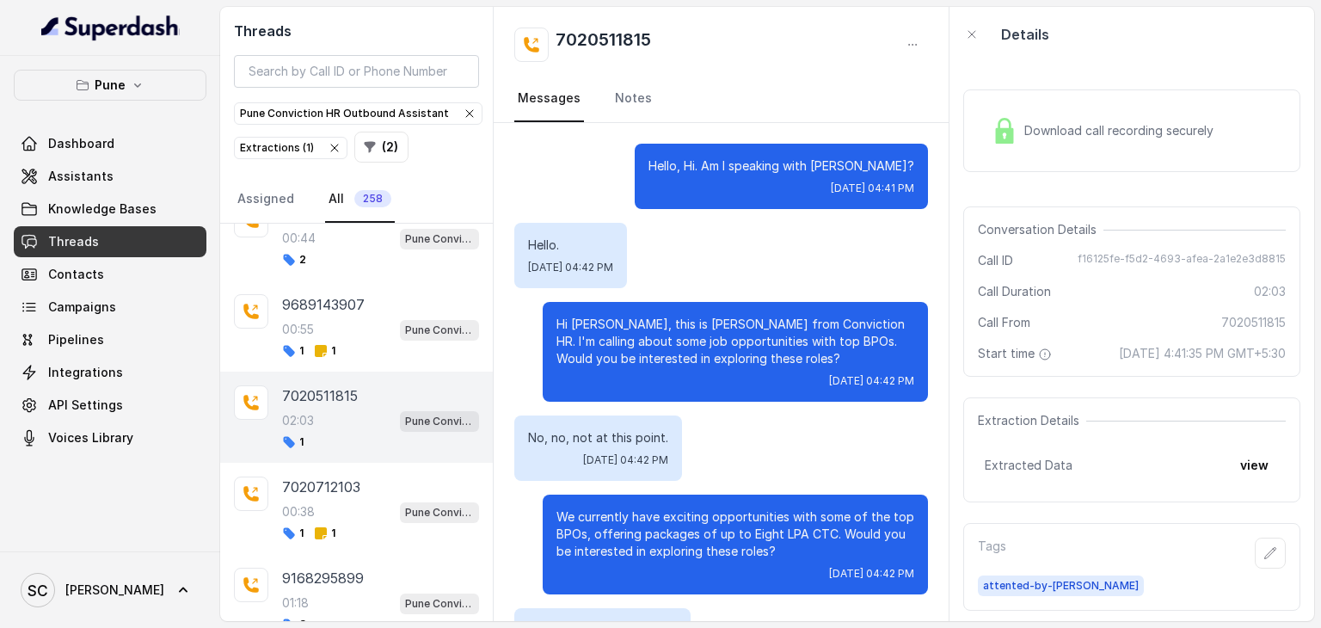
click at [588, 47] on h2 "7020511815" at bounding box center [603, 45] width 95 height 34
copy h2 "7020511815"
click at [382, 76] on input "search" at bounding box center [356, 71] width 245 height 33
paste input "9975446479"
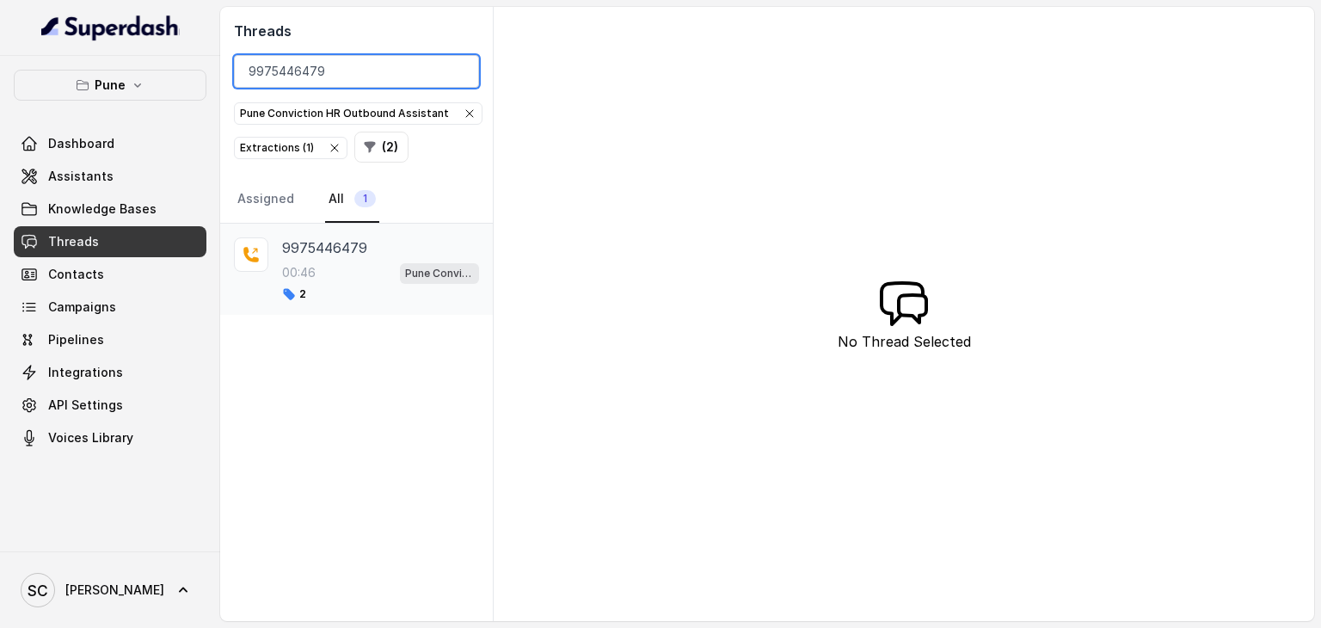
type input "9975446479"
click at [323, 277] on div "00:46 Pune Conviction HR Outbound Assistant" at bounding box center [380, 272] width 197 height 22
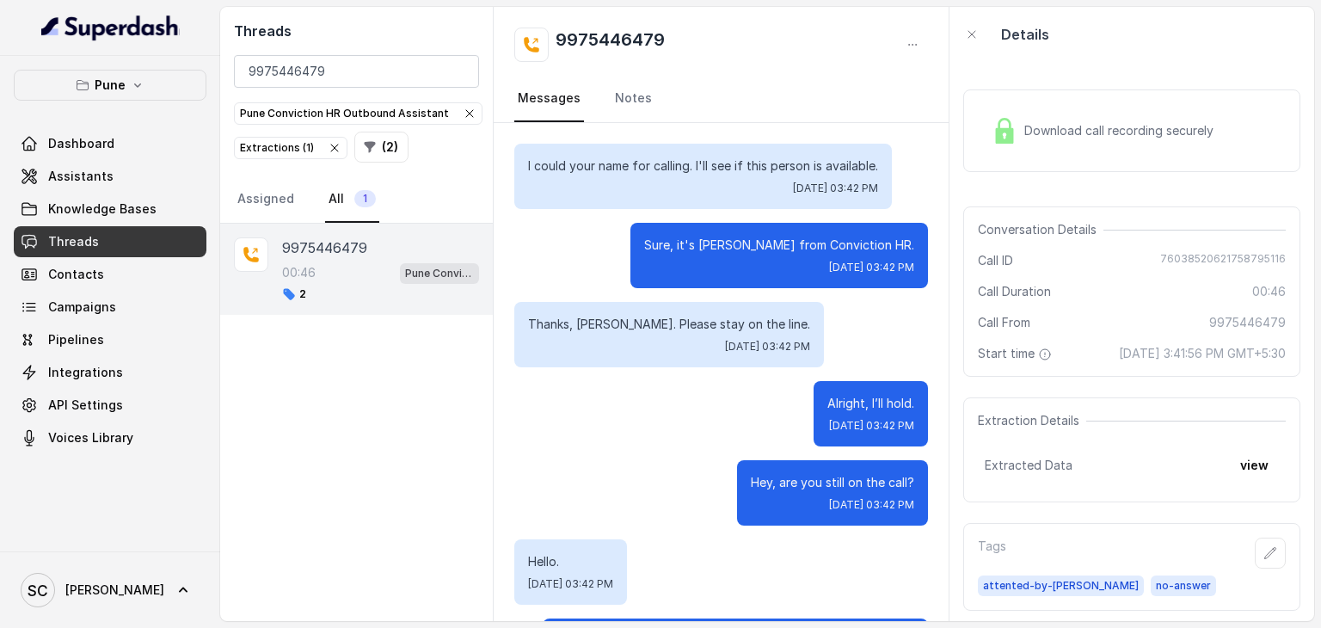
scroll to position [275, 0]
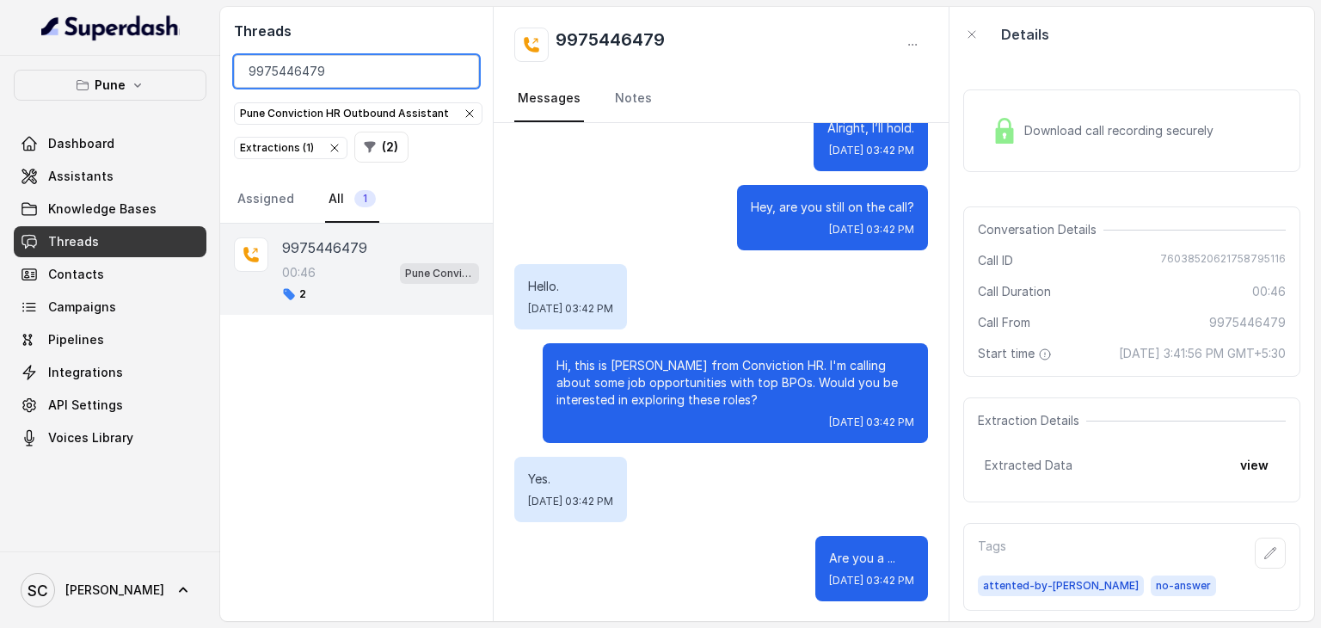
click at [389, 64] on input "9975446479" at bounding box center [356, 71] width 245 height 33
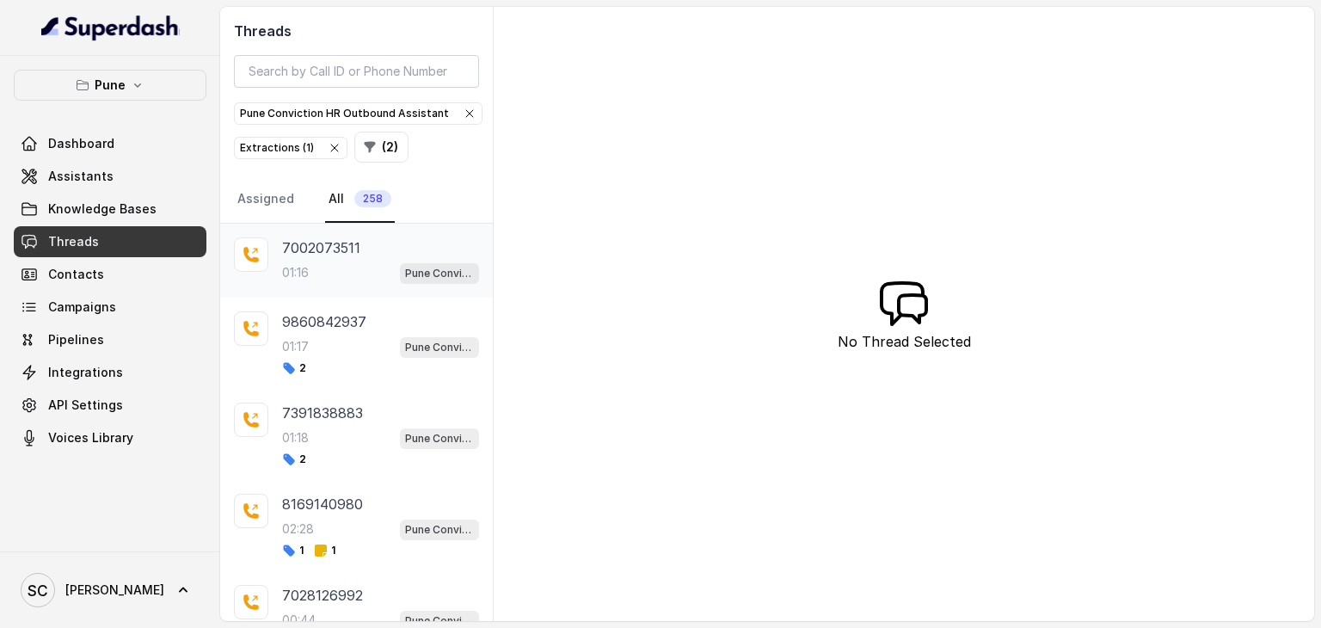
click at [343, 277] on div "01:16 Pune Conviction HR Outbound Assistant" at bounding box center [380, 272] width 197 height 22
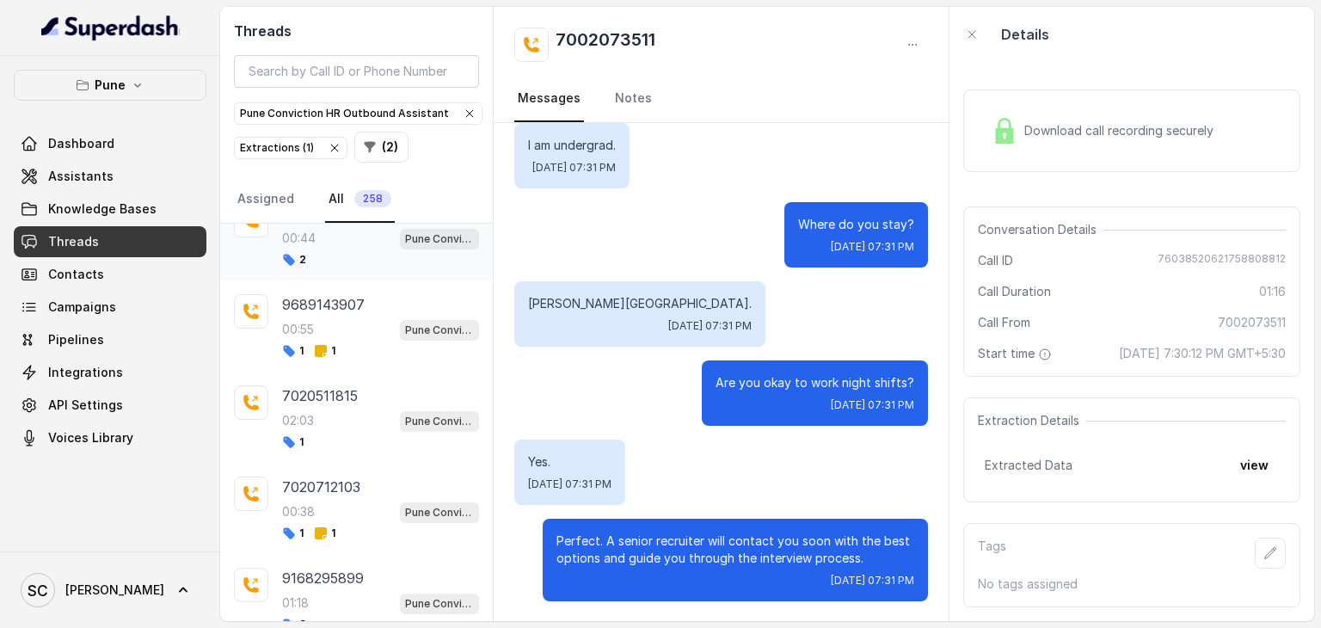
scroll to position [384, 0]
click at [338, 437] on div "1" at bounding box center [380, 440] width 197 height 14
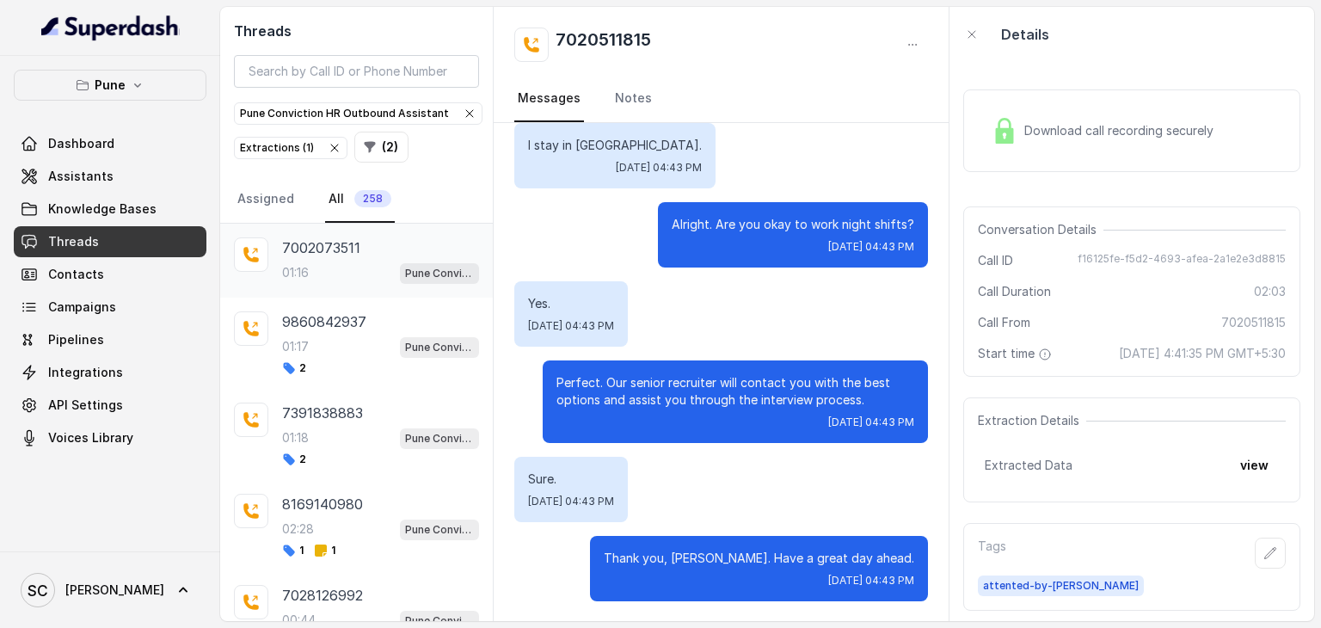
click at [357, 276] on div "01:16 Pune Conviction HR Outbound Assistant" at bounding box center [380, 272] width 197 height 22
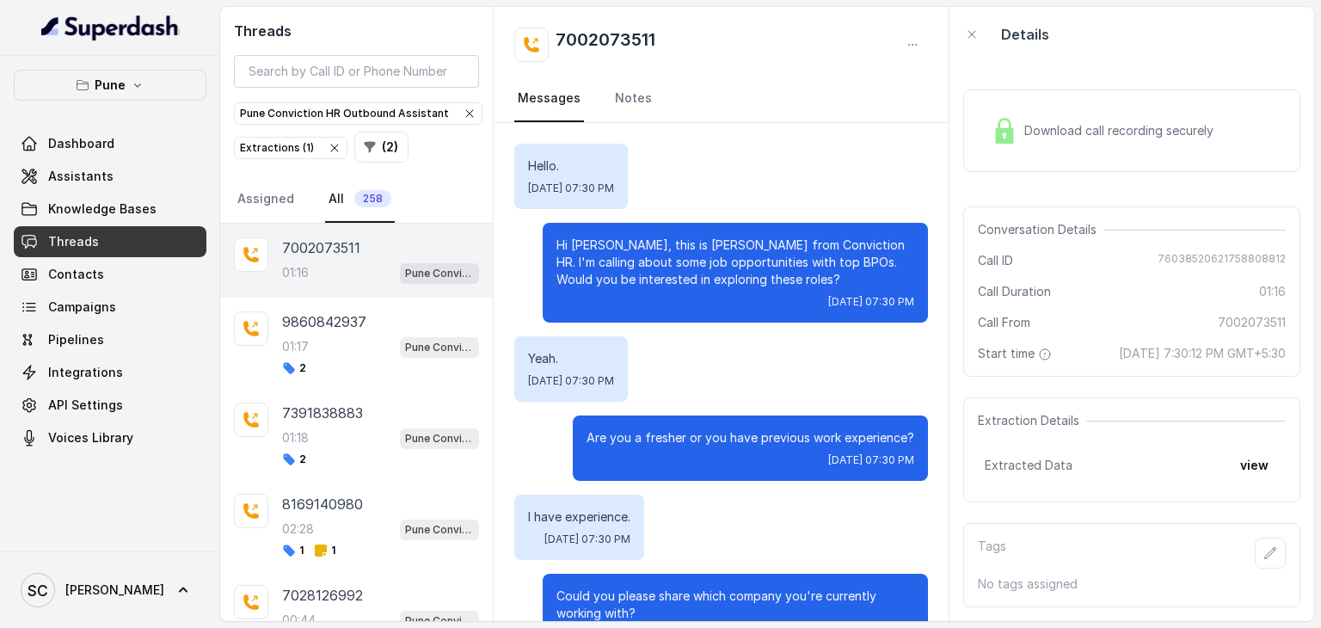
scroll to position [864, 0]
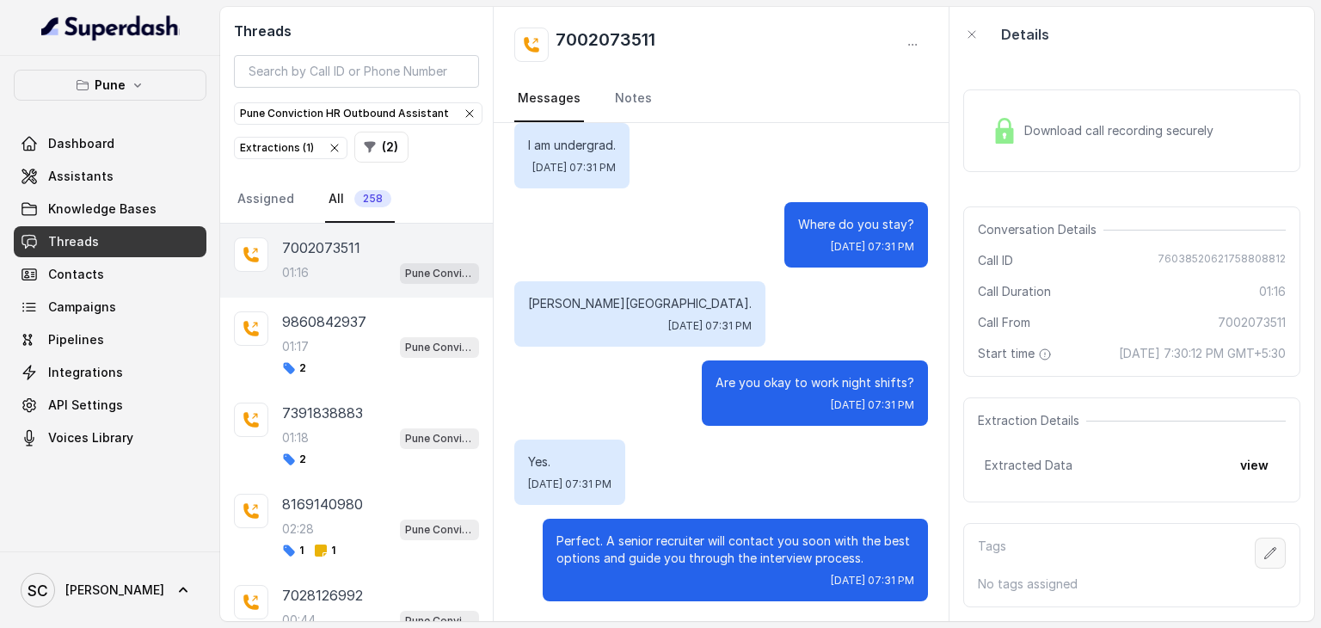
click at [1265, 558] on icon "button" at bounding box center [1270, 552] width 11 height 11
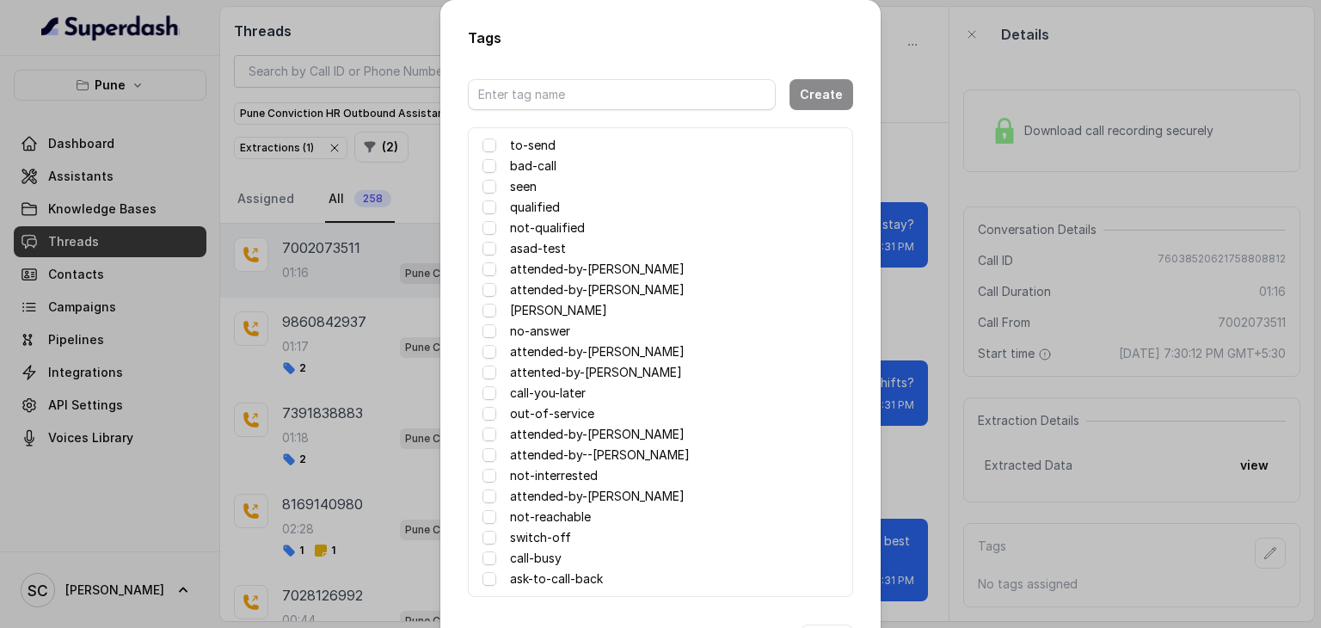
click at [609, 351] on label "attended-by-[PERSON_NAME]" at bounding box center [597, 351] width 175 height 21
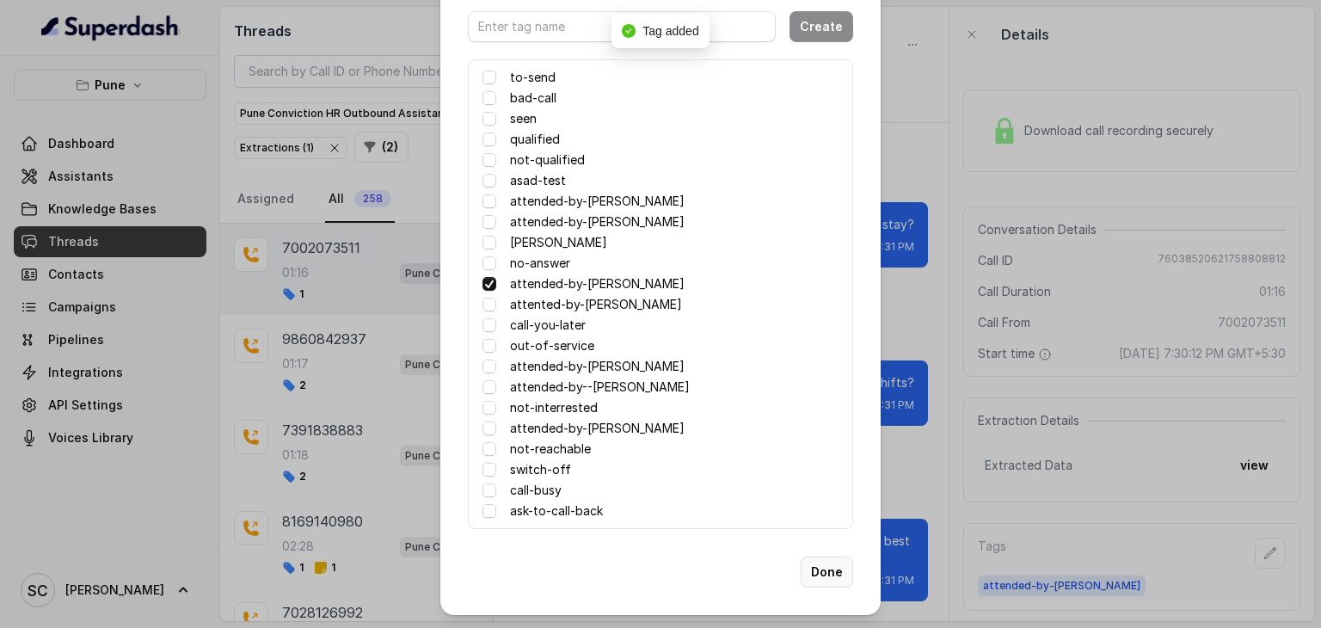
click at [822, 569] on button "Done" at bounding box center [827, 572] width 52 height 31
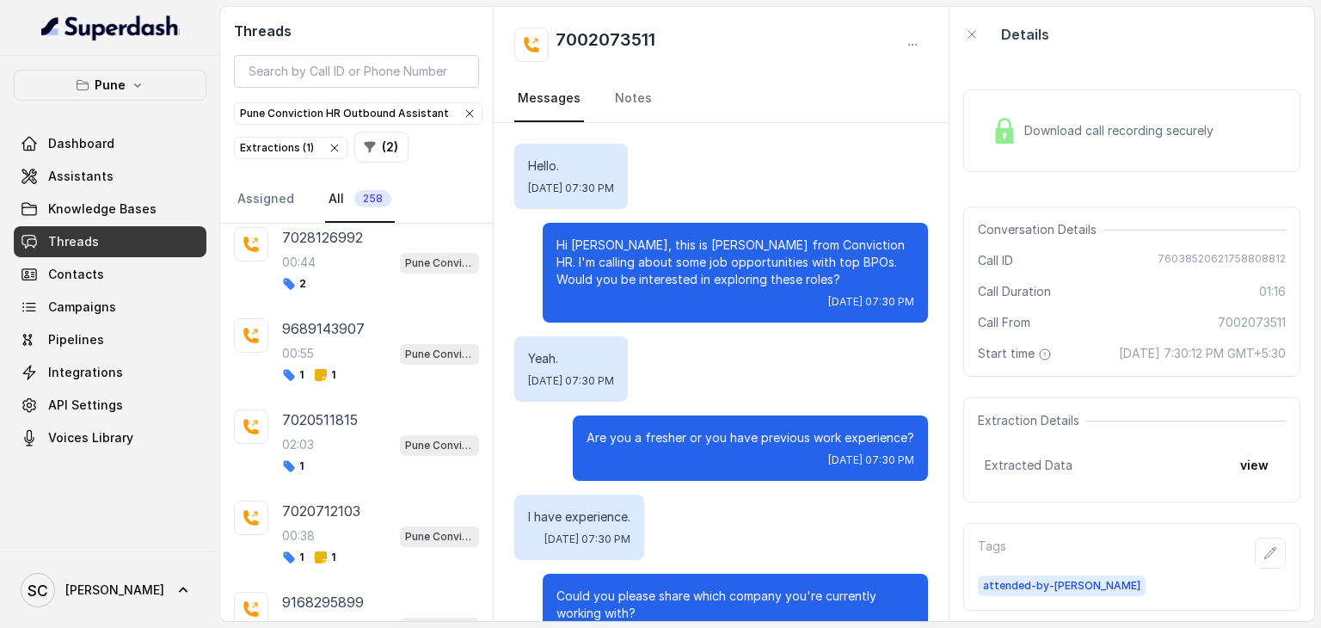
scroll to position [373, 0]
click at [317, 462] on div "1" at bounding box center [380, 468] width 197 height 14
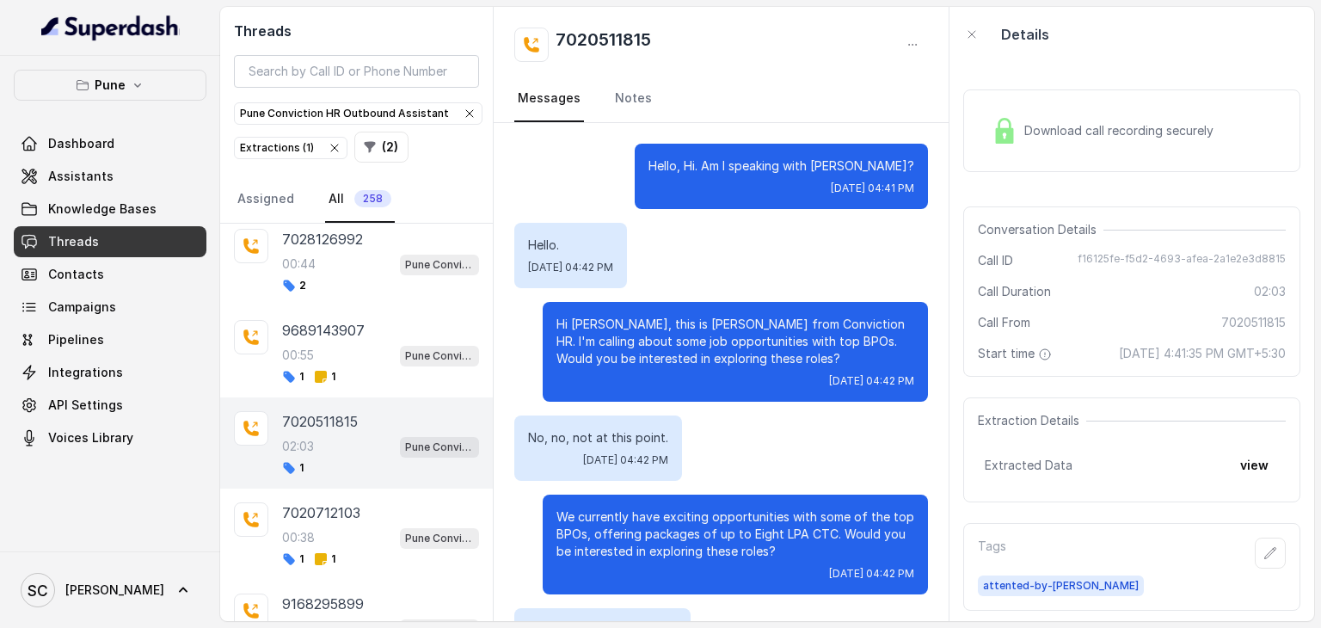
scroll to position [1486, 0]
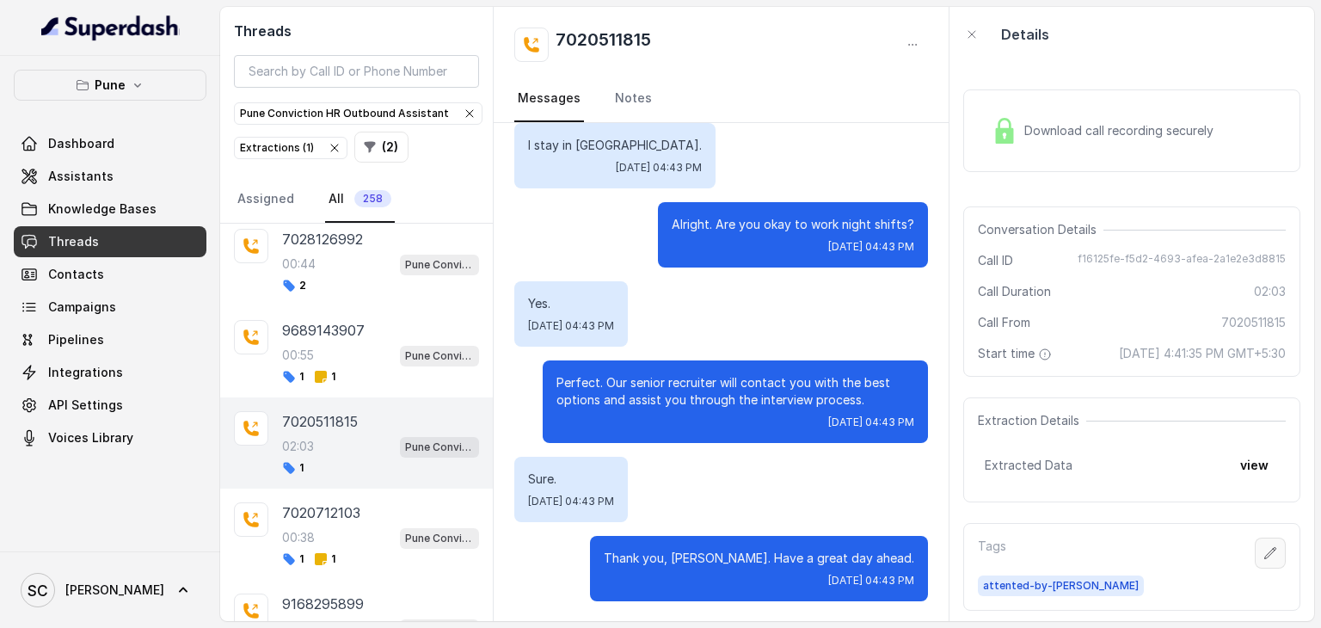
click at [1264, 560] on icon "button" at bounding box center [1271, 553] width 14 height 14
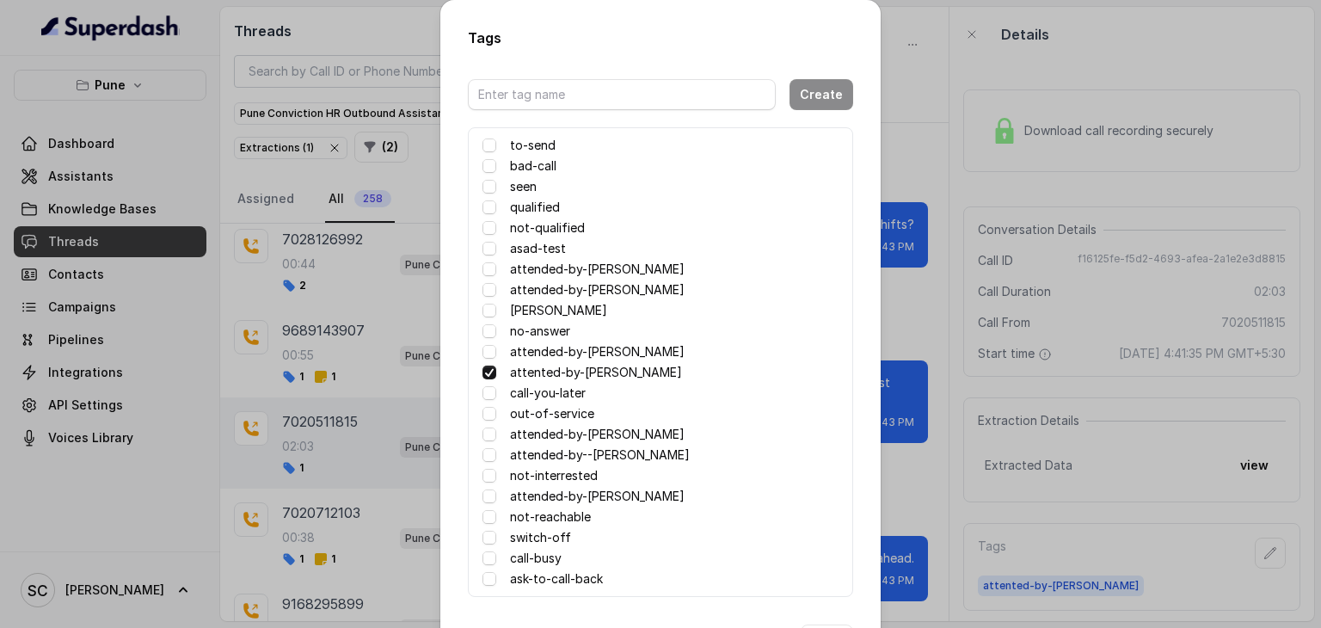
click at [545, 331] on label "no-answer" at bounding box center [540, 331] width 60 height 21
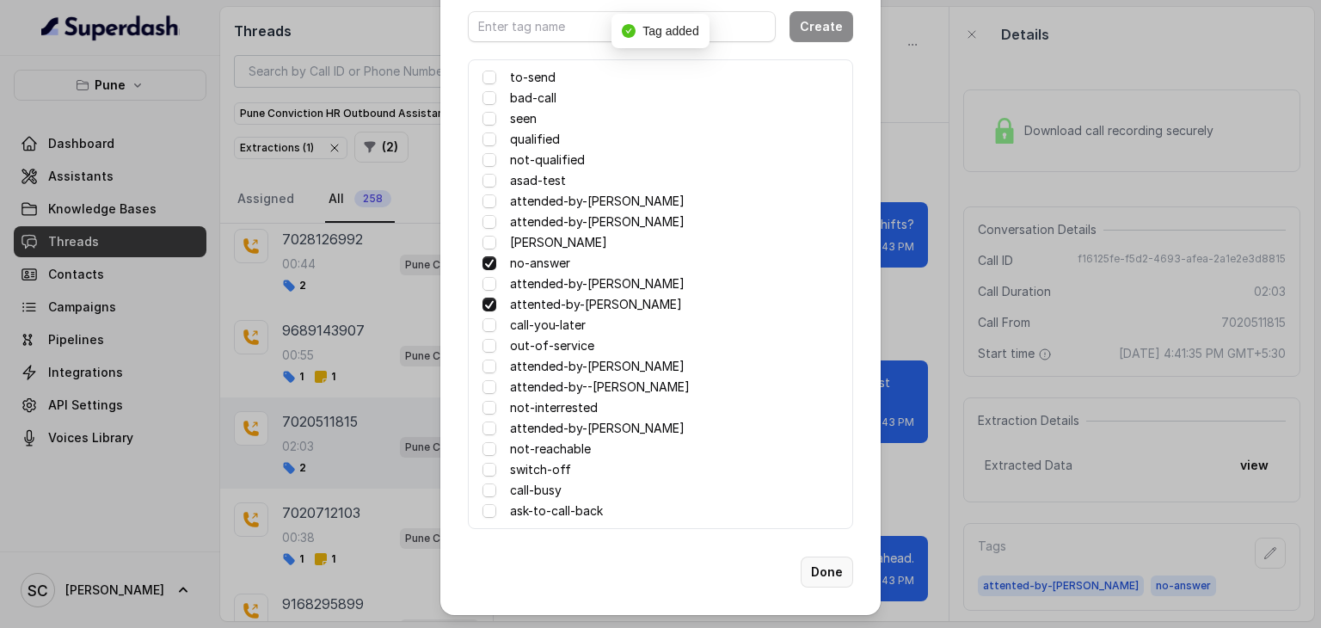
click at [827, 565] on button "Done" at bounding box center [827, 572] width 52 height 31
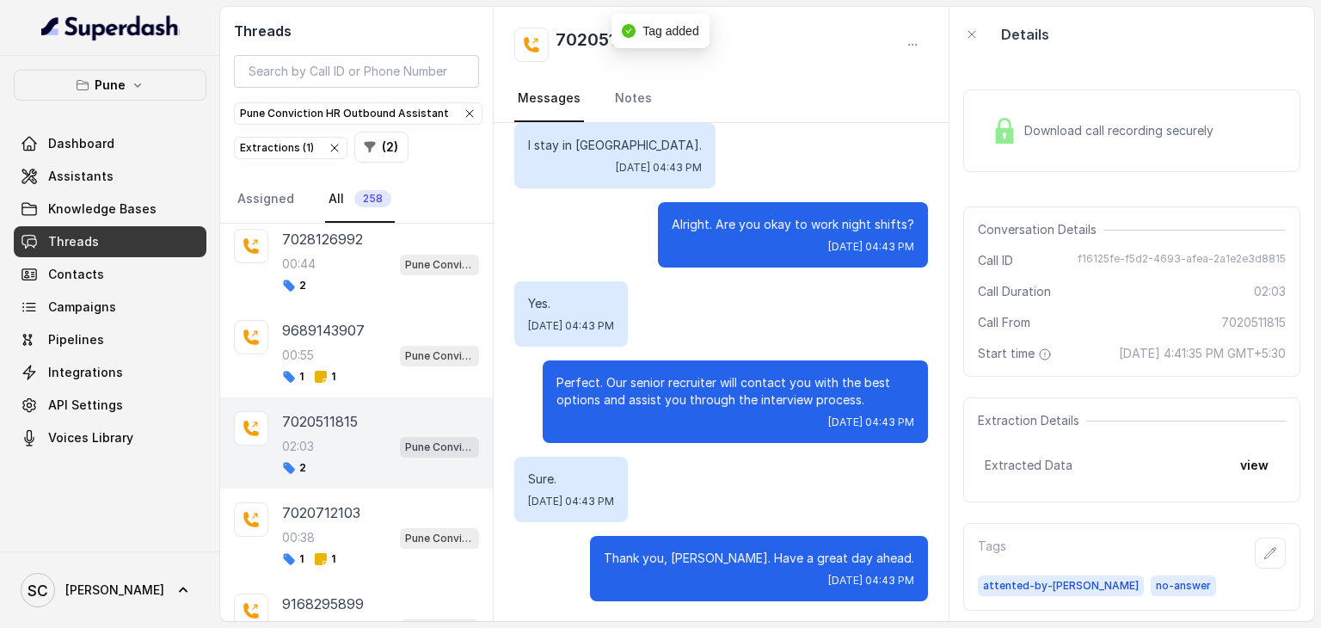
scroll to position [0, 0]
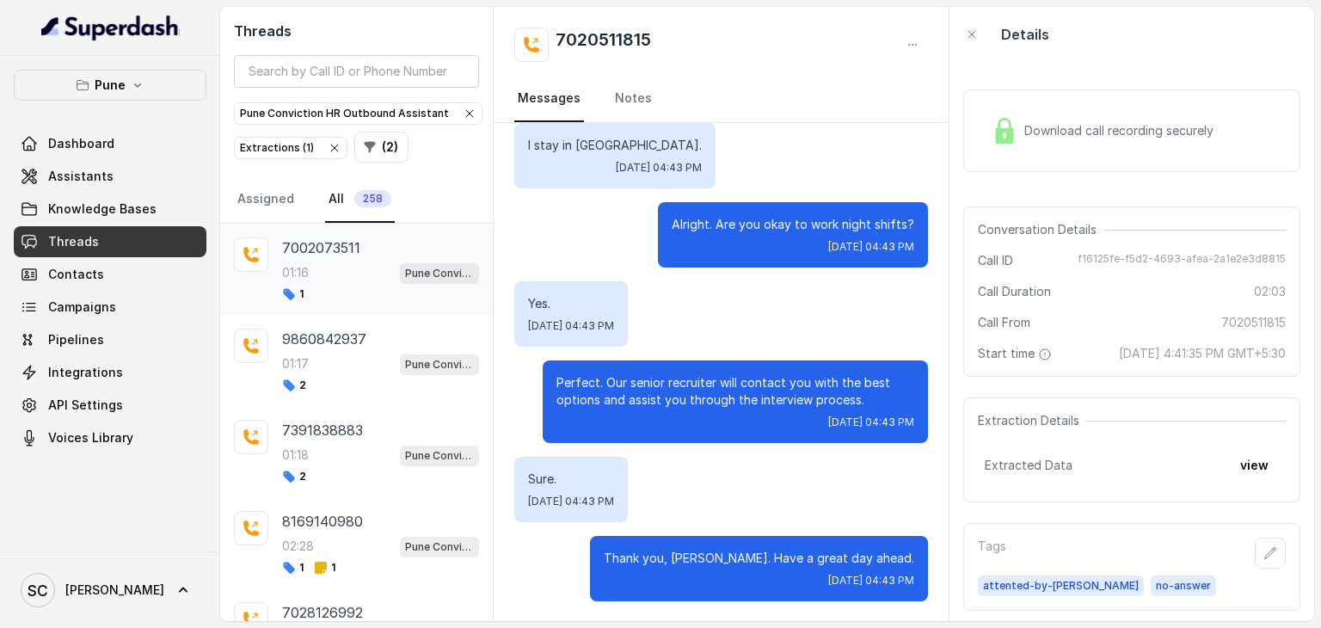
click at [323, 265] on div "01:16 Pune Conviction HR Outbound Assistant" at bounding box center [380, 272] width 197 height 22
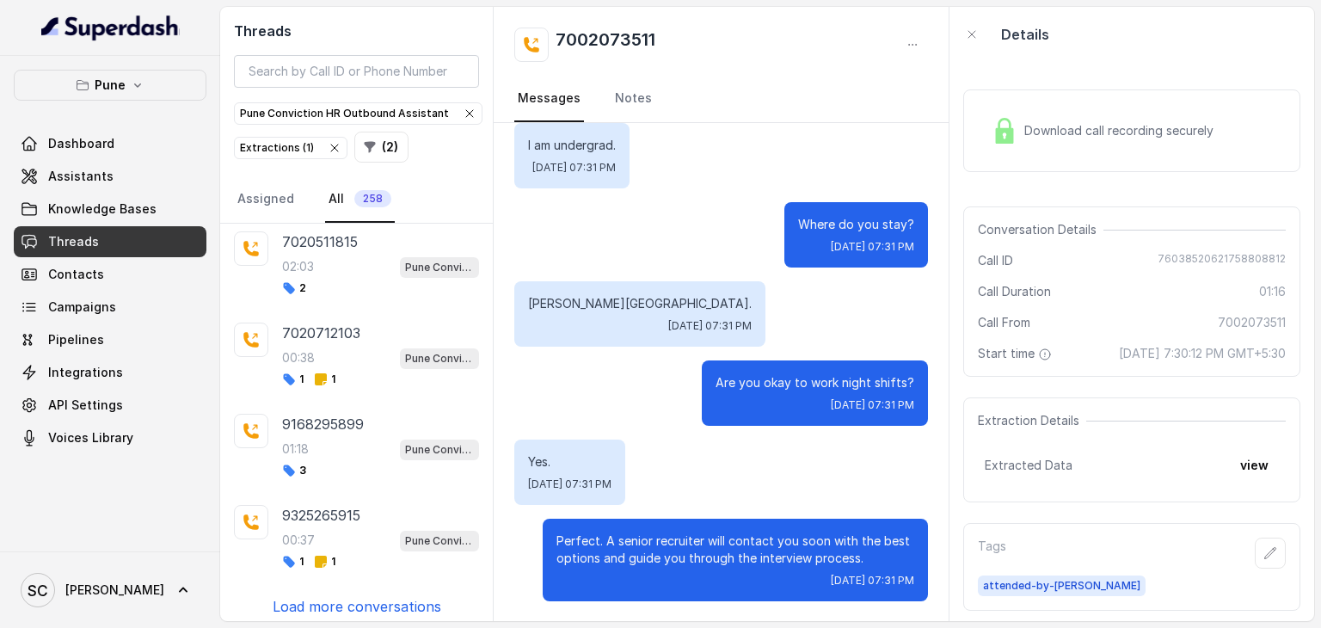
scroll to position [554, 0]
click at [372, 595] on p "Load more conversations" at bounding box center [357, 605] width 169 height 21
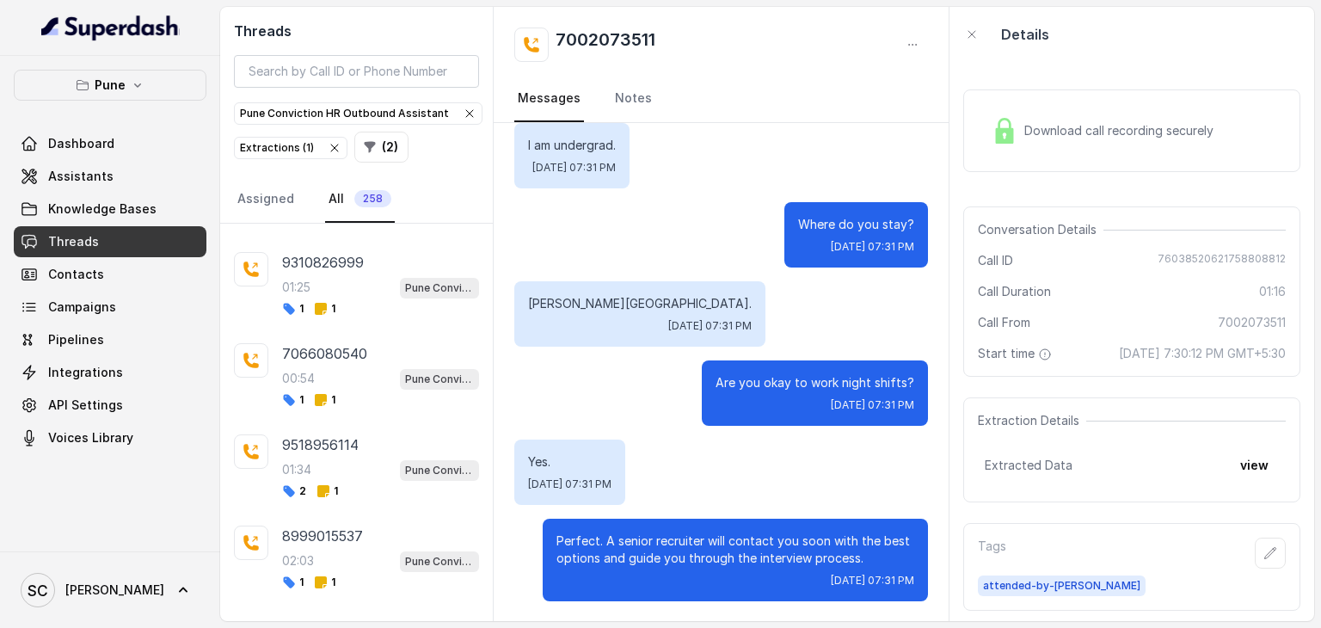
scroll to position [1459, 0]
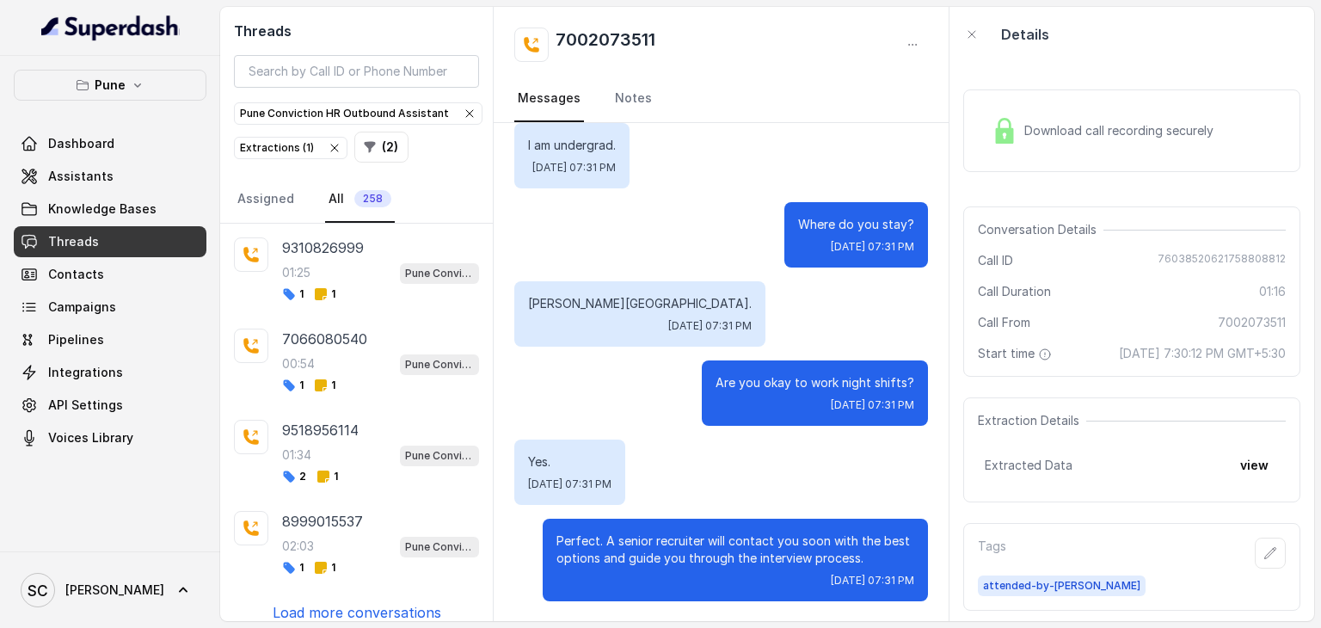
click at [355, 602] on p "Load more conversations" at bounding box center [357, 612] width 169 height 21
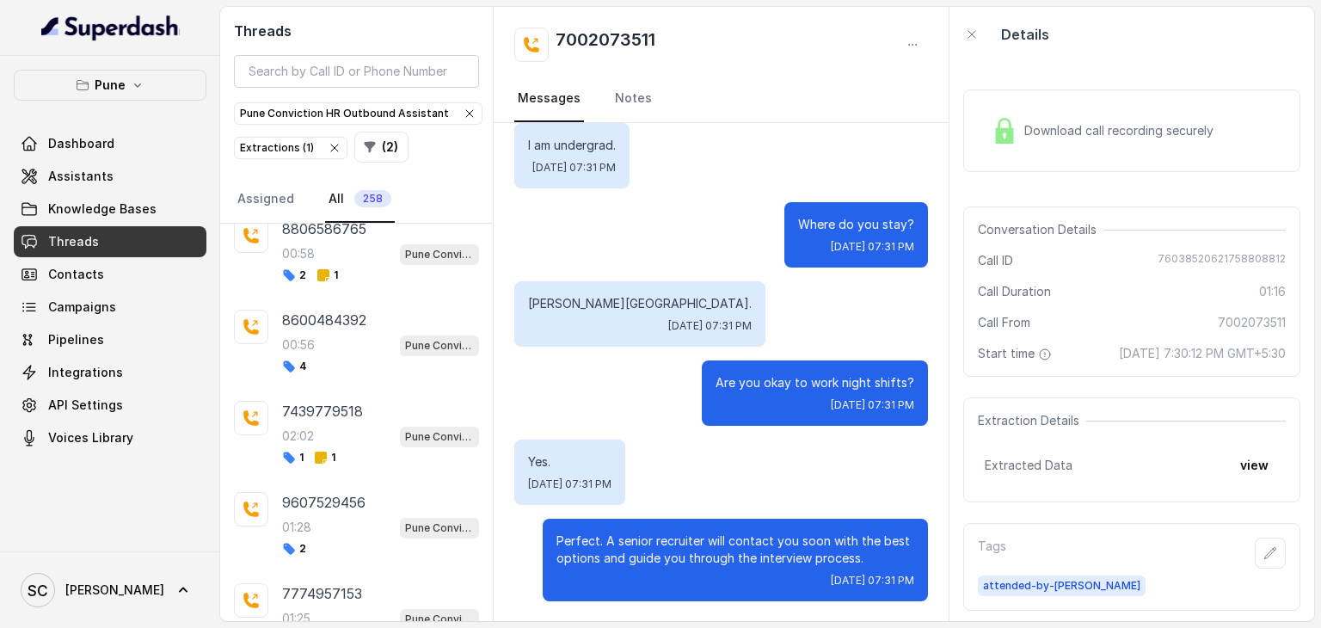
scroll to position [2364, 0]
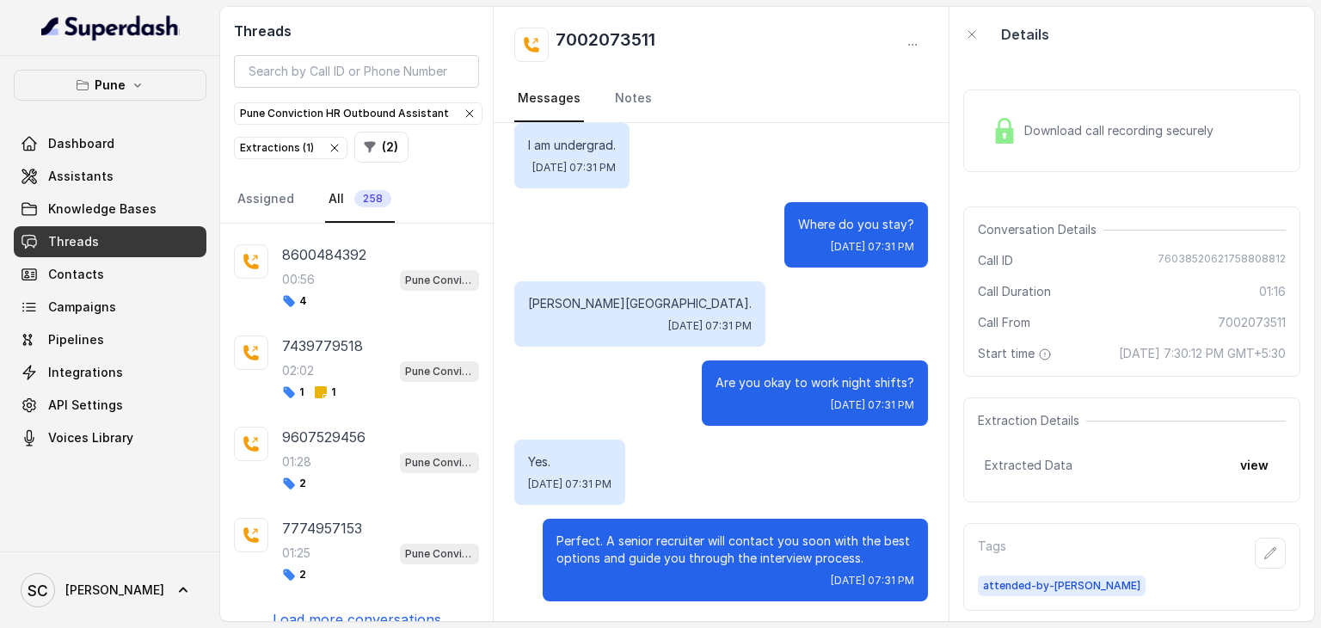
click at [348, 609] on p "Load more conversations" at bounding box center [357, 619] width 169 height 21
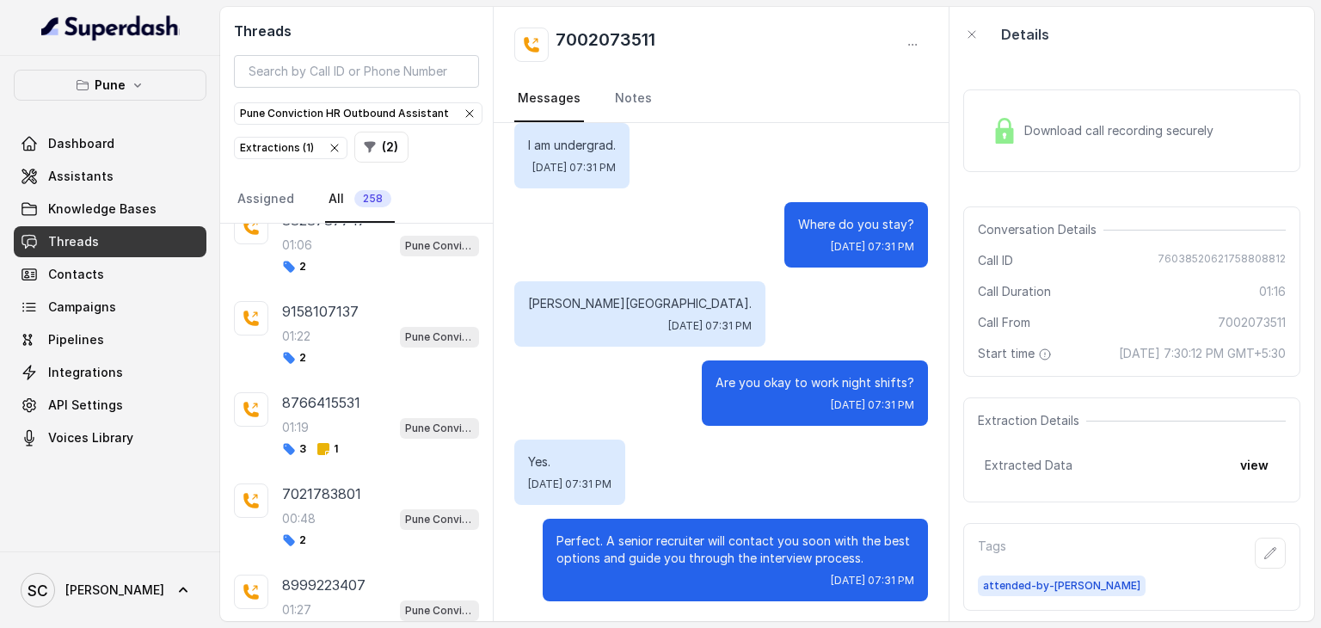
scroll to position [3269, 0]
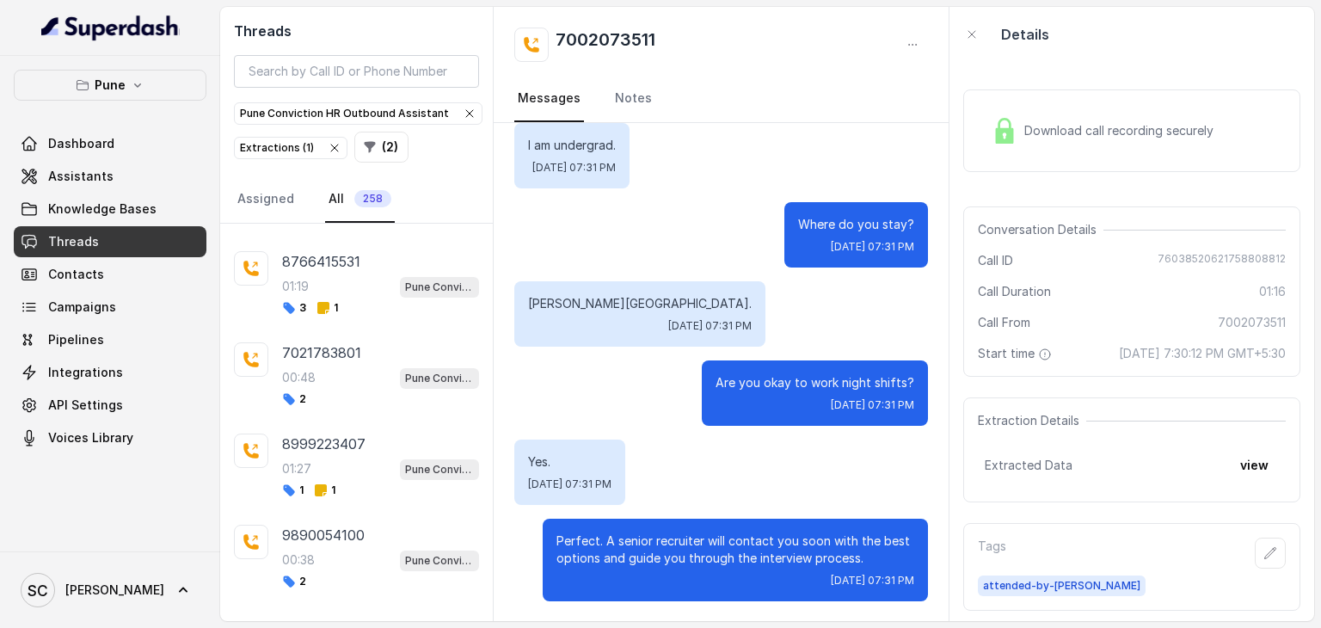
click at [344, 616] on p "Load more conversations" at bounding box center [357, 626] width 169 height 21
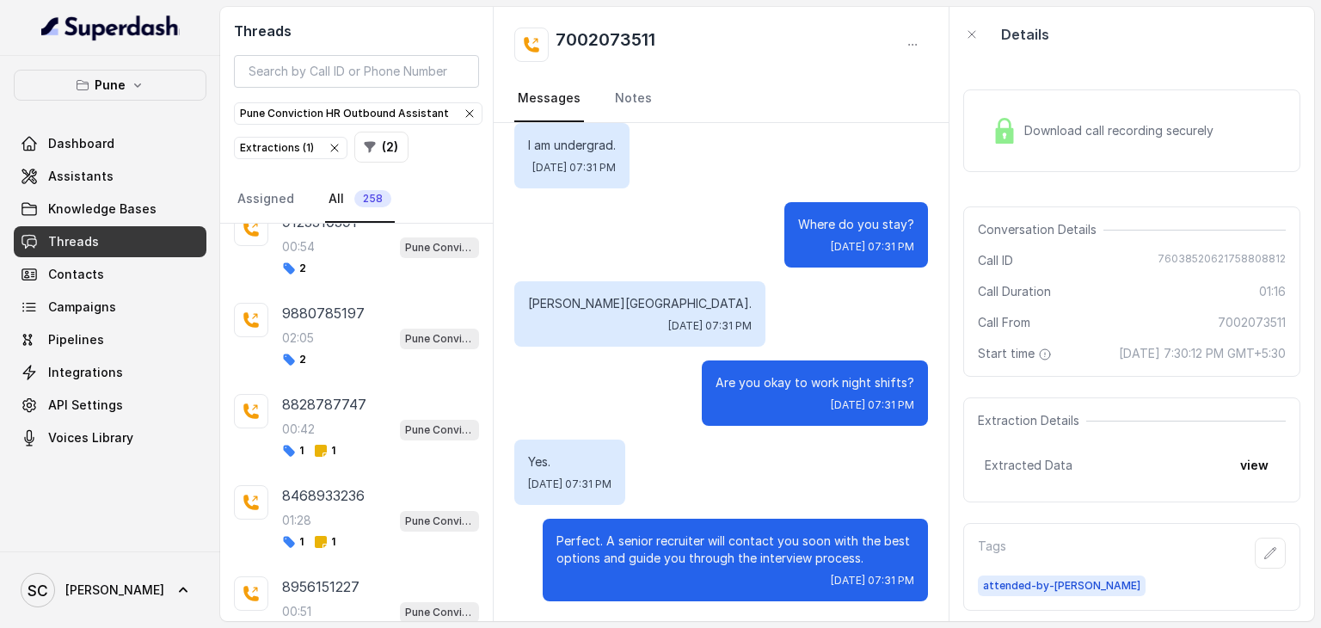
scroll to position [4174, 0]
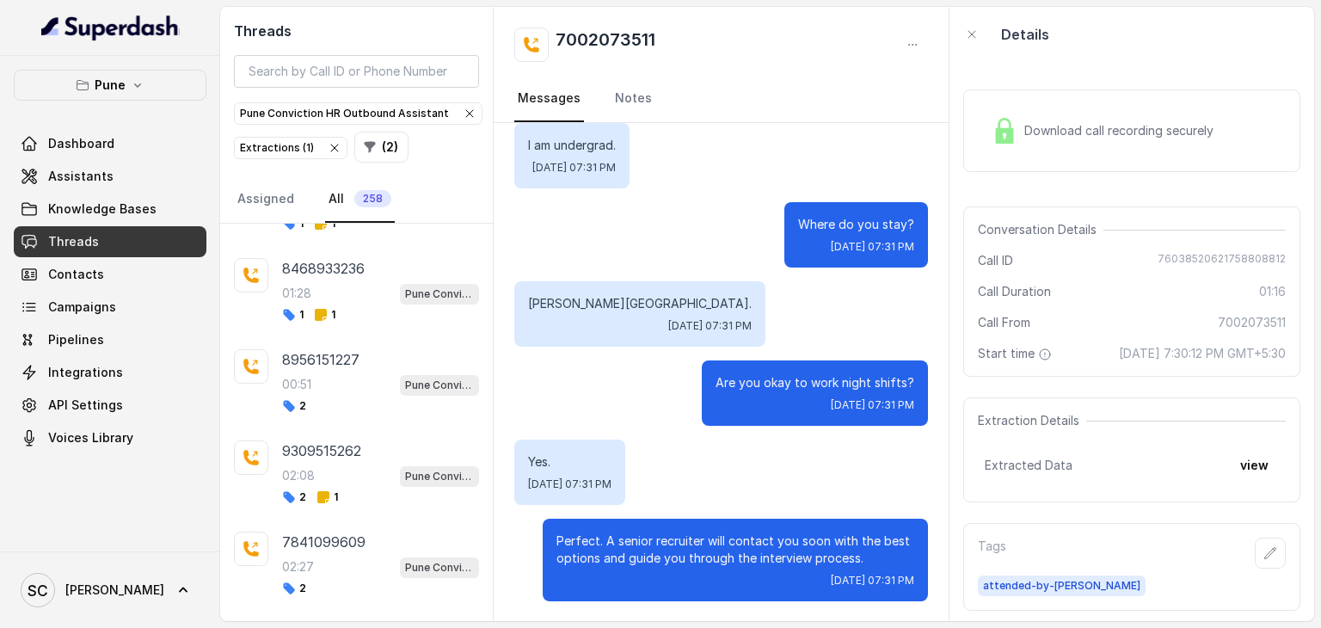
click at [344, 623] on p "Load more conversations" at bounding box center [357, 633] width 169 height 21
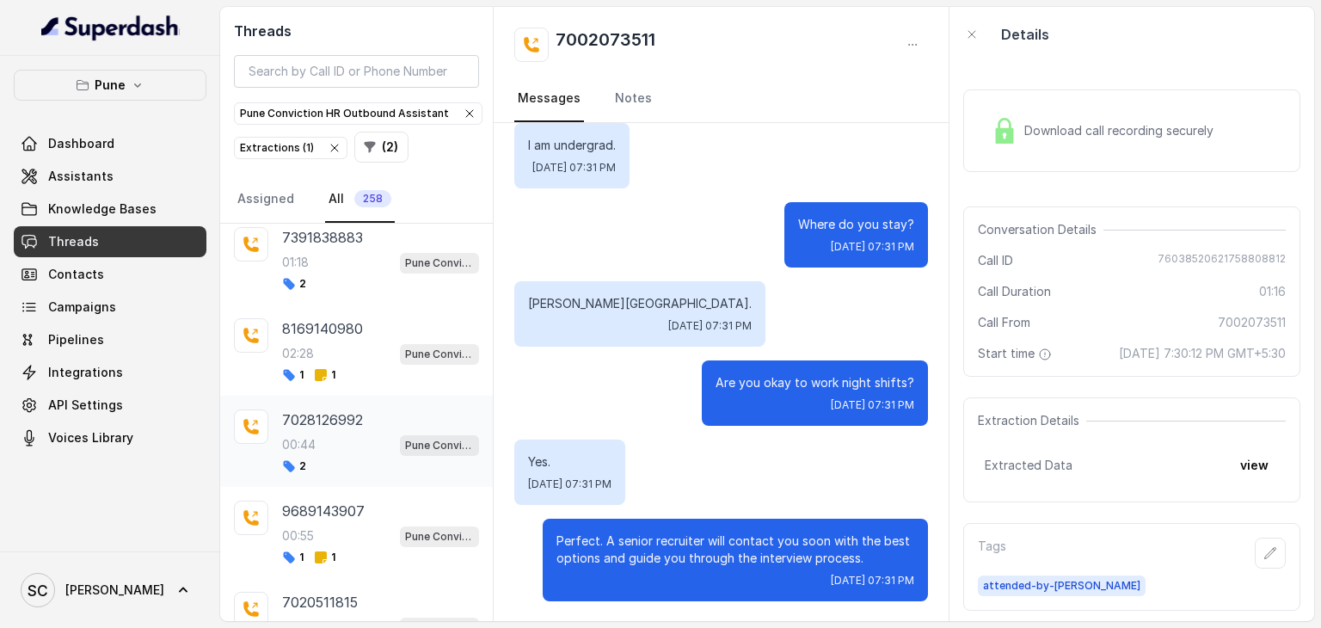
scroll to position [0, 0]
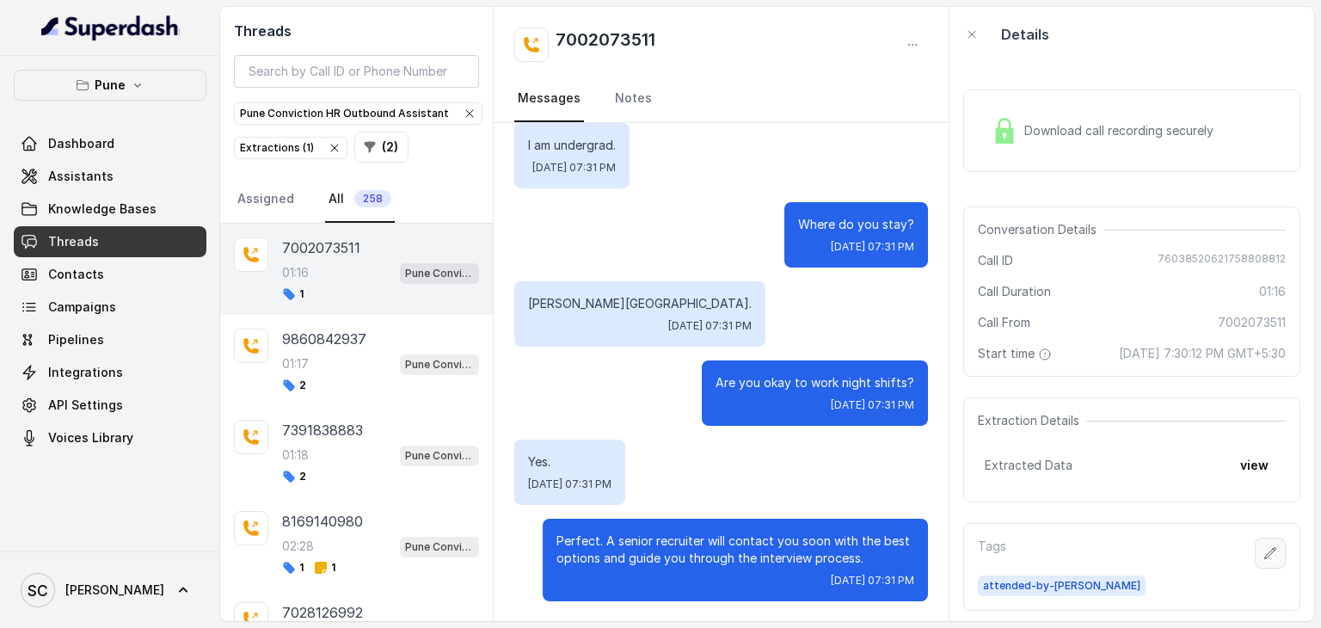
click at [1264, 560] on icon "button" at bounding box center [1271, 553] width 14 height 14
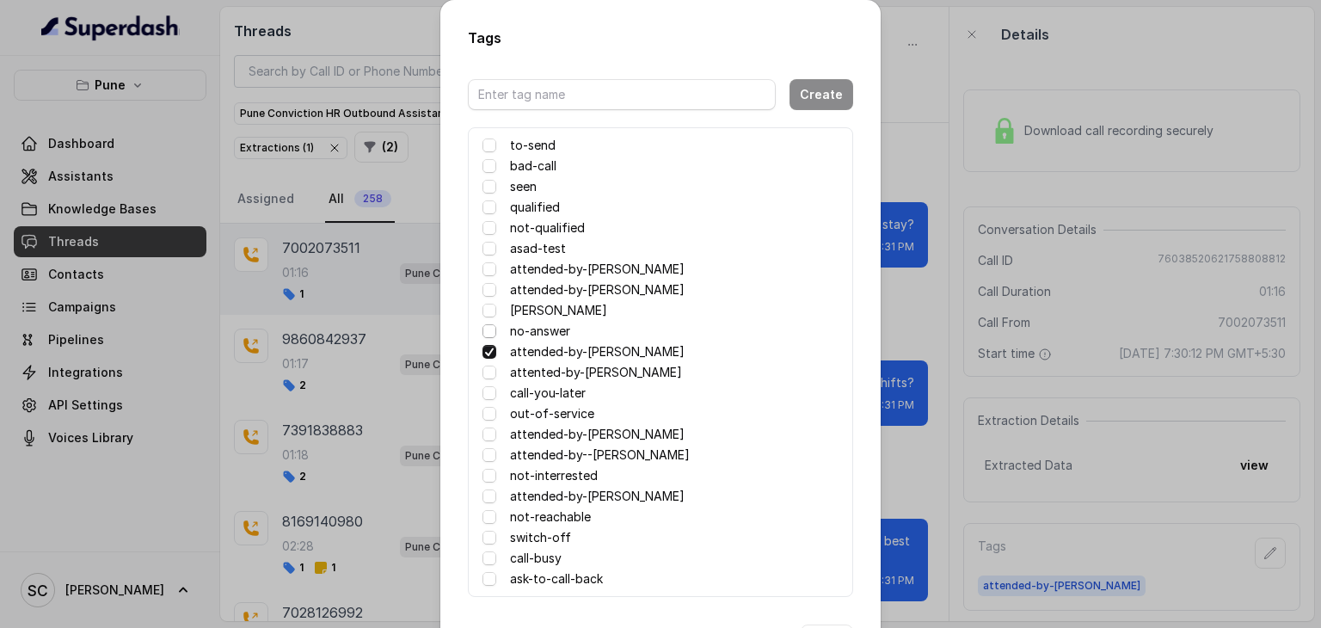
click at [488, 331] on span at bounding box center [490, 331] width 14 height 14
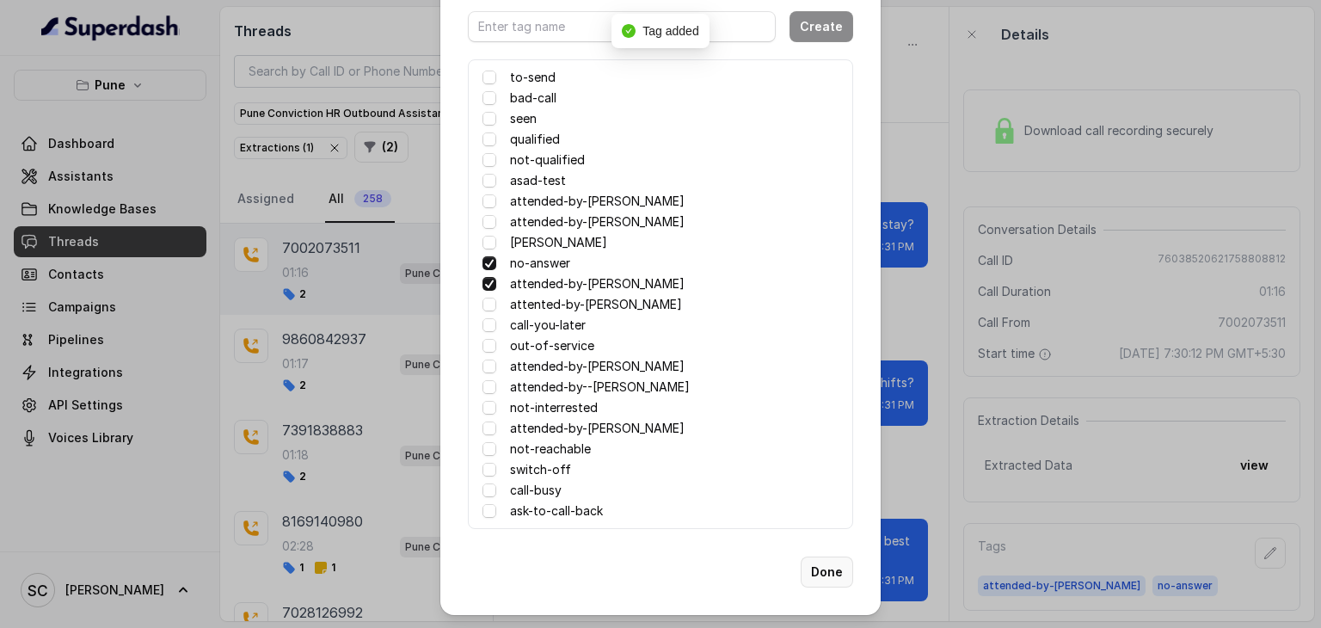
click at [820, 569] on button "Done" at bounding box center [827, 572] width 52 height 31
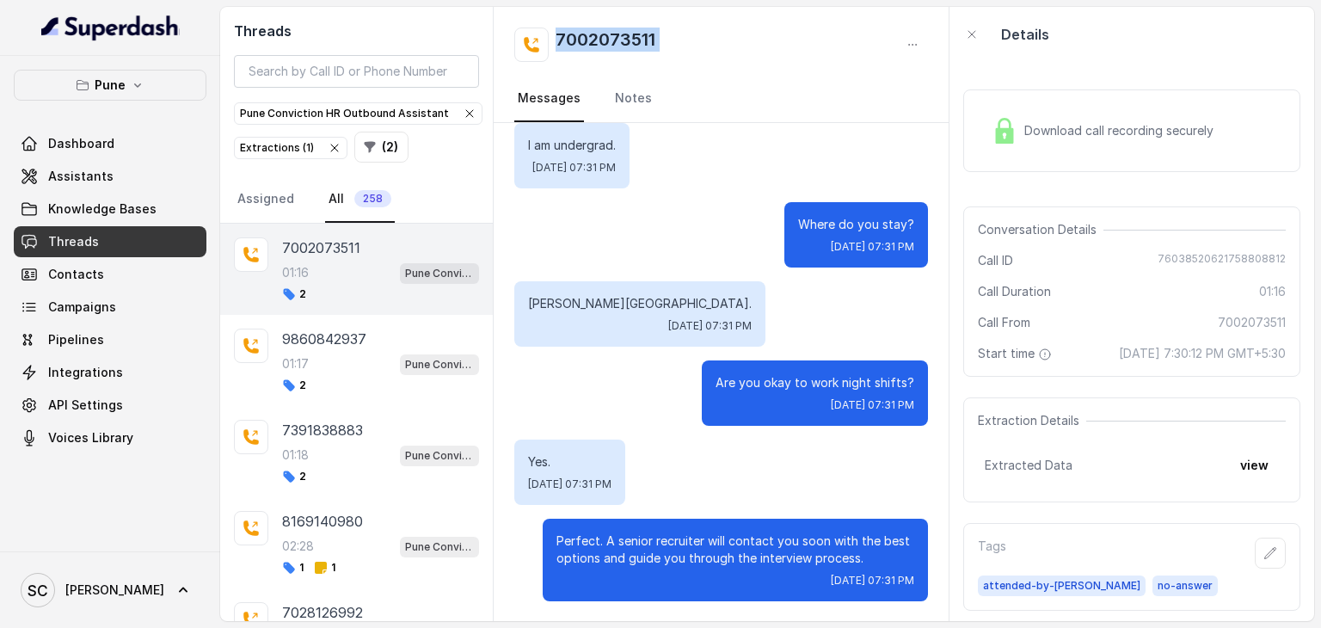
drag, startPoint x: 555, startPoint y: 36, endPoint x: 927, endPoint y: 50, distance: 372.7
click at [927, 50] on div "7002073511" at bounding box center [721, 45] width 414 height 34
copy div "7002073511"
click at [681, 232] on div "Where do you stay? [DATE] 07:31 PM" at bounding box center [721, 234] width 414 height 65
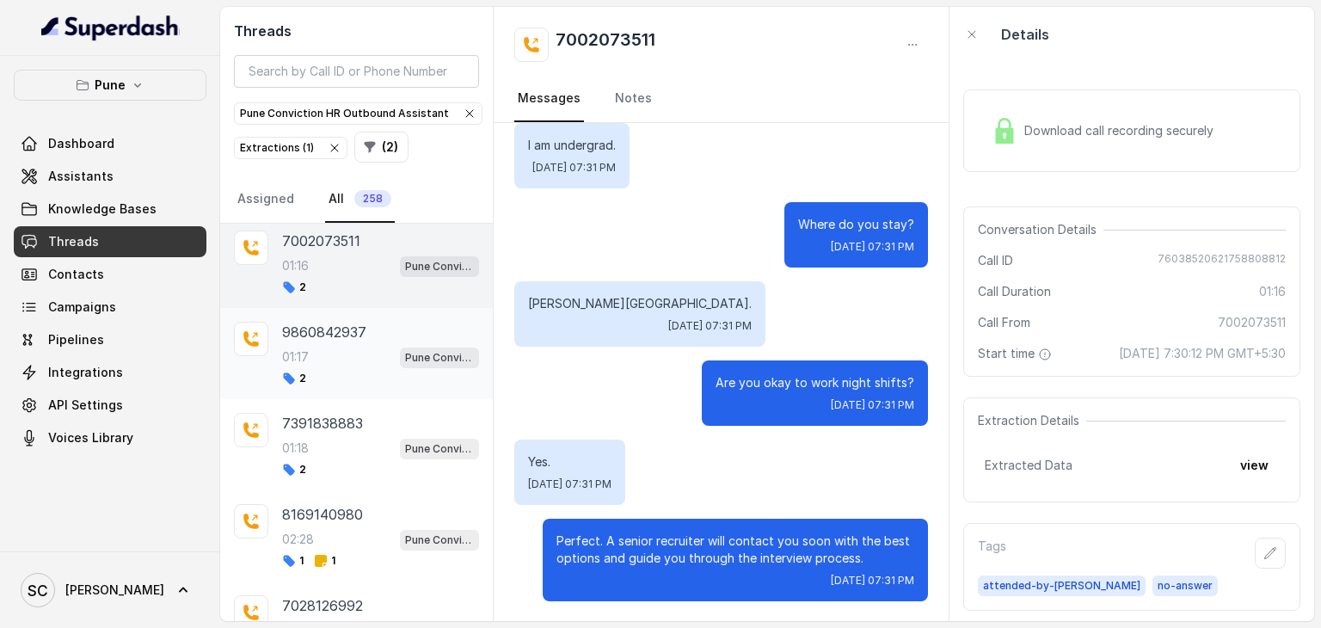
scroll to position [0, 0]
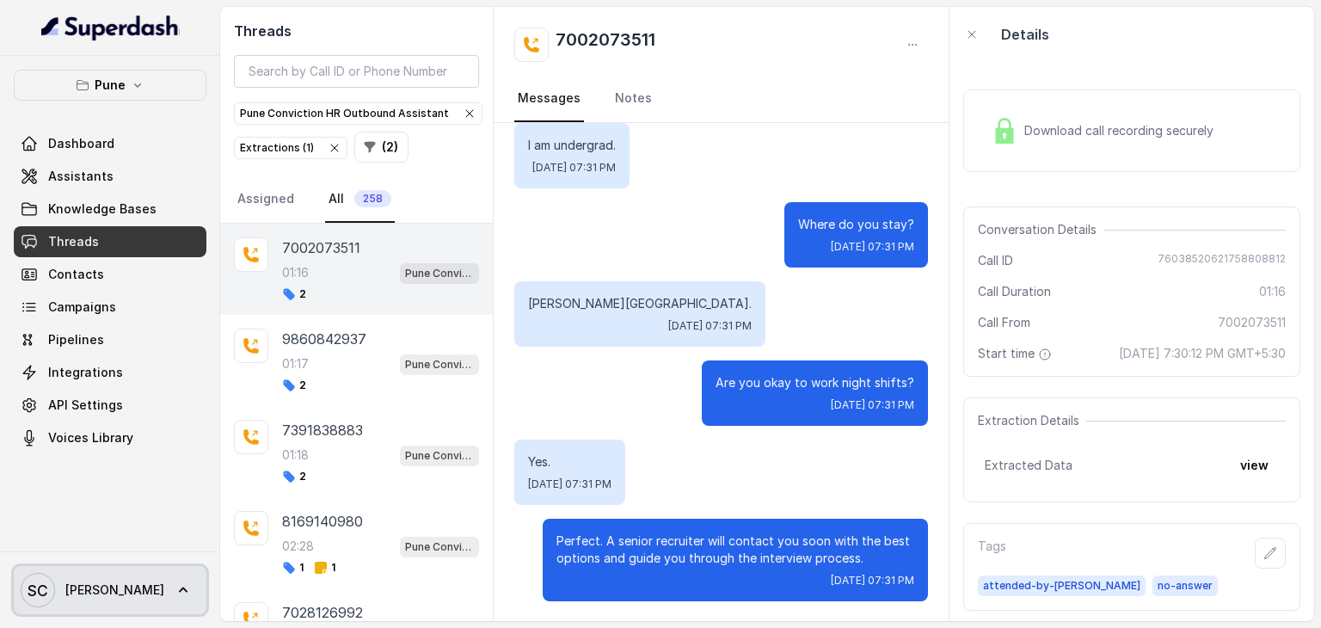
click at [107, 586] on span "[PERSON_NAME]" at bounding box center [114, 589] width 99 height 17
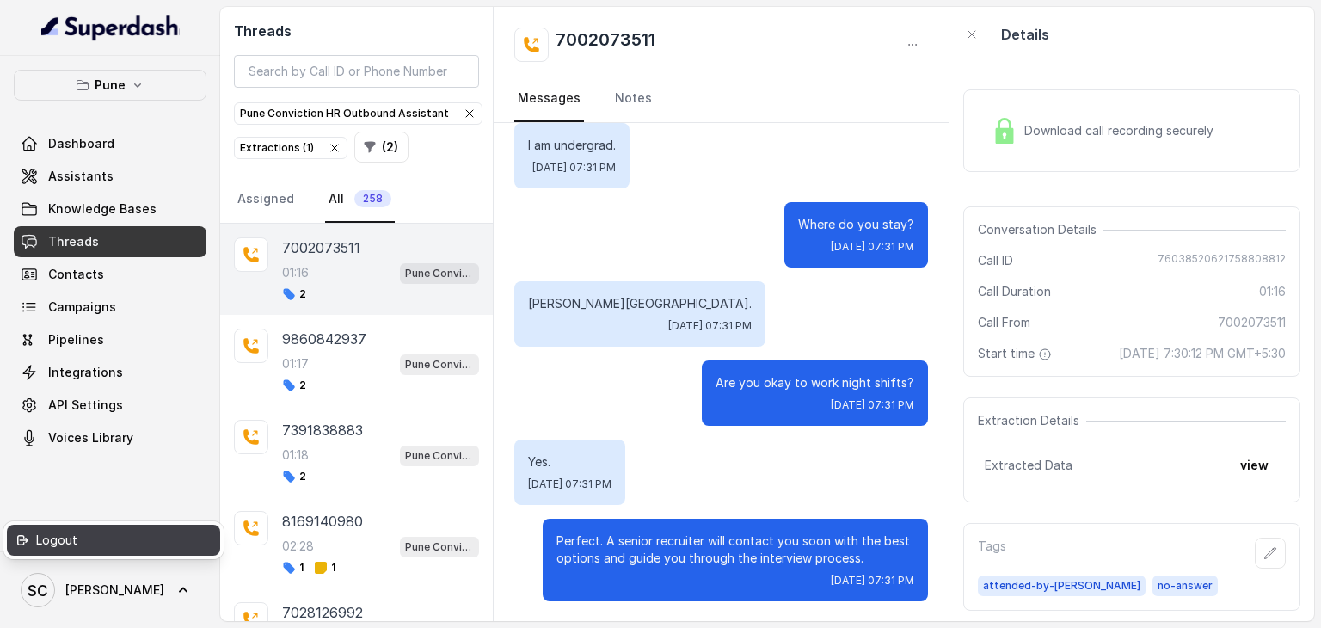
click at [62, 532] on div "Logout" at bounding box center [109, 540] width 146 height 21
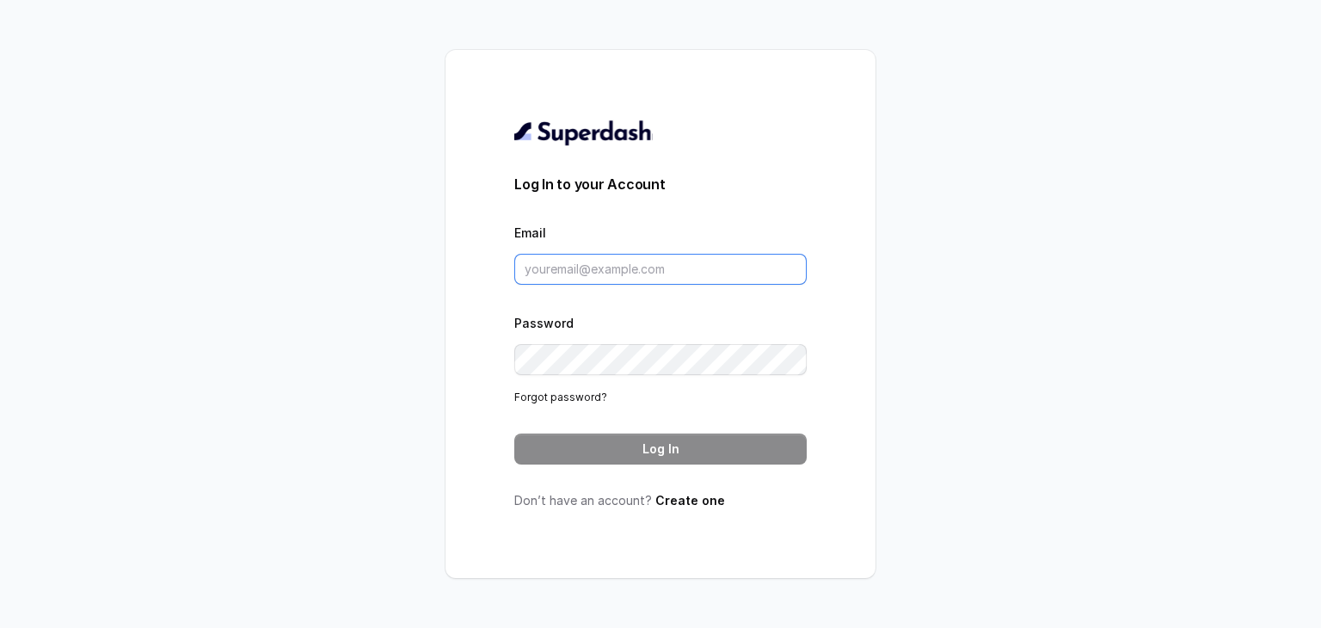
type input "[PERSON_NAME][EMAIL_ADDRESS][DOMAIN_NAME]"
